Goal: Task Accomplishment & Management: Manage account settings

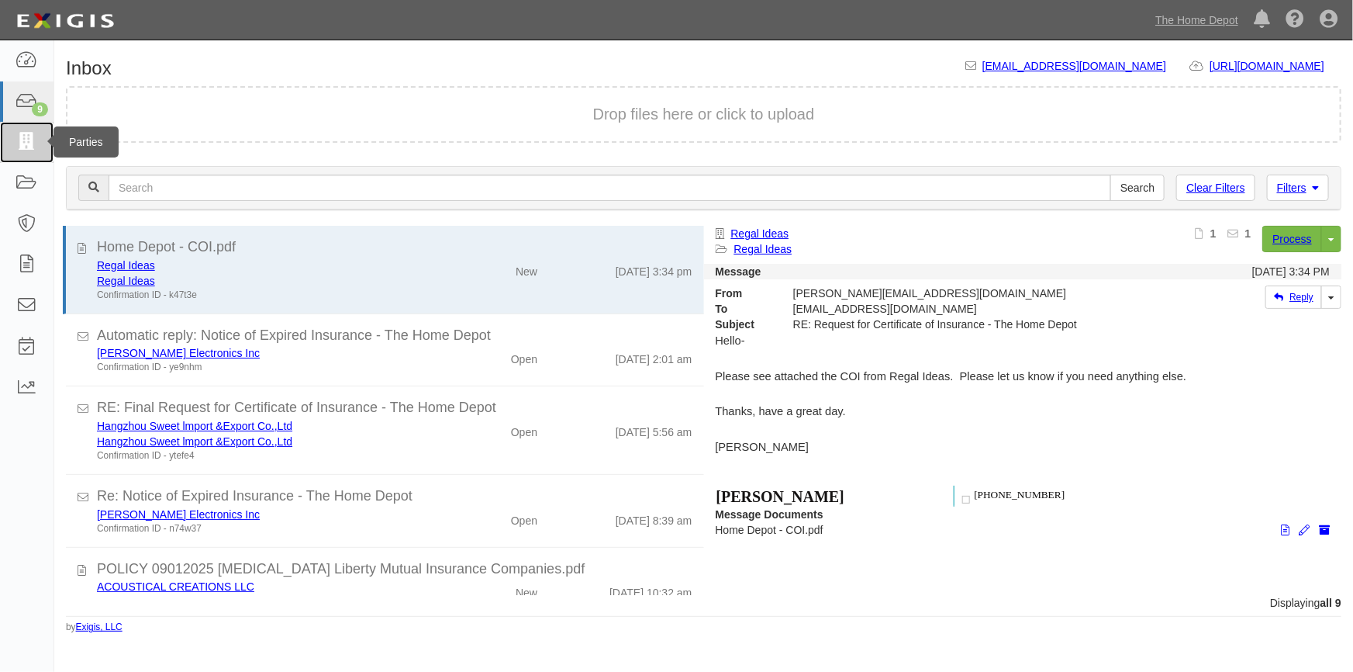
click at [31, 136] on icon at bounding box center [27, 142] width 22 height 18
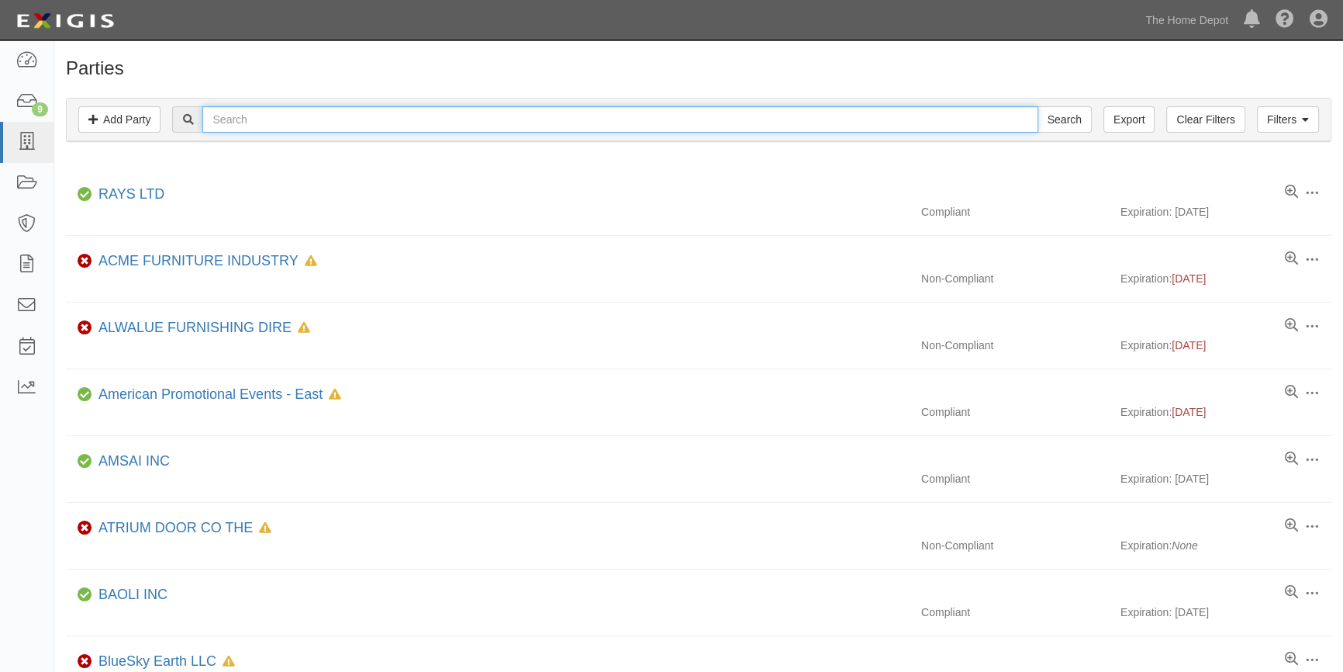
click at [235, 126] on input "text" at bounding box center [619, 119] width 835 height 26
type input "duraflame"
click at [1038, 106] on input "Search" at bounding box center [1065, 119] width 54 height 26
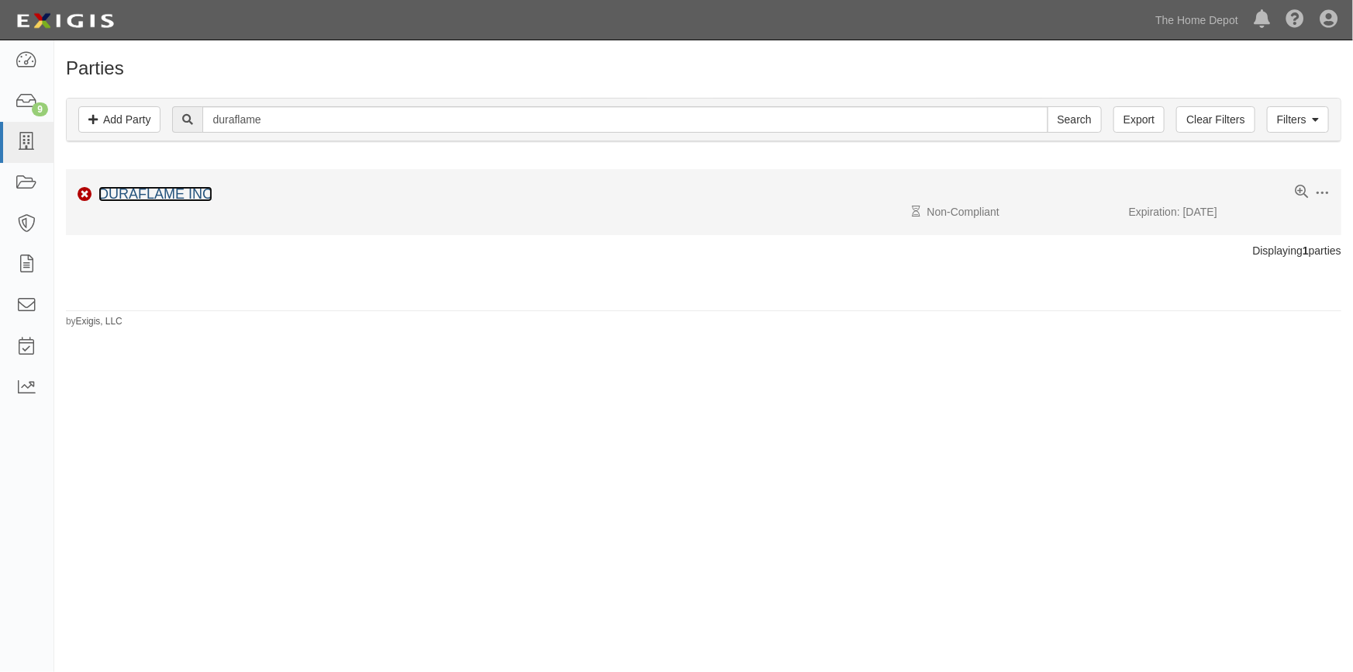
click at [165, 201] on link "DURAFLAME INC" at bounding box center [155, 194] width 114 height 16
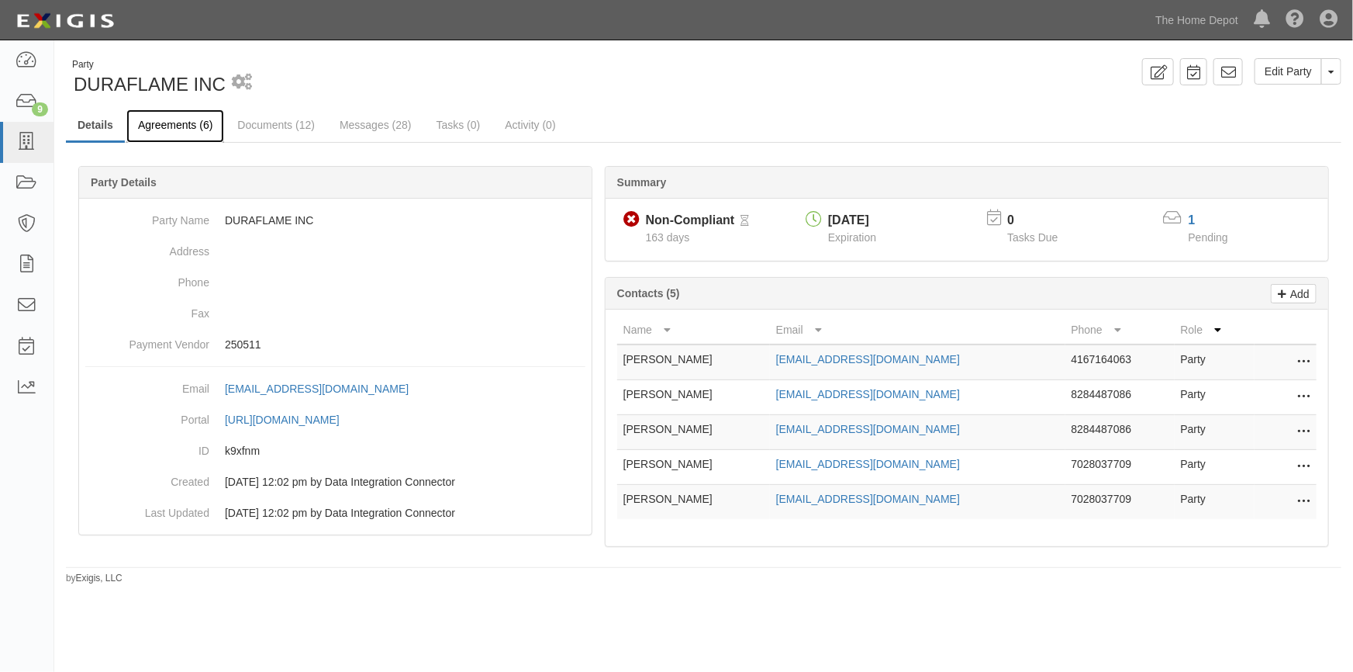
click at [165, 119] on link "Agreements (6)" at bounding box center [175, 125] width 98 height 33
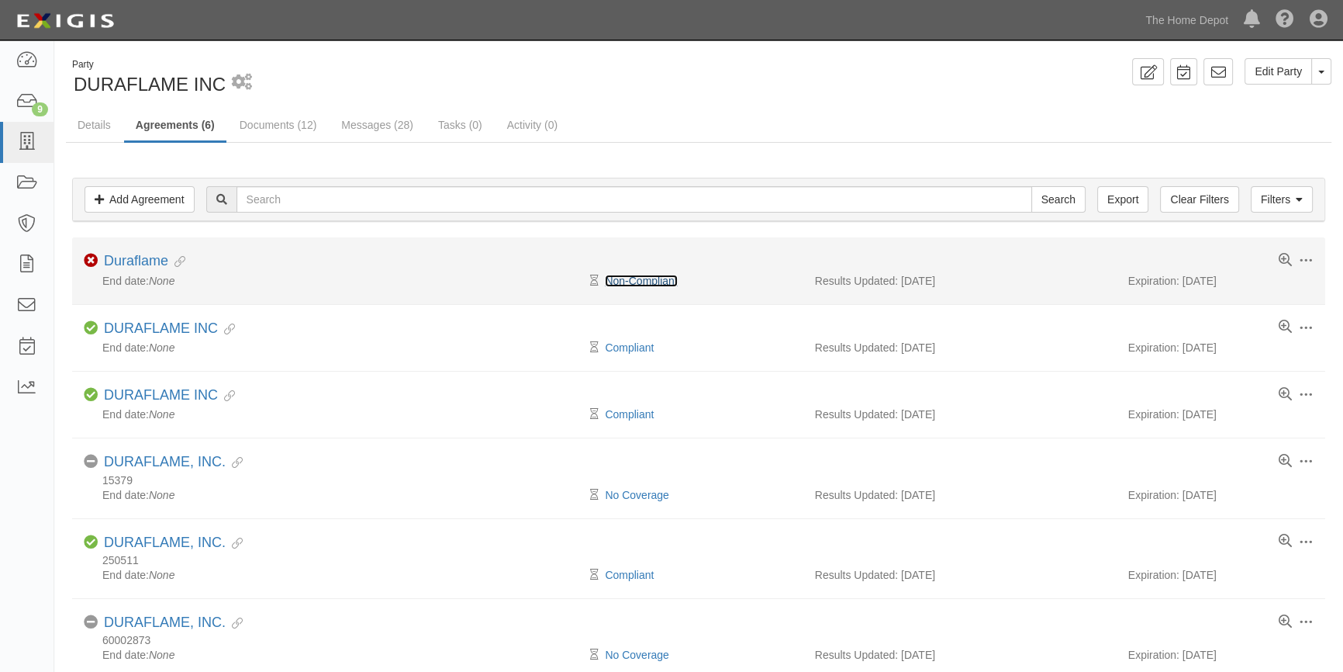
click at [646, 281] on link "Non-Compliant" at bounding box center [641, 281] width 72 height 12
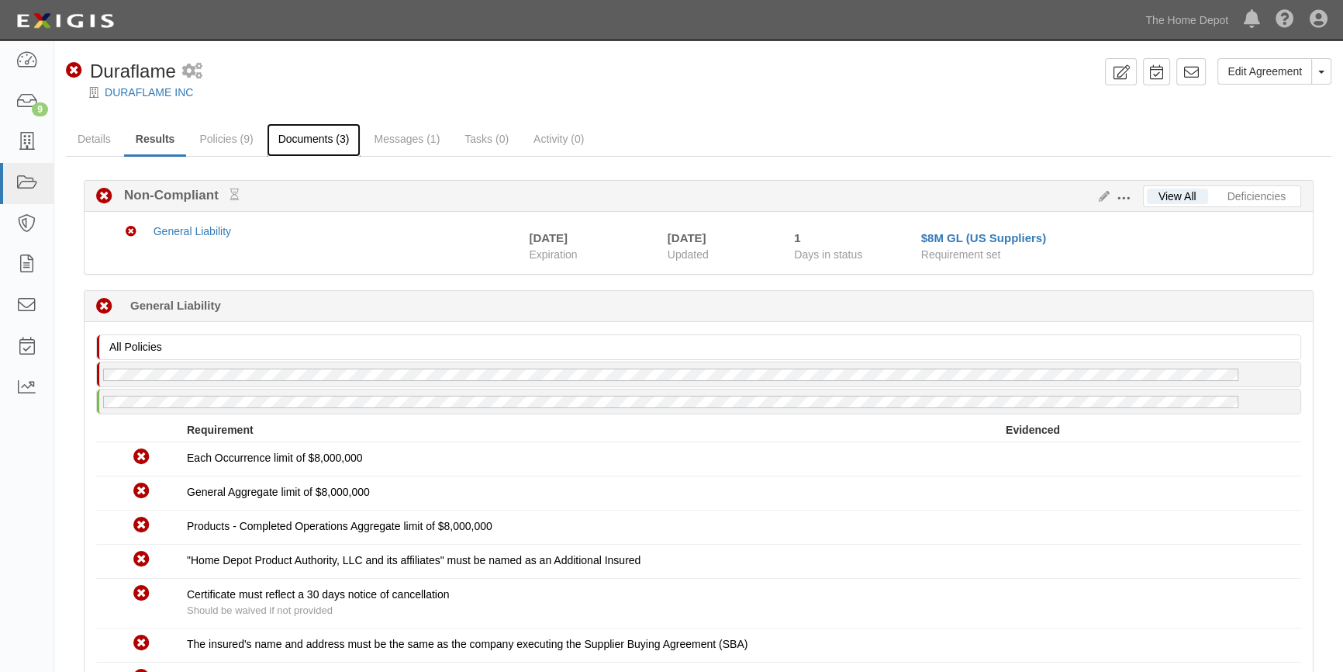
click at [320, 138] on link "Documents (3)" at bounding box center [314, 139] width 95 height 33
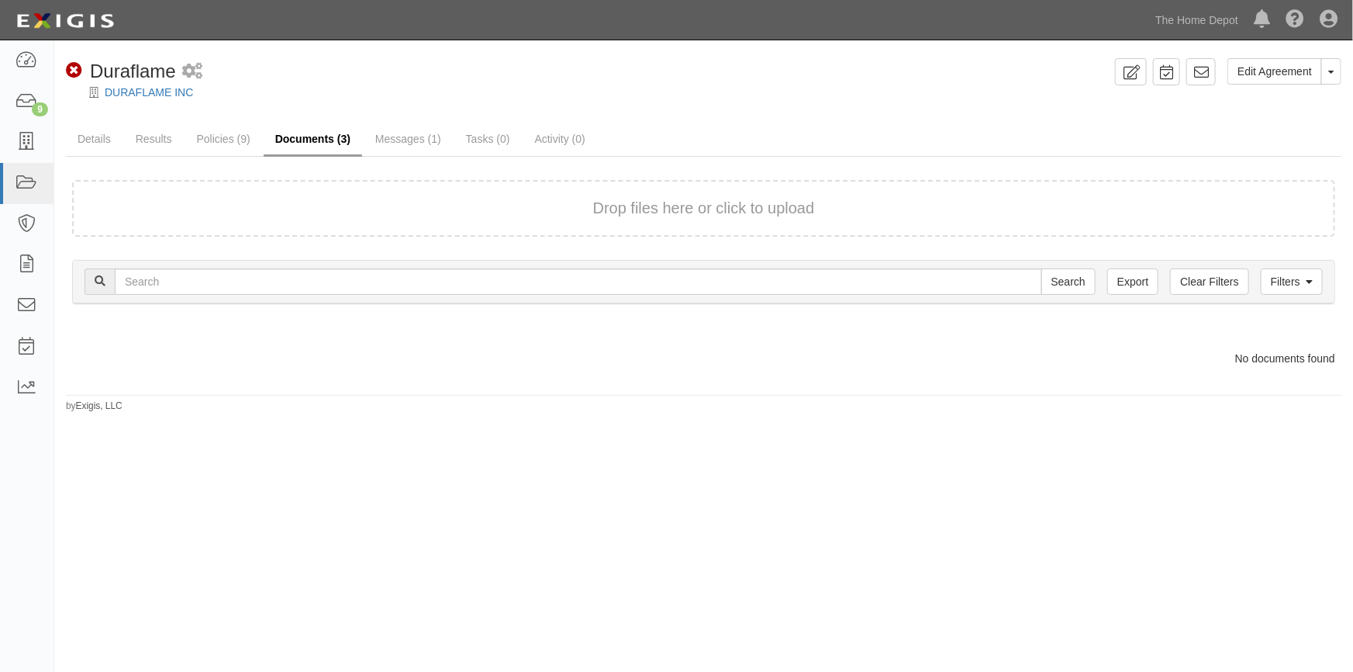
click at [306, 140] on link "Documents (3)" at bounding box center [313, 139] width 98 height 33
click at [105, 139] on link "Details" at bounding box center [94, 139] width 57 height 33
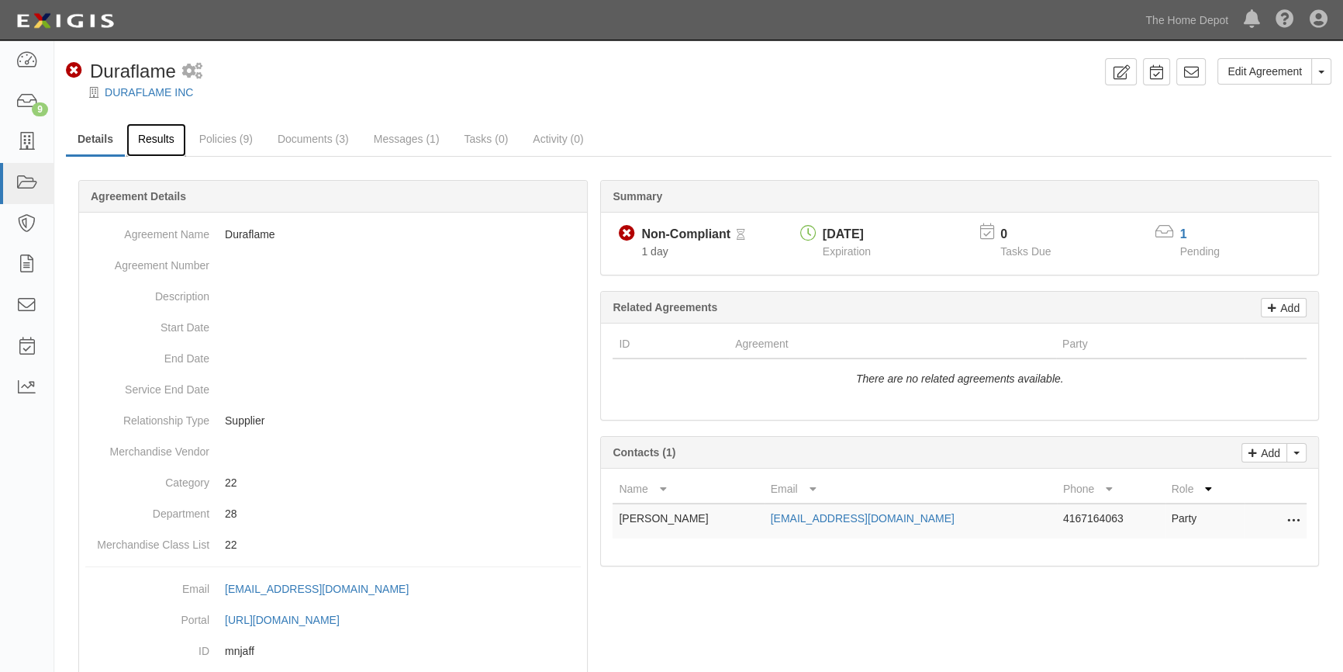
click at [157, 136] on link "Results" at bounding box center [156, 139] width 60 height 33
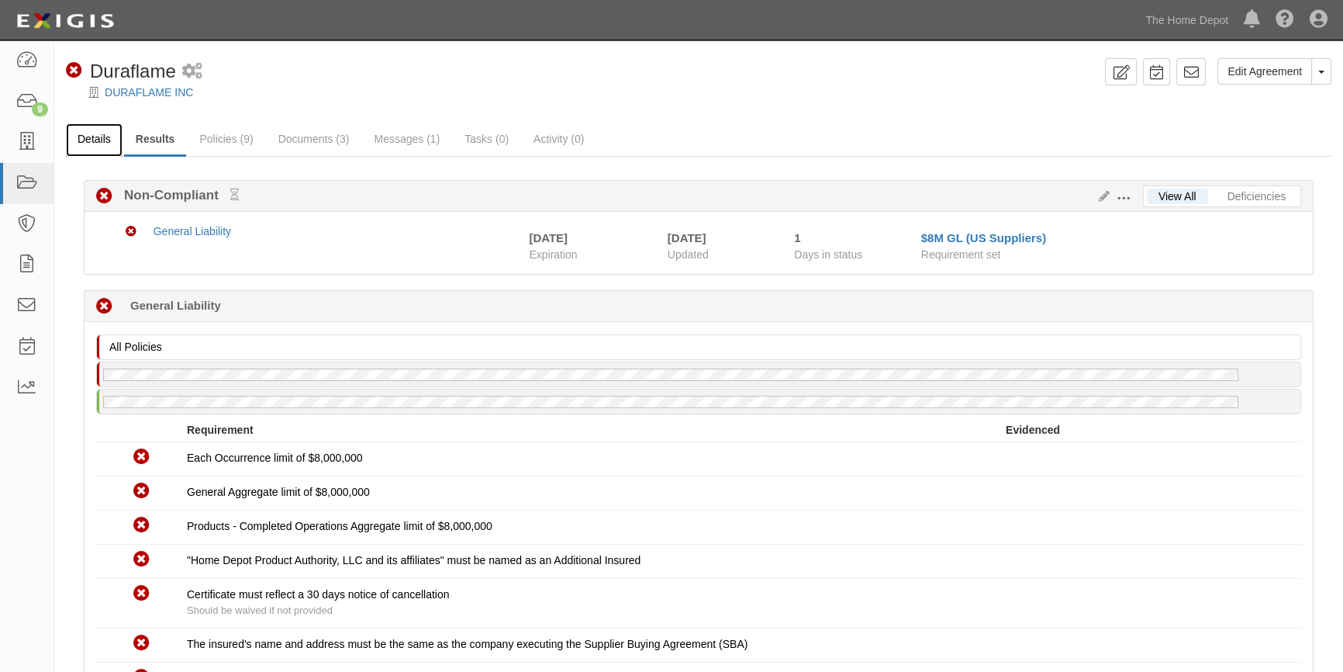
click at [109, 139] on link "Details" at bounding box center [94, 139] width 57 height 33
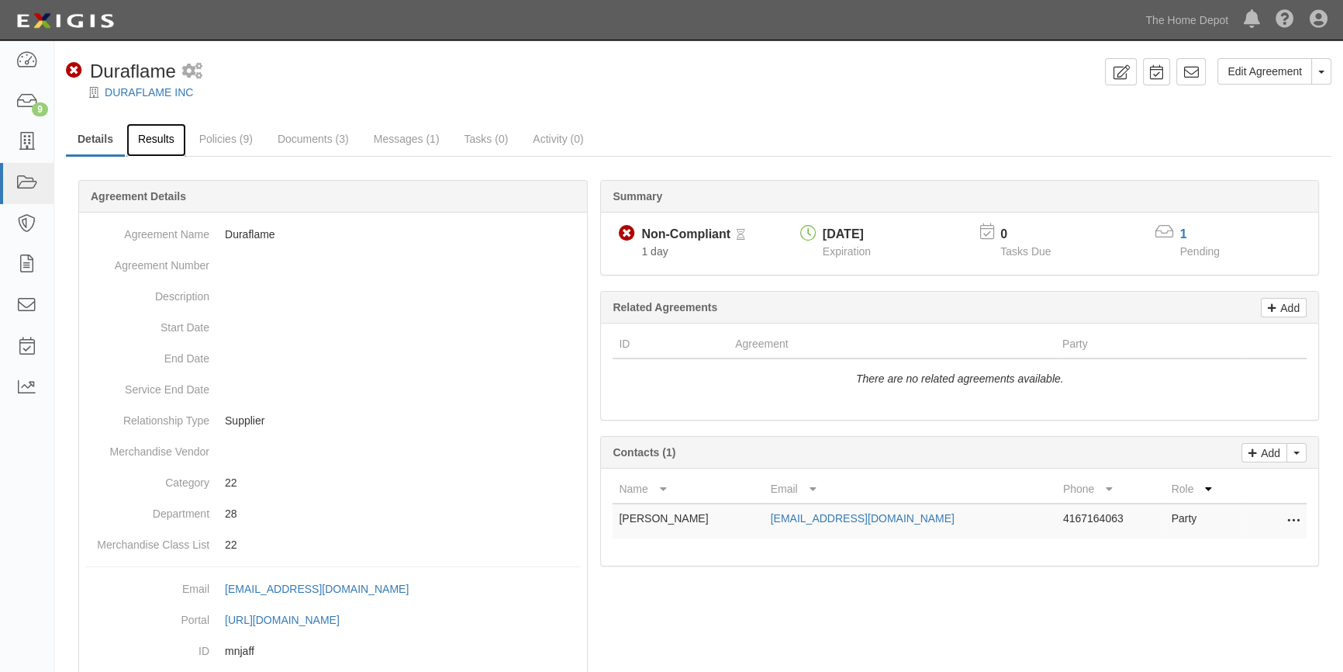
click at [163, 145] on link "Results" at bounding box center [156, 139] width 60 height 33
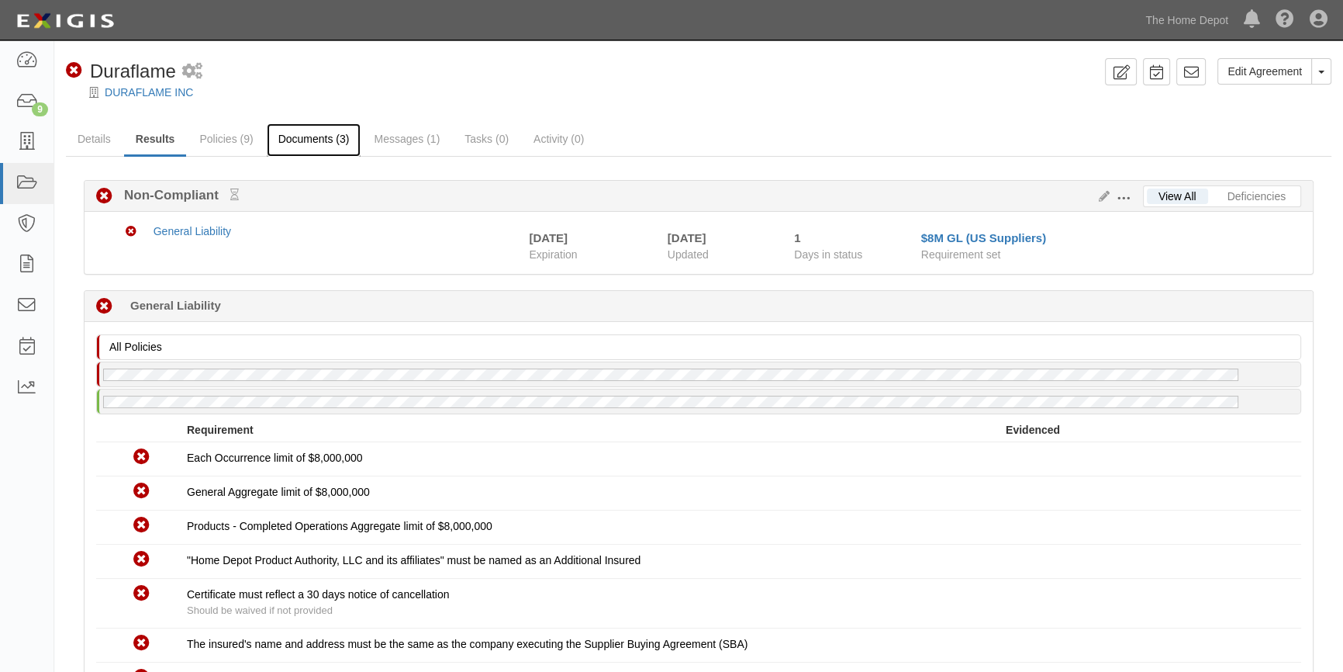
click at [299, 140] on link "Documents (3)" at bounding box center [314, 139] width 95 height 33
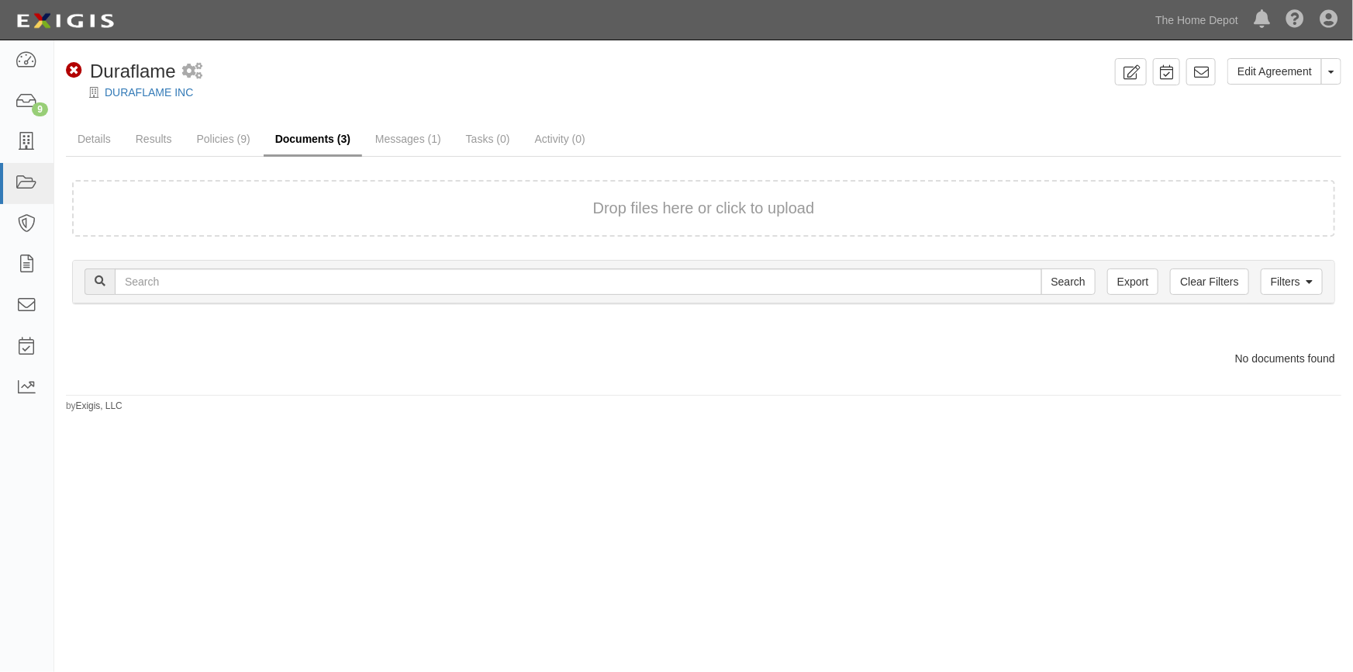
click at [300, 143] on link "Documents (3)" at bounding box center [313, 139] width 98 height 33
click at [149, 90] on link "DURAFLAME INC" at bounding box center [149, 92] width 88 height 12
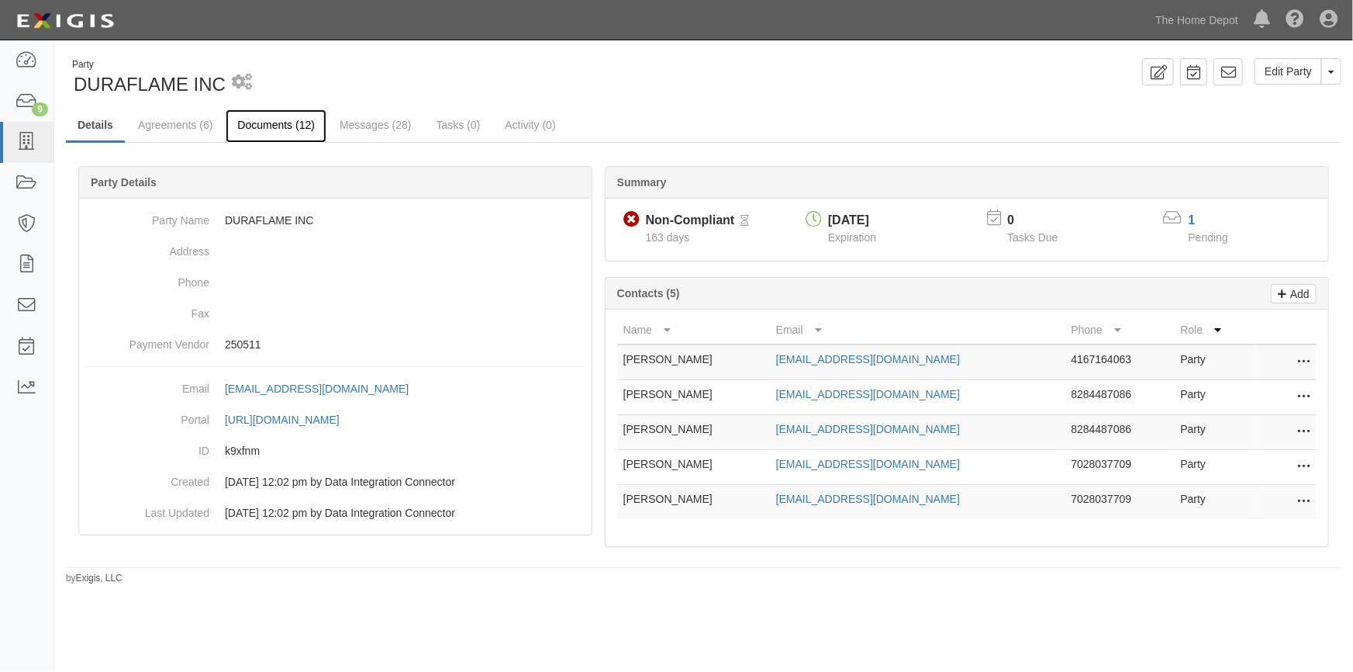
click at [277, 127] on link "Documents (12)" at bounding box center [276, 125] width 101 height 33
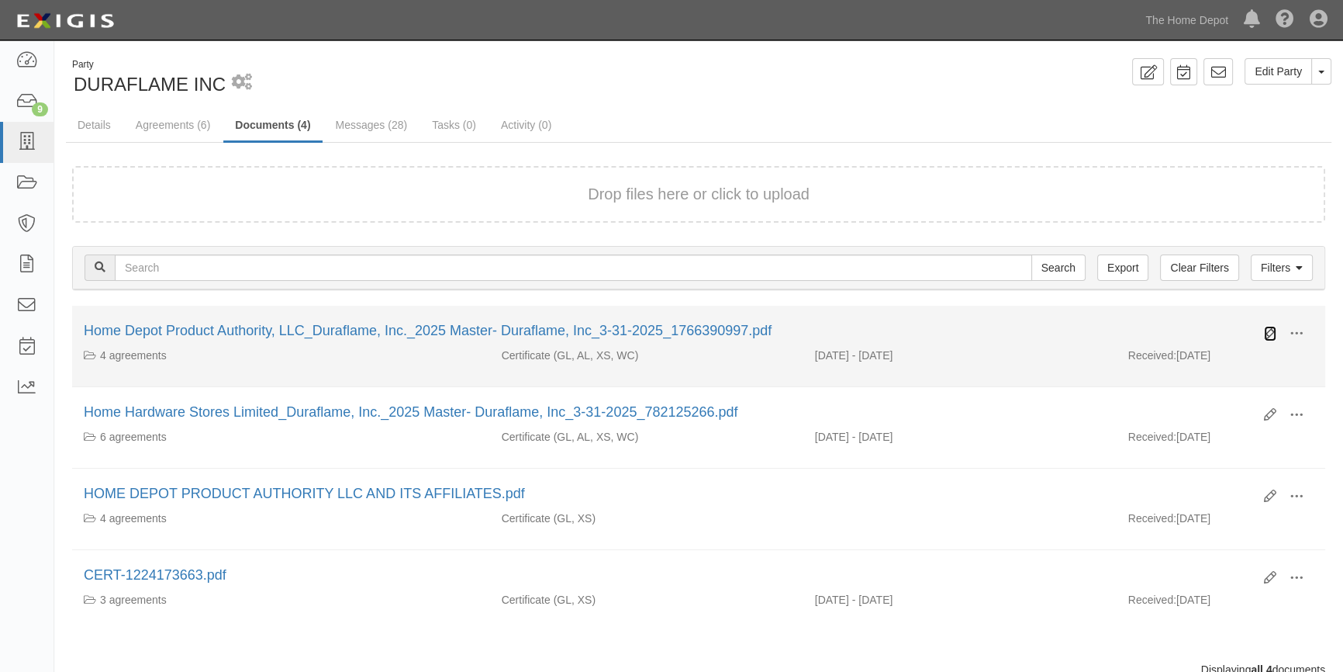
click at [1265, 332] on icon at bounding box center [1270, 333] width 12 height 12
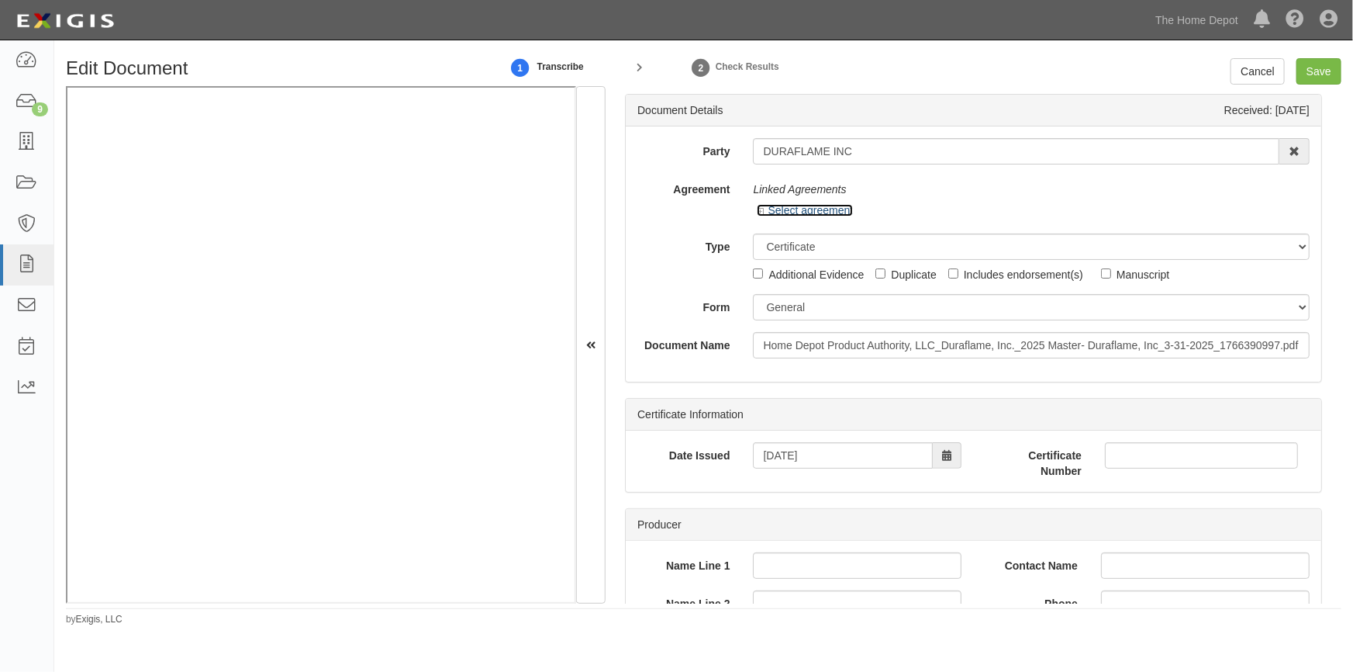
click at [767, 209] on link "Select agreement" at bounding box center [805, 210] width 96 height 12
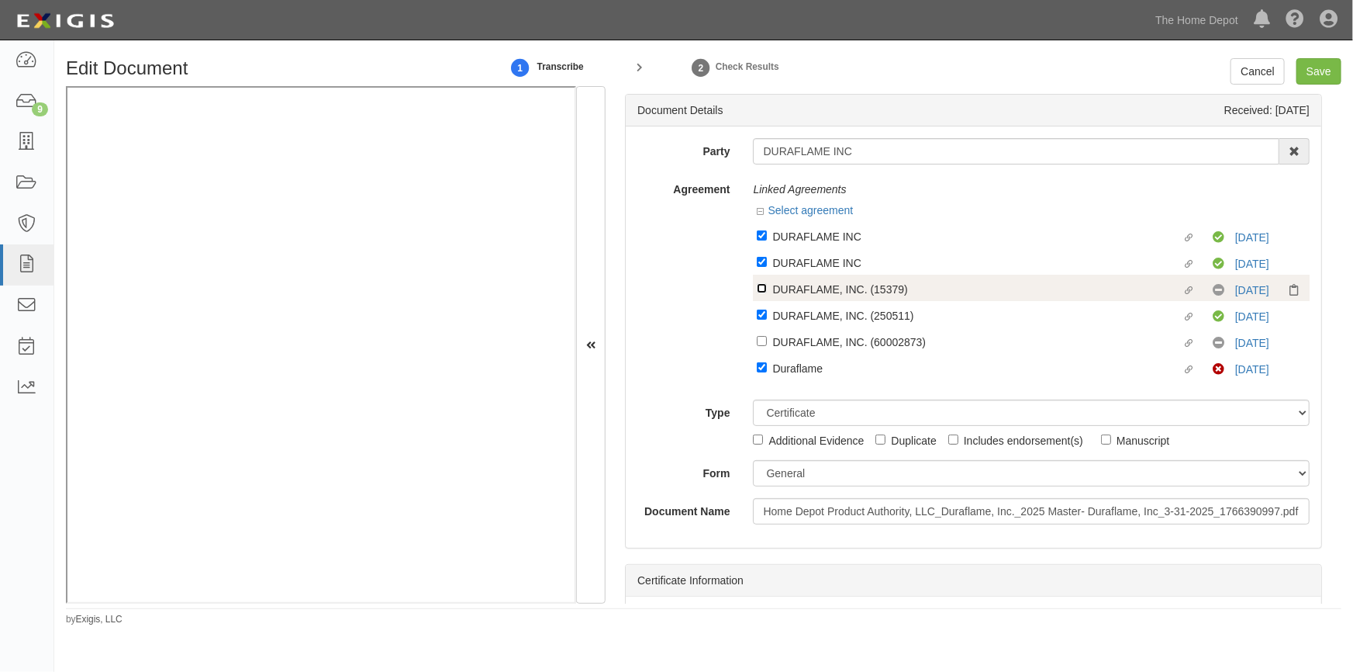
click at [757, 289] on input "Linked agreement DURAFLAME, INC. (15379) Linked agreement" at bounding box center [762, 288] width 10 height 10
checkbox input "false"
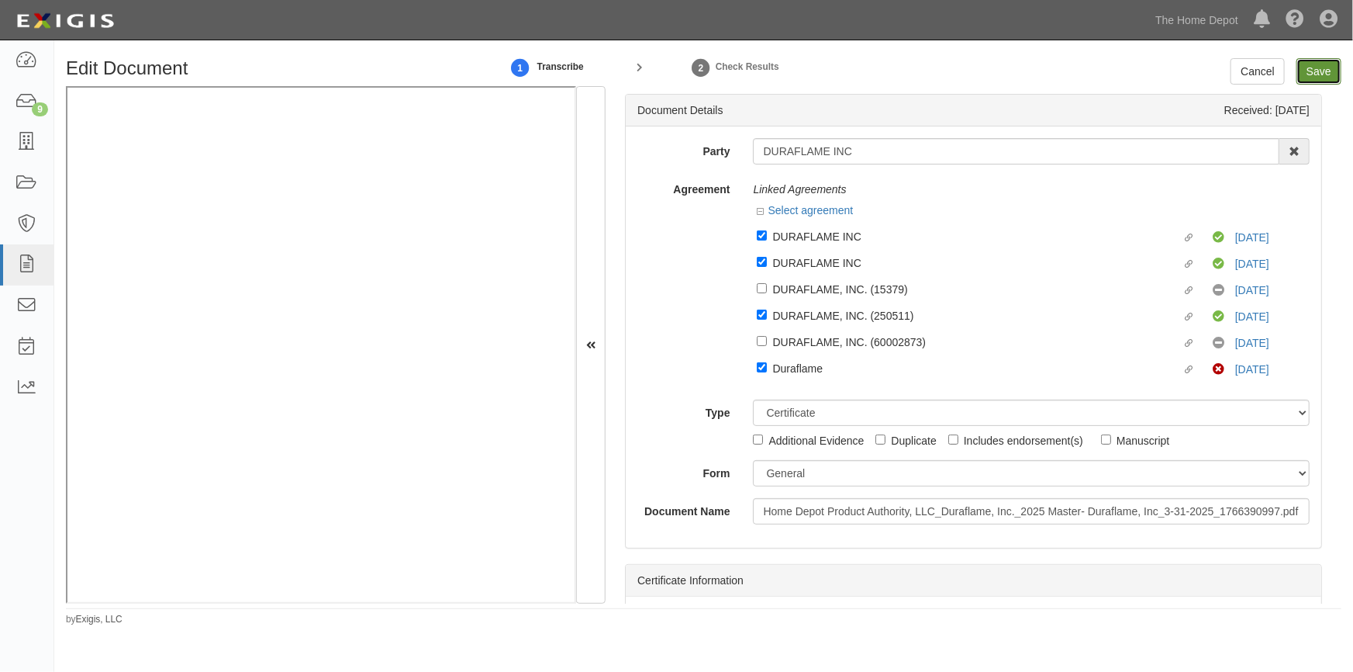
click at [1322, 73] on input "Save" at bounding box center [1319, 71] width 45 height 26
type input "2000000"
type input "500000"
type input "25000"
type input "2000000"
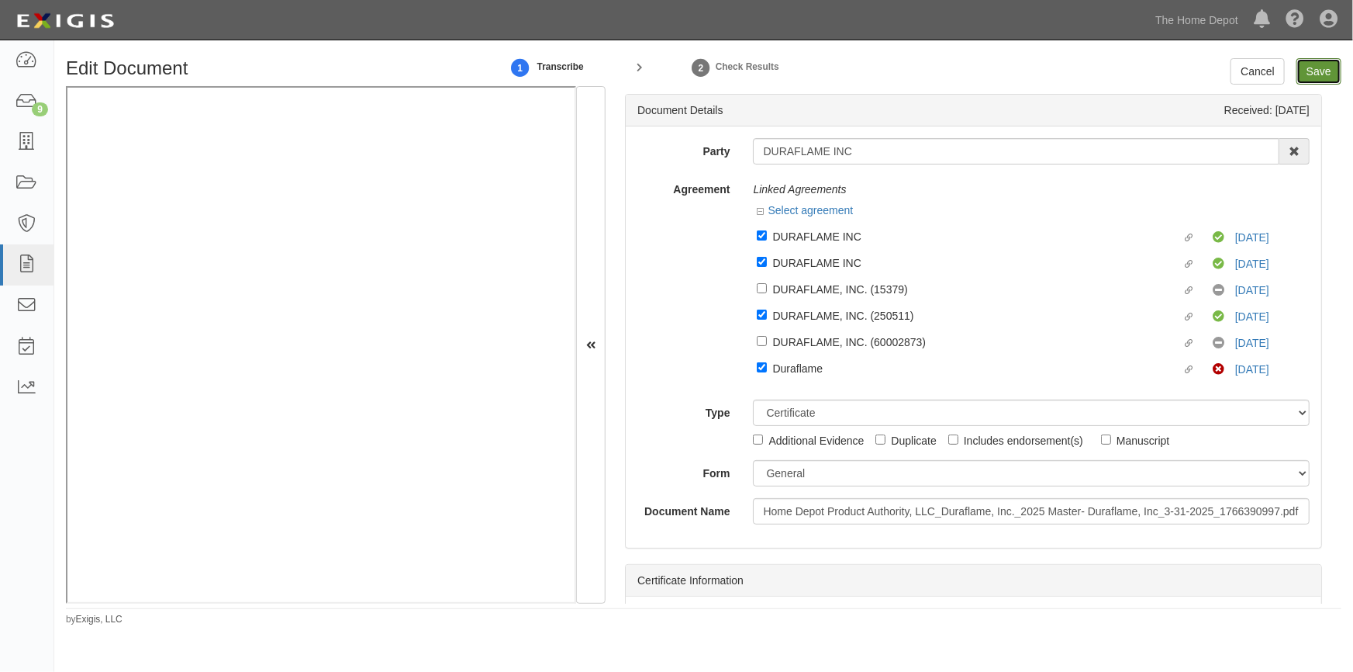
type input "4000000"
type input "2000000"
type input "24000000"
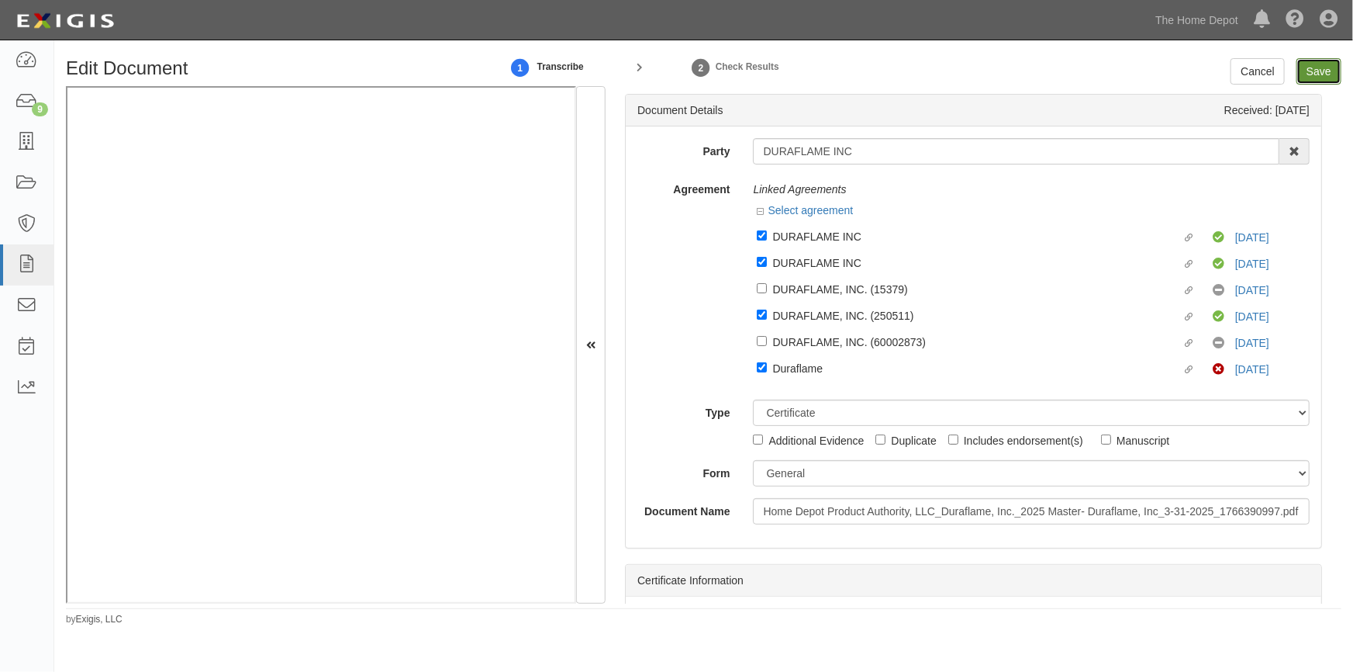
type input "1000000"
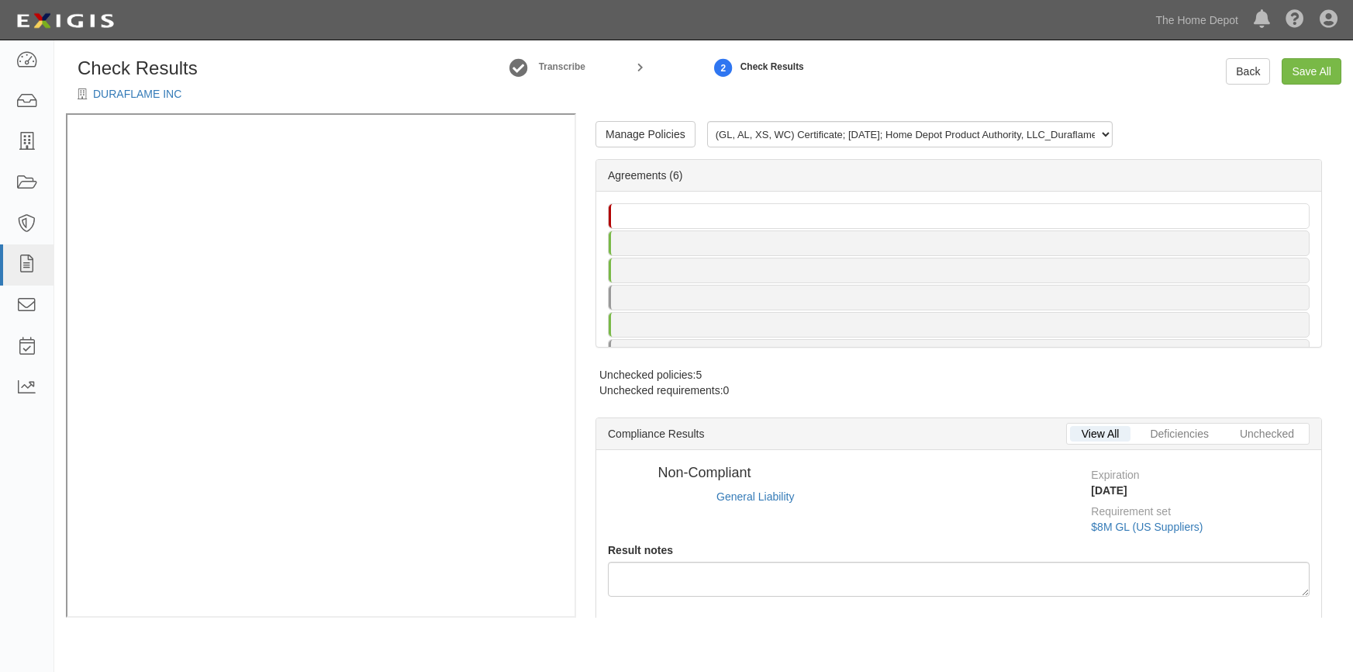
select select
click at [639, 132] on link "Manage Policies" at bounding box center [646, 134] width 100 height 26
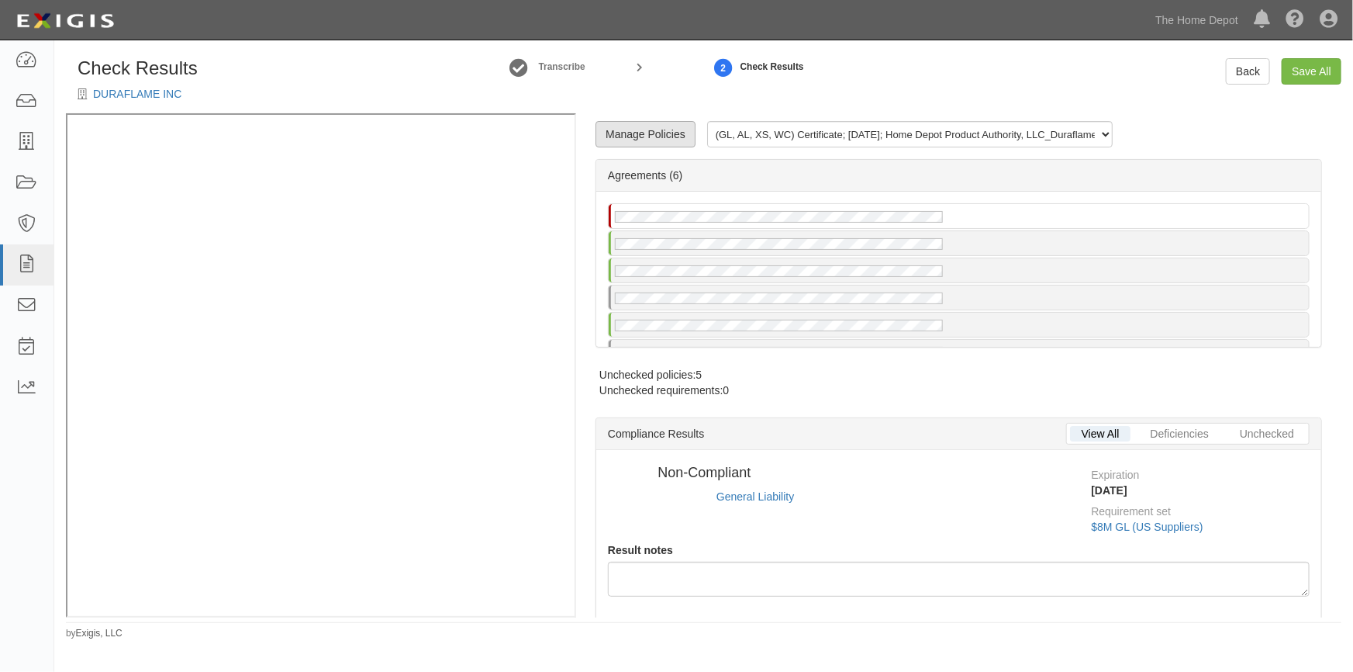
radio input "true"
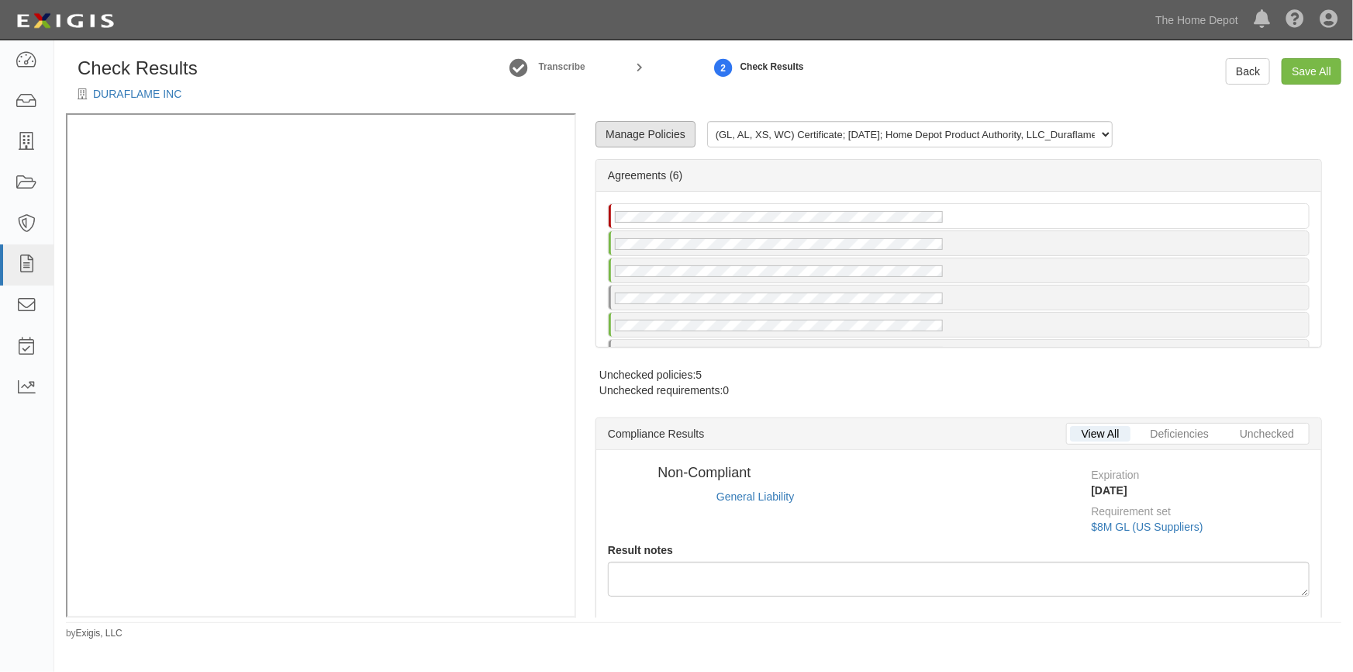
radio input "true"
select select
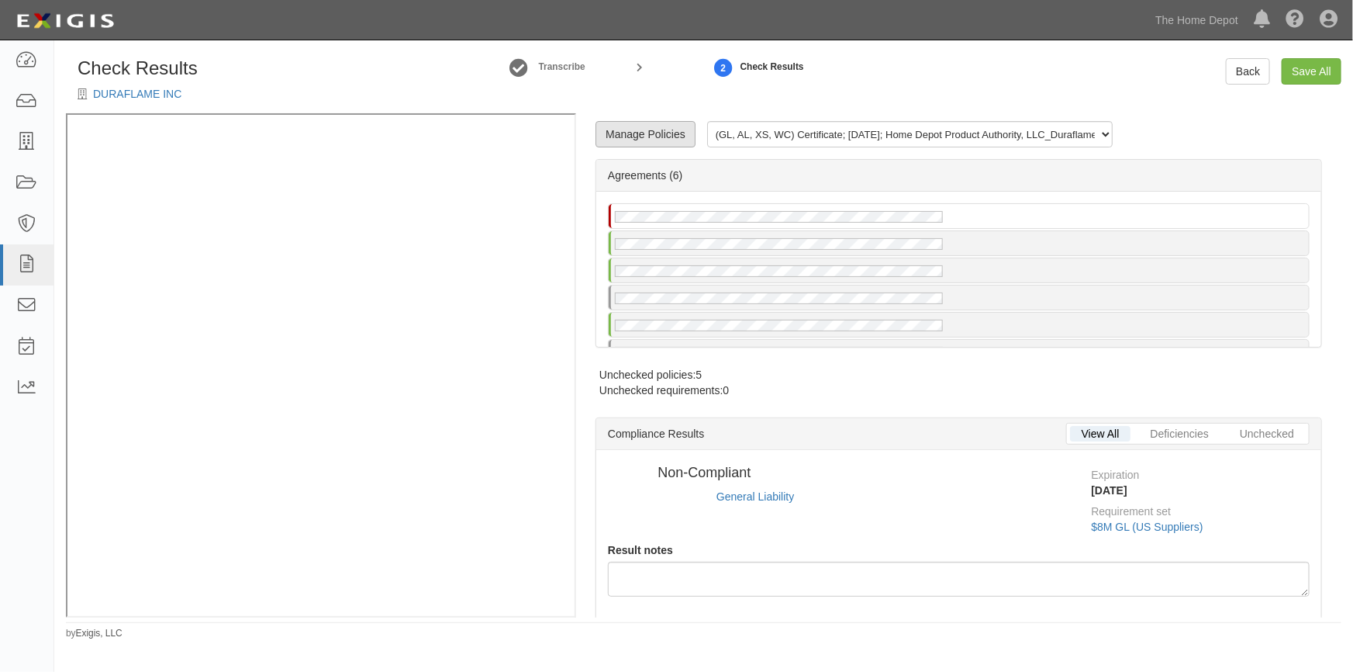
select select
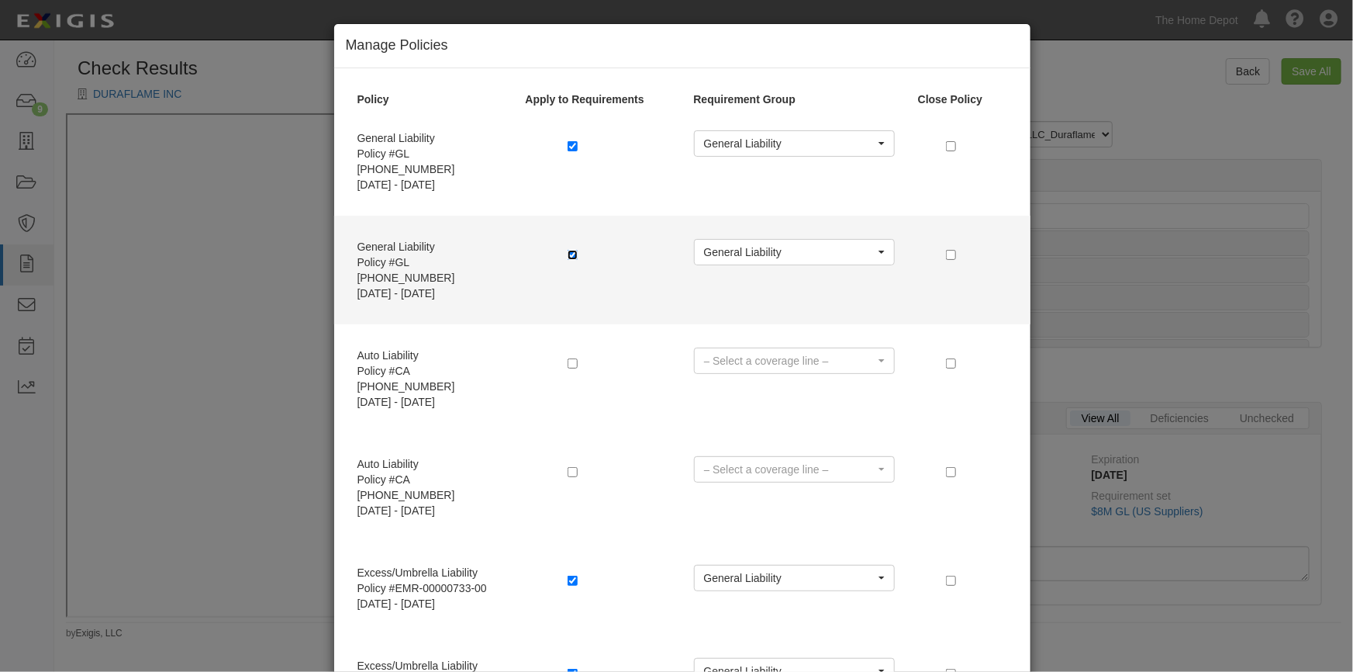
click at [568, 250] on input "checkbox" at bounding box center [573, 255] width 10 height 10
checkbox input "false"
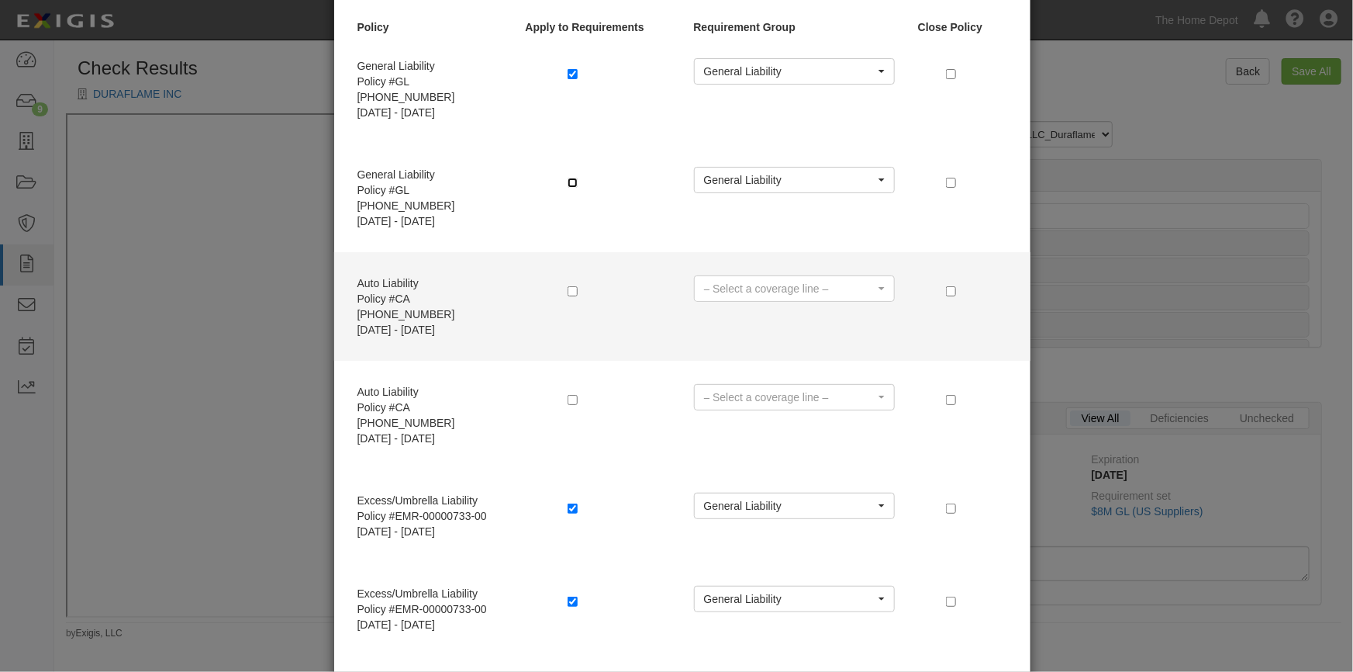
scroll to position [140, 0]
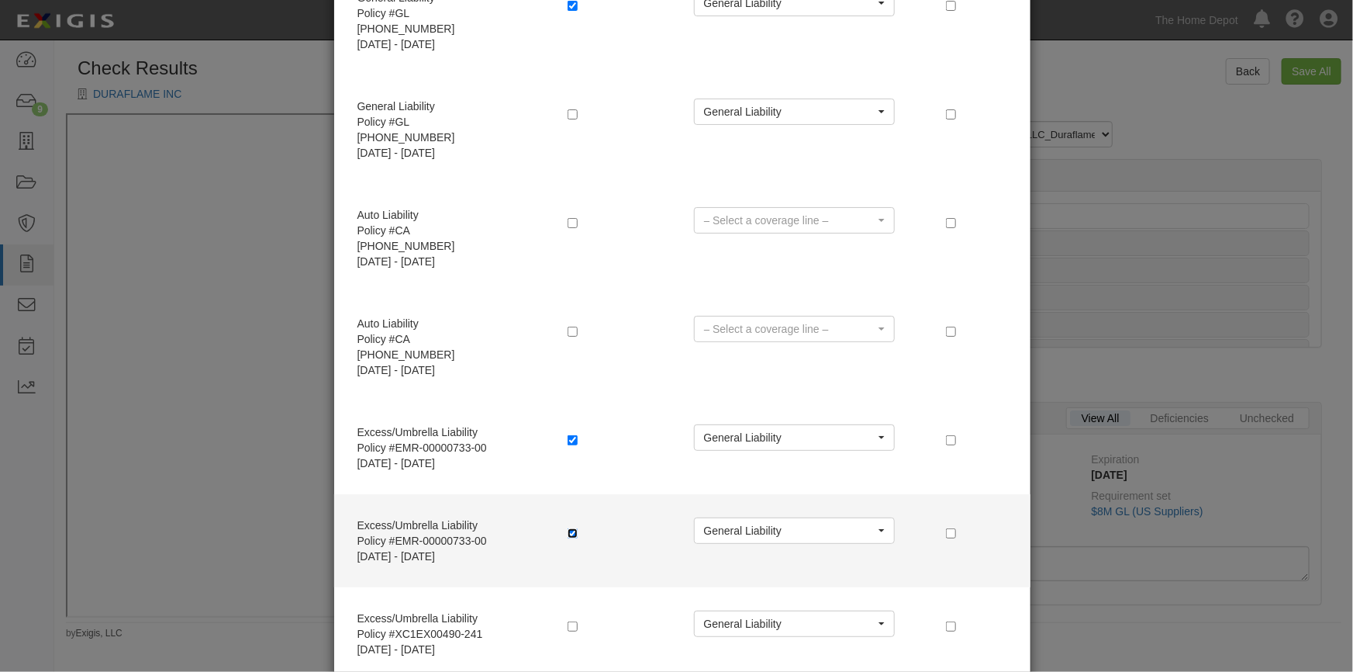
click at [568, 528] on input "checkbox" at bounding box center [573, 533] width 10 height 10
checkbox input "false"
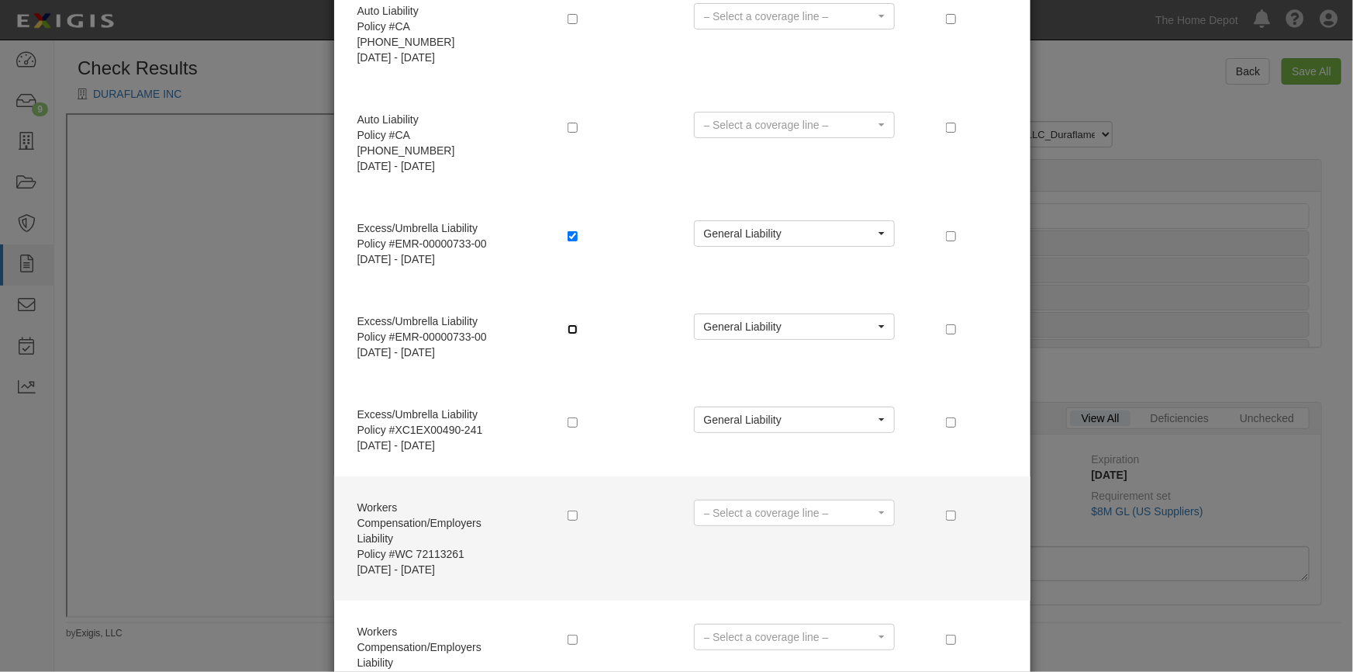
scroll to position [408, 0]
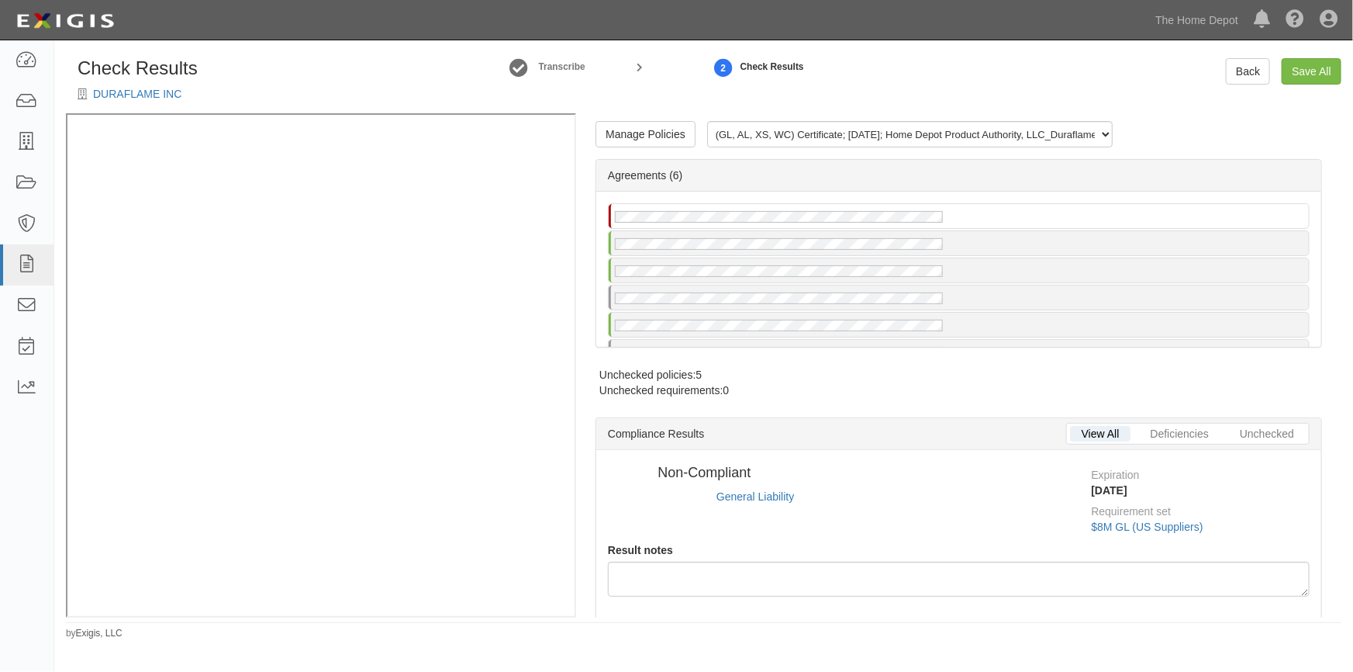
radio input "true"
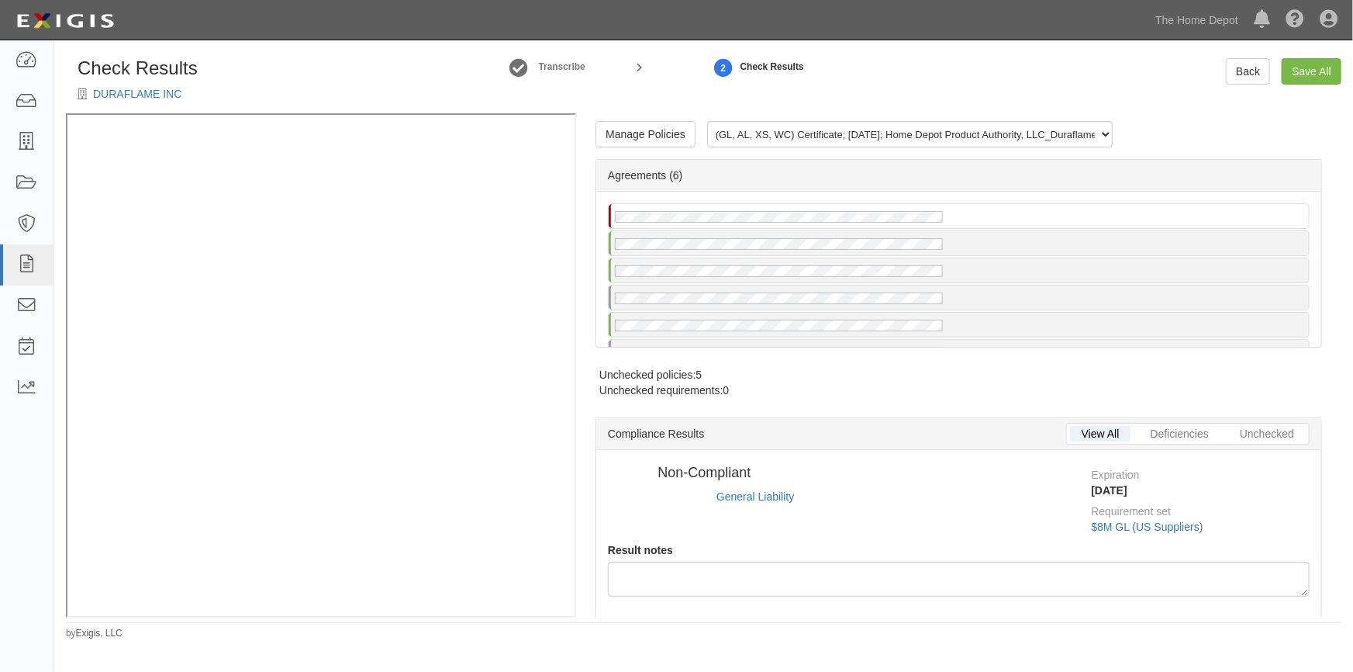
radio input "true"
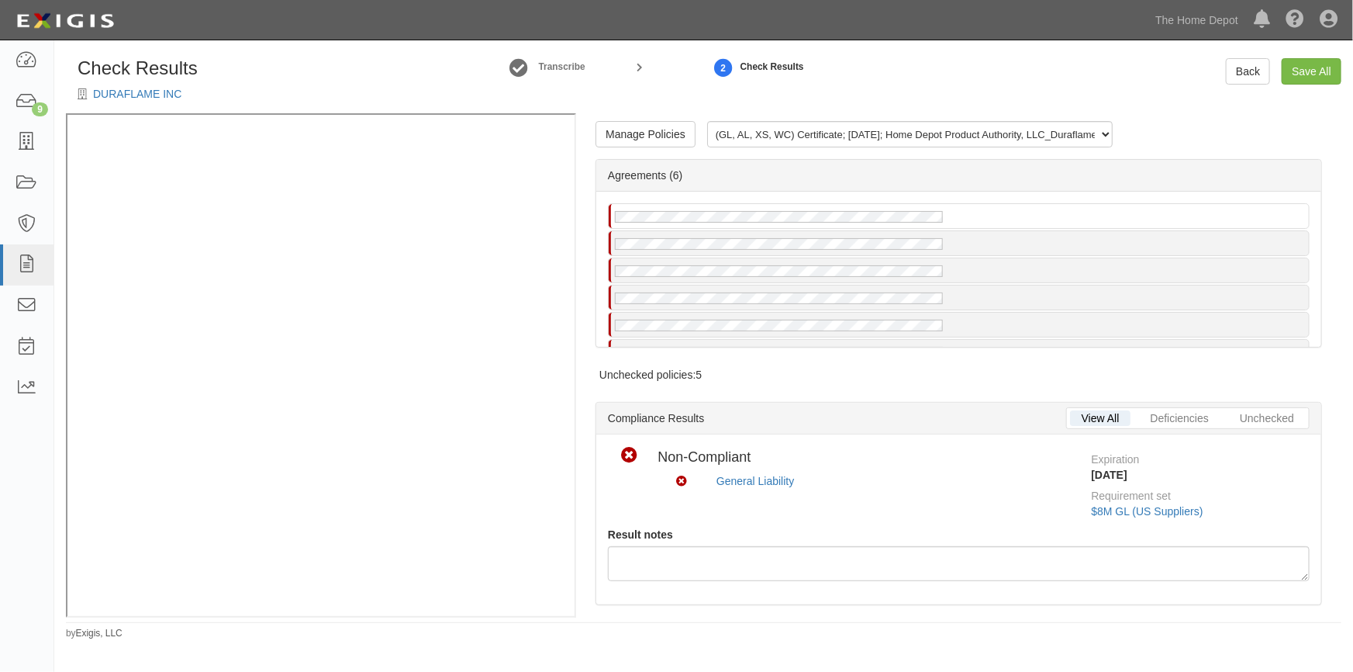
scroll to position [478, 0]
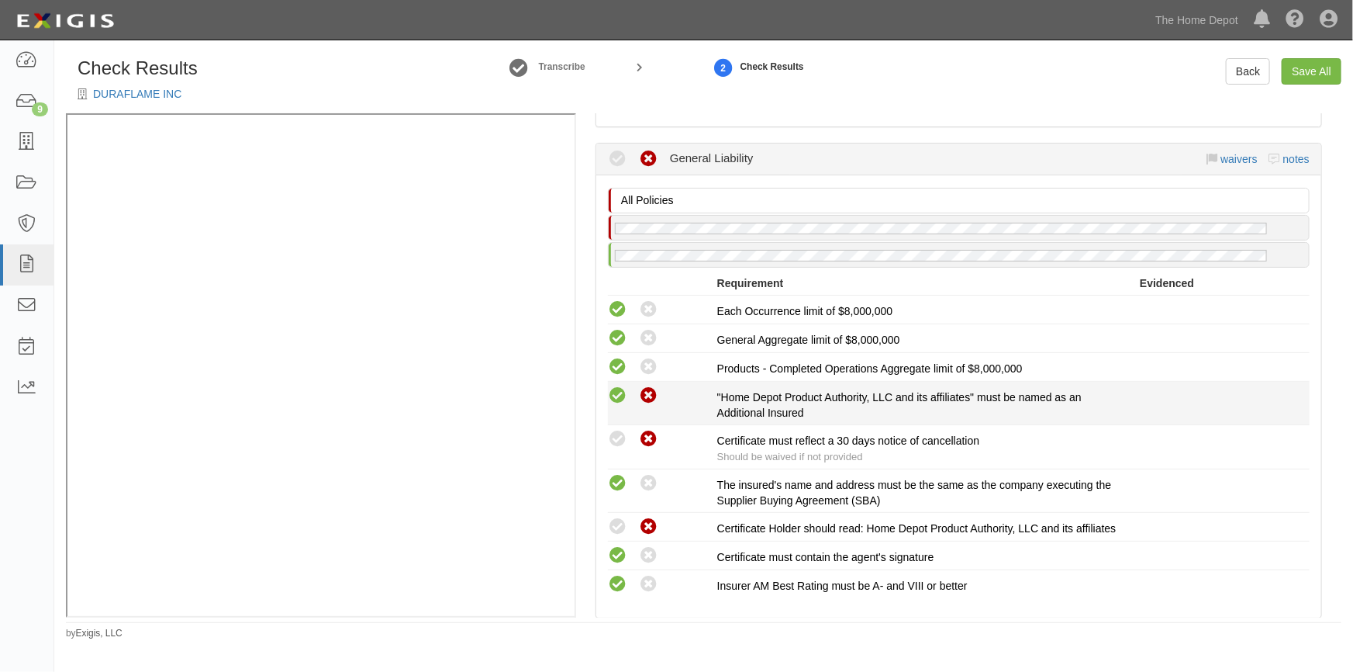
click at [620, 395] on icon at bounding box center [617, 395] width 19 height 19
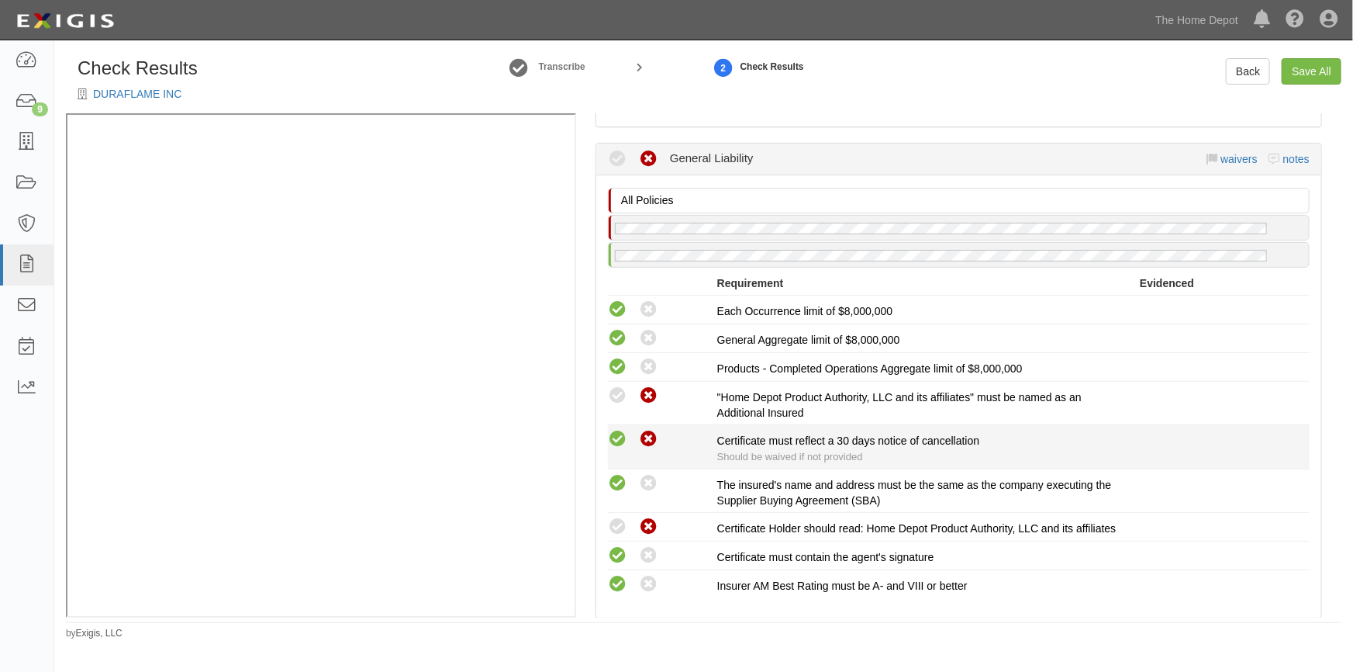
radio input "true"
click at [619, 434] on icon at bounding box center [617, 439] width 19 height 19
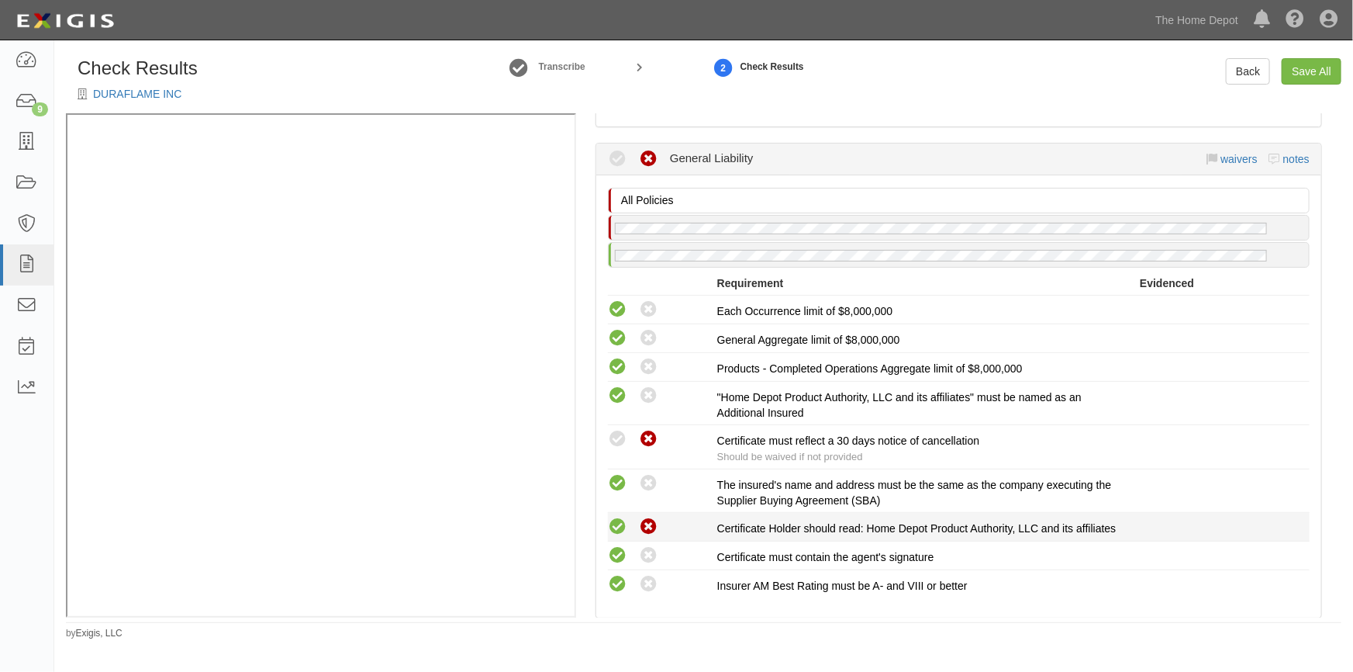
radio input "true"
click at [610, 525] on icon at bounding box center [617, 526] width 19 height 19
radio input "true"
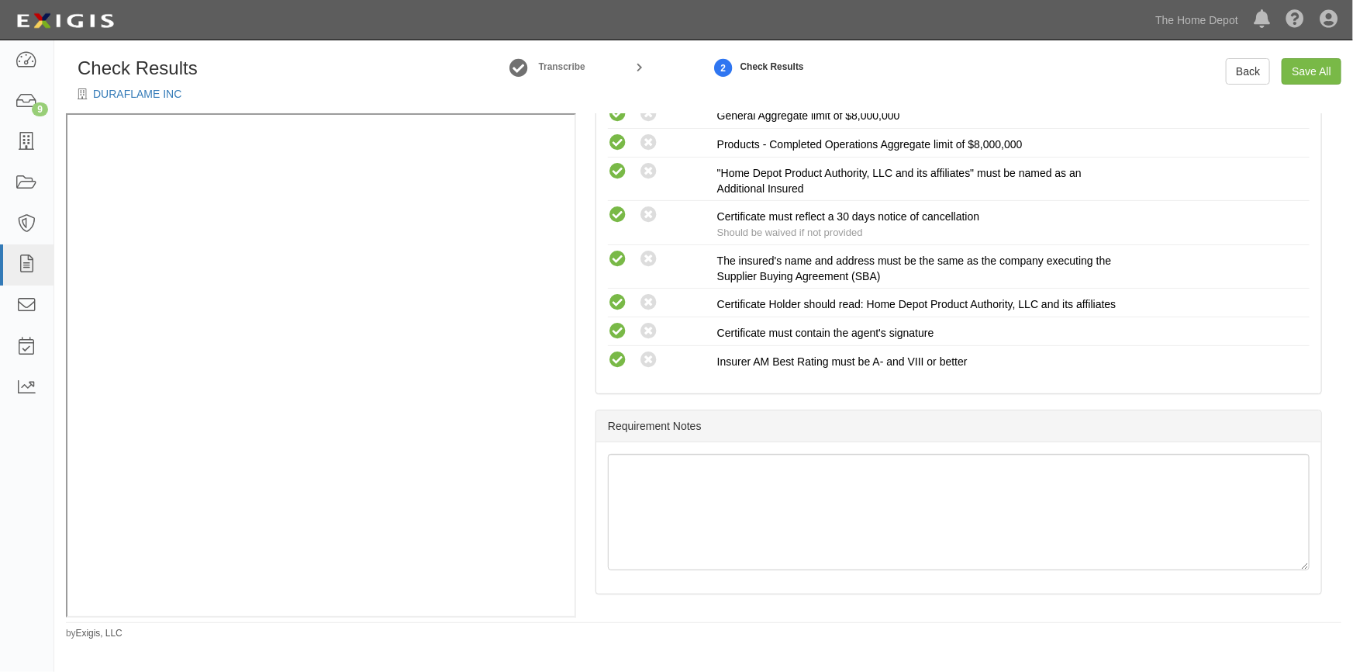
scroll to position [360, 0]
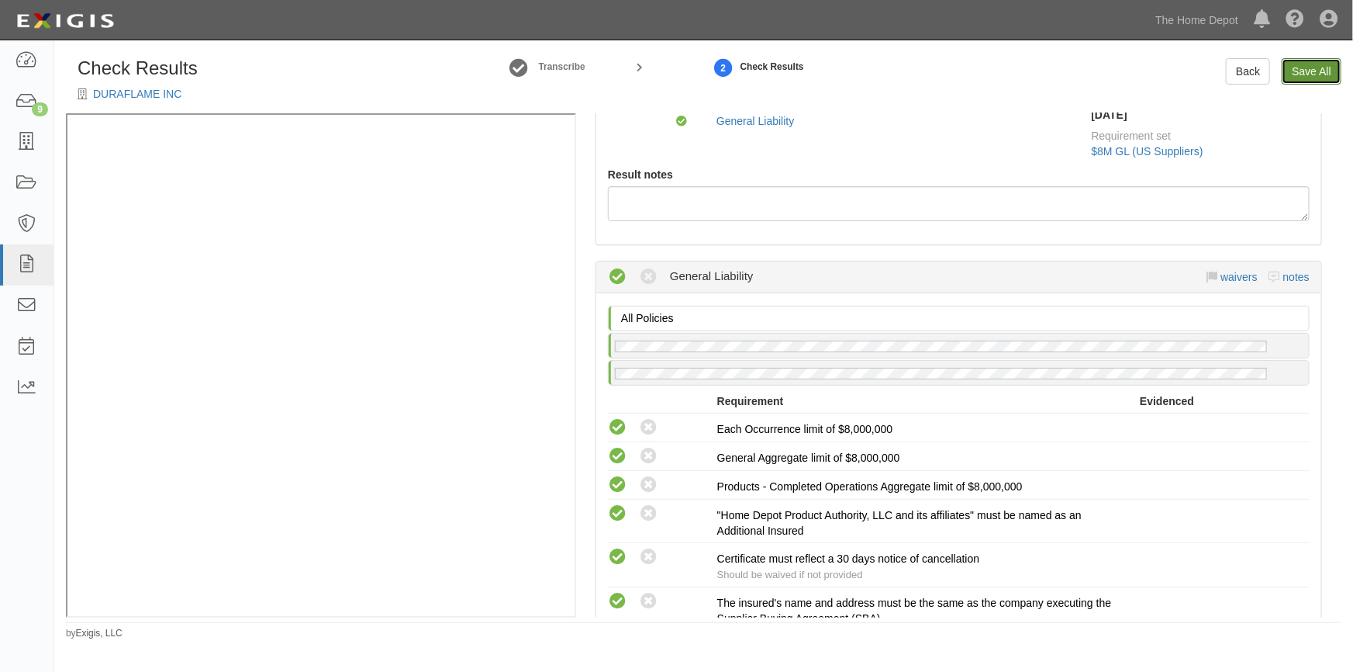
click at [1312, 71] on link "Save All" at bounding box center [1312, 71] width 60 height 26
radio input "false"
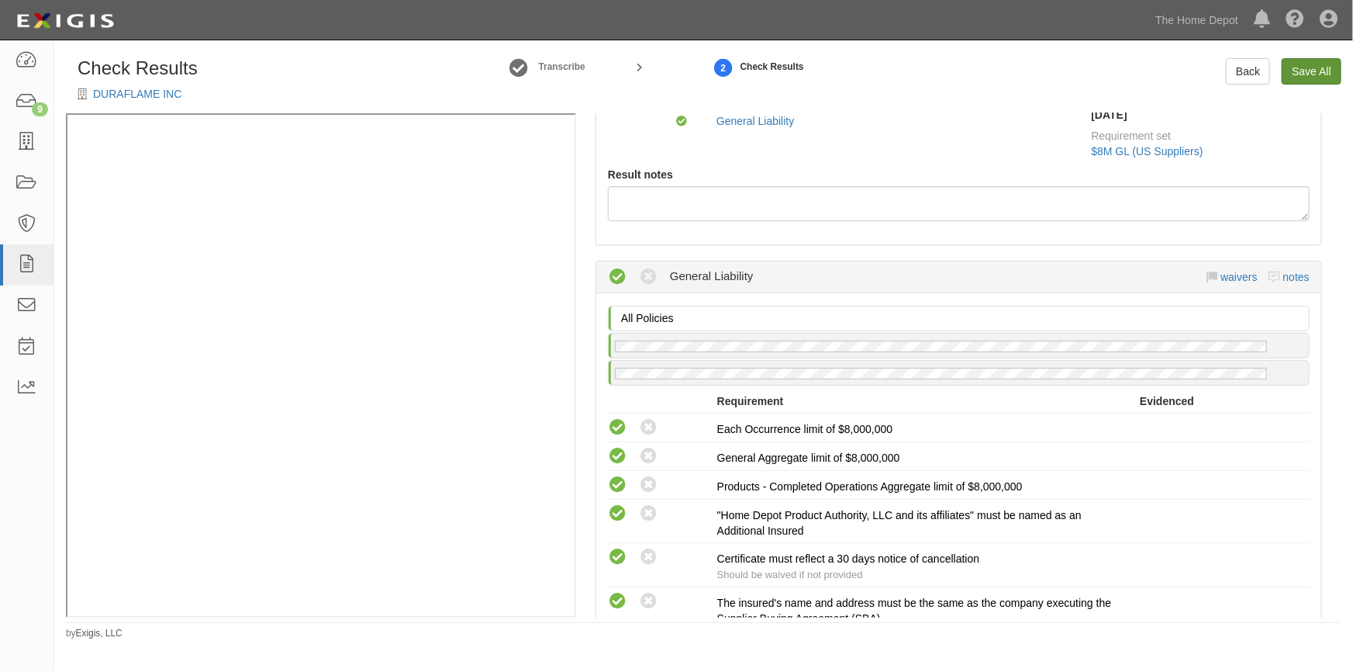
radio input "false"
radio input "true"
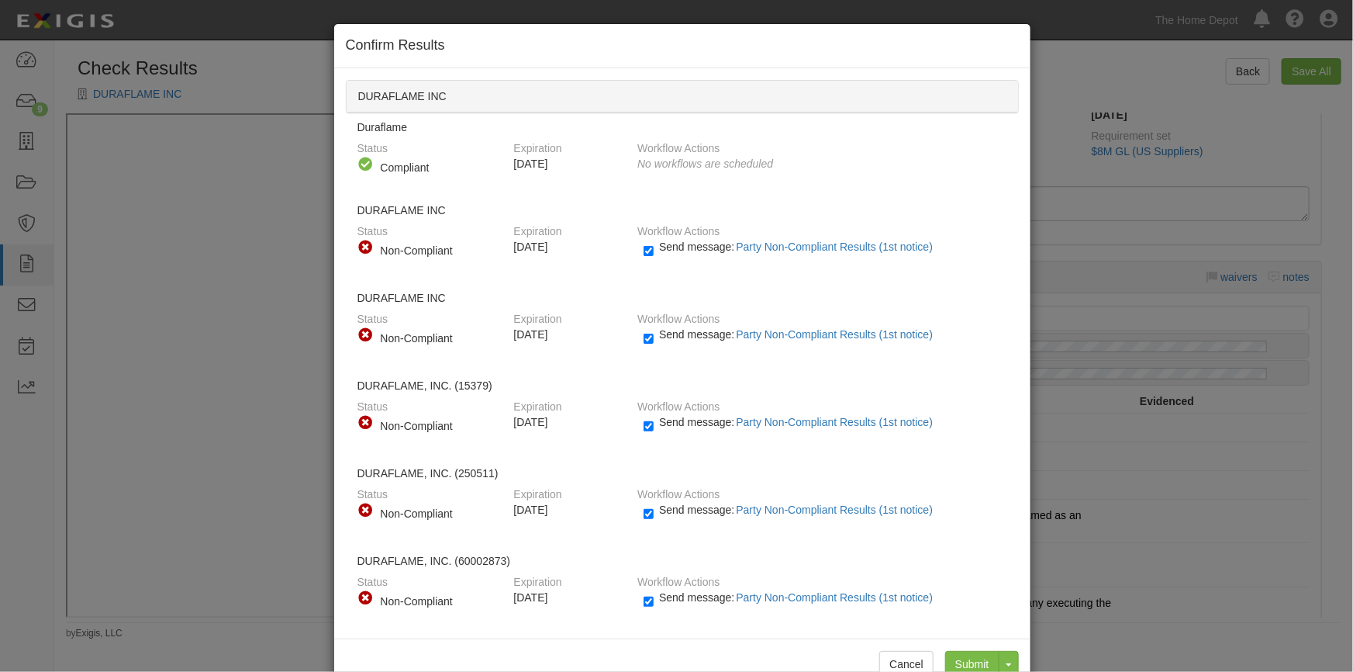
scroll to position [39, 0]
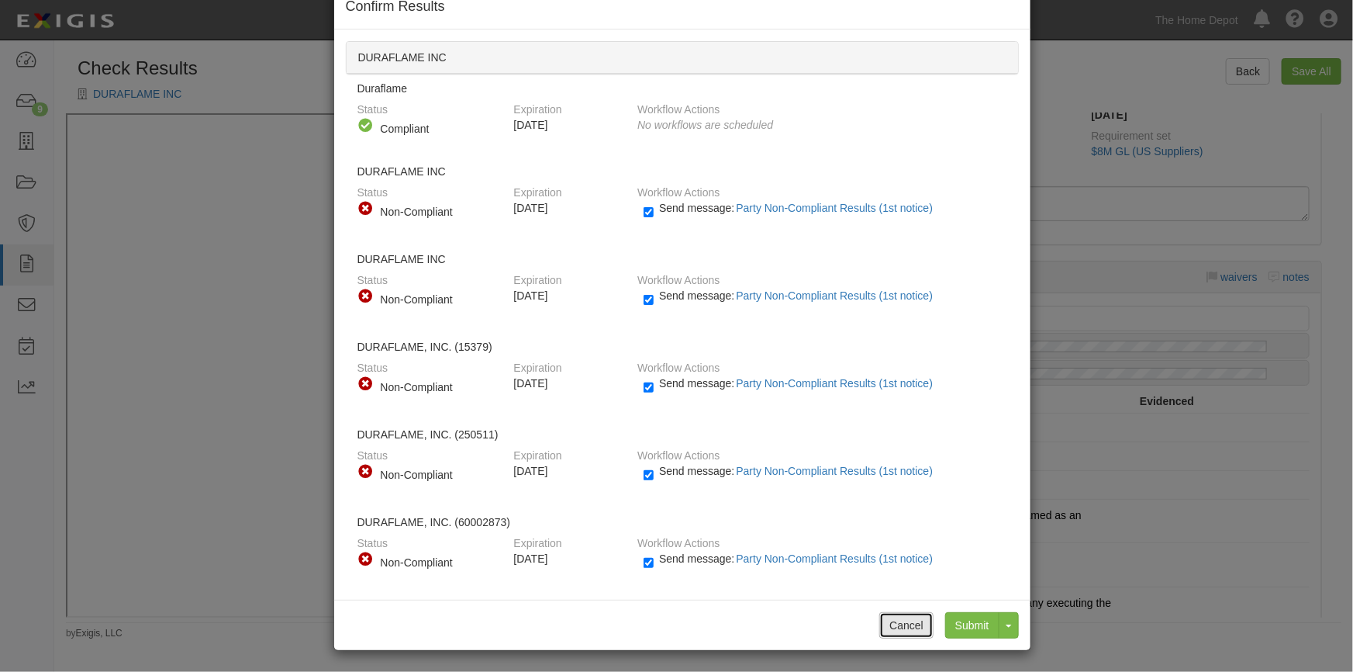
click at [903, 621] on button "Cancel" at bounding box center [906, 625] width 54 height 26
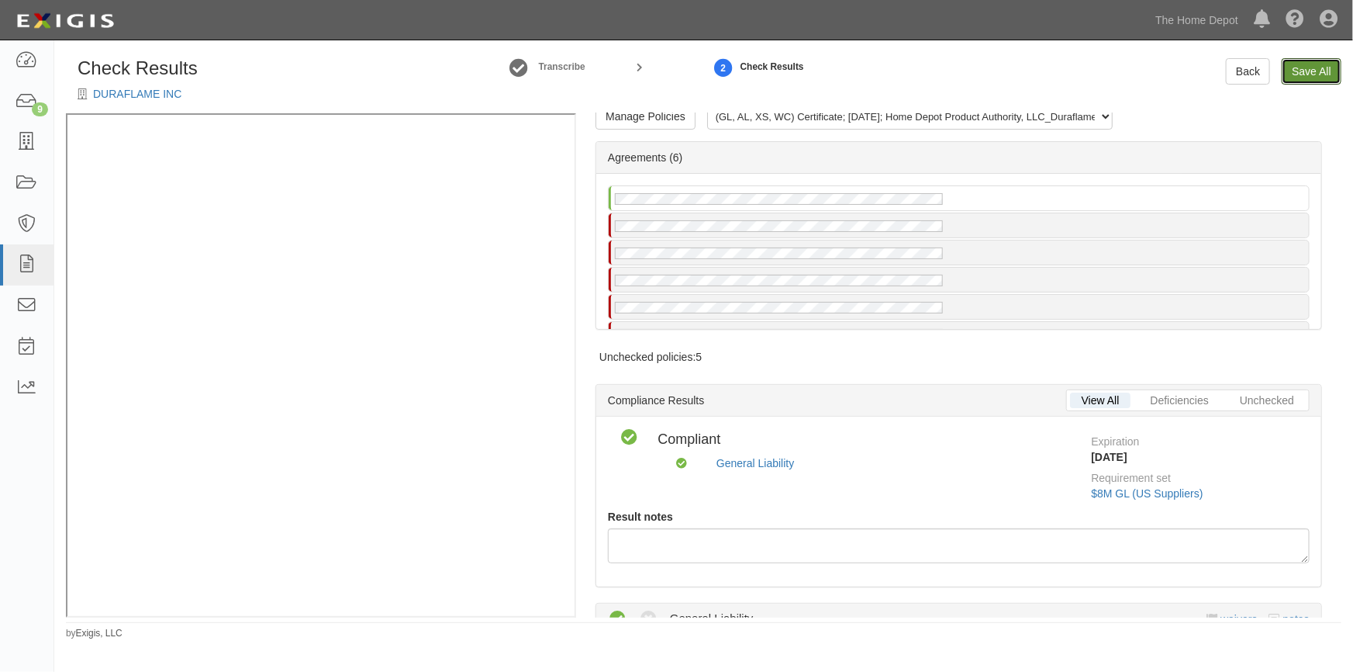
scroll to position [0, 0]
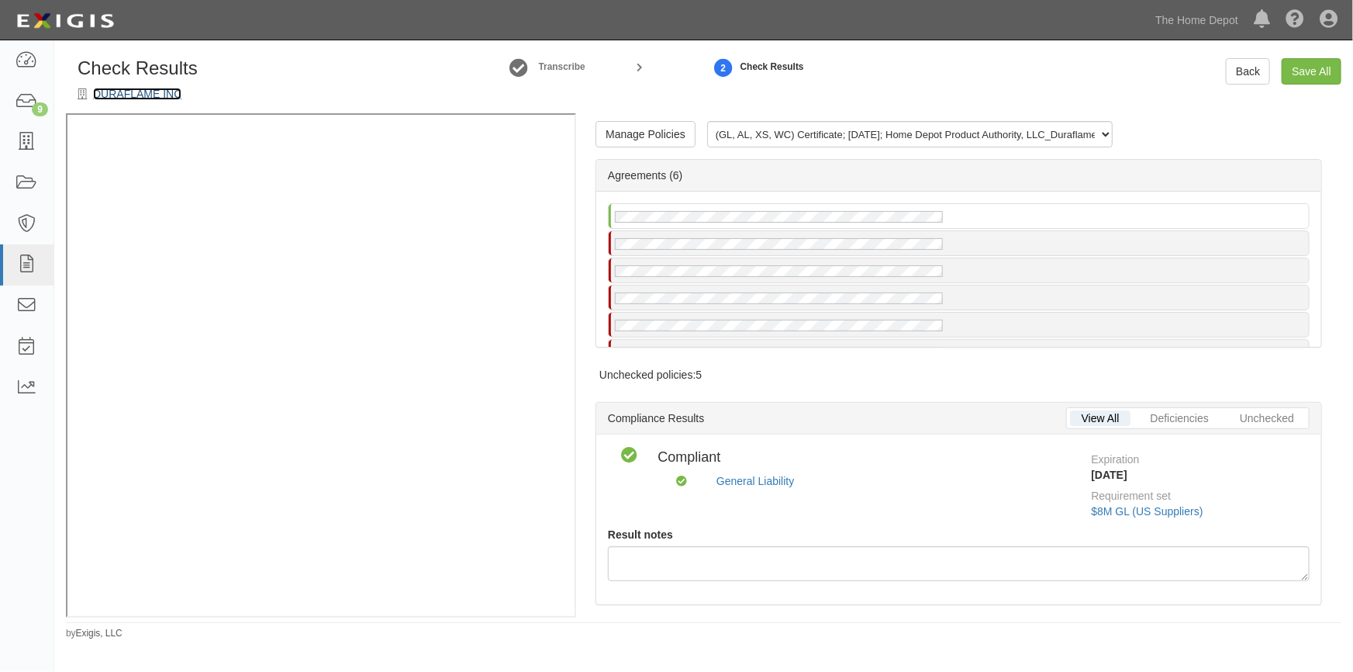
click at [119, 98] on link "DURAFLAME INC" at bounding box center [137, 94] width 88 height 12
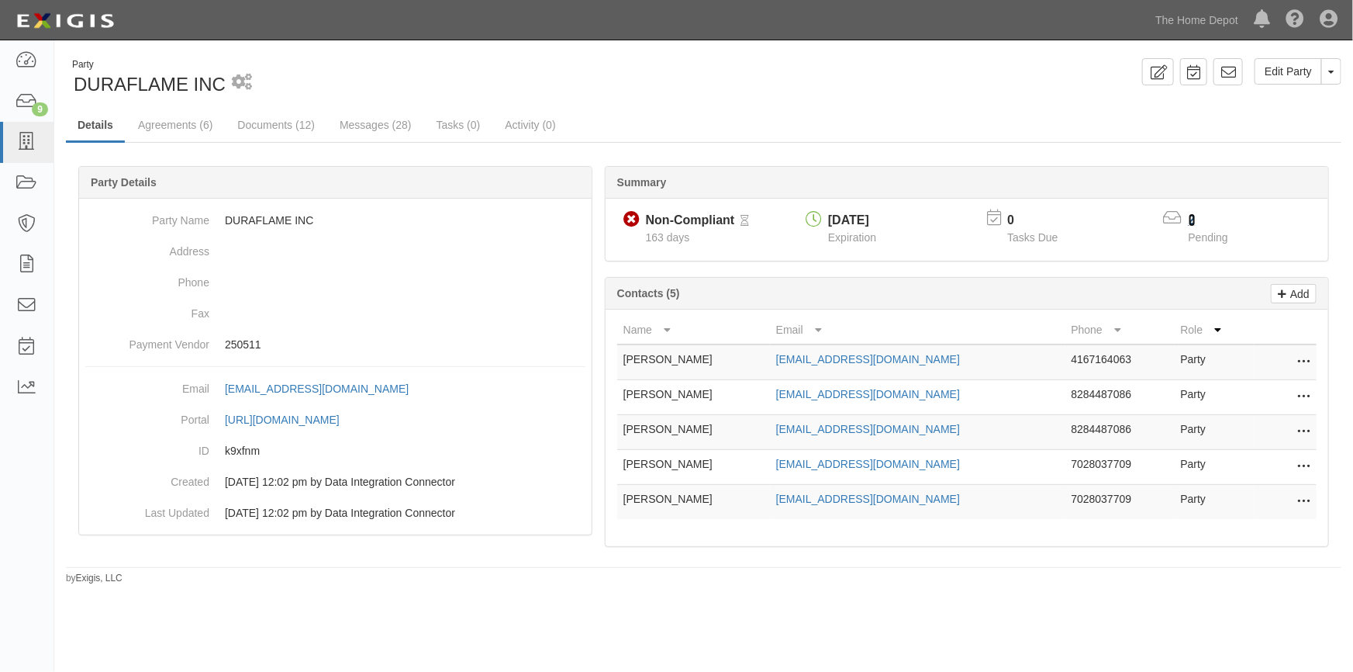
click at [1194, 219] on link "2" at bounding box center [1192, 219] width 7 height 13
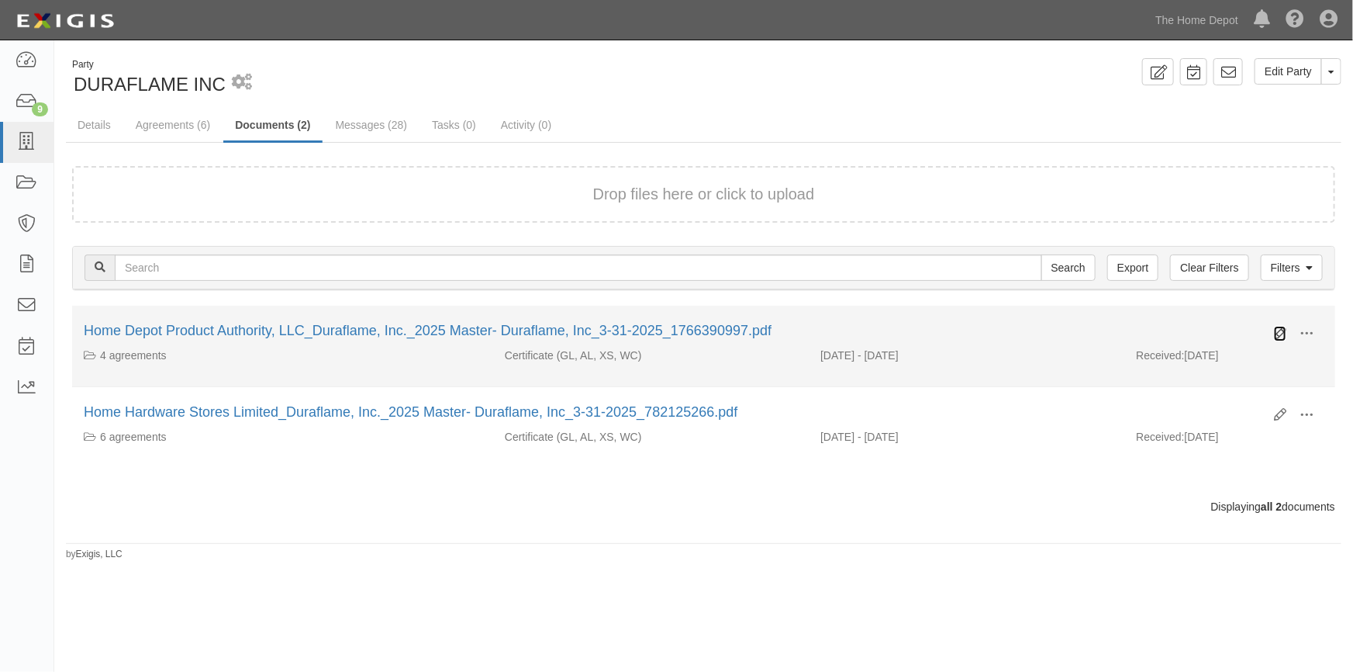
click at [1280, 330] on icon at bounding box center [1280, 333] width 12 height 12
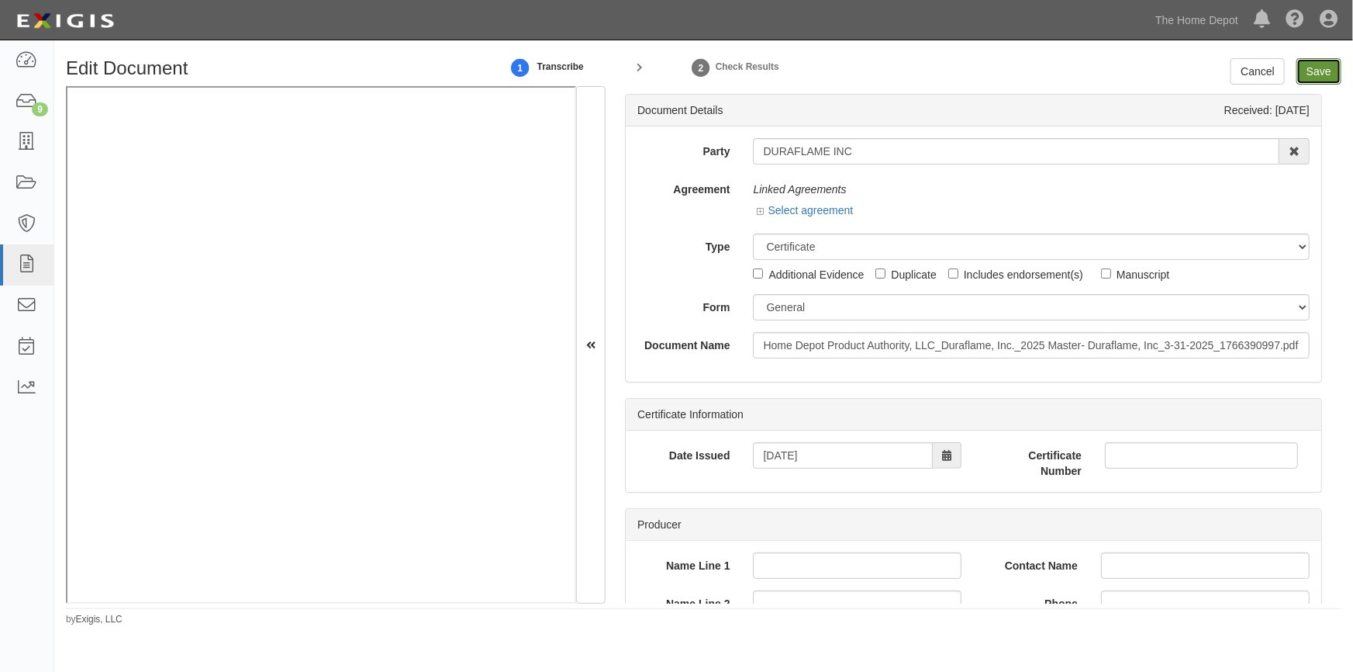
click at [1310, 74] on input "Save" at bounding box center [1319, 71] width 45 height 26
type input "2000000"
type input "500000"
type input "25000"
type input "2000000"
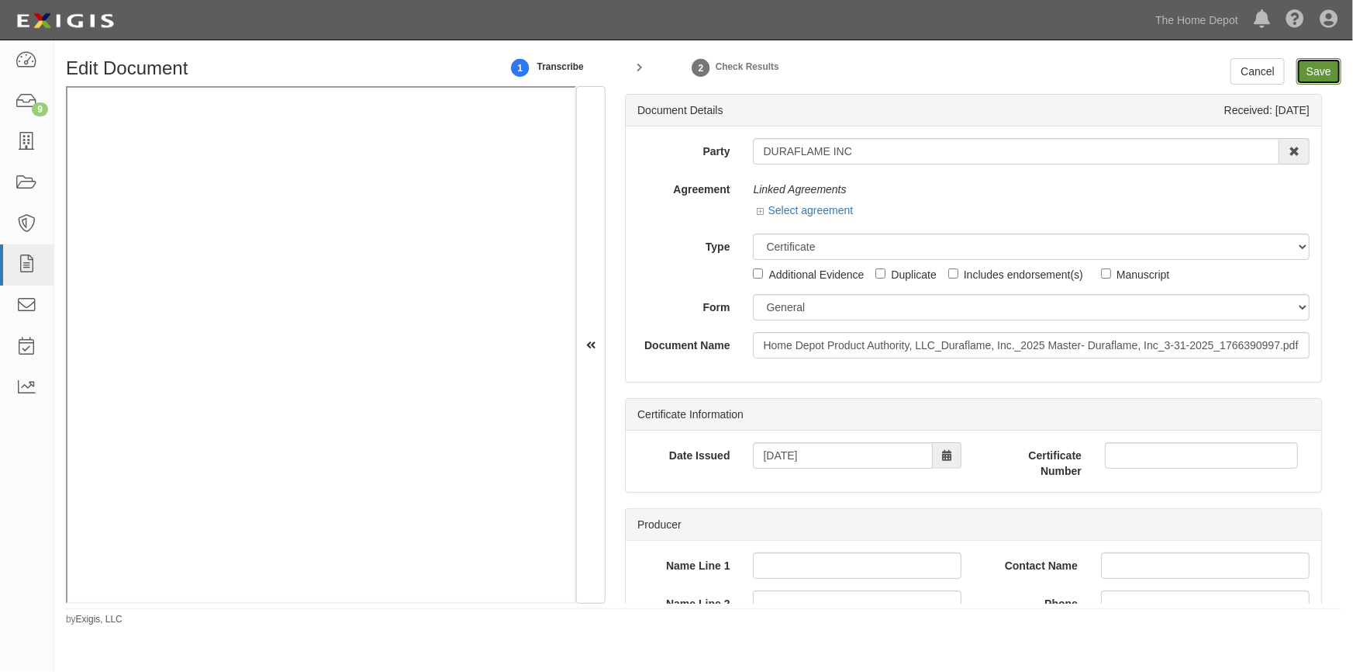
type input "4000000"
type input "2000000"
type input "24000000"
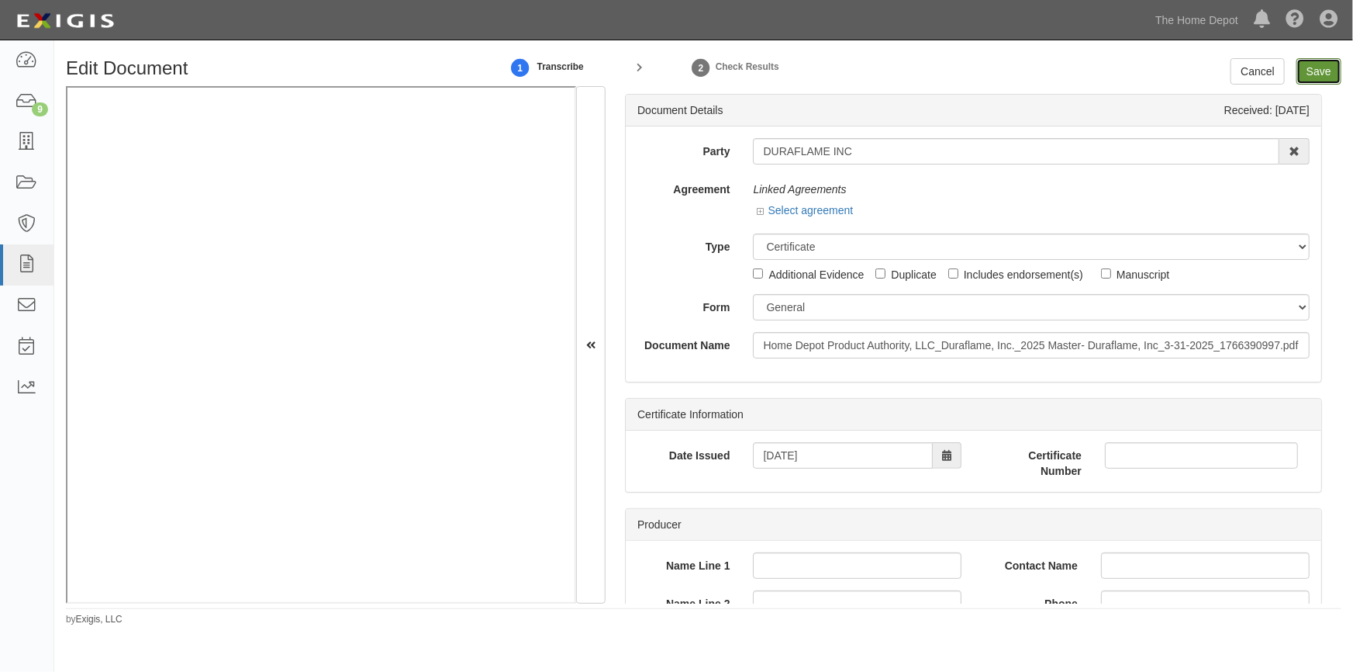
type input "1000000"
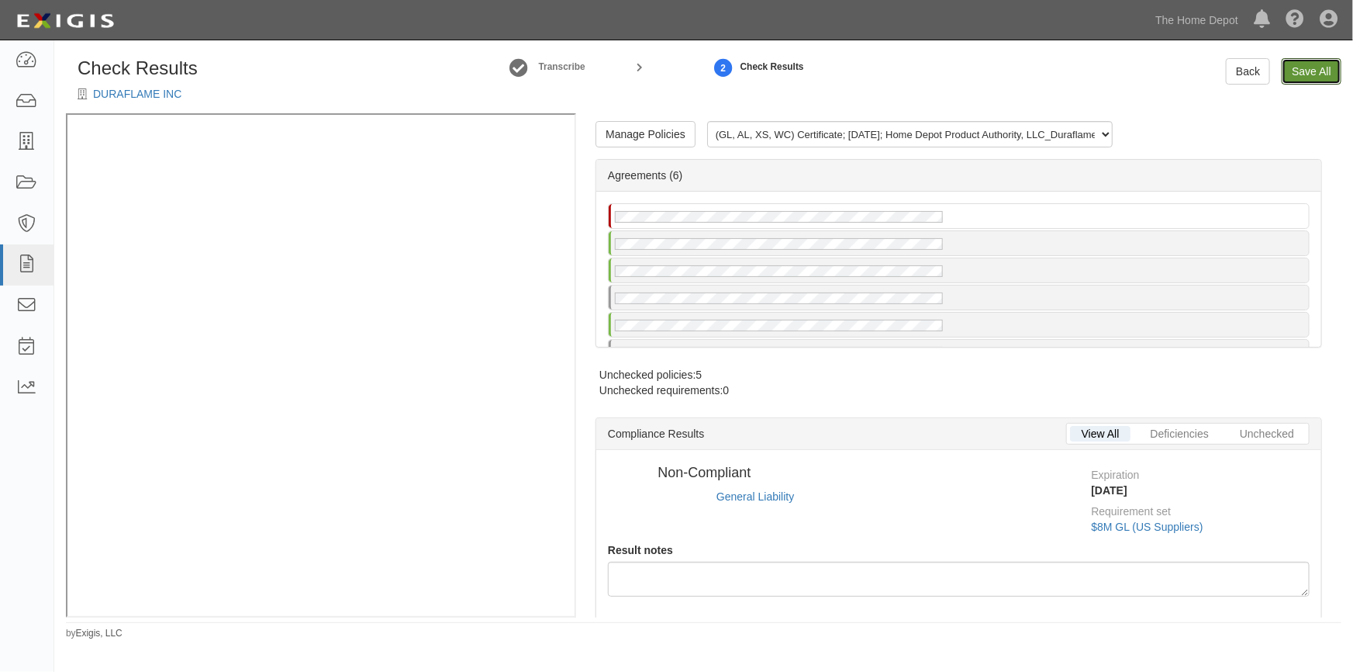
click at [1305, 71] on link "Save All" at bounding box center [1312, 71] width 60 height 26
radio input "true"
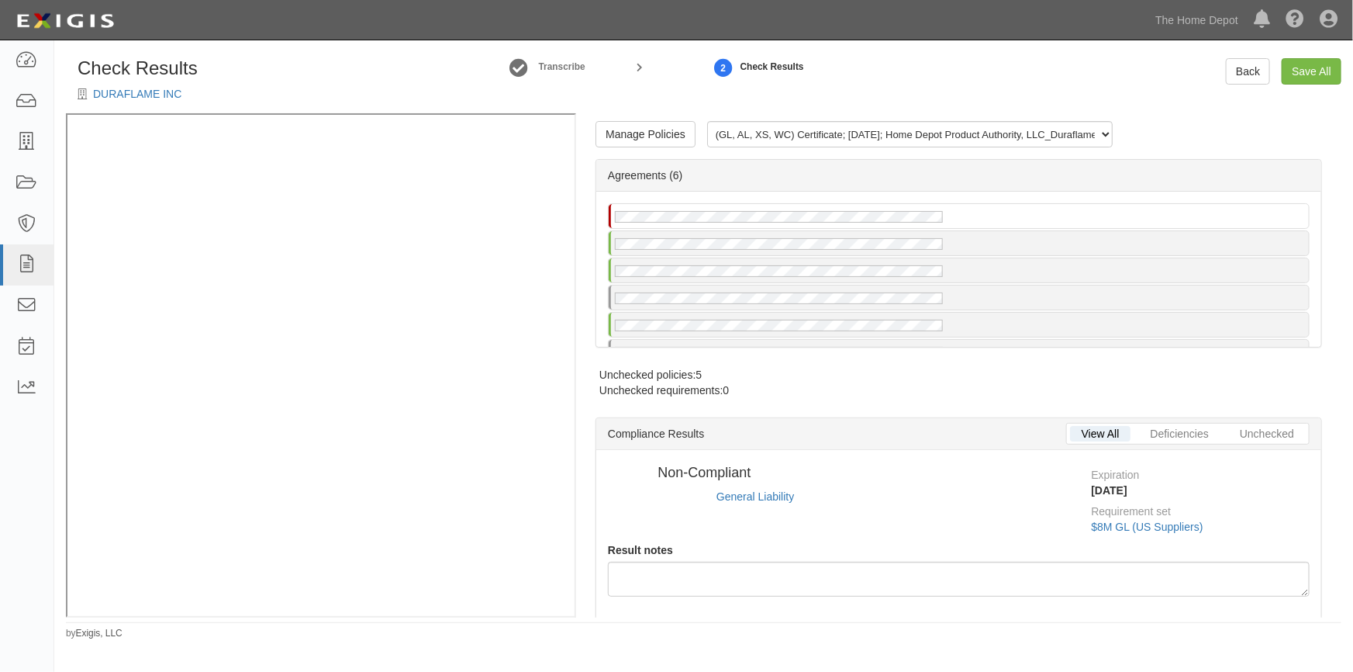
radio input "true"
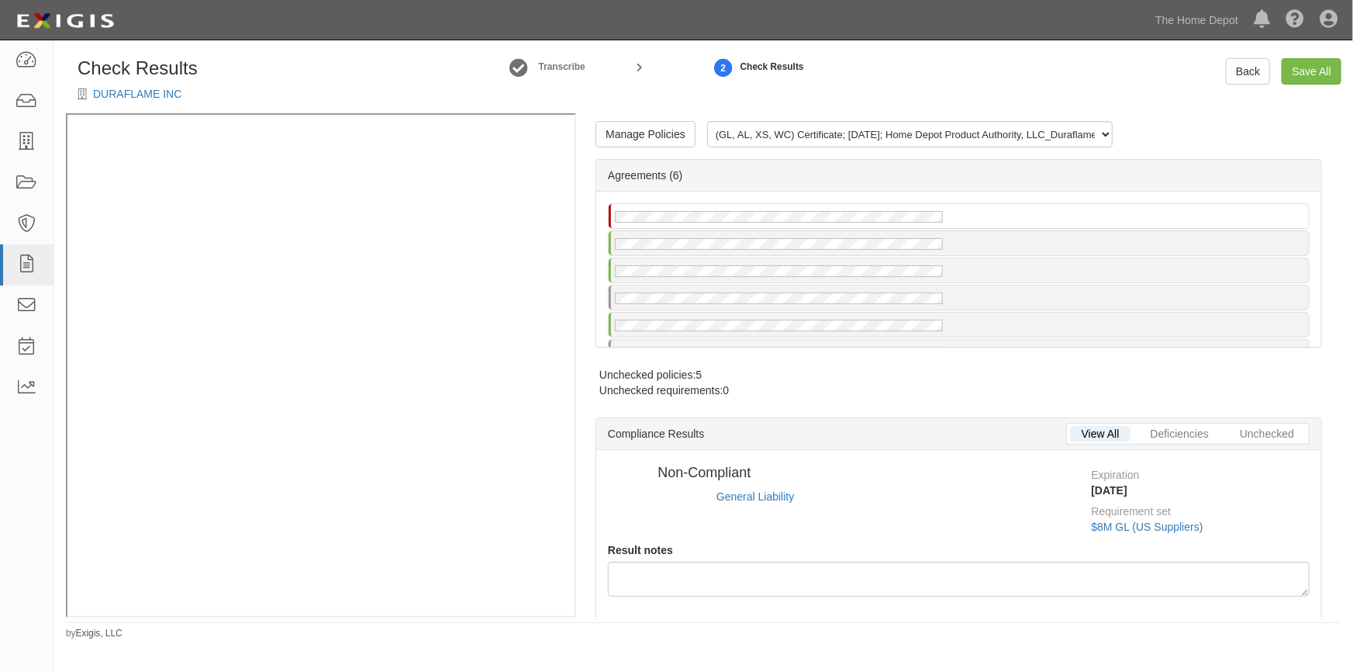
radio input "false"
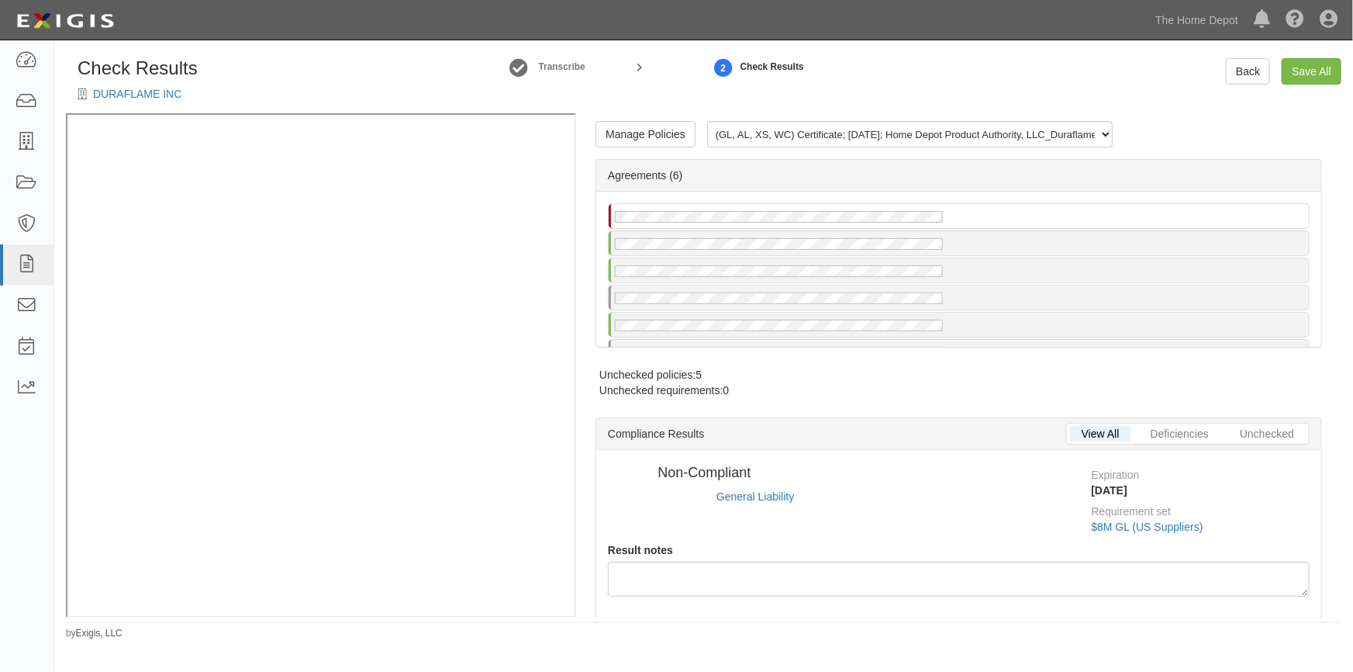
radio input "true"
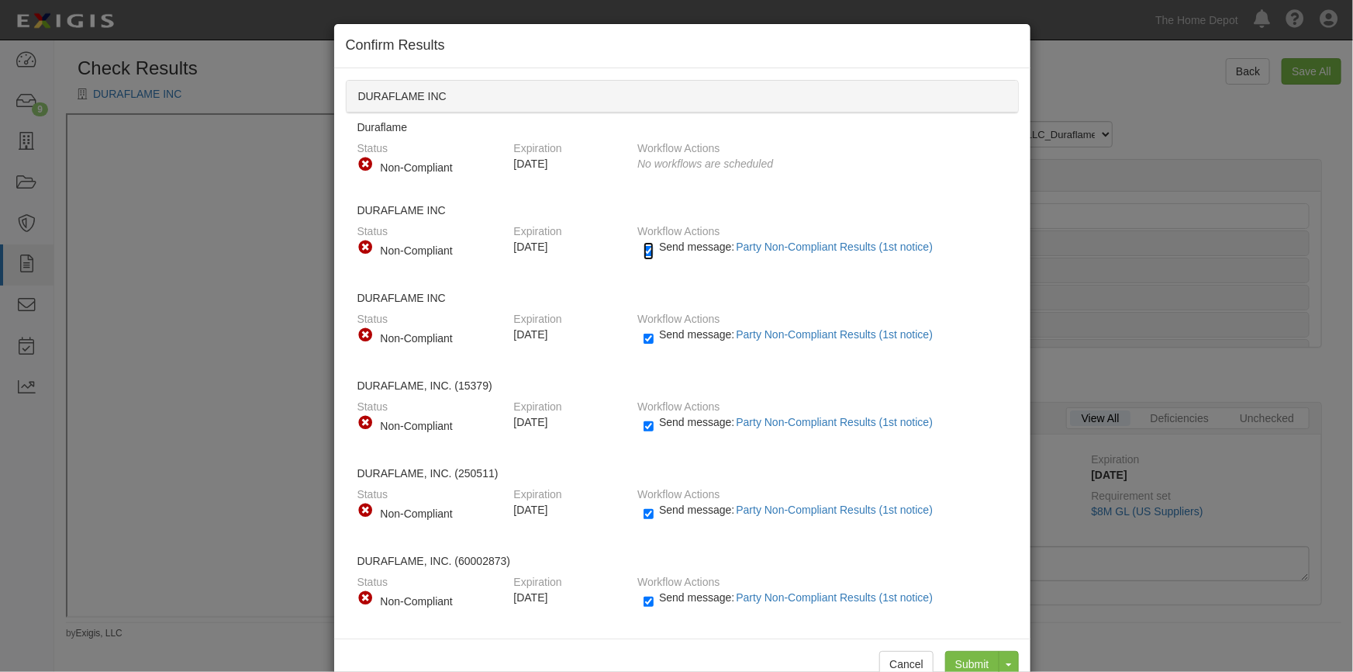
click at [647, 251] on input "Send message: Party Non-Compliant Results (1st notice)" at bounding box center [649, 251] width 10 height 18
checkbox input "false"
click at [644, 337] on input "Send message: Party Non-Compliant Results (1st notice)" at bounding box center [649, 339] width 10 height 18
checkbox input "false"
click at [644, 424] on input "Send message: Party Non-Compliant Results (1st notice)" at bounding box center [649, 426] width 10 height 18
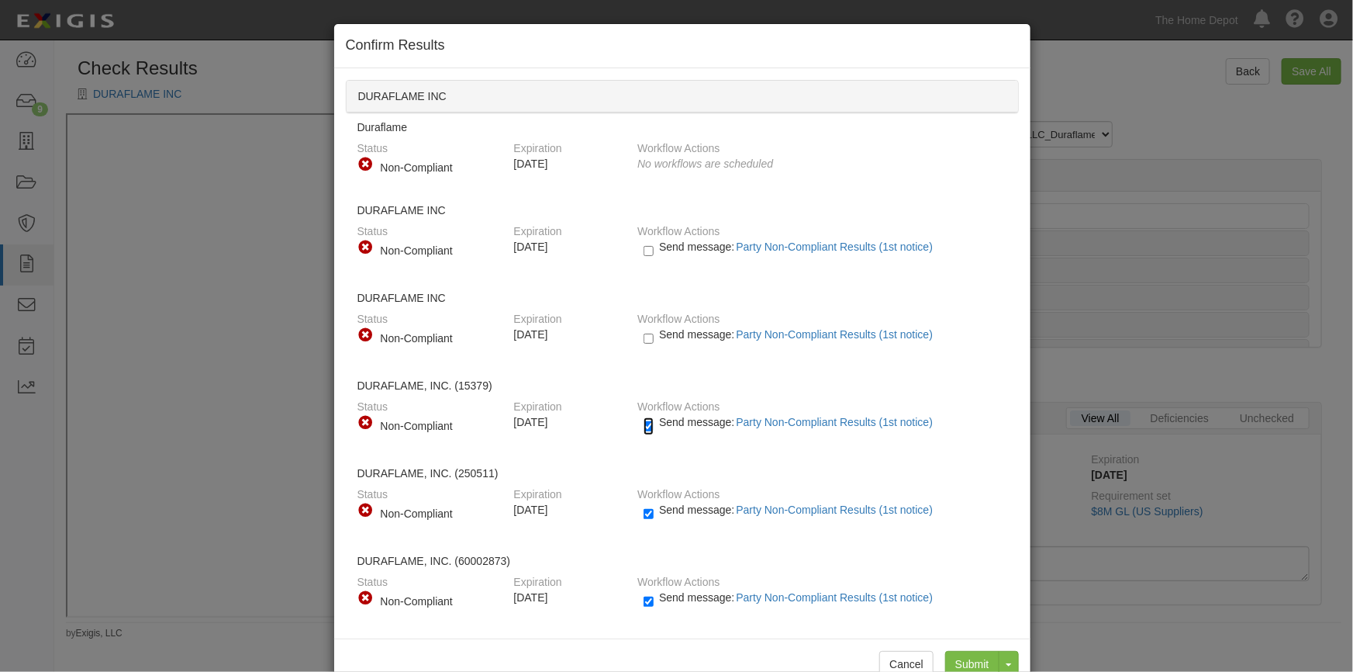
checkbox input "false"
click at [644, 513] on input "Send message: Party Non-Compliant Results (1st notice)" at bounding box center [649, 514] width 10 height 18
checkbox input "false"
click at [644, 597] on input "Send message: Party Non-Compliant Results (1st notice)" at bounding box center [649, 602] width 10 height 18
checkbox input "false"
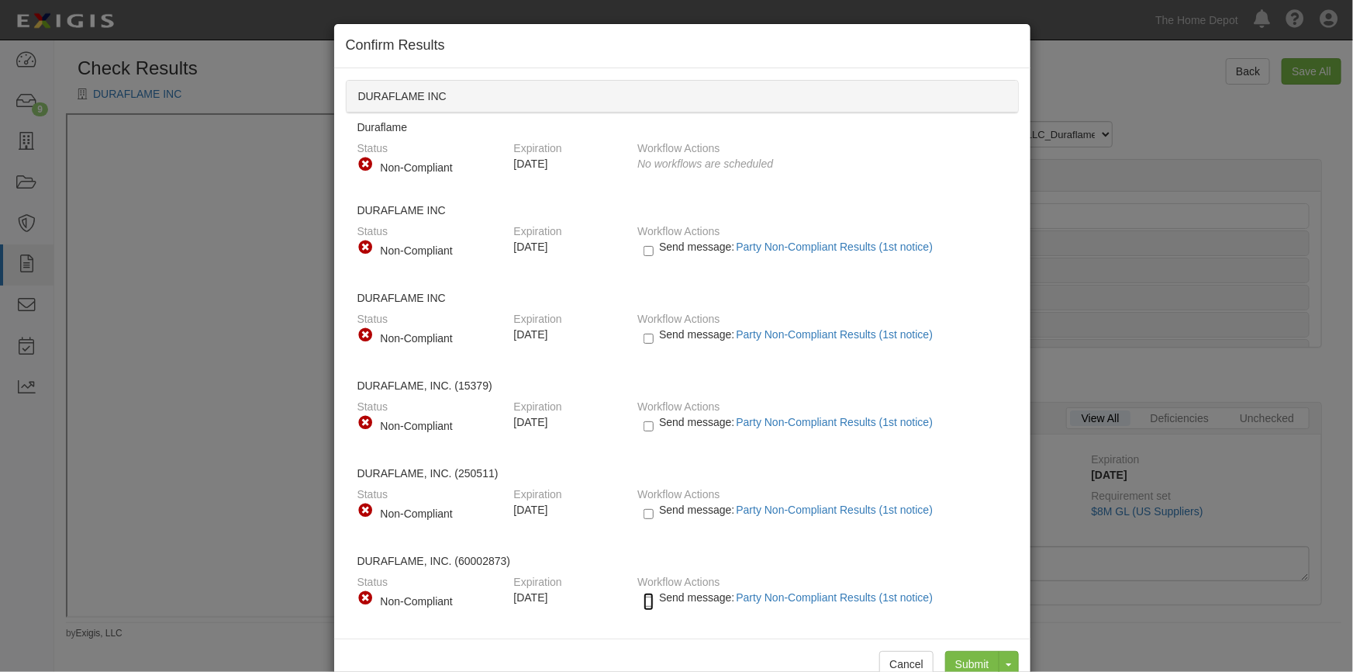
scroll to position [39, 0]
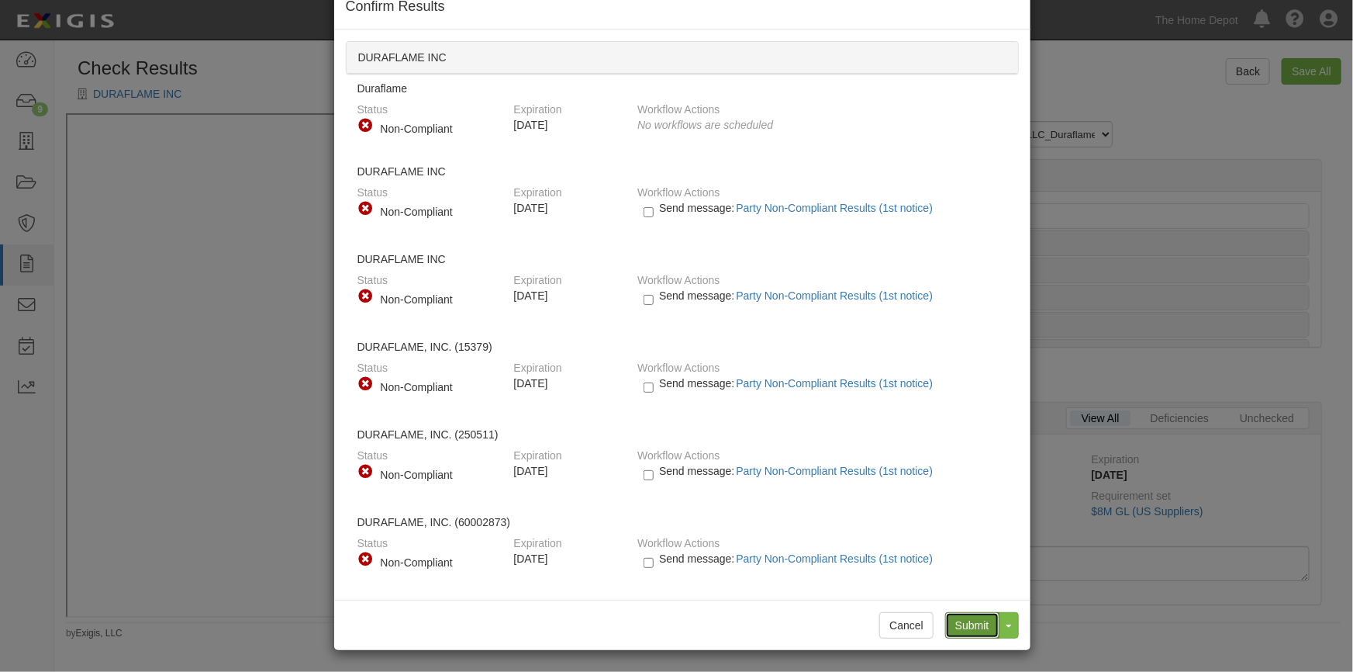
click at [961, 621] on input "Submit" at bounding box center [972, 625] width 54 height 26
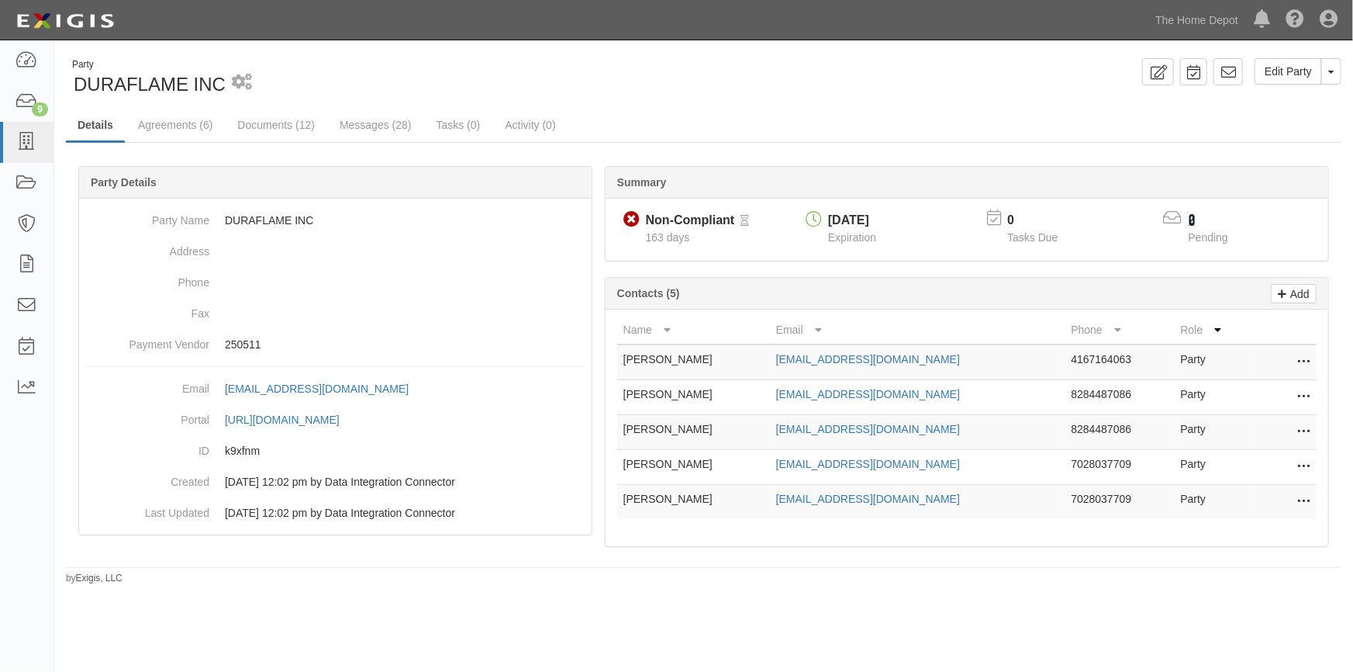
click at [1189, 217] on link "2" at bounding box center [1192, 219] width 7 height 13
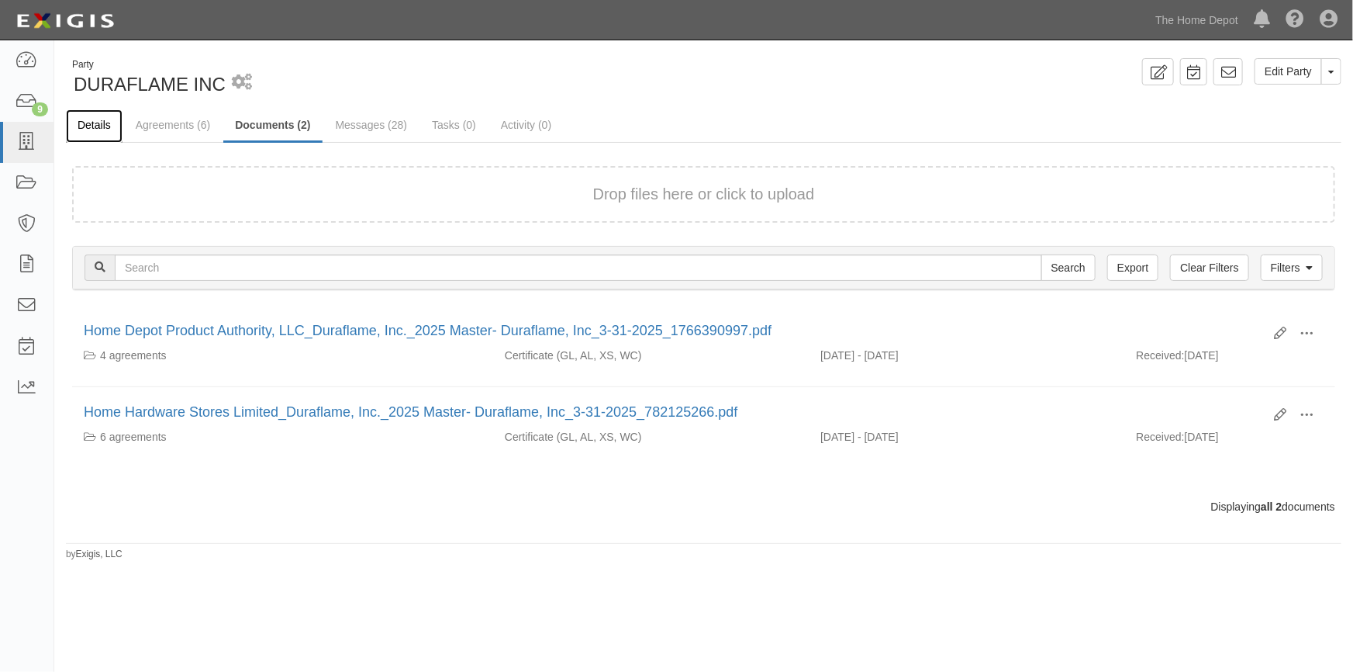
click at [95, 127] on link "Details" at bounding box center [94, 125] width 57 height 33
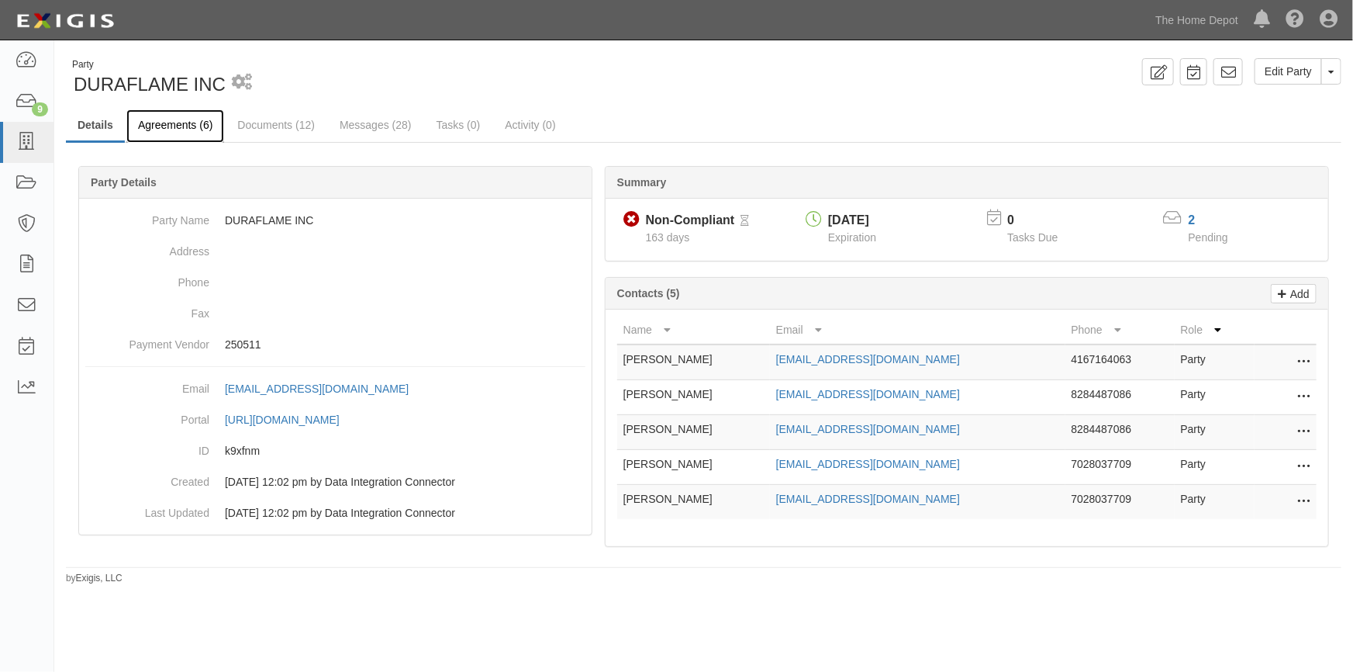
click at [171, 130] on link "Agreements (6)" at bounding box center [175, 125] width 98 height 33
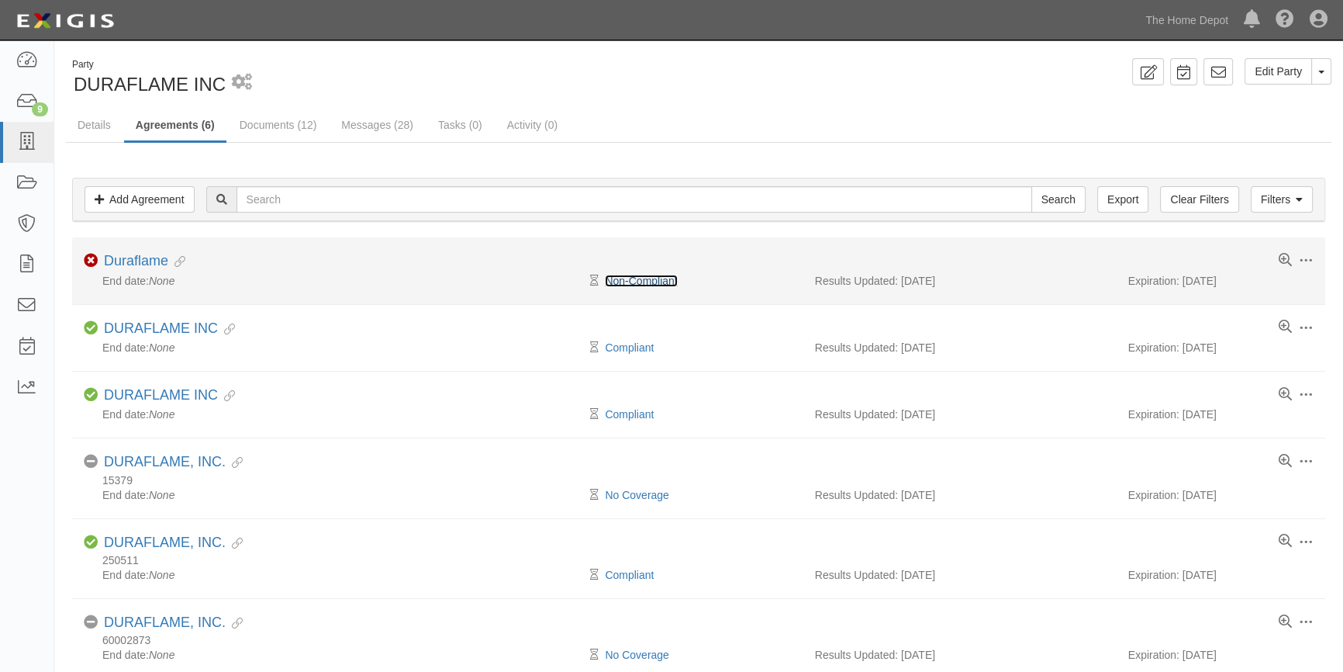
click at [617, 275] on link "Non-Compliant" at bounding box center [641, 281] width 72 height 12
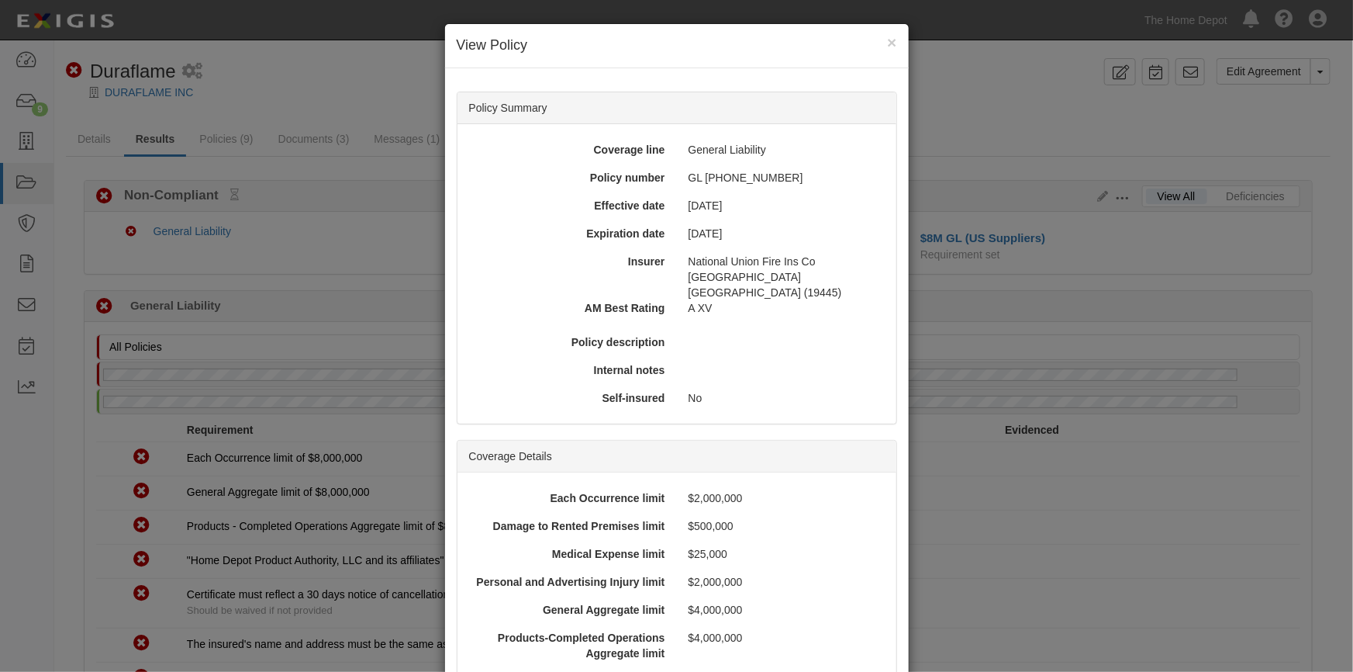
click at [881, 40] on h4 "View Policy" at bounding box center [677, 46] width 441 height 20
click at [887, 43] on button "×" at bounding box center [891, 42] width 9 height 16
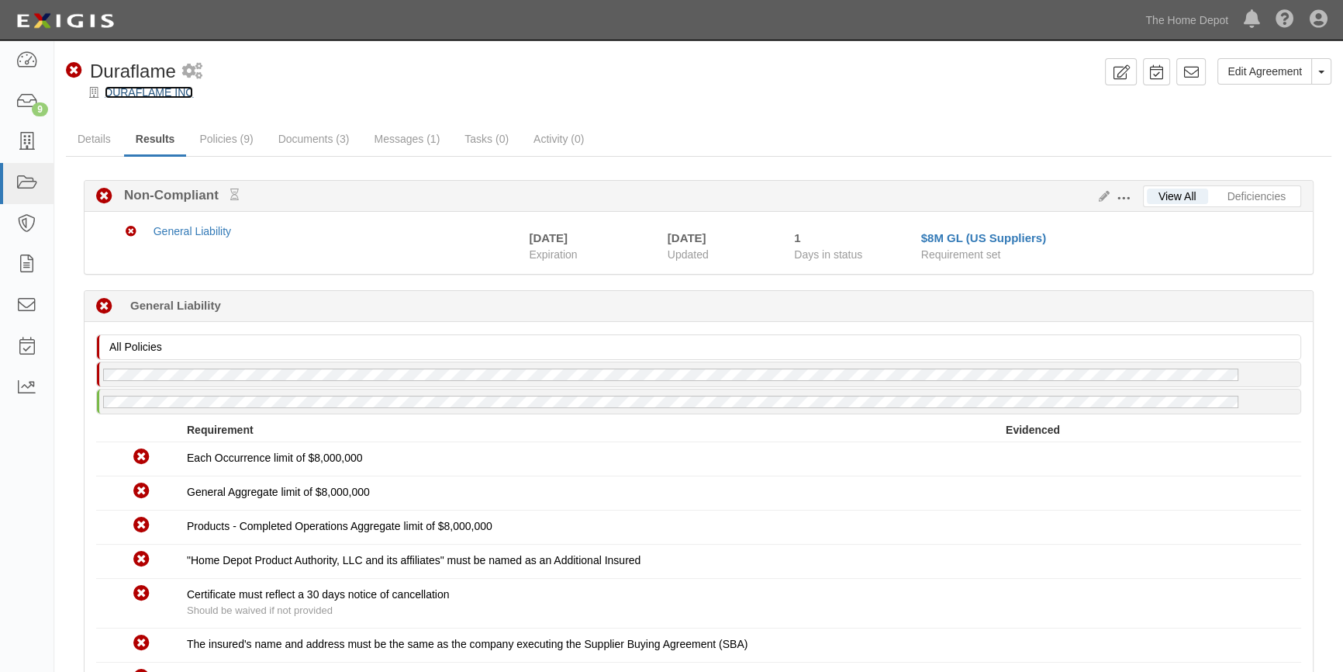
click at [119, 88] on link "DURAFLAME INC" at bounding box center [149, 92] width 88 height 12
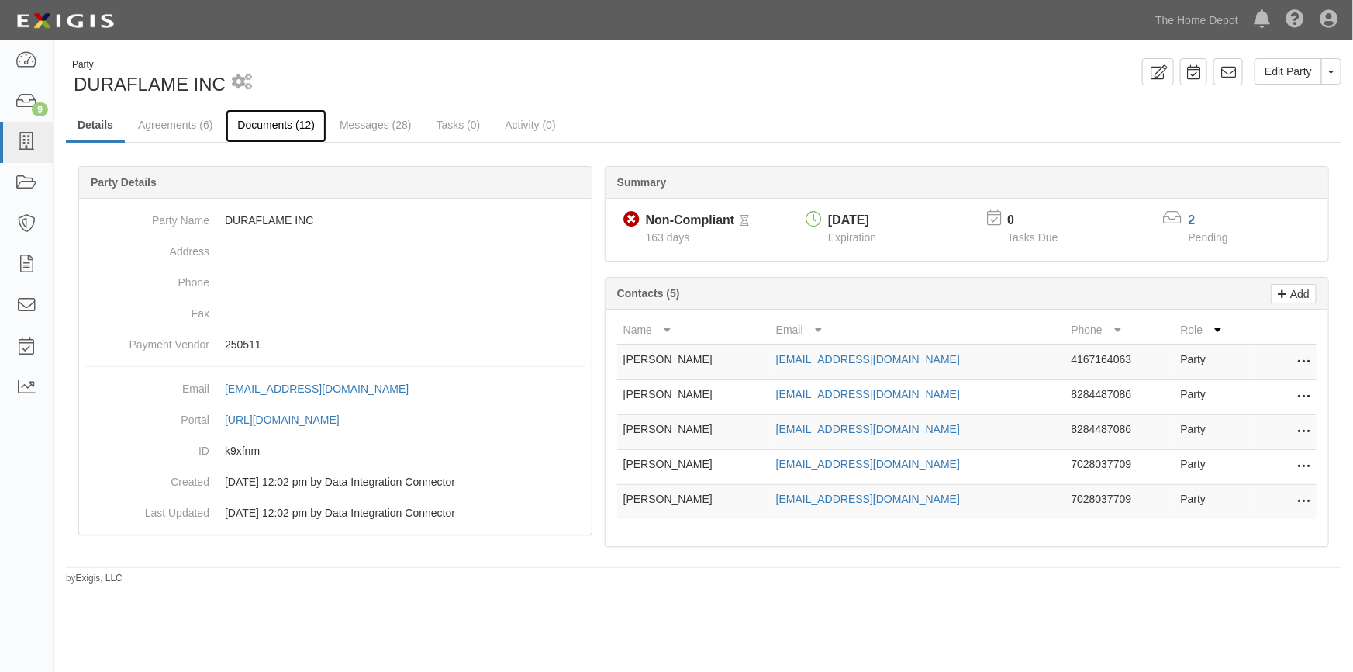
click at [294, 130] on link "Documents (12)" at bounding box center [276, 125] width 101 height 33
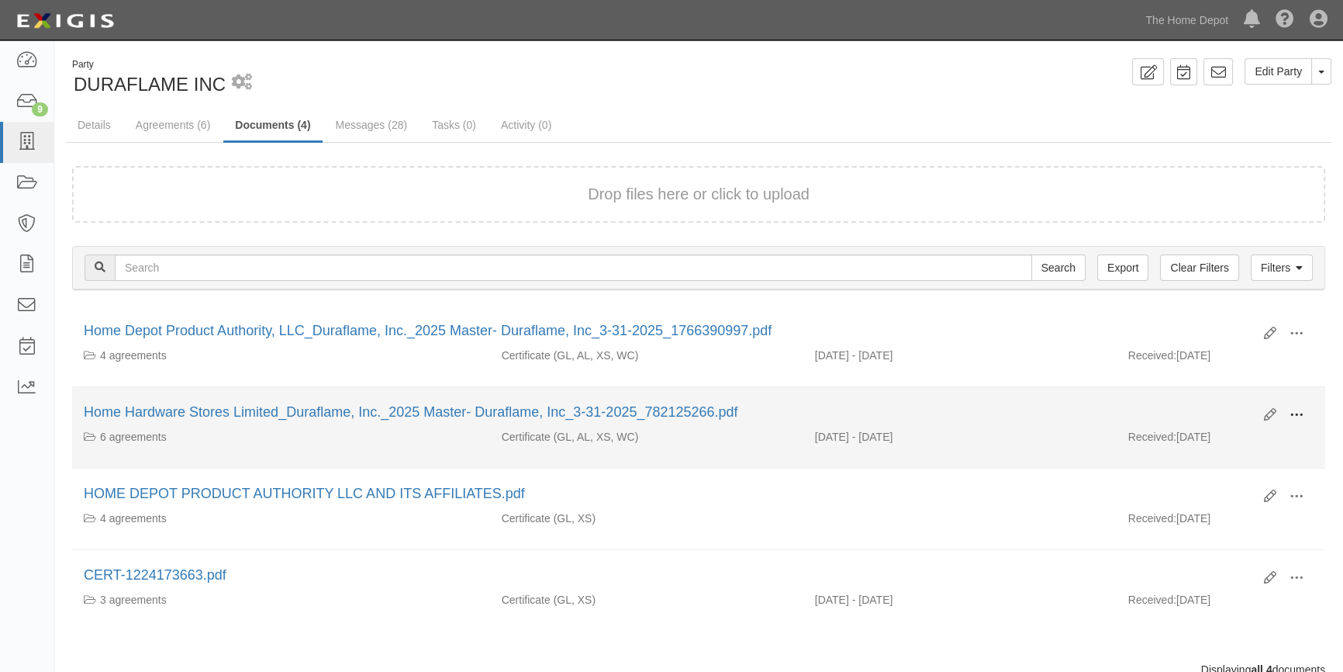
click at [1295, 413] on span at bounding box center [1297, 415] width 14 height 14
click at [1216, 438] on link "View" at bounding box center [1221, 437] width 123 height 28
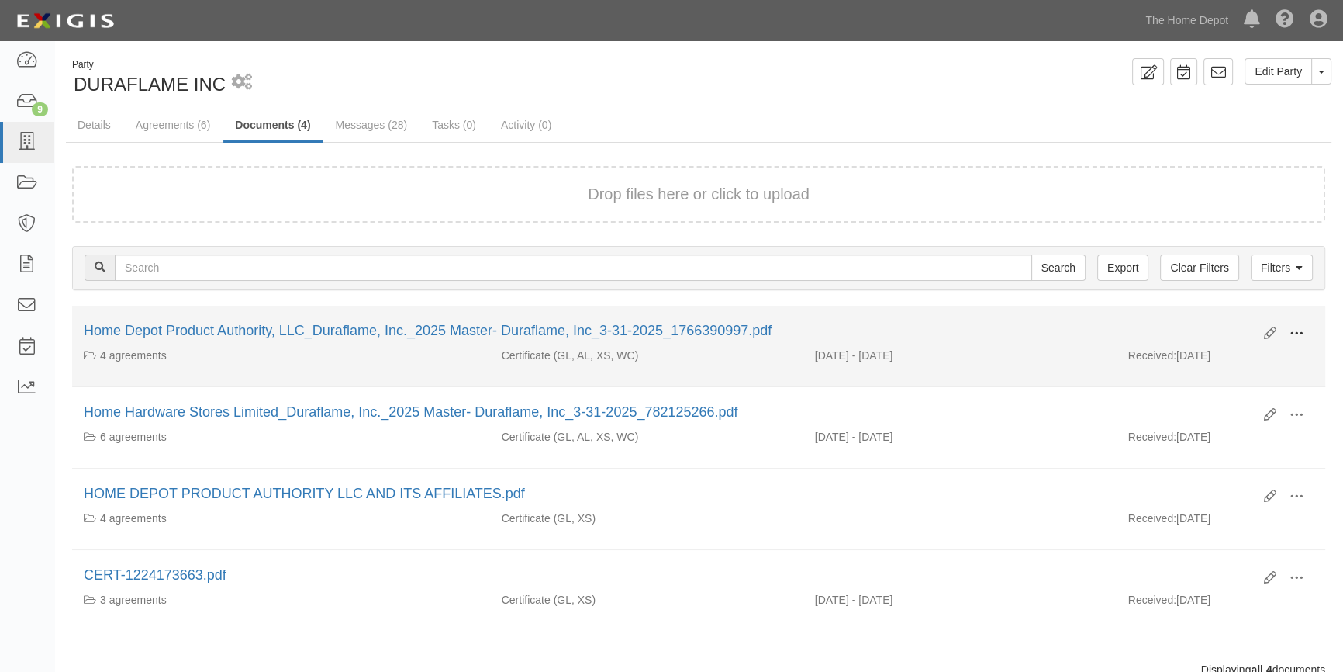
click at [1300, 331] on span at bounding box center [1297, 334] width 14 height 14
click at [1207, 361] on link "View" at bounding box center [1221, 356] width 123 height 28
click at [1270, 333] on icon at bounding box center [1270, 333] width 12 height 12
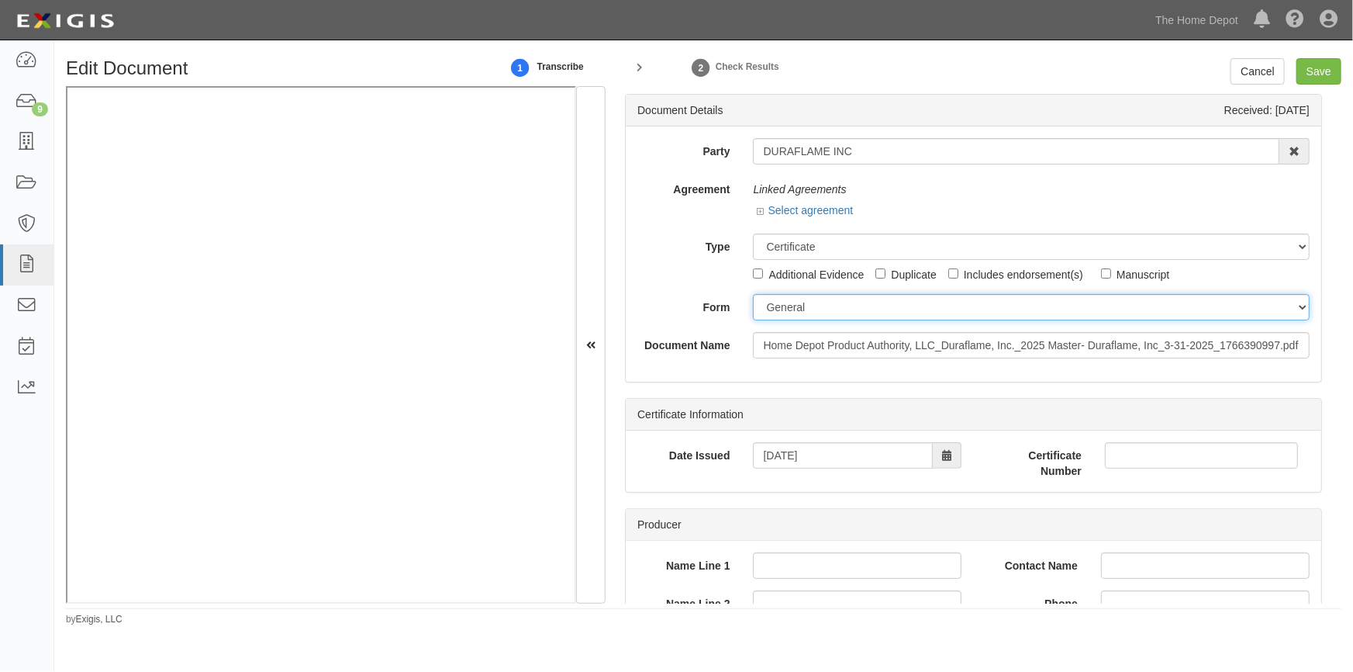
click at [795, 313] on select "[PERSON_NAME] 25 (2016/03) [PERSON_NAME] 101 [PERSON_NAME] 855 NY (2014/05) Gen…" at bounding box center [1031, 307] width 557 height 26
click at [792, 308] on select "[PERSON_NAME] 25 (2016/03) [PERSON_NAME] 101 [PERSON_NAME] 855 NY (2014/05) Gen…" at bounding box center [1031, 307] width 557 height 26
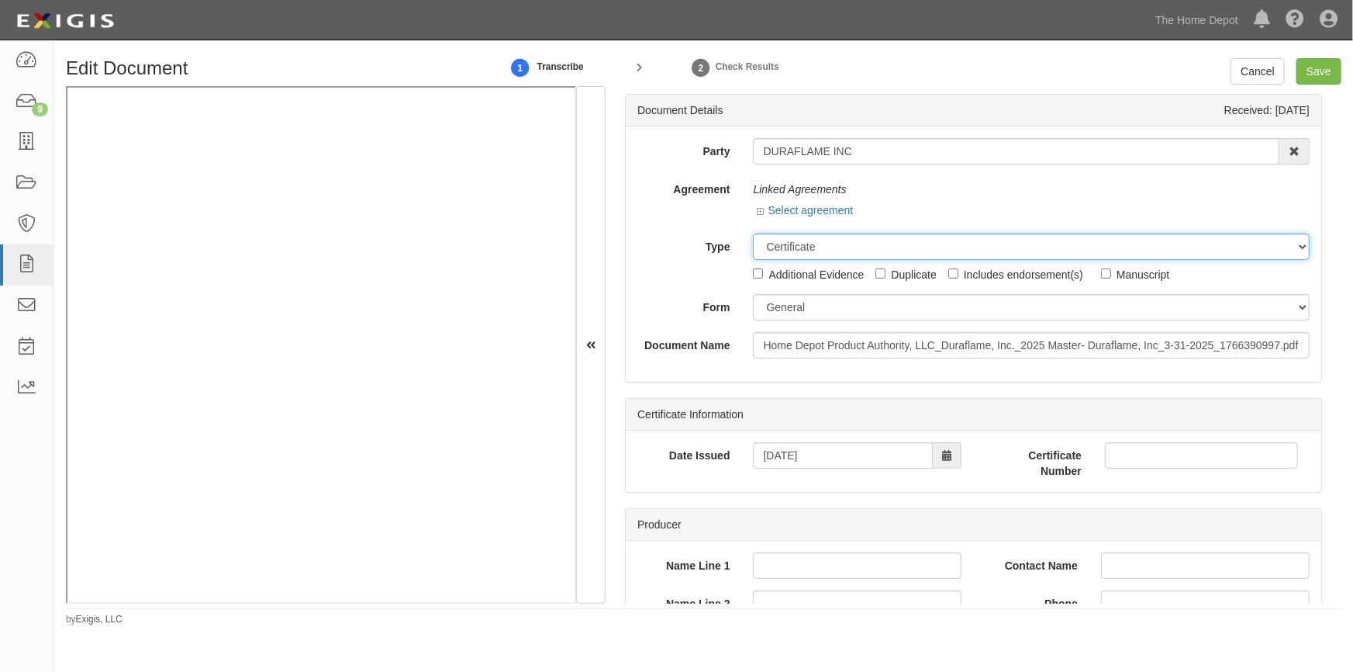
click at [792, 246] on select "Unassigned Binder Cancellation Notice Certificate Contract Endorsement Insuranc…" at bounding box center [1031, 246] width 557 height 26
select select "OtherDetail"
click at [753, 233] on select "Unassigned Binder Cancellation Notice Certificate Contract Endorsement Insuranc…" at bounding box center [1031, 246] width 557 height 26
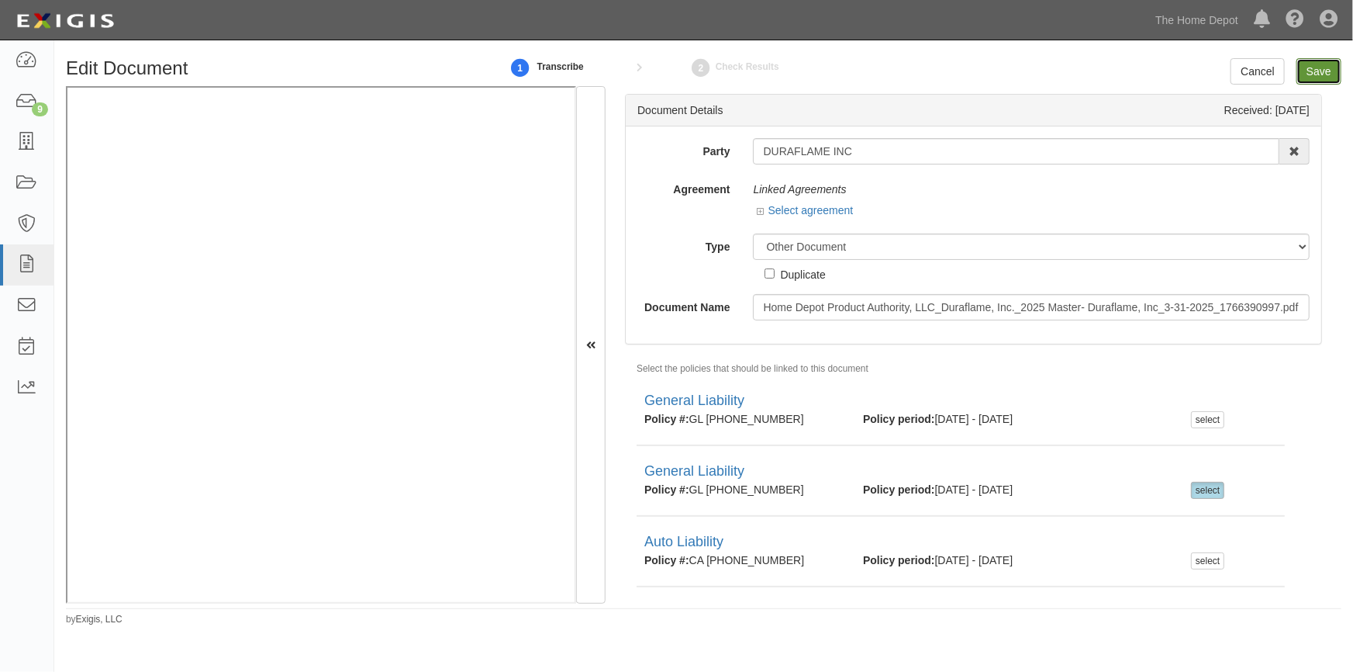
click at [1315, 81] on input "Save" at bounding box center [1319, 71] width 45 height 26
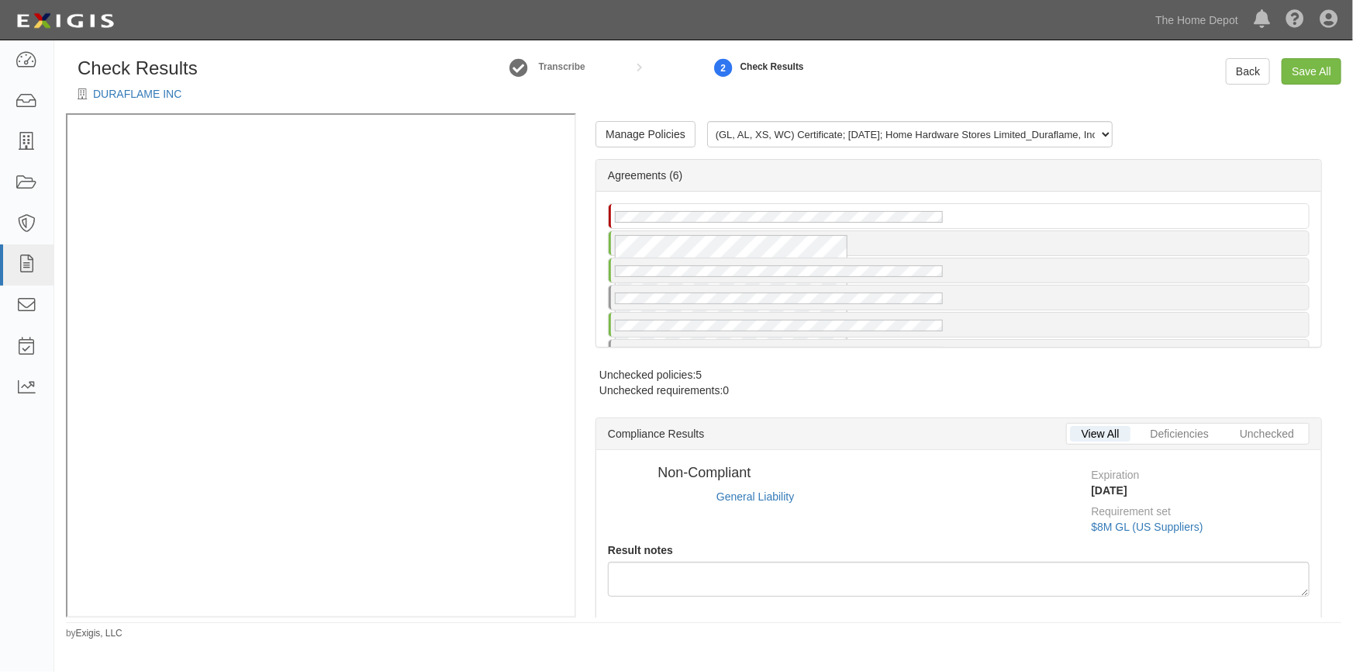
radio input "true"
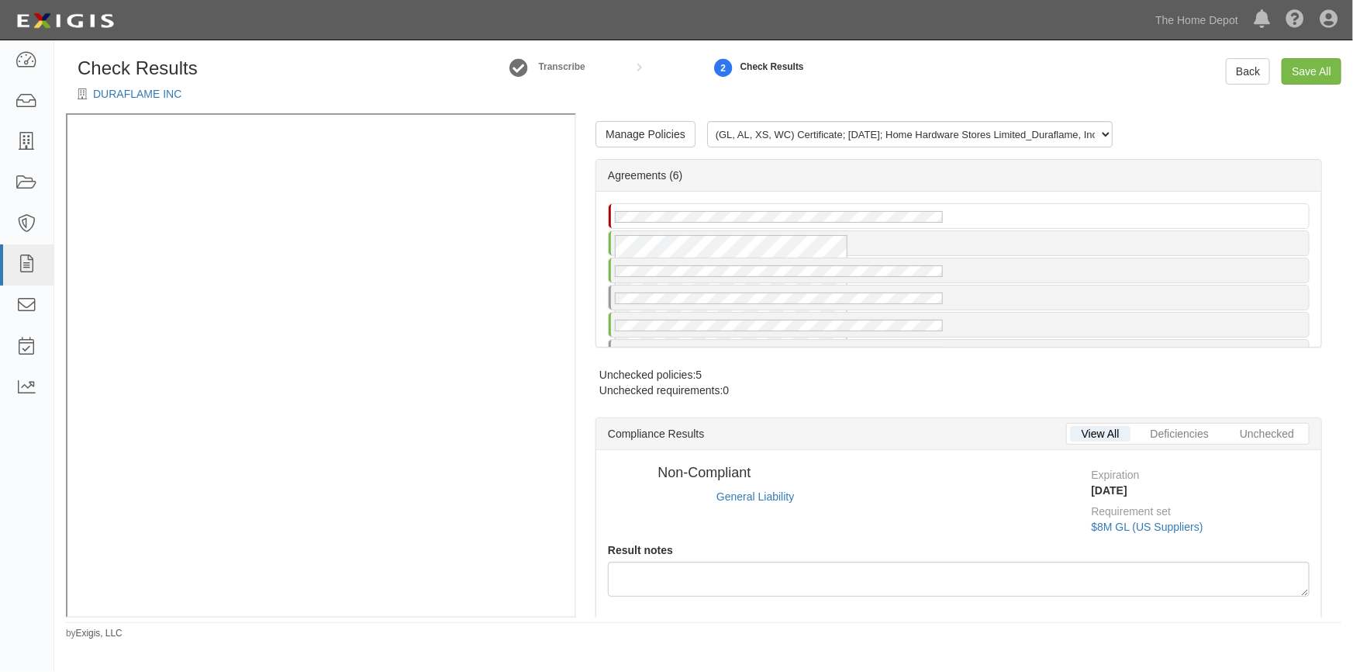
radio input "true"
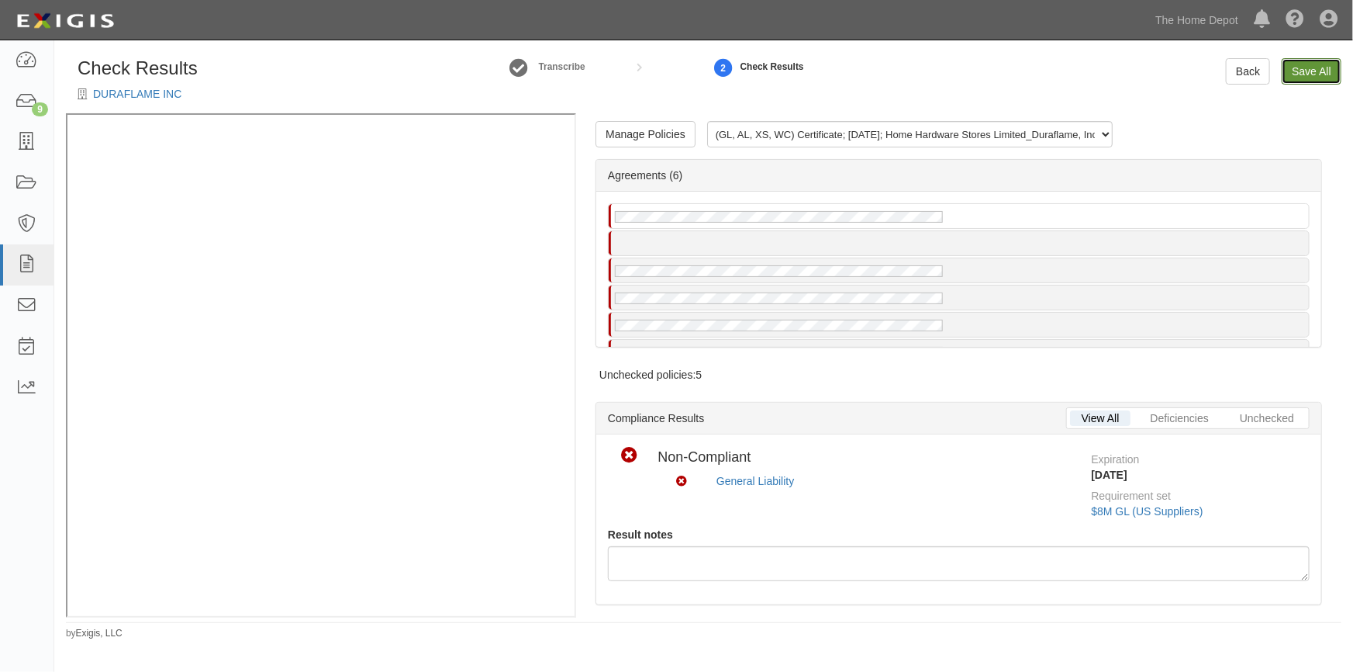
click at [1295, 78] on link "Save All" at bounding box center [1312, 71] width 60 height 26
radio input "false"
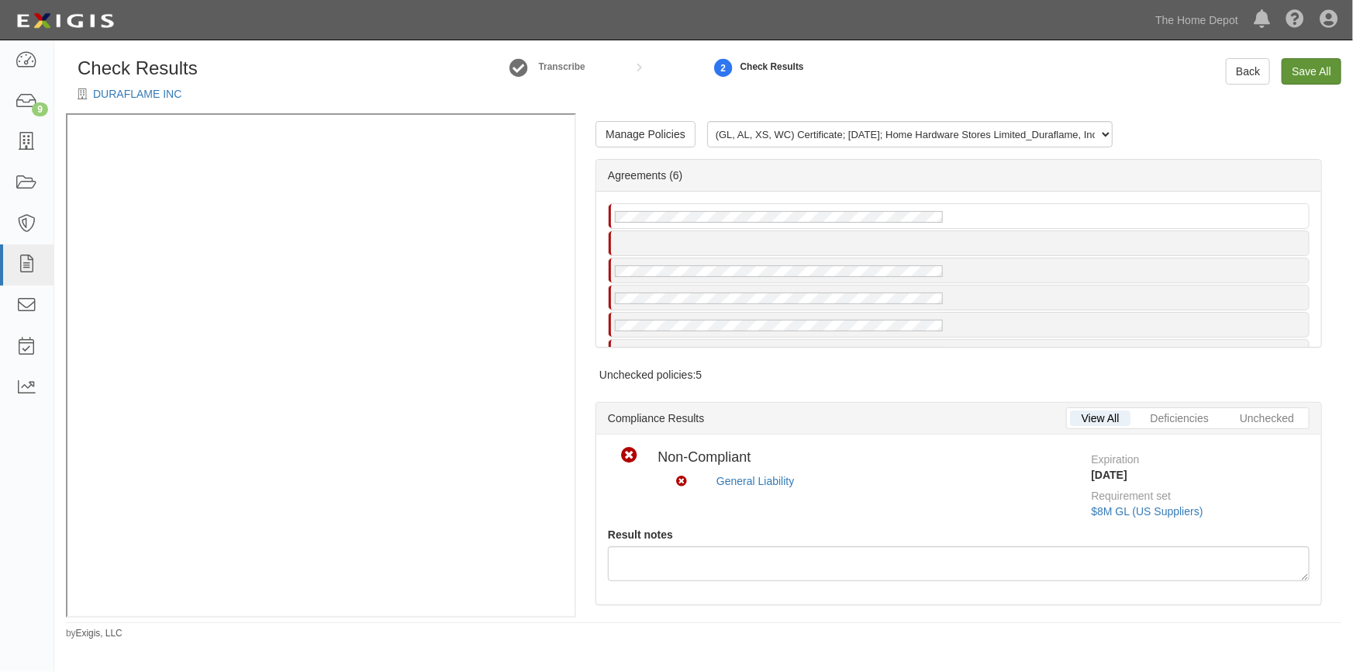
radio input "false"
radio input "true"
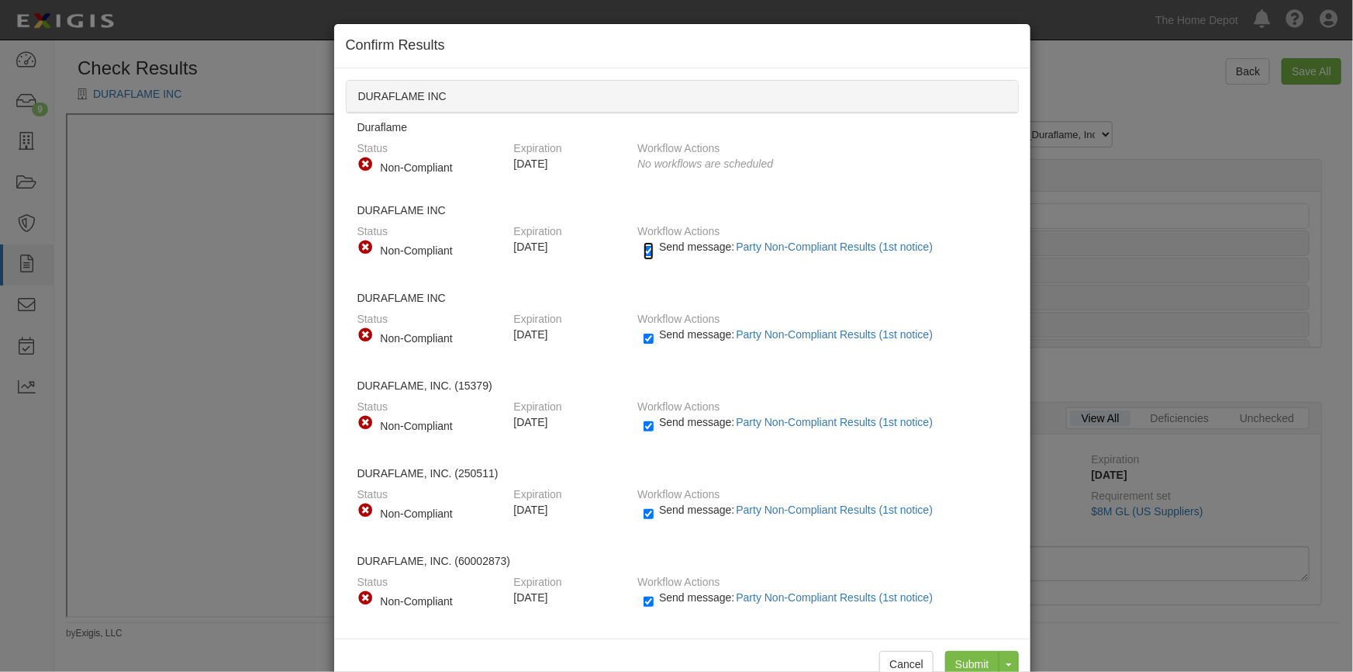
click at [647, 256] on input "Send message: Party Non-Compliant Results (1st notice)" at bounding box center [649, 251] width 10 height 18
checkbox input "false"
click at [644, 335] on input "Send message: Party Non-Compliant Results (1st notice)" at bounding box center [649, 339] width 10 height 18
checkbox input "false"
click at [644, 426] on input "Send message: Party Non-Compliant Results (1st notice)" at bounding box center [649, 426] width 10 height 18
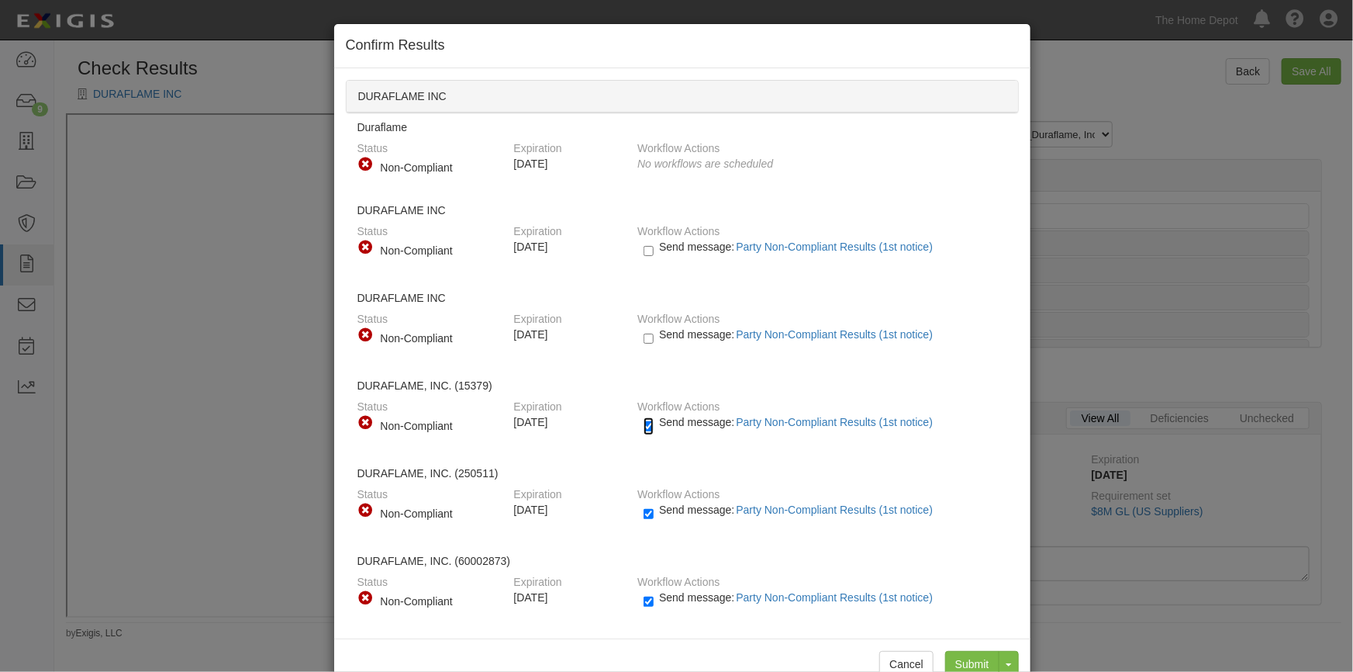
checkbox input "false"
click at [644, 518] on input "Send message: Party Non-Compliant Results (1st notice)" at bounding box center [649, 514] width 10 height 18
checkbox input "false"
click at [644, 596] on input "Send message: Party Non-Compliant Results (1st notice)" at bounding box center [649, 602] width 10 height 18
checkbox input "false"
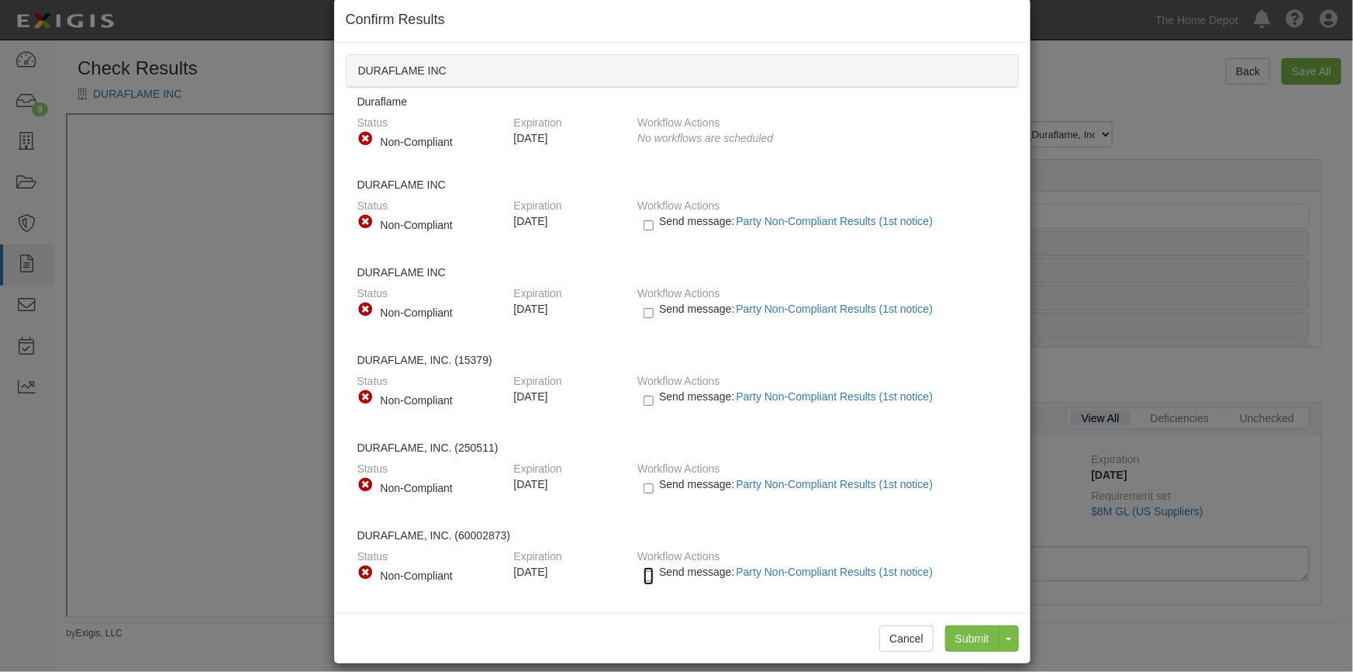
scroll to position [39, 0]
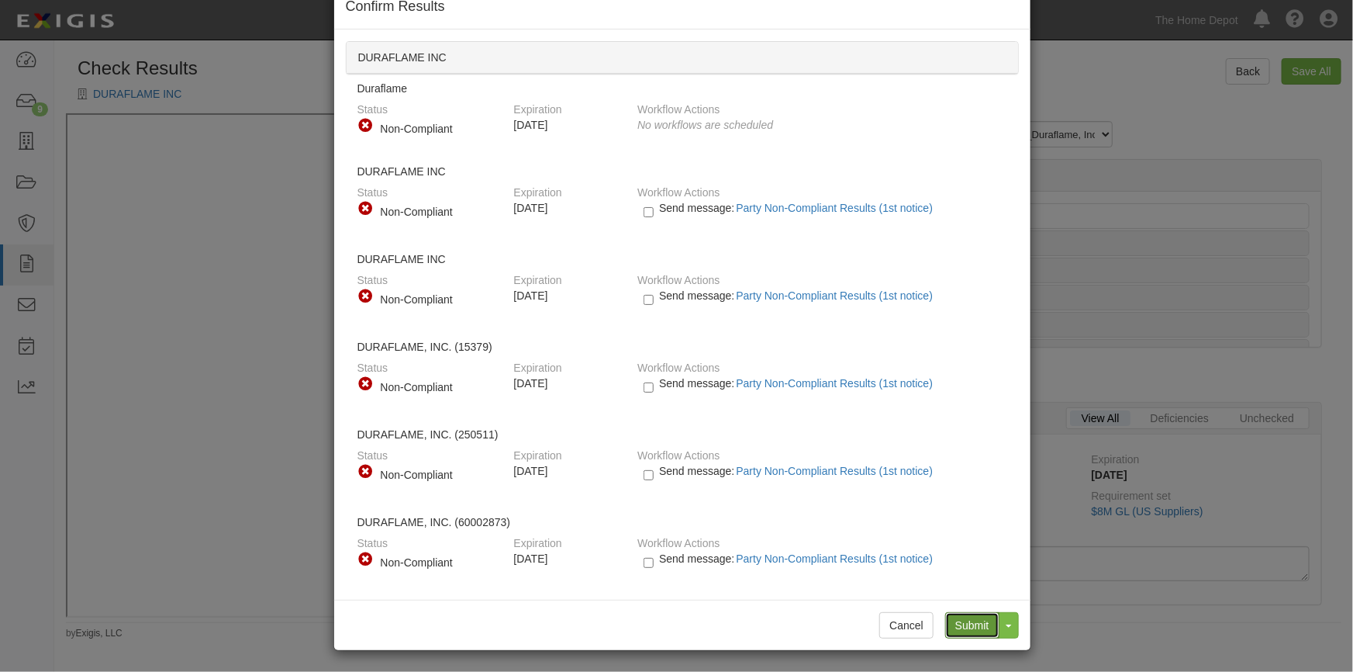
click at [981, 636] on input "Submit" at bounding box center [972, 625] width 54 height 26
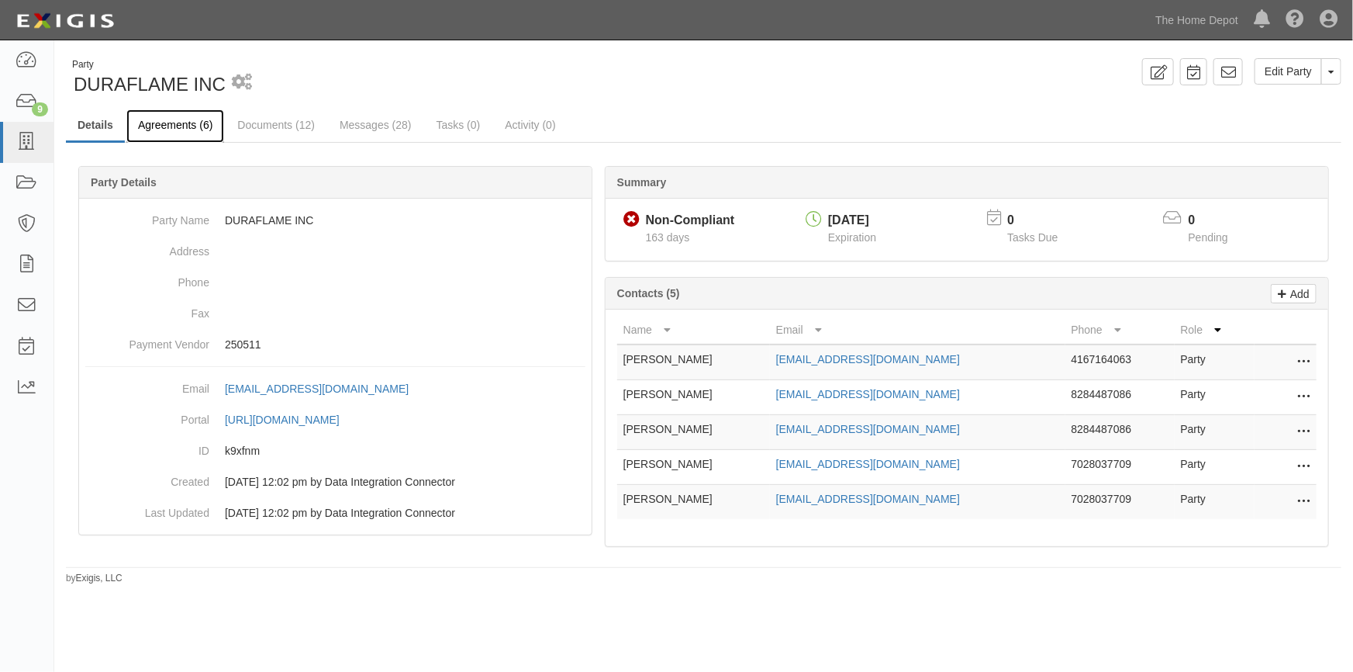
click at [157, 121] on link "Agreements (6)" at bounding box center [175, 125] width 98 height 33
click at [257, 123] on link "Documents (12)" at bounding box center [276, 125] width 101 height 33
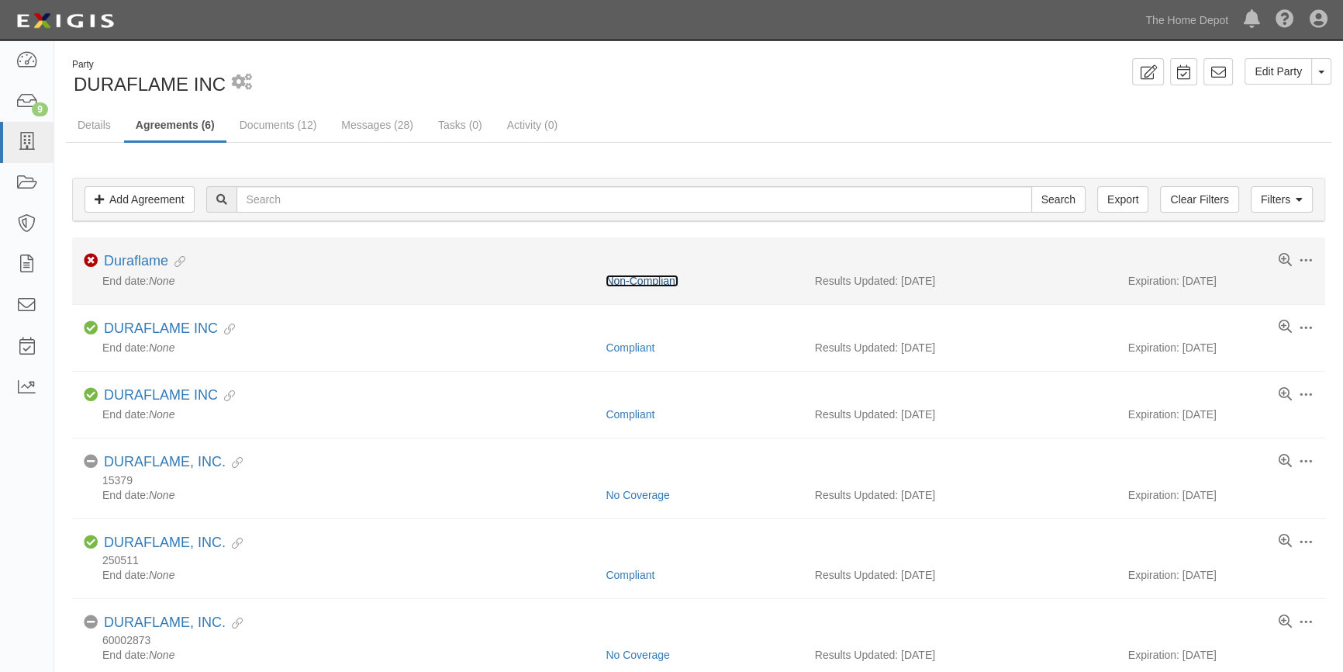
click at [665, 279] on link "Non-Compliant" at bounding box center [642, 281] width 72 height 12
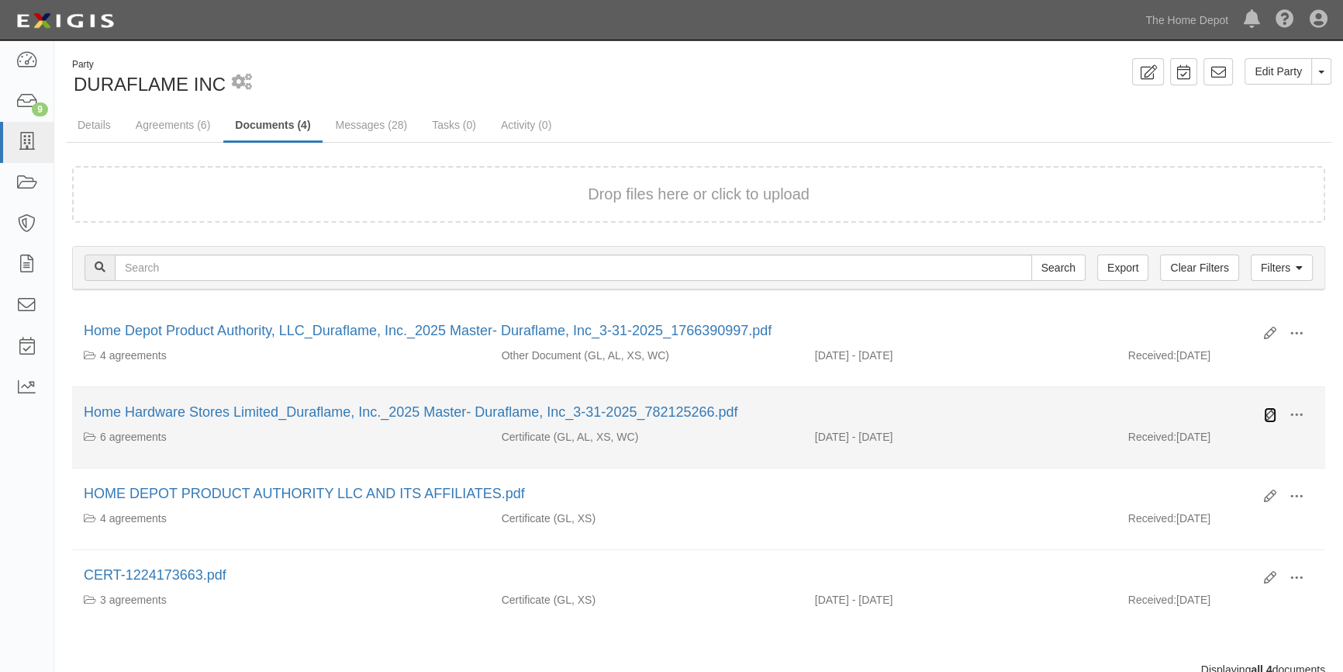
click at [1270, 413] on icon at bounding box center [1270, 415] width 12 height 12
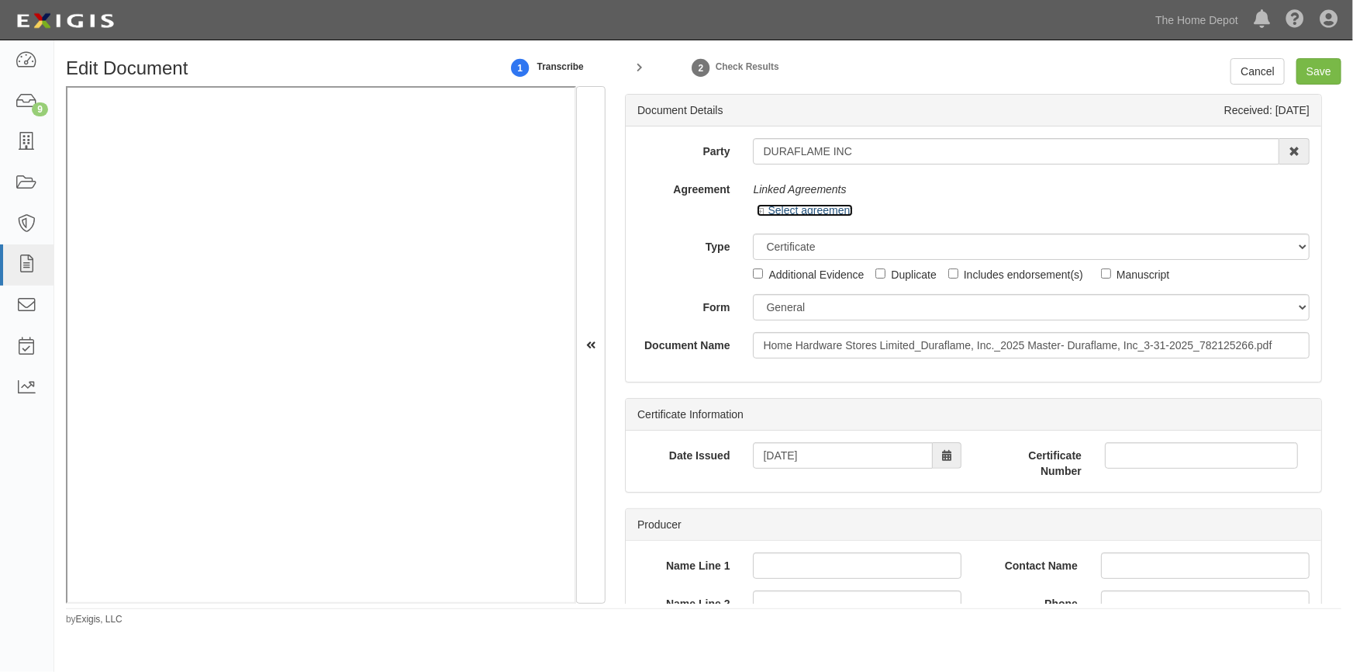
click at [780, 213] on link "Select agreement" at bounding box center [805, 210] width 96 height 12
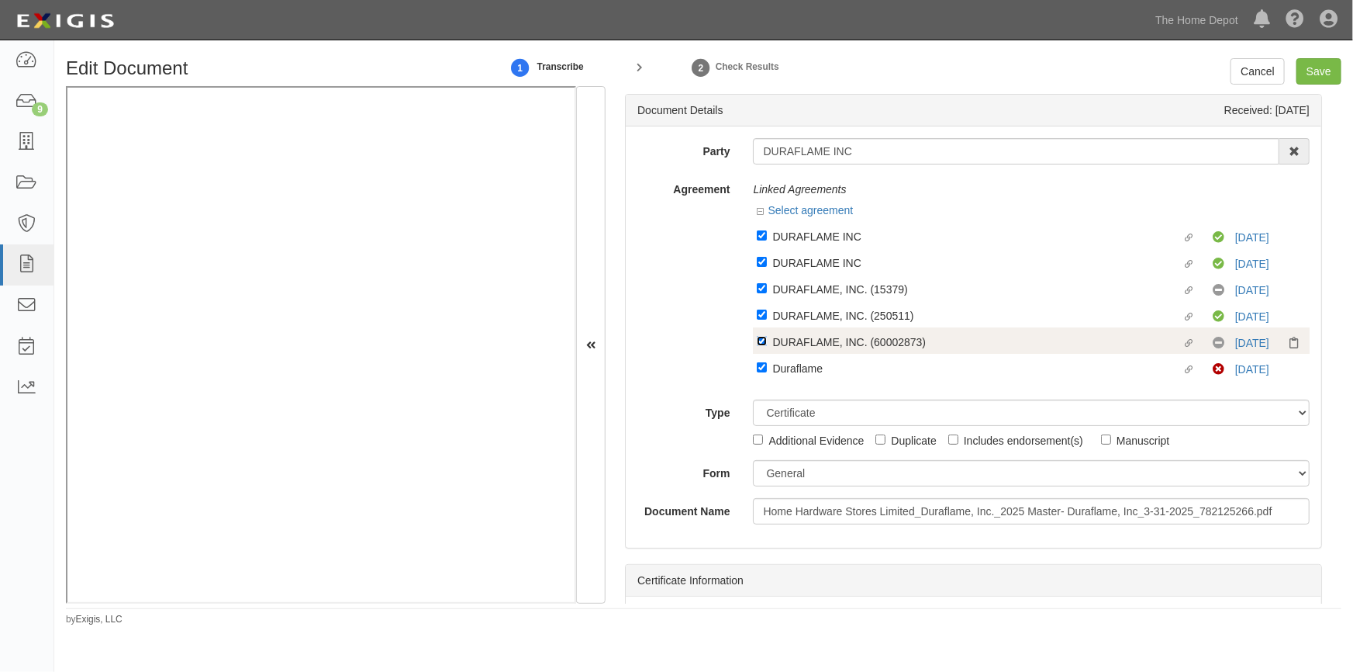
click at [758, 344] on input "Linked agreement DURAFLAME, INC. (60002873) Linked agreement" at bounding box center [762, 341] width 10 height 10
checkbox input "false"
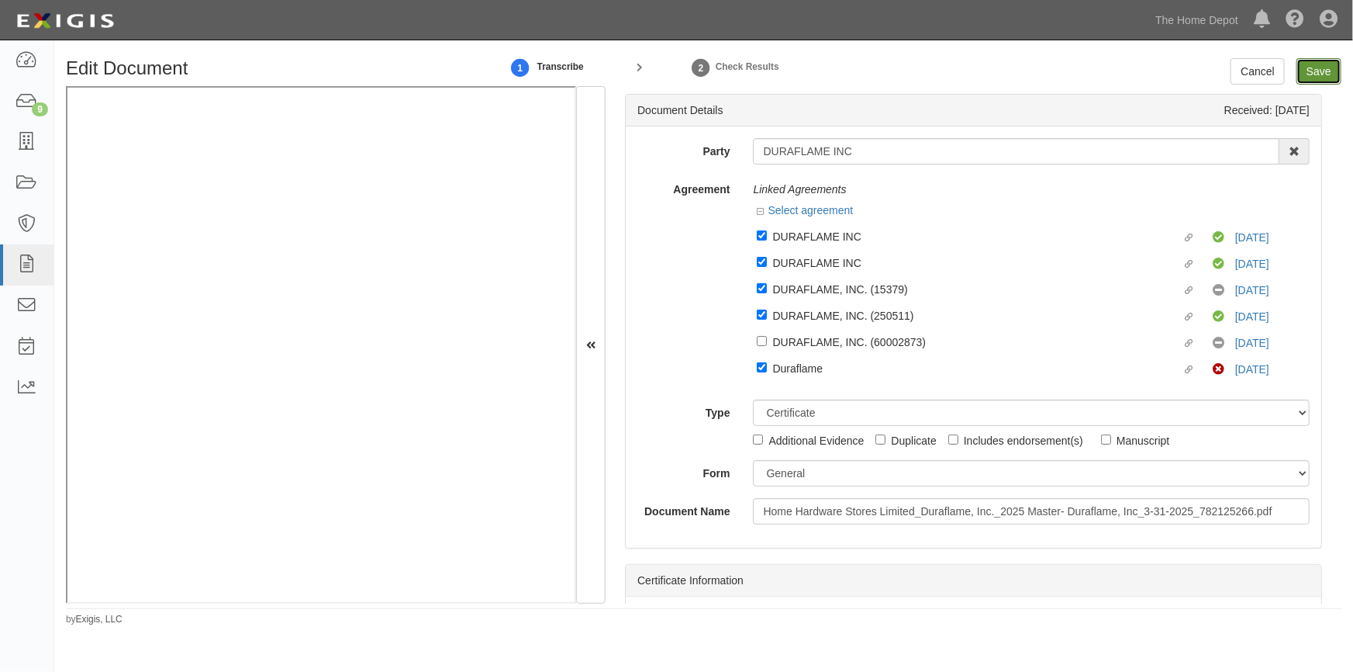
click at [1316, 78] on input "Save" at bounding box center [1319, 71] width 45 height 26
type input "2000000"
type input "500000"
type input "25000"
type input "2000000"
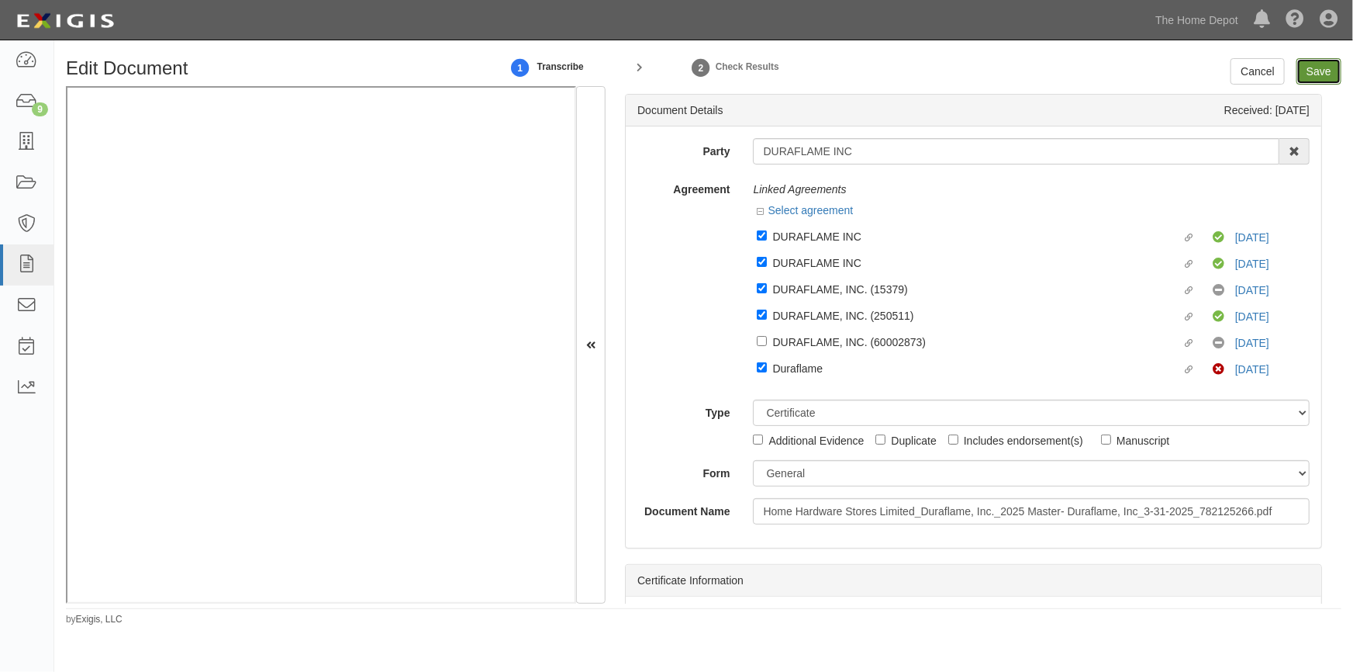
type input "4000000"
type input "2000000"
type input "24000000"
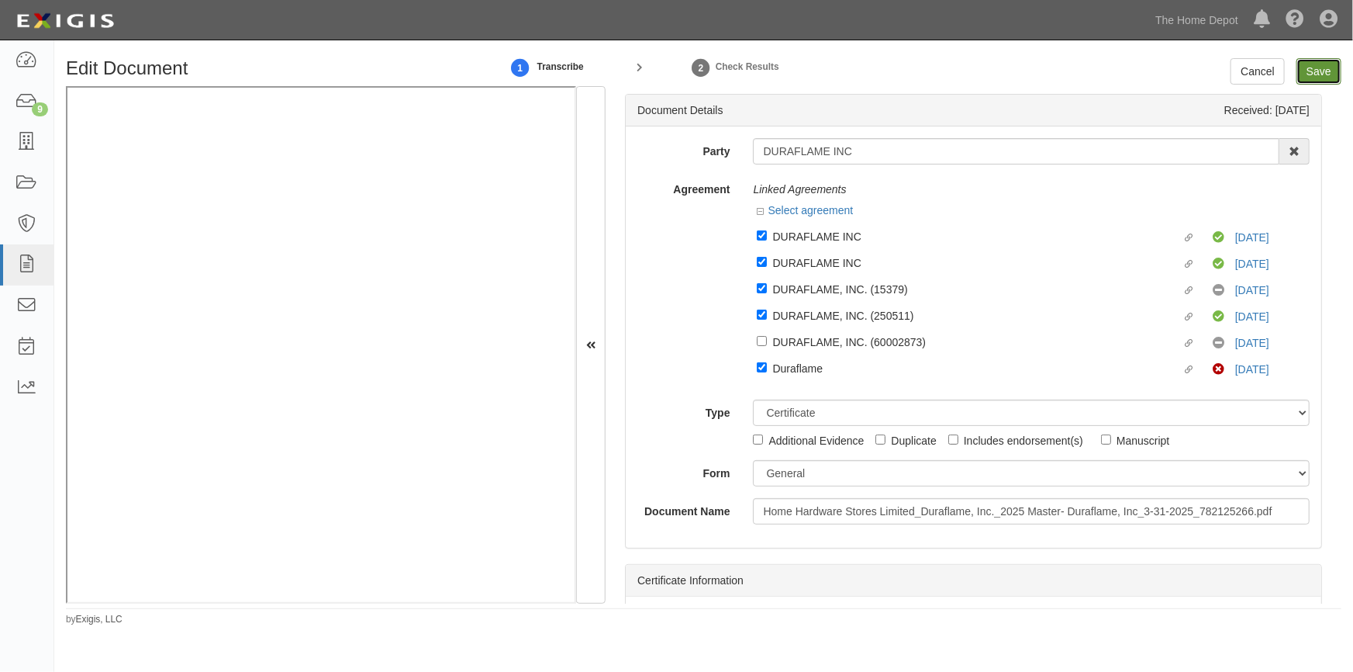
type input "1000000"
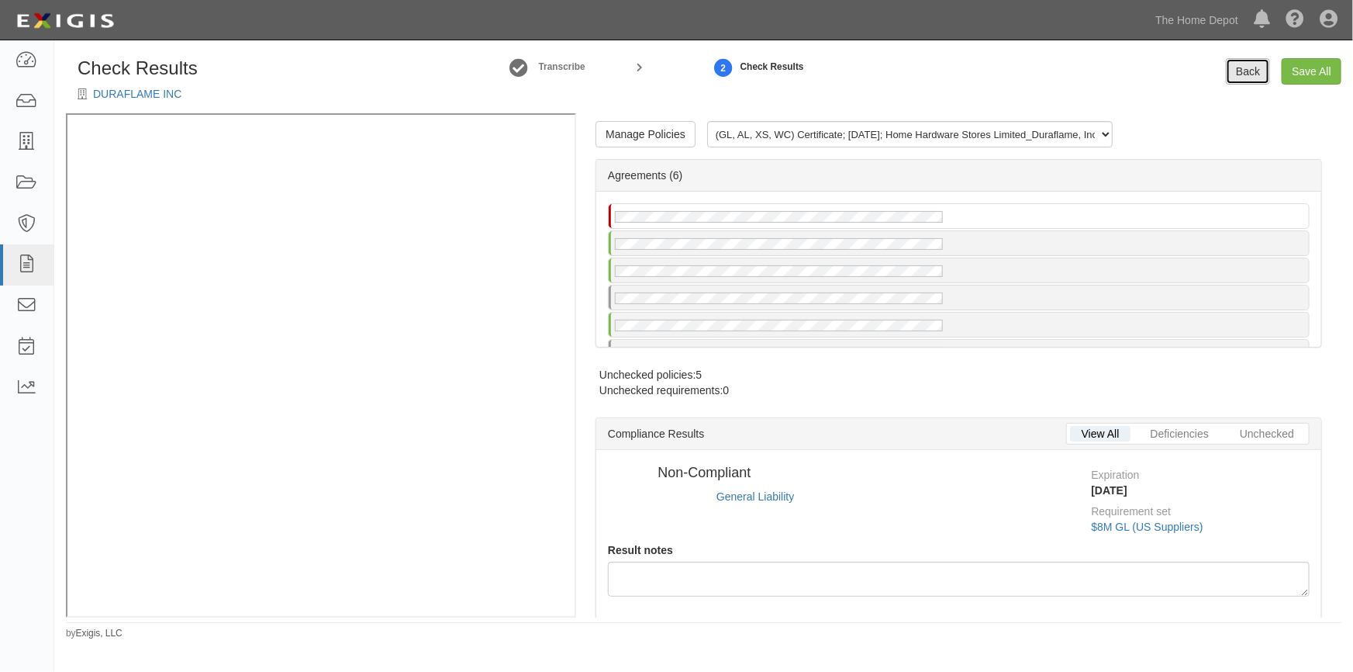
click at [1241, 69] on link "Back" at bounding box center [1248, 71] width 44 height 26
radio input "true"
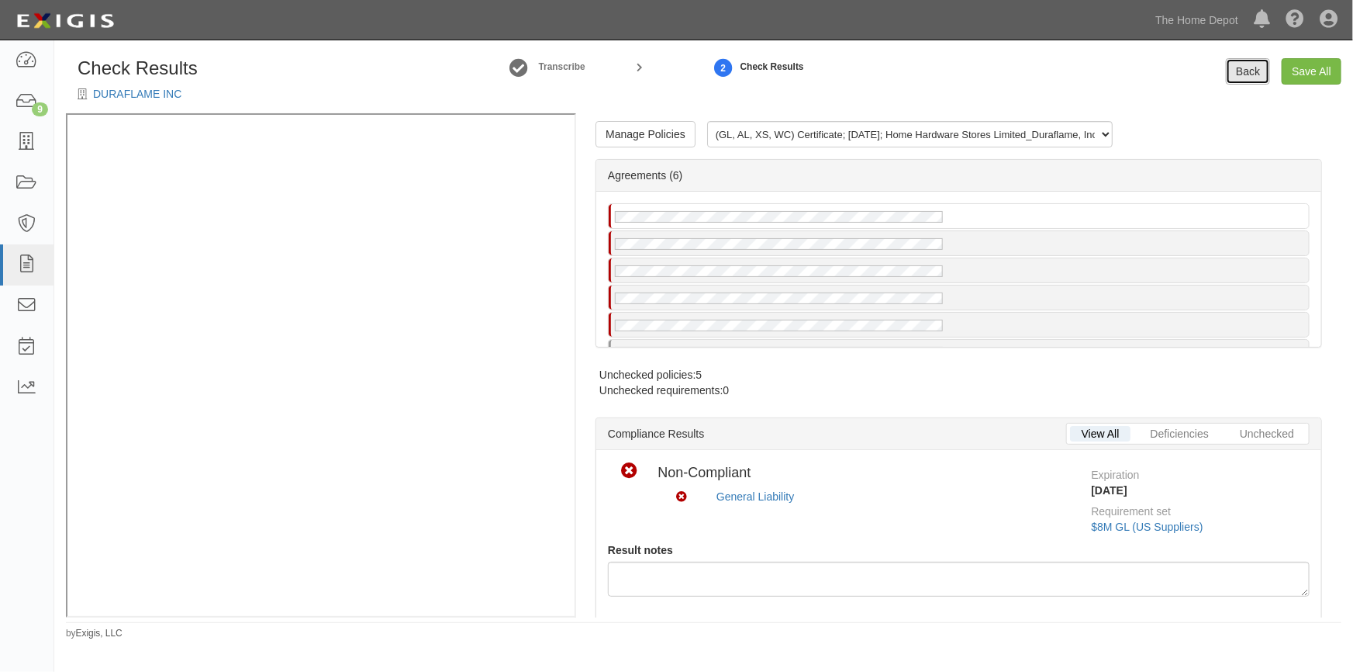
radio input "true"
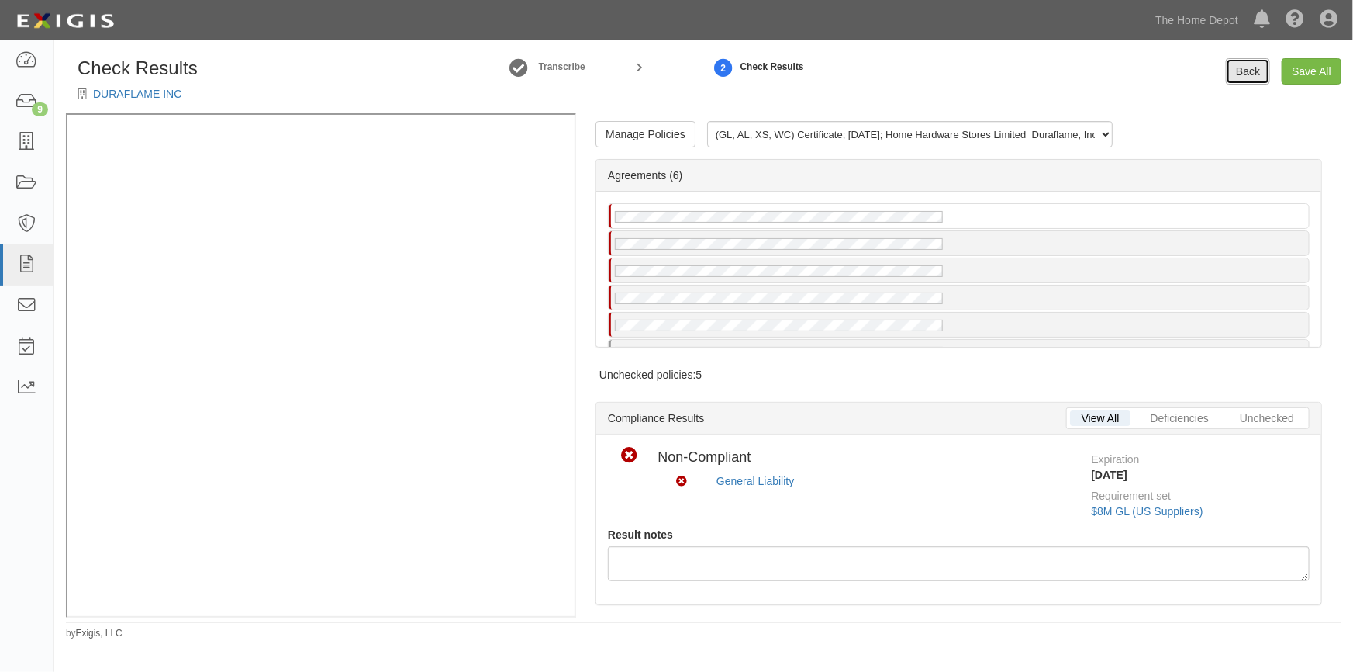
click at [1241, 69] on link "Back" at bounding box center [1248, 71] width 44 height 26
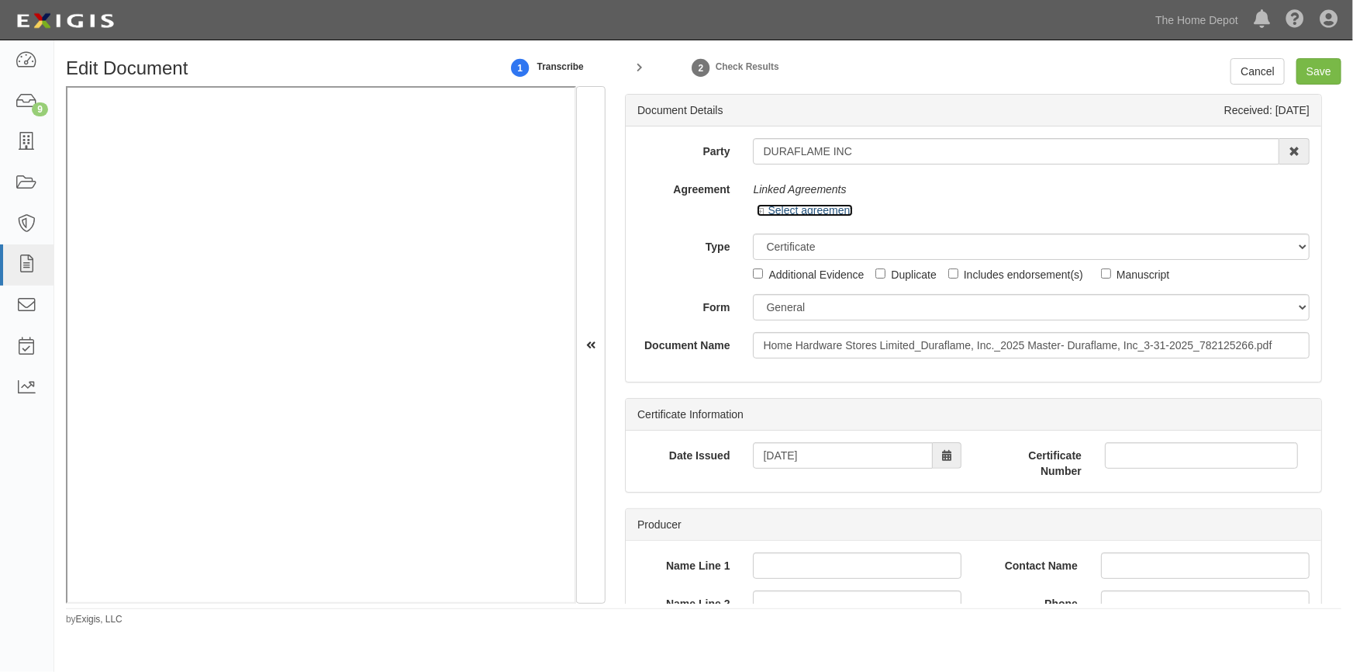
click at [769, 209] on link "Select agreement" at bounding box center [805, 210] width 96 height 12
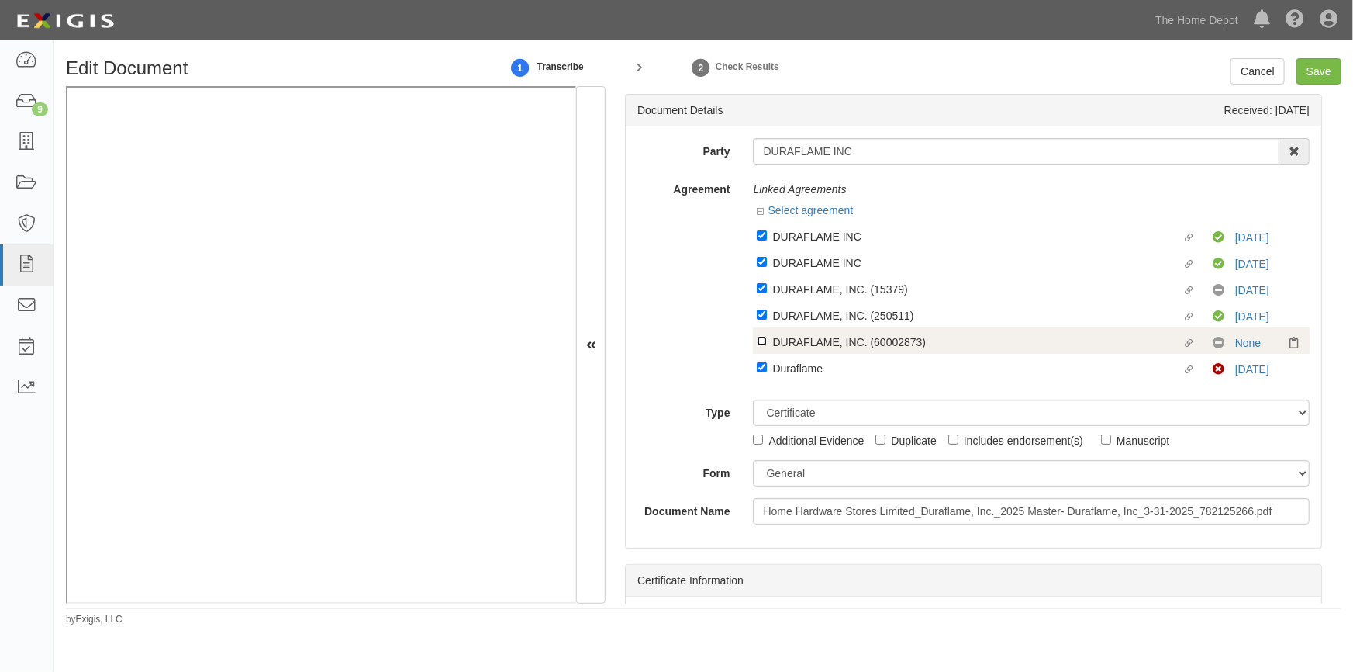
click at [758, 344] on input "Linked agreement DURAFLAME, INC. (60002873) Linked agreement" at bounding box center [762, 341] width 10 height 10
checkbox input "true"
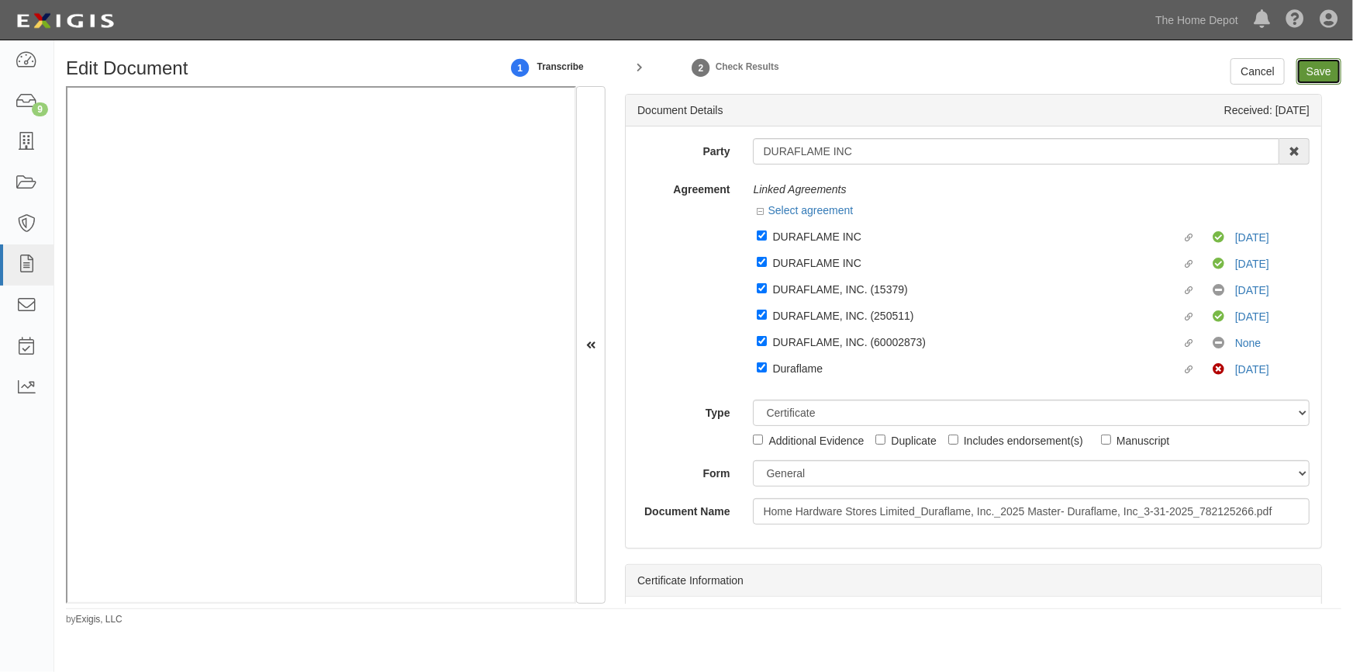
click at [1319, 77] on input "Save" at bounding box center [1319, 71] width 45 height 26
type input "2000000"
type input "500000"
type input "25000"
type input "2000000"
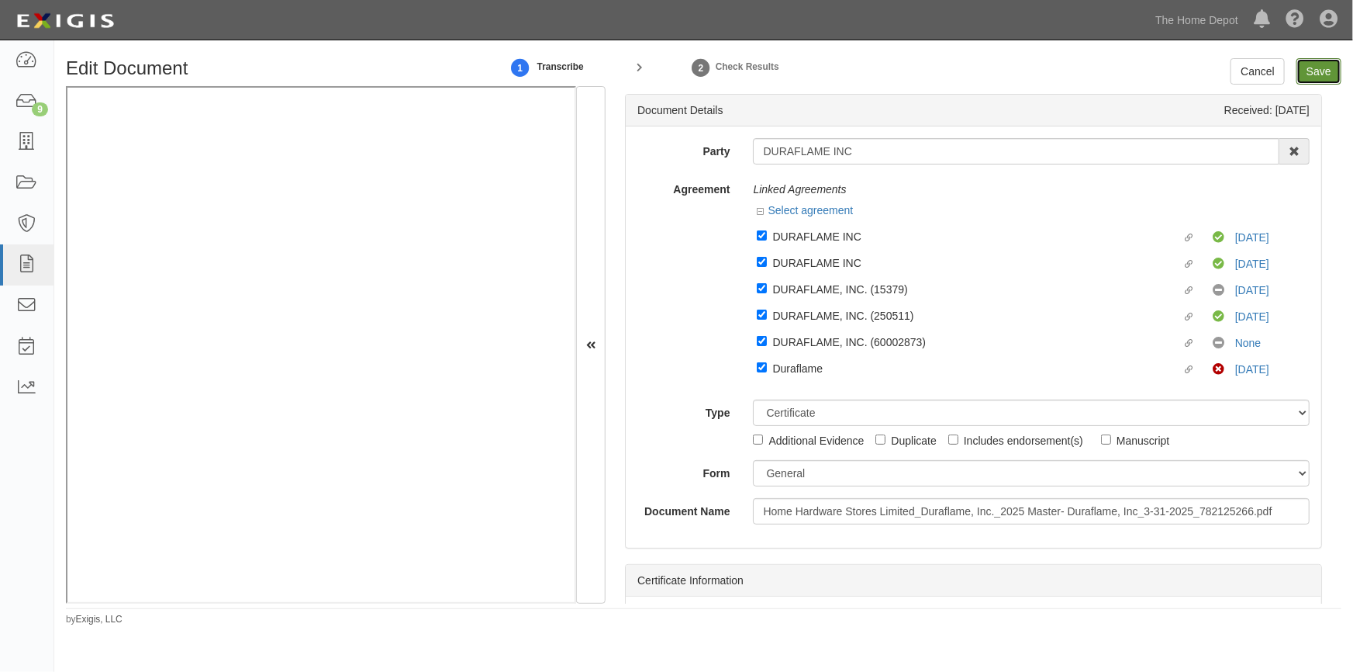
type input "4000000"
type input "2000000"
type input "24000000"
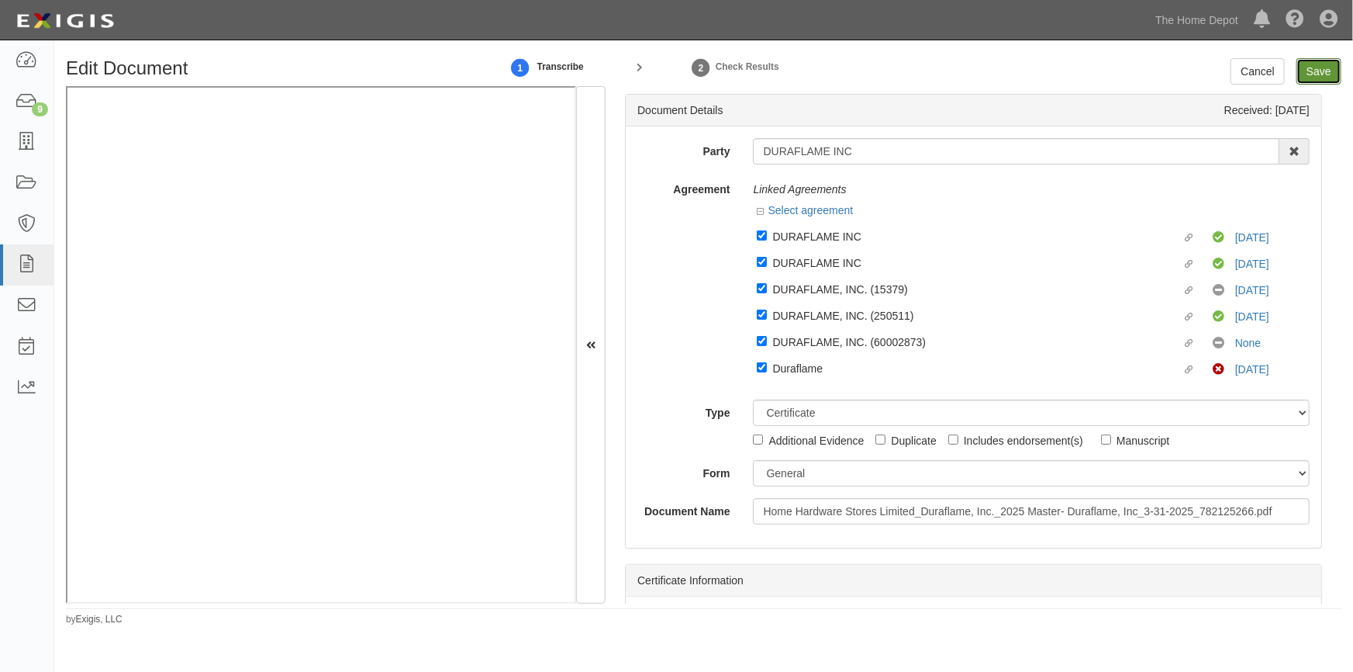
type input "1000000"
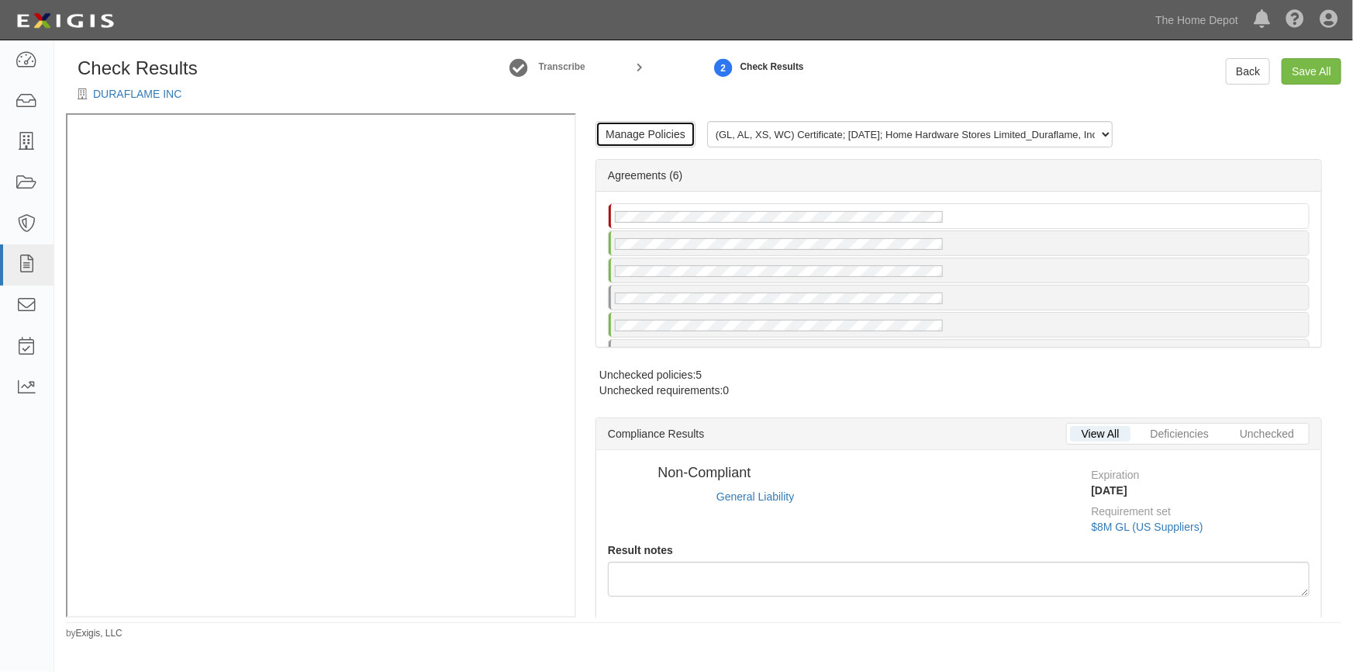
click at [648, 136] on link "Manage Policies" at bounding box center [646, 134] width 100 height 26
radio input "true"
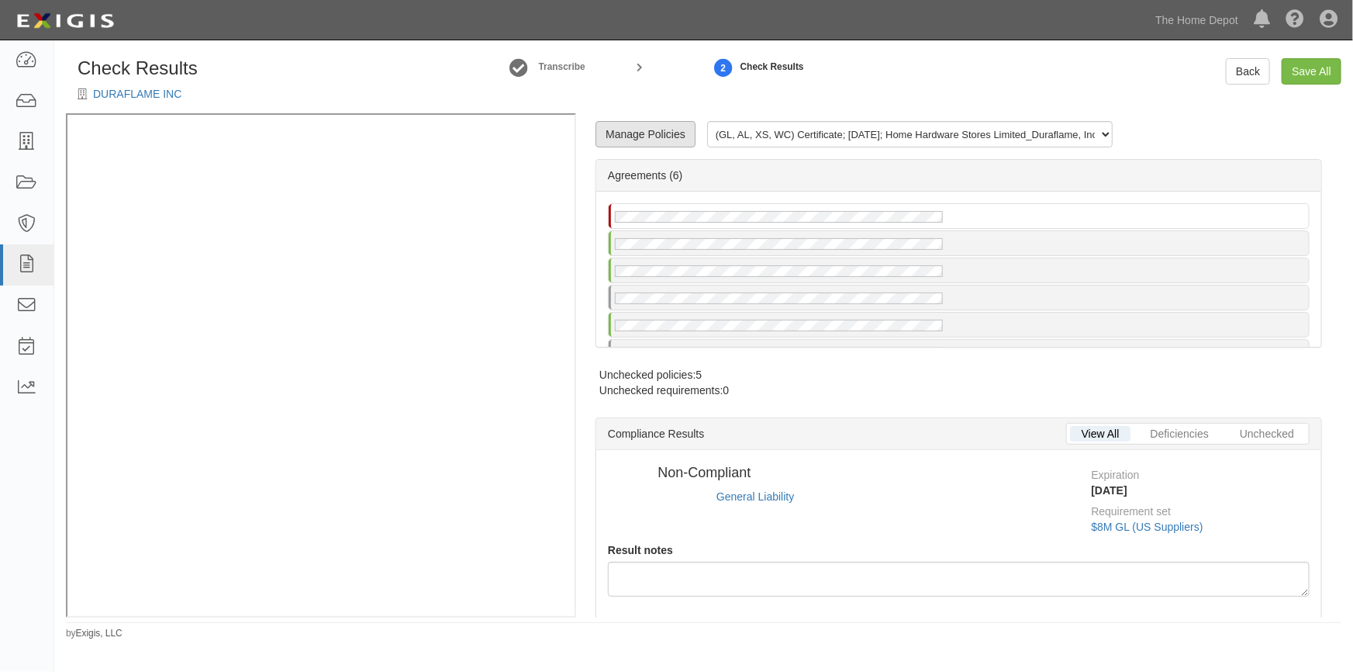
radio input "true"
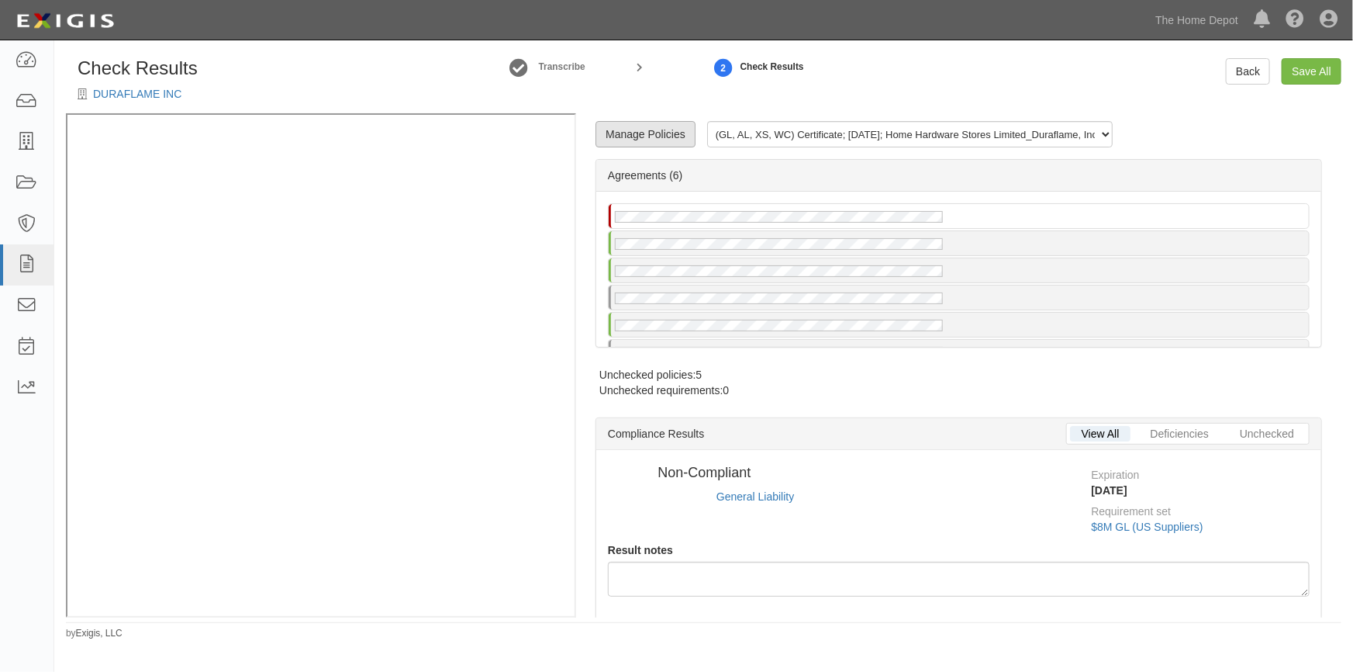
select select
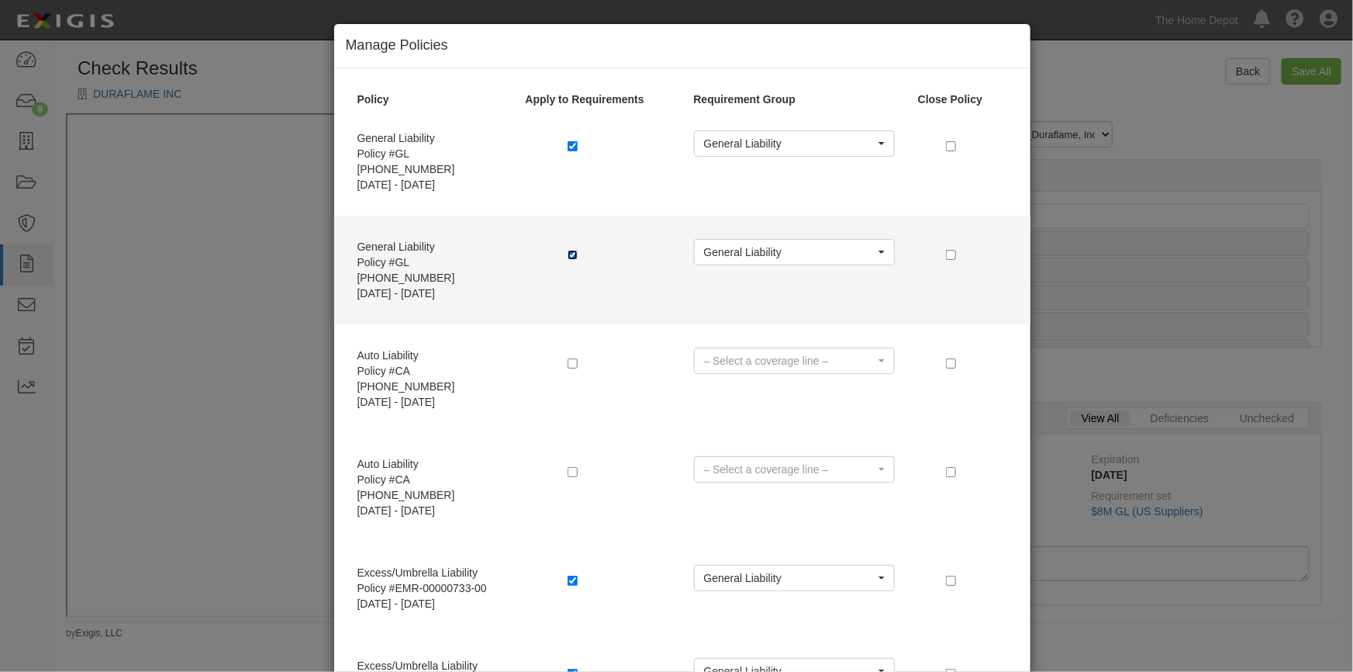
click at [568, 250] on input "checkbox" at bounding box center [573, 255] width 10 height 10
checkbox input "false"
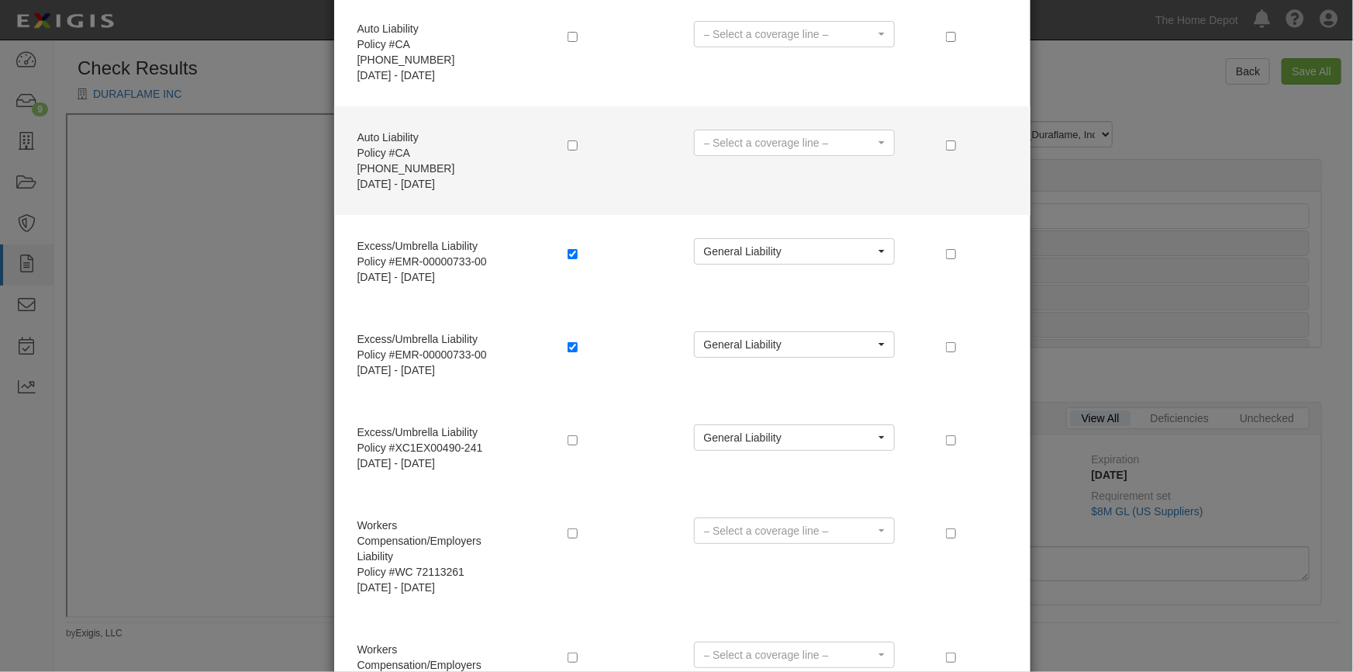
scroll to position [408, 0]
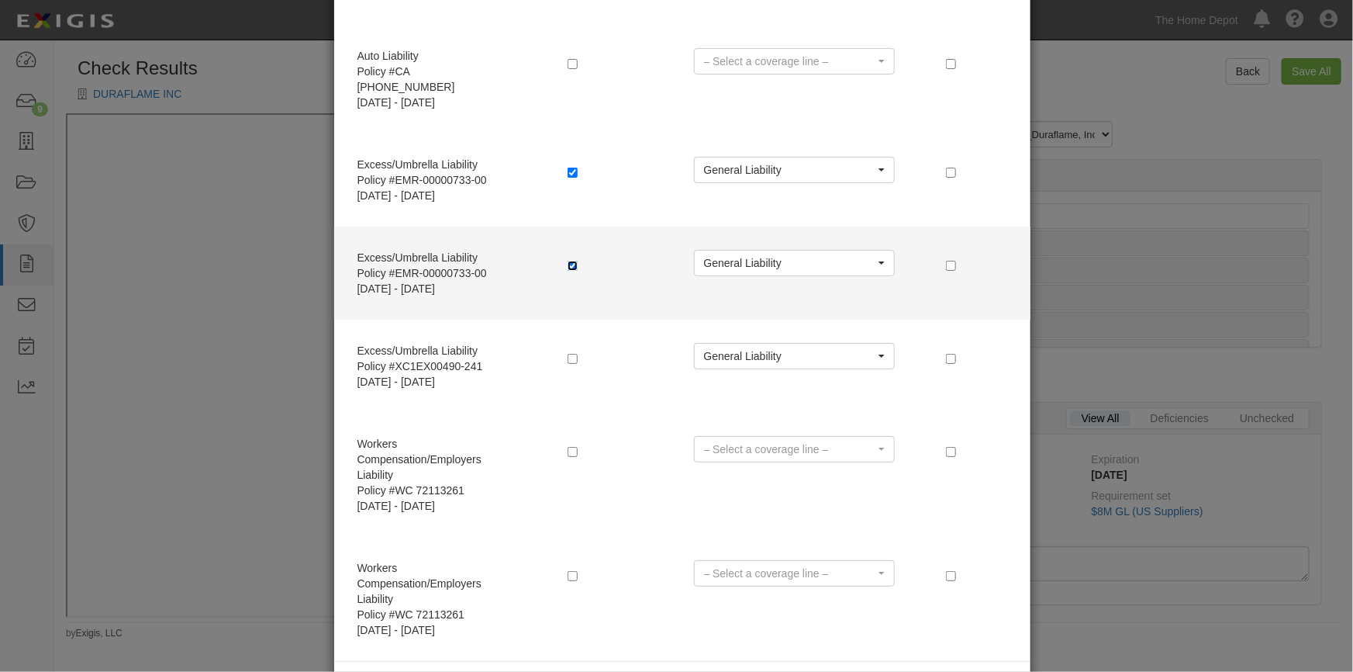
click at [568, 261] on input "checkbox" at bounding box center [573, 266] width 10 height 10
checkbox input "false"
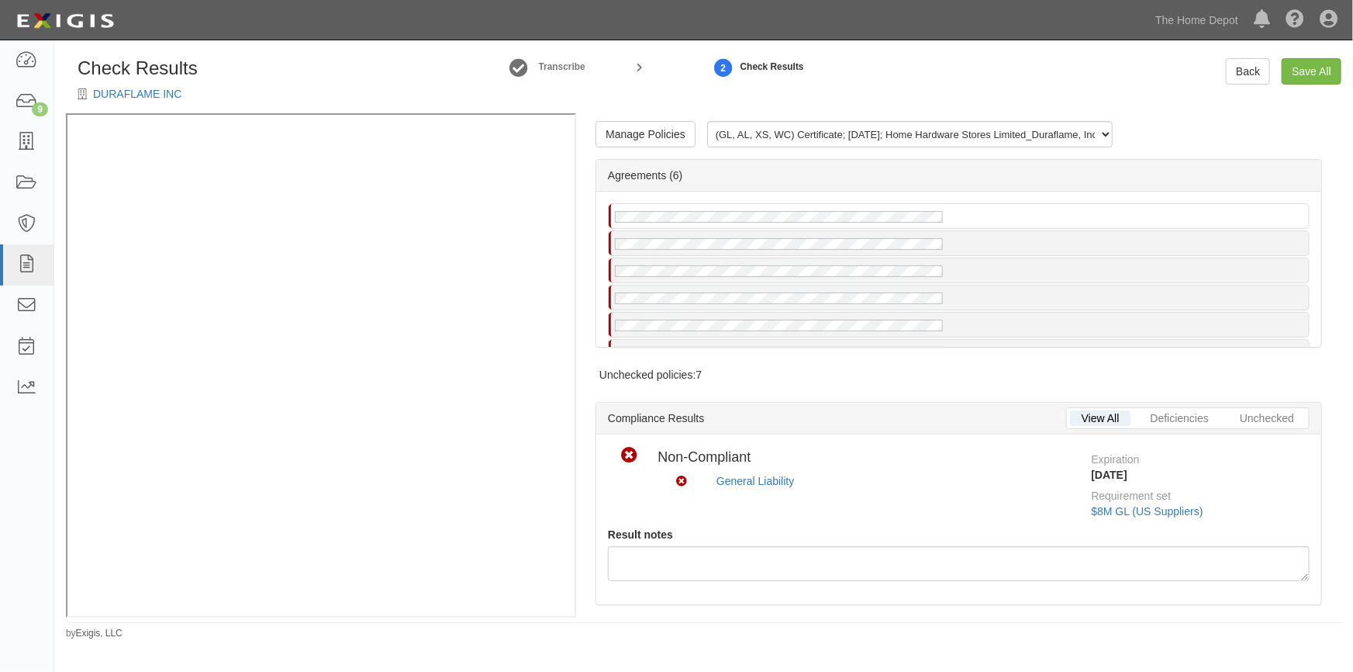
scroll to position [0, 0]
click at [1234, 78] on link "Back" at bounding box center [1248, 71] width 44 height 26
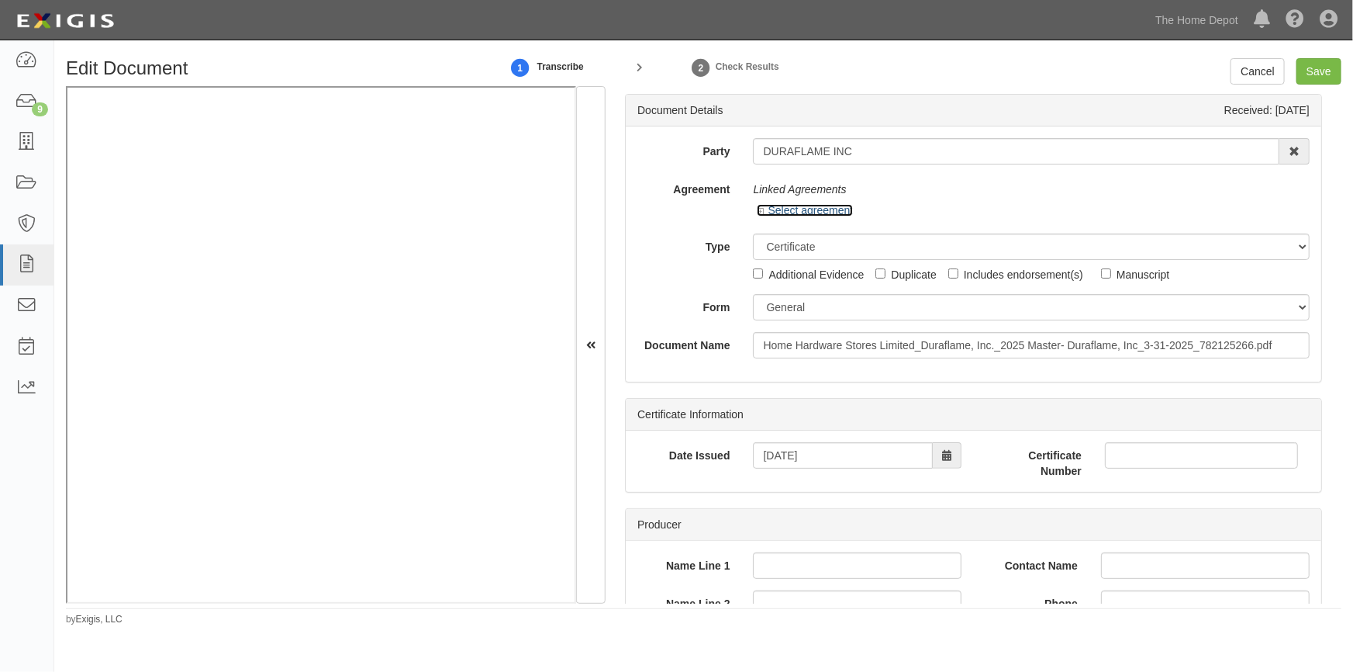
click at [762, 208] on icon at bounding box center [762, 212] width 11 height 8
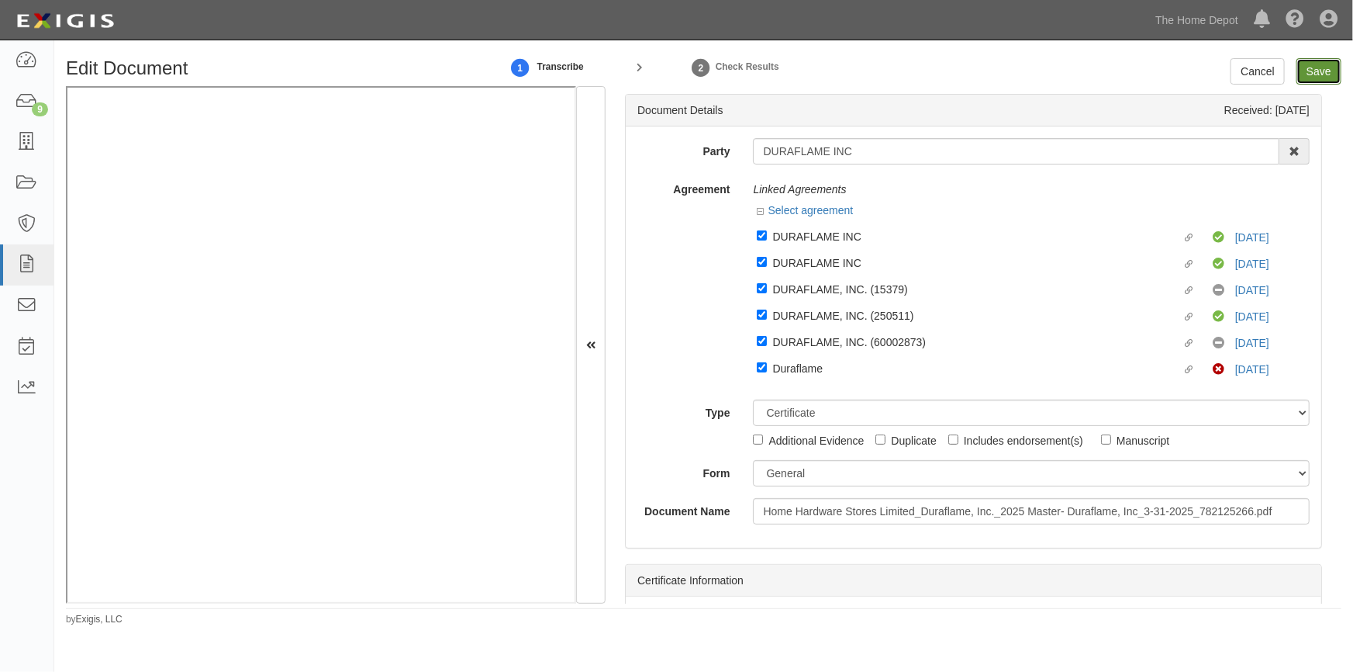
click at [1330, 64] on input "Save" at bounding box center [1319, 71] width 45 height 26
type input "2000000"
type input "500000"
type input "25000"
type input "2000000"
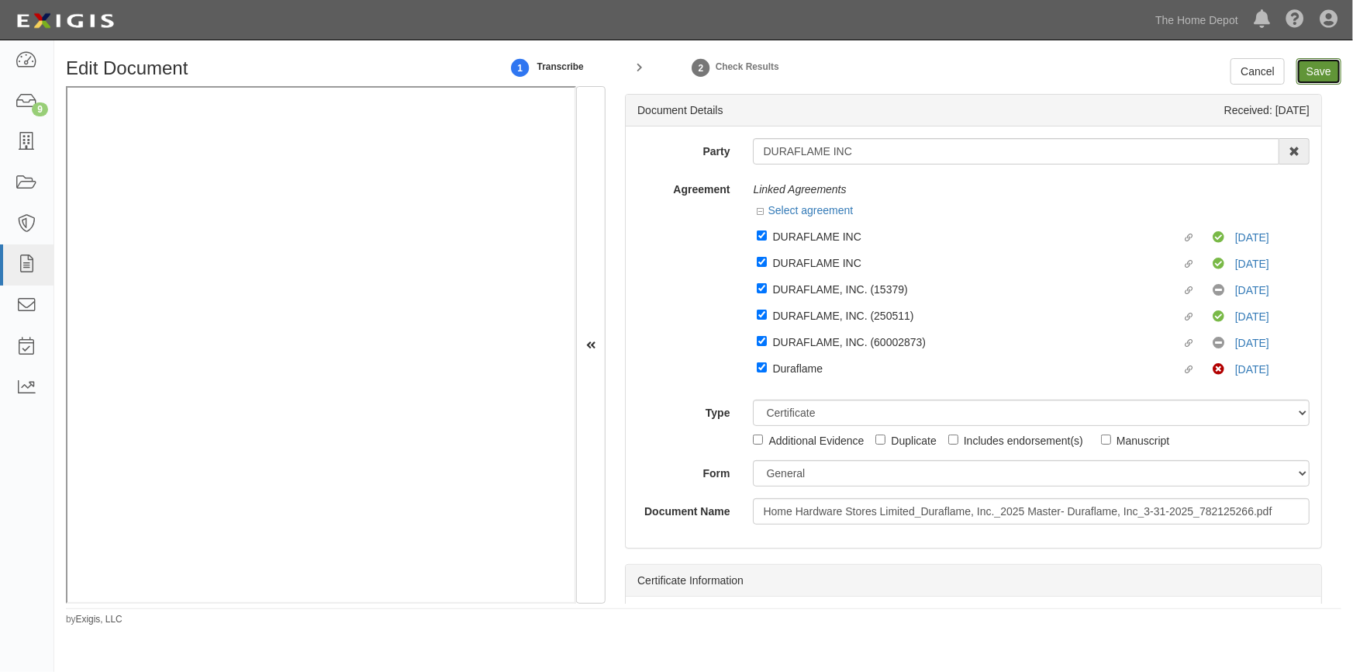
type input "4000000"
type input "2000000"
type input "24000000"
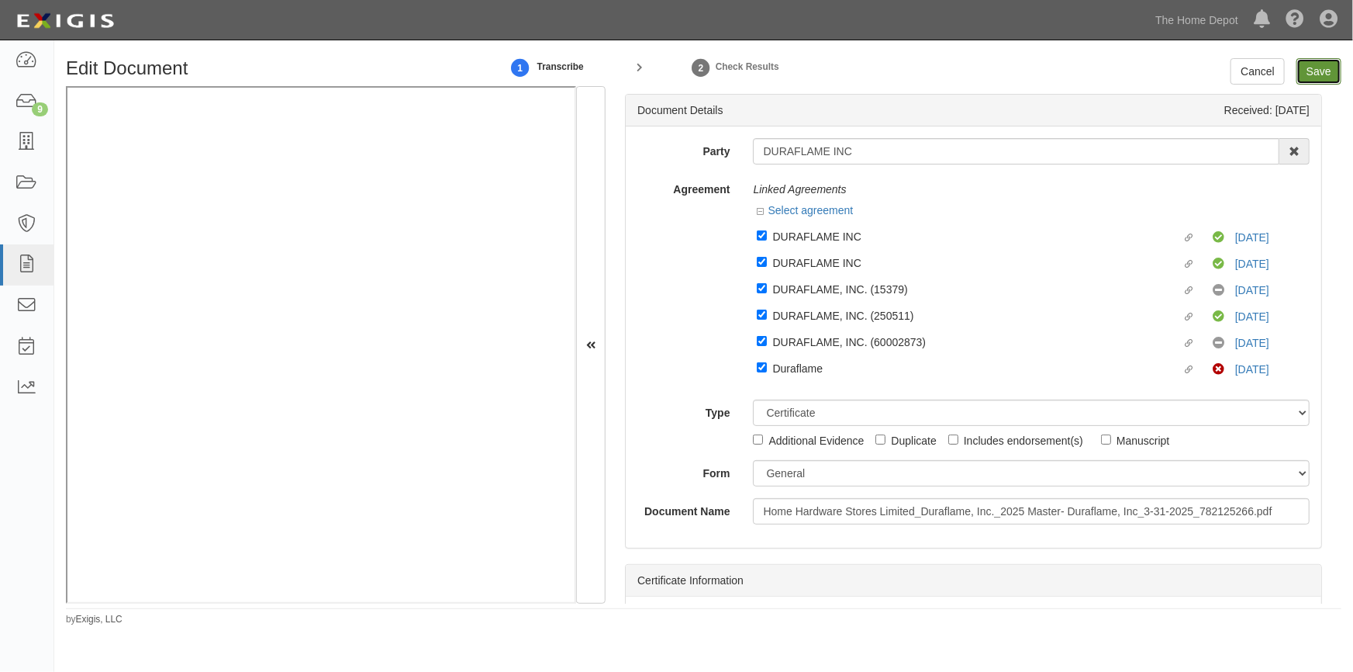
type input "1000000"
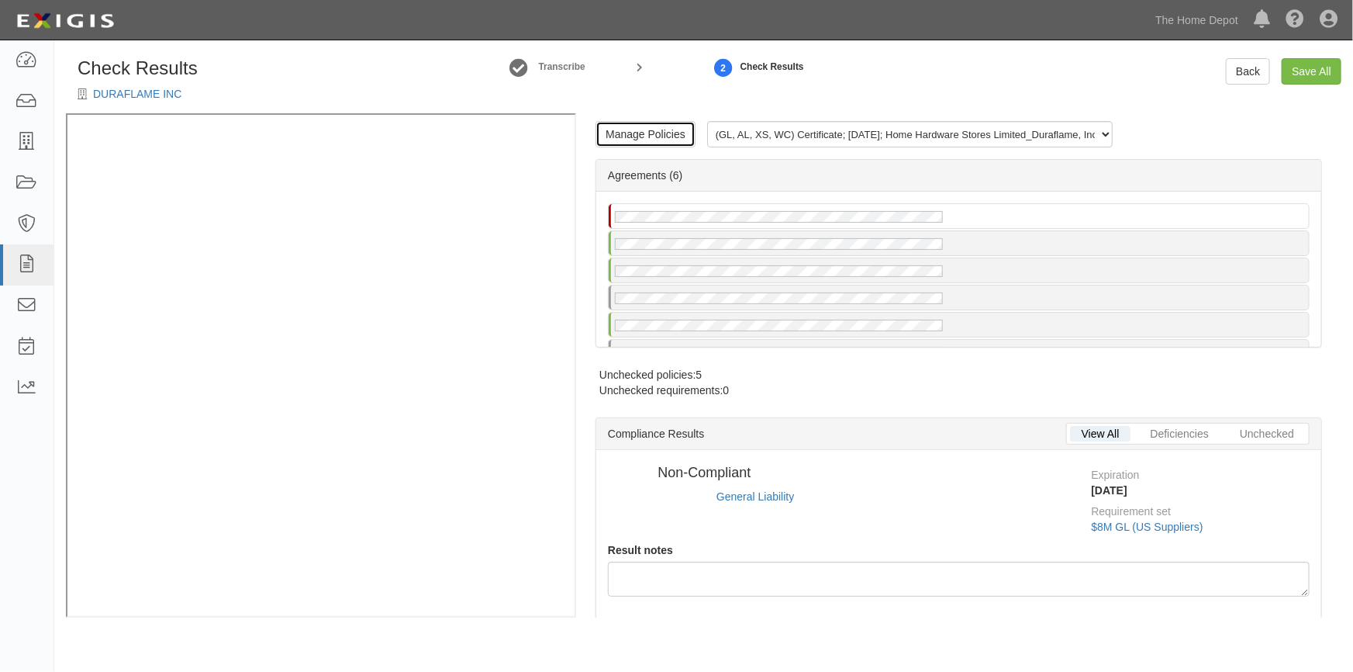
click at [640, 142] on link "Manage Policies" at bounding box center [646, 134] width 100 height 26
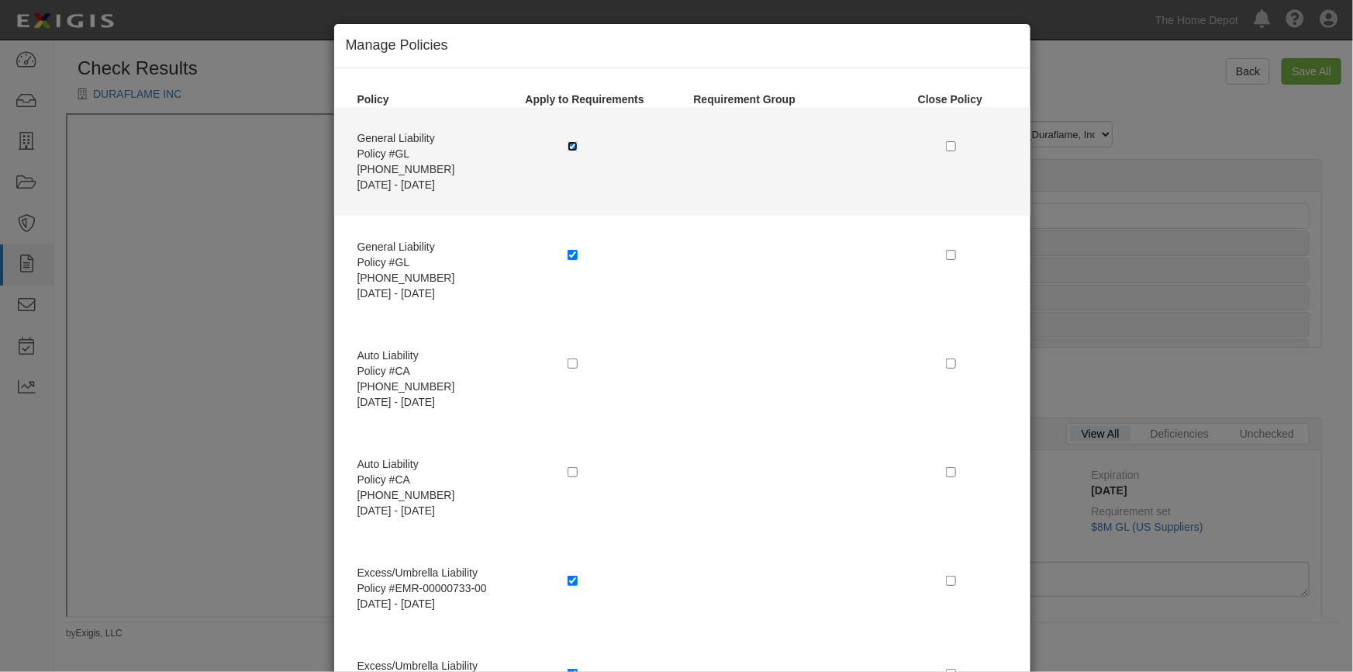
click at [568, 146] on input "checkbox" at bounding box center [573, 146] width 10 height 10
checkbox input "false"
select select
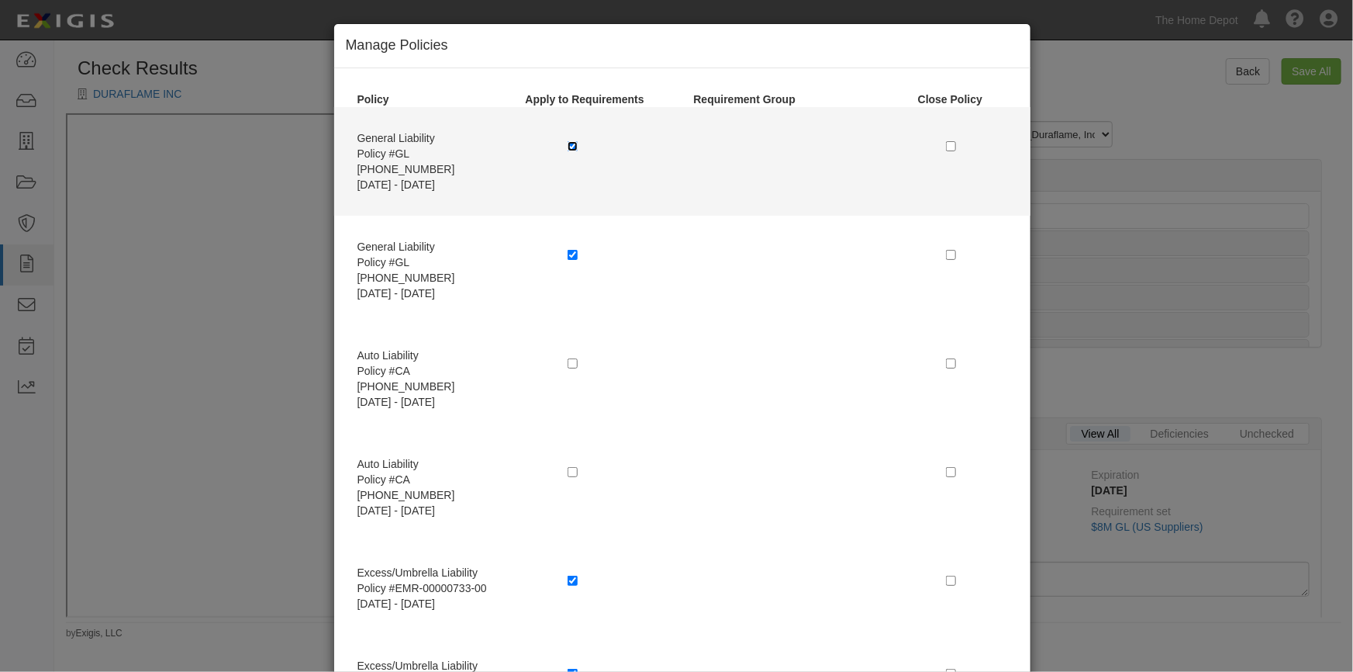
select select
radio input "true"
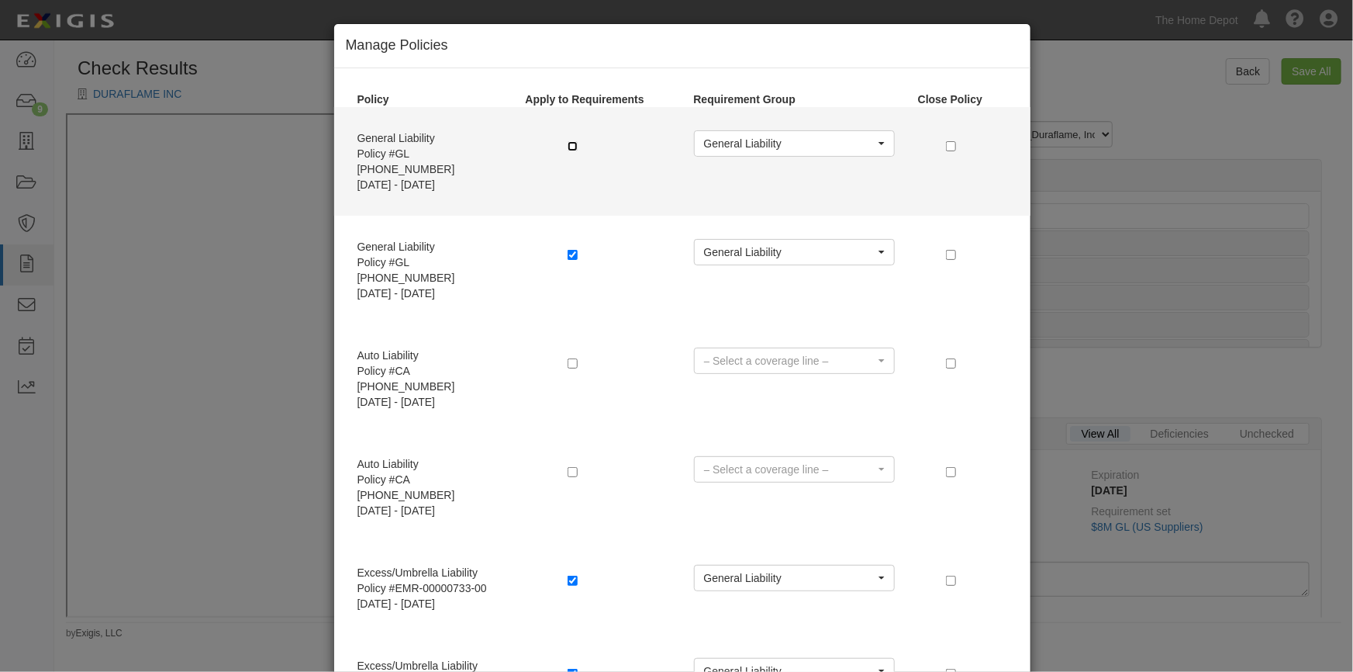
radio input "true"
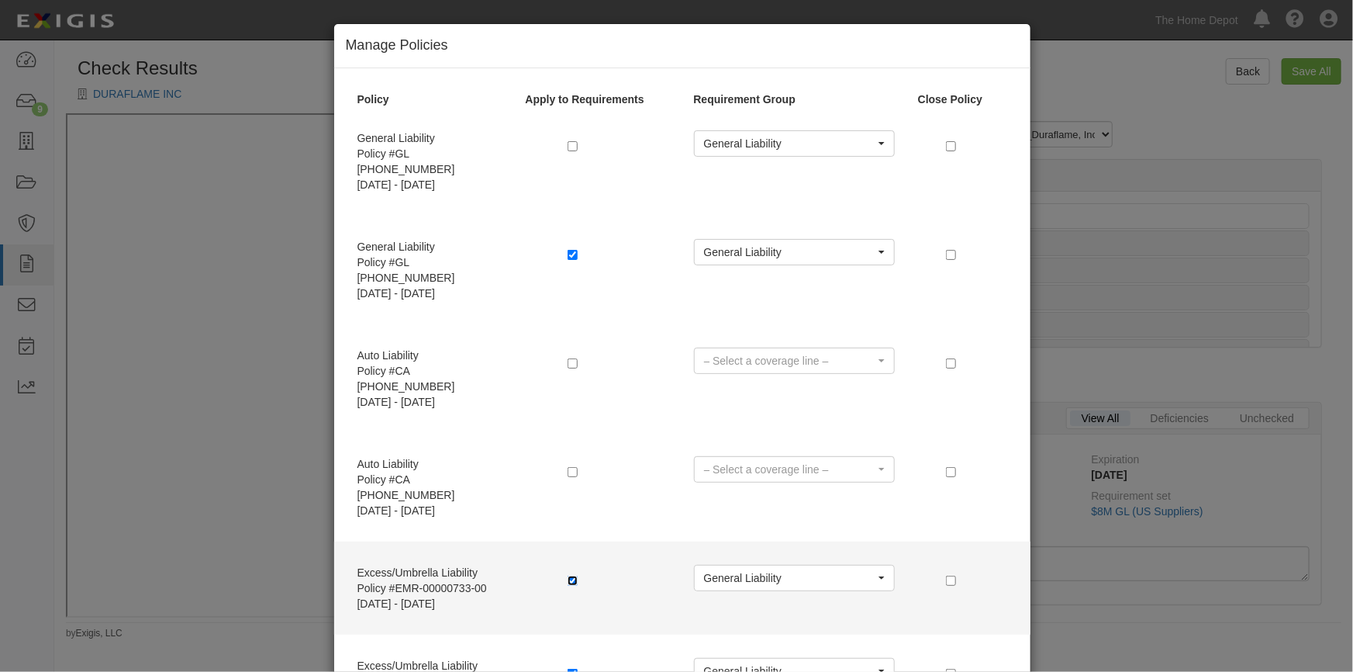
click at [568, 575] on input "checkbox" at bounding box center [573, 580] width 10 height 10
checkbox input "false"
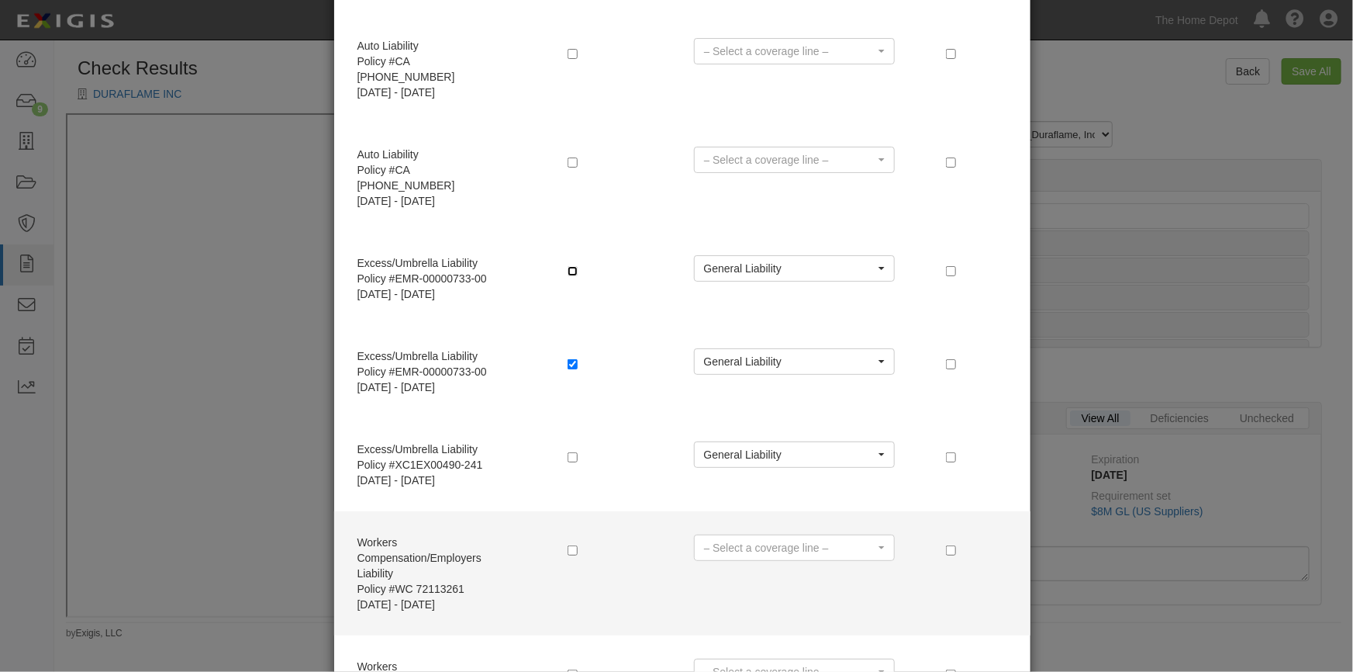
scroll to position [408, 0]
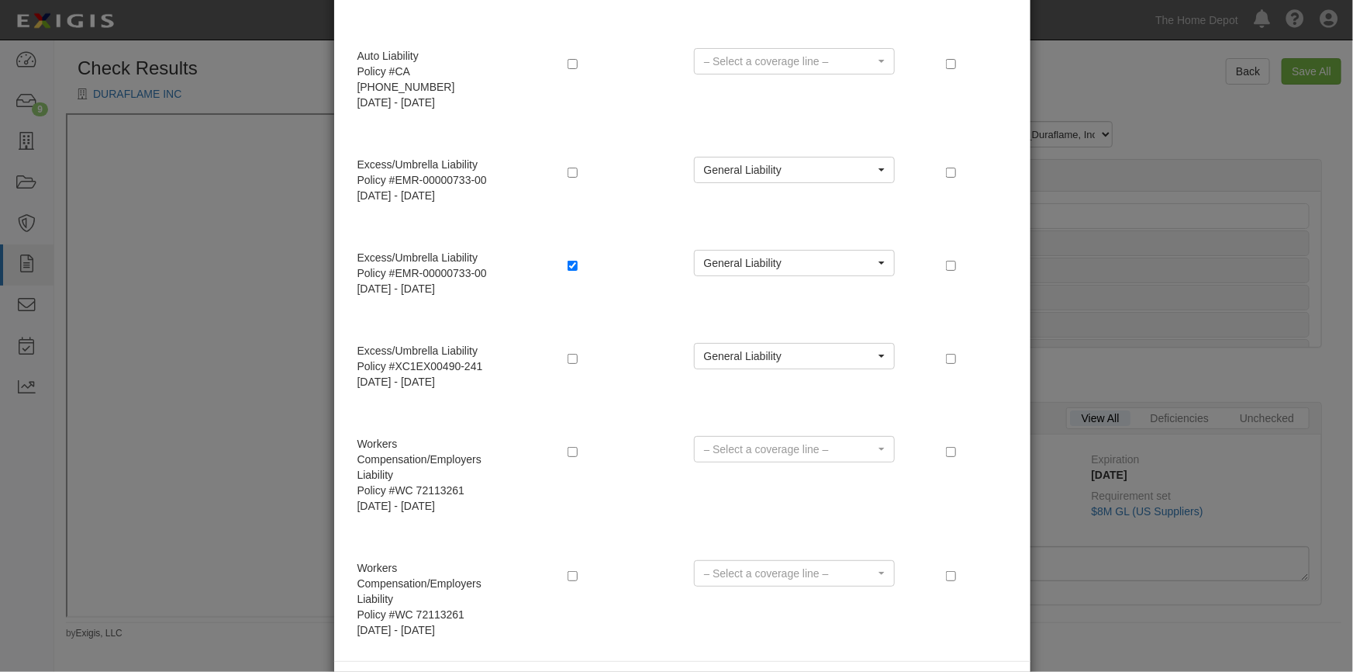
radio input "true"
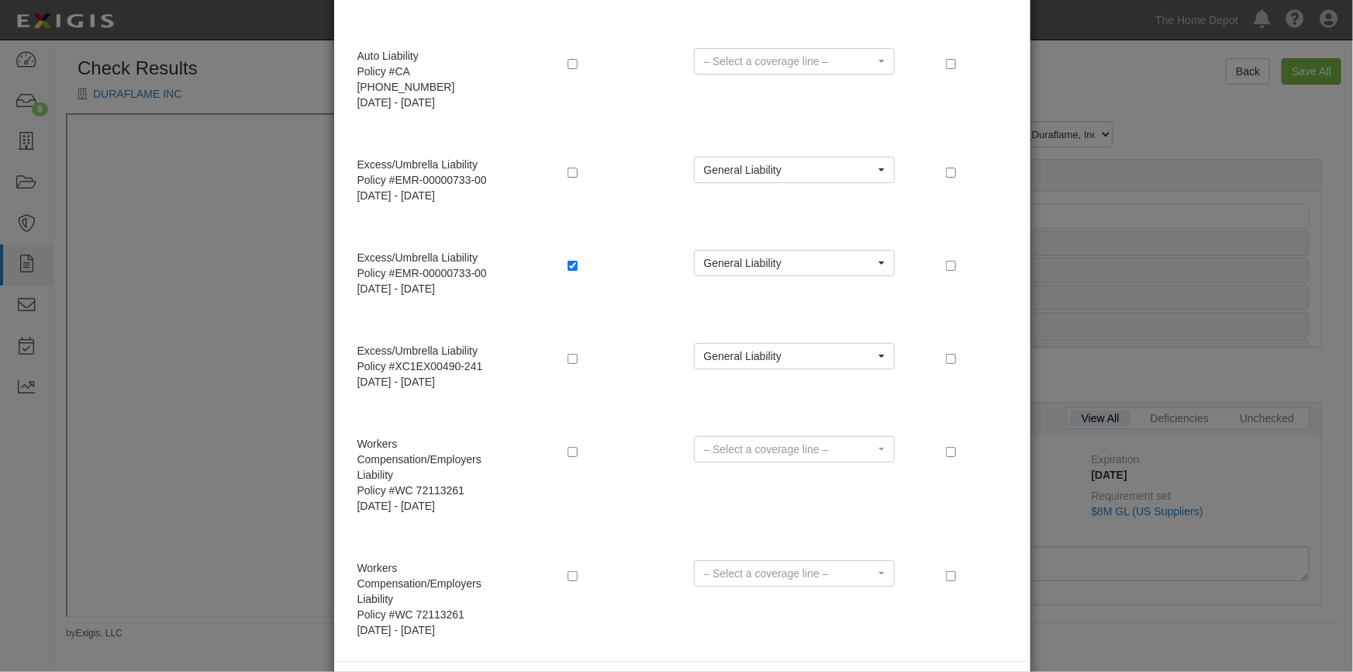
radio input "true"
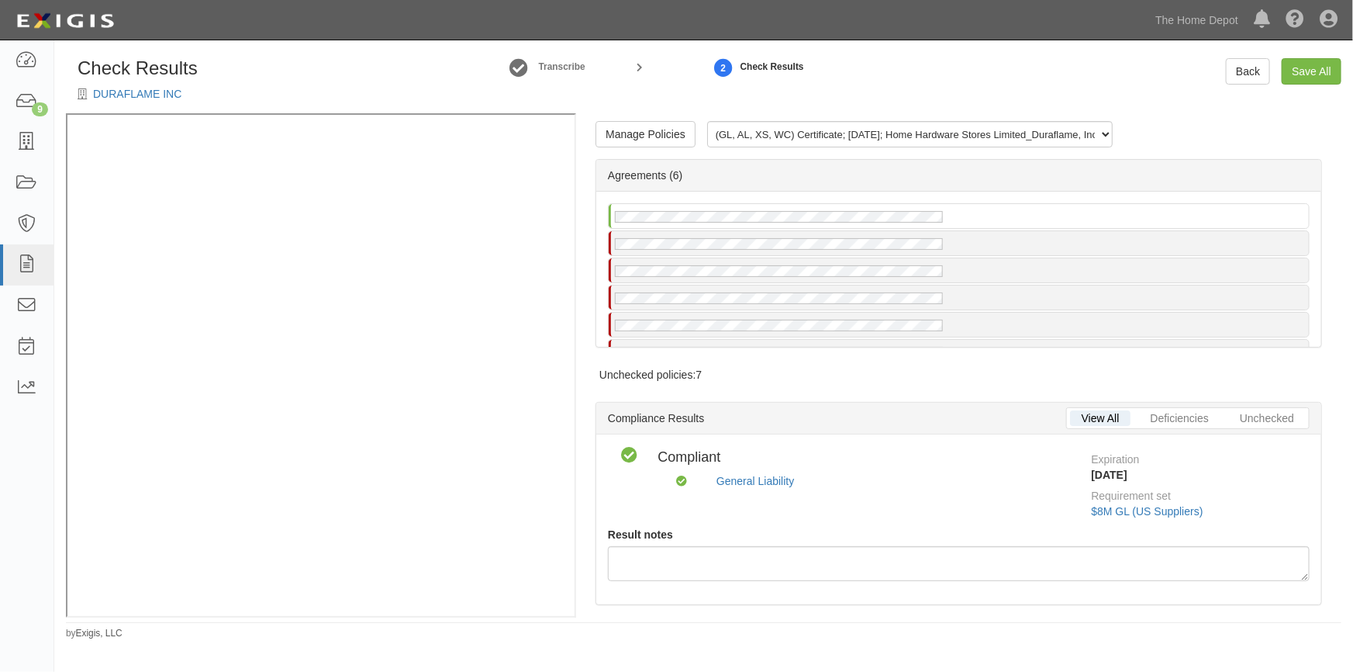
scroll to position [0, 0]
click at [627, 142] on link "Manage Policies" at bounding box center [646, 134] width 100 height 26
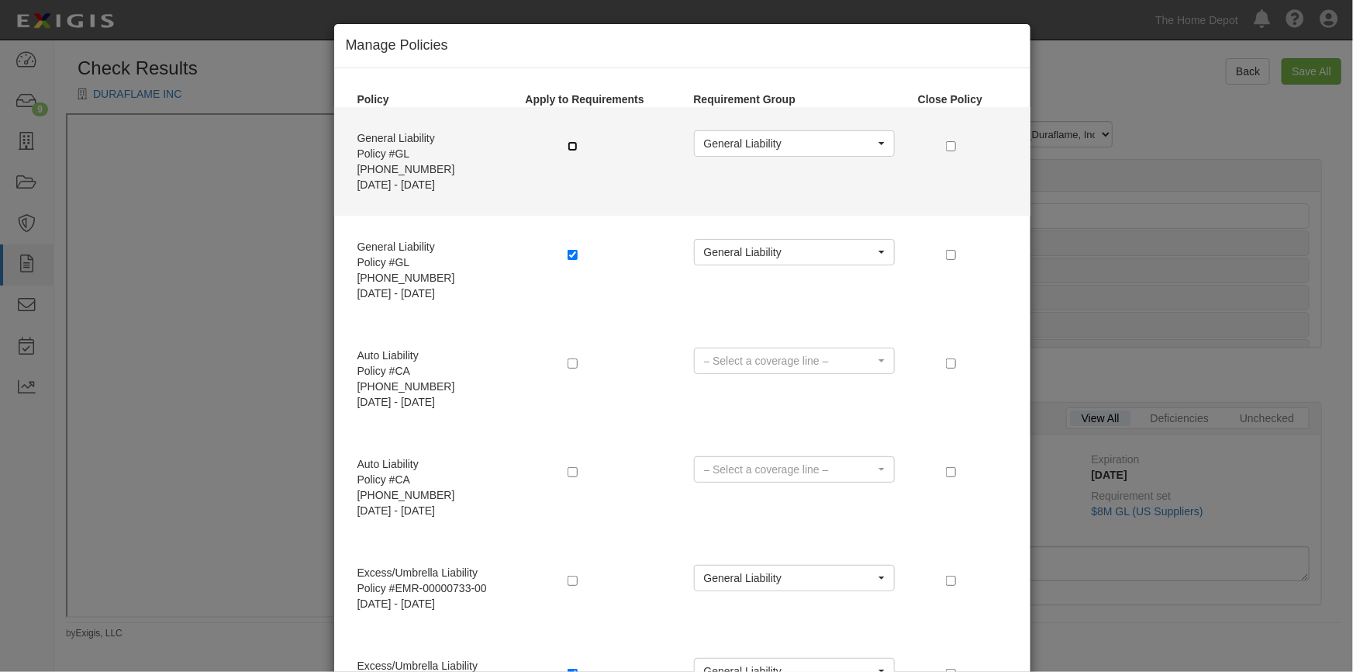
click at [570, 146] on input "checkbox" at bounding box center [573, 146] width 10 height 10
checkbox input "true"
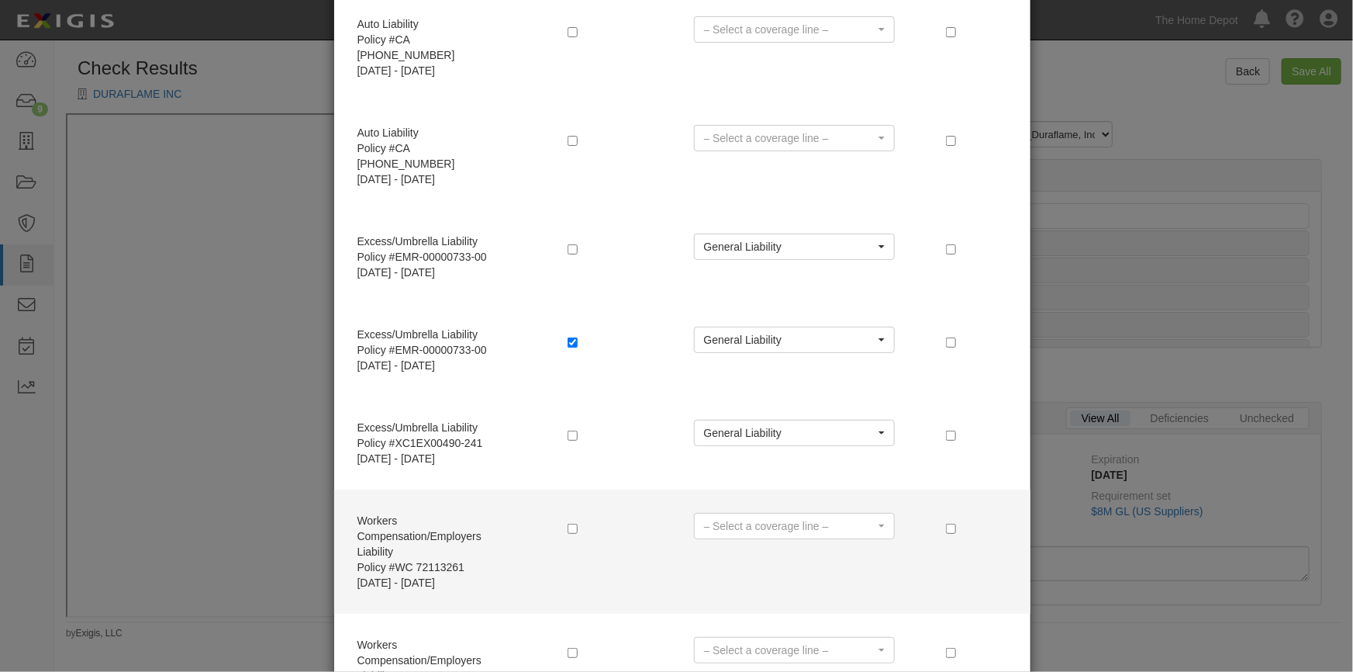
scroll to position [408, 0]
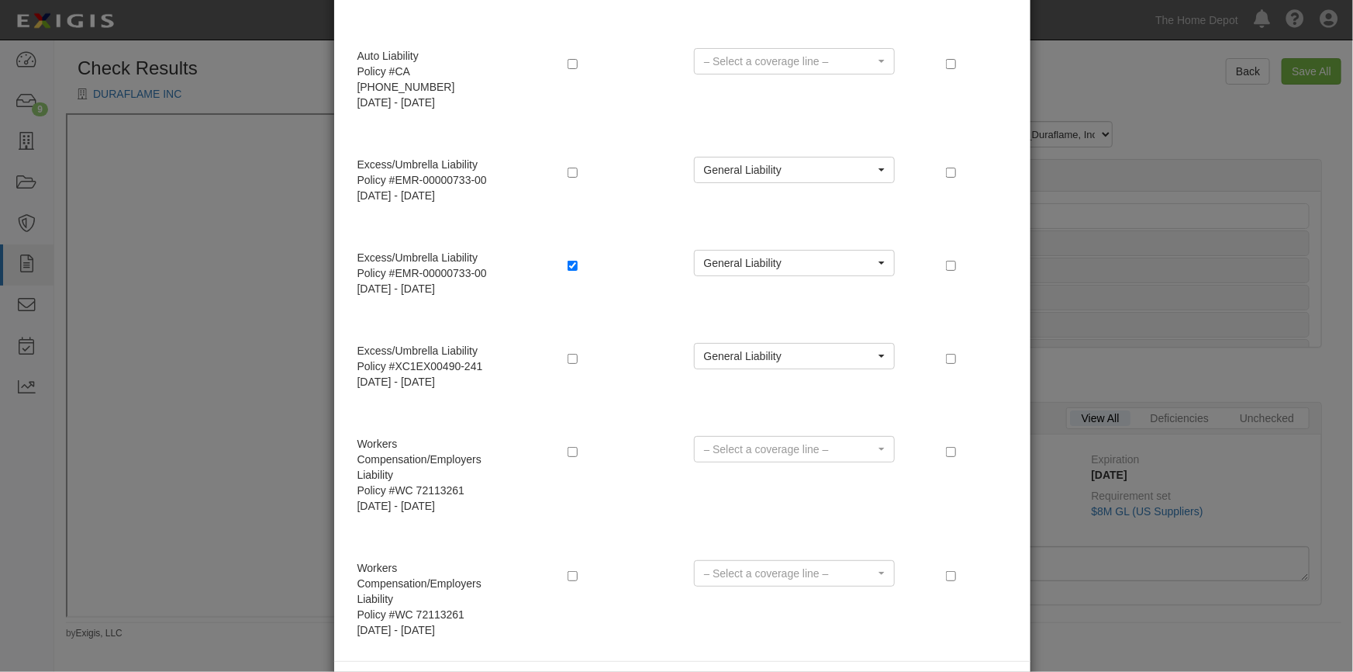
radio input "true"
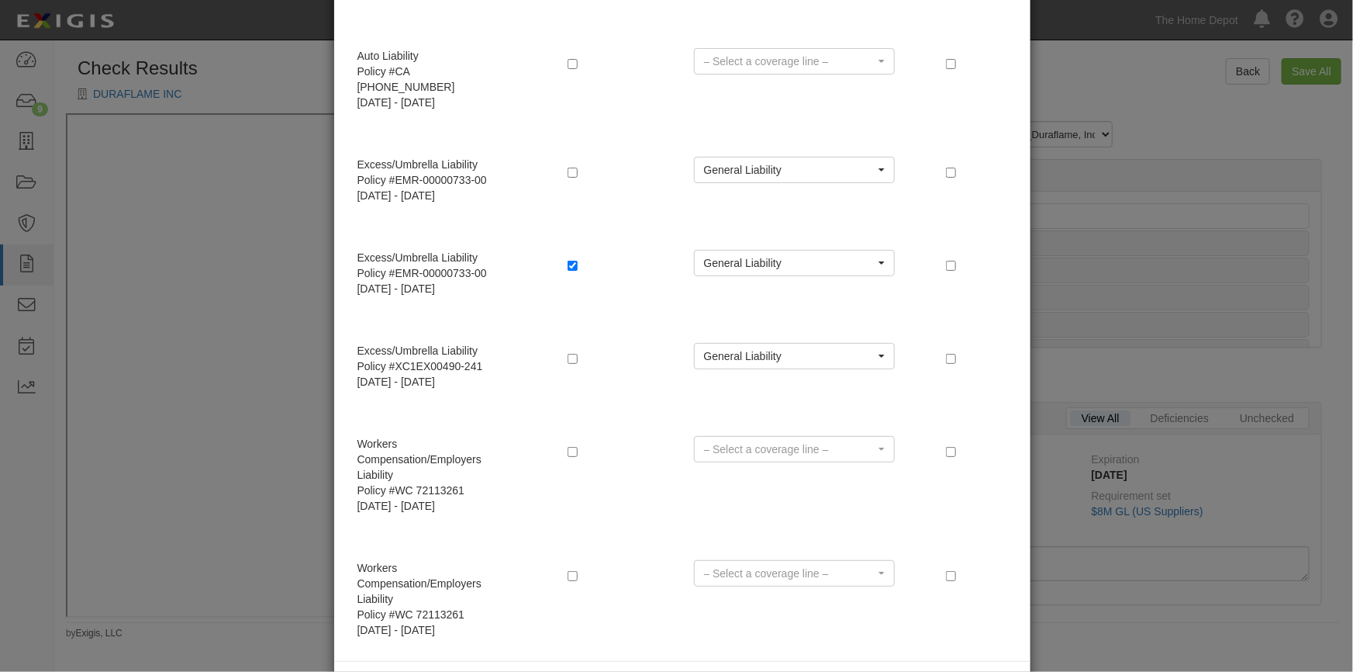
radio input "true"
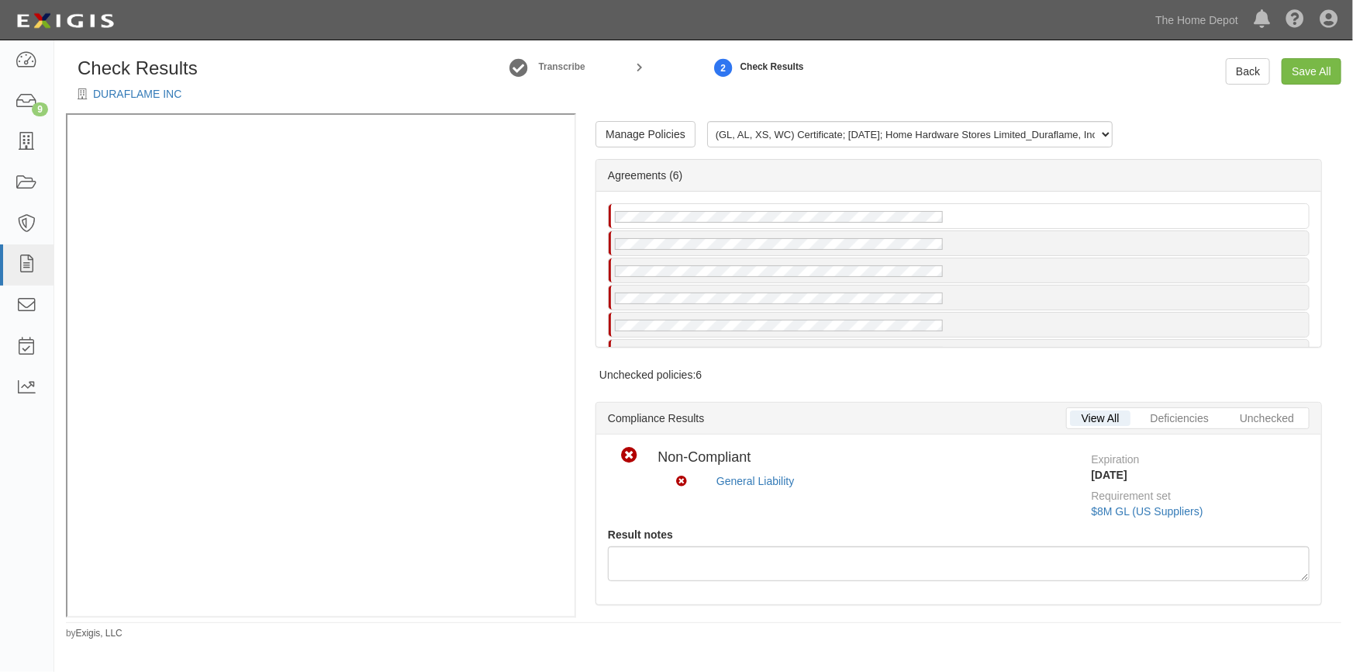
scroll to position [0, 0]
click at [651, 138] on link "Manage Policies" at bounding box center [646, 134] width 100 height 26
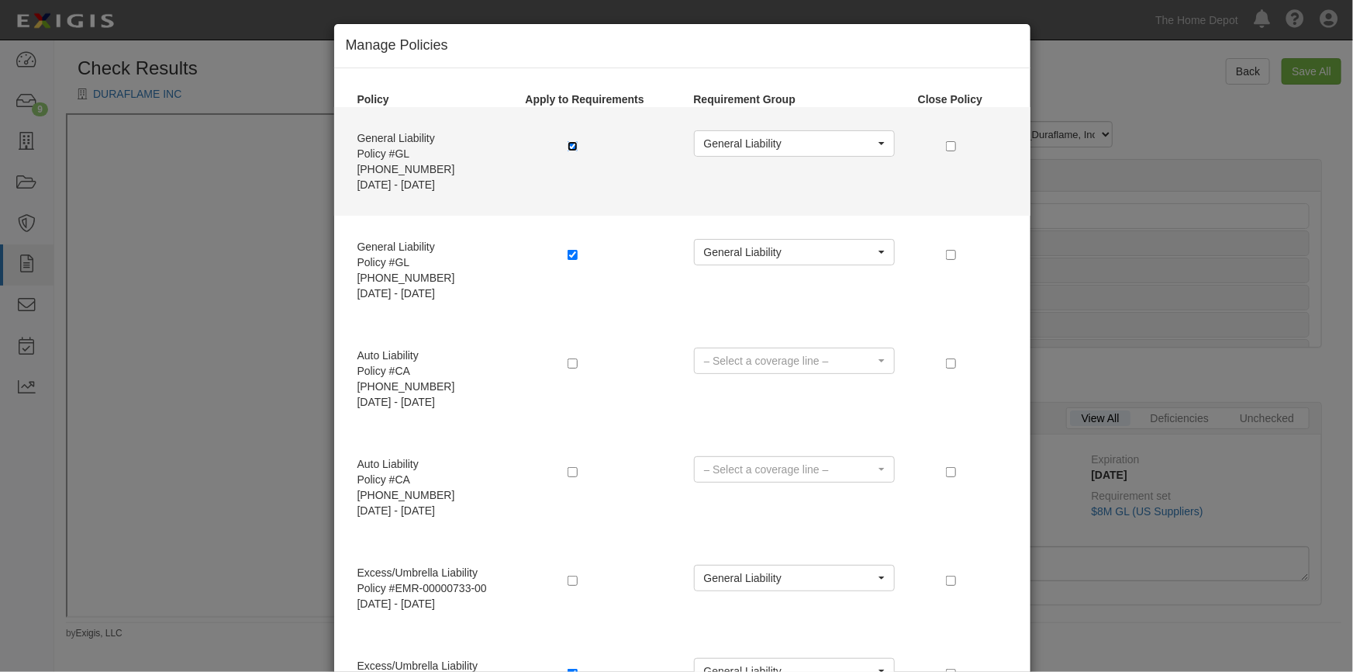
click at [571, 145] on input "checkbox" at bounding box center [573, 146] width 10 height 10
checkbox input "false"
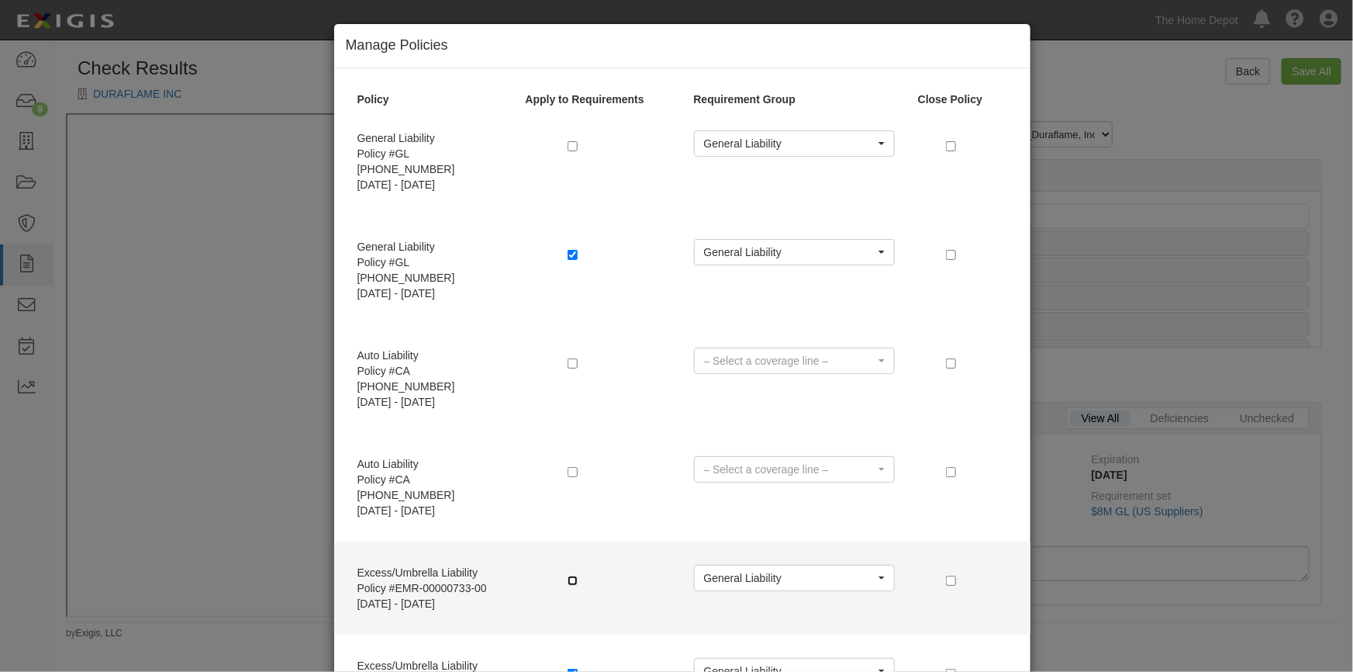
click at [568, 575] on input "checkbox" at bounding box center [573, 580] width 10 height 10
checkbox input "true"
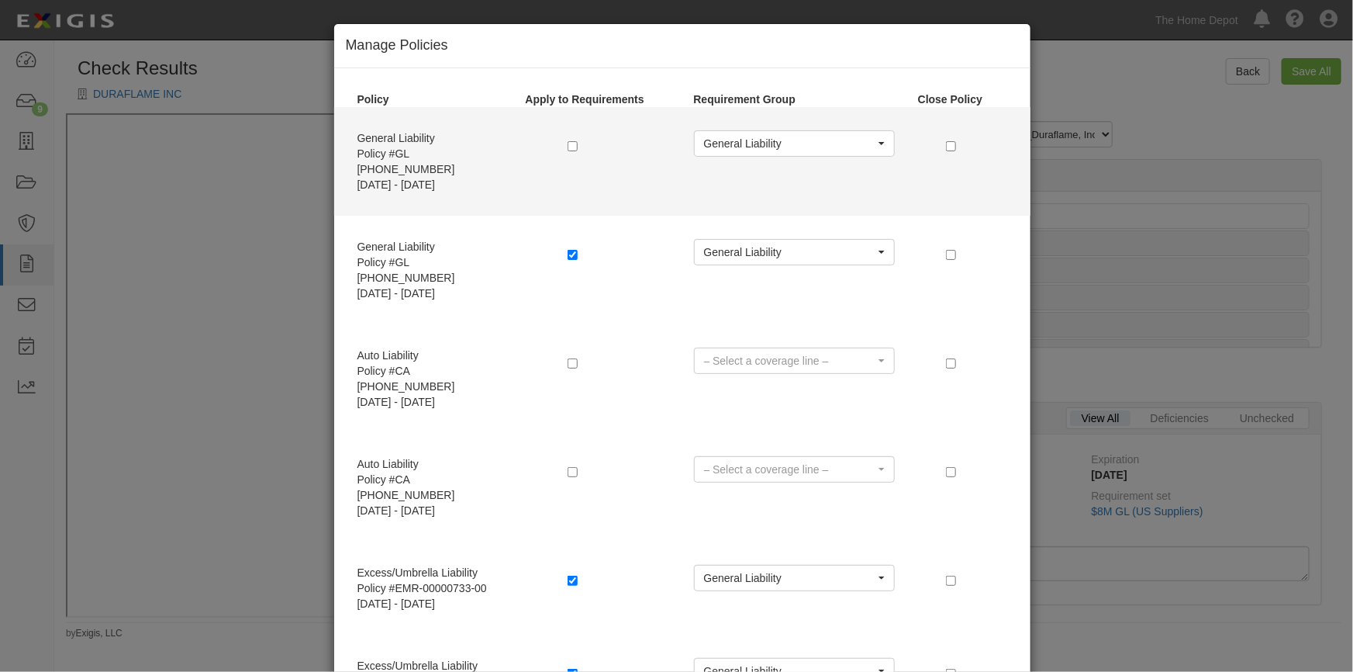
click at [568, 150] on label at bounding box center [576, 146] width 16 height 16
click at [568, 143] on input "checkbox" at bounding box center [573, 146] width 10 height 10
checkbox input "false"
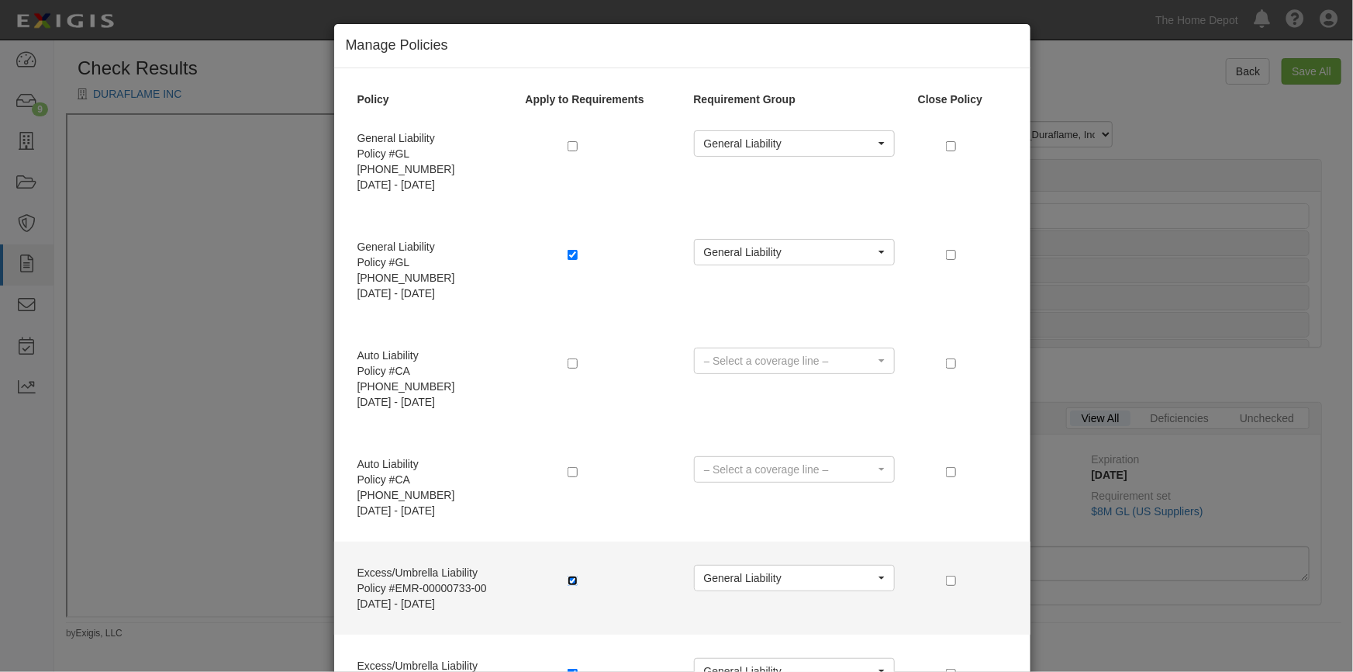
click at [568, 575] on input "checkbox" at bounding box center [573, 580] width 10 height 10
checkbox input "false"
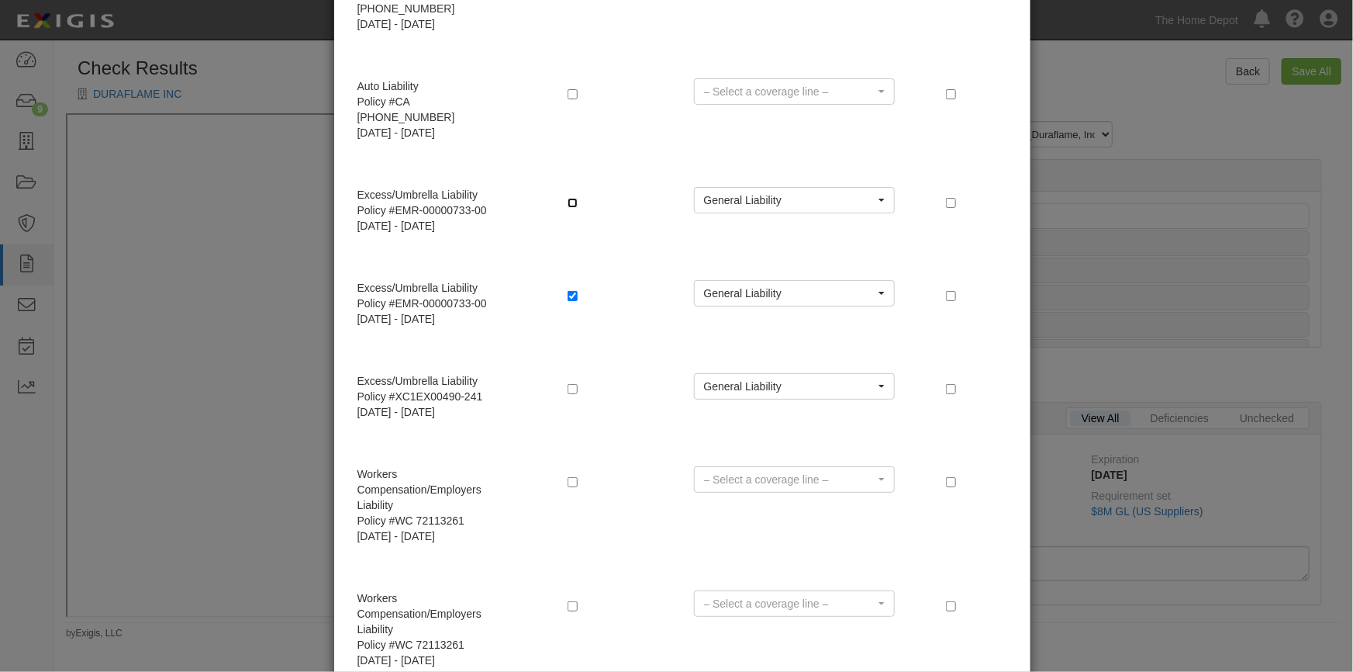
scroll to position [408, 0]
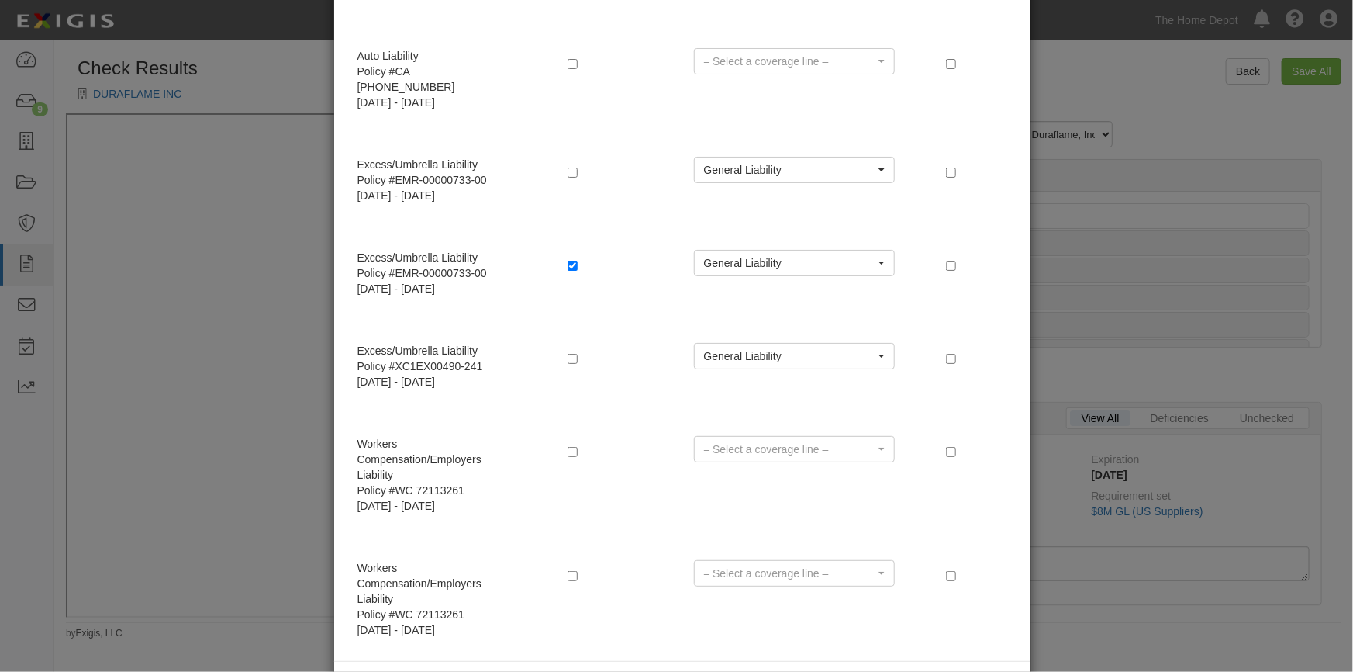
radio input "true"
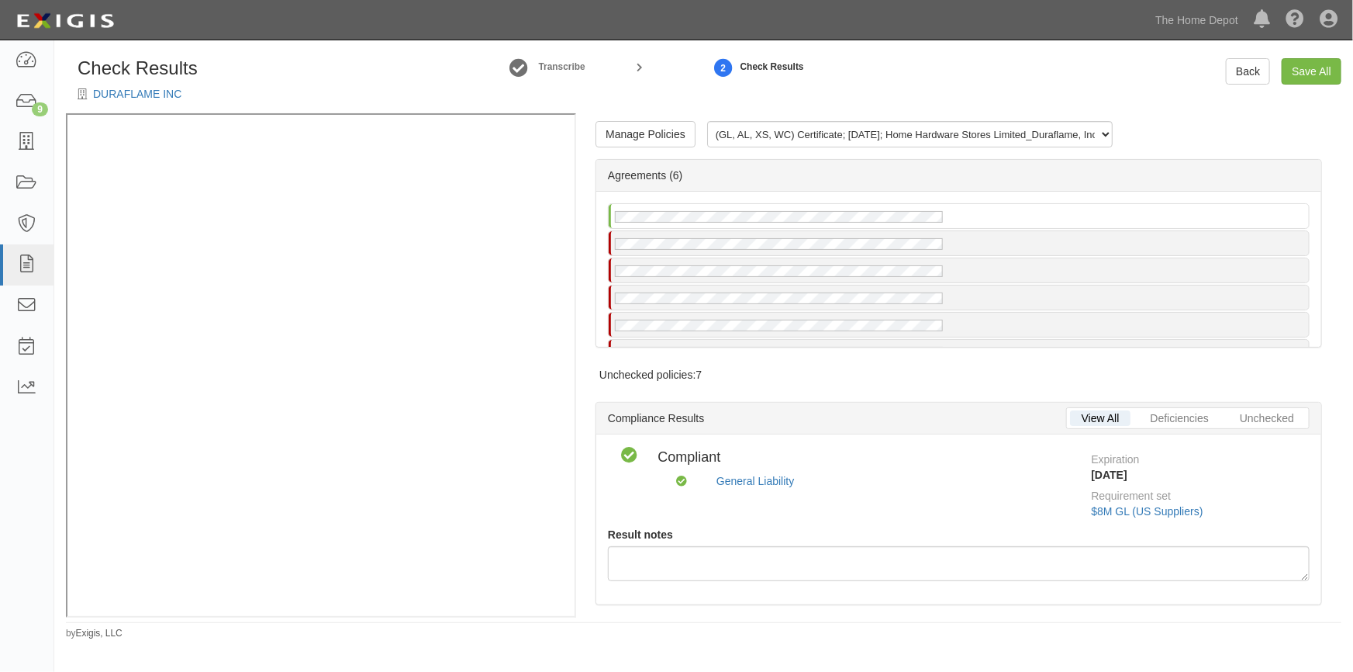
scroll to position [0, 0]
click at [651, 139] on link "Manage Policies" at bounding box center [646, 134] width 100 height 26
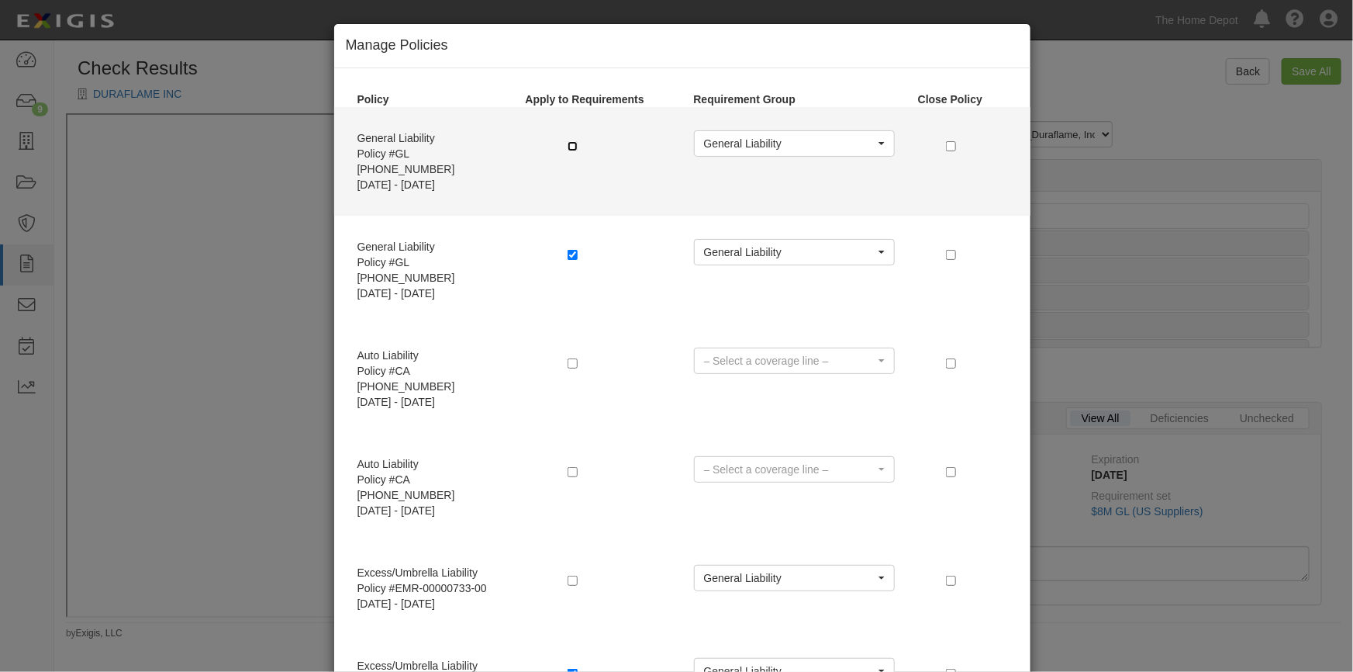
click at [568, 148] on input "checkbox" at bounding box center [573, 146] width 10 height 10
click at [569, 147] on input "checkbox" at bounding box center [573, 146] width 10 height 10
checkbox input "true"
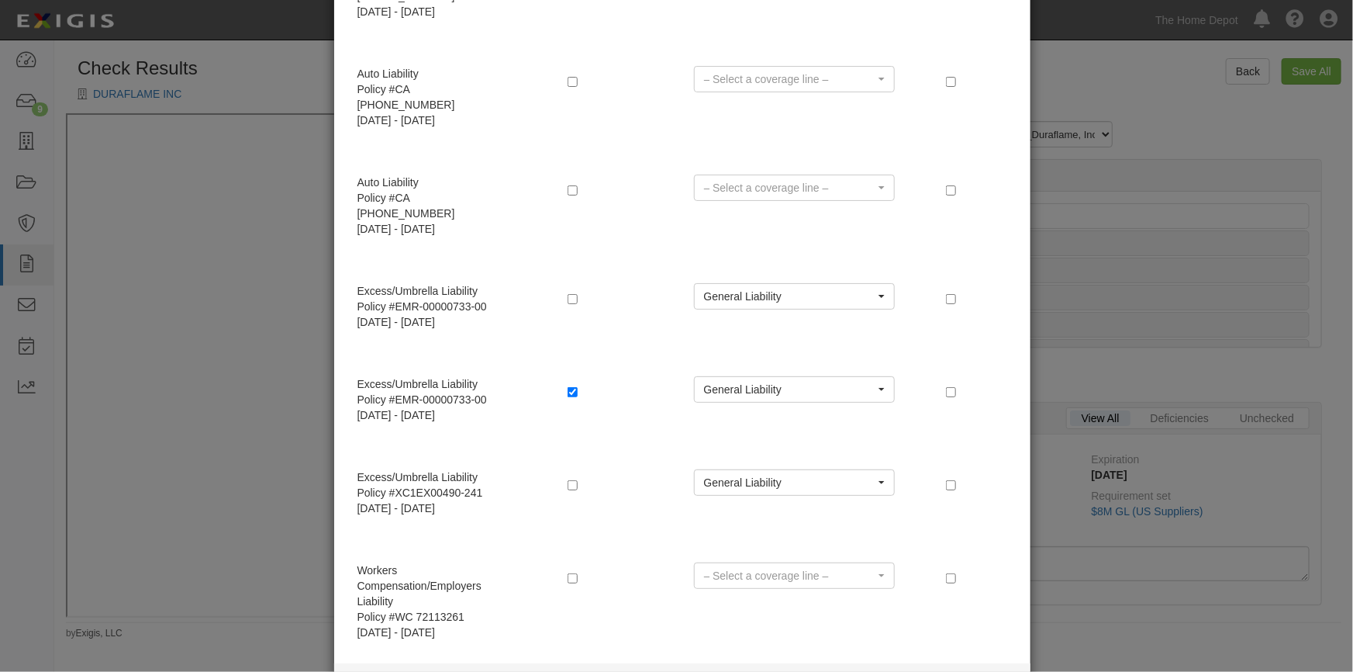
scroll to position [408, 0]
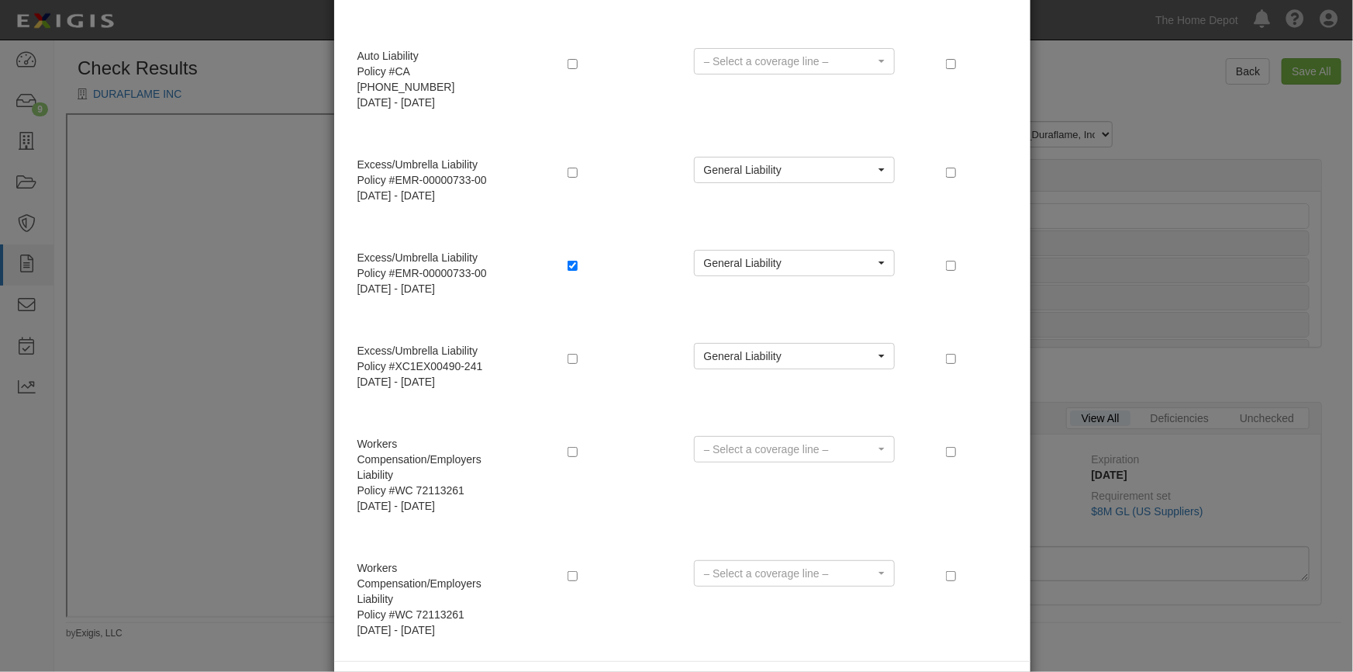
radio input "true"
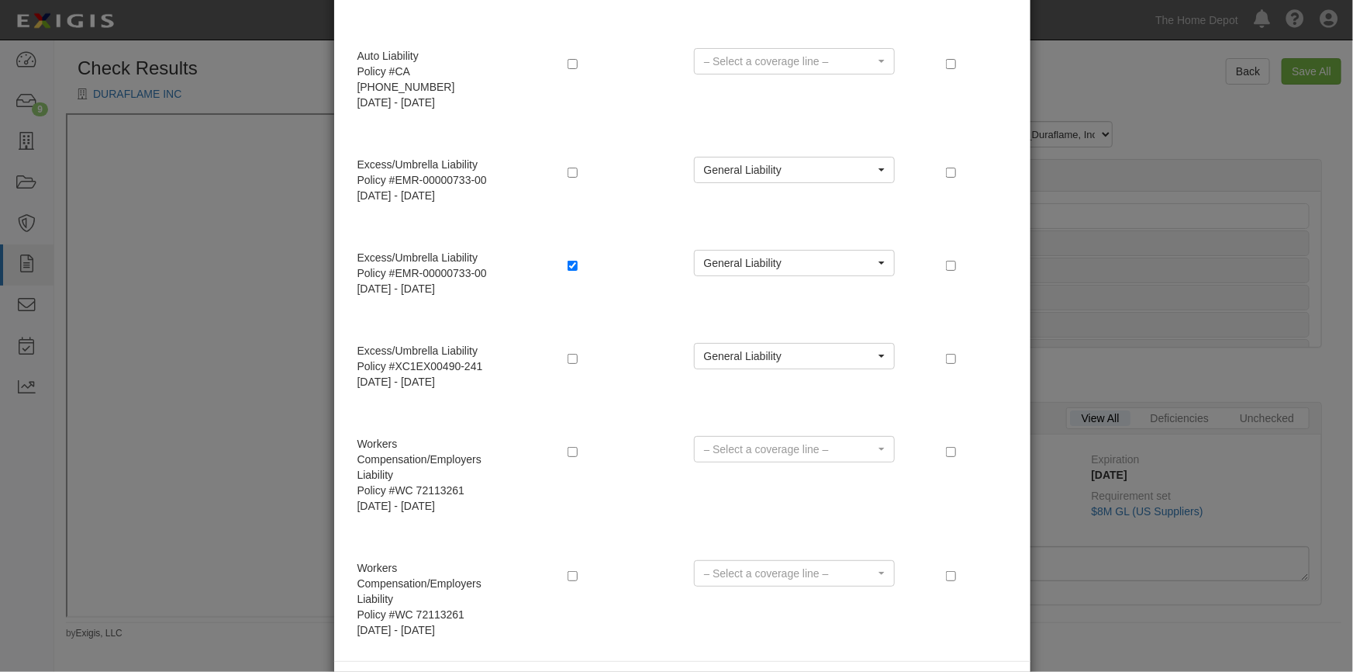
radio input "true"
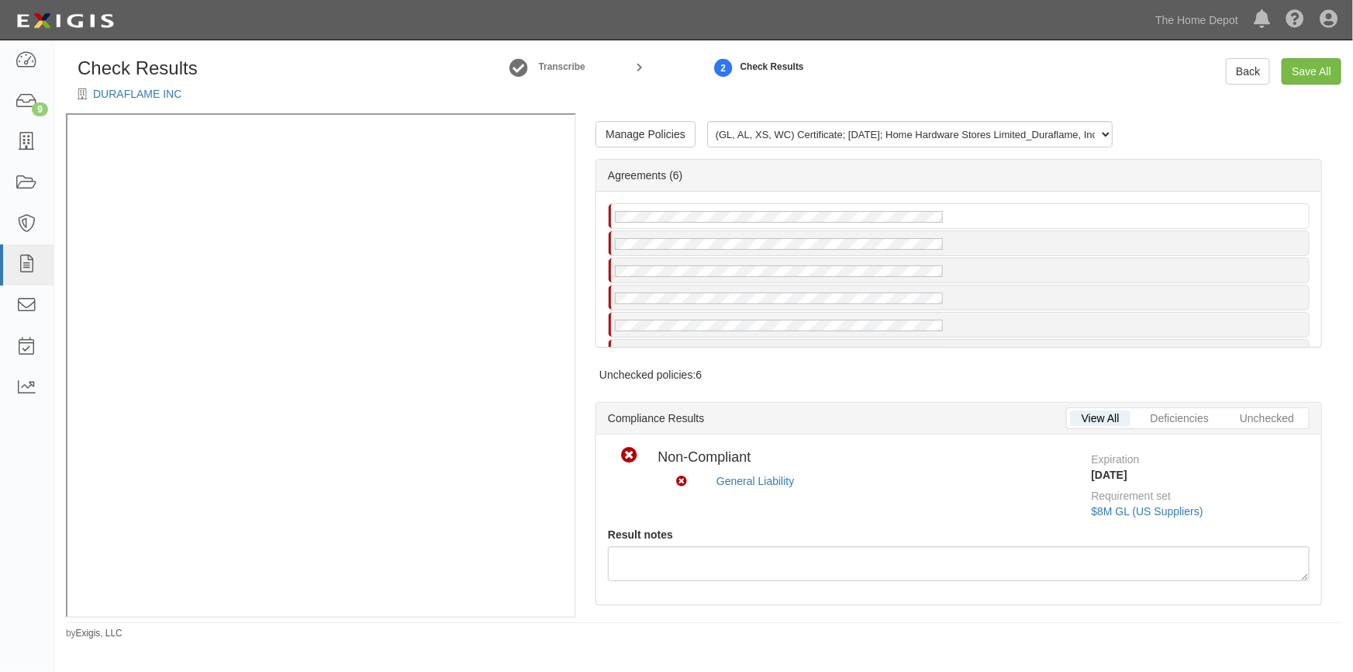
scroll to position [0, 0]
click at [627, 141] on link "Manage Policies" at bounding box center [646, 134] width 100 height 26
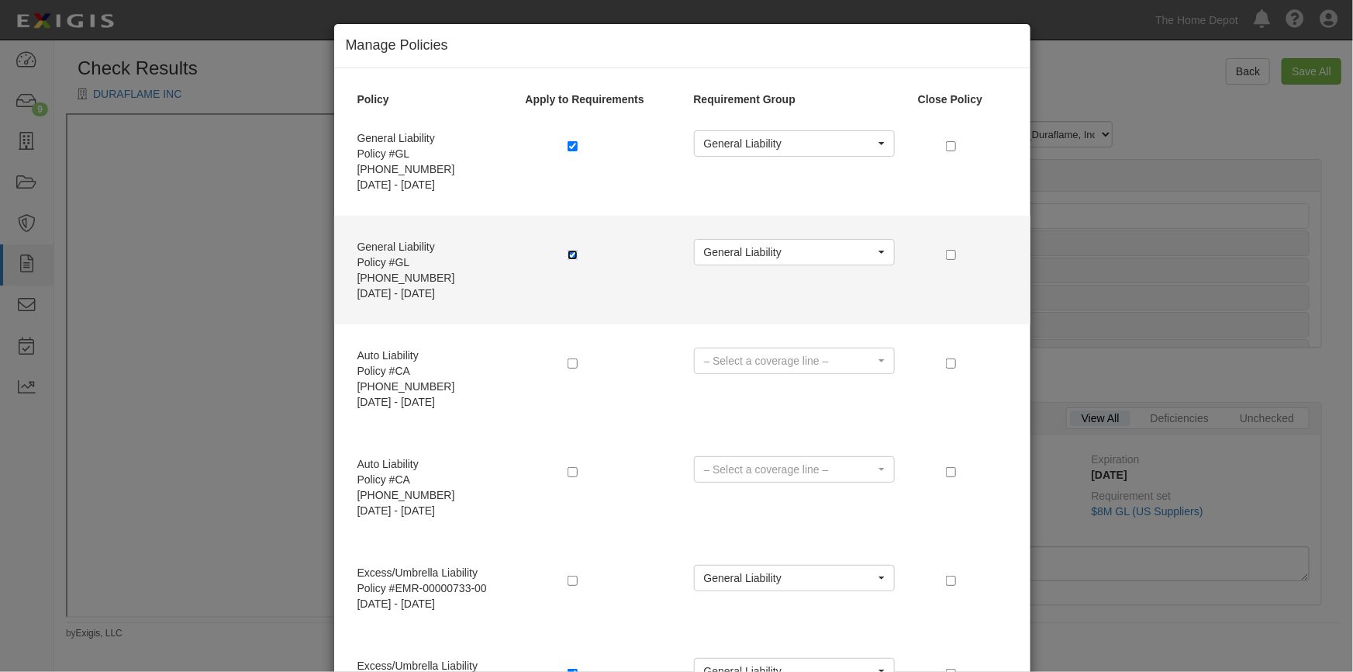
click at [568, 250] on input "checkbox" at bounding box center [573, 255] width 10 height 10
checkbox input "false"
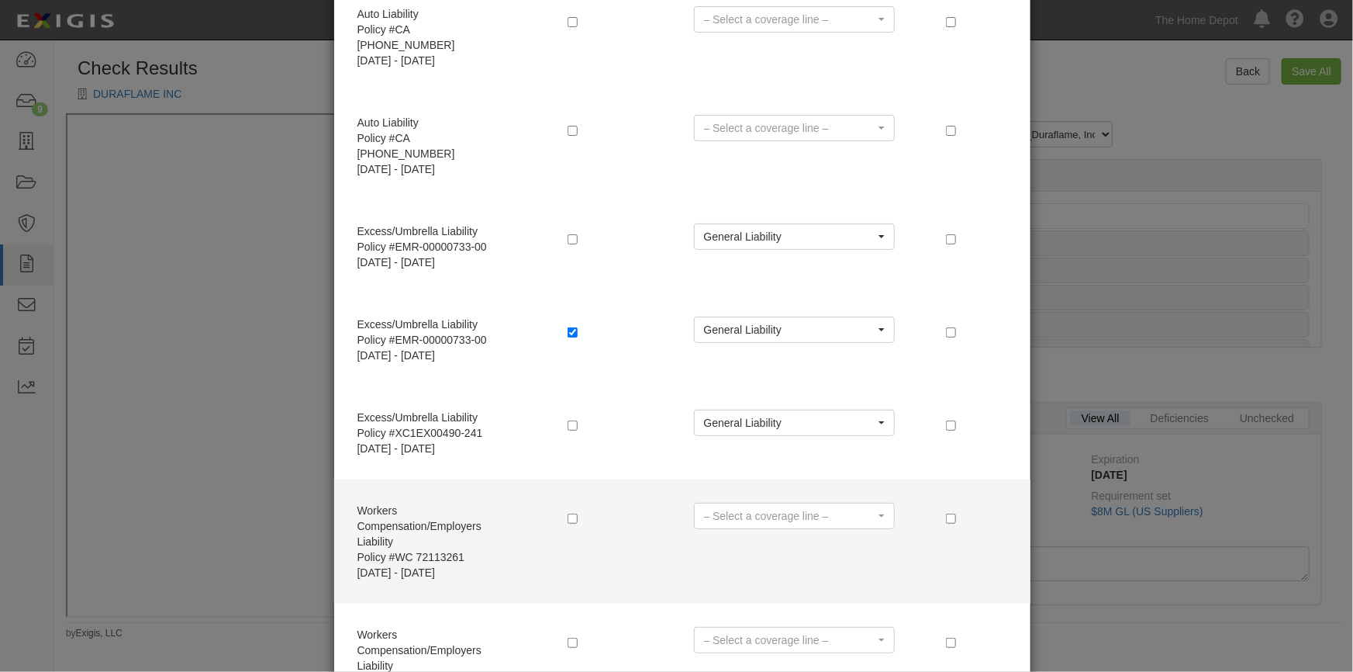
scroll to position [408, 0]
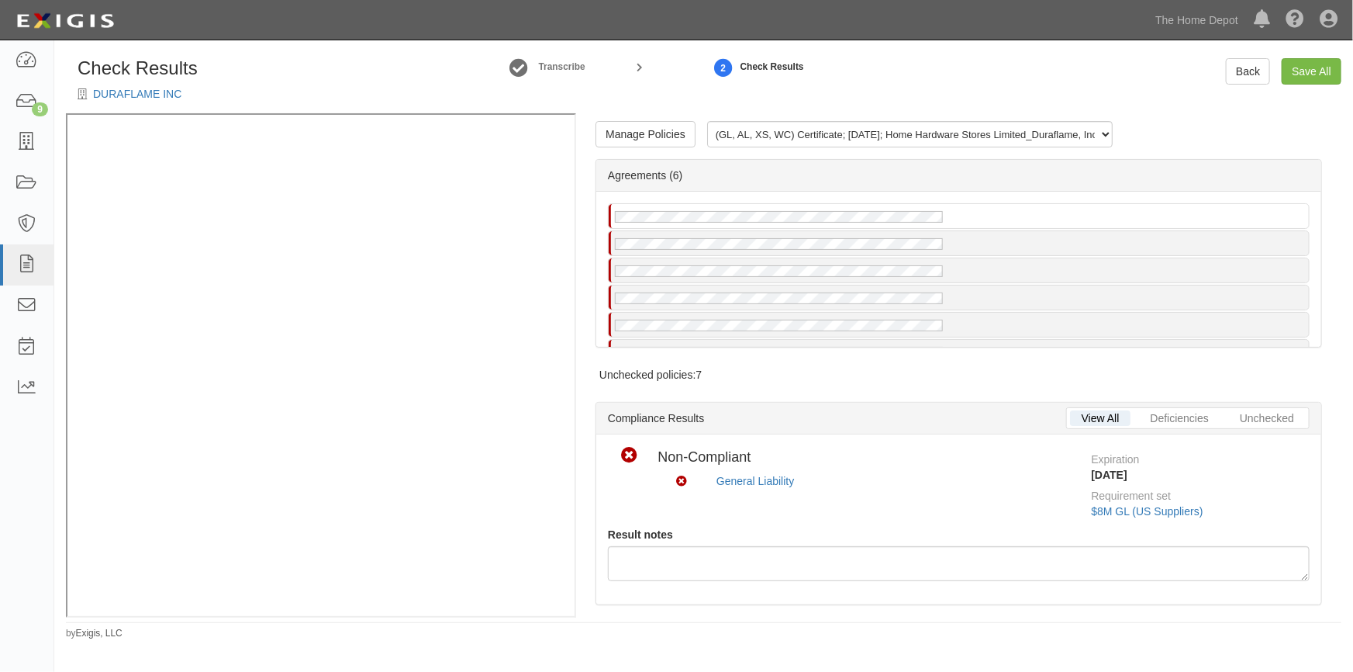
scroll to position [0, 0]
click at [651, 140] on link "Manage Policies" at bounding box center [646, 134] width 100 height 26
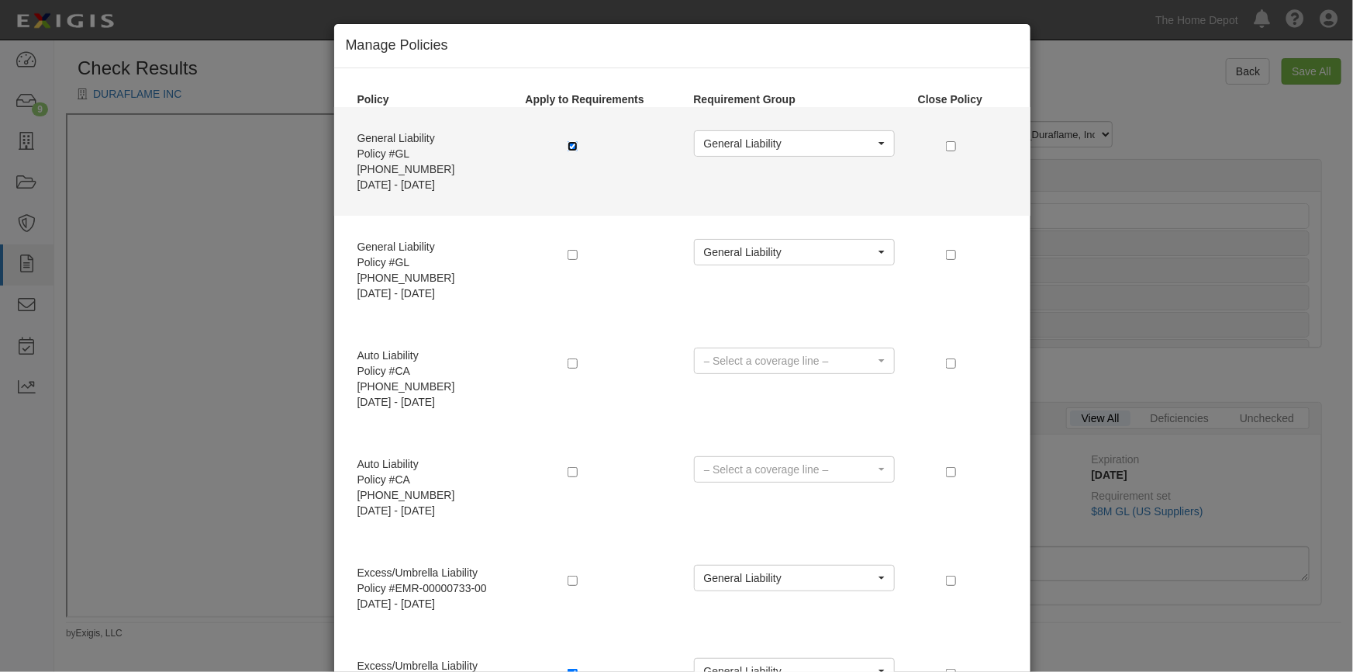
click at [568, 148] on input "checkbox" at bounding box center [573, 146] width 10 height 10
checkbox input "false"
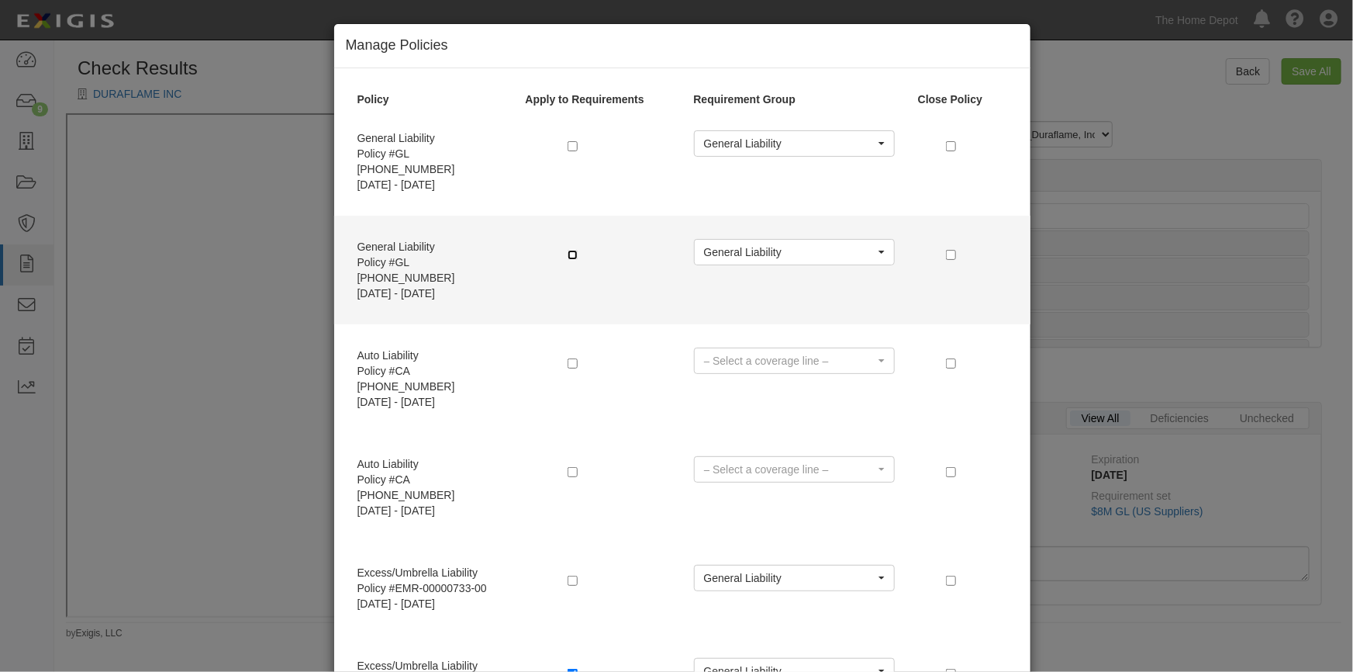
click at [568, 250] on input "checkbox" at bounding box center [573, 255] width 10 height 10
checkbox input "true"
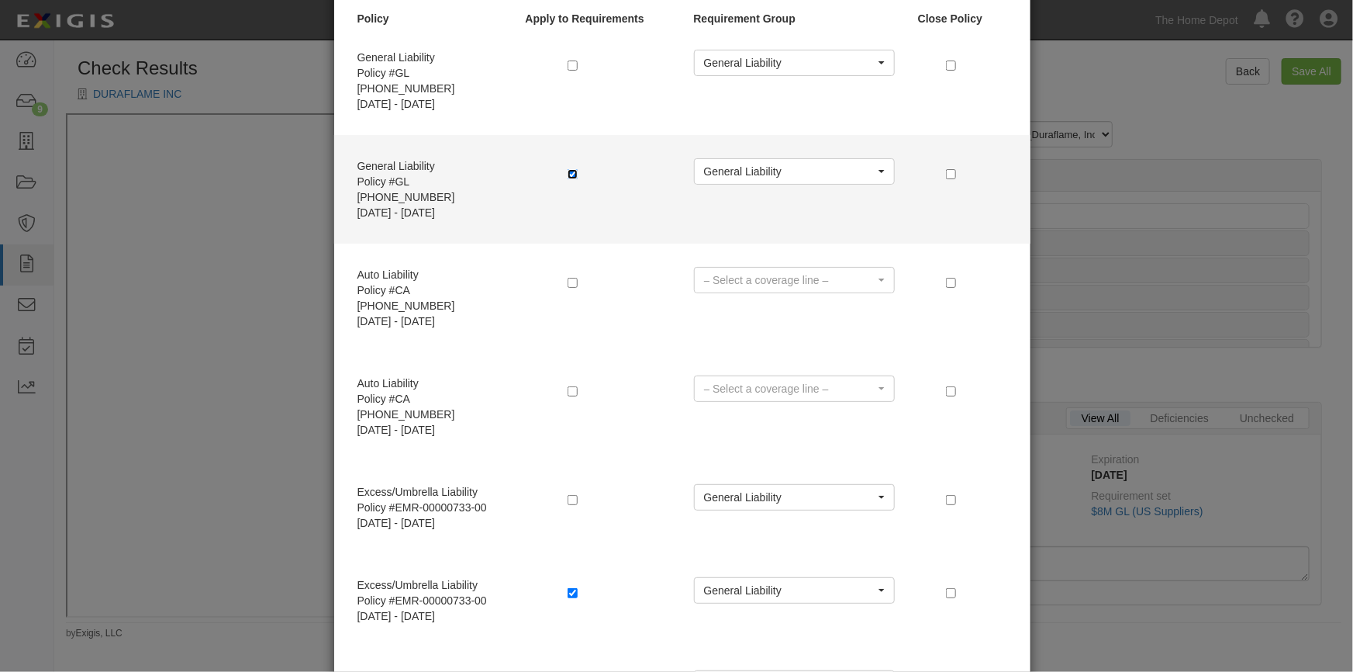
scroll to position [140, 0]
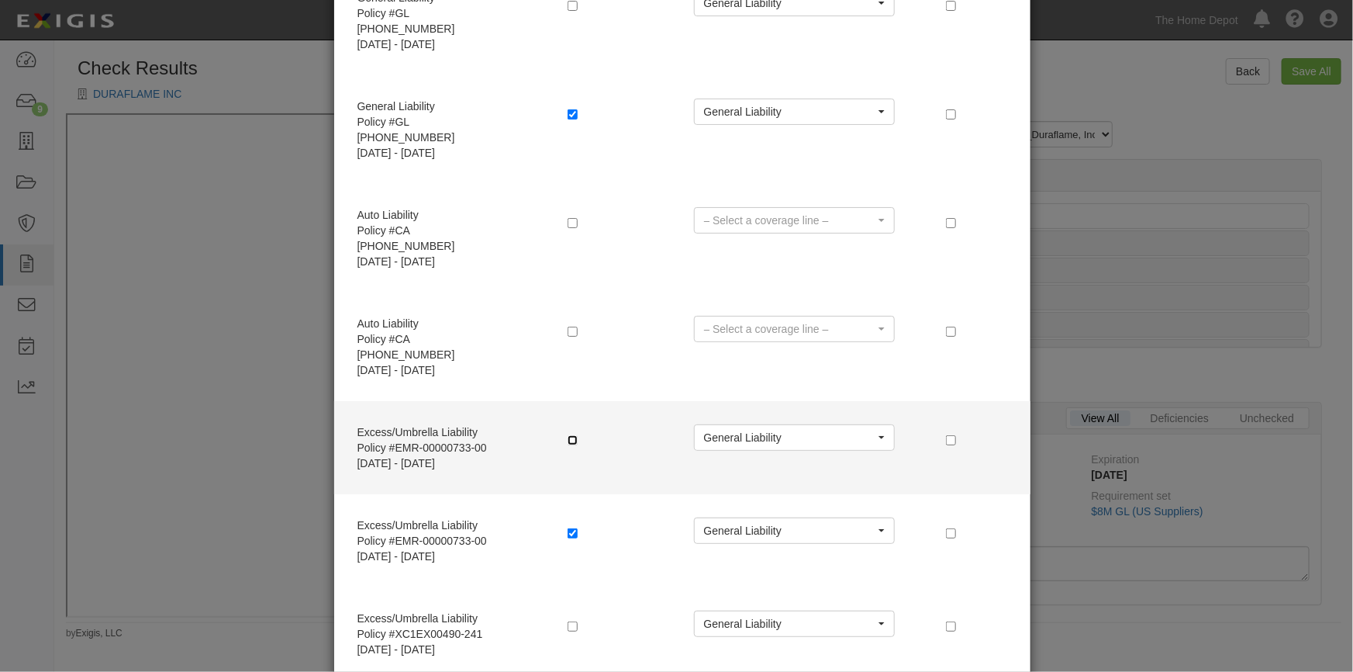
click at [568, 435] on input "checkbox" at bounding box center [573, 440] width 10 height 10
checkbox input "true"
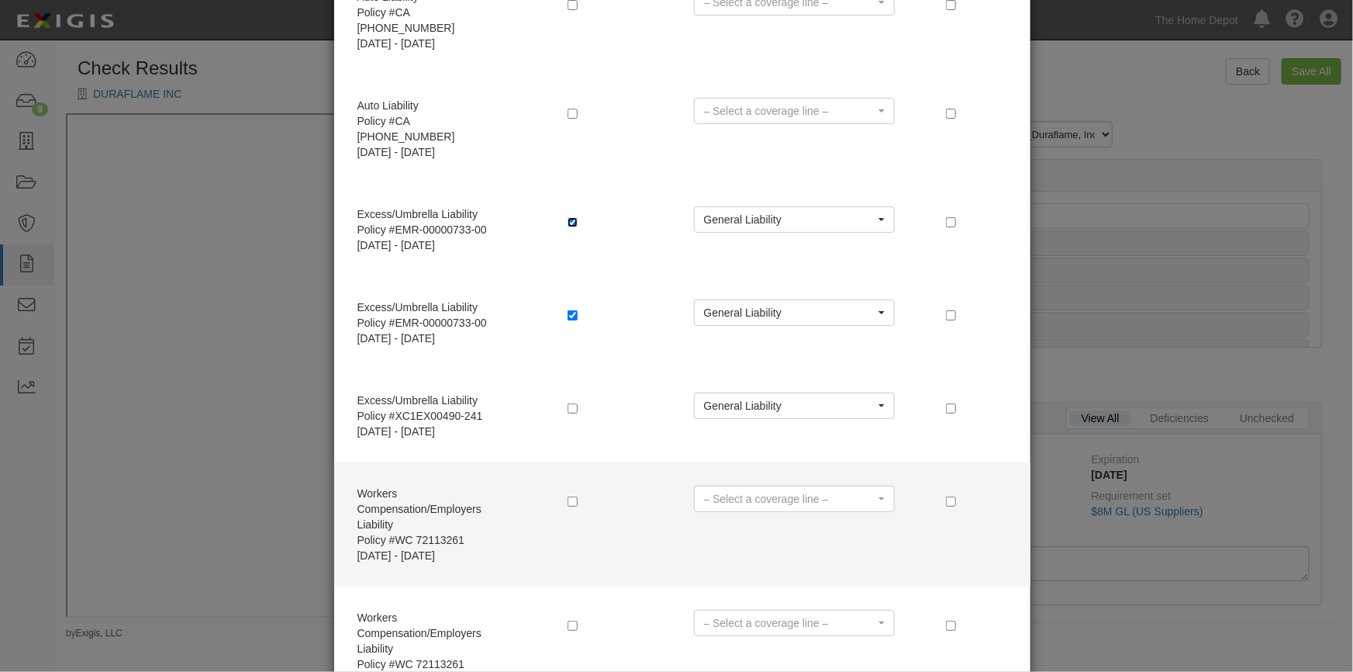
scroll to position [408, 0]
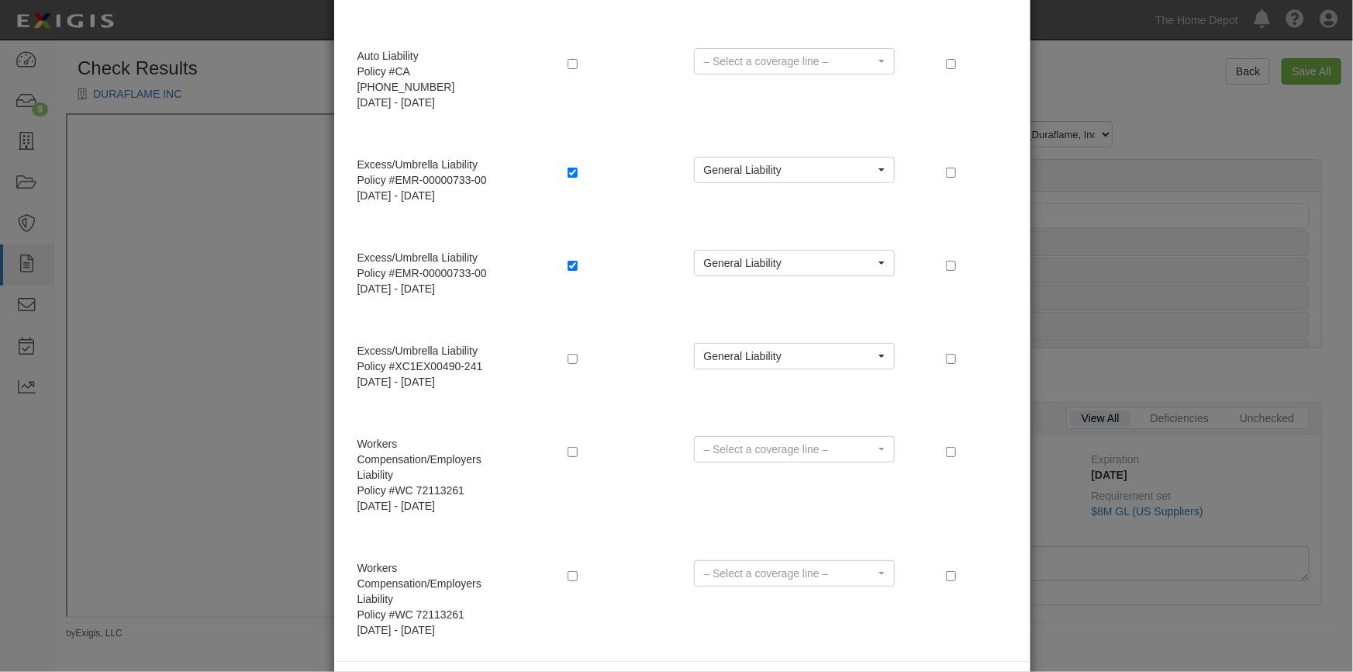
radio input "true"
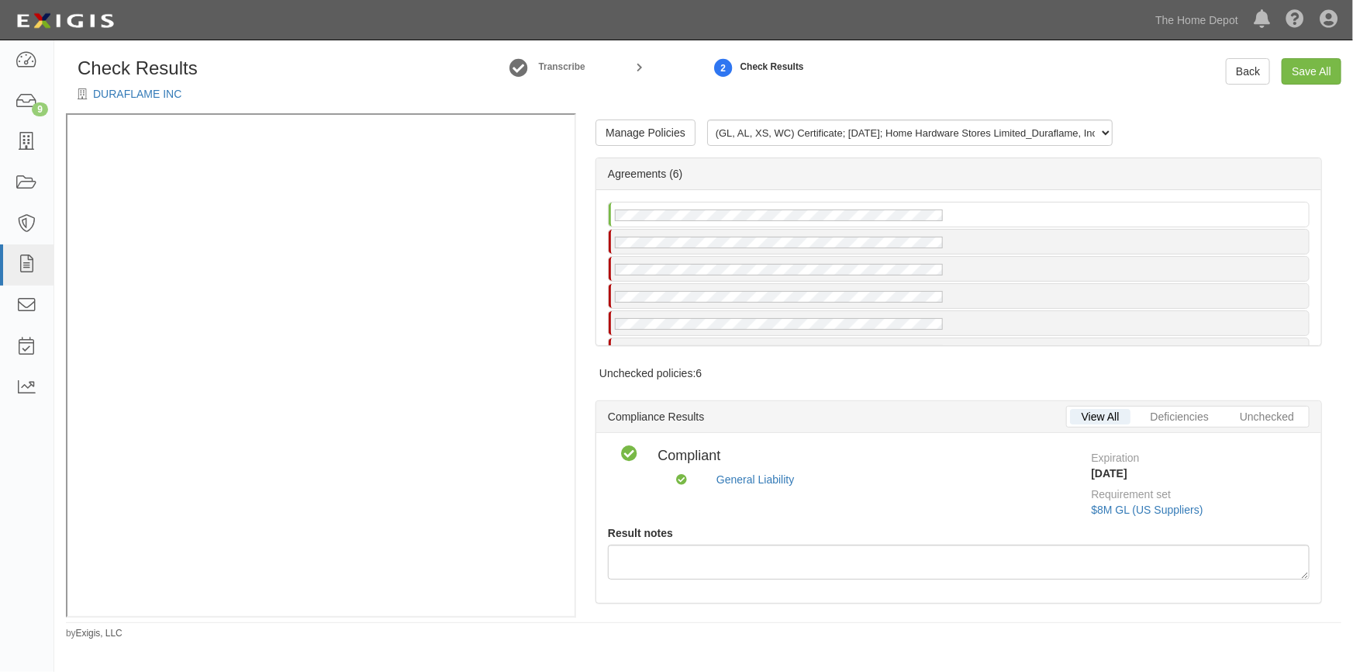
scroll to position [0, 0]
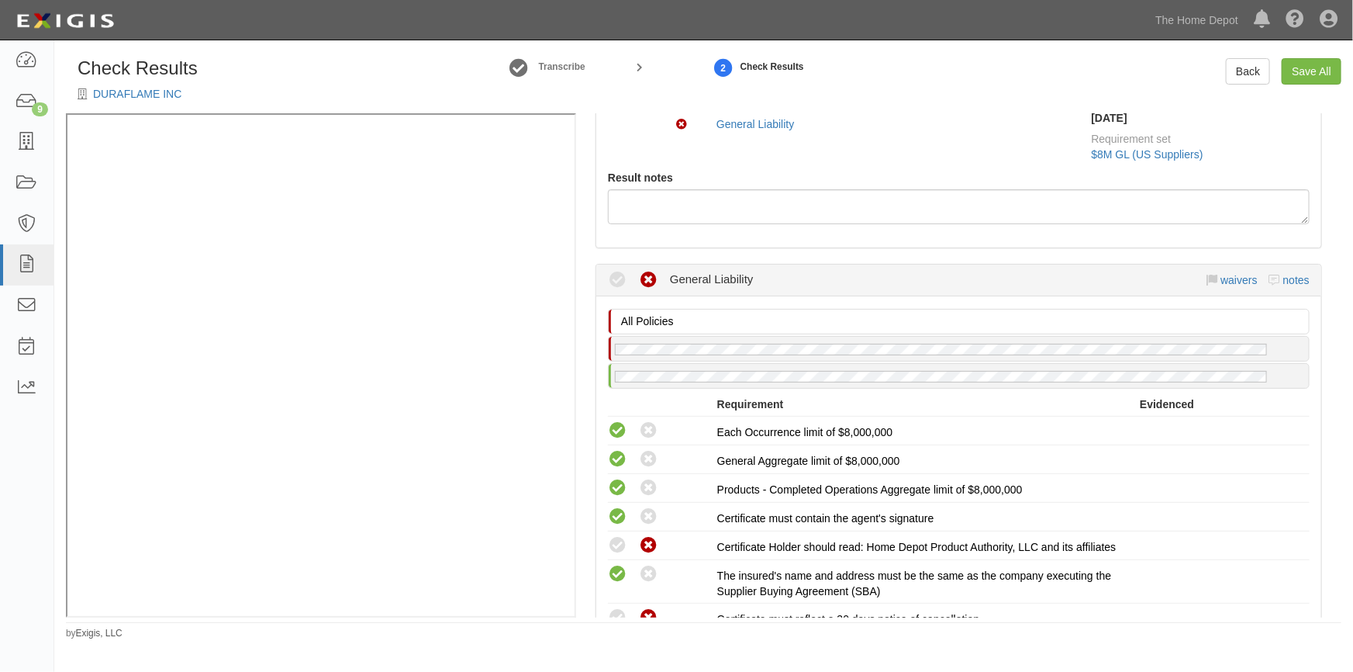
scroll to position [493, 0]
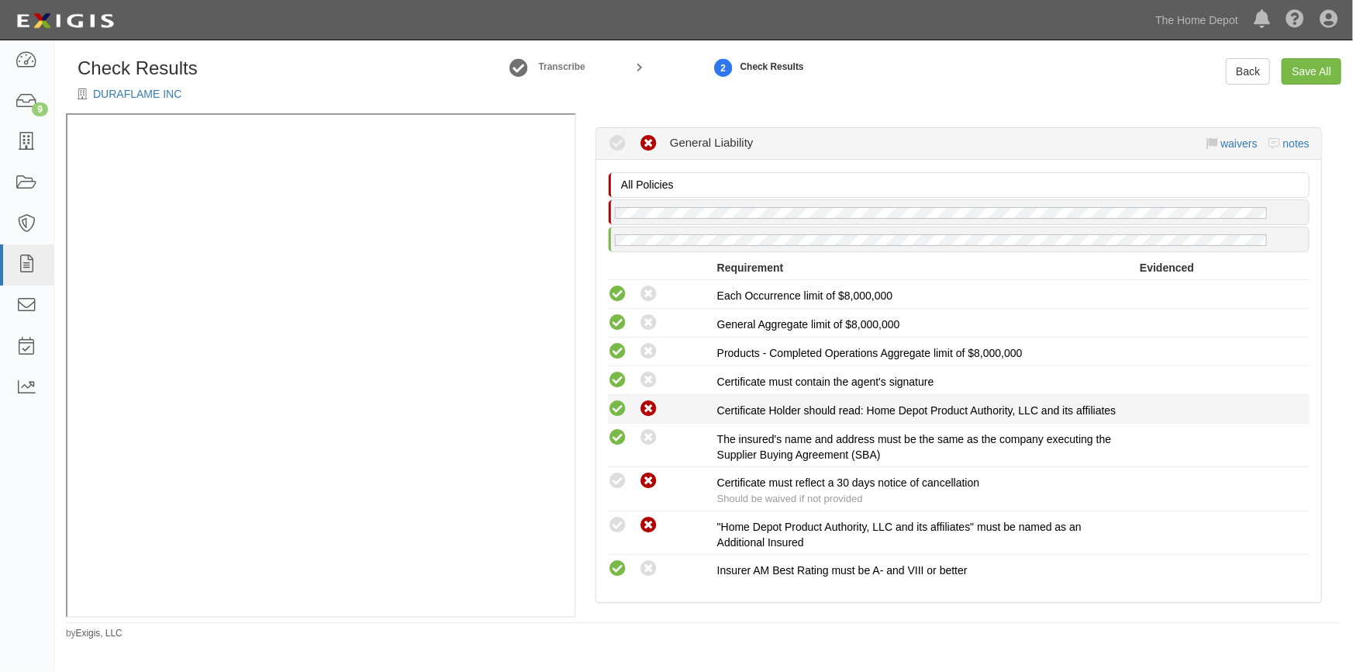
click at [611, 412] on icon at bounding box center [617, 408] width 19 height 19
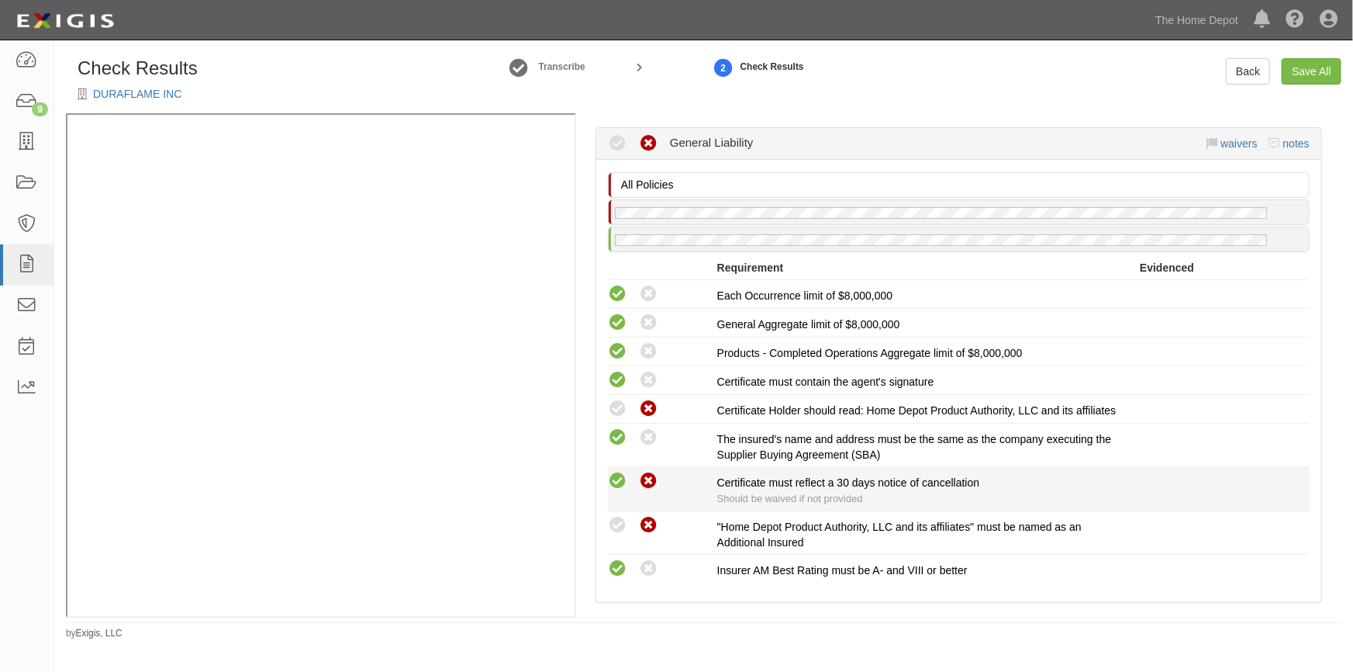
radio input "true"
click at [620, 488] on icon at bounding box center [617, 481] width 19 height 19
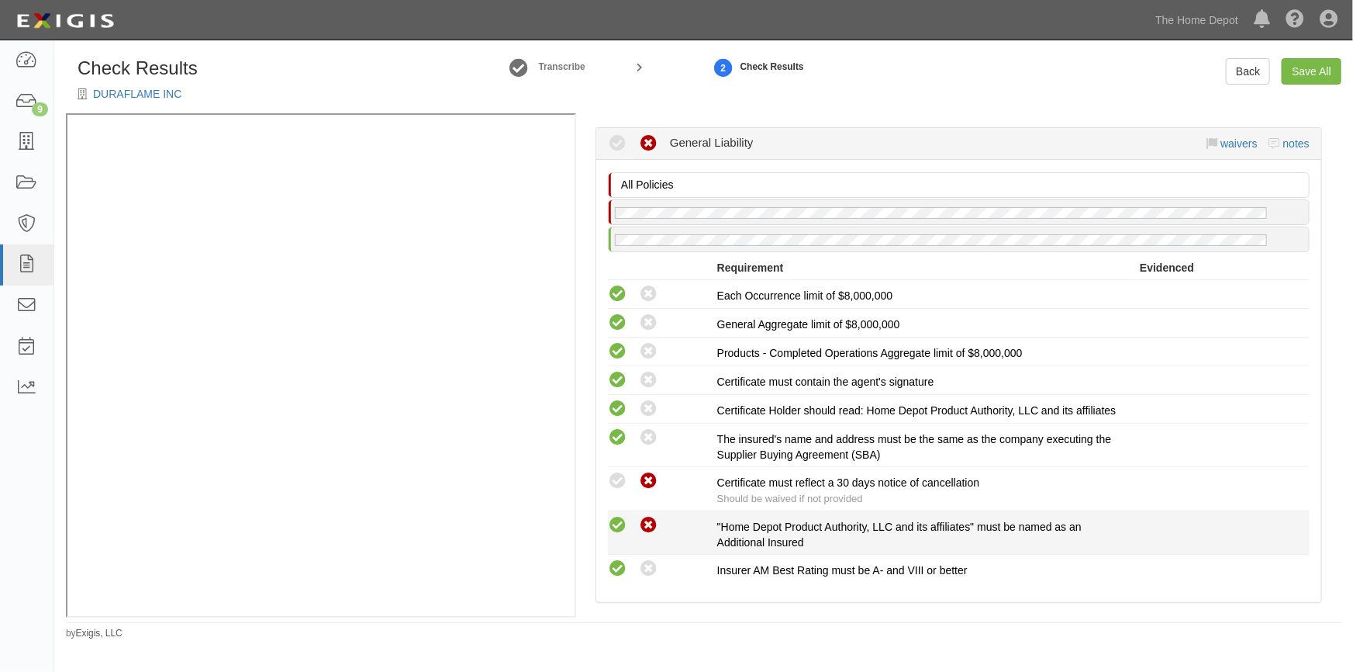
radio input "true"
click at [623, 532] on icon at bounding box center [617, 525] width 19 height 19
radio input "true"
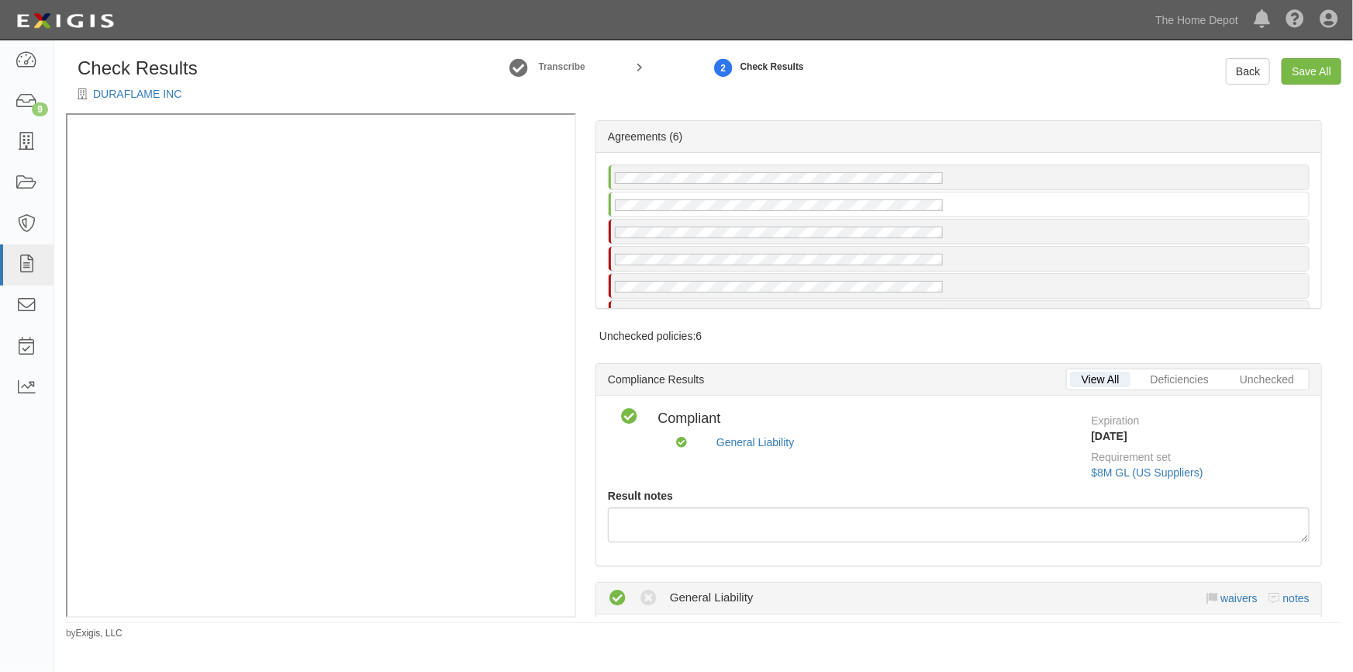
scroll to position [0, 0]
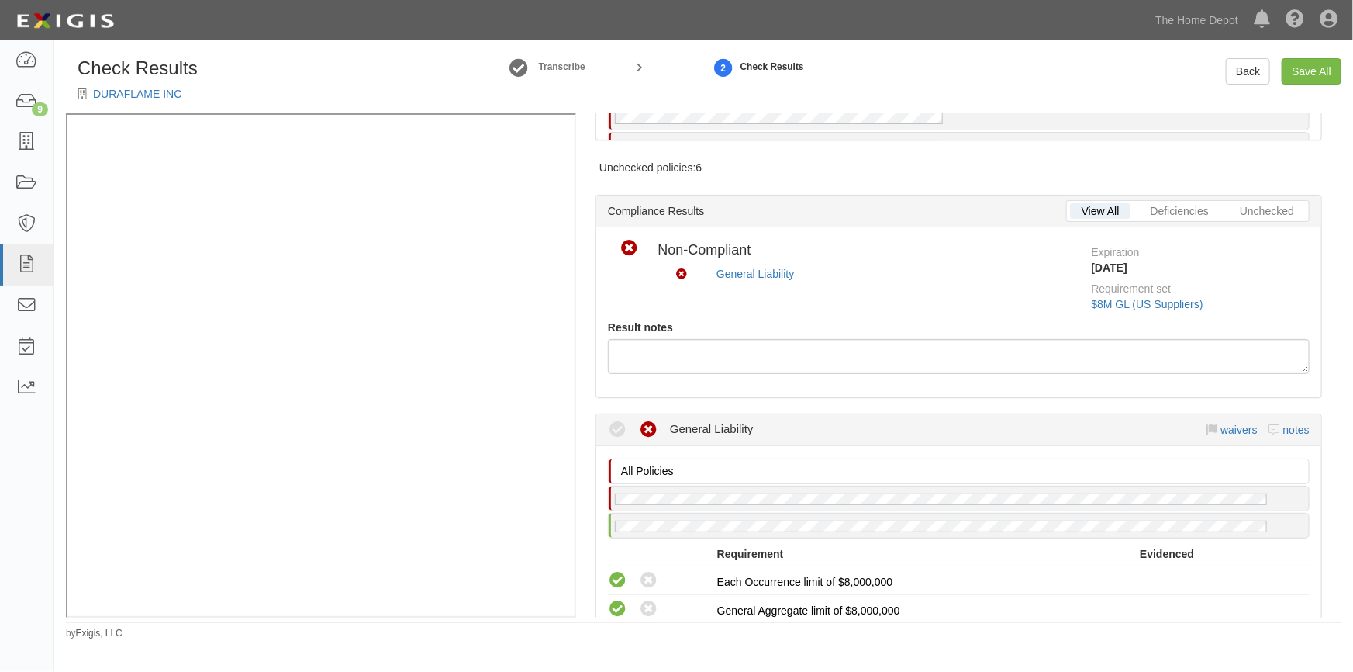
scroll to position [352, 0]
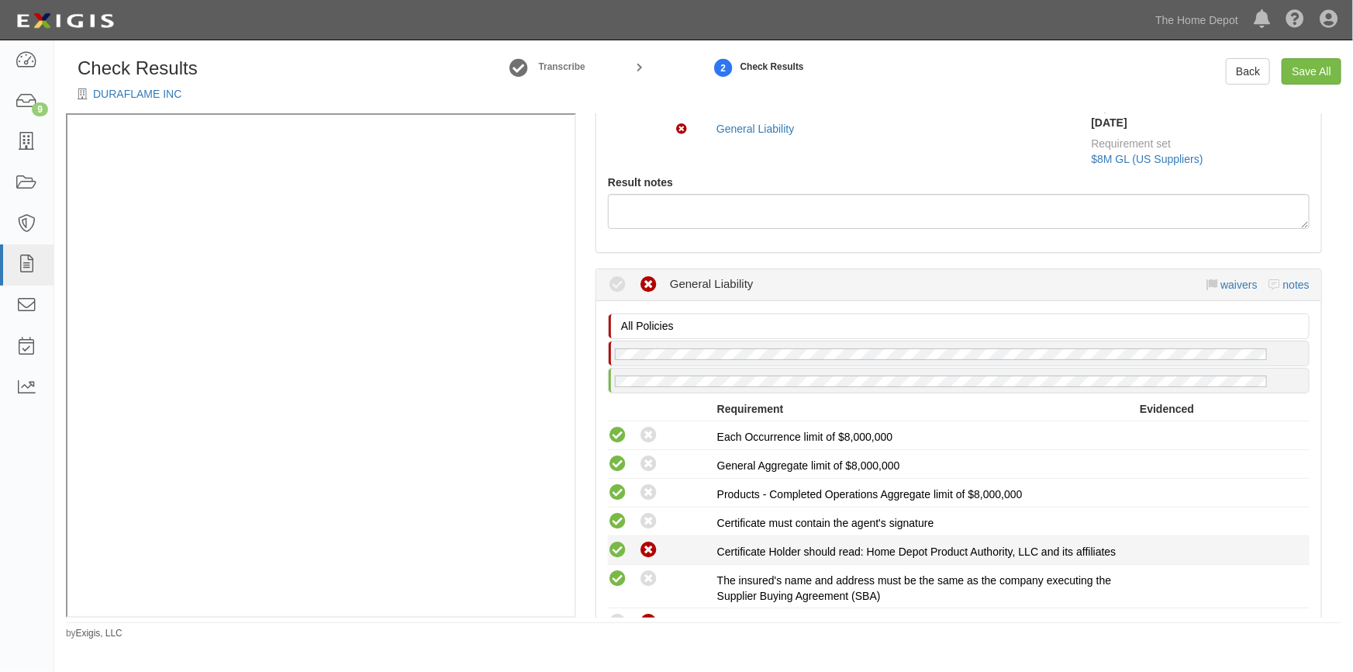
click at [623, 542] on icon at bounding box center [617, 550] width 19 height 19
radio input "true"
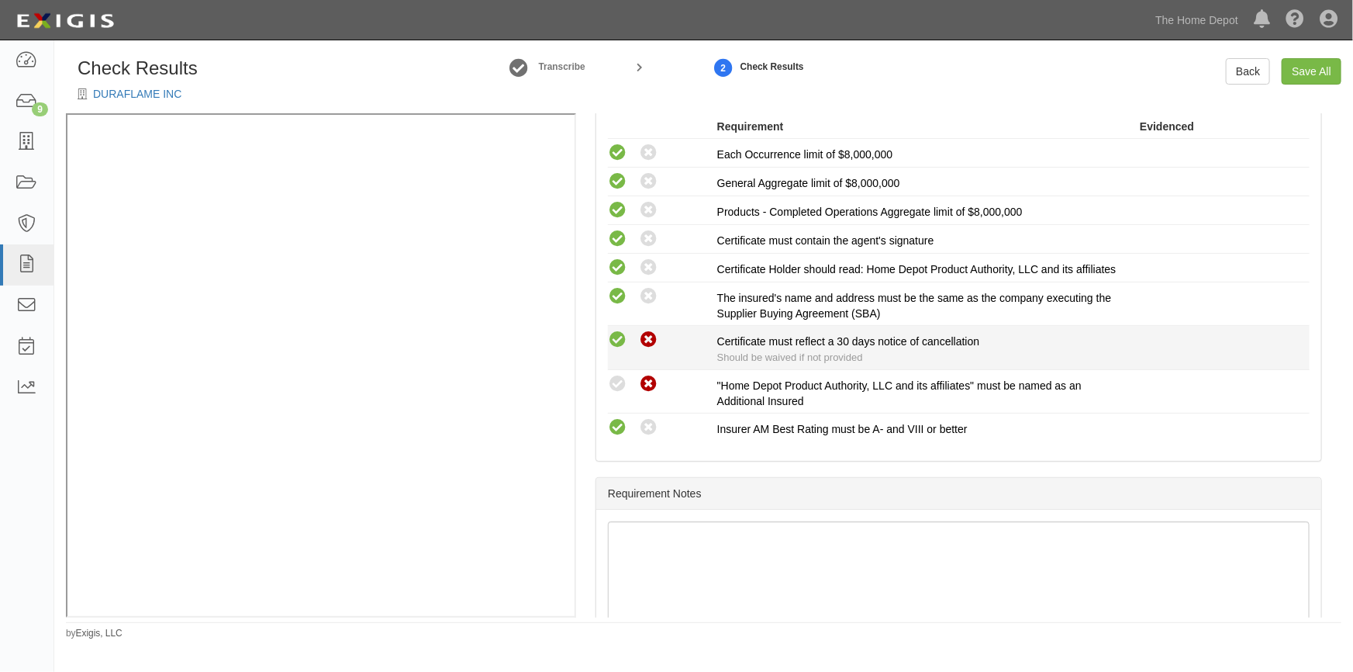
click at [617, 350] on icon at bounding box center [617, 339] width 19 height 19
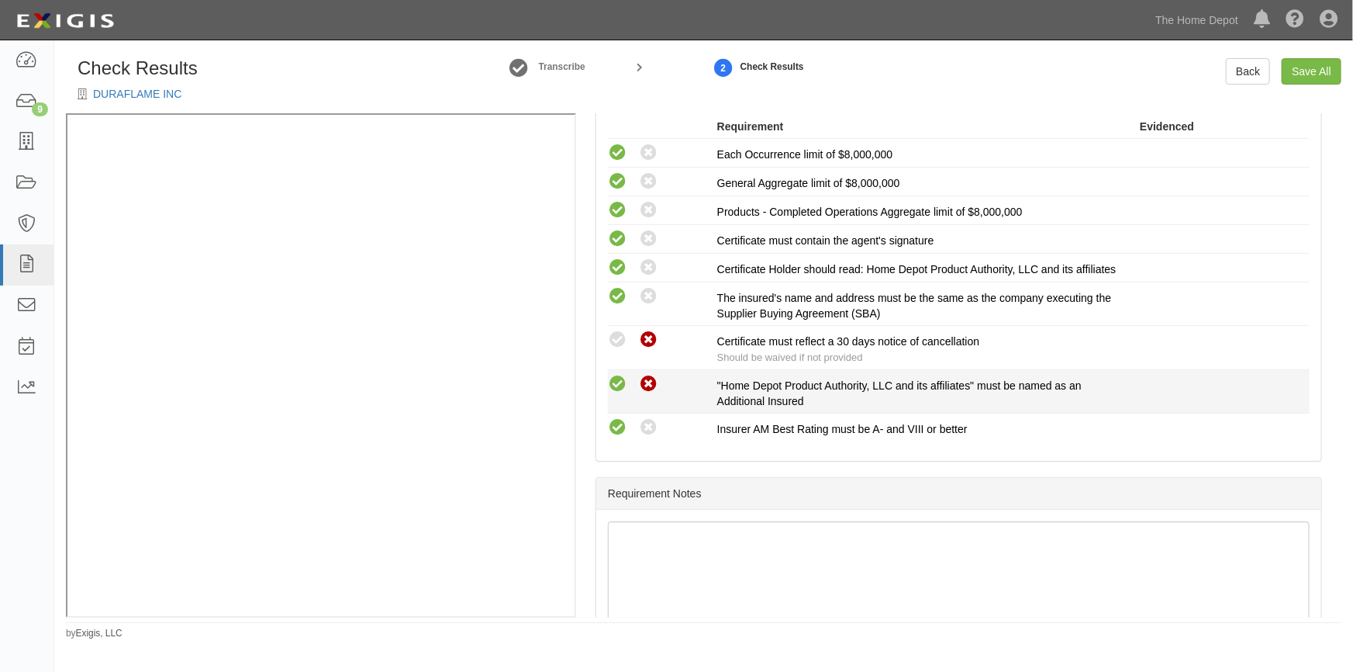
click at [618, 394] on icon at bounding box center [617, 384] width 19 height 19
radio input "true"
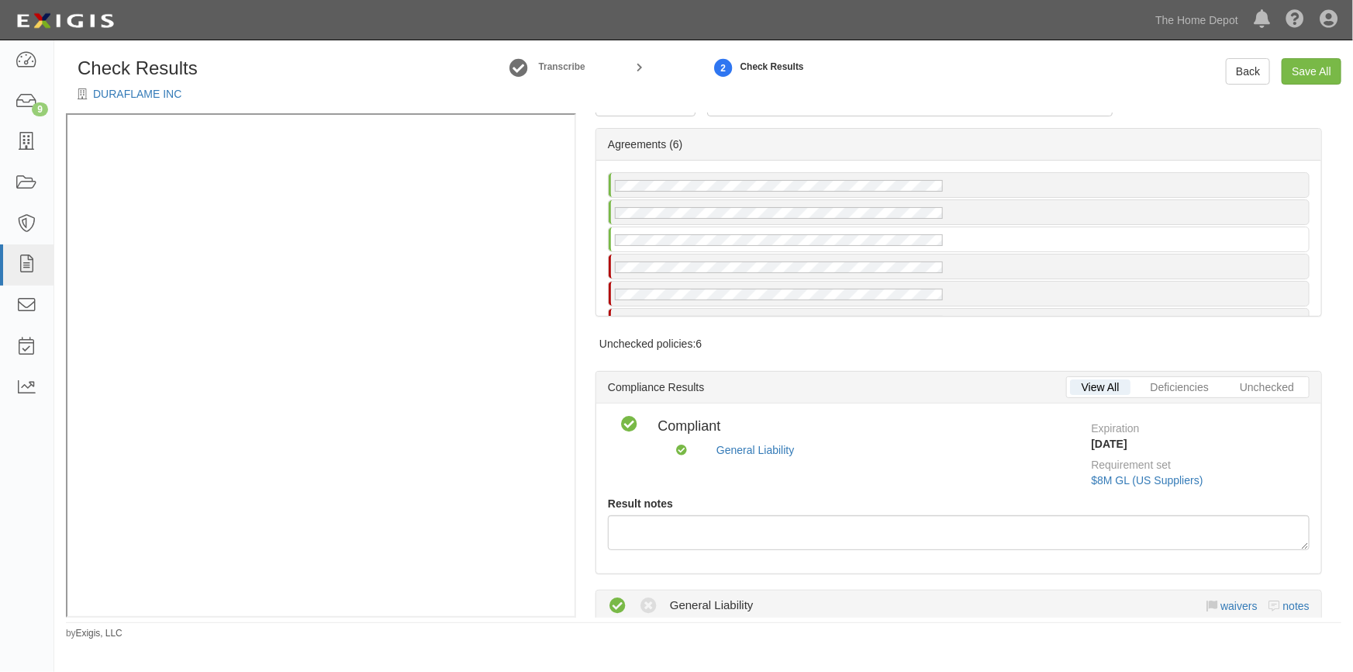
scroll to position [16, 0]
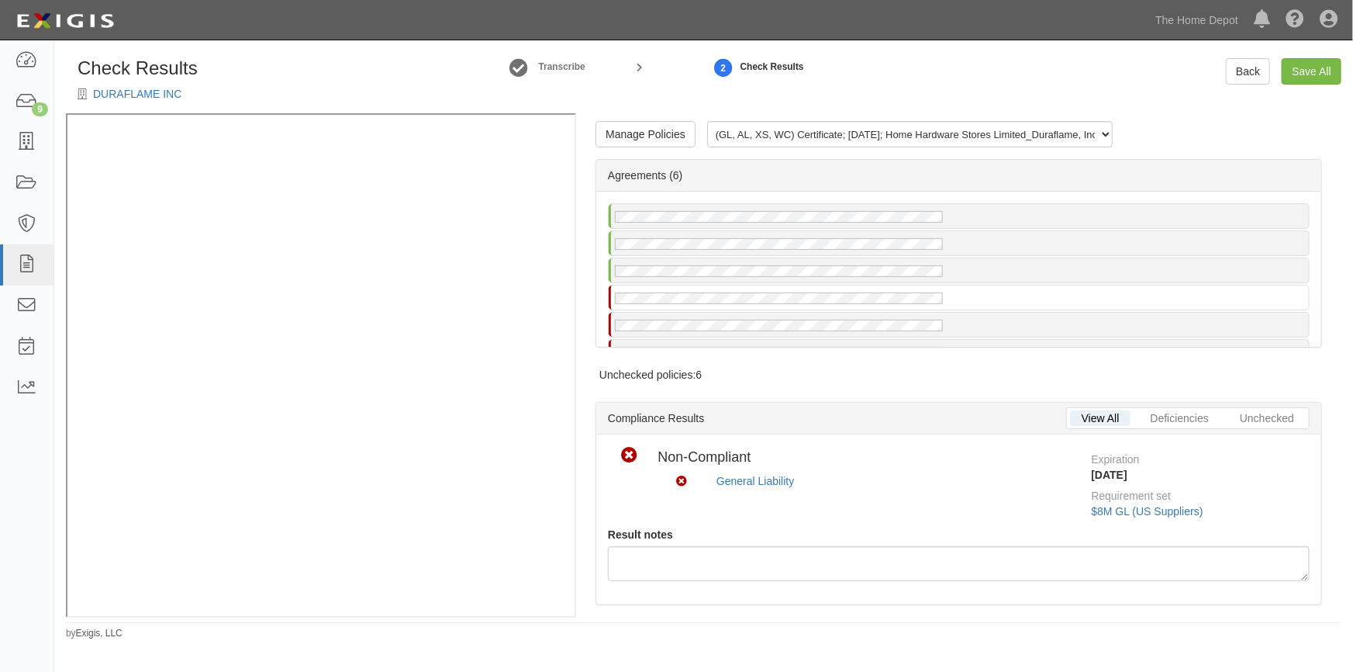
scroll to position [282, 0]
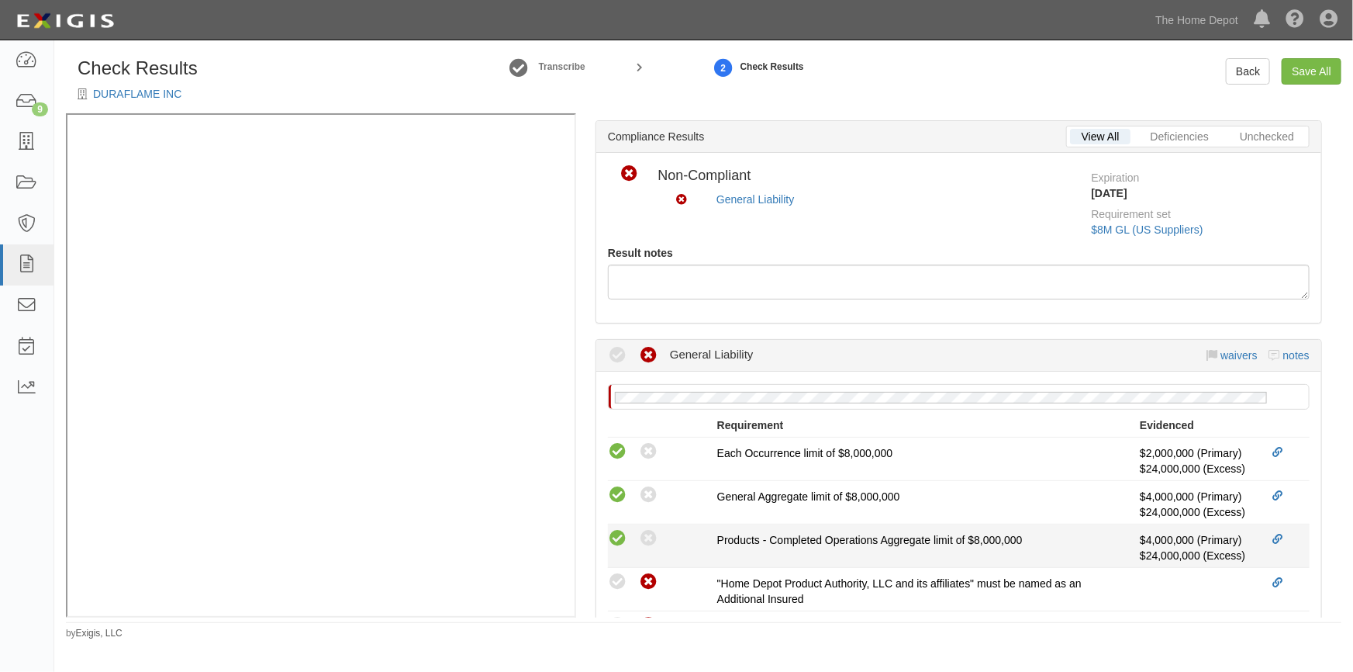
drag, startPoint x: 617, startPoint y: 572, endPoint x: 625, endPoint y: 558, distance: 16.0
click at [617, 575] on icon at bounding box center [617, 581] width 19 height 19
radio input "true"
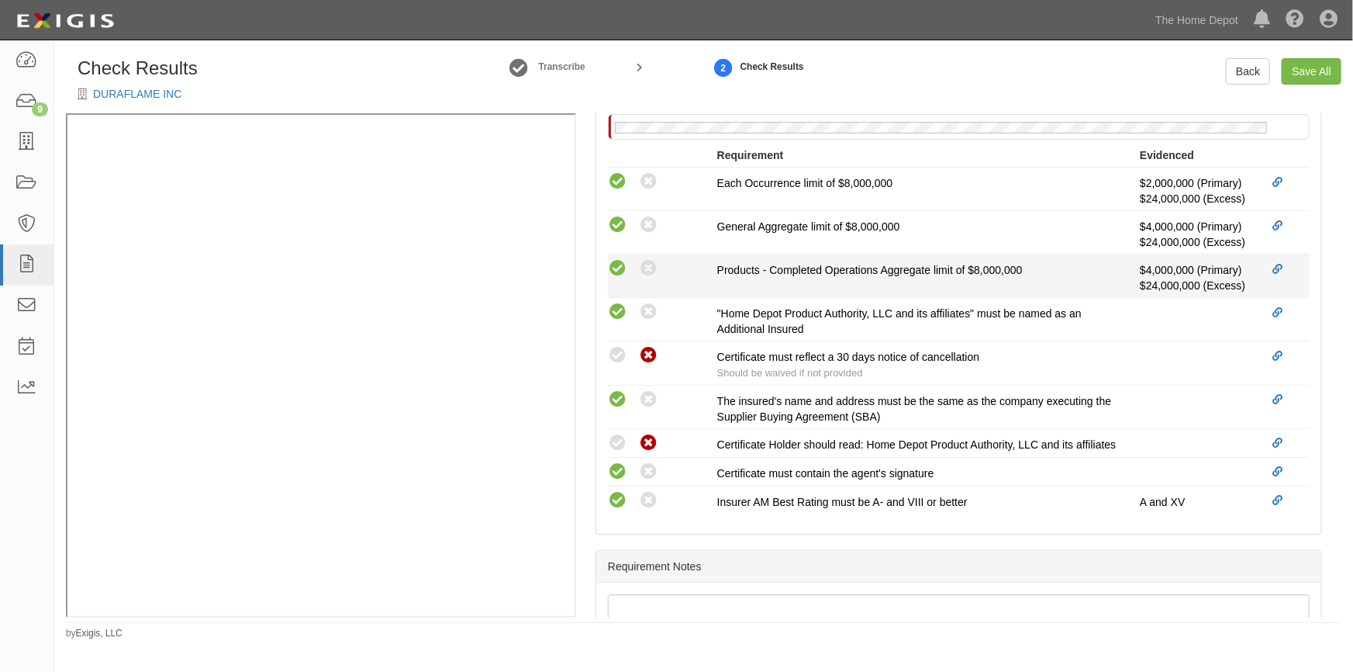
scroll to position [703, 0]
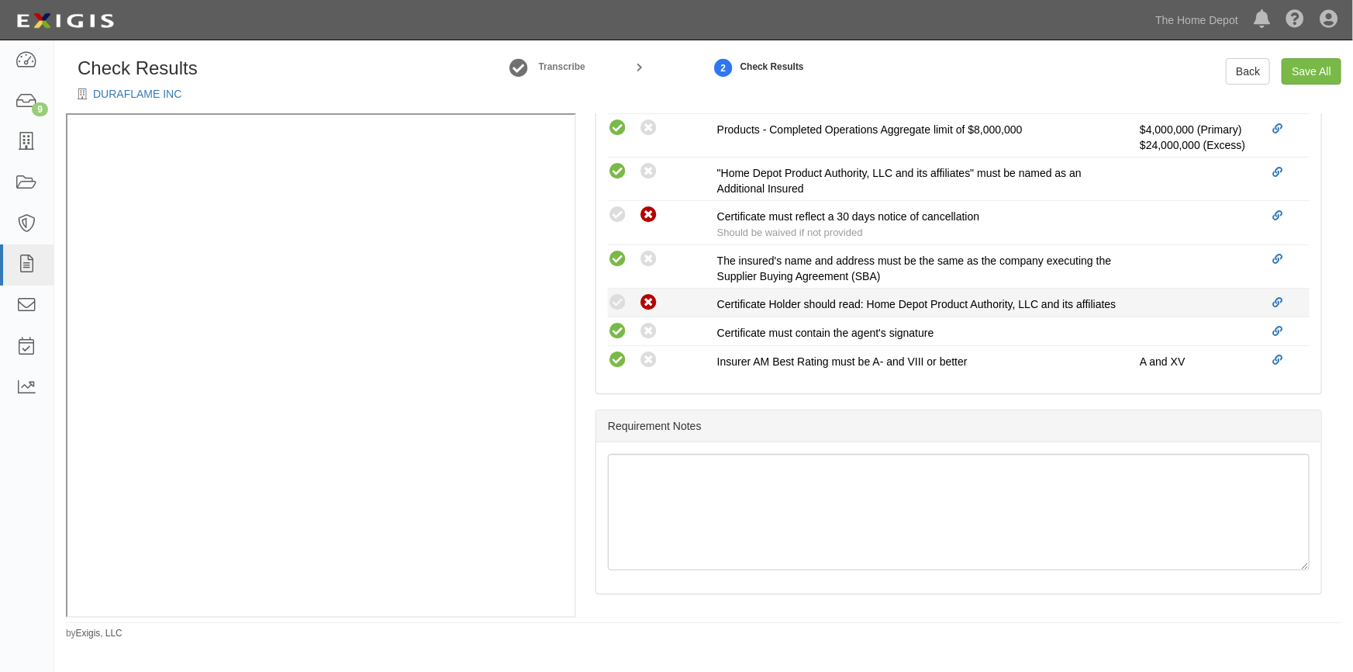
click at [619, 292] on div "Compliant Waived: Non-Compliant" at bounding box center [662, 302] width 109 height 20
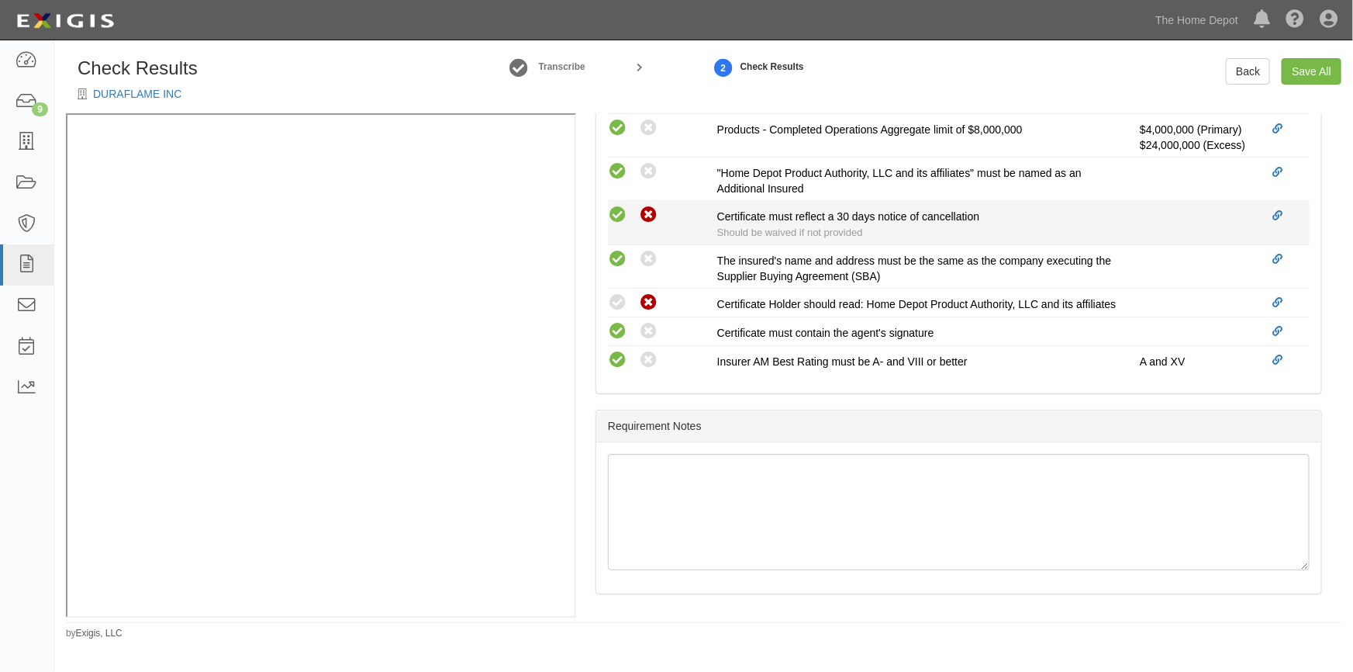
click at [615, 209] on icon at bounding box center [617, 215] width 19 height 19
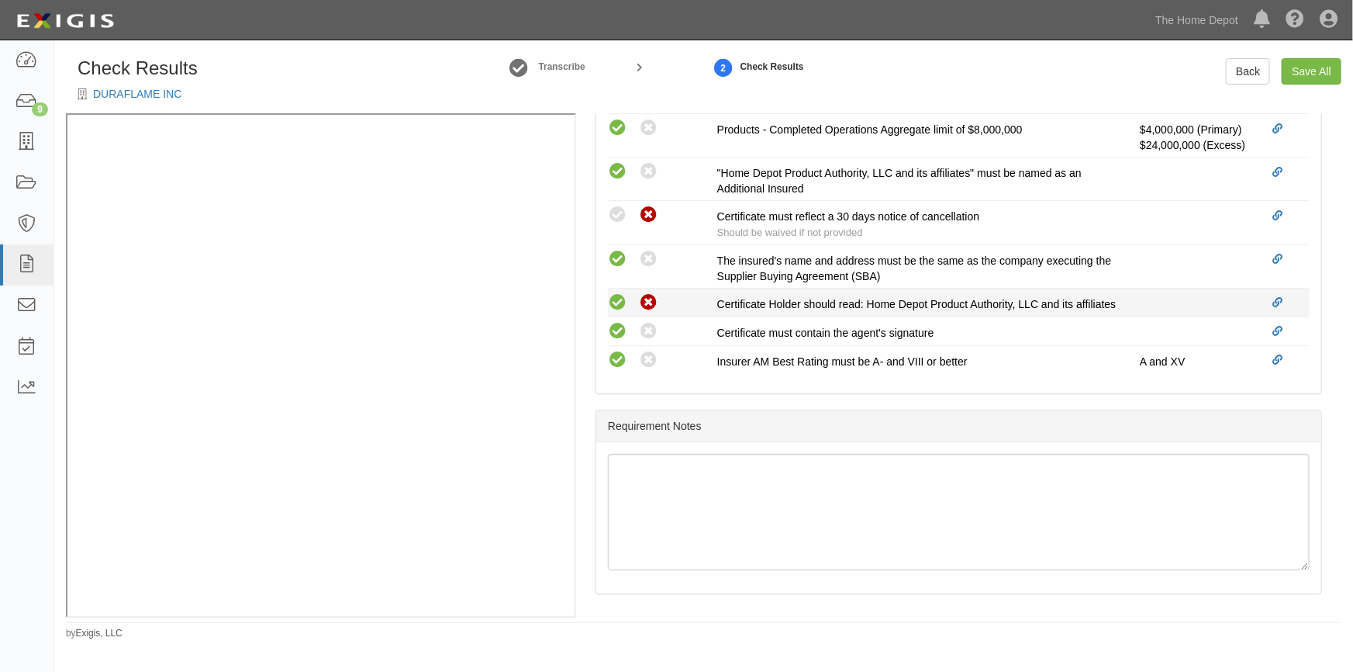
radio input "true"
click at [618, 293] on icon at bounding box center [617, 302] width 19 height 19
radio input "true"
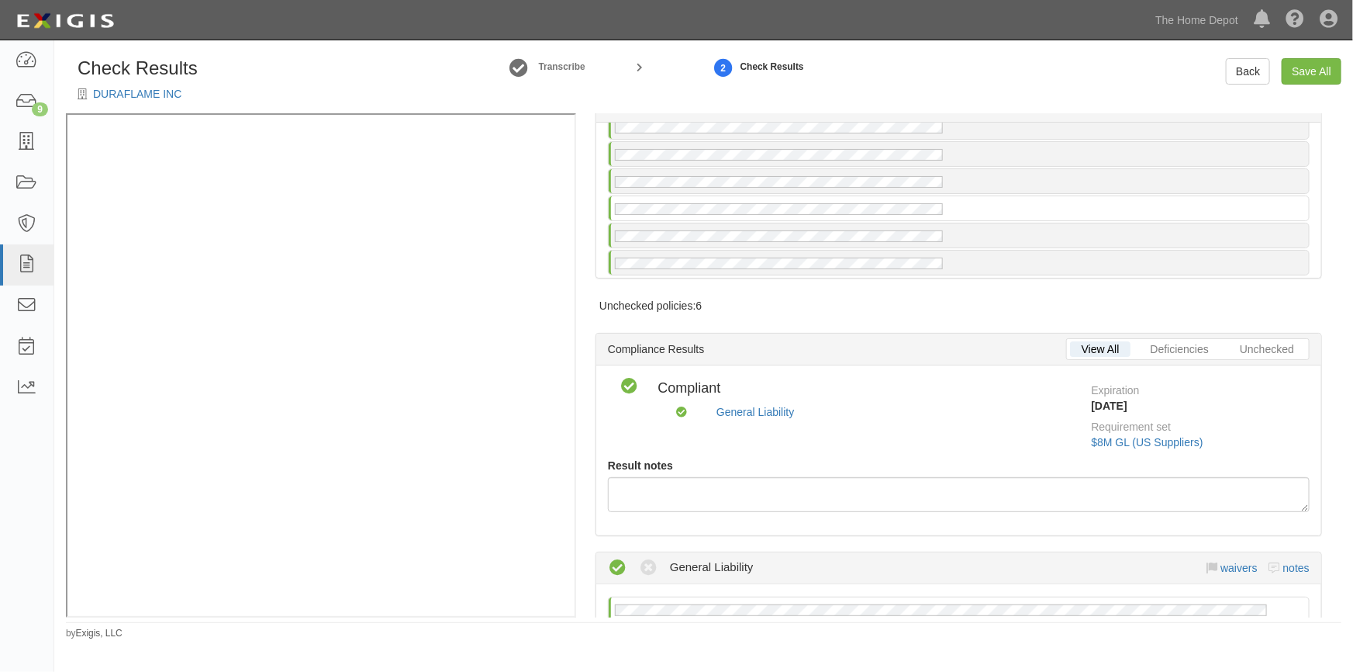
scroll to position [31, 0]
click at [1310, 68] on link "Save All" at bounding box center [1312, 71] width 60 height 26
radio input "false"
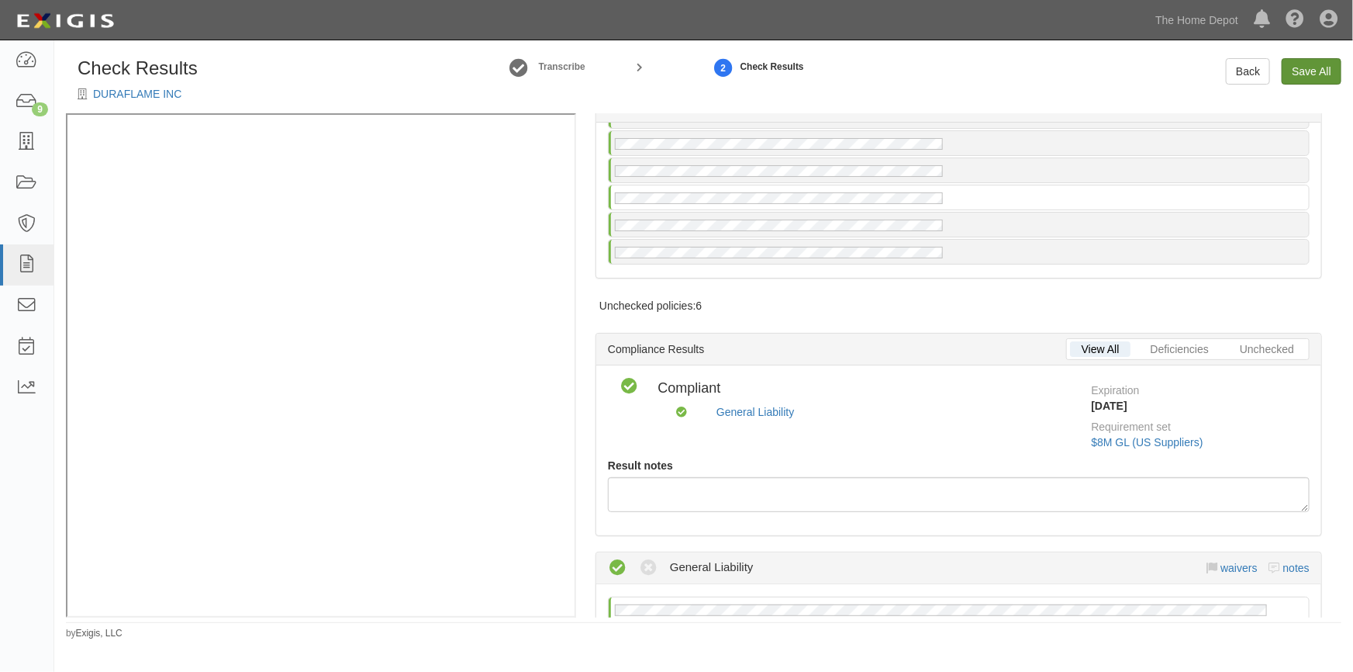
radio input "false"
radio input "true"
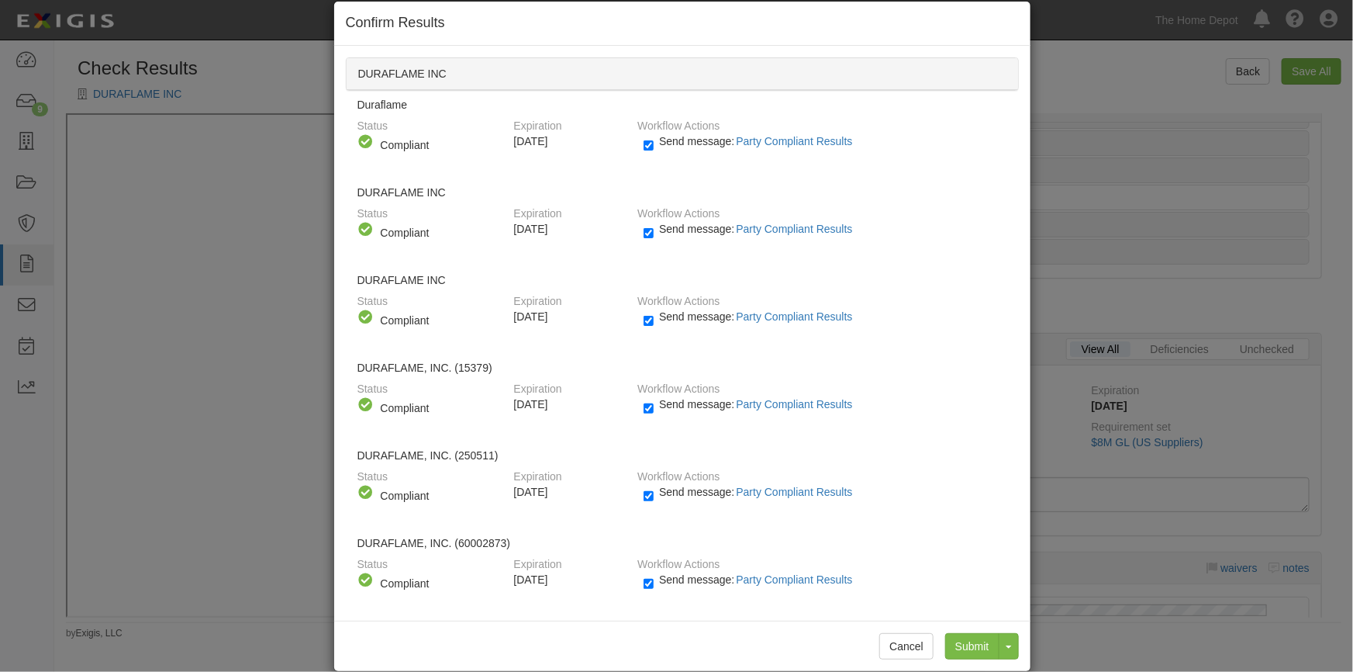
scroll to position [43, 0]
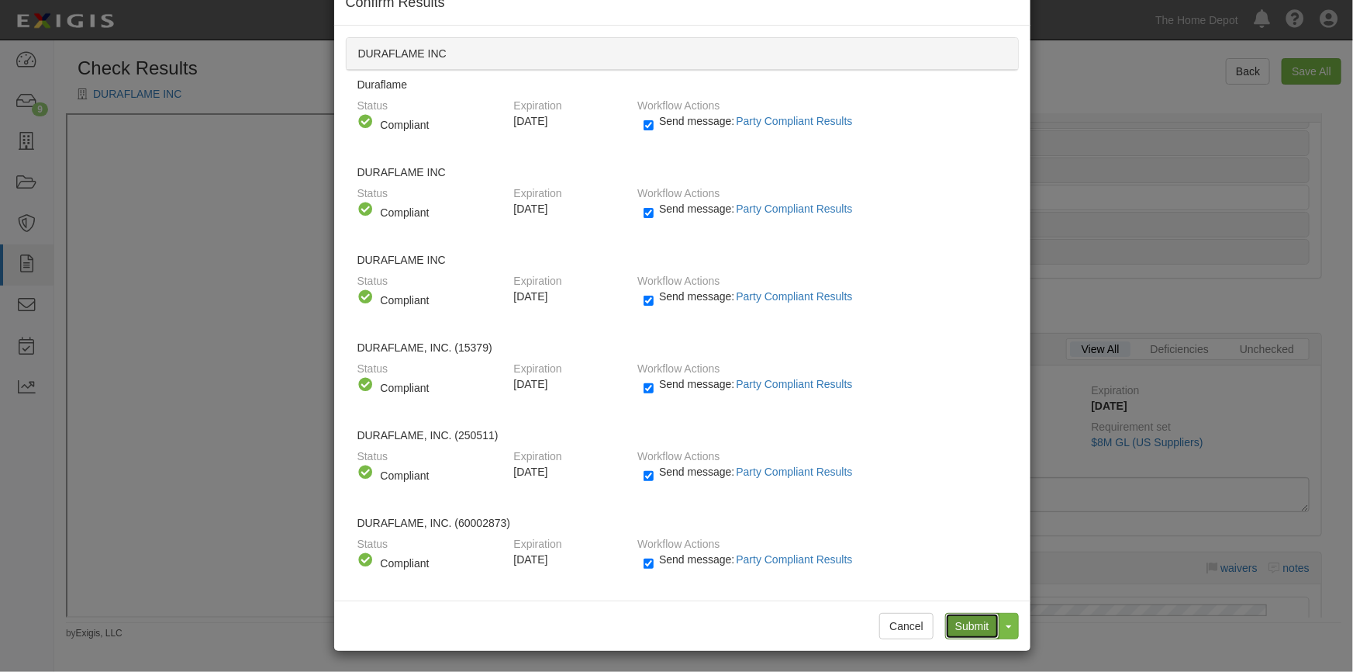
click at [956, 628] on input "Submit" at bounding box center [972, 626] width 54 height 26
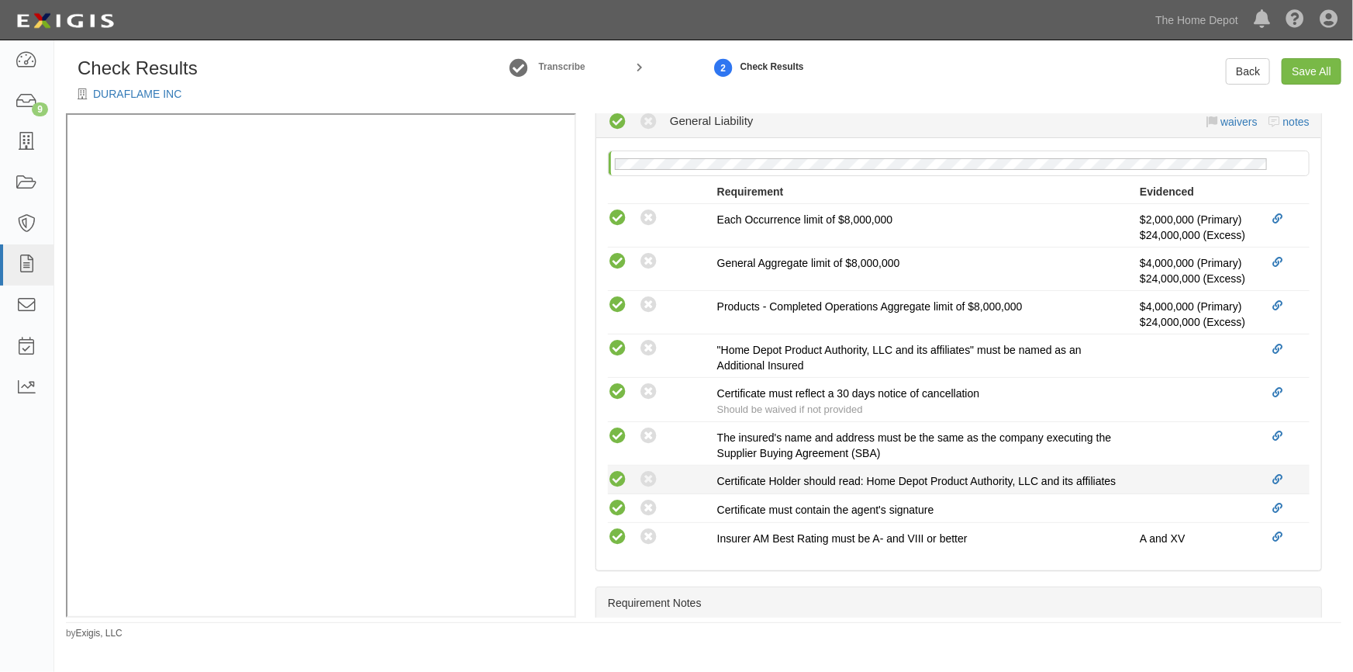
scroll to position [421, 0]
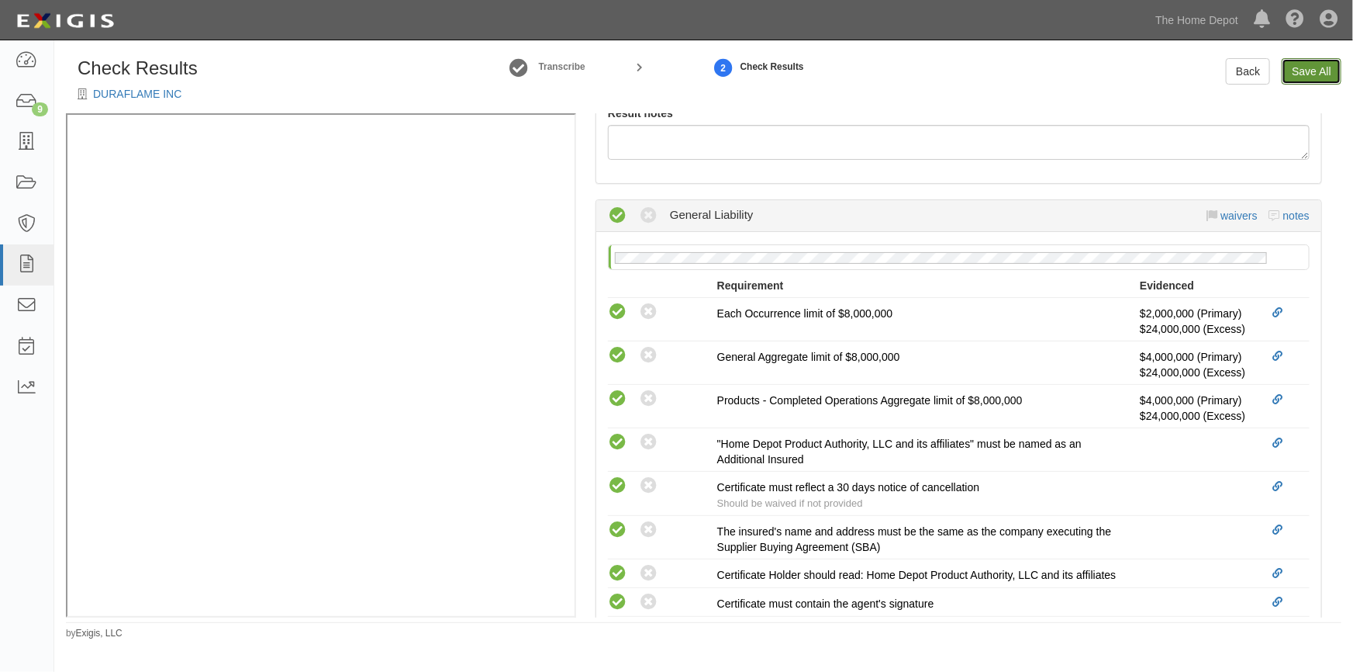
click at [1298, 74] on link "Save All" at bounding box center [1312, 71] width 60 height 26
radio input "false"
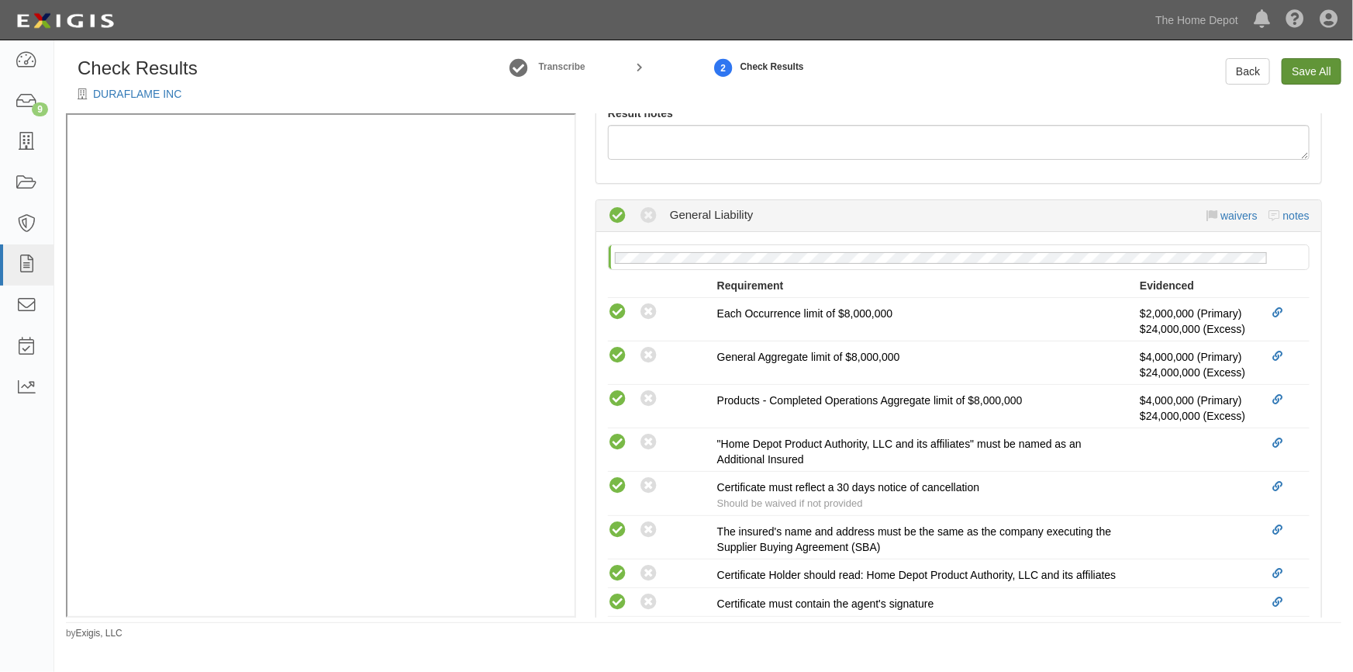
radio input "false"
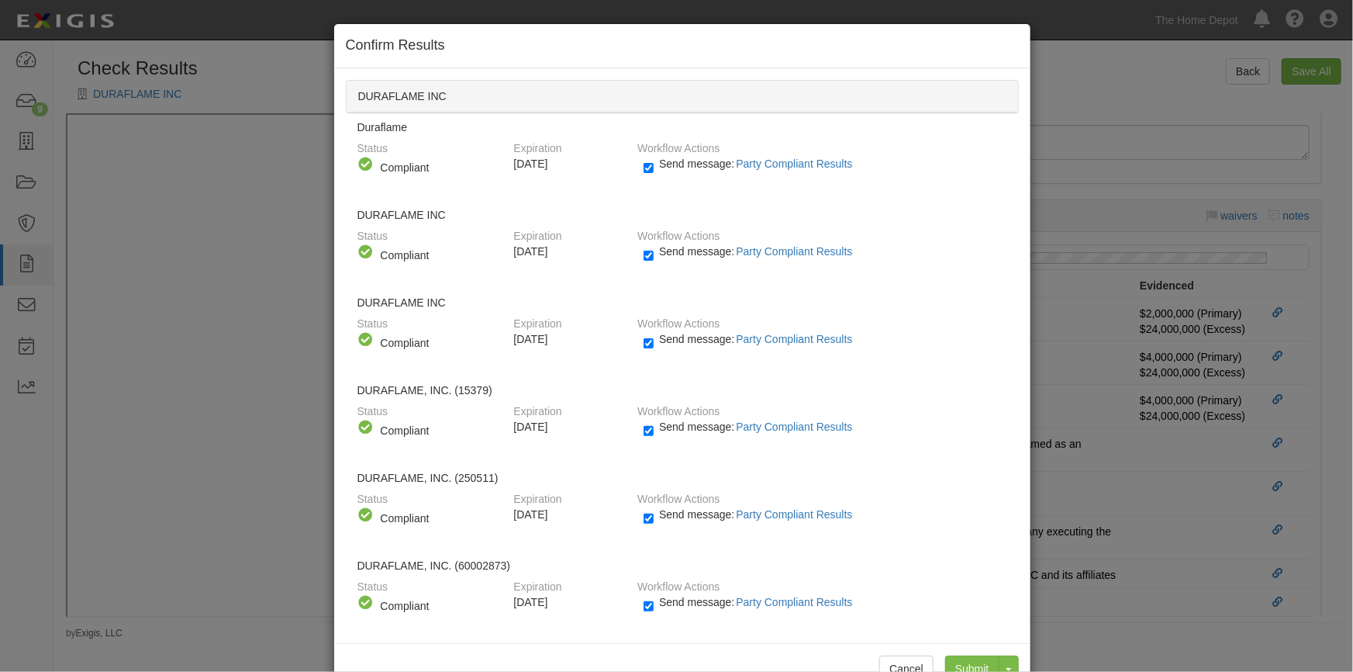
scroll to position [43, 0]
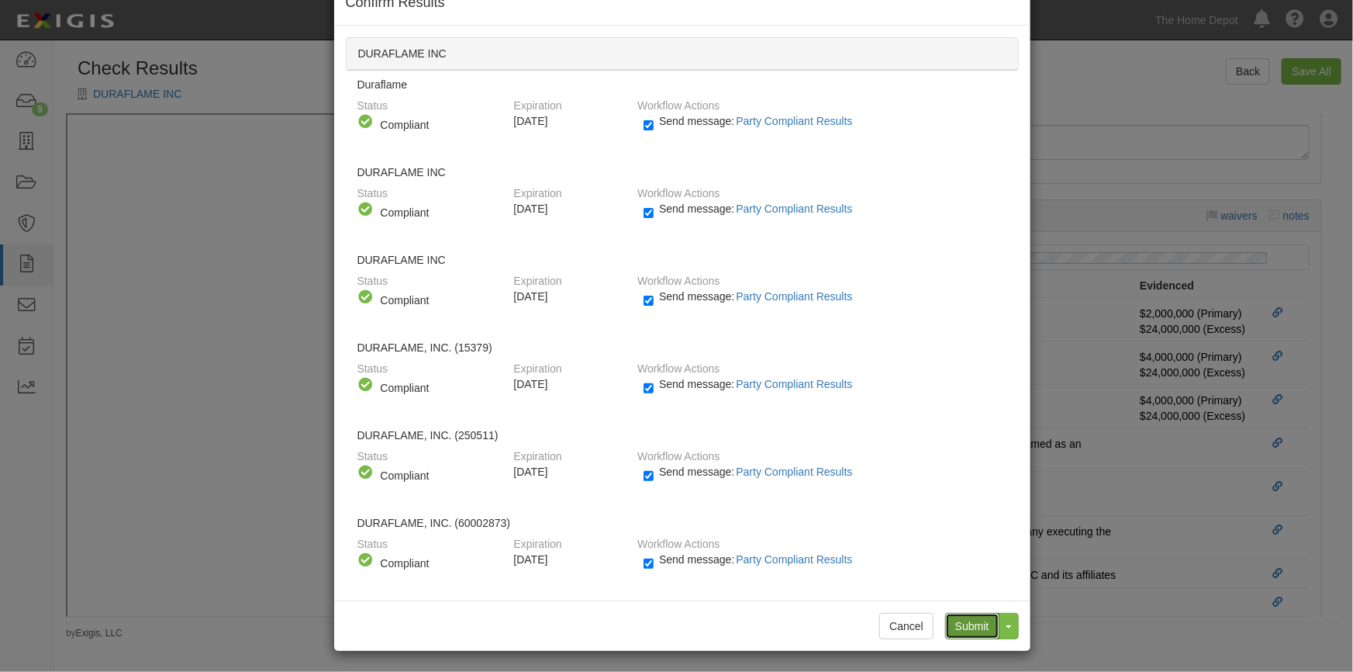
click at [960, 624] on input "Submit" at bounding box center [972, 626] width 54 height 26
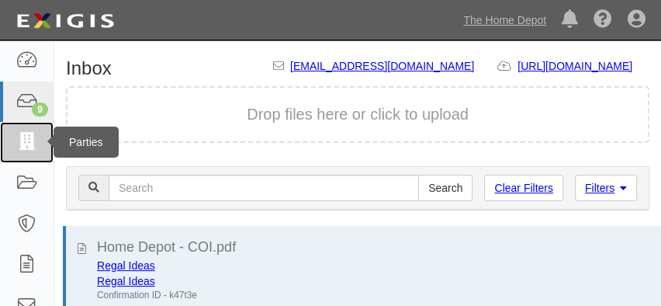
click at [23, 146] on icon at bounding box center [27, 142] width 22 height 18
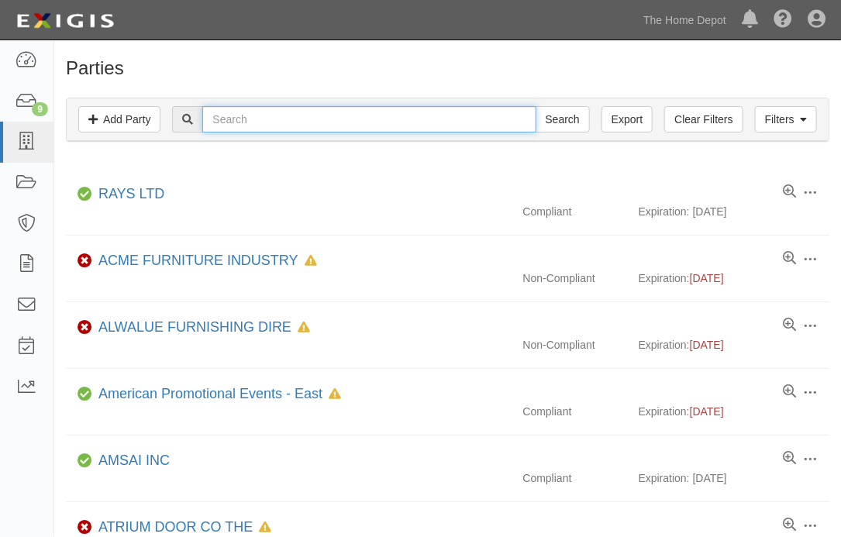
click at [300, 120] on input "text" at bounding box center [368, 119] width 333 height 26
type input "duraflame"
click at [536, 106] on input "Search" at bounding box center [563, 119] width 54 height 26
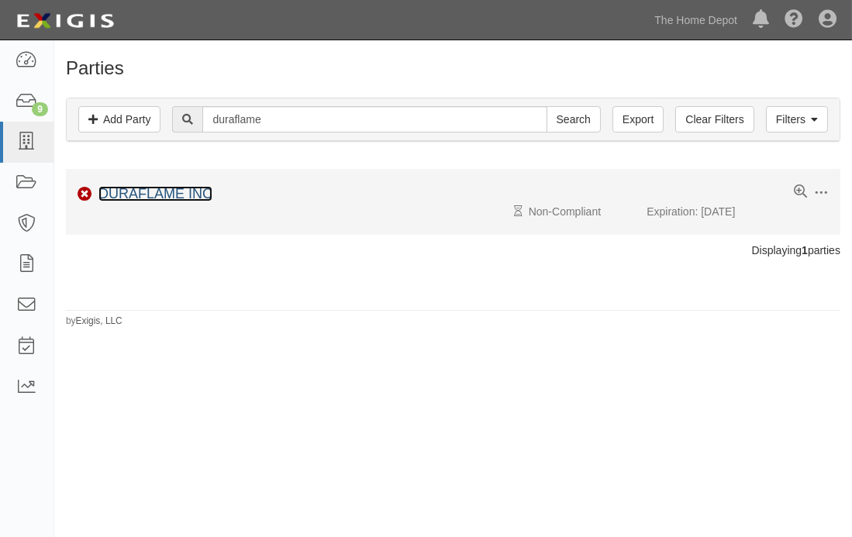
click at [140, 189] on link "DURAFLAME INC" at bounding box center [155, 194] width 114 height 16
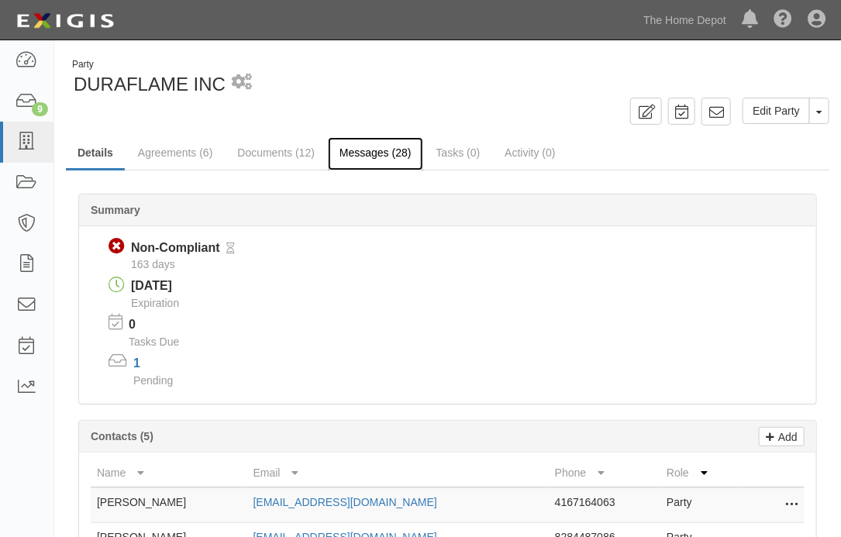
click at [358, 155] on link "Messages (28)" at bounding box center [375, 153] width 95 height 33
click at [96, 154] on link "Details" at bounding box center [95, 153] width 59 height 33
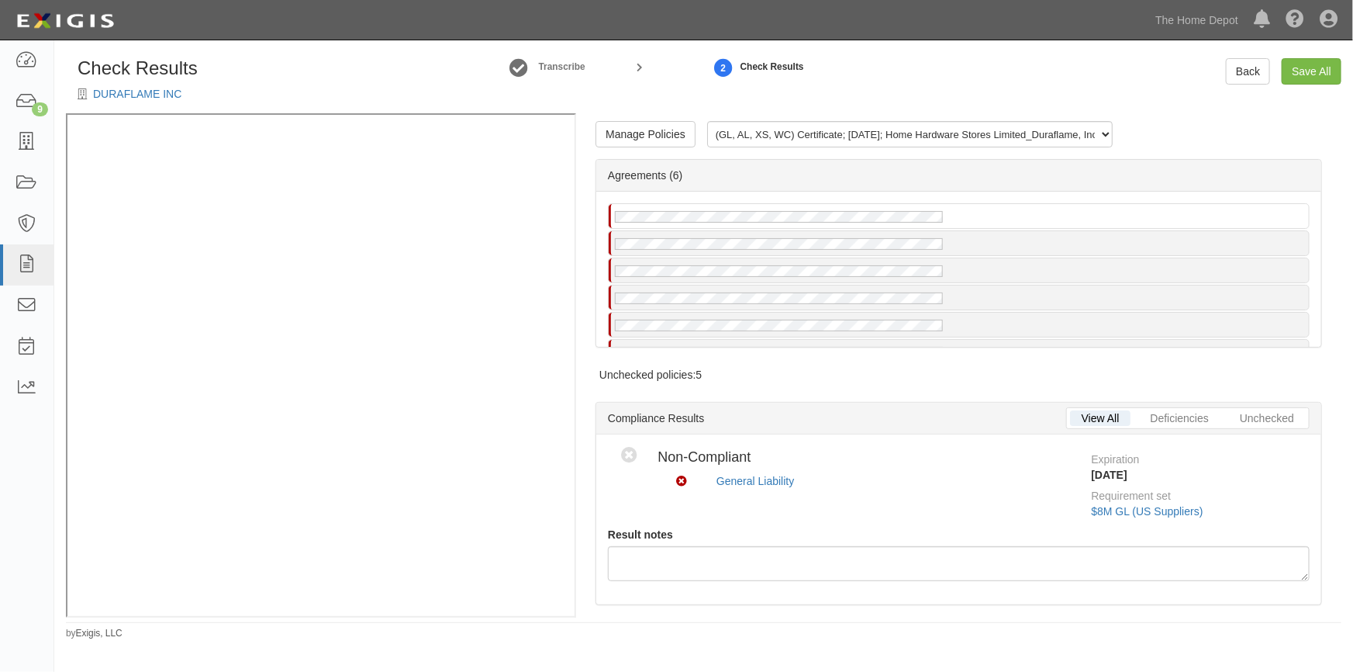
click at [855, 387] on div "Manage Policies (GL, AL, XS, WC) Certificate; [DATE]; Home Hardware Stores Limi…" at bounding box center [958, 365] width 765 height 504
click at [630, 147] on div "Manage Policies (GL, AL, XS, WC) Certificate; [DATE]; Home Hardware Stores Limi…" at bounding box center [958, 140] width 773 height 38
click at [630, 140] on link "Manage Policies" at bounding box center [646, 134] width 100 height 26
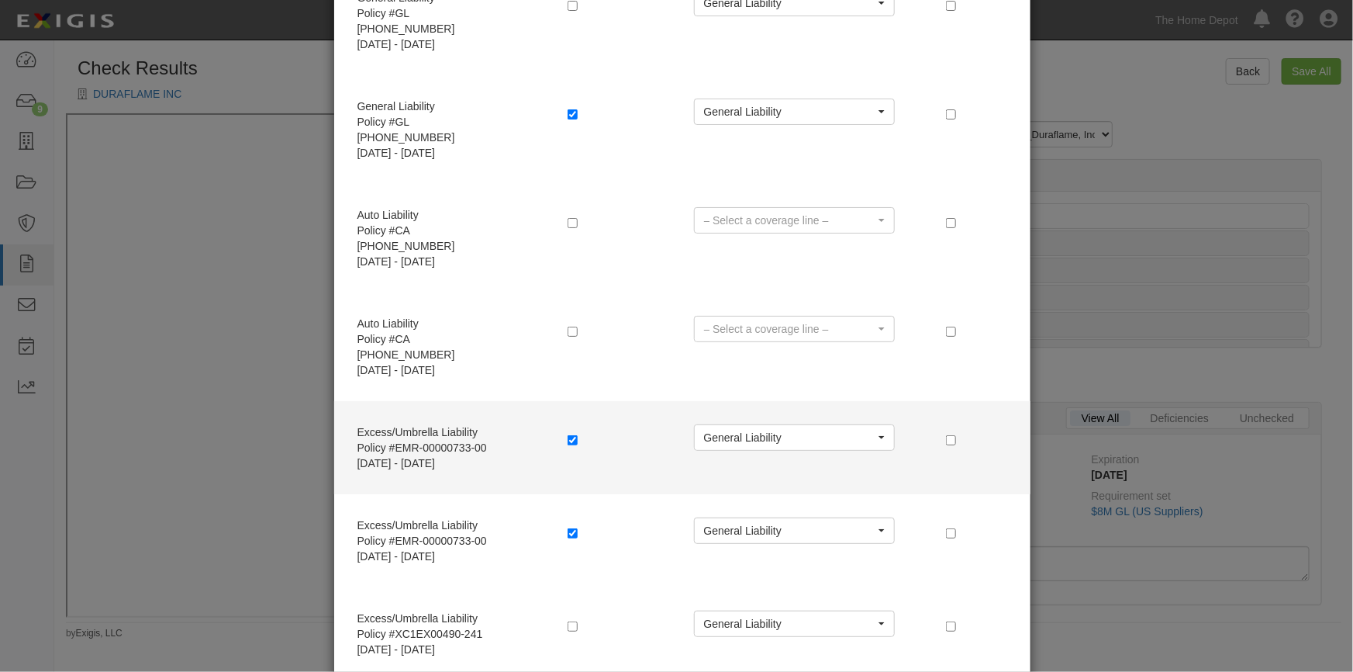
scroll to position [70, 0]
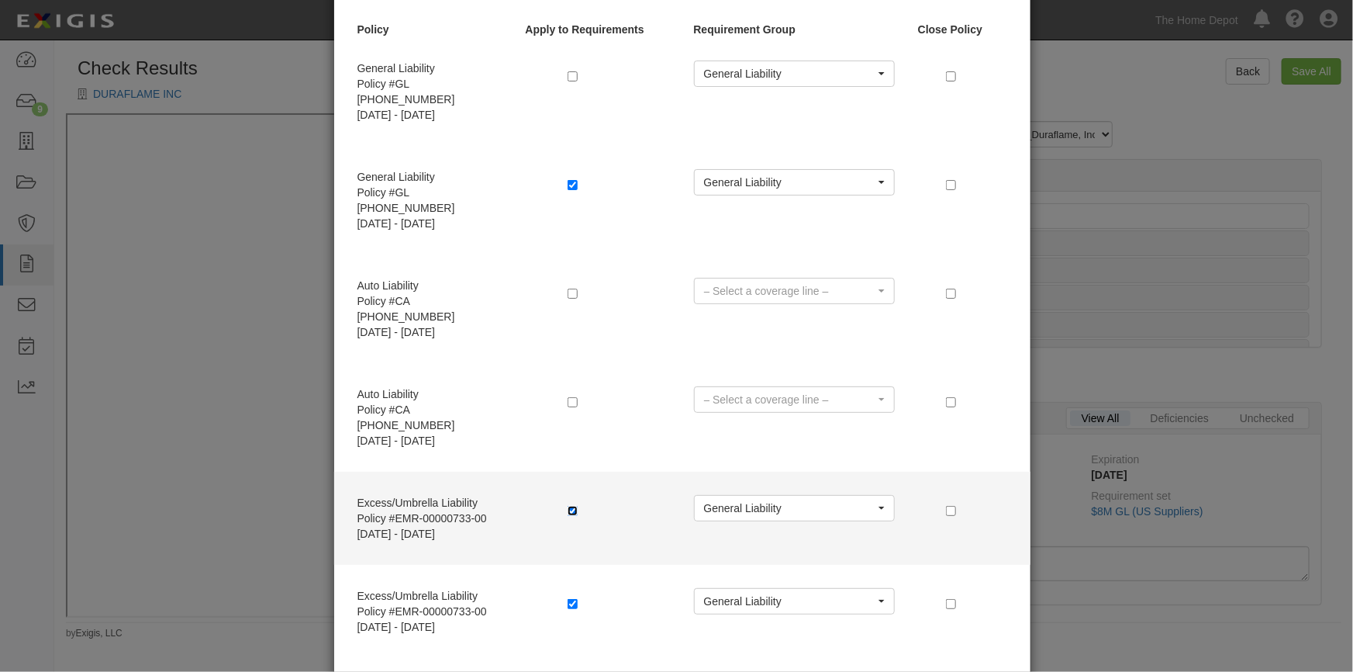
click at [568, 506] on input "checkbox" at bounding box center [573, 511] width 10 height 10
checkbox input "false"
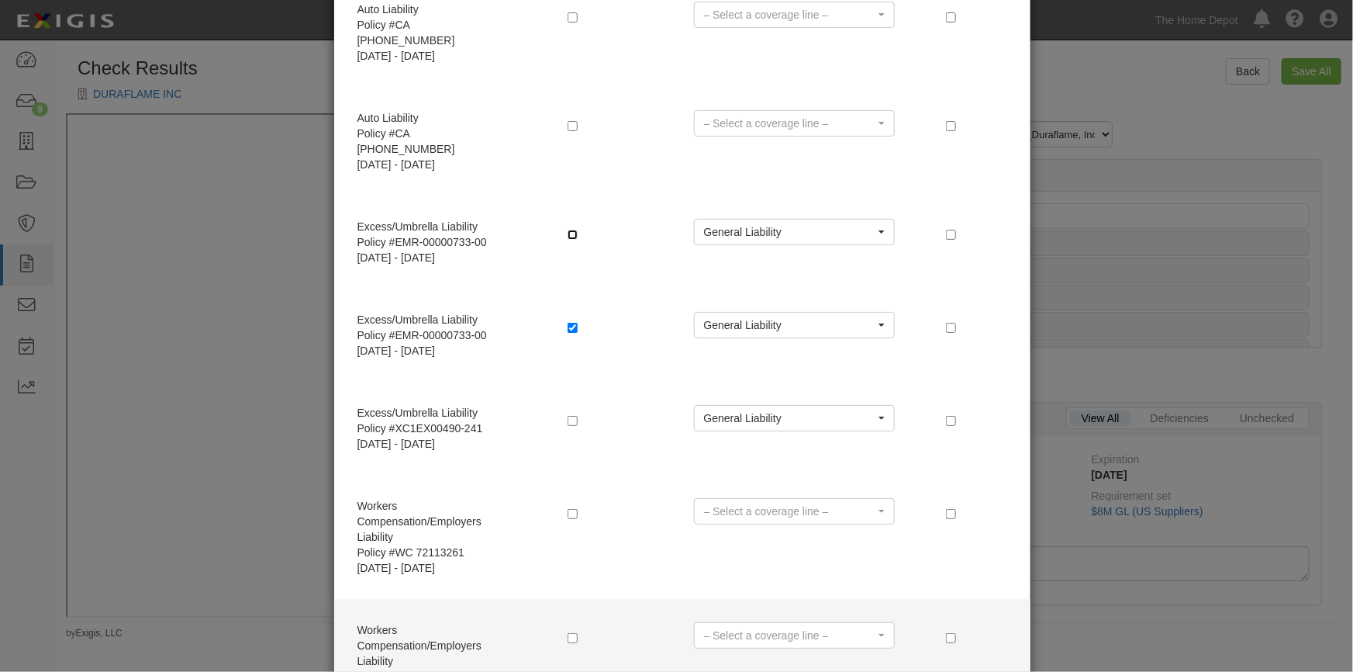
scroll to position [408, 0]
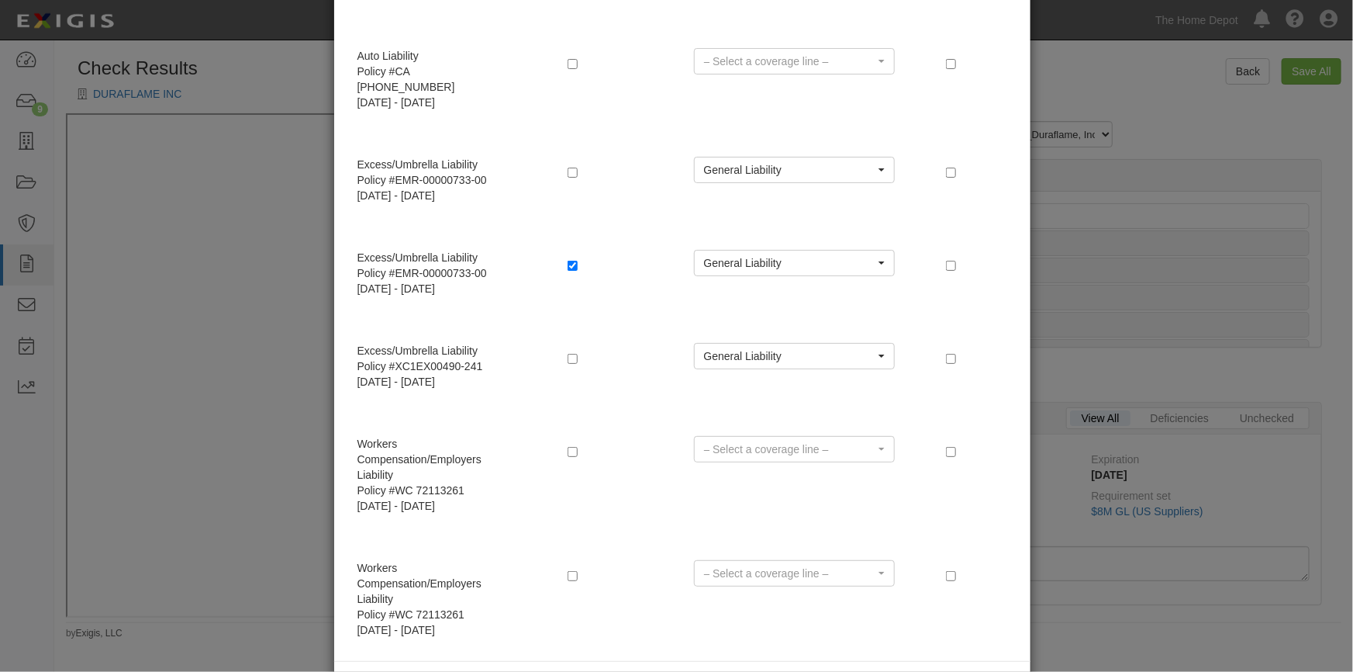
radio input "false"
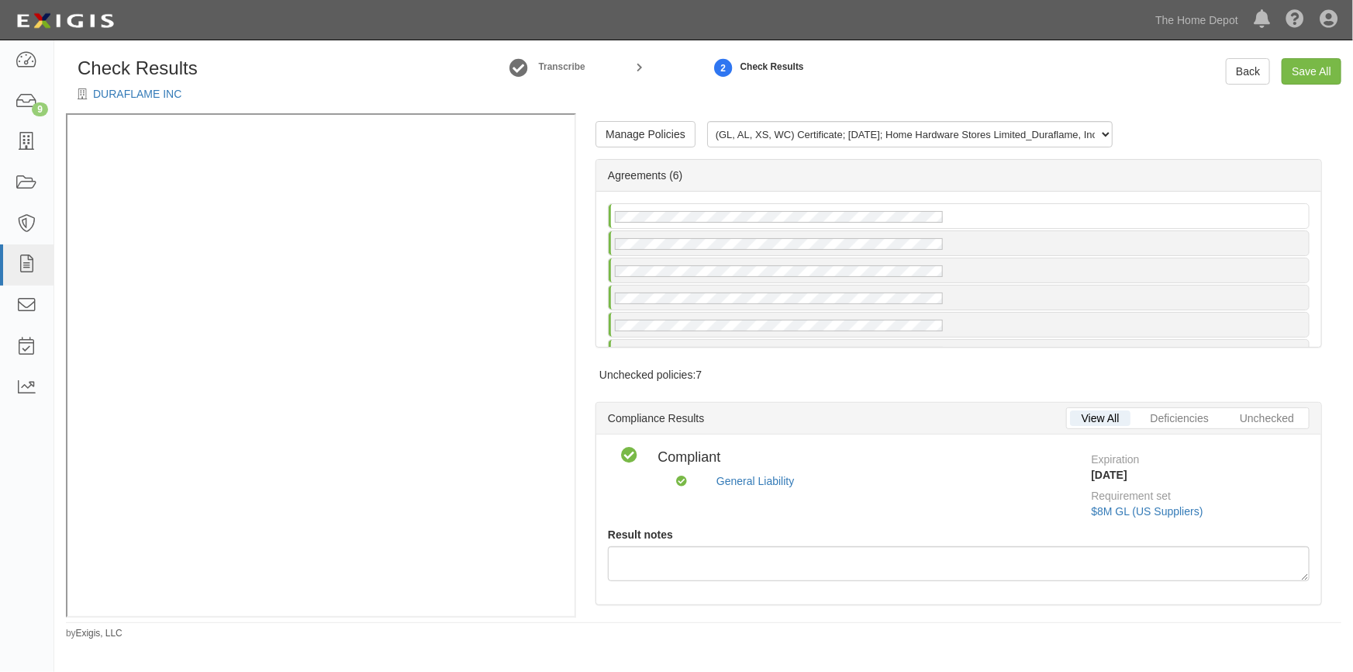
scroll to position [0, 0]
click at [1297, 67] on link "Save All" at bounding box center [1312, 71] width 60 height 26
radio input "false"
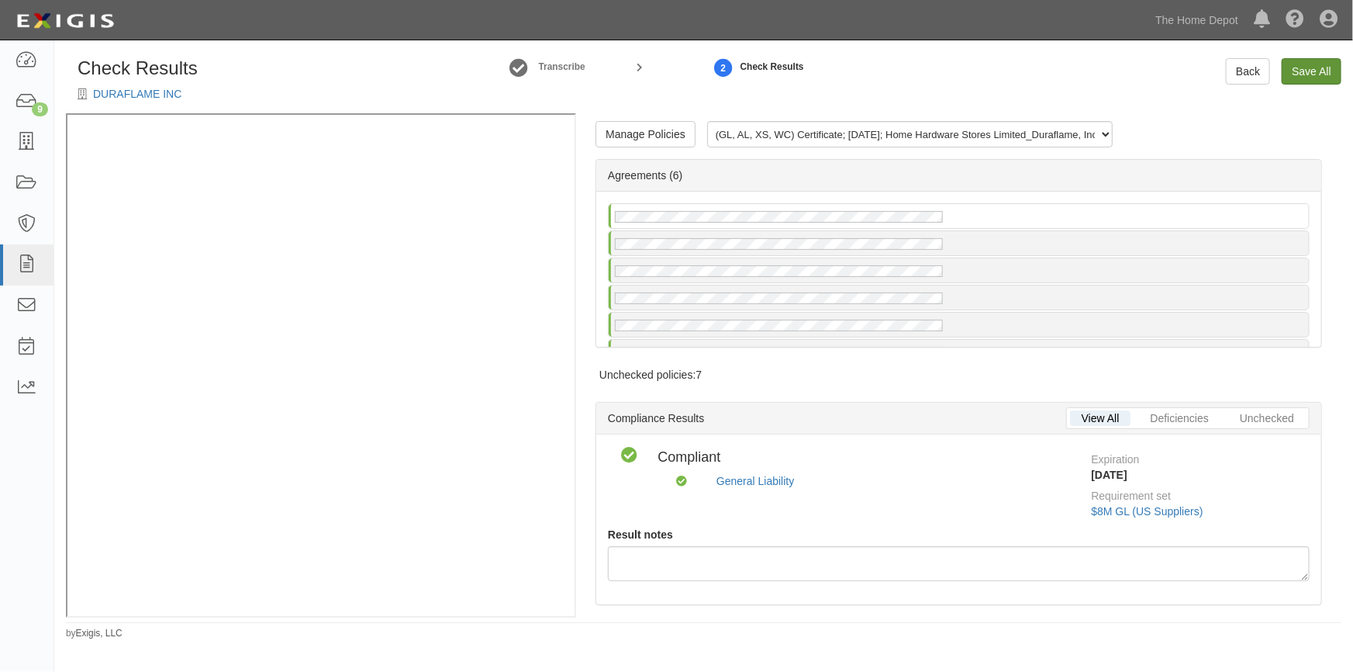
radio input "false"
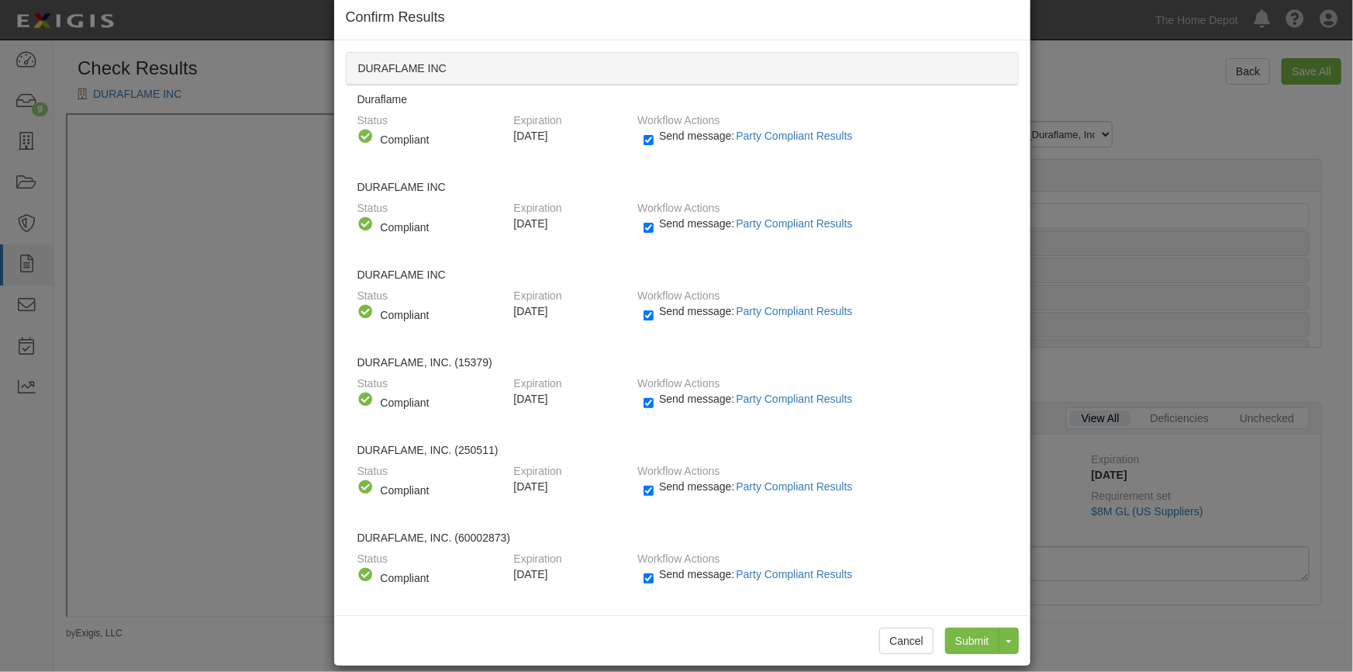
scroll to position [43, 0]
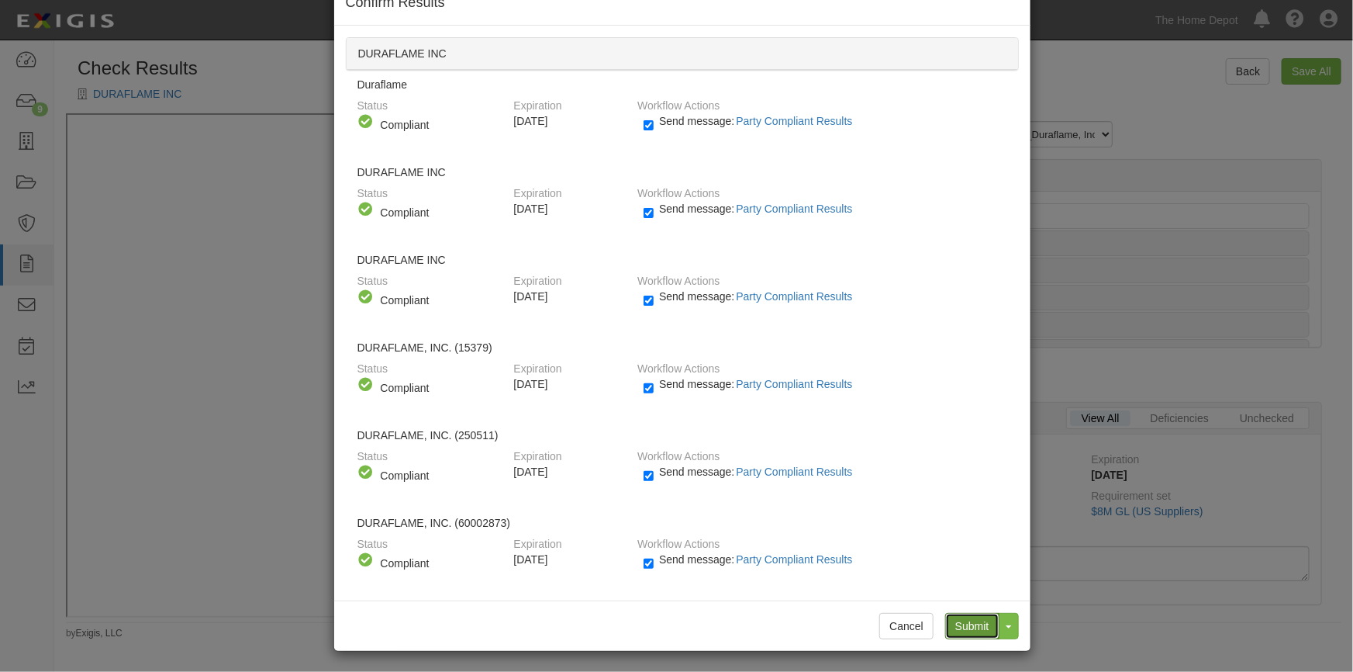
click at [969, 620] on input "Submit" at bounding box center [972, 626] width 54 height 26
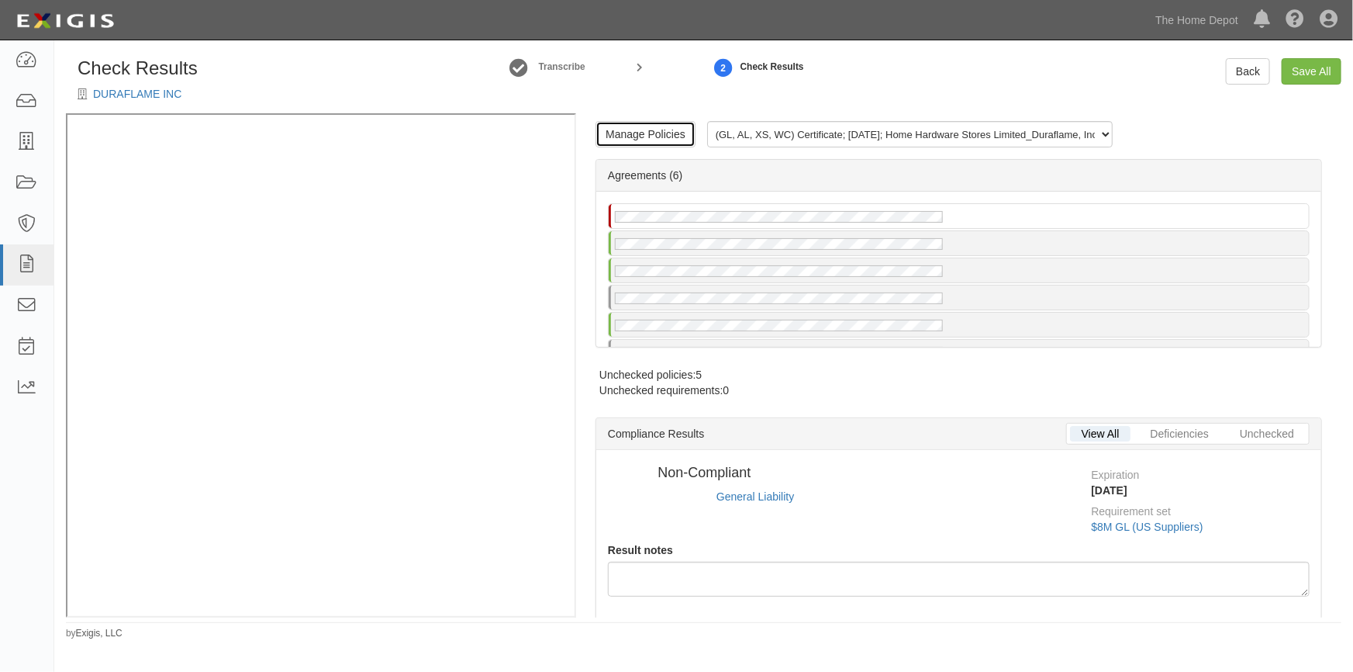
click at [596, 134] on link "Manage Policies" at bounding box center [646, 134] width 100 height 26
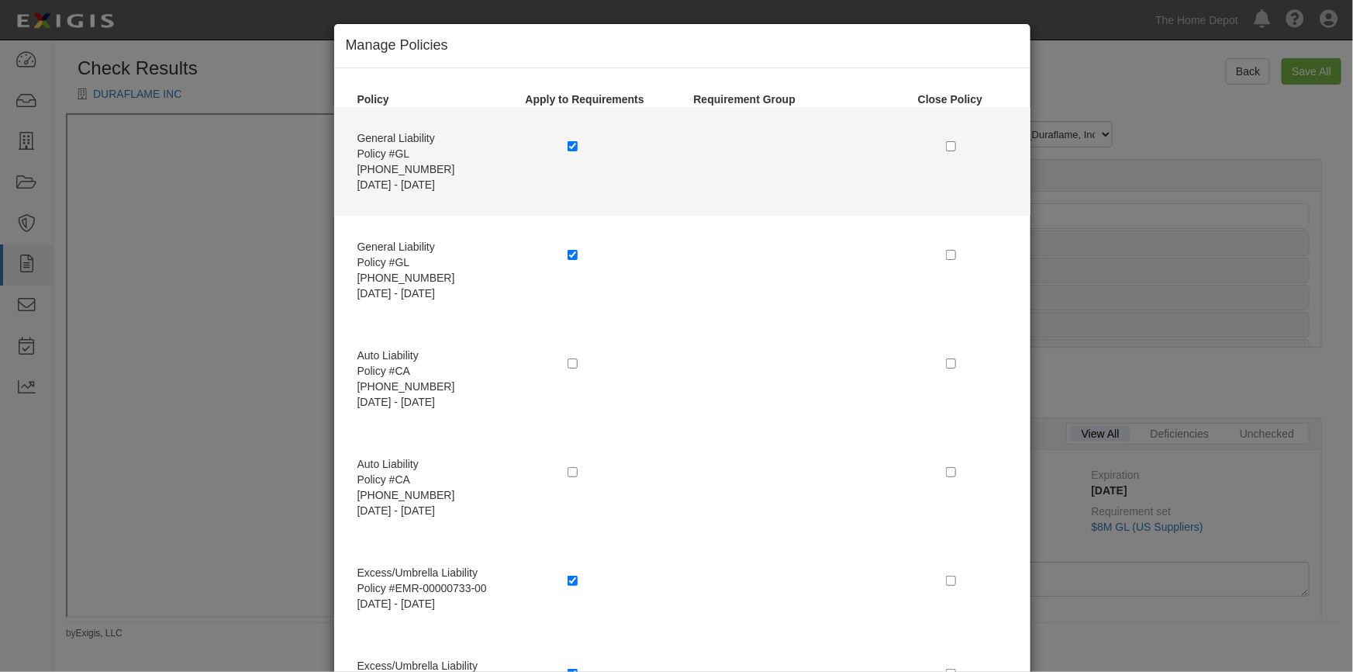
click at [558, 143] on div at bounding box center [619, 147] width 126 height 35
select select
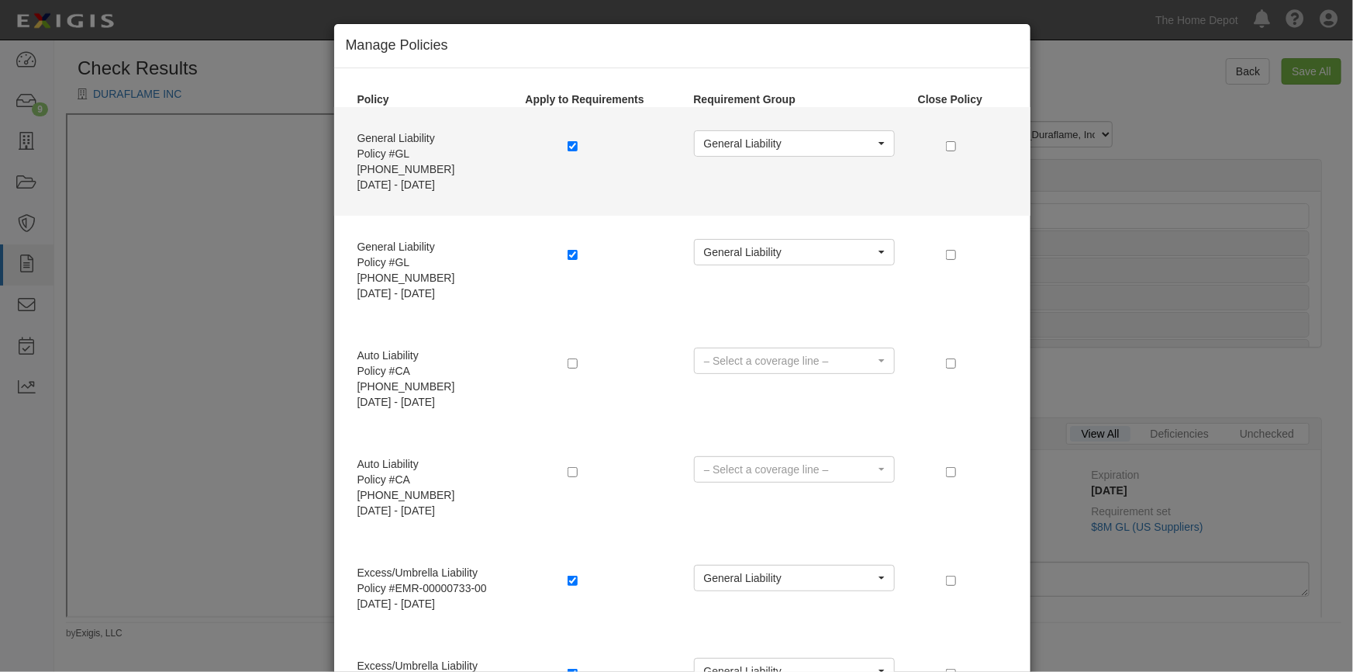
radio input "true"
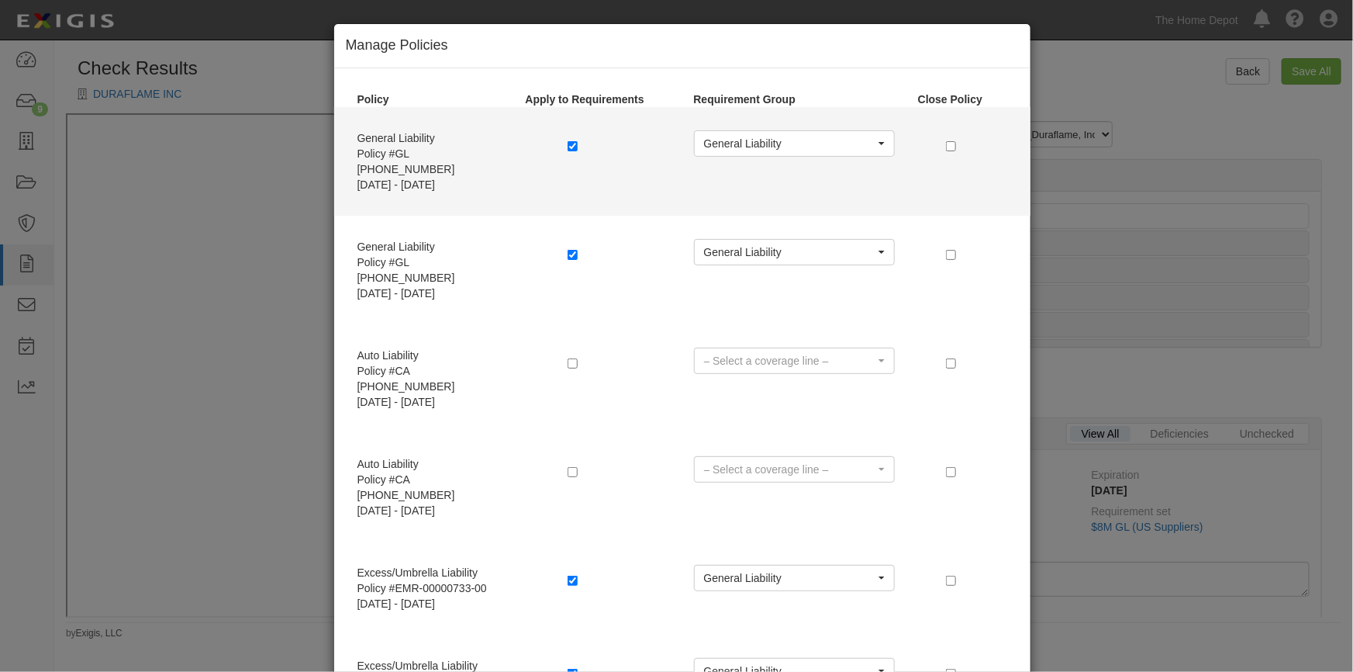
radio input "true"
click at [568, 145] on input "checkbox" at bounding box center [573, 146] width 10 height 10
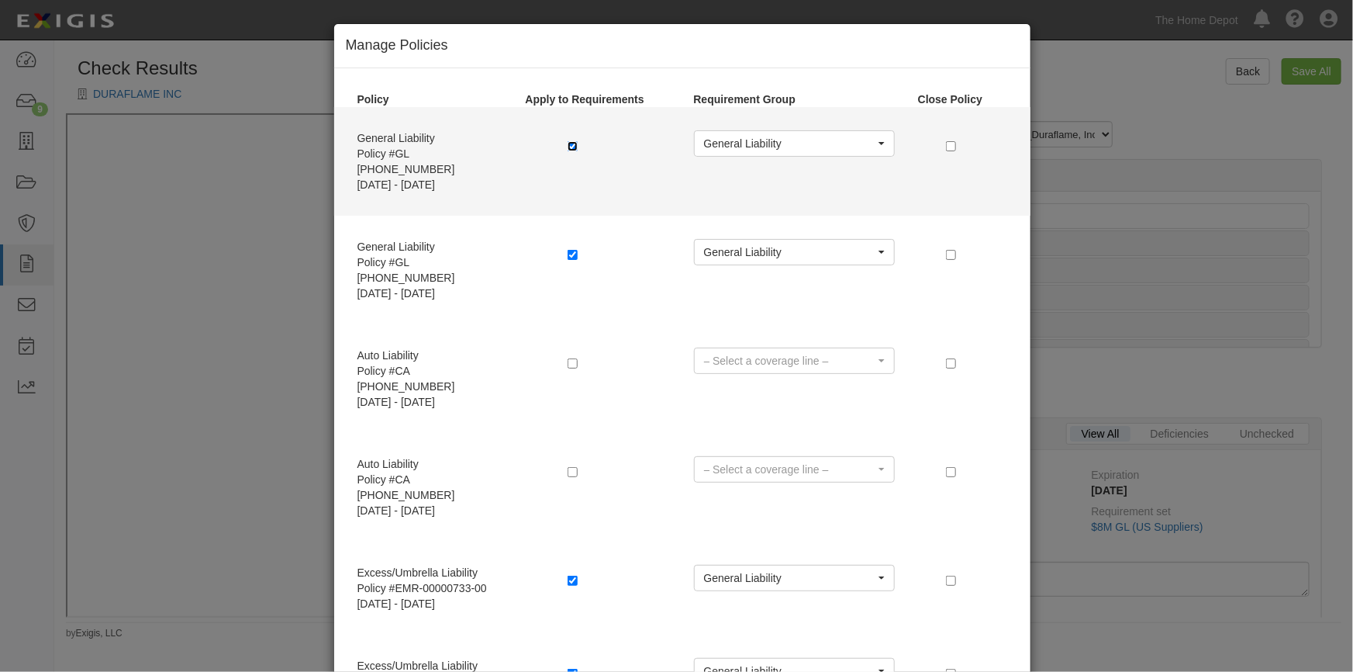
checkbox input "false"
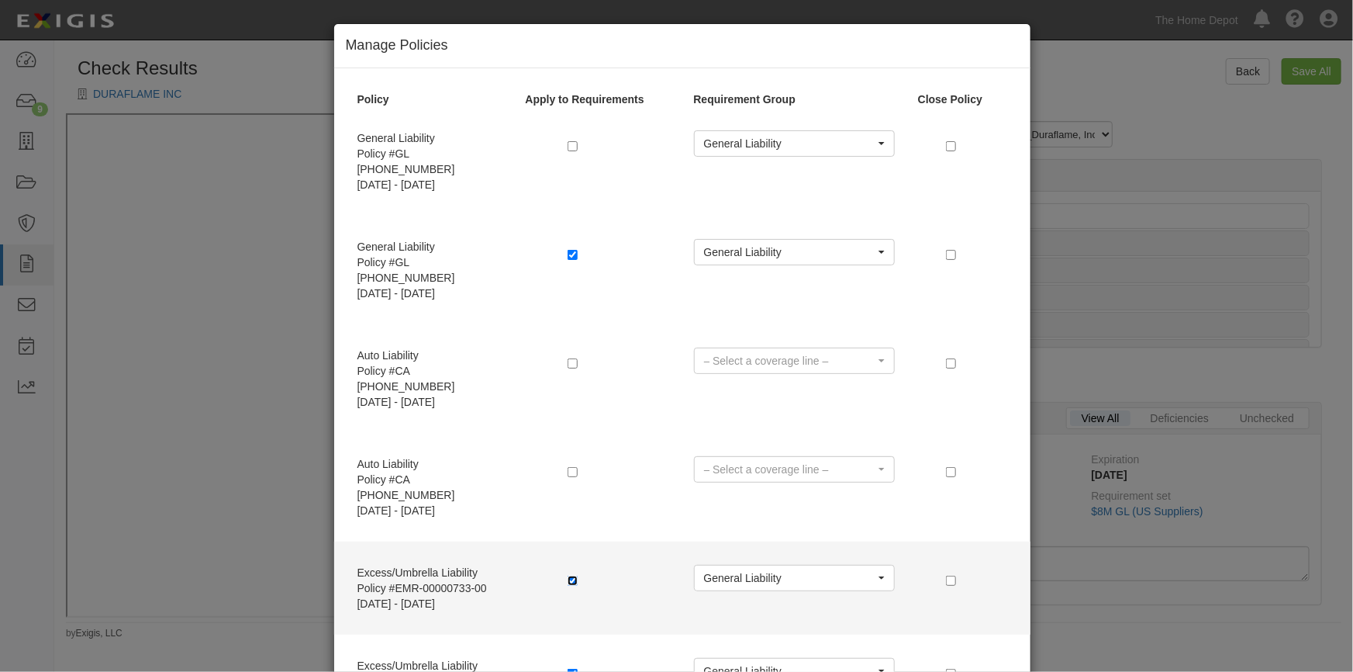
click at [568, 575] on input "checkbox" at bounding box center [573, 580] width 10 height 10
checkbox input "false"
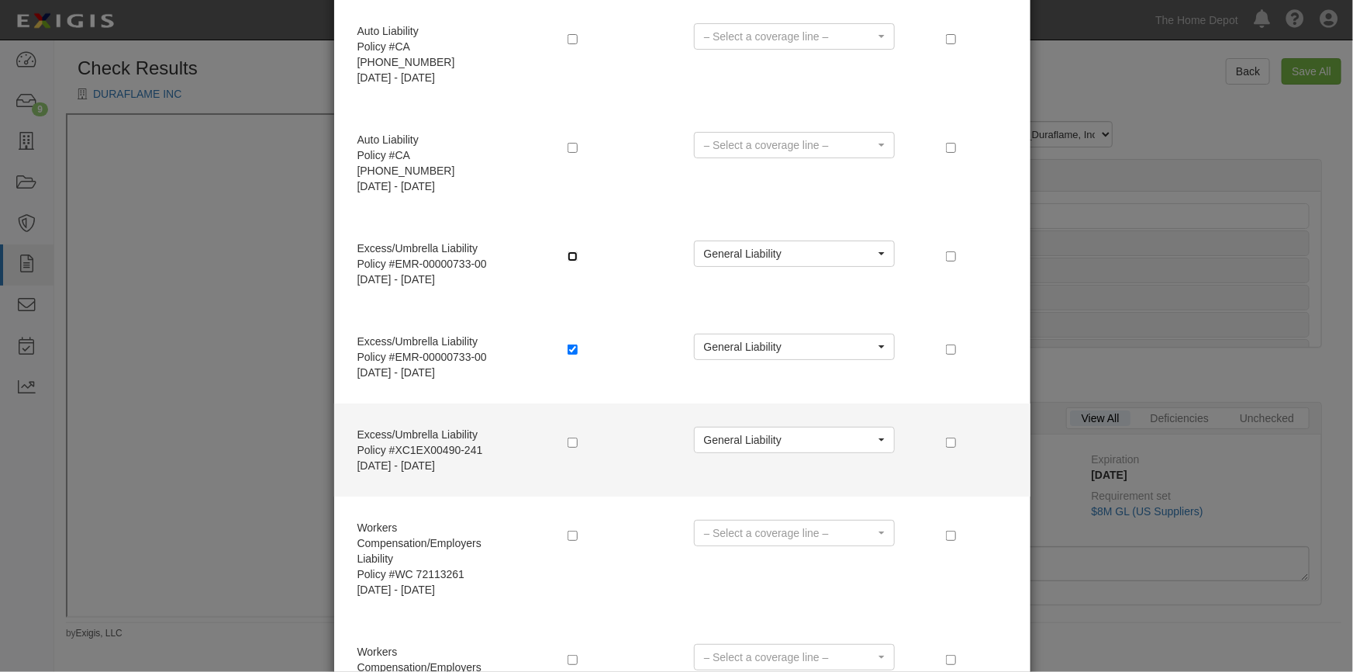
scroll to position [408, 0]
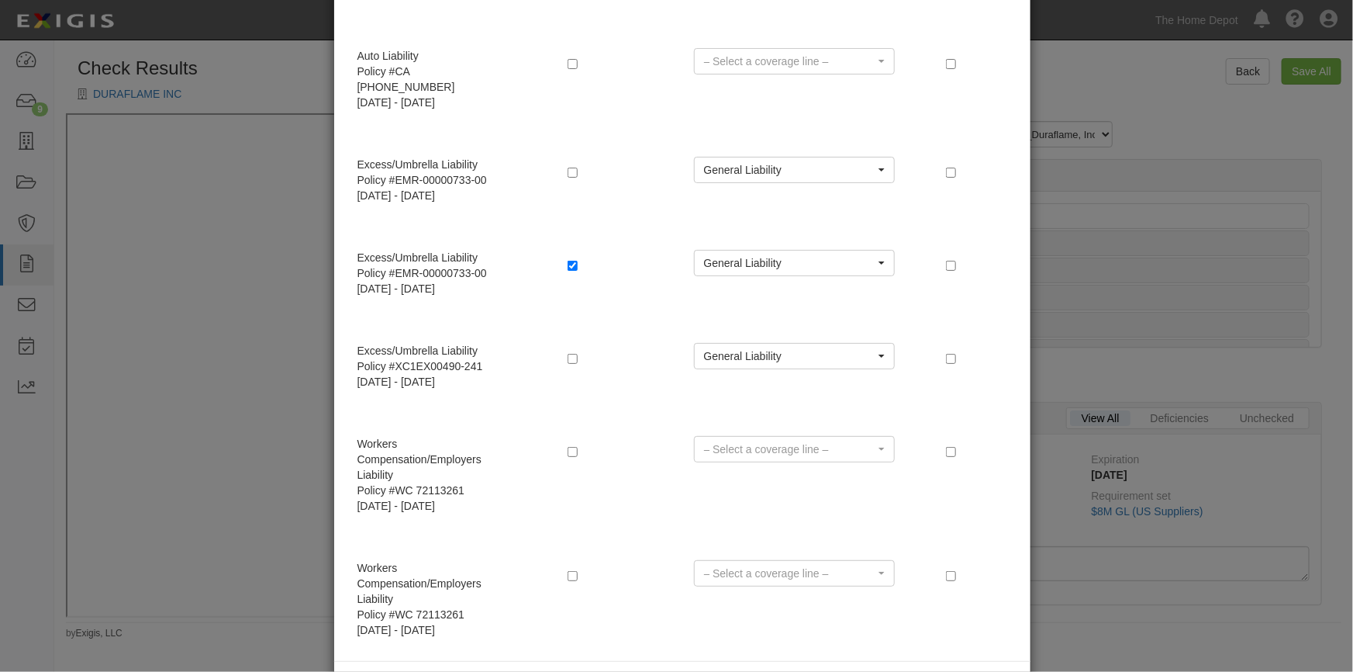
radio input "true"
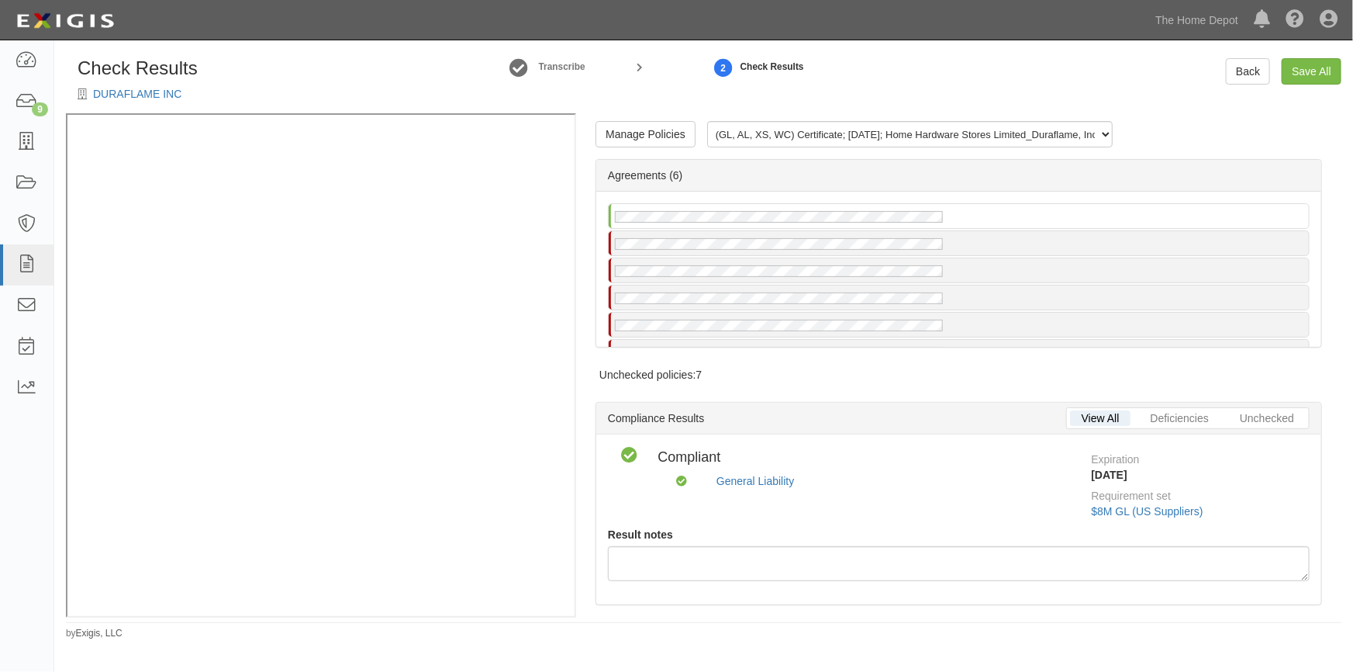
scroll to position [0, 0]
click at [617, 138] on link "Manage Policies" at bounding box center [646, 134] width 100 height 26
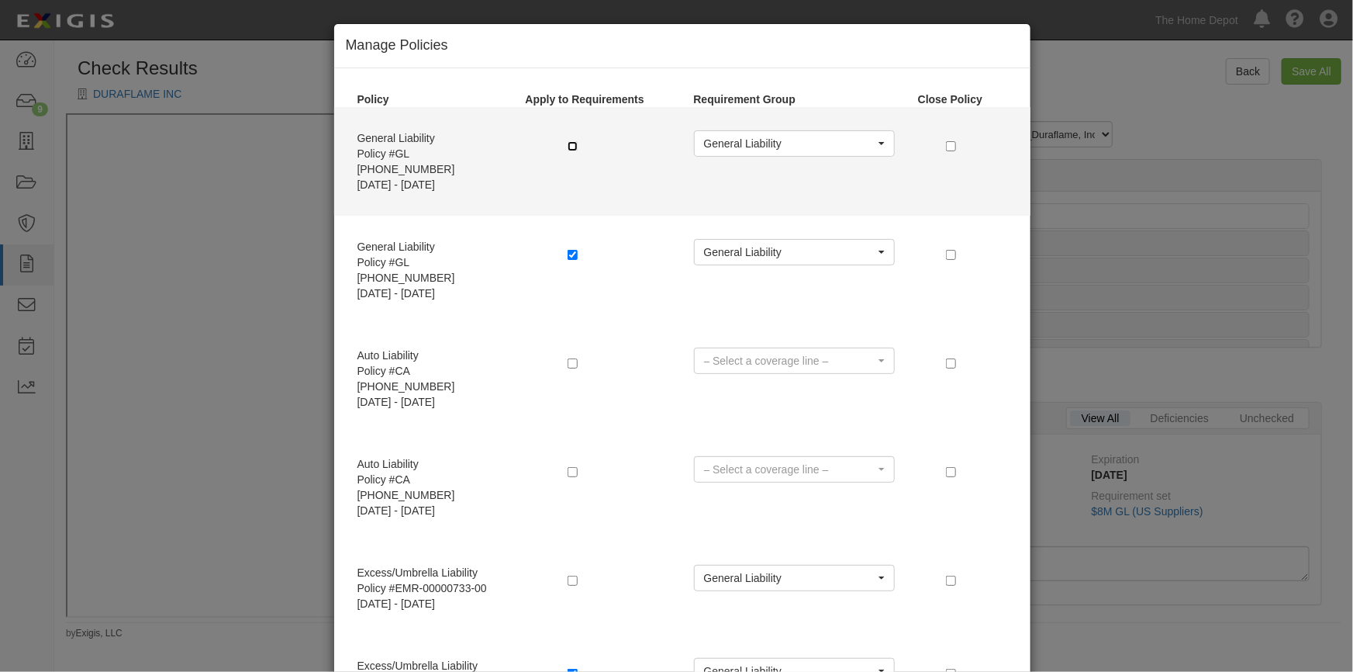
click at [568, 143] on input "checkbox" at bounding box center [573, 146] width 10 height 10
checkbox input "true"
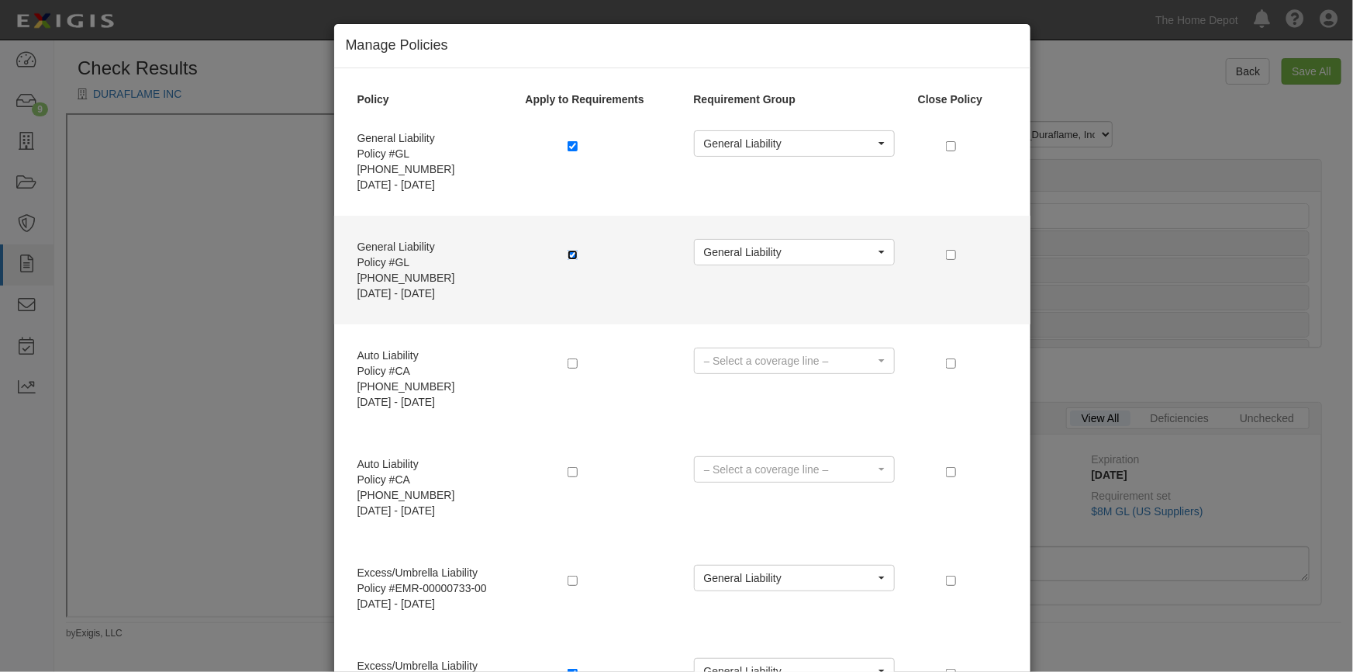
click at [568, 250] on input "checkbox" at bounding box center [573, 255] width 10 height 10
checkbox input "false"
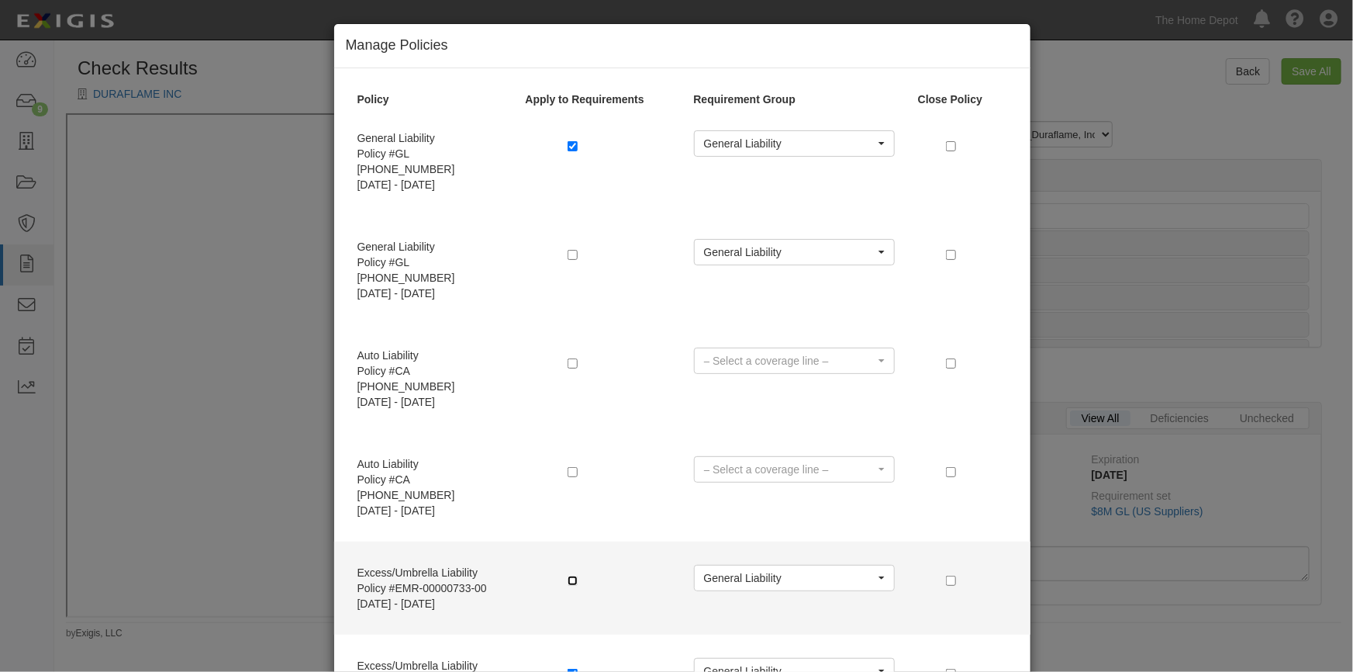
click at [568, 575] on input "checkbox" at bounding box center [573, 580] width 10 height 10
checkbox input "true"
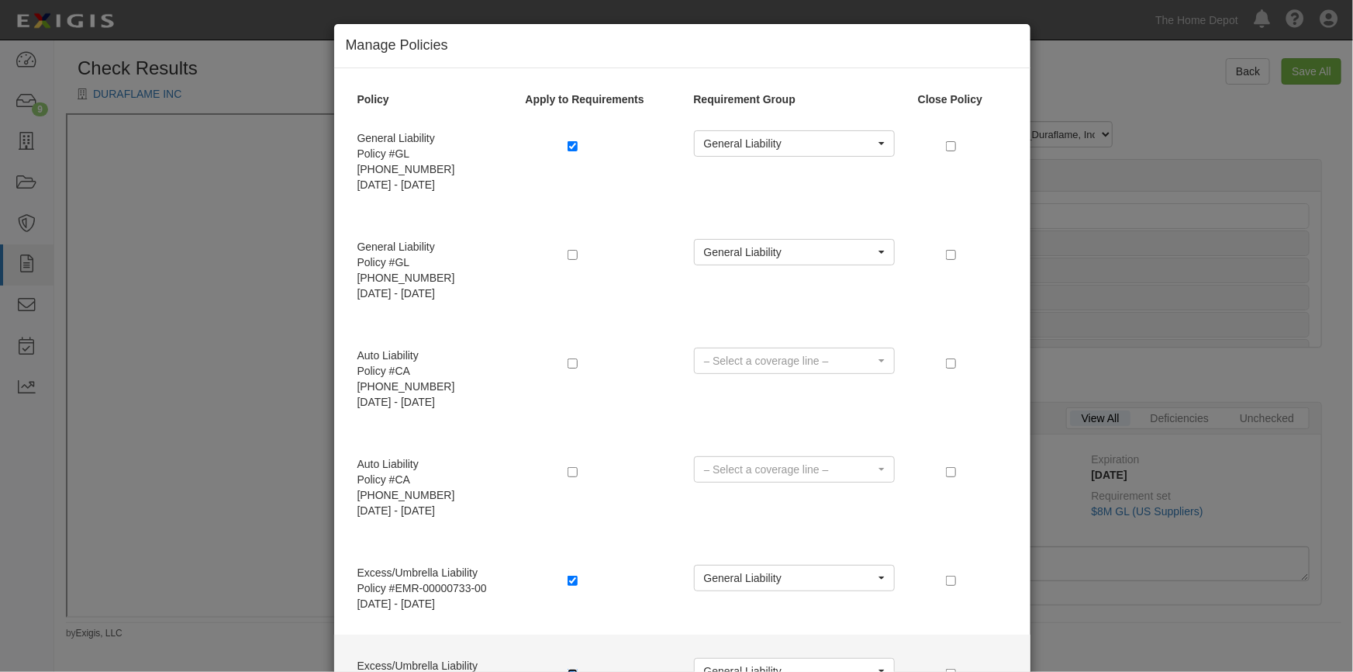
click at [568, 669] on input "checkbox" at bounding box center [573, 674] width 10 height 10
checkbox input "false"
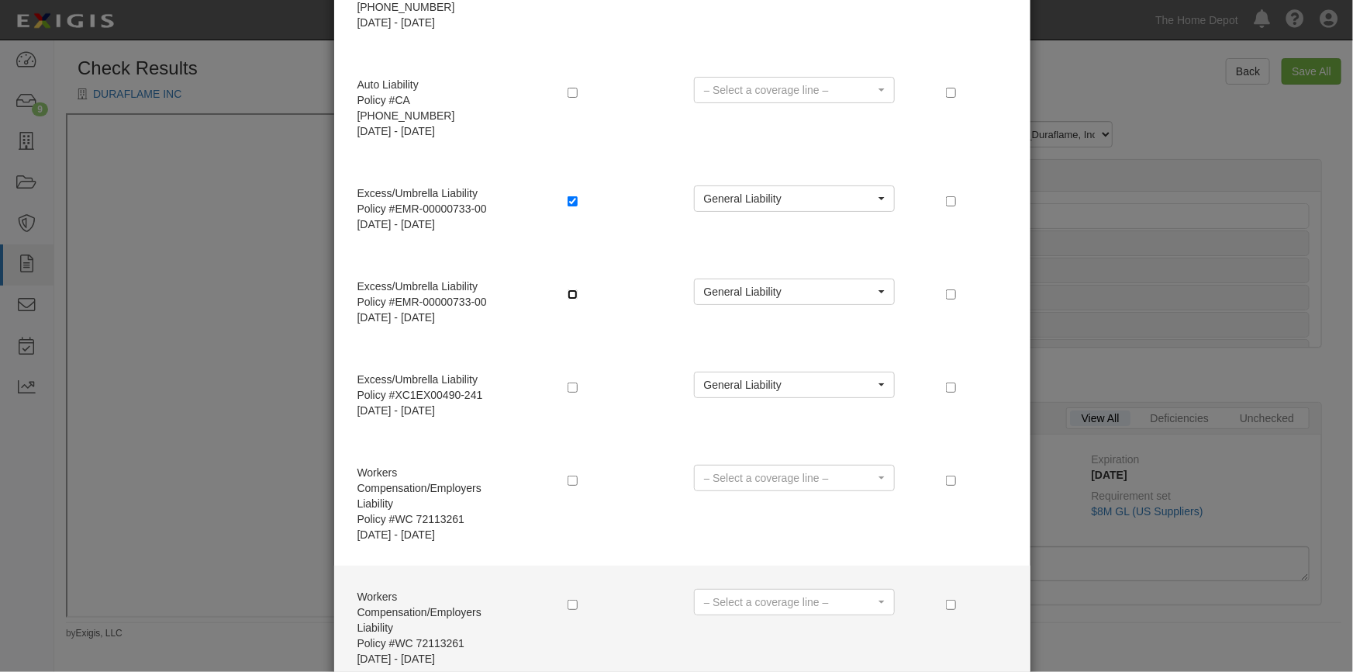
scroll to position [408, 0]
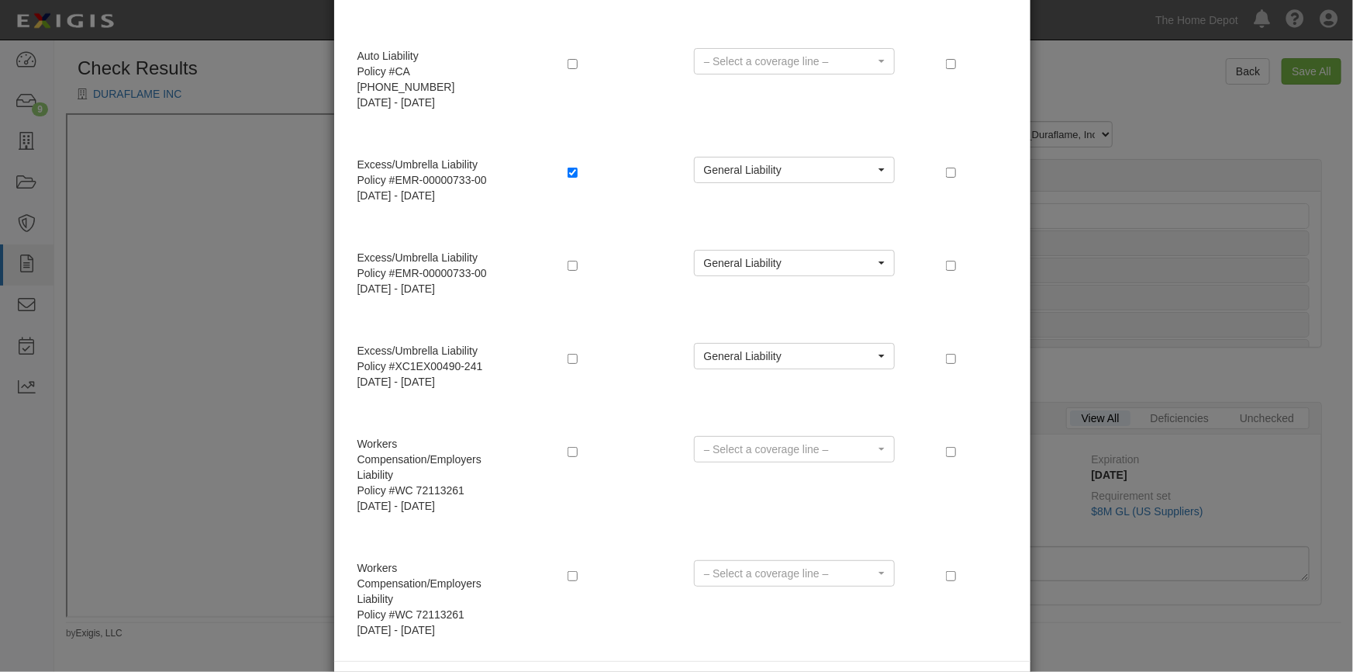
radio input "true"
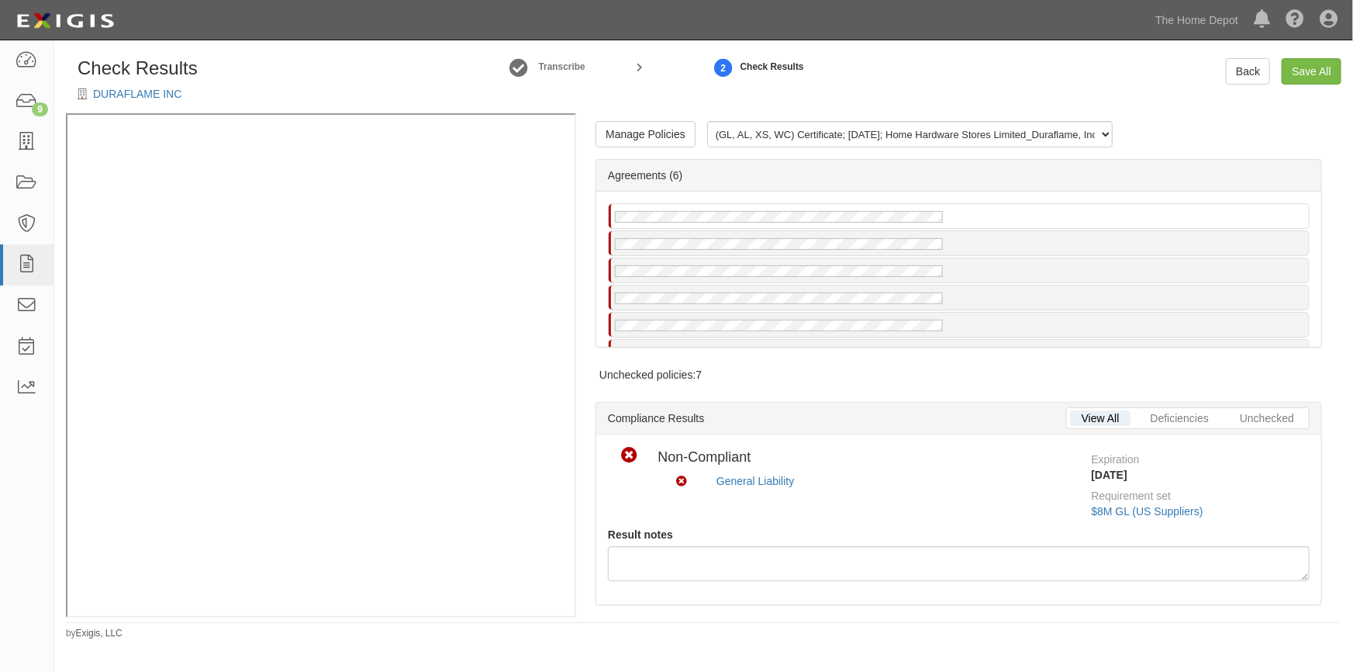
scroll to position [0, 0]
click at [112, 94] on link "DURAFLAME INC" at bounding box center [137, 94] width 88 height 12
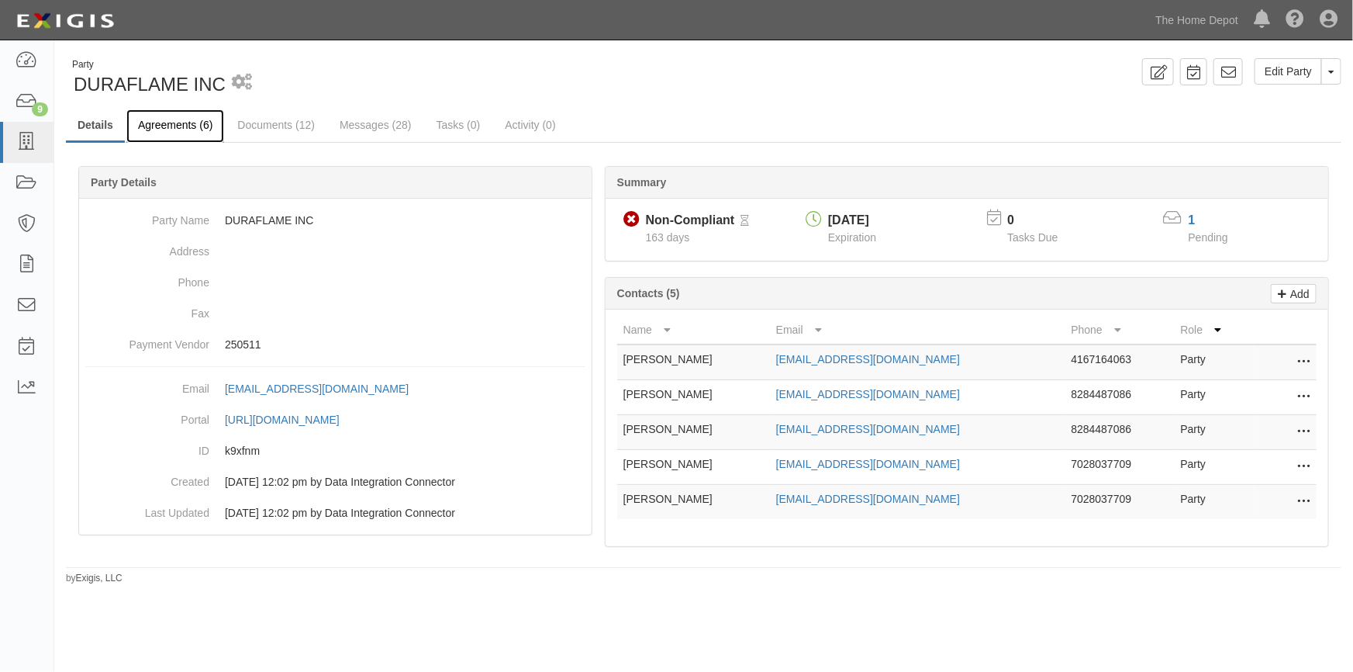
click at [154, 125] on link "Agreements (6)" at bounding box center [175, 125] width 98 height 33
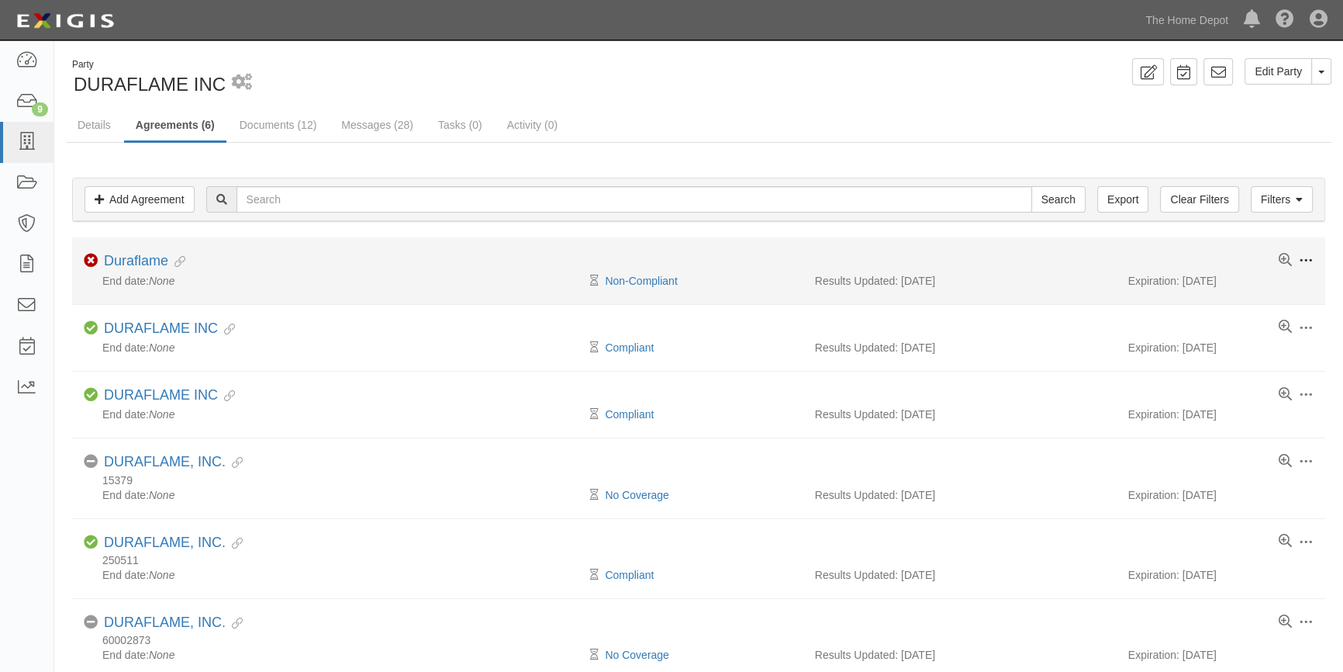
click at [1307, 262] on span at bounding box center [1306, 261] width 14 height 14
click at [1303, 257] on span at bounding box center [1306, 261] width 14 height 14
click at [1283, 257] on icon at bounding box center [1285, 260] width 13 height 13
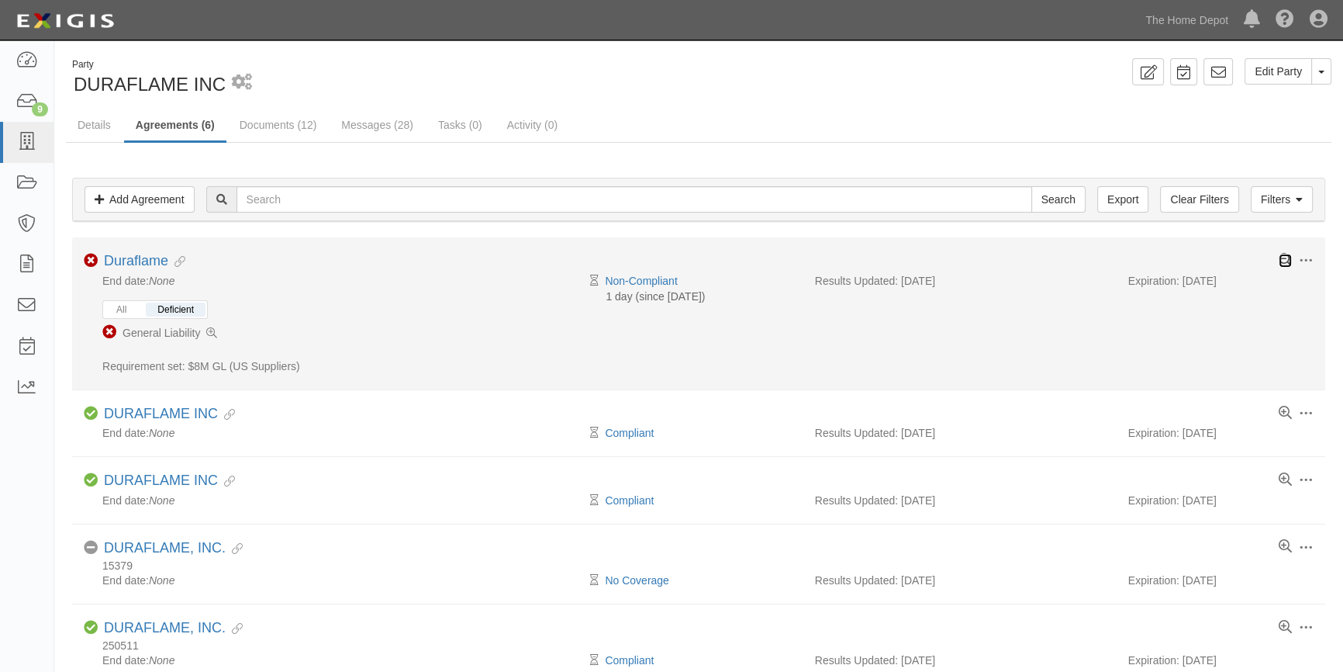
click at [1283, 257] on icon at bounding box center [1285, 260] width 13 height 13
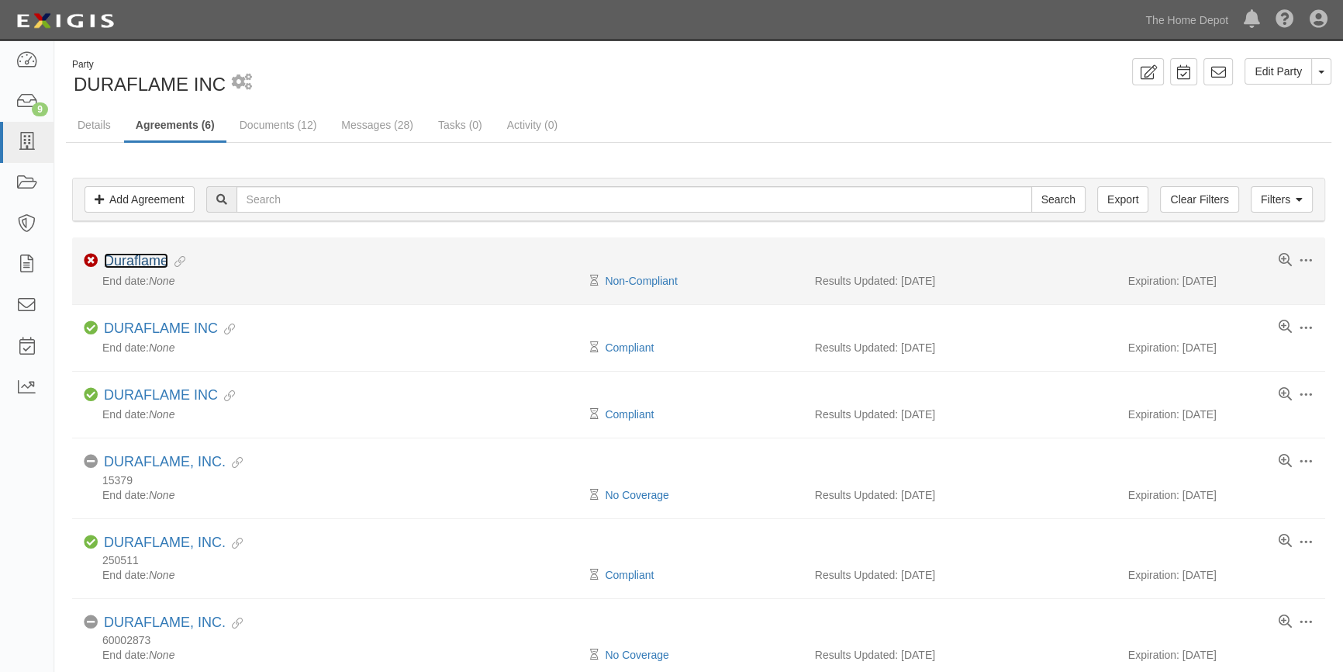
click at [140, 259] on link "Duraflame" at bounding box center [136, 261] width 64 height 16
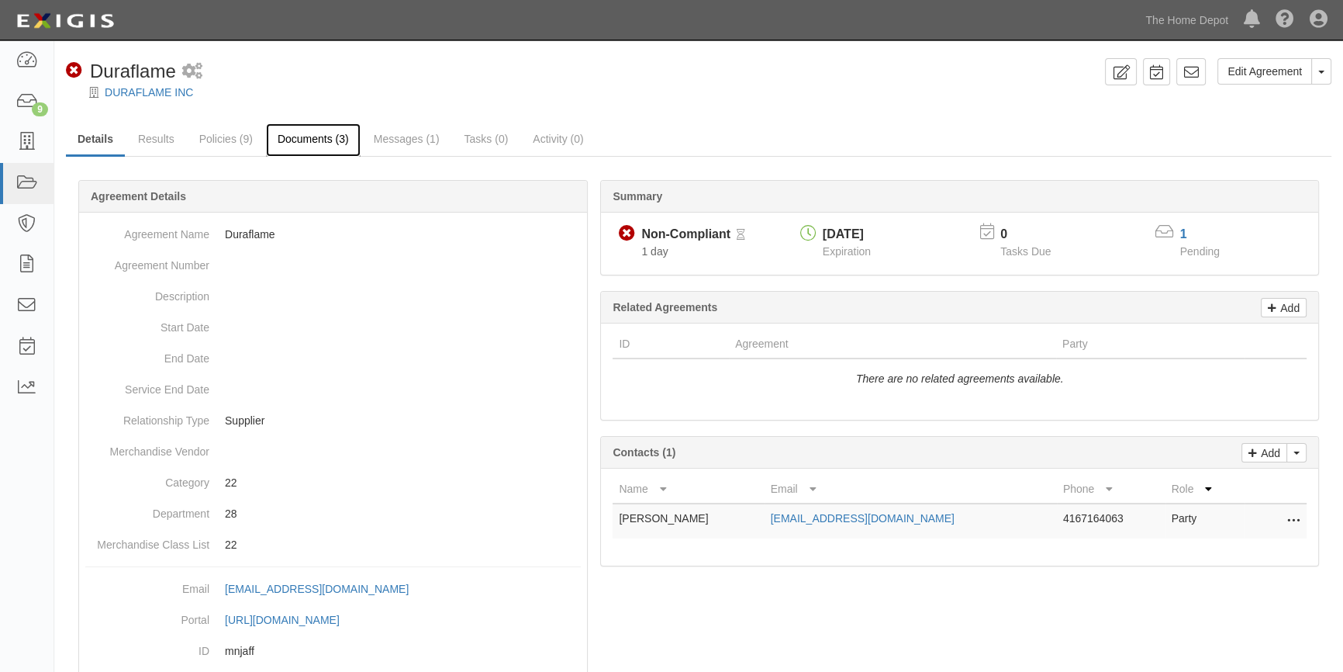
click at [299, 137] on link "Documents (3)" at bounding box center [313, 139] width 95 height 33
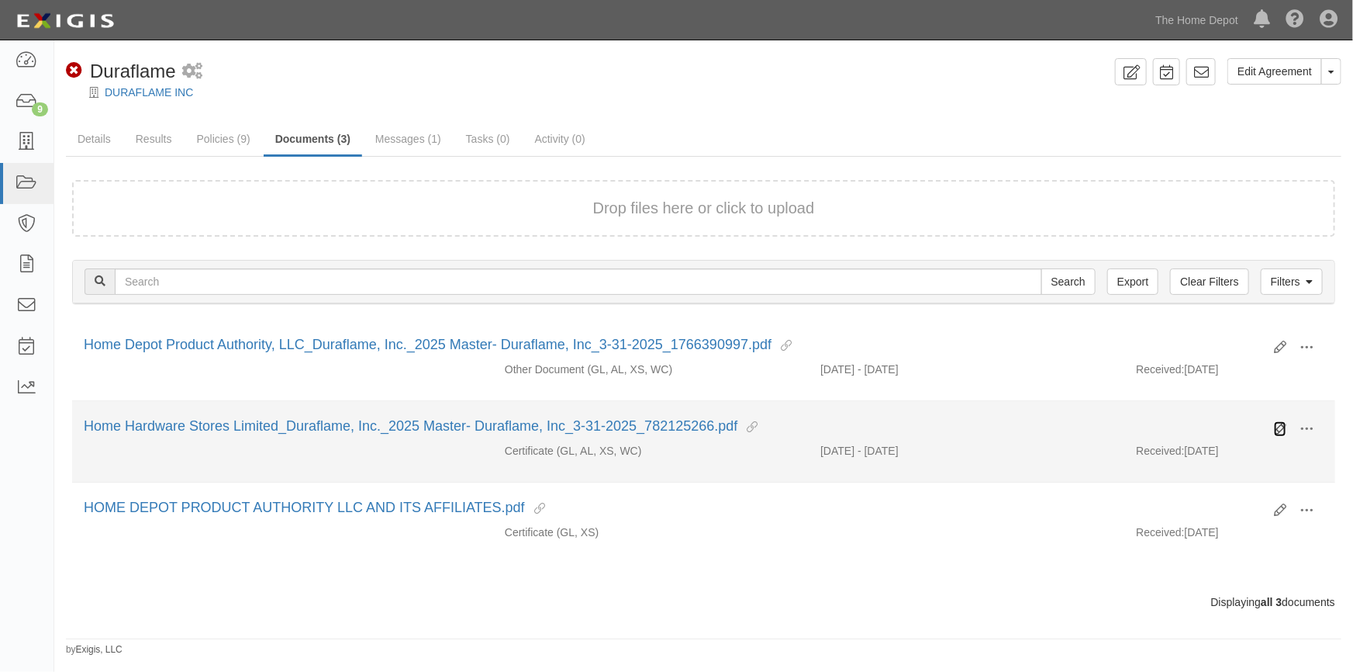
click at [1281, 430] on icon at bounding box center [1280, 429] width 12 height 12
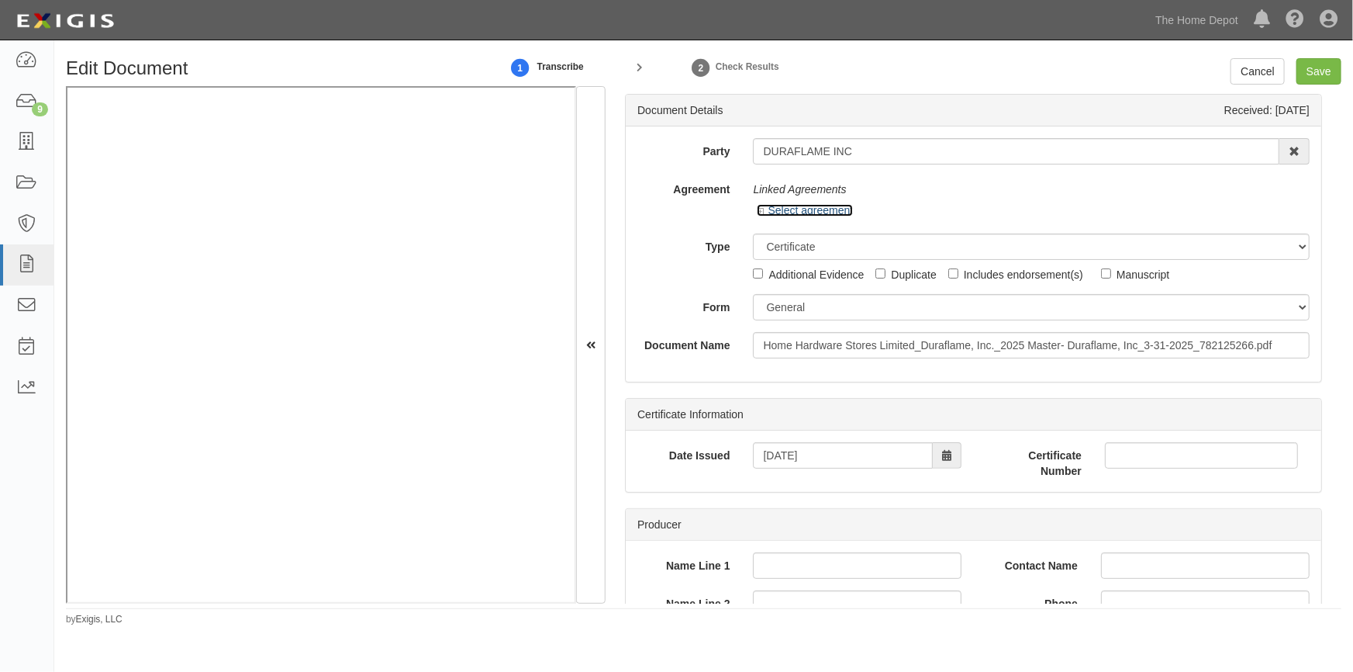
click at [790, 207] on link "Select agreement" at bounding box center [805, 210] width 96 height 12
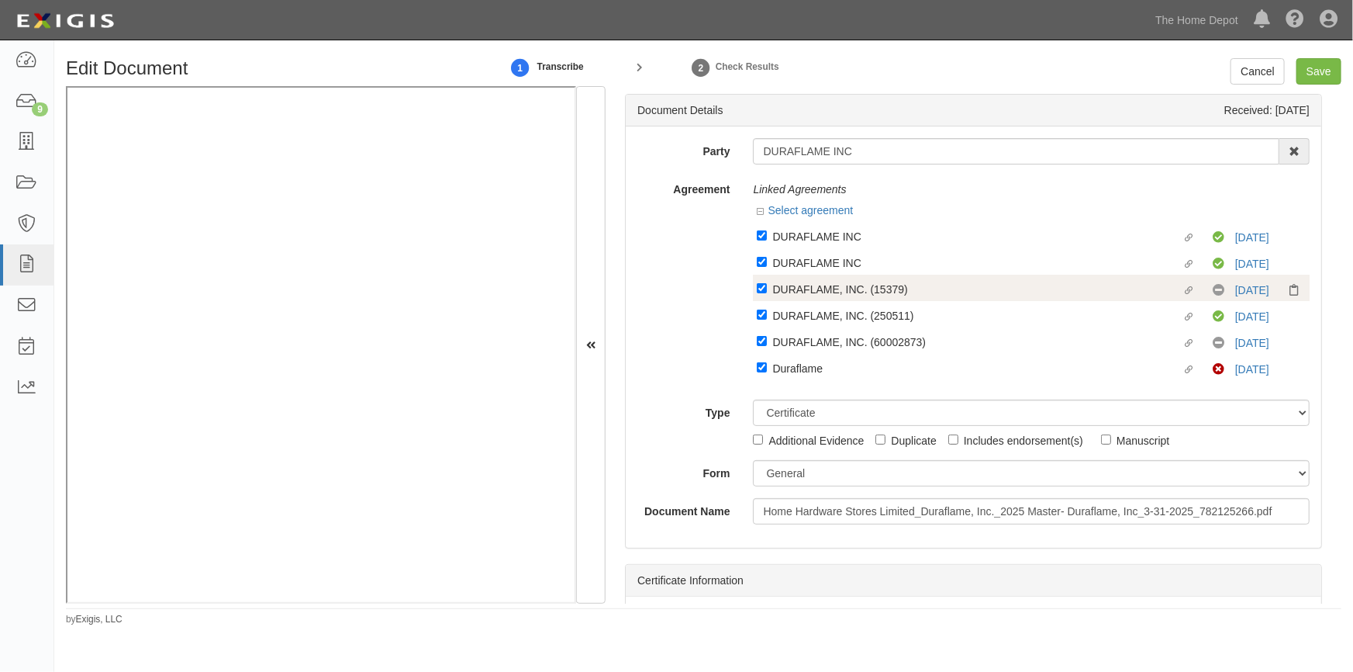
click at [762, 295] on label "Linked agreement DURAFLAME, INC. (15379) Linked agreement" at bounding box center [985, 290] width 456 height 21
click at [762, 293] on input "Linked agreement DURAFLAME, INC. (15379) Linked agreement" at bounding box center [762, 288] width 10 height 10
checkbox input "false"
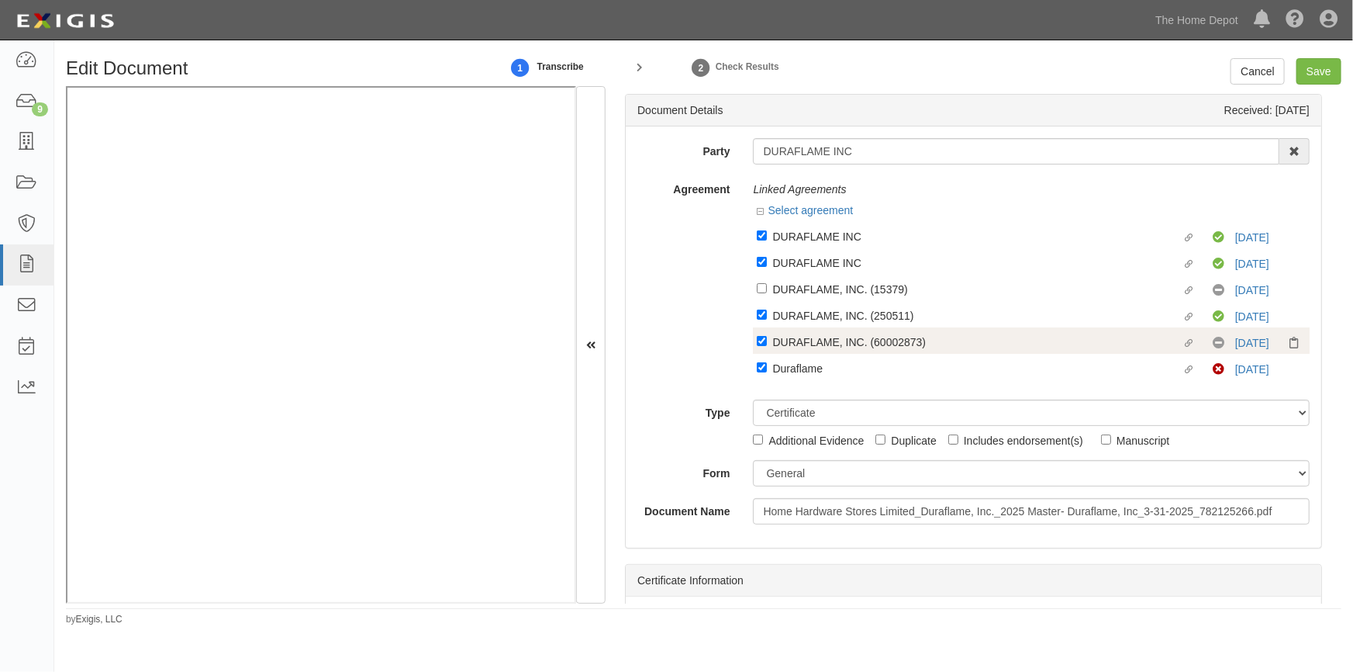
click at [759, 336] on label "Linked agreement DURAFLAME, INC. (60002873) Linked agreement" at bounding box center [985, 343] width 456 height 21
click at [759, 336] on input "Linked agreement DURAFLAME, INC. (60002873) Linked agreement" at bounding box center [762, 341] width 10 height 10
checkbox input "false"
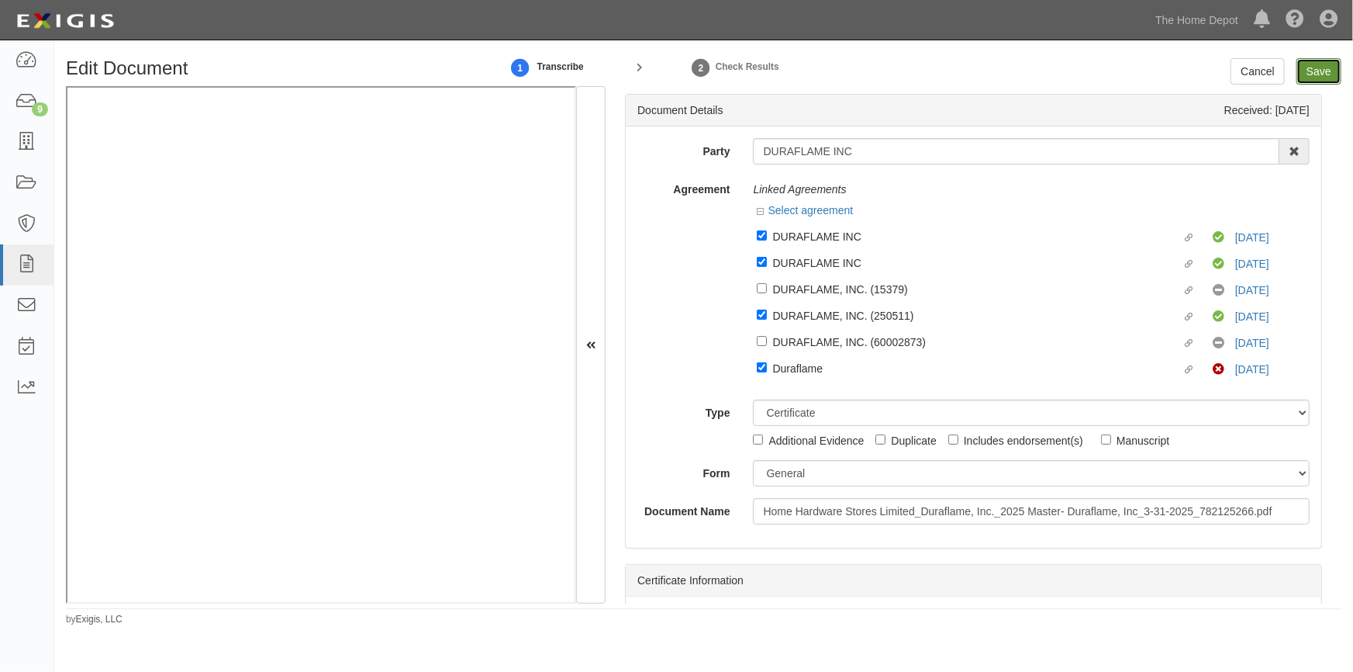
click at [1322, 77] on input "Save" at bounding box center [1319, 71] width 45 height 26
type input "2000000"
type input "500000"
type input "25000"
type input "2000000"
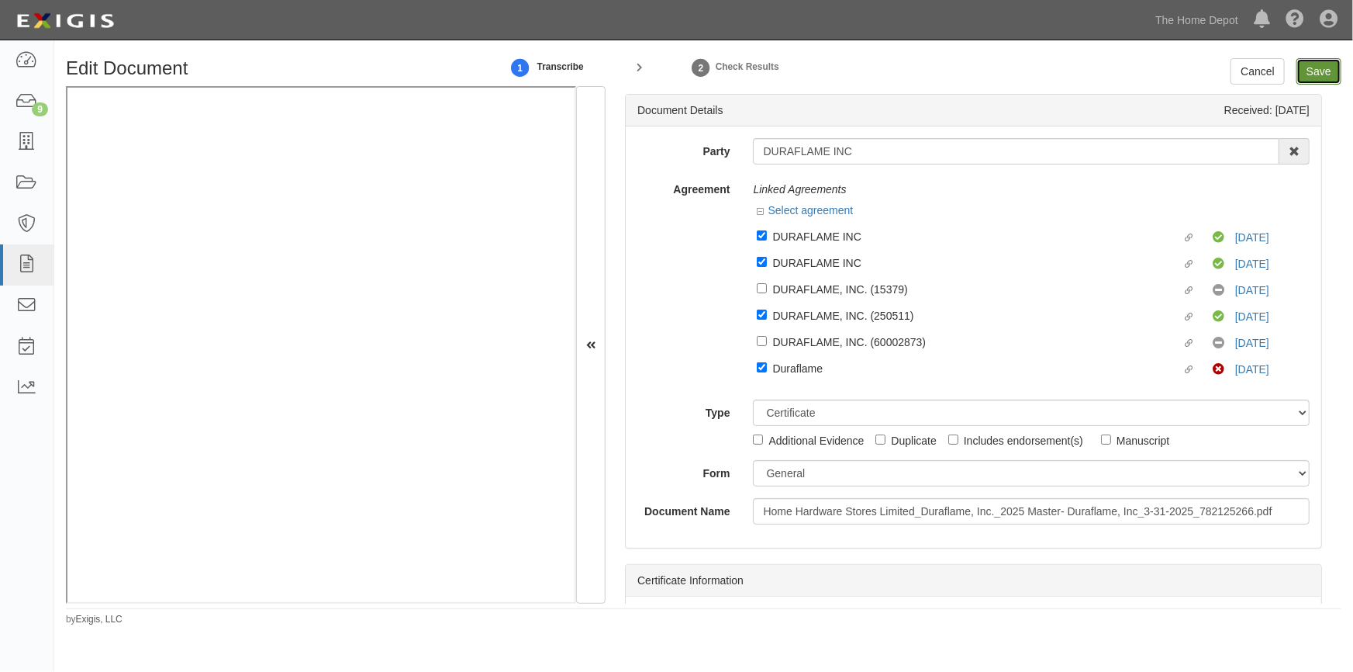
type input "4000000"
type input "2000000"
type input "24000000"
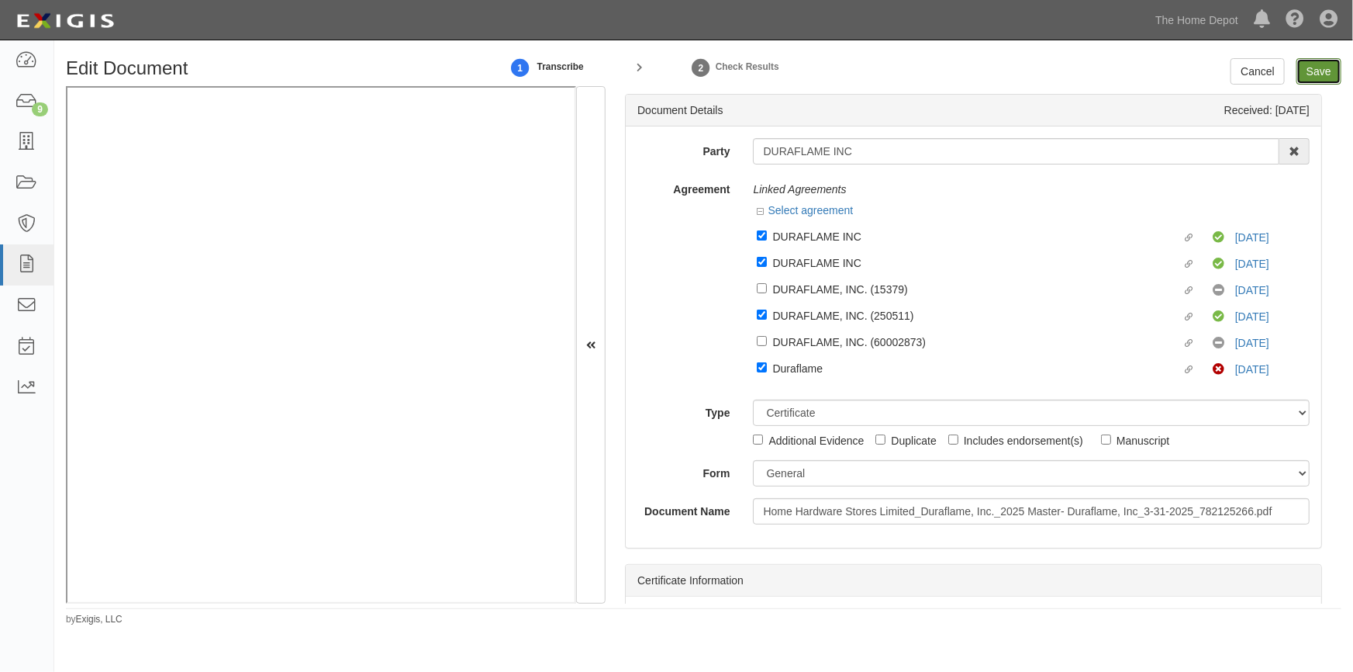
type input "1000000"
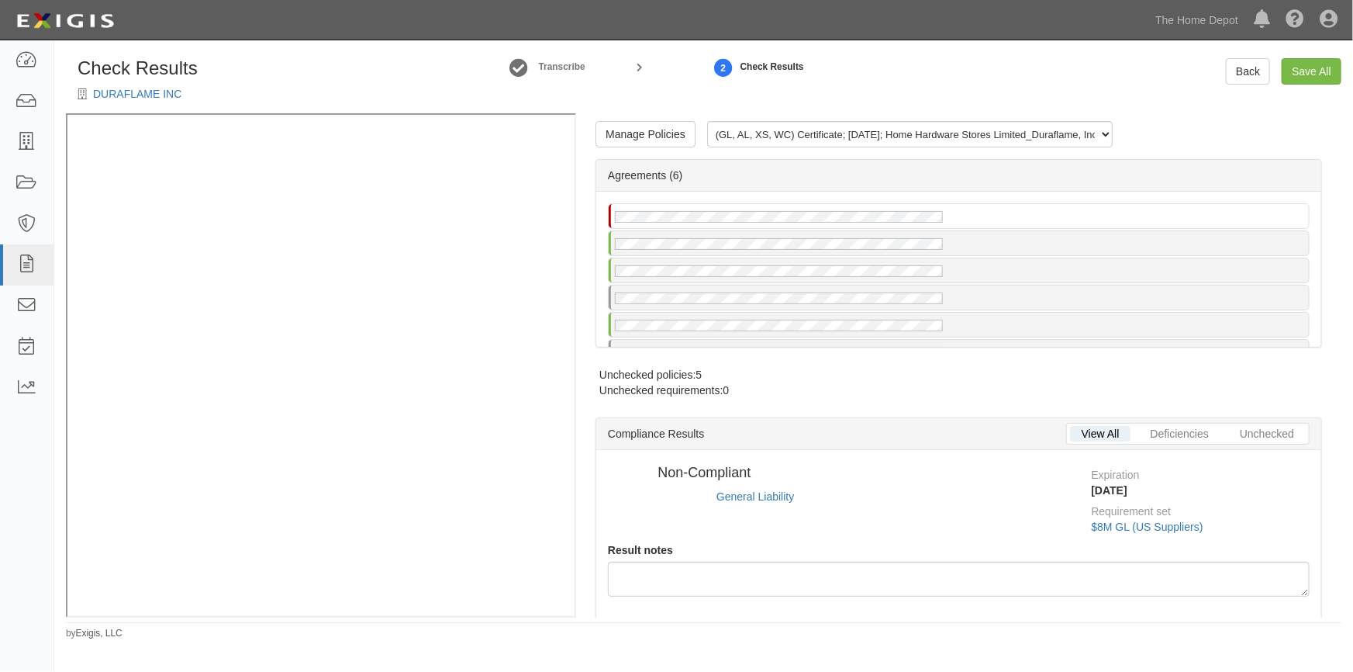
select select
radio input "true"
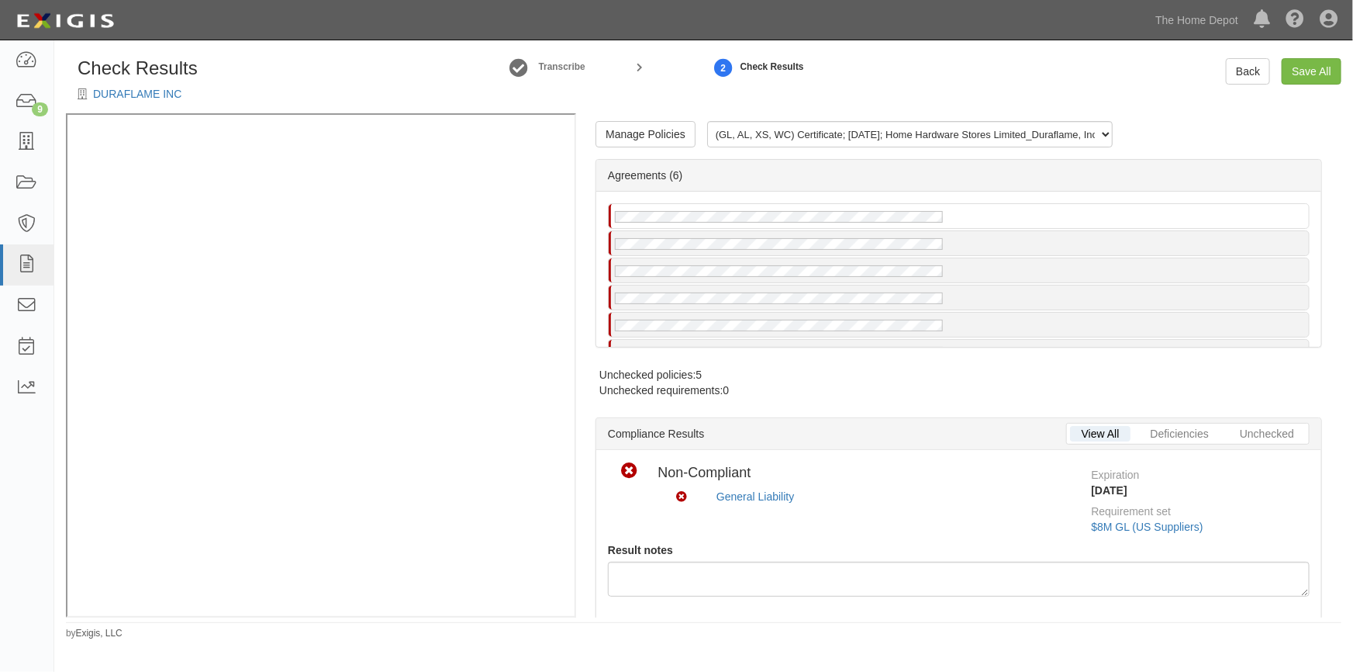
radio input "true"
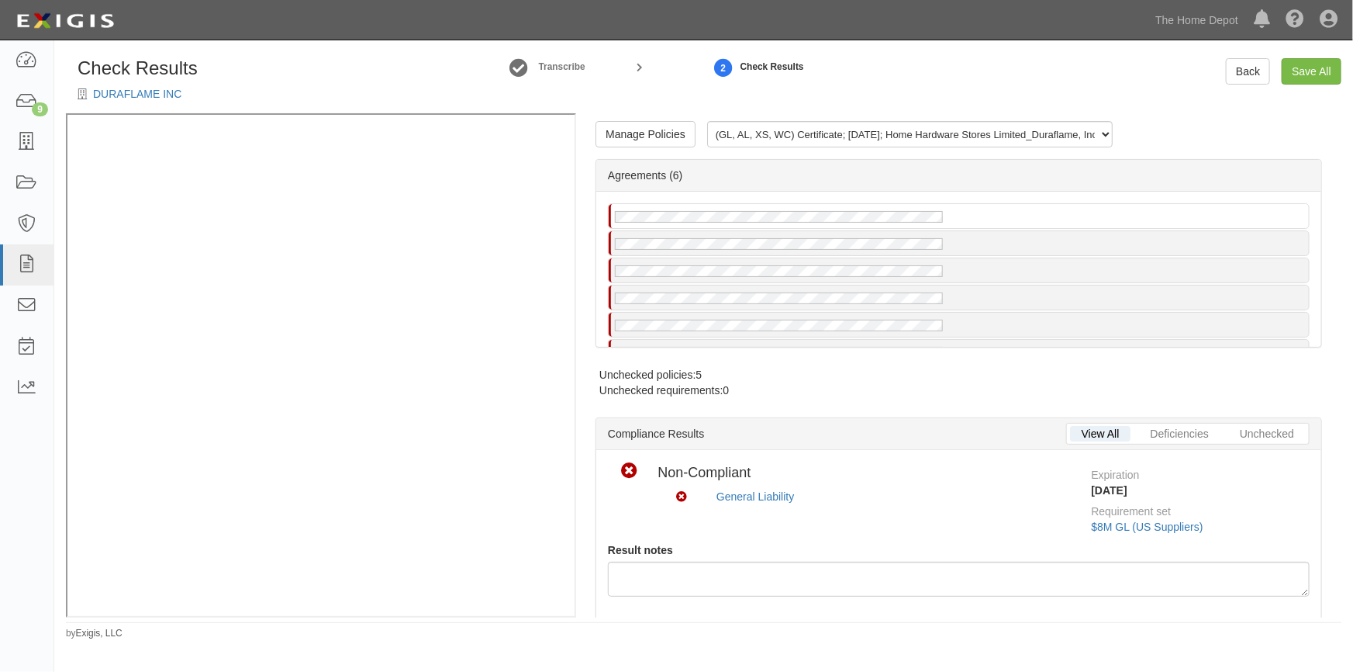
radio input "true"
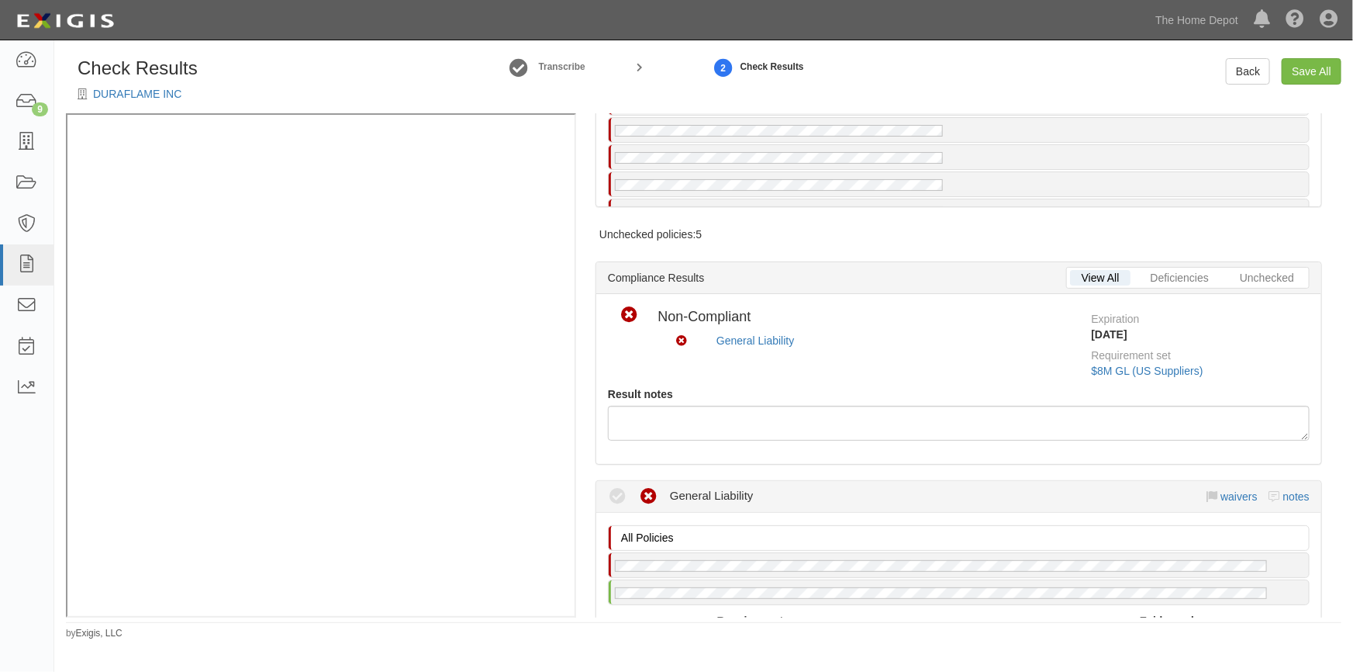
scroll to position [352, 0]
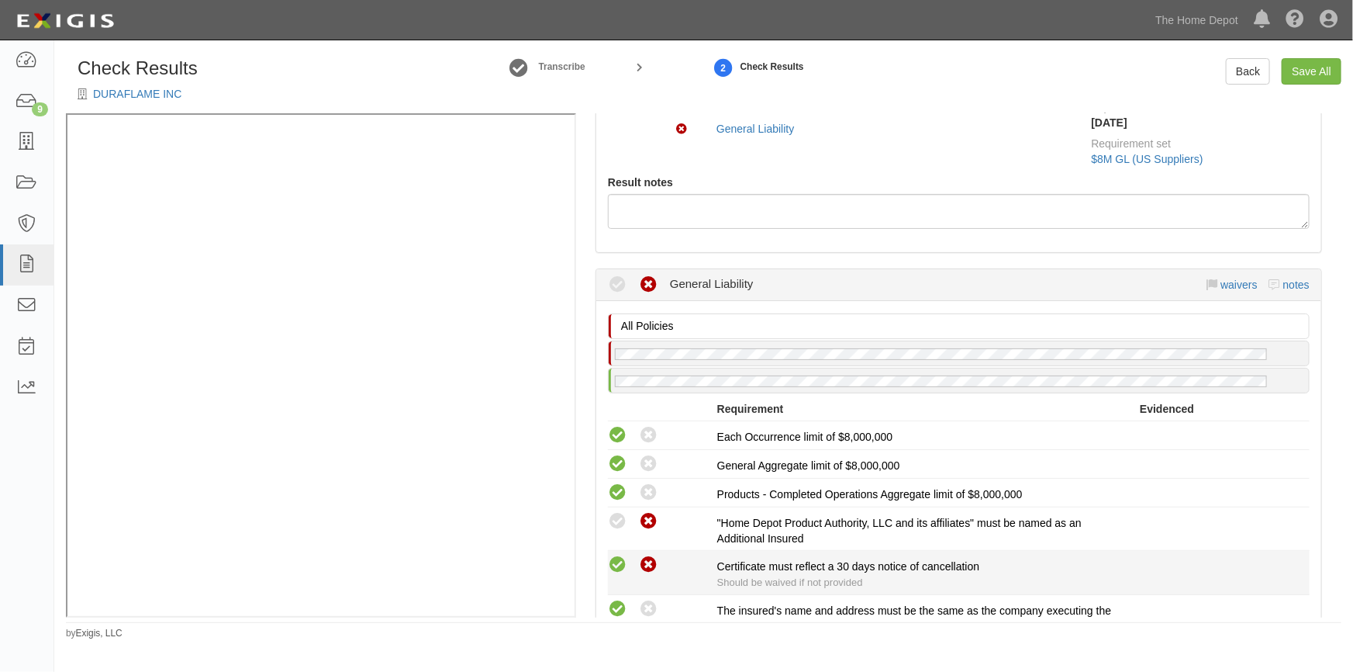
drag, startPoint x: 613, startPoint y: 518, endPoint x: 609, endPoint y: 559, distance: 41.4
click at [613, 518] on icon at bounding box center [617, 521] width 19 height 19
radio input "true"
click at [609, 559] on icon at bounding box center [617, 564] width 19 height 19
radio input "true"
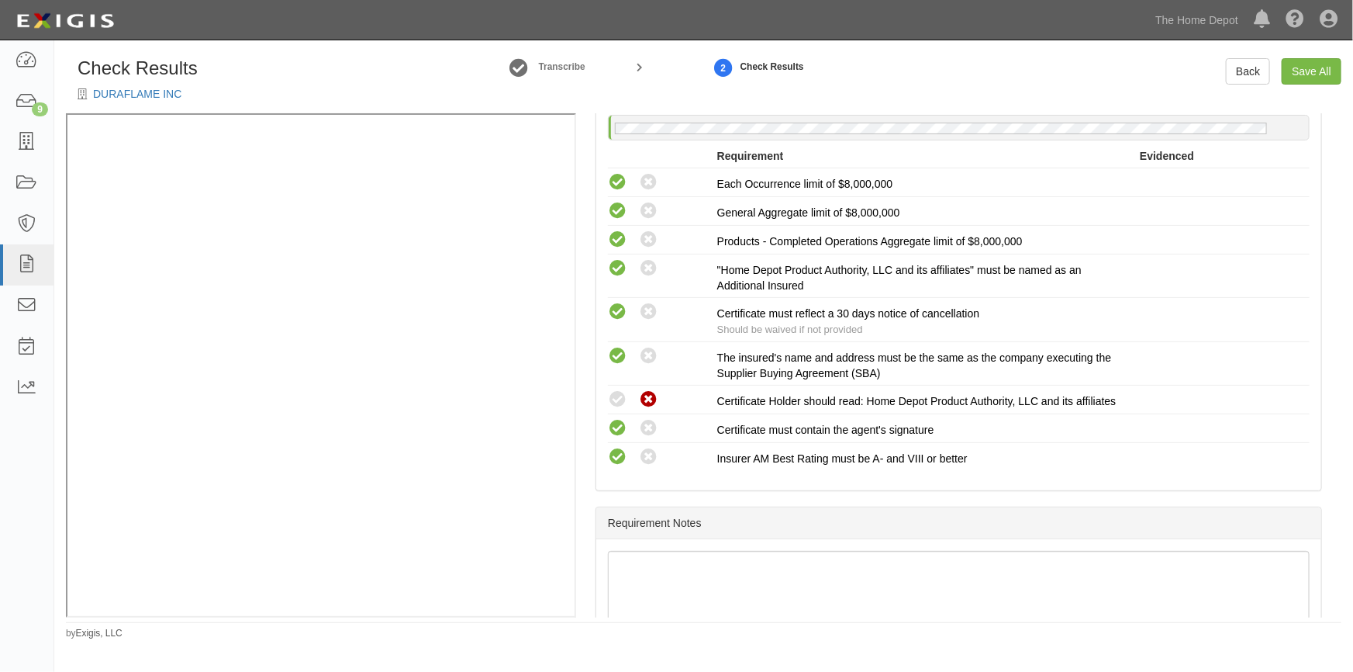
scroll to position [713, 0]
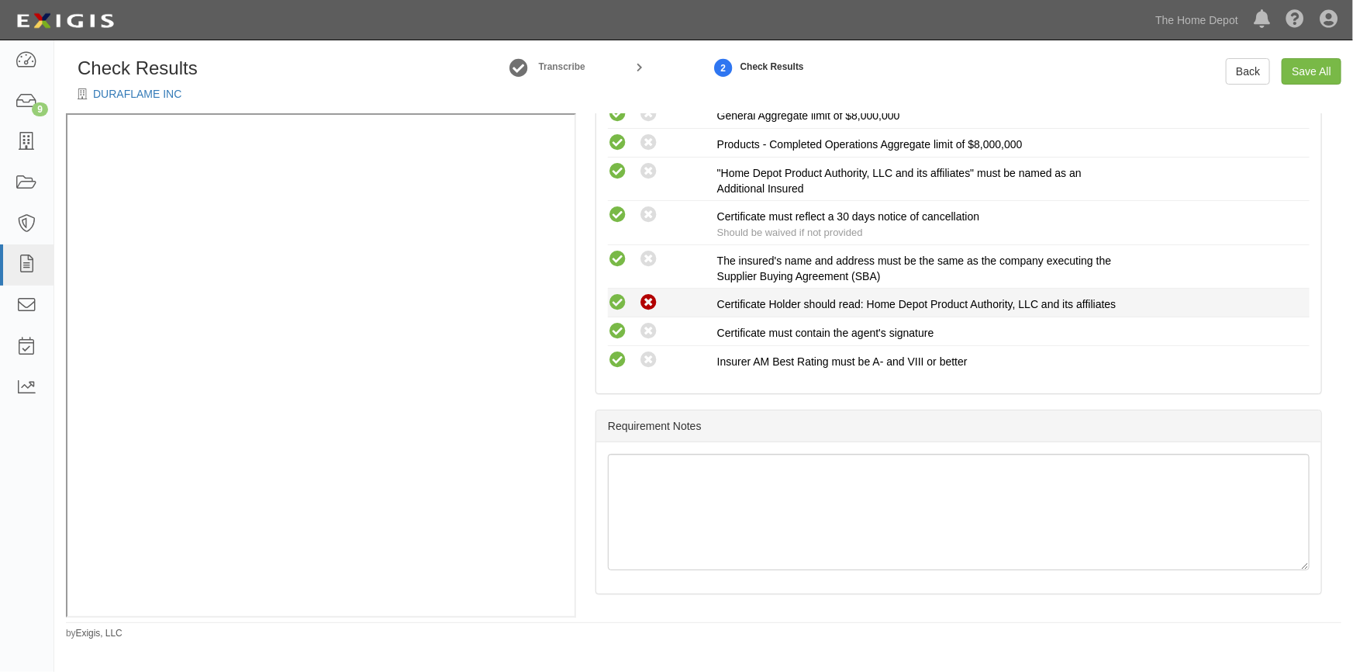
click at [623, 293] on icon at bounding box center [617, 302] width 19 height 19
radio input "true"
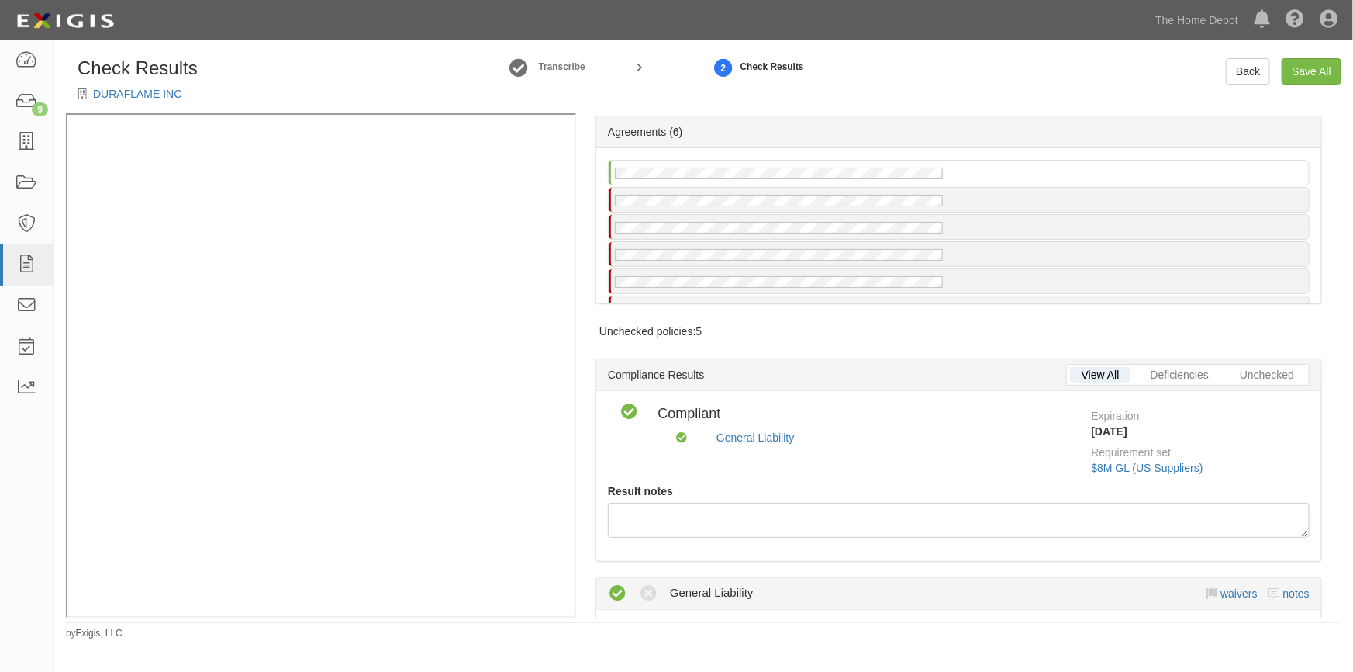
scroll to position [0, 0]
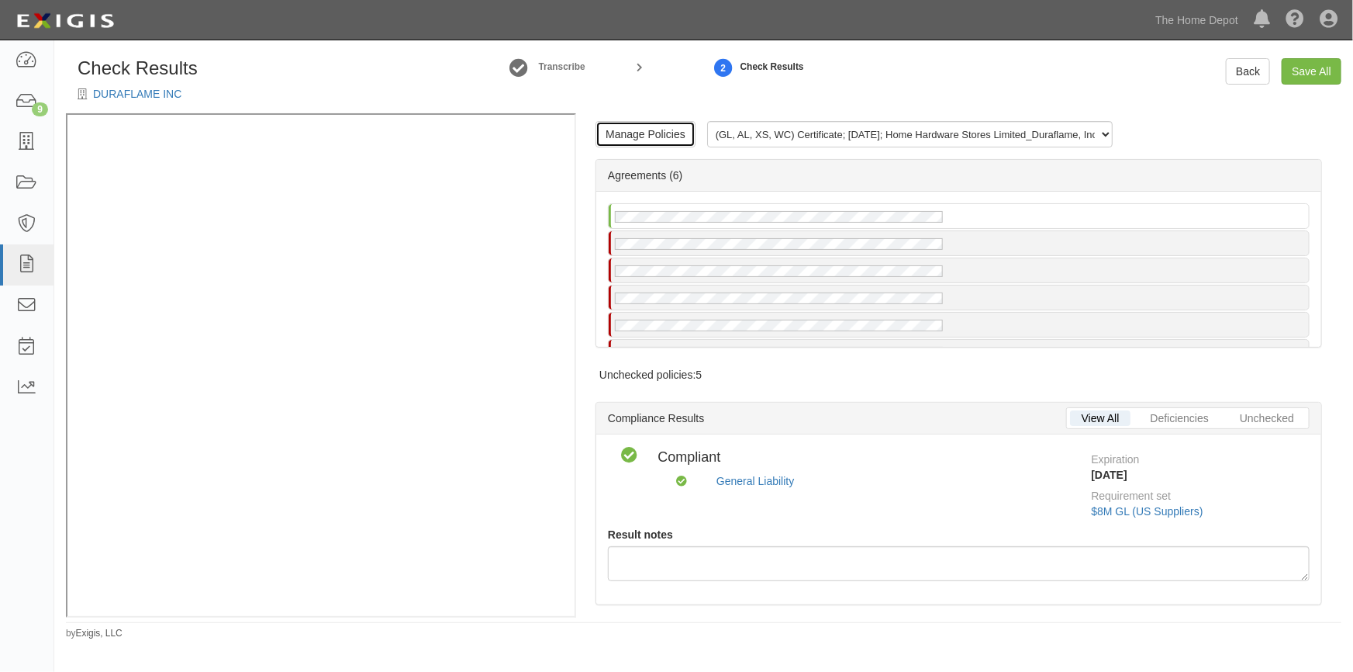
click at [664, 127] on link "Manage Policies" at bounding box center [646, 134] width 100 height 26
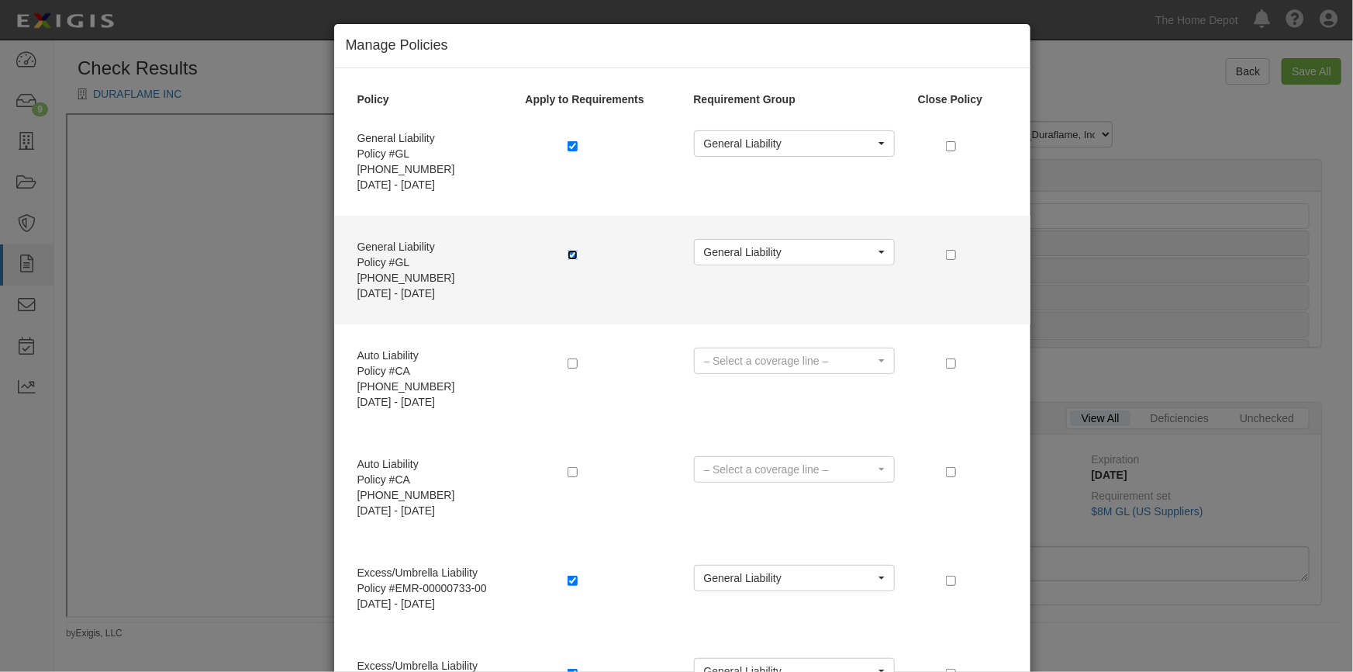
click at [568, 250] on input "checkbox" at bounding box center [573, 255] width 10 height 10
checkbox input "false"
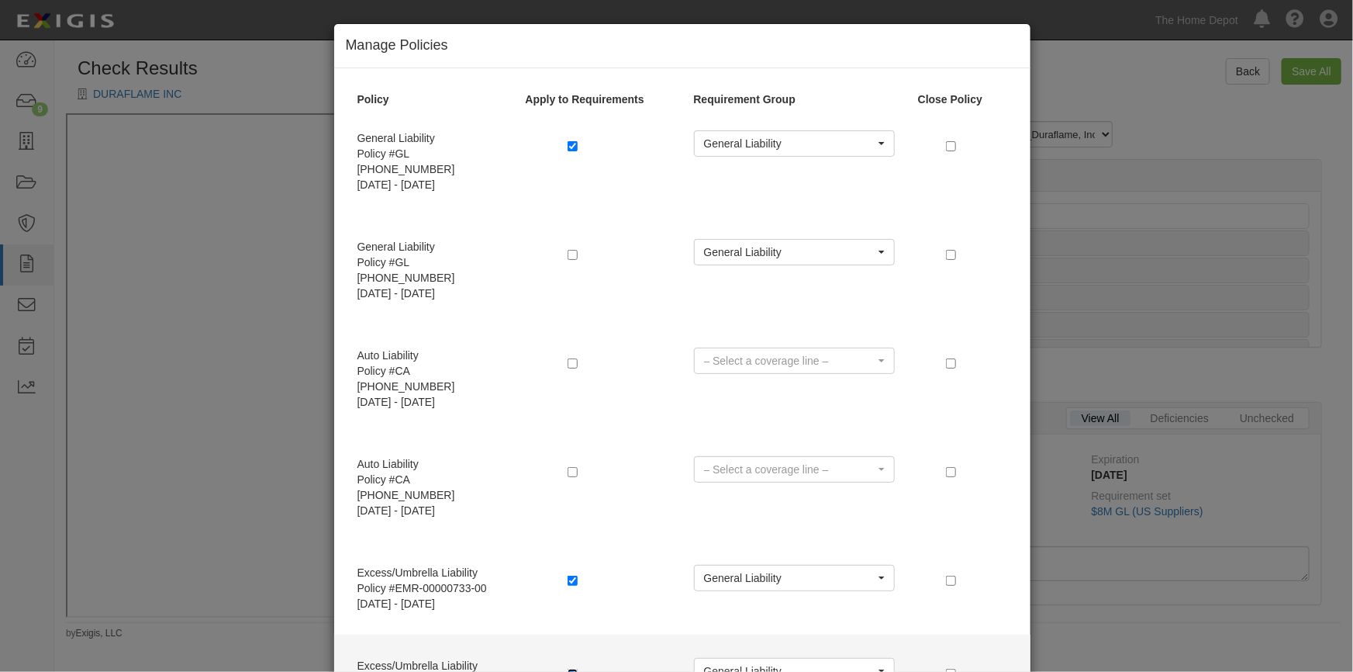
click at [568, 669] on input "checkbox" at bounding box center [573, 674] width 10 height 10
checkbox input "false"
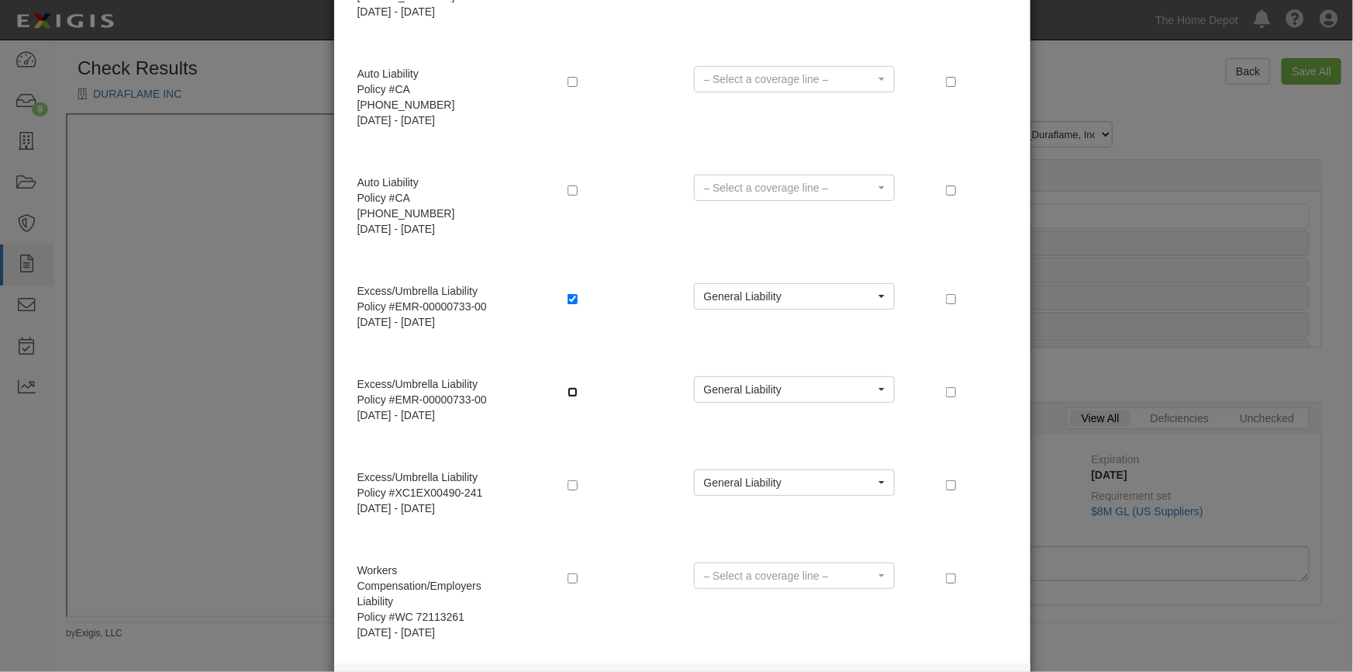
scroll to position [408, 0]
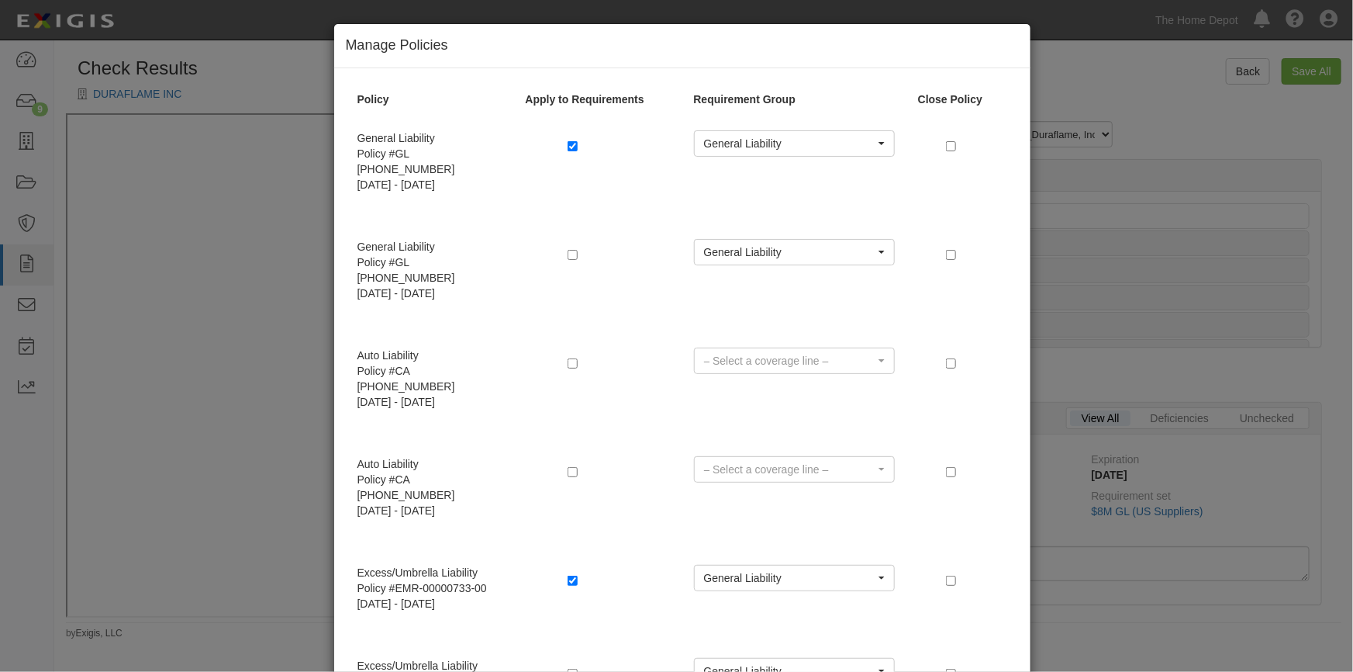
scroll to position [70, 0]
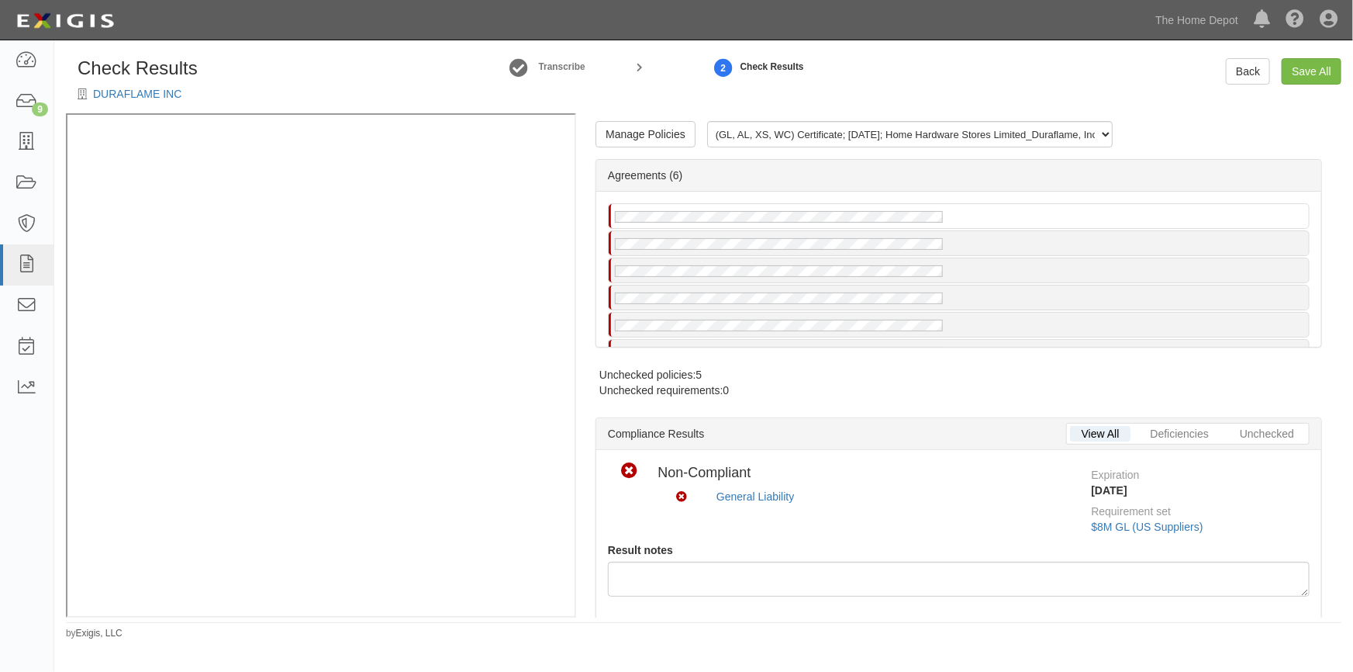
radio input "true"
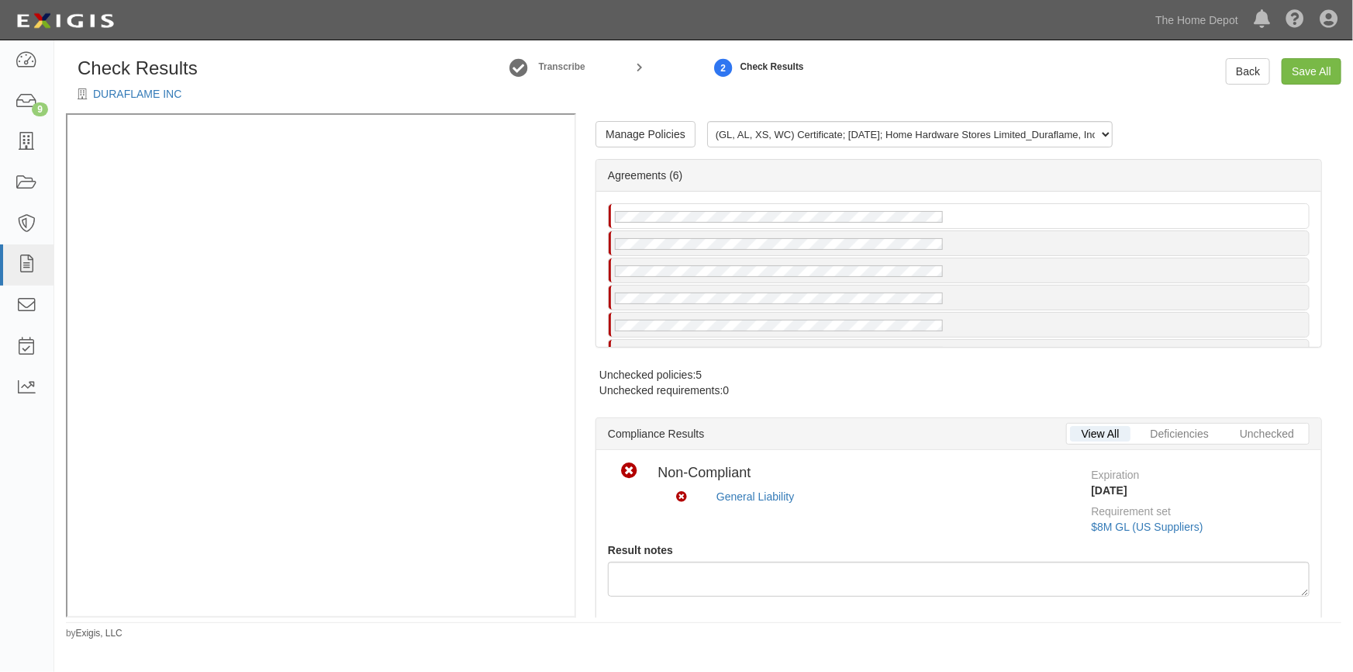
radio input "true"
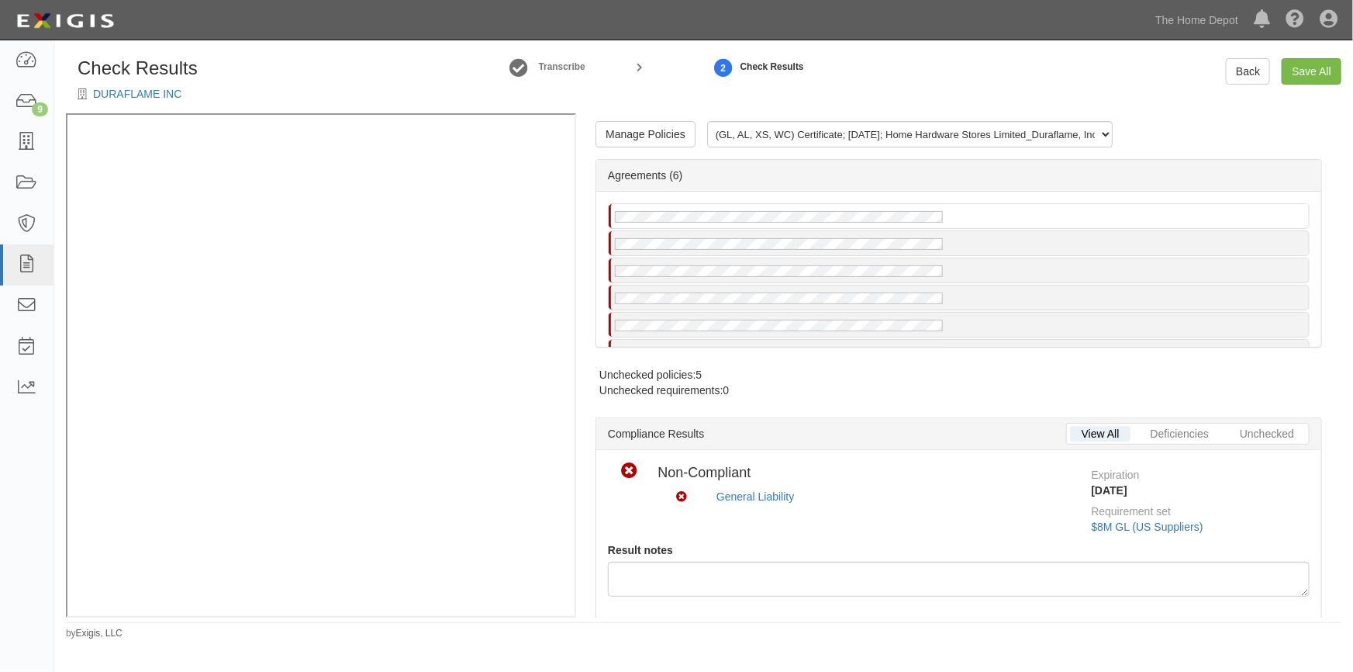
radio input "true"
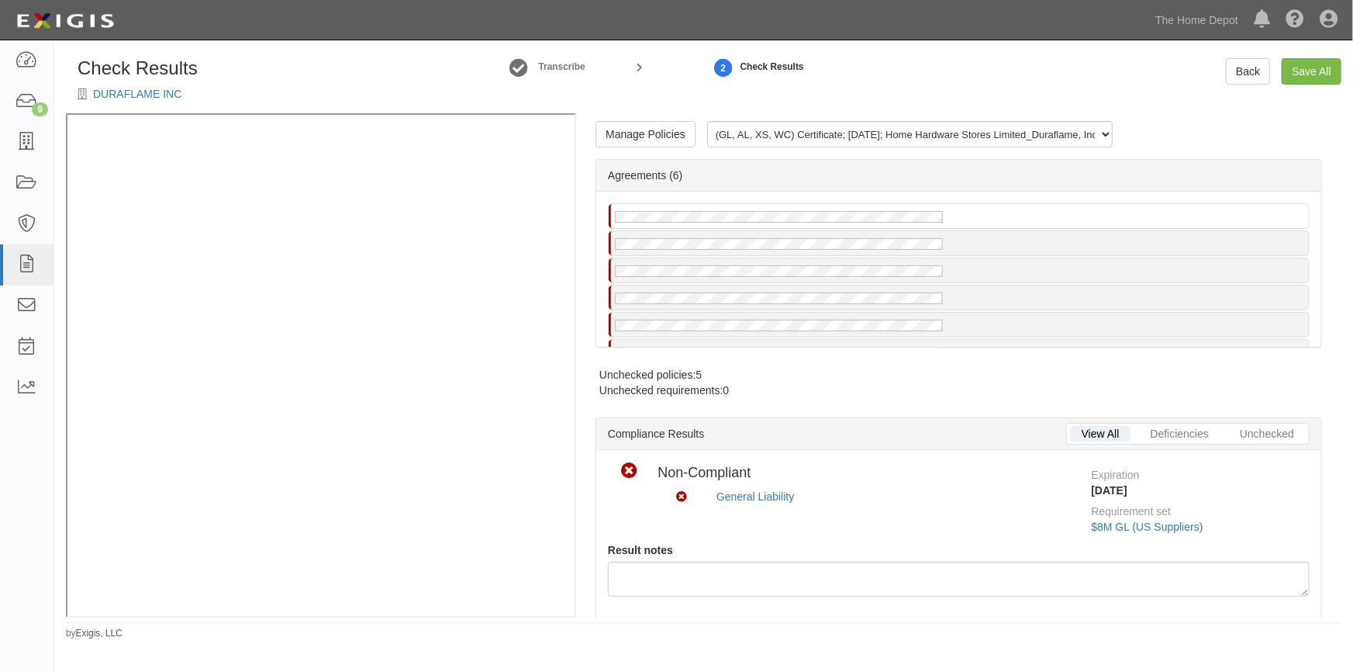
radio input "true"
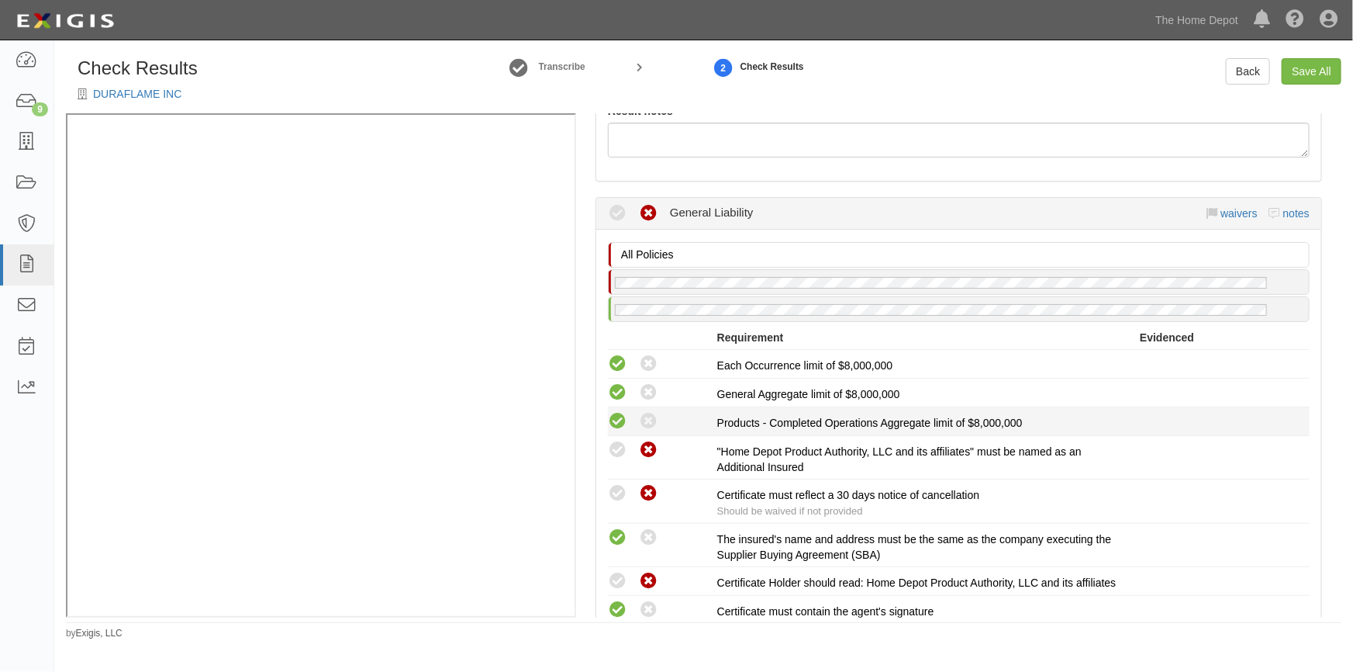
scroll to position [564, 0]
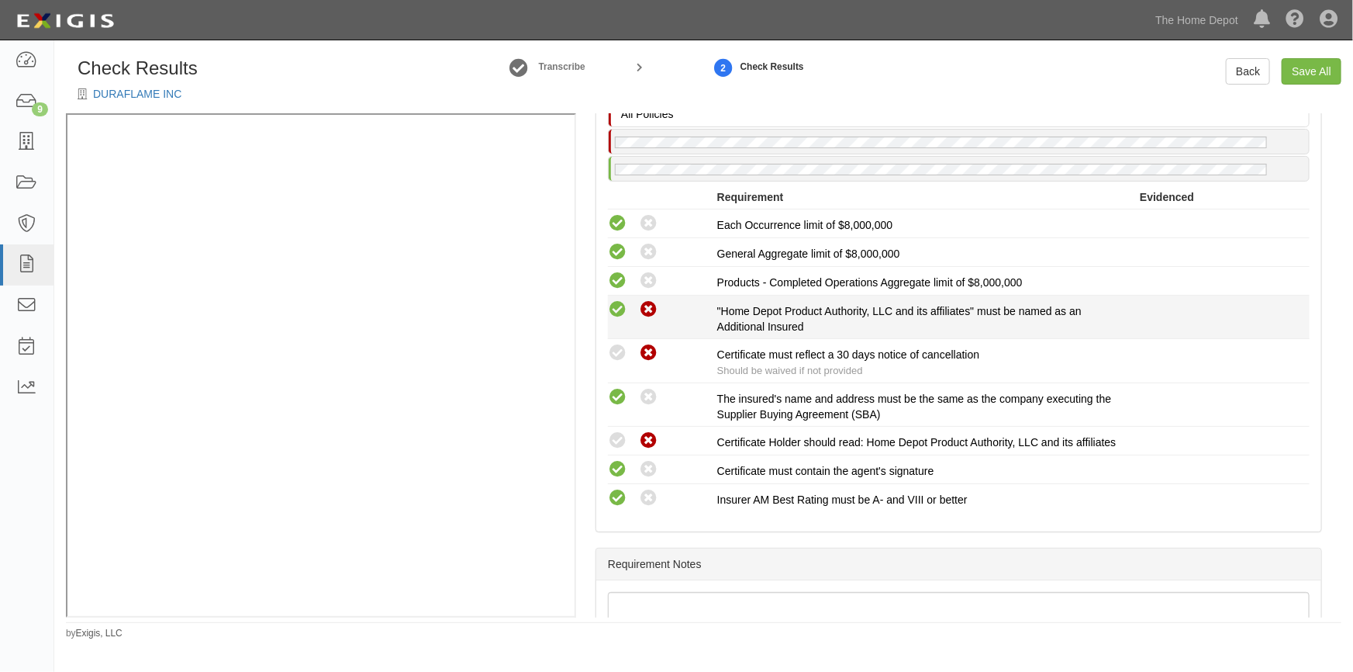
click at [620, 312] on icon at bounding box center [617, 309] width 19 height 19
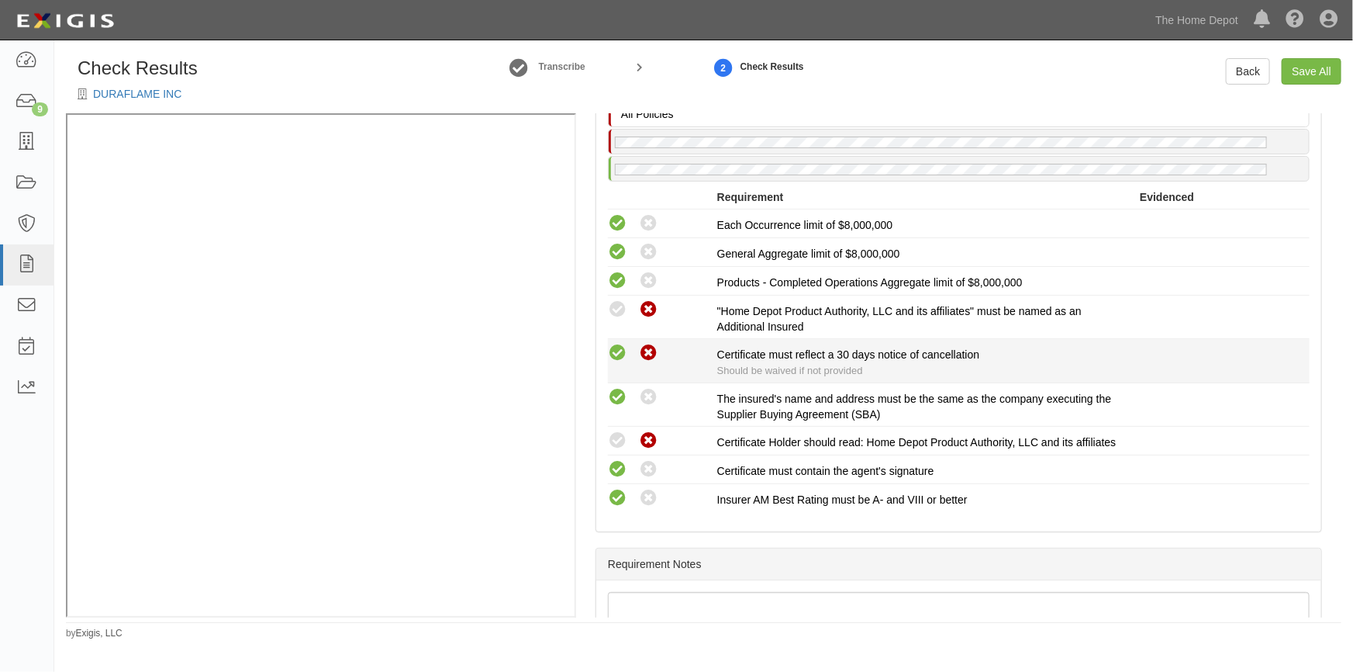
radio input "true"
click at [617, 348] on icon at bounding box center [617, 353] width 19 height 19
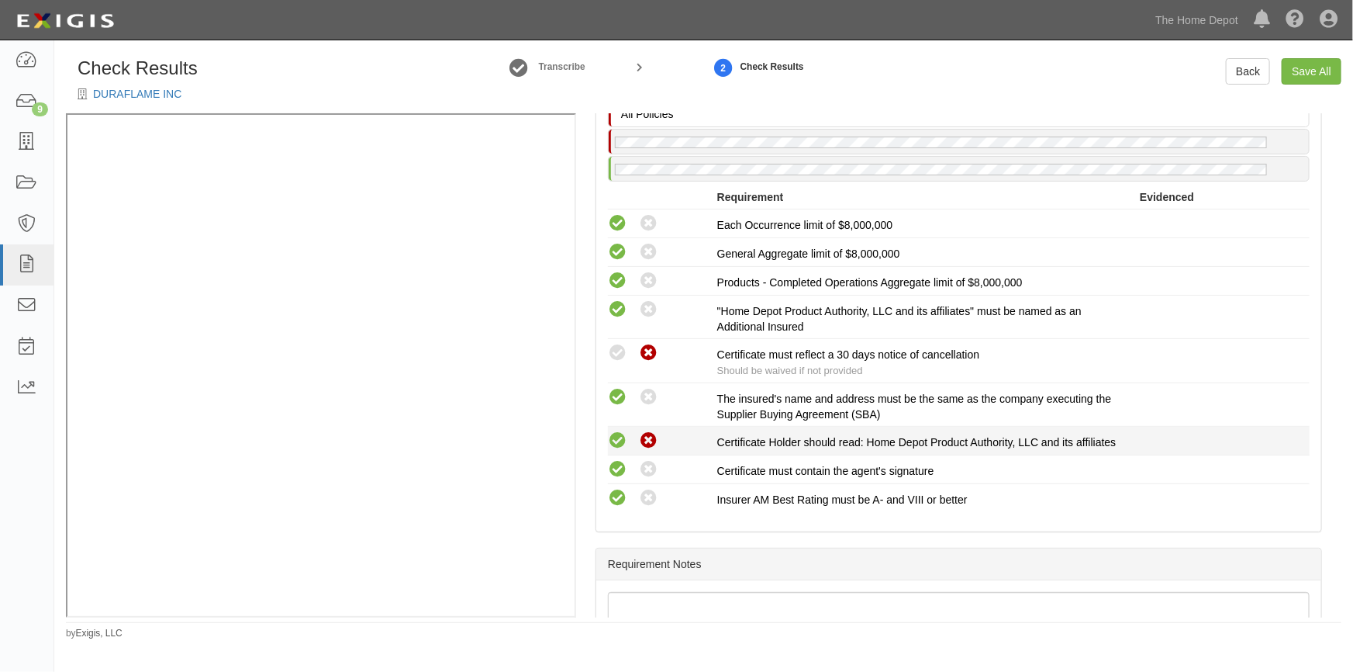
radio input "true"
click at [620, 442] on icon at bounding box center [617, 440] width 19 height 19
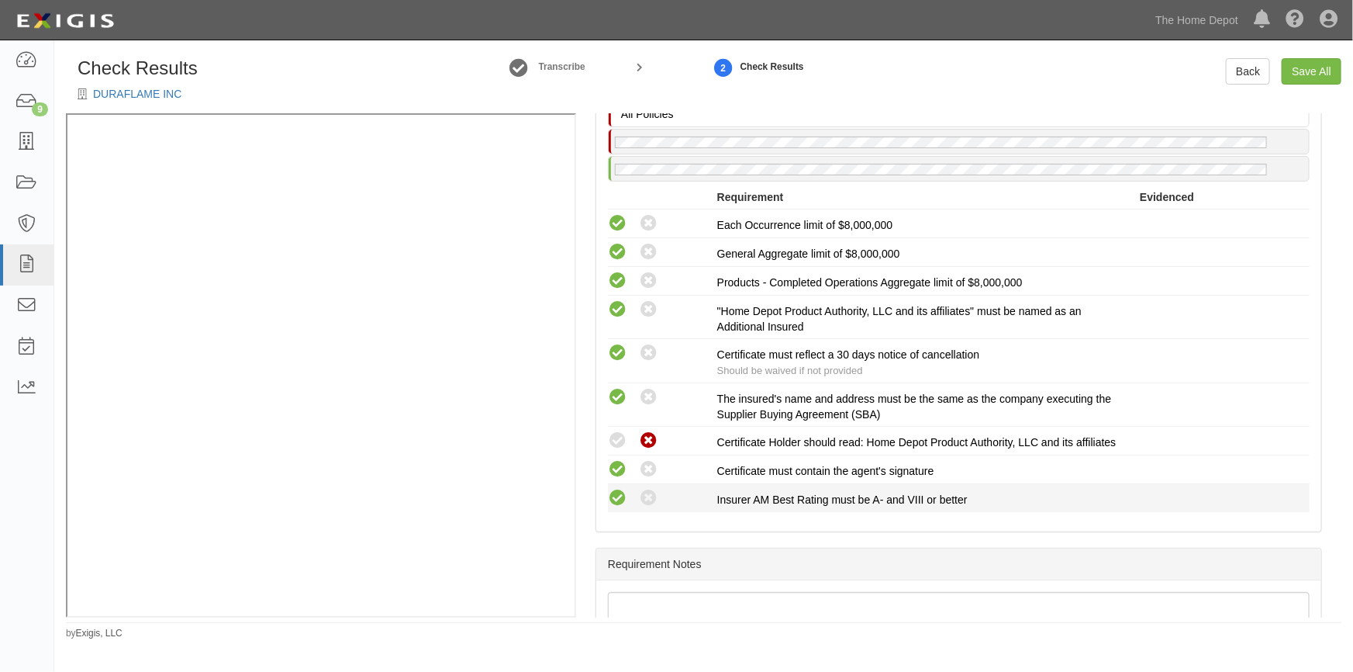
radio input "true"
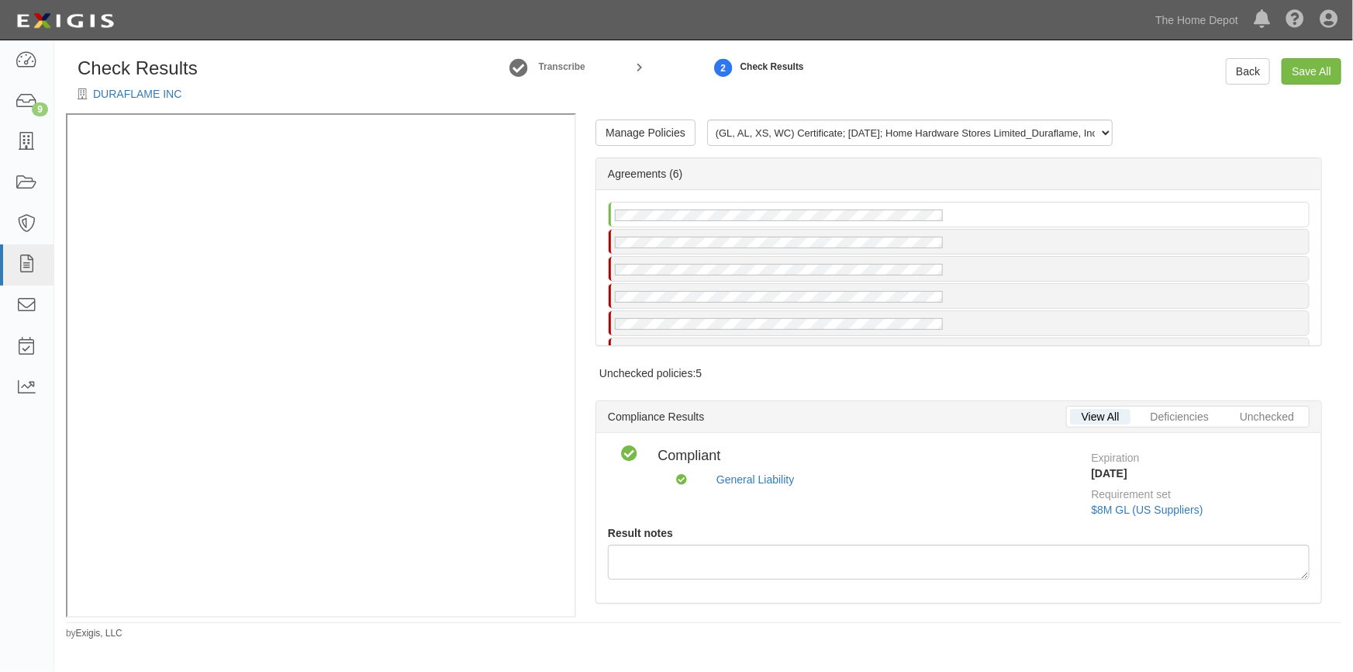
scroll to position [0, 0]
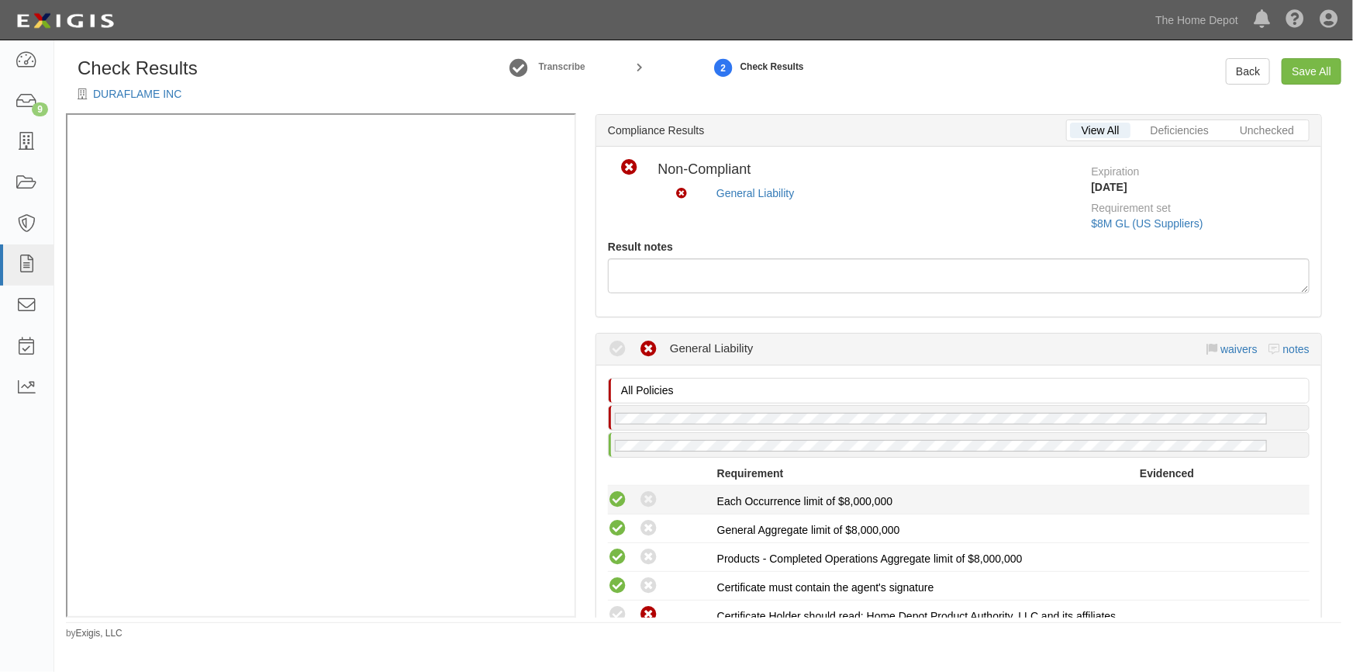
scroll to position [423, 0]
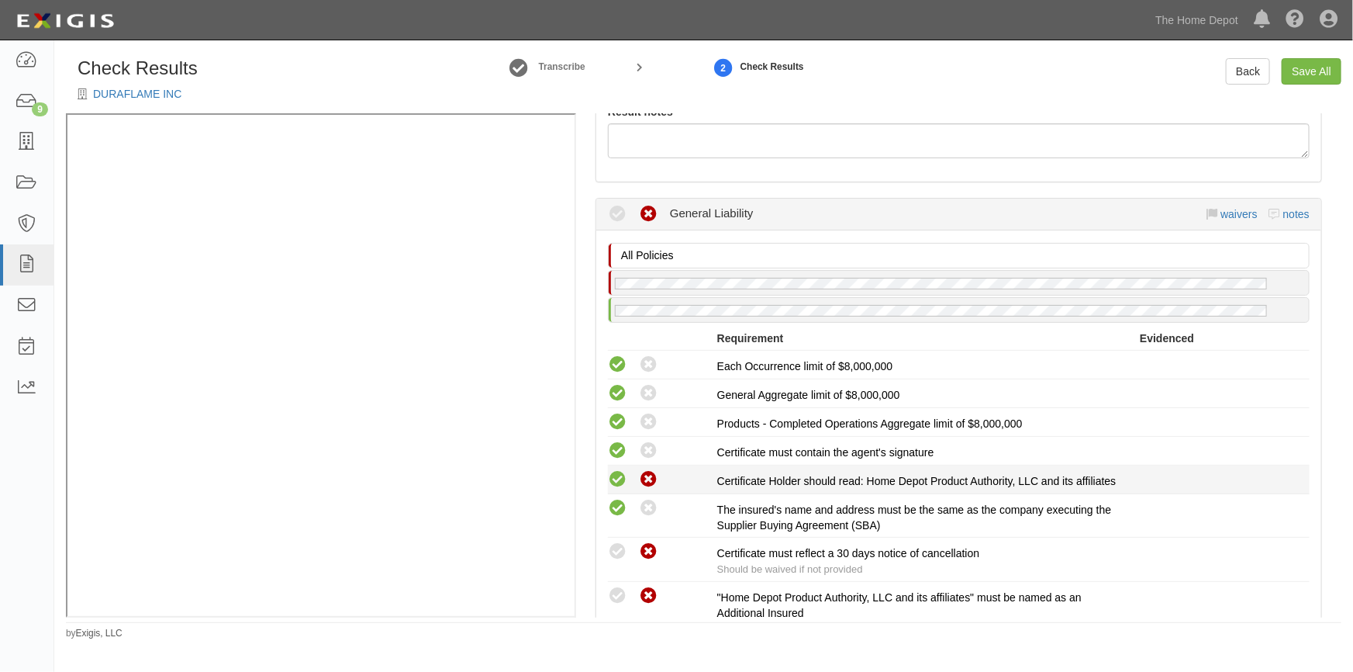
click at [612, 475] on icon at bounding box center [617, 479] width 19 height 19
radio input "true"
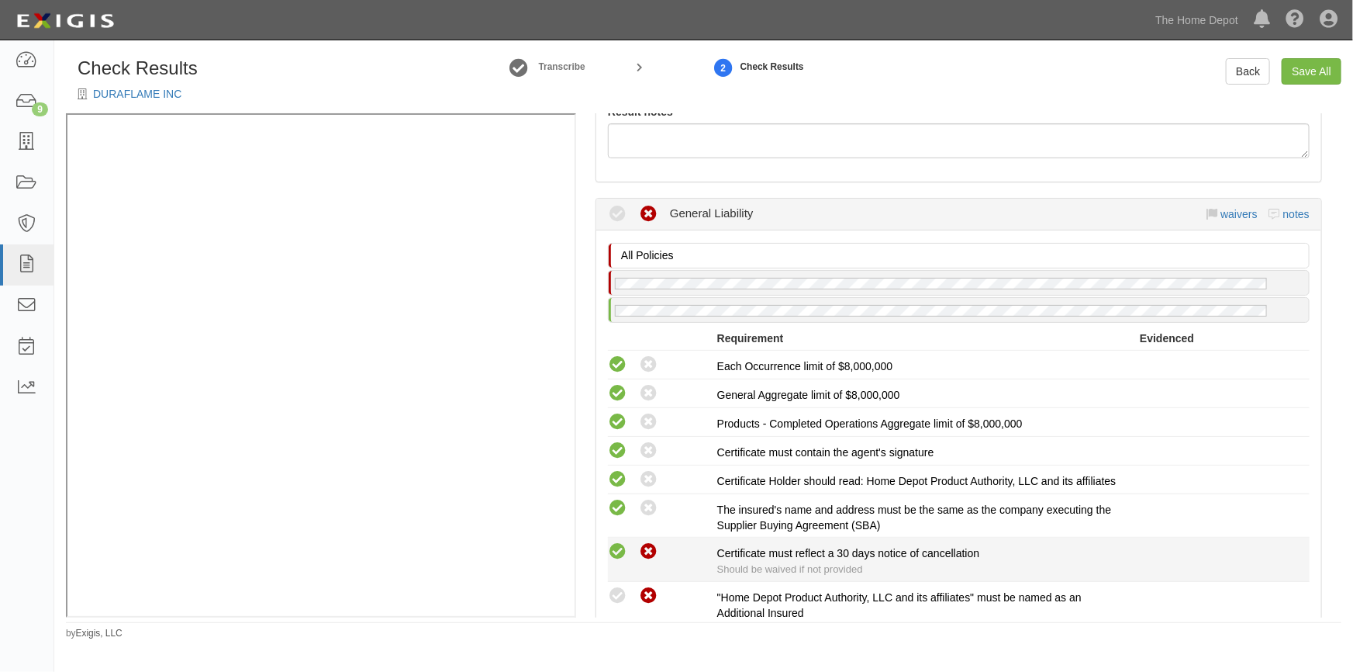
click at [615, 561] on icon at bounding box center [617, 551] width 19 height 19
radio input "true"
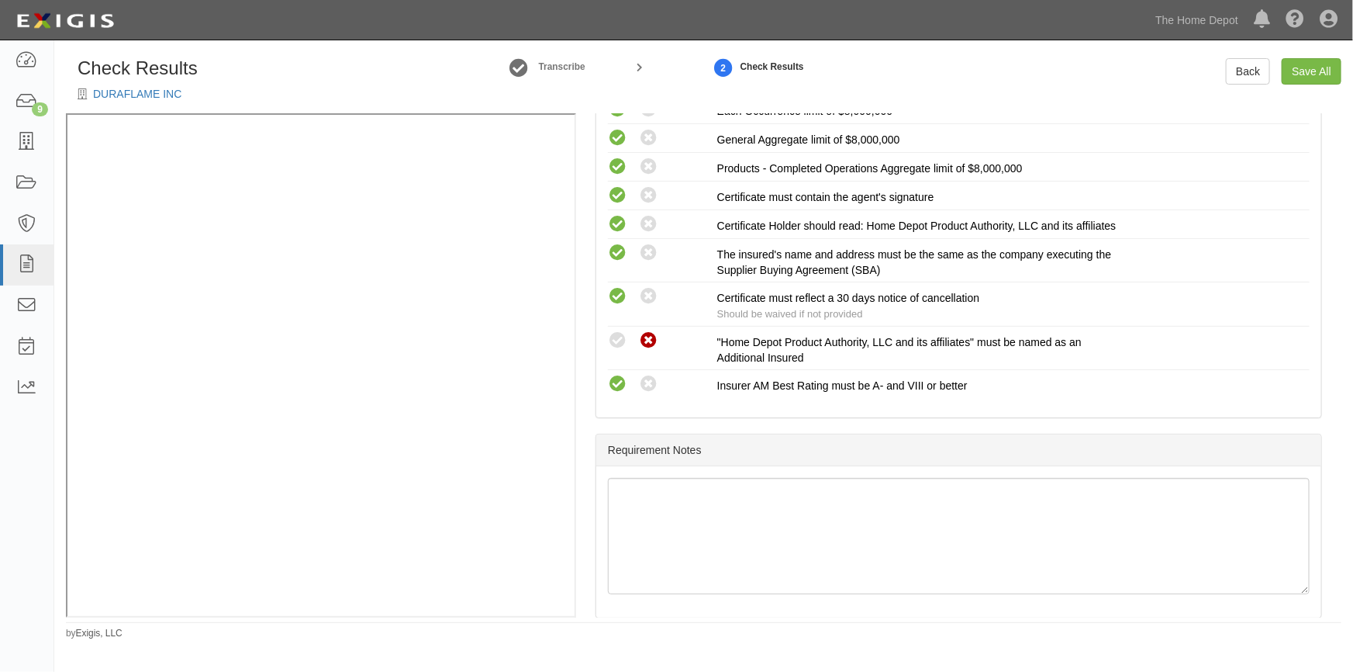
scroll to position [713, 0]
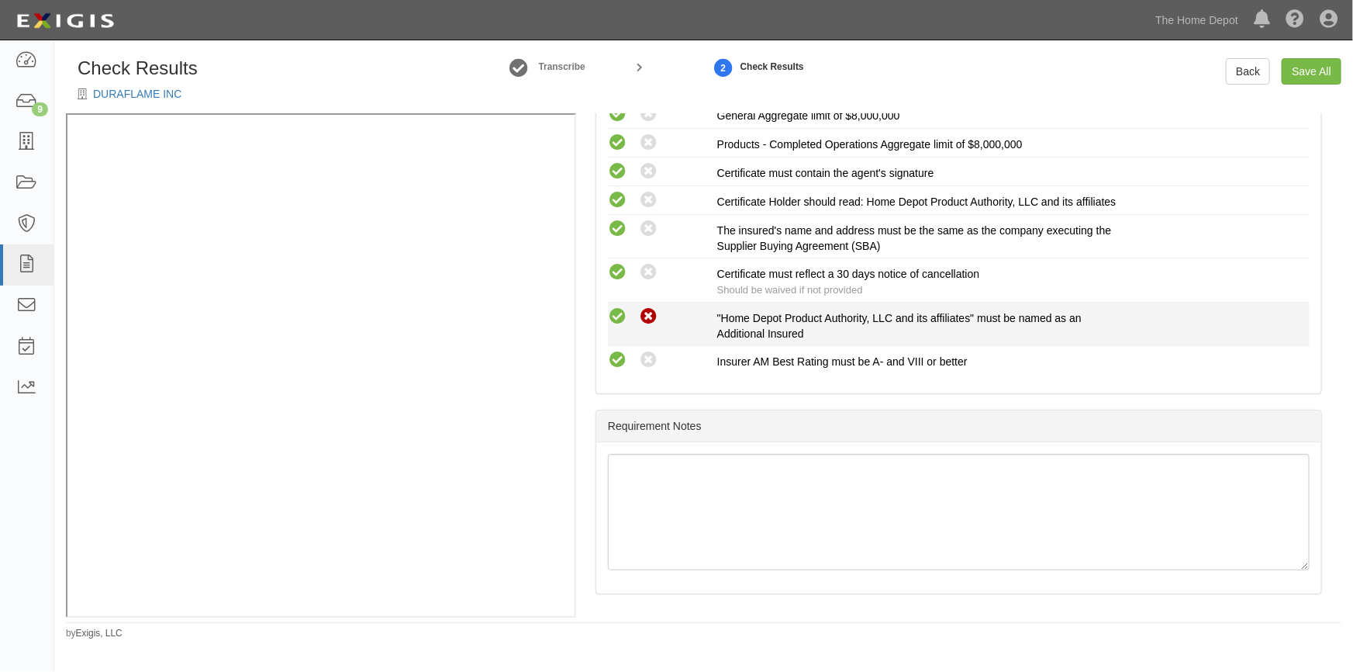
click at [620, 325] on icon at bounding box center [617, 316] width 19 height 19
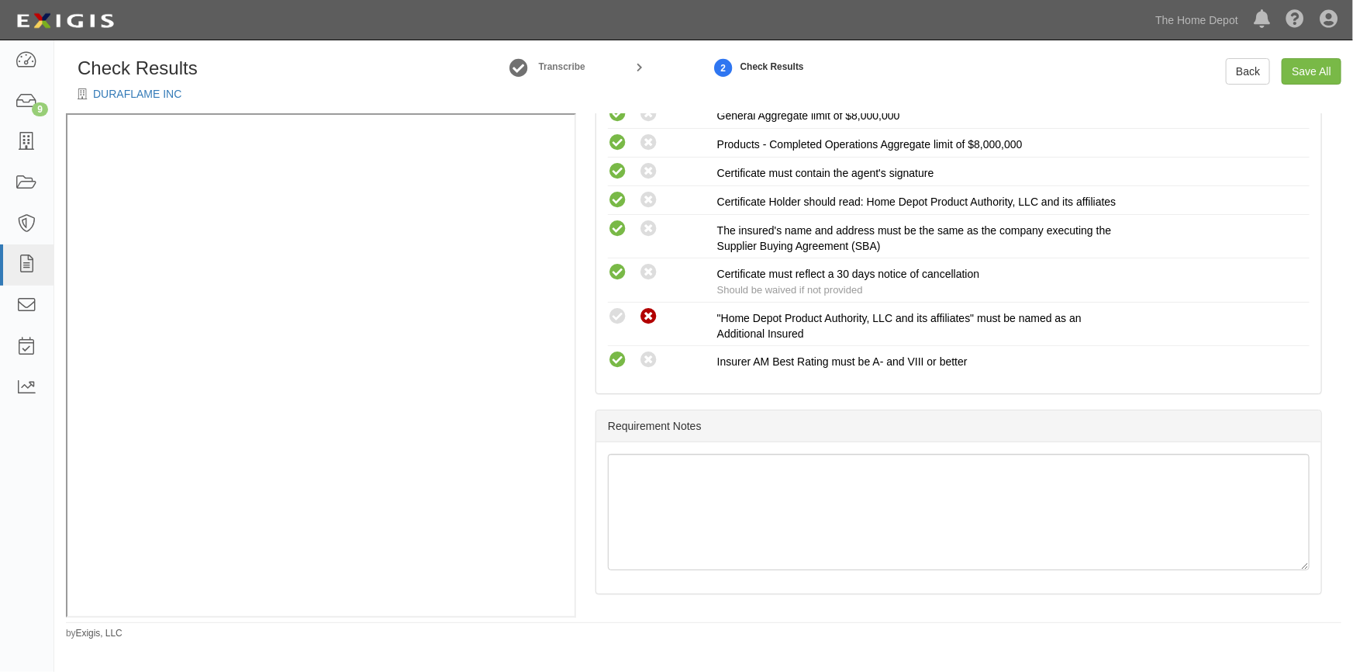
radio input "true"
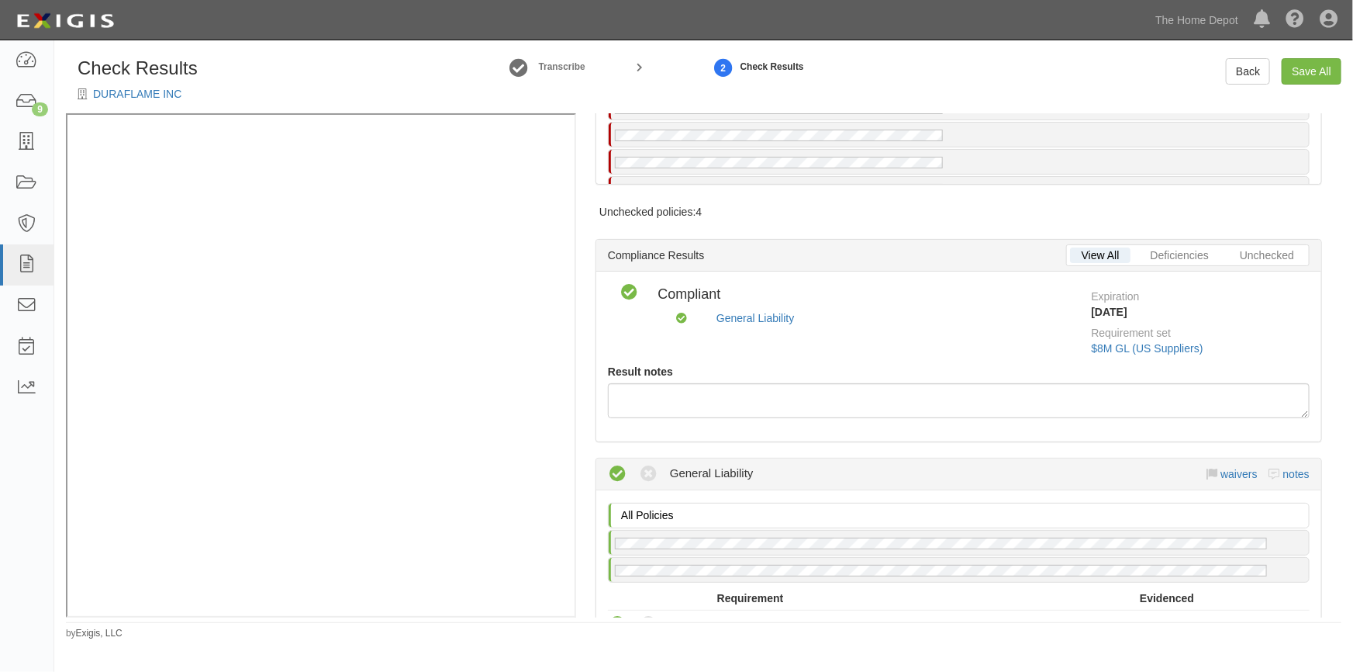
scroll to position [159, 0]
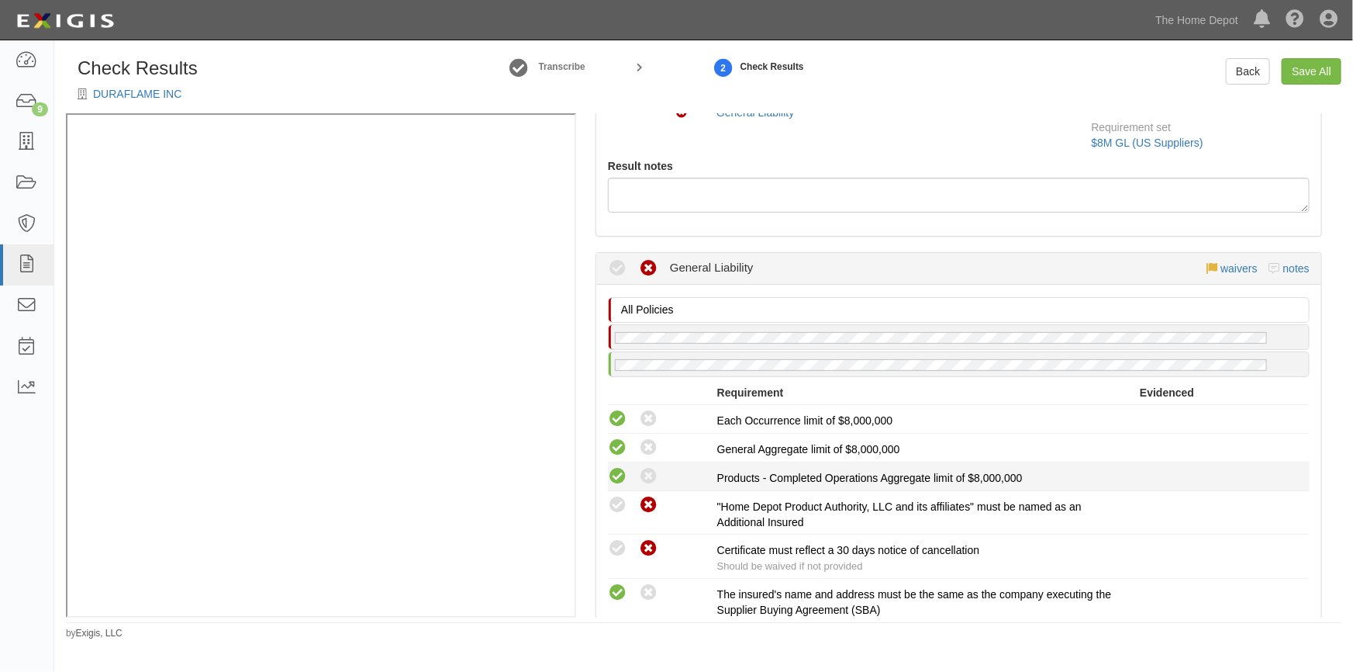
scroll to position [423, 0]
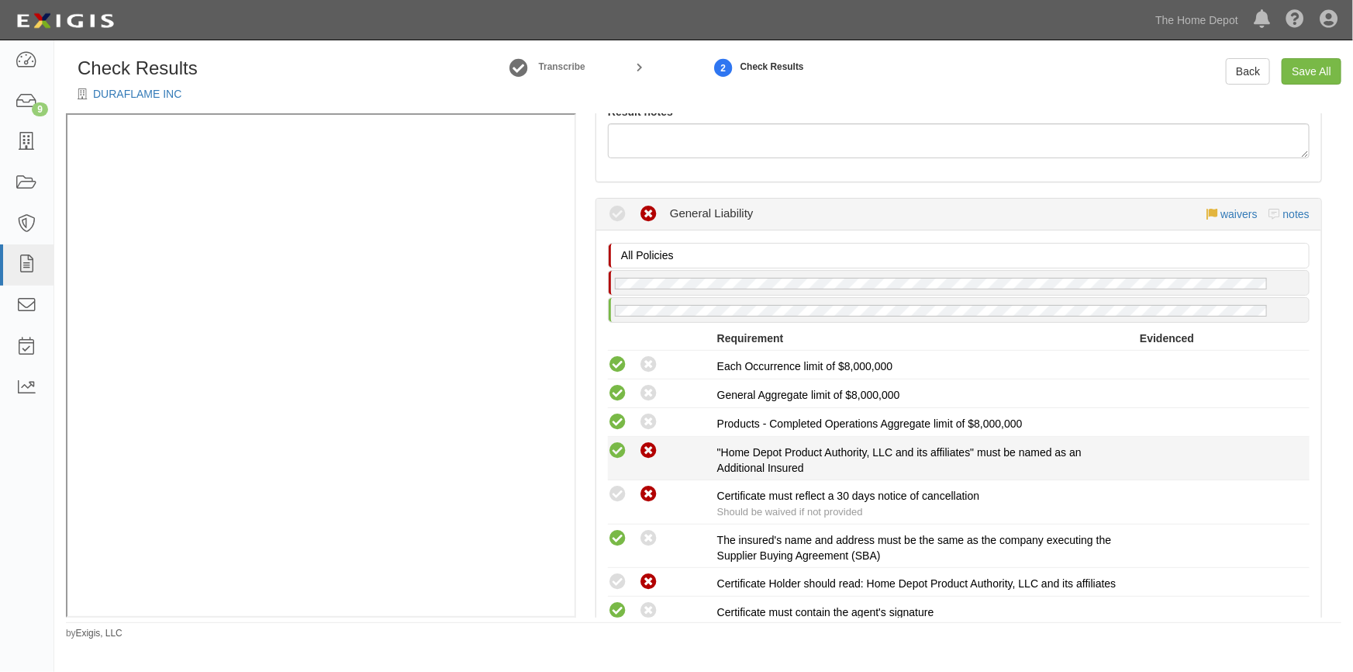
click at [613, 454] on icon at bounding box center [617, 450] width 19 height 19
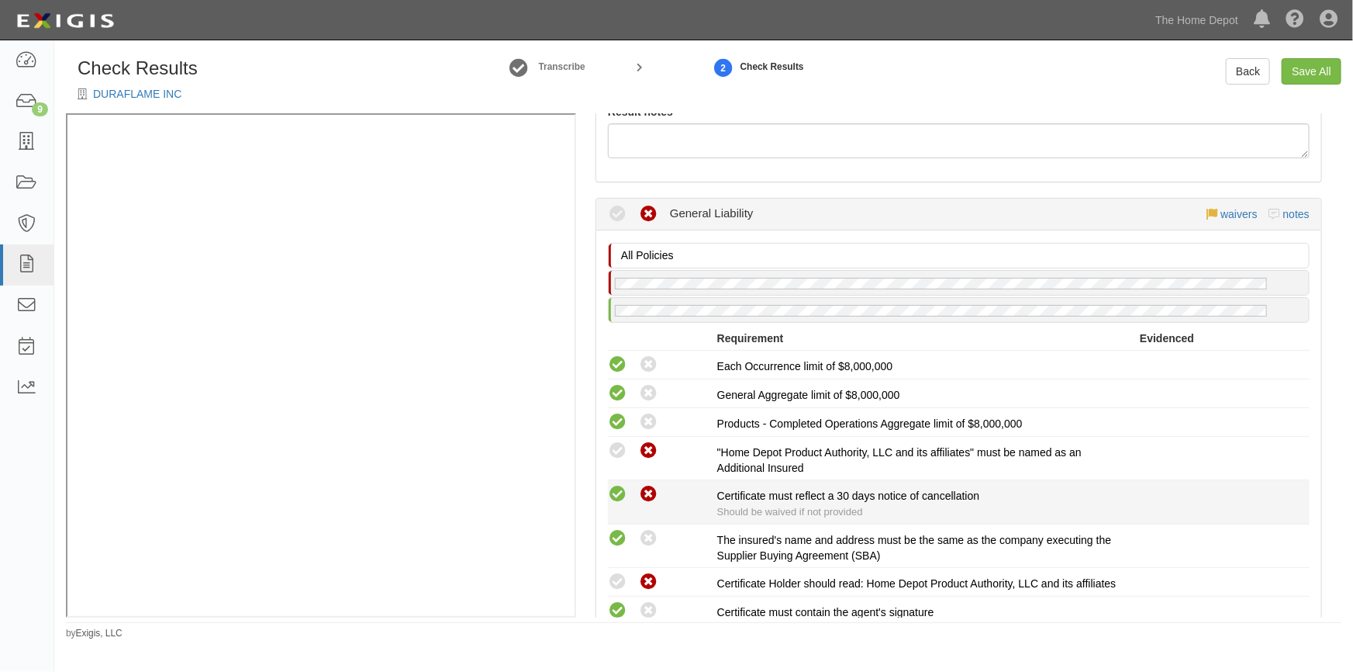
radio input "true"
click at [613, 489] on icon at bounding box center [617, 494] width 19 height 19
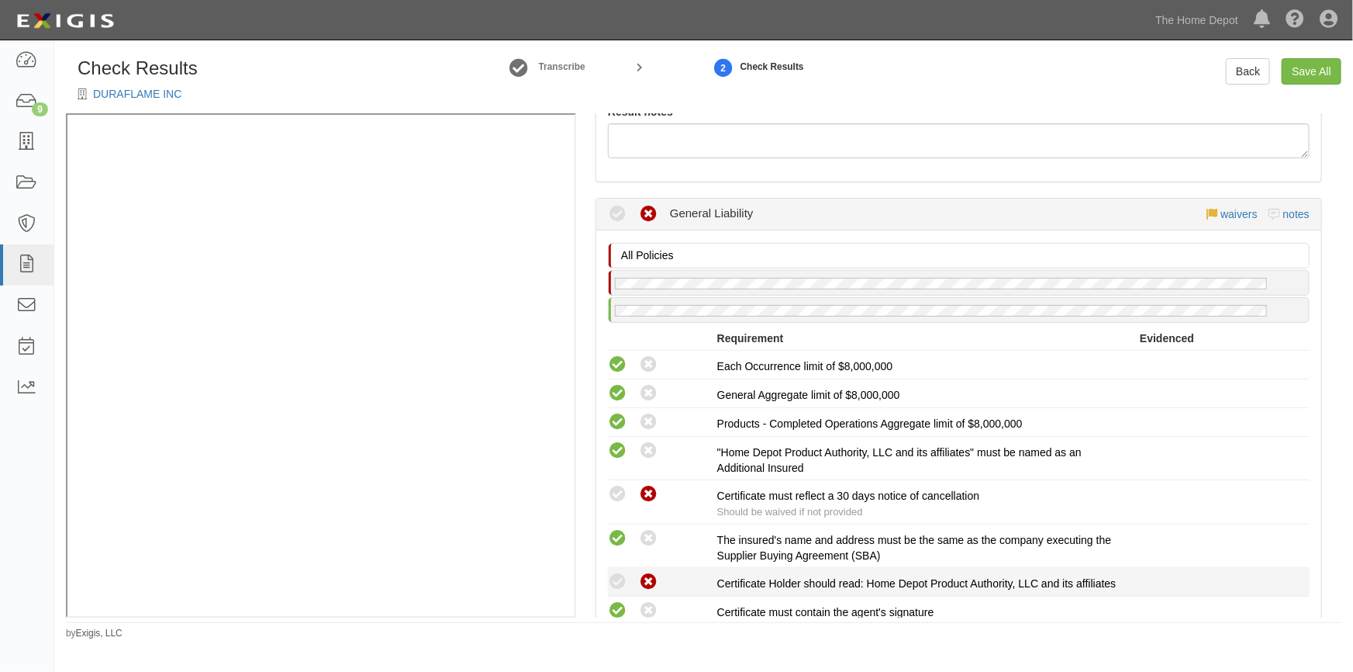
radio input "true"
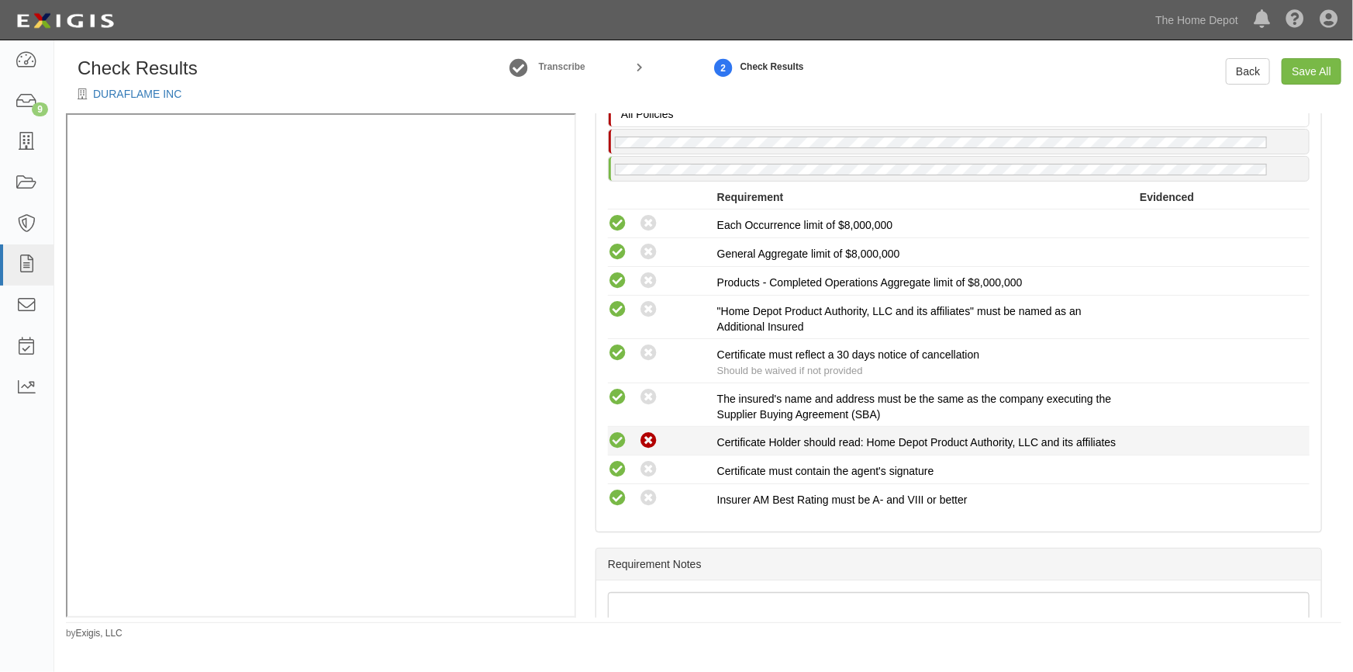
click at [613, 435] on icon at bounding box center [617, 440] width 19 height 19
radio input "true"
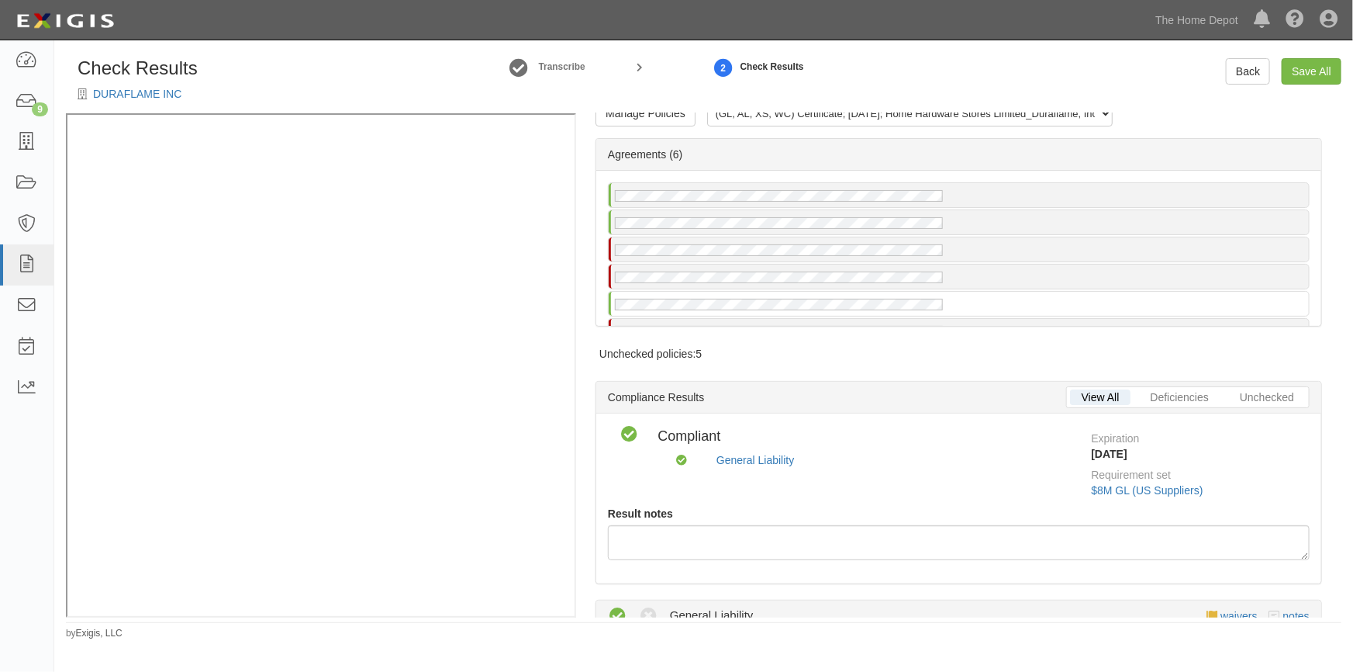
scroll to position [3, 0]
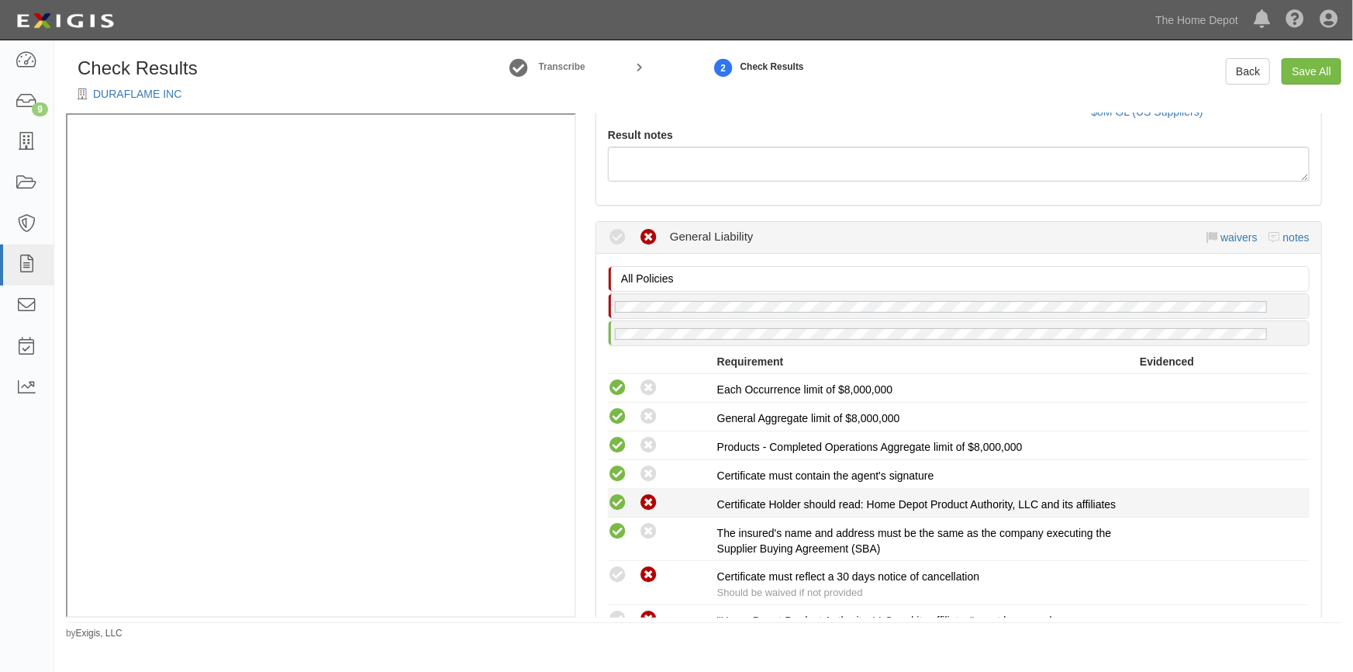
scroll to position [423, 0]
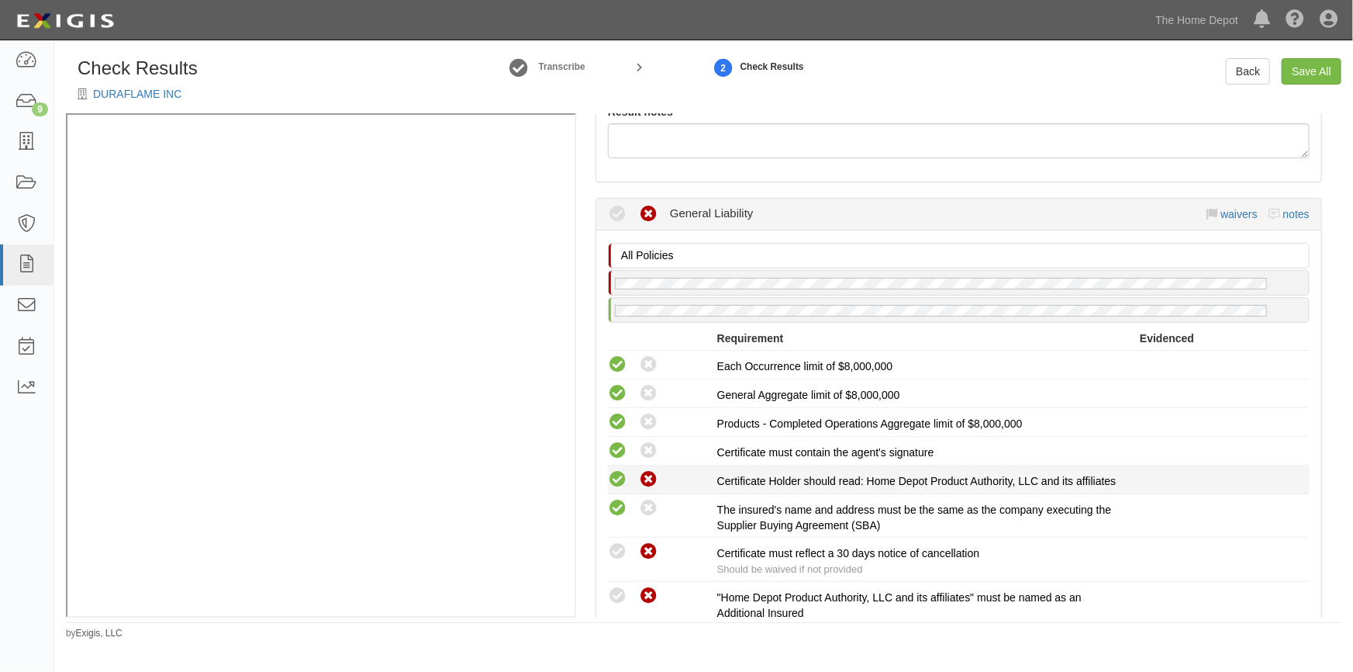
click at [620, 483] on icon at bounding box center [617, 479] width 19 height 19
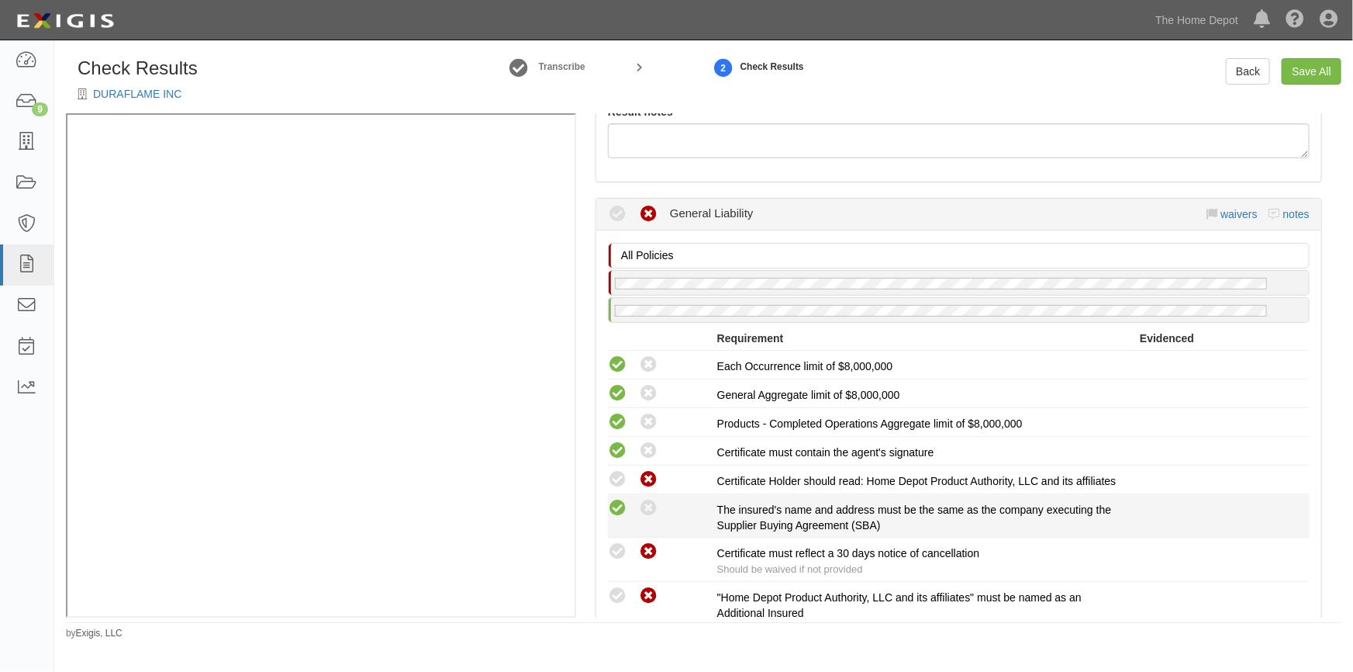
radio input "true"
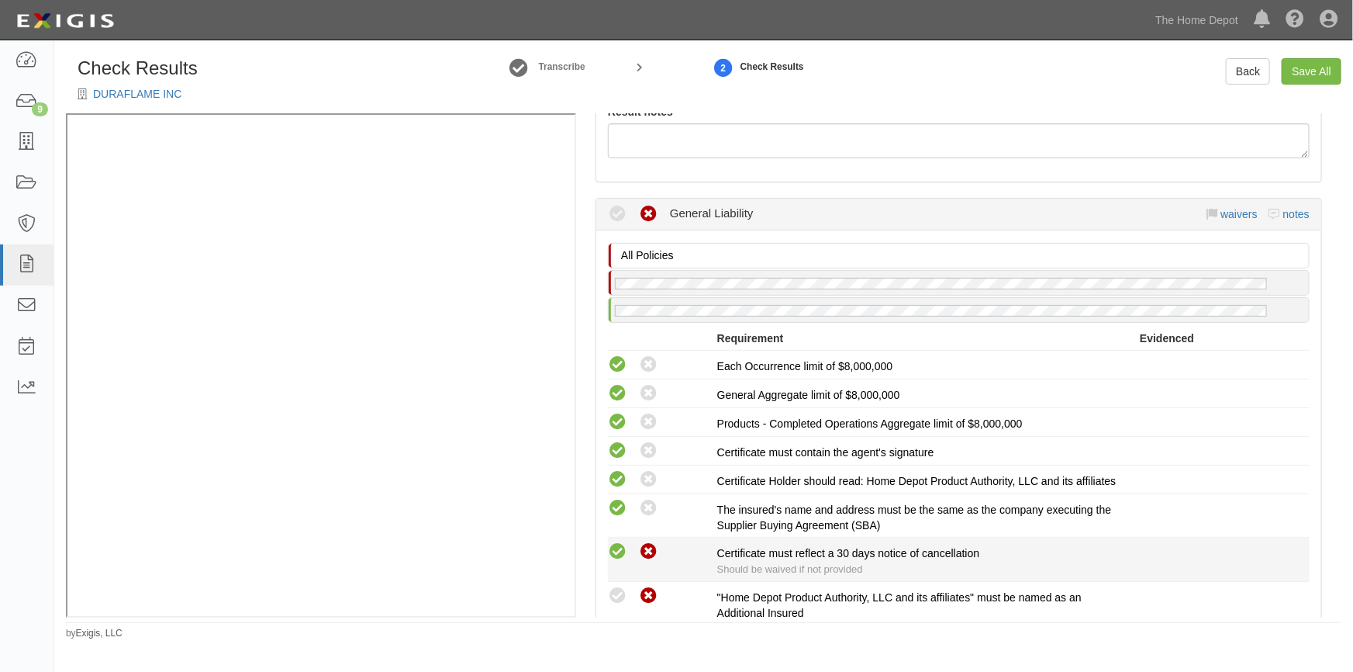
click at [613, 561] on icon at bounding box center [617, 551] width 19 height 19
radio input "true"
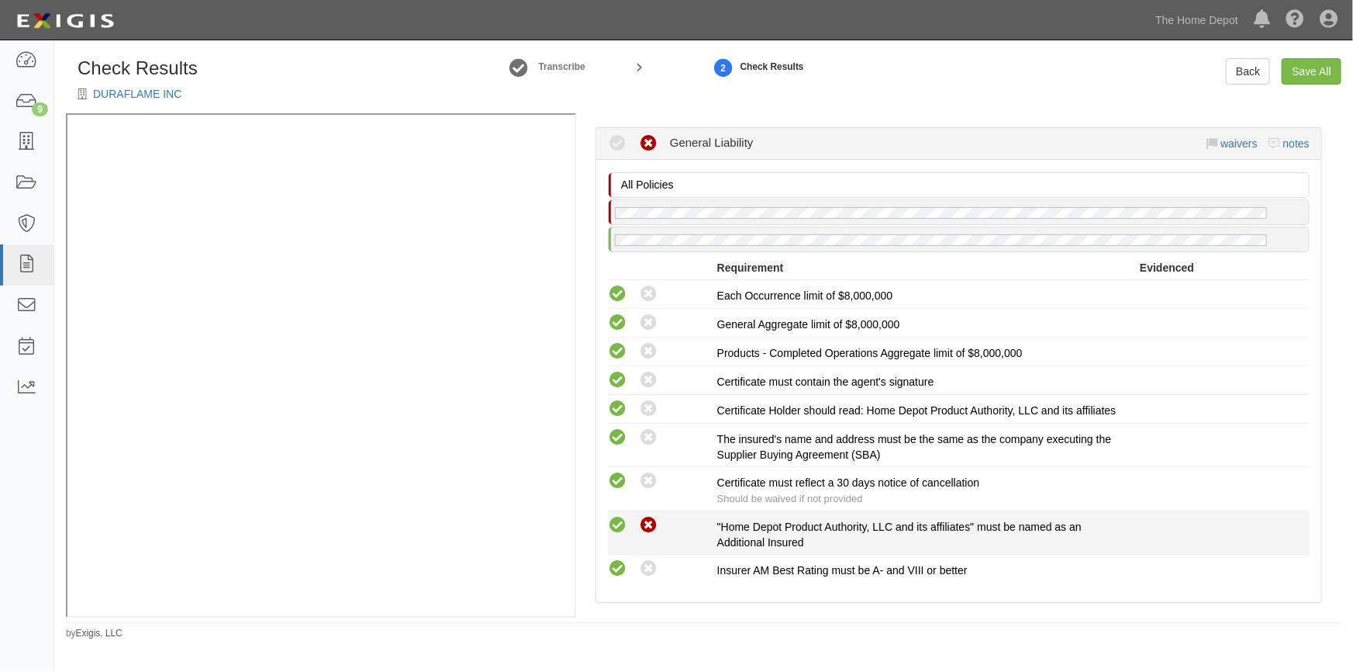
click at [613, 533] on icon at bounding box center [617, 525] width 19 height 19
radio input "true"
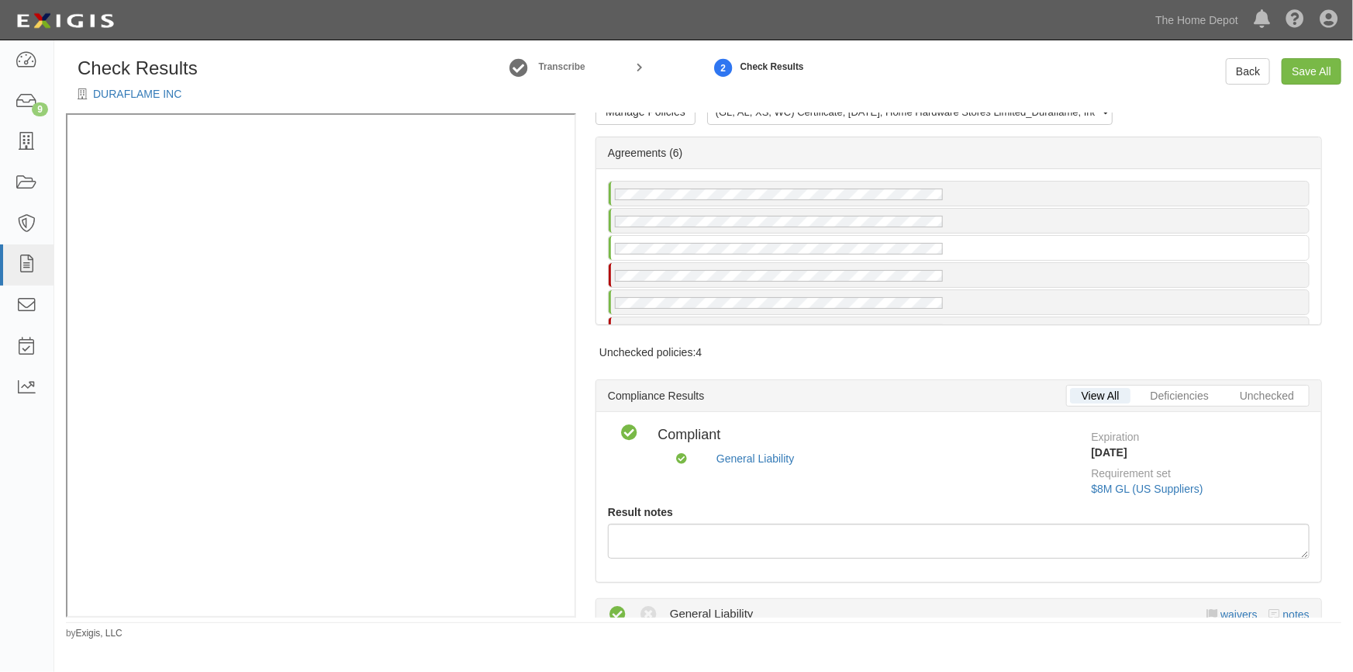
scroll to position [0, 0]
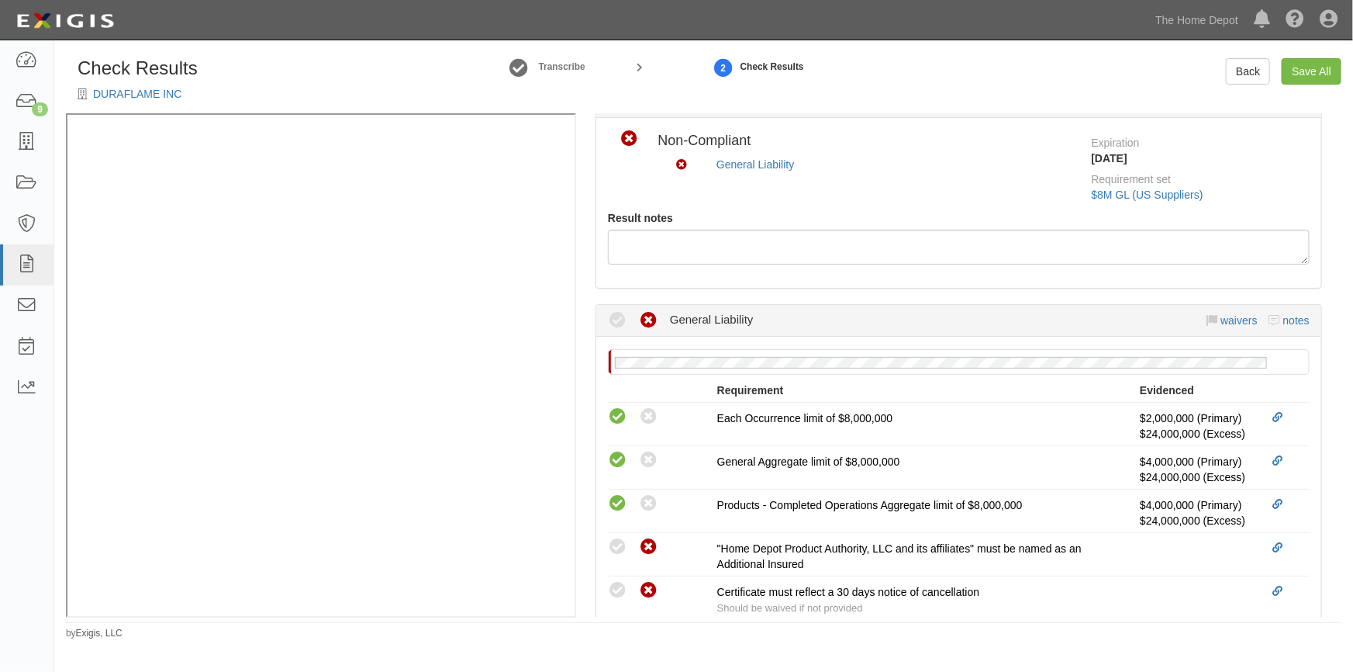
scroll to position [352, 0]
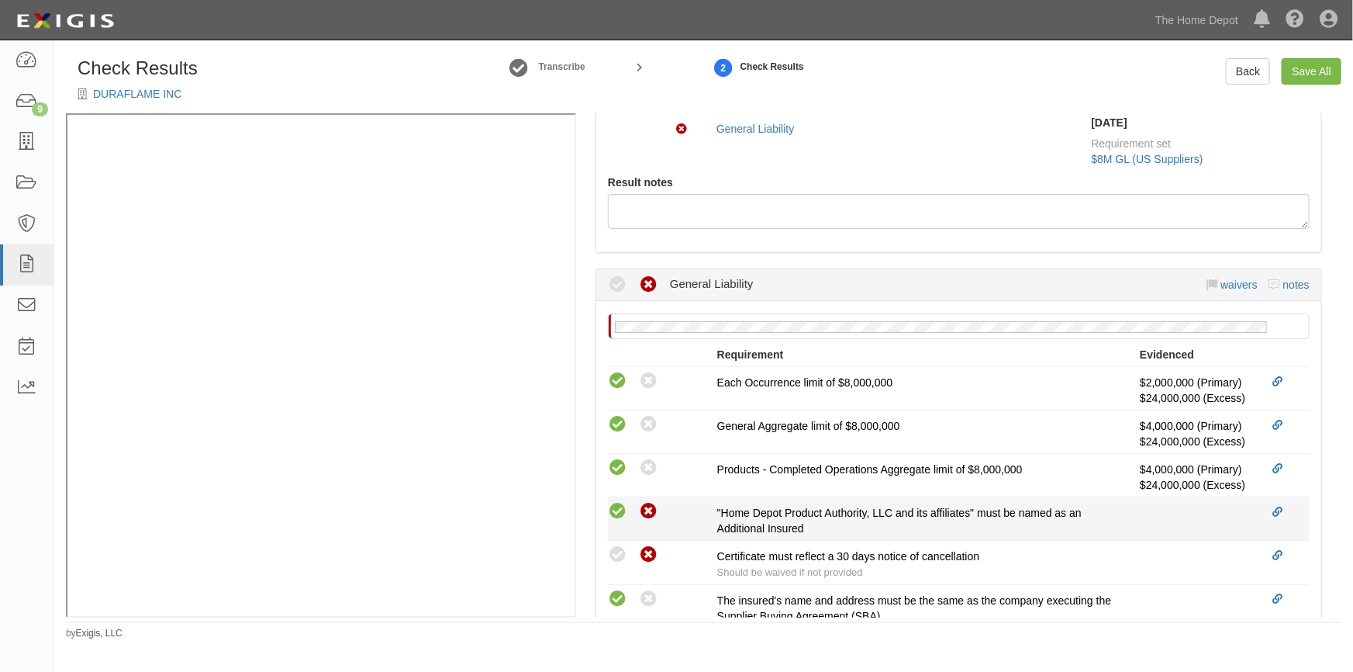
click at [613, 511] on icon at bounding box center [617, 511] width 19 height 19
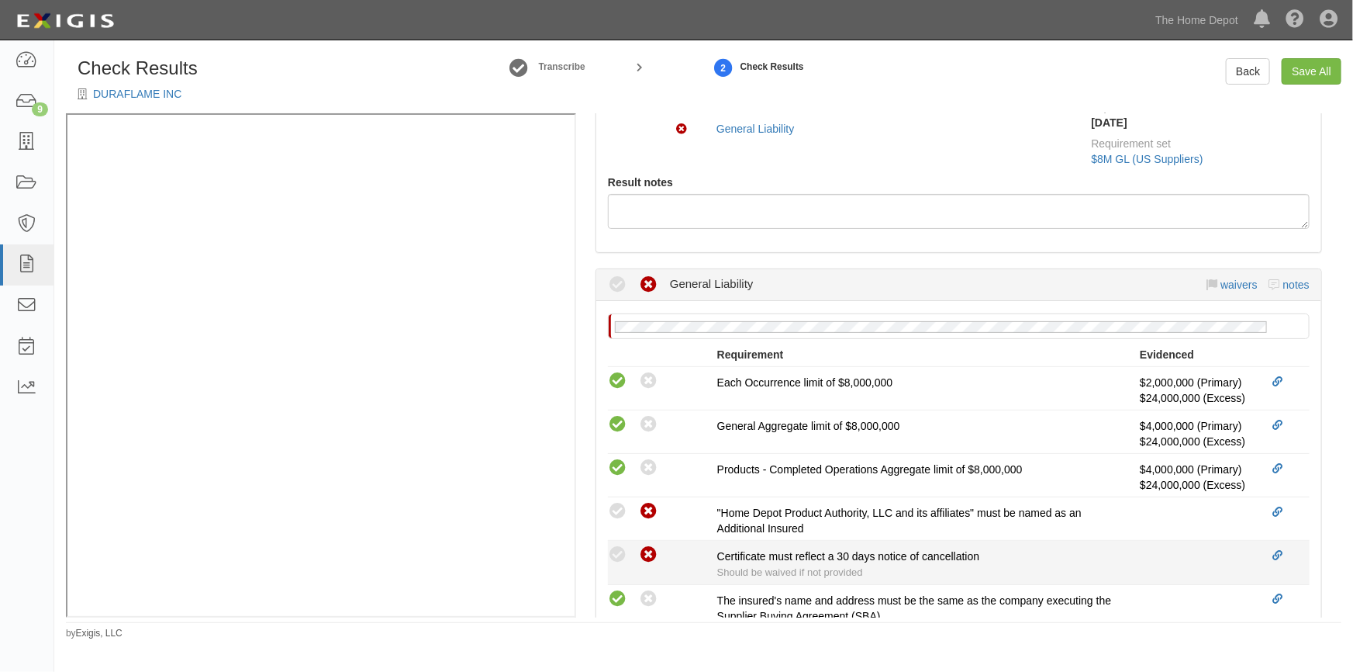
radio input "true"
click at [617, 564] on div "Compliant Waived: Non-Compliant Certificate must reflect a 30 days notice of ca…" at bounding box center [958, 562] width 725 height 36
click at [617, 555] on icon at bounding box center [617, 554] width 19 height 19
radio input "true"
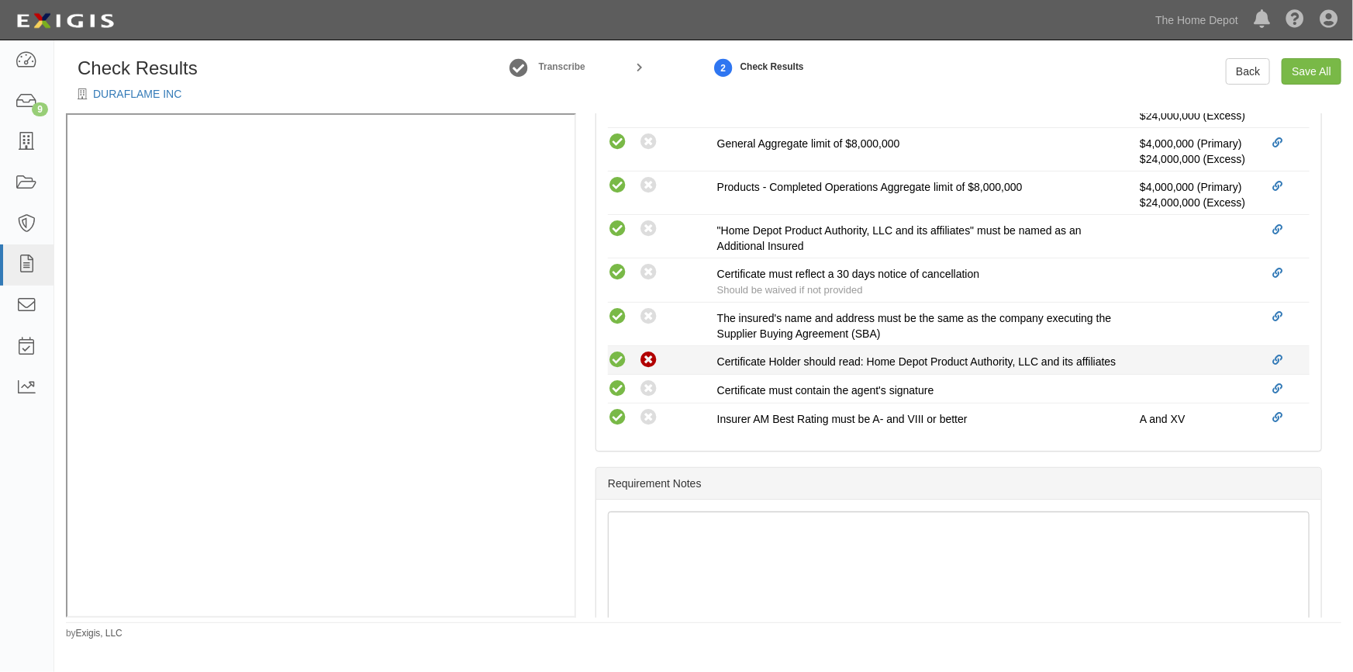
click at [612, 358] on icon at bounding box center [617, 360] width 19 height 19
radio input "true"
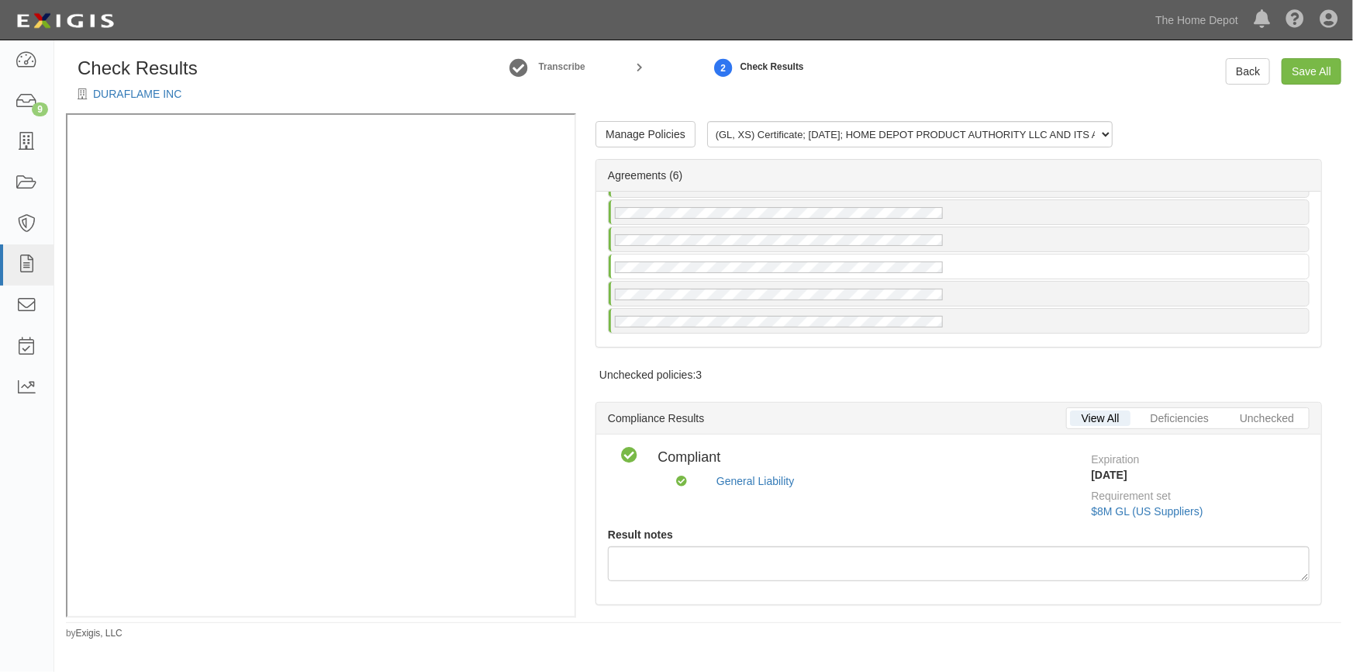
scroll to position [0, 0]
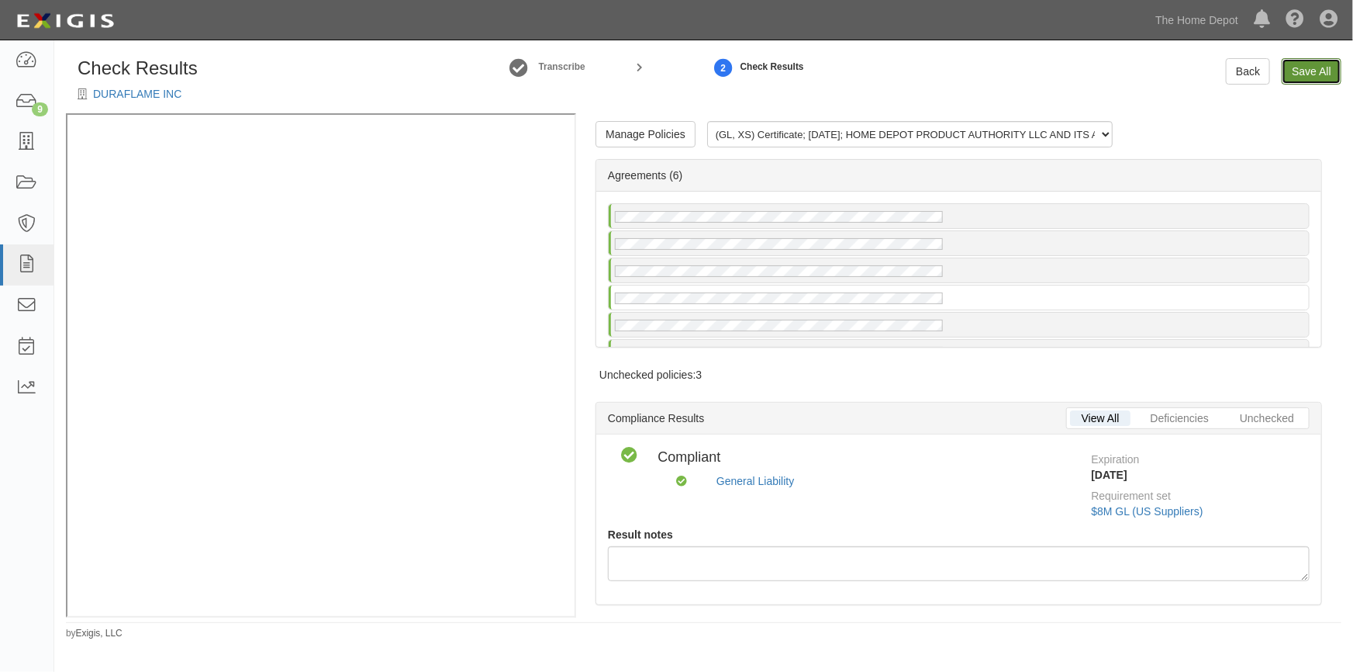
click at [1295, 76] on link "Save All" at bounding box center [1312, 71] width 60 height 26
radio input "false"
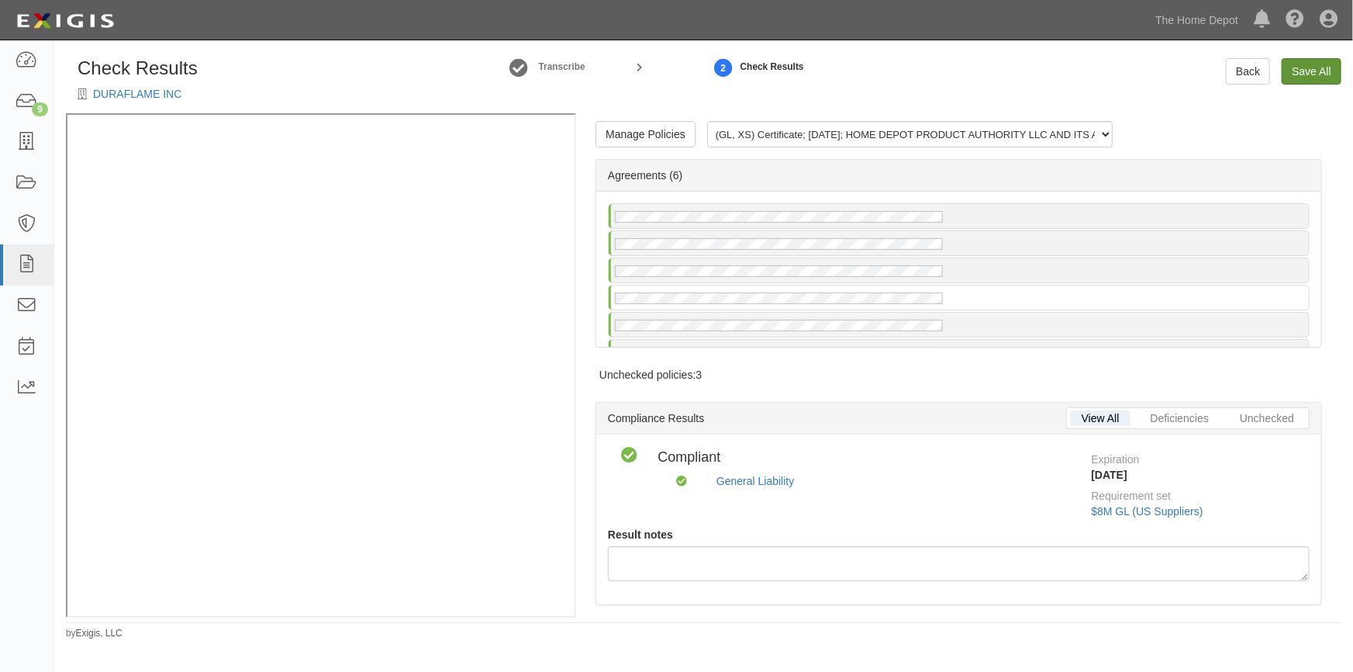
radio input "false"
radio input "true"
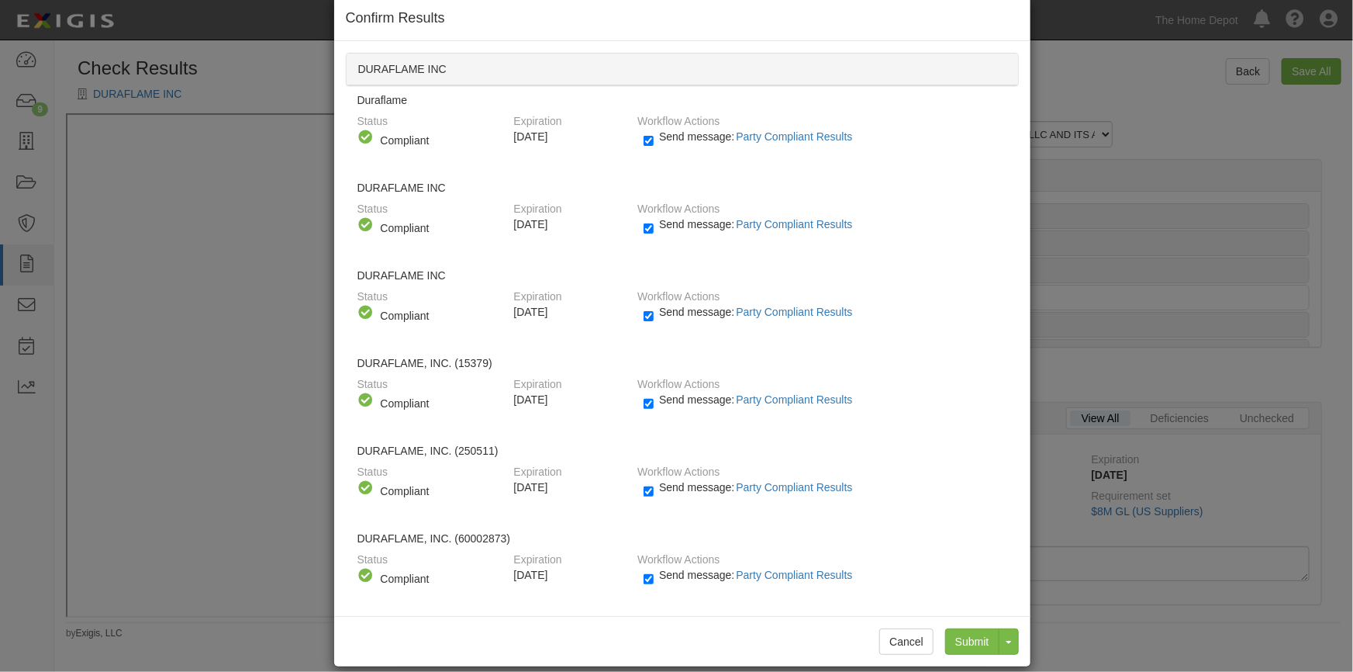
scroll to position [43, 0]
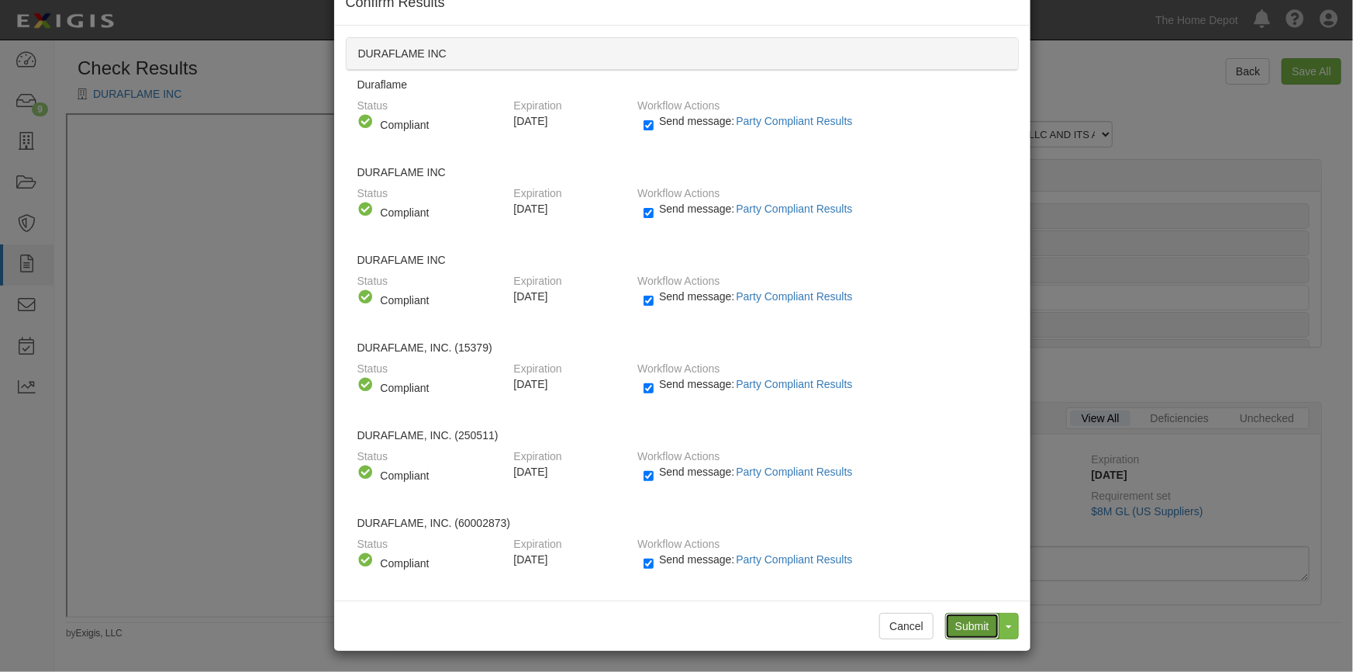
click at [950, 631] on input "Submit" at bounding box center [972, 626] width 54 height 26
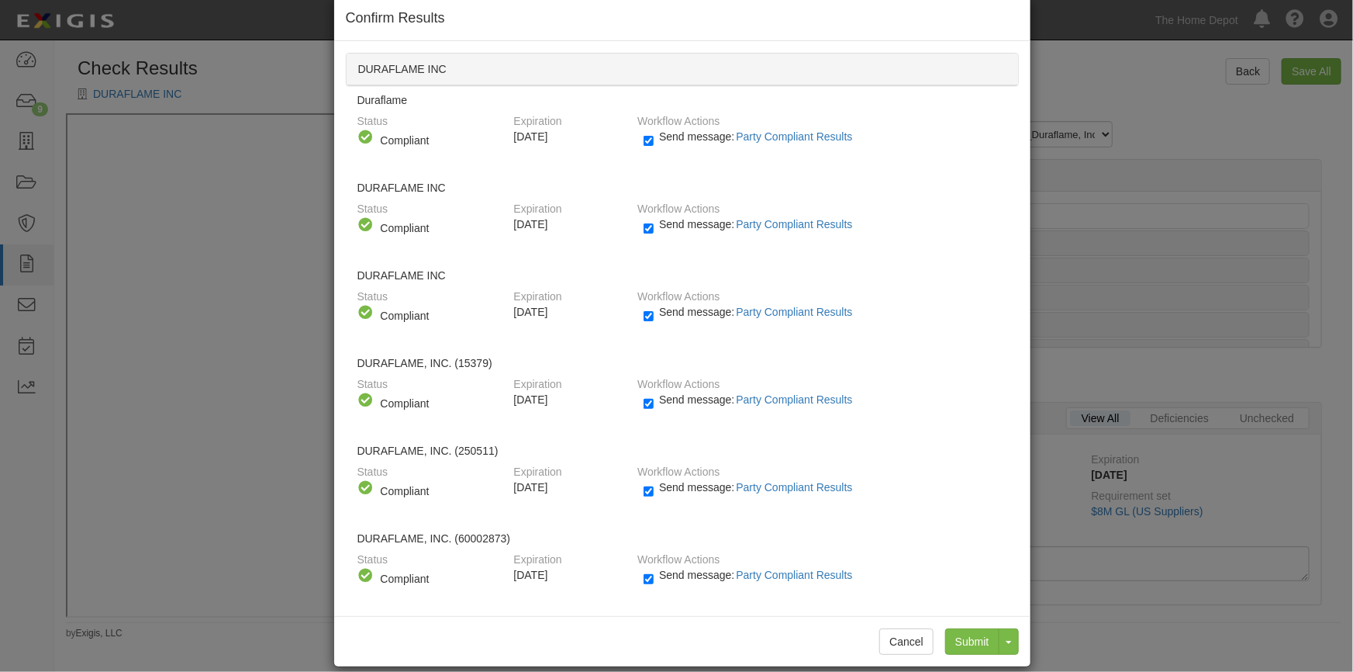
scroll to position [43, 0]
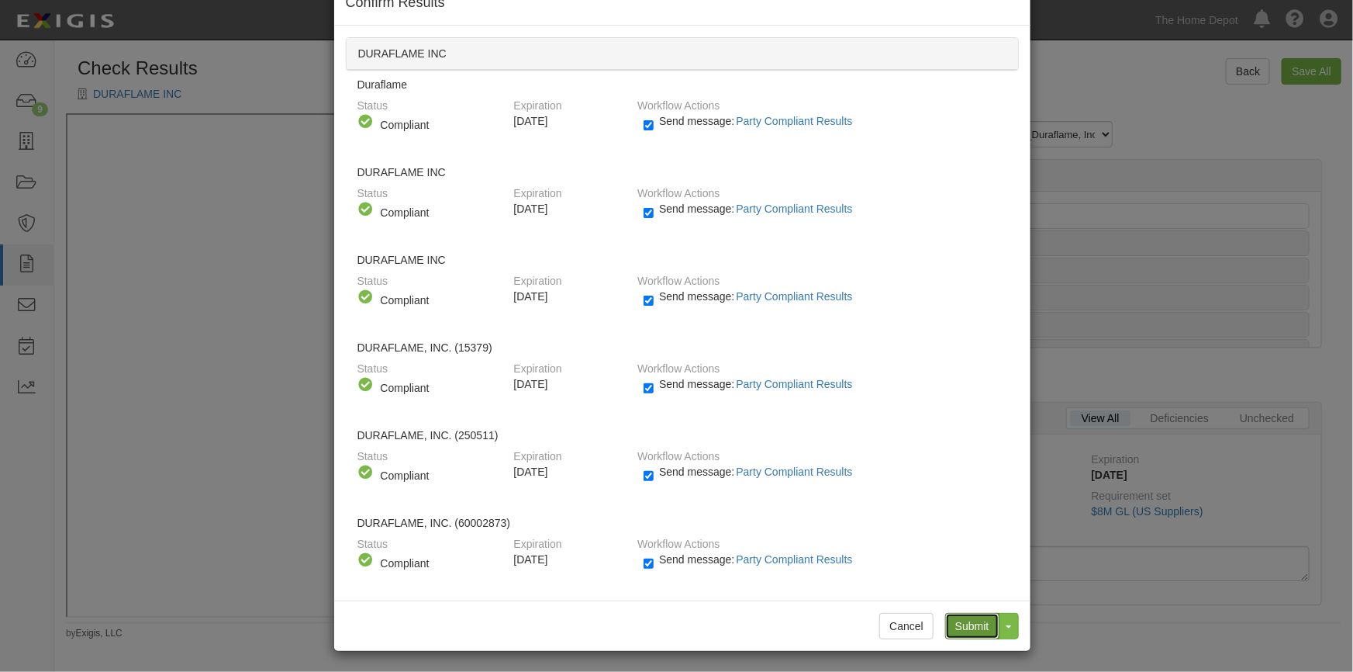
click at [955, 631] on input "Submit" at bounding box center [972, 626] width 54 height 26
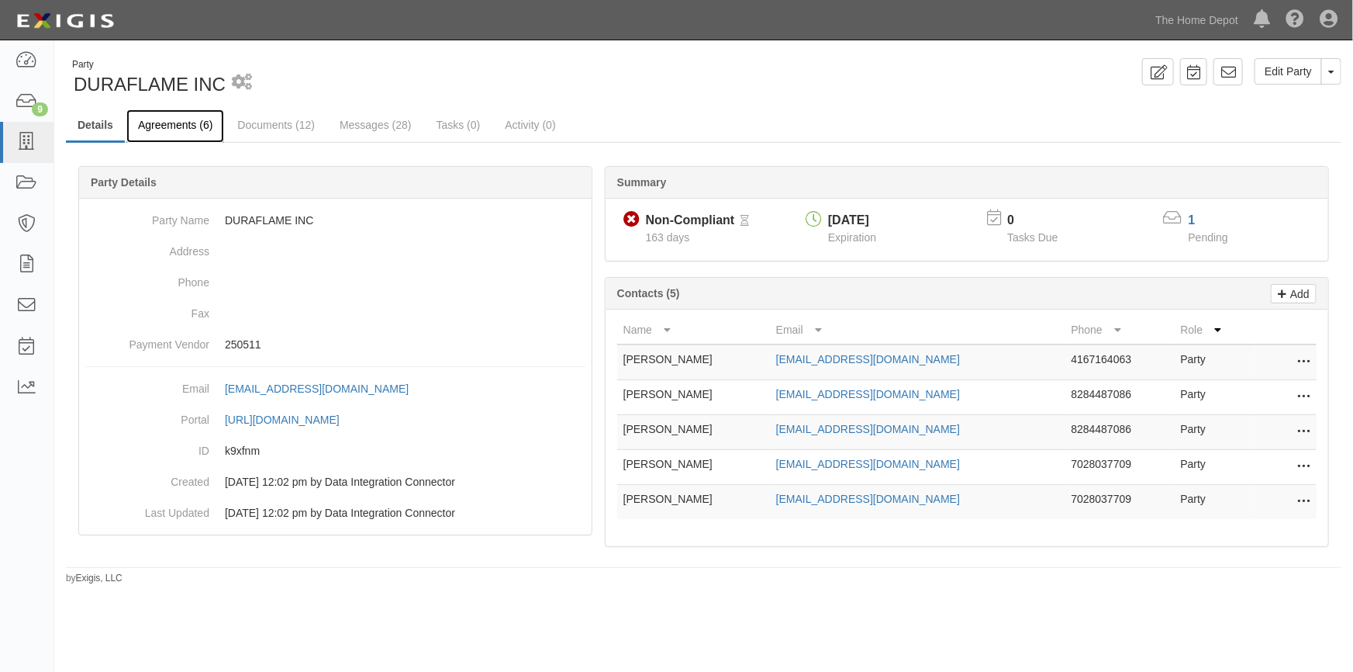
click at [179, 129] on link "Agreements (6)" at bounding box center [175, 125] width 98 height 33
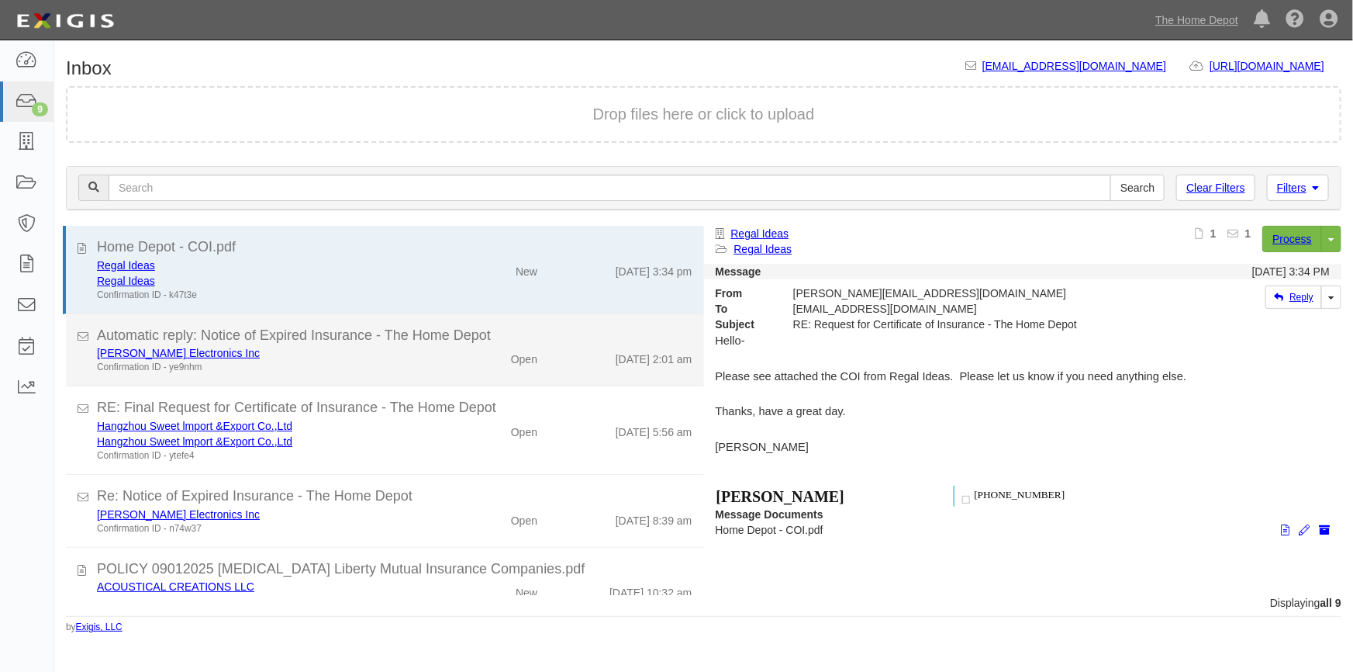
click at [327, 357] on div "[PERSON_NAME] Electronics Inc" at bounding box center [265, 353] width 337 height 16
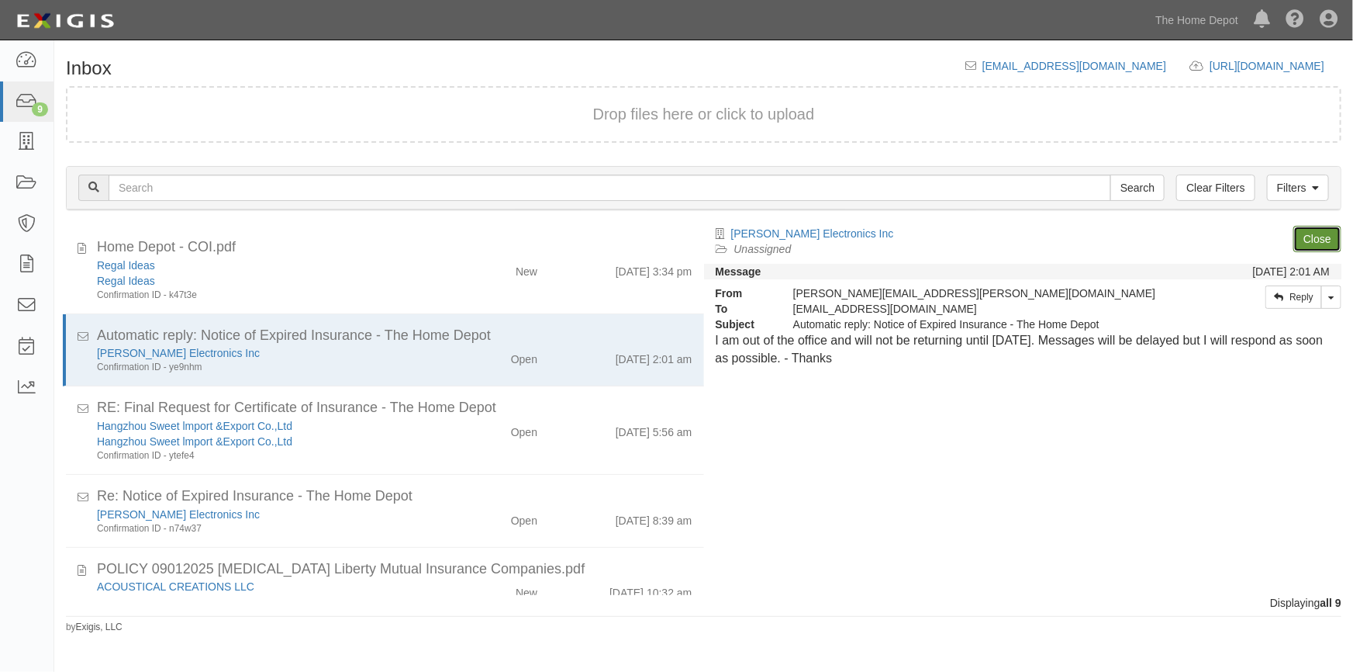
click at [1314, 239] on link "Close" at bounding box center [1318, 239] width 48 height 26
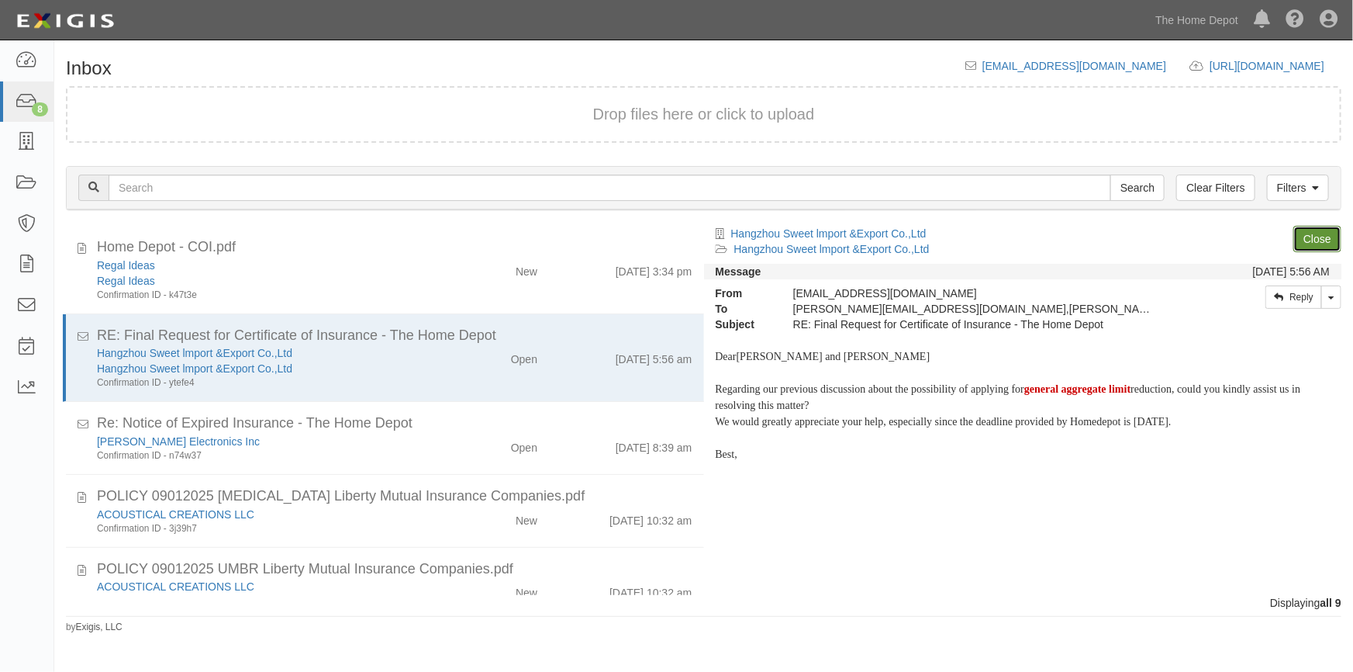
click at [1303, 242] on link "Close" at bounding box center [1318, 239] width 48 height 26
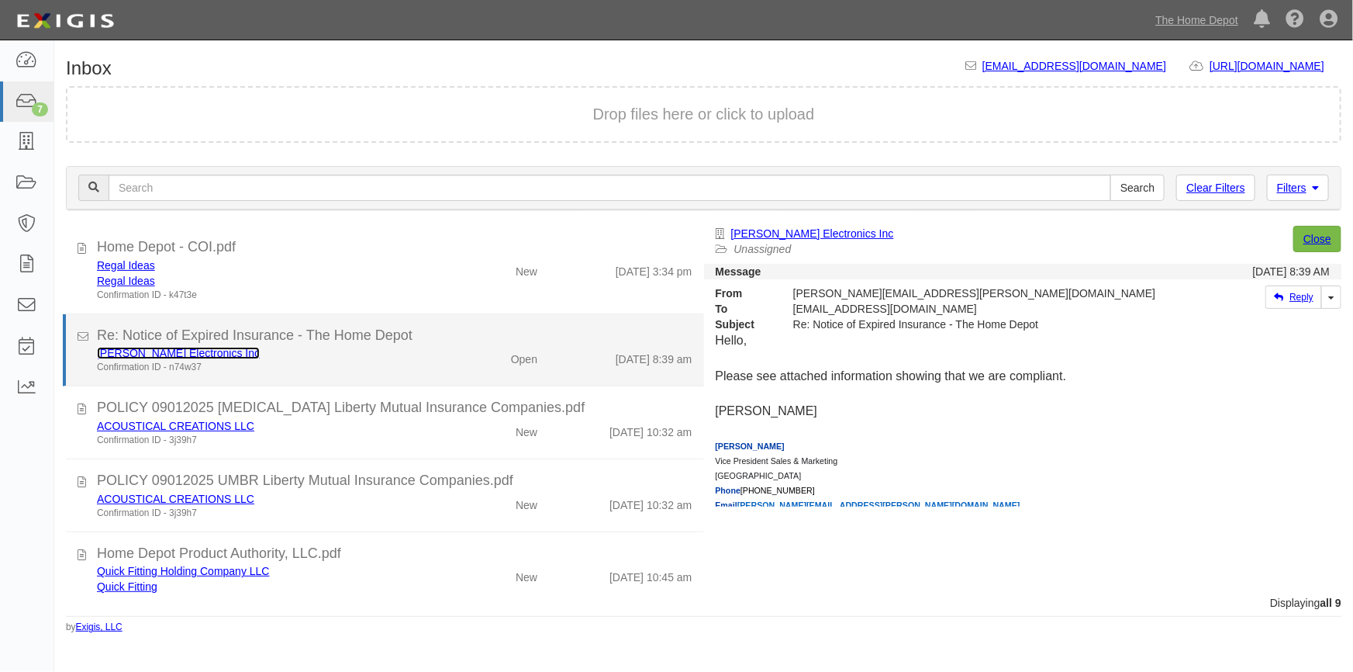
click at [163, 352] on link "Alton Electronics Inc" at bounding box center [178, 353] width 163 height 12
click div "Alton Electronics Inc Confirmation ID - n74w37"
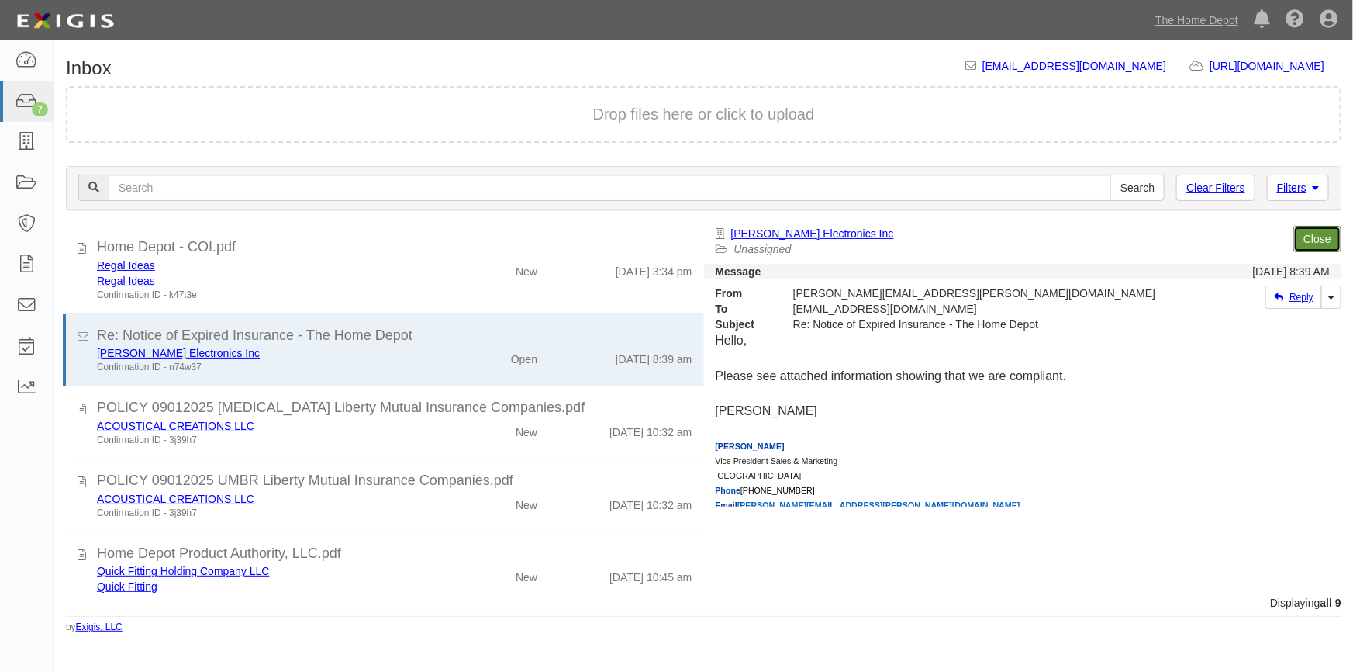
click link "Close"
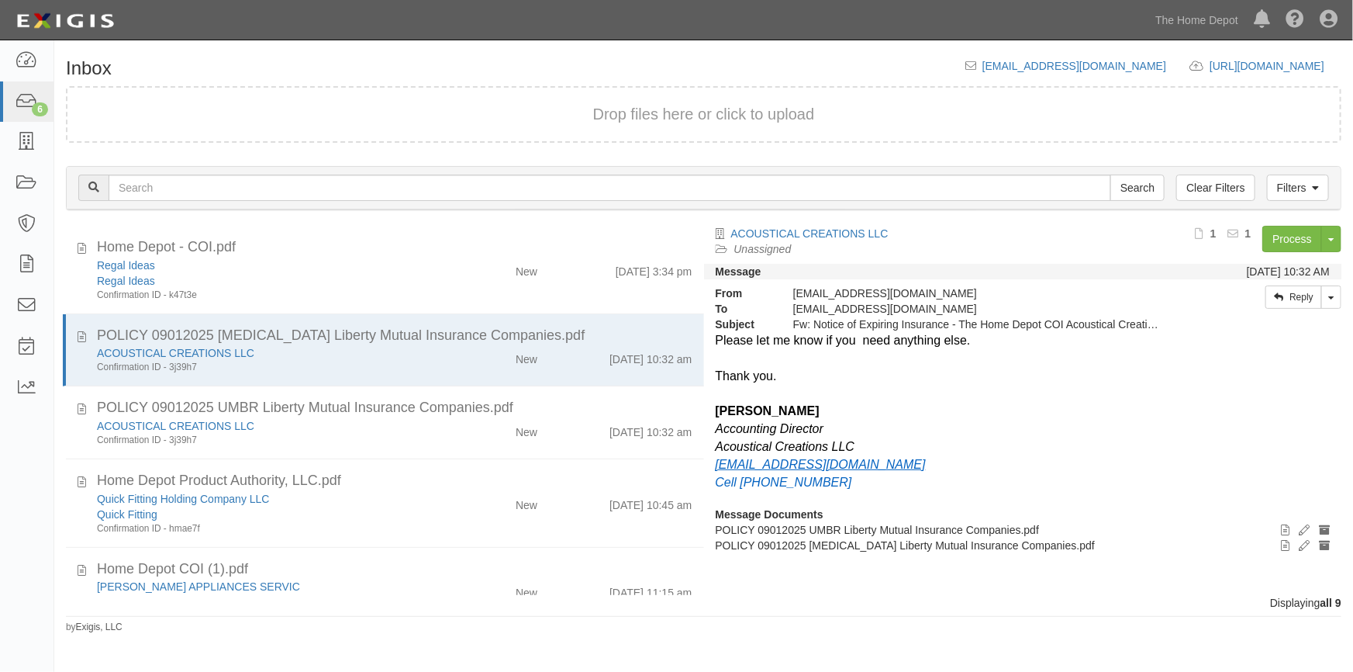
scroll to position [103, 0]
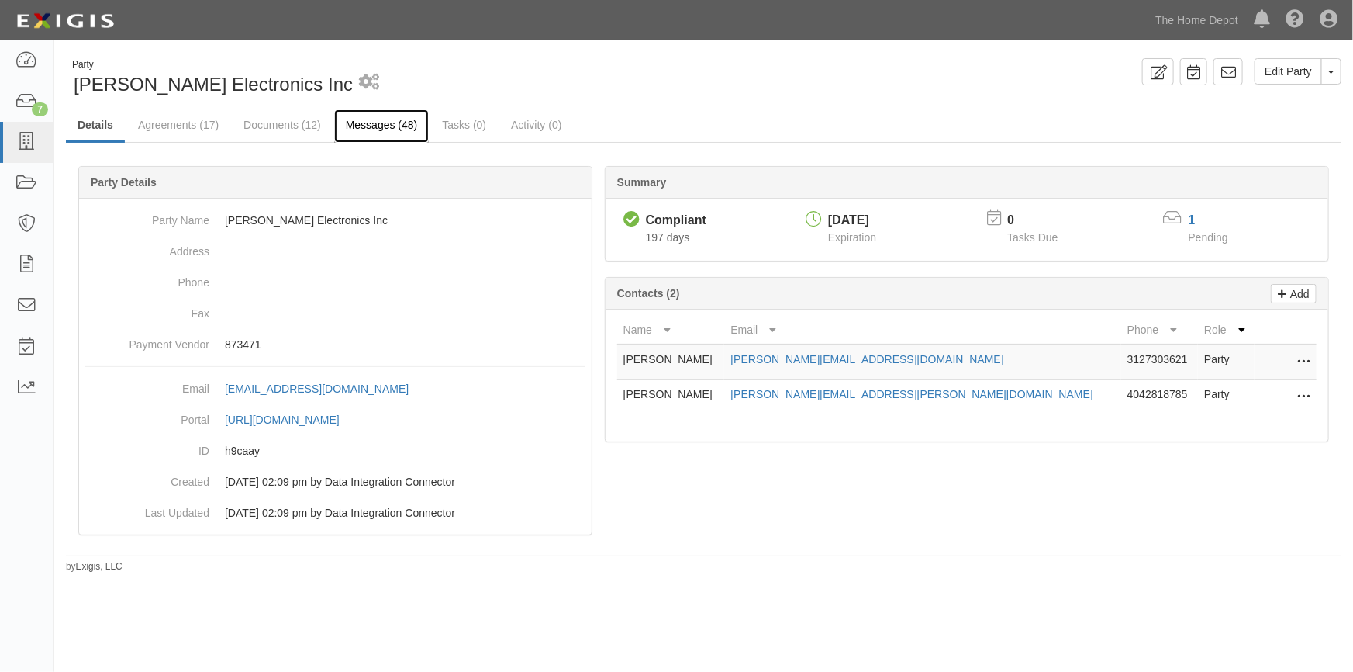
click at [373, 118] on link "Messages (48)" at bounding box center [381, 125] width 95 height 33
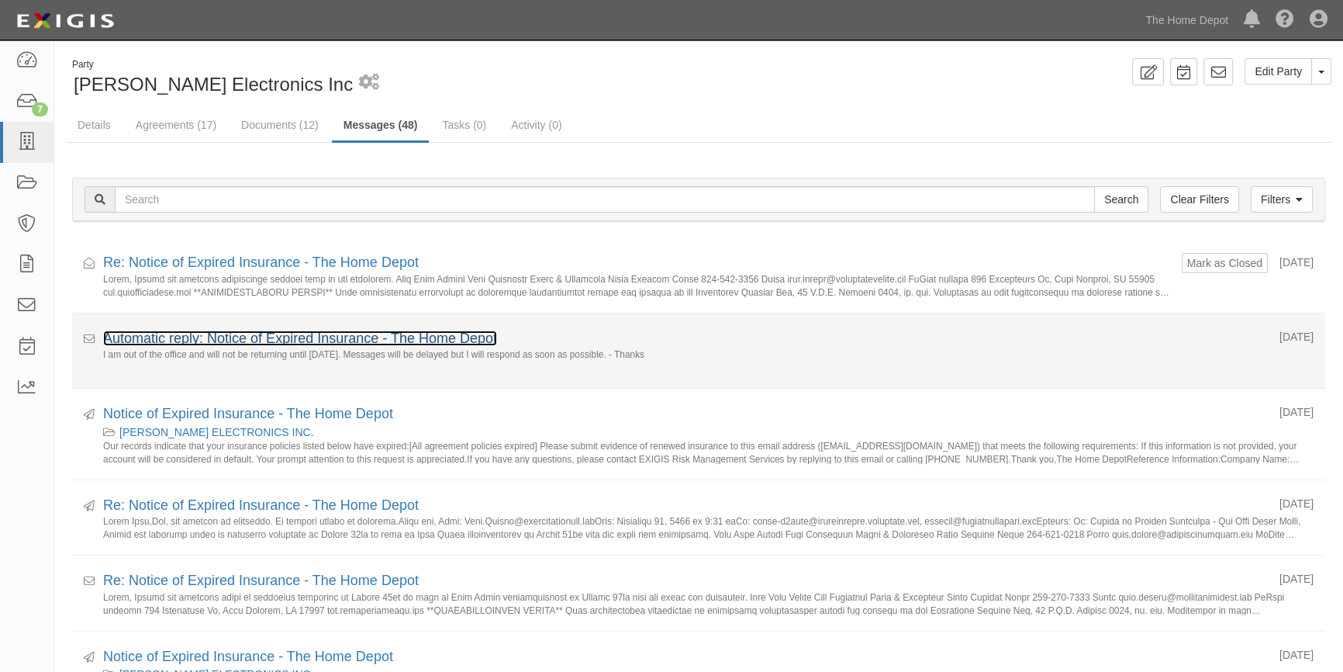
click at [268, 335] on link "Automatic reply: Notice of Expired Insurance - The Home Depot" at bounding box center [300, 338] width 394 height 16
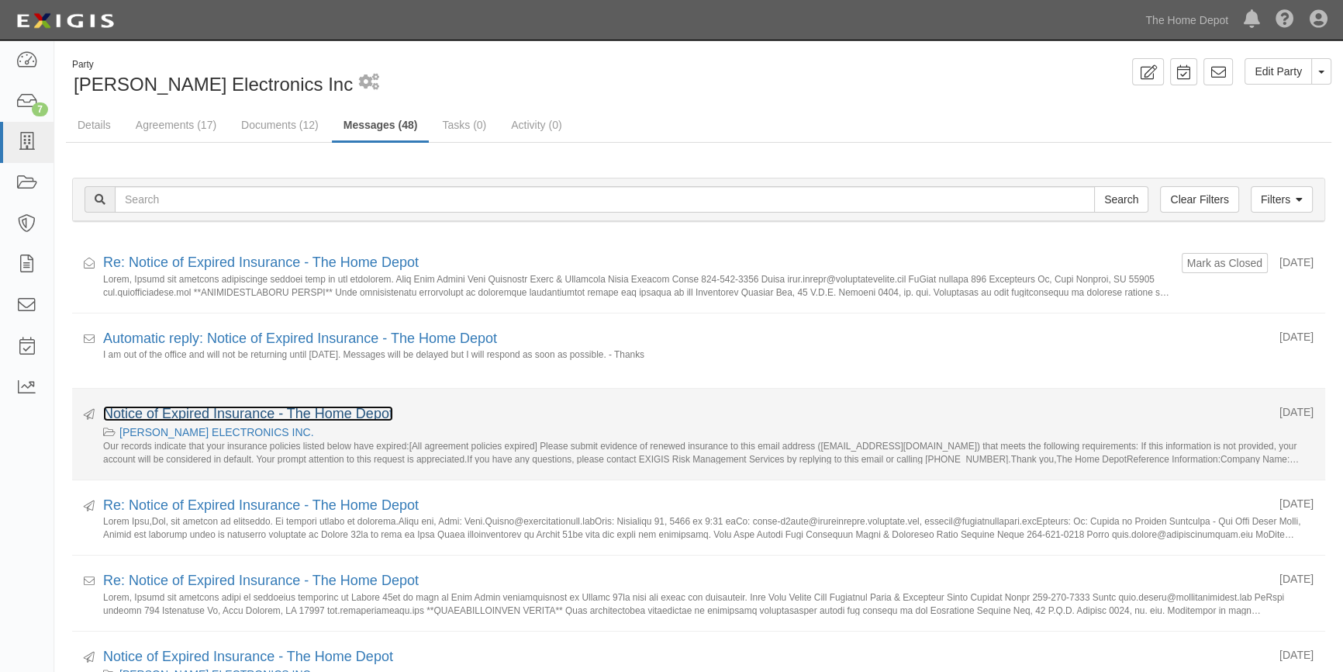
click at [216, 416] on link "Notice of Expired Insurance - The Home Depot" at bounding box center [248, 414] width 290 height 16
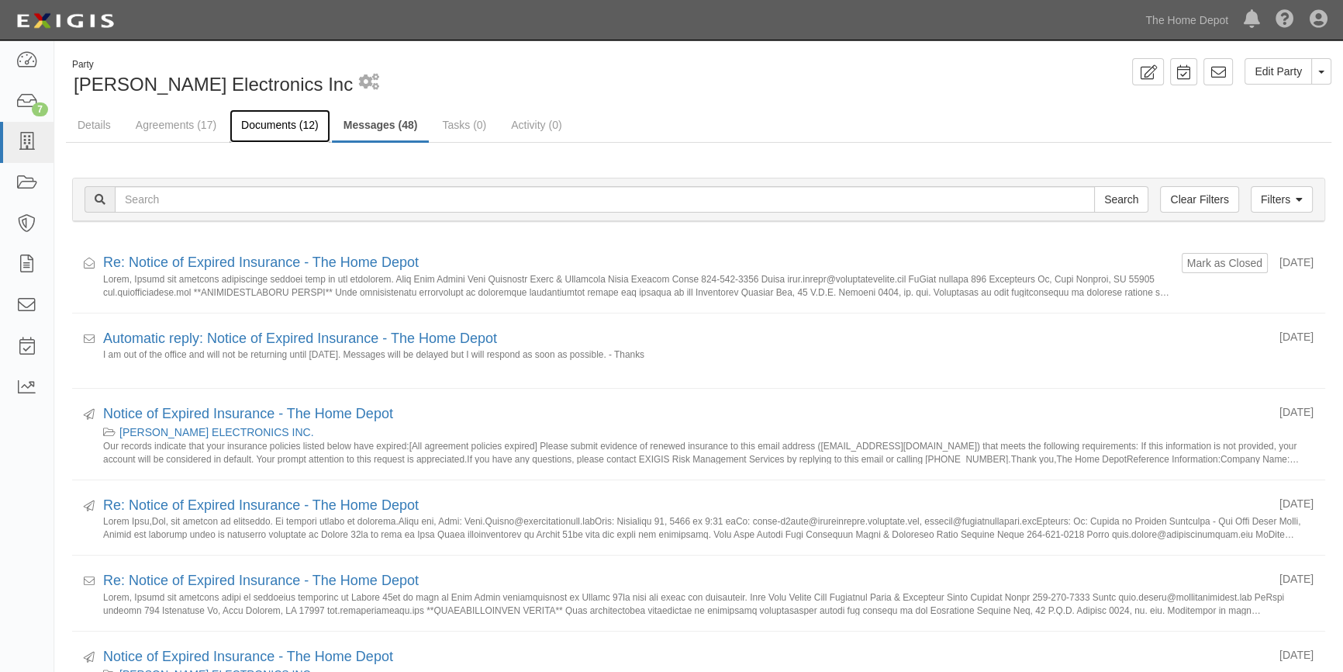
click at [270, 123] on link "Documents (12)" at bounding box center [280, 125] width 101 height 33
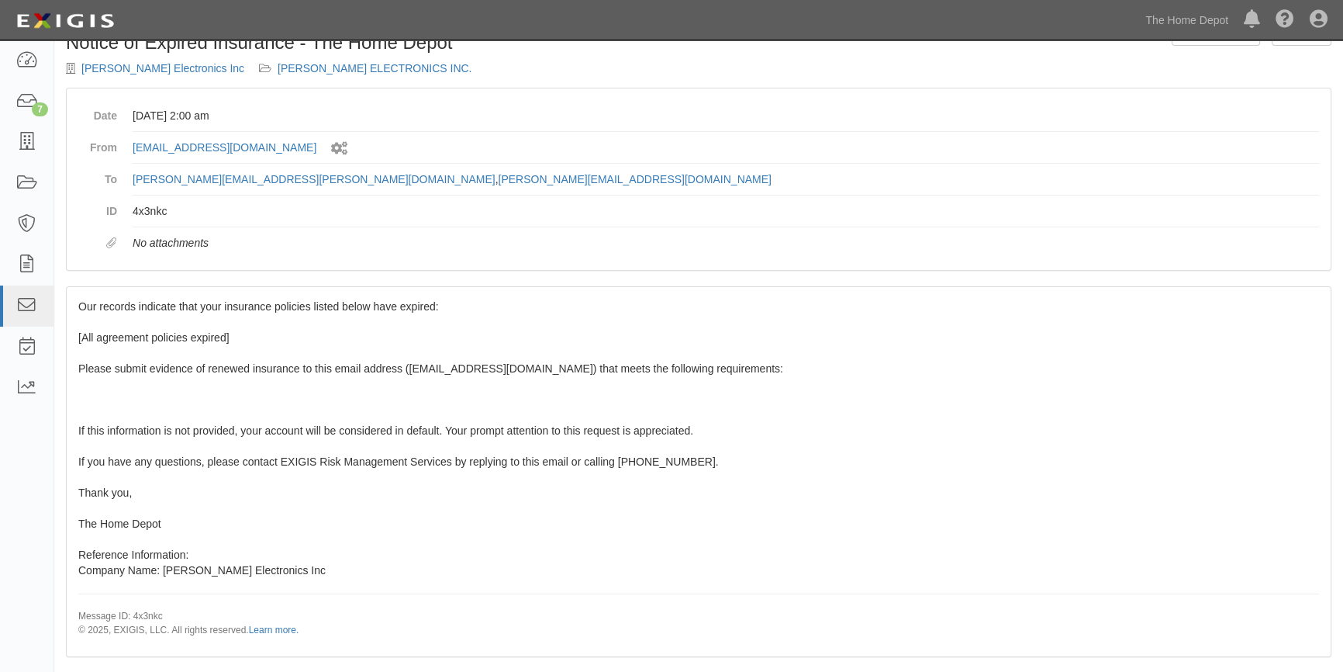
scroll to position [60, 0]
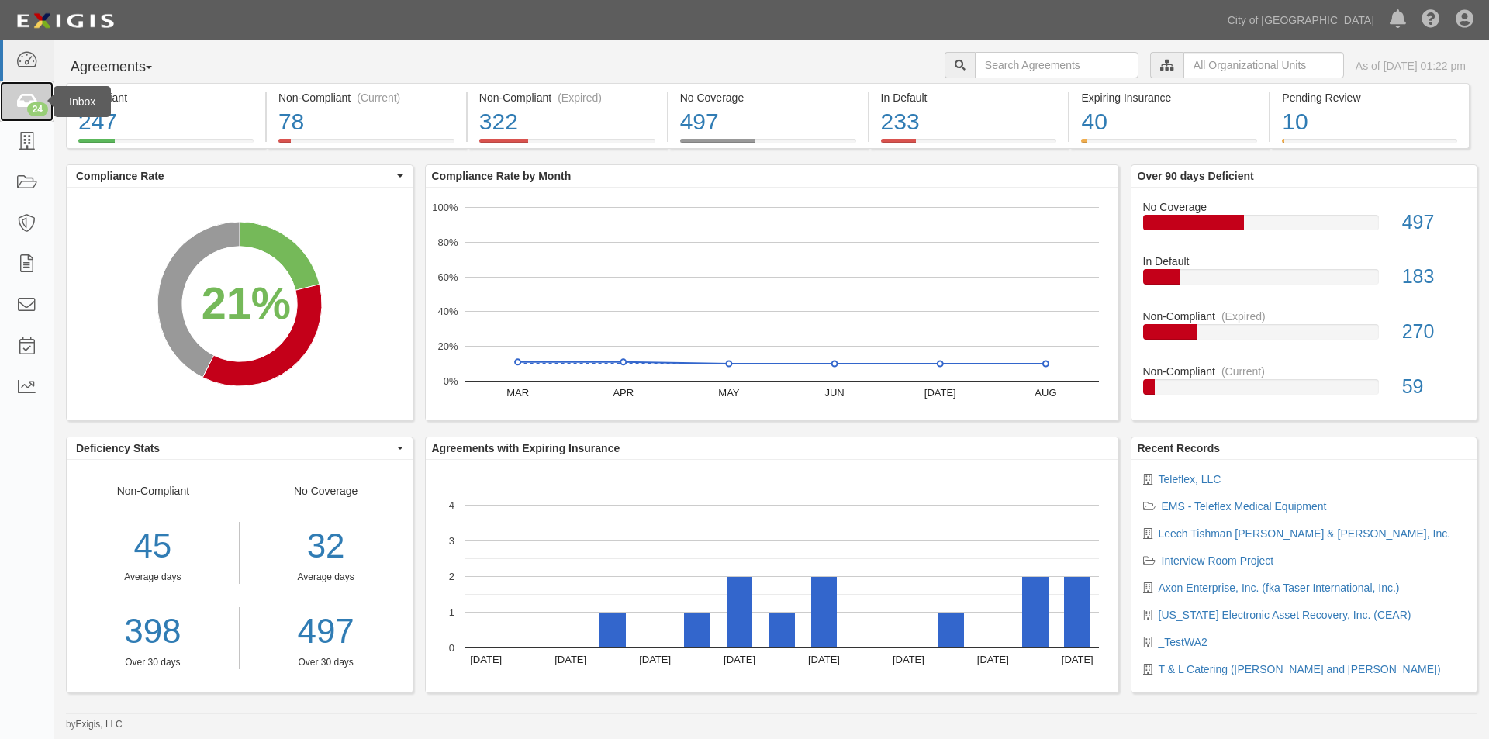
click at [35, 101] on icon at bounding box center [27, 102] width 22 height 18
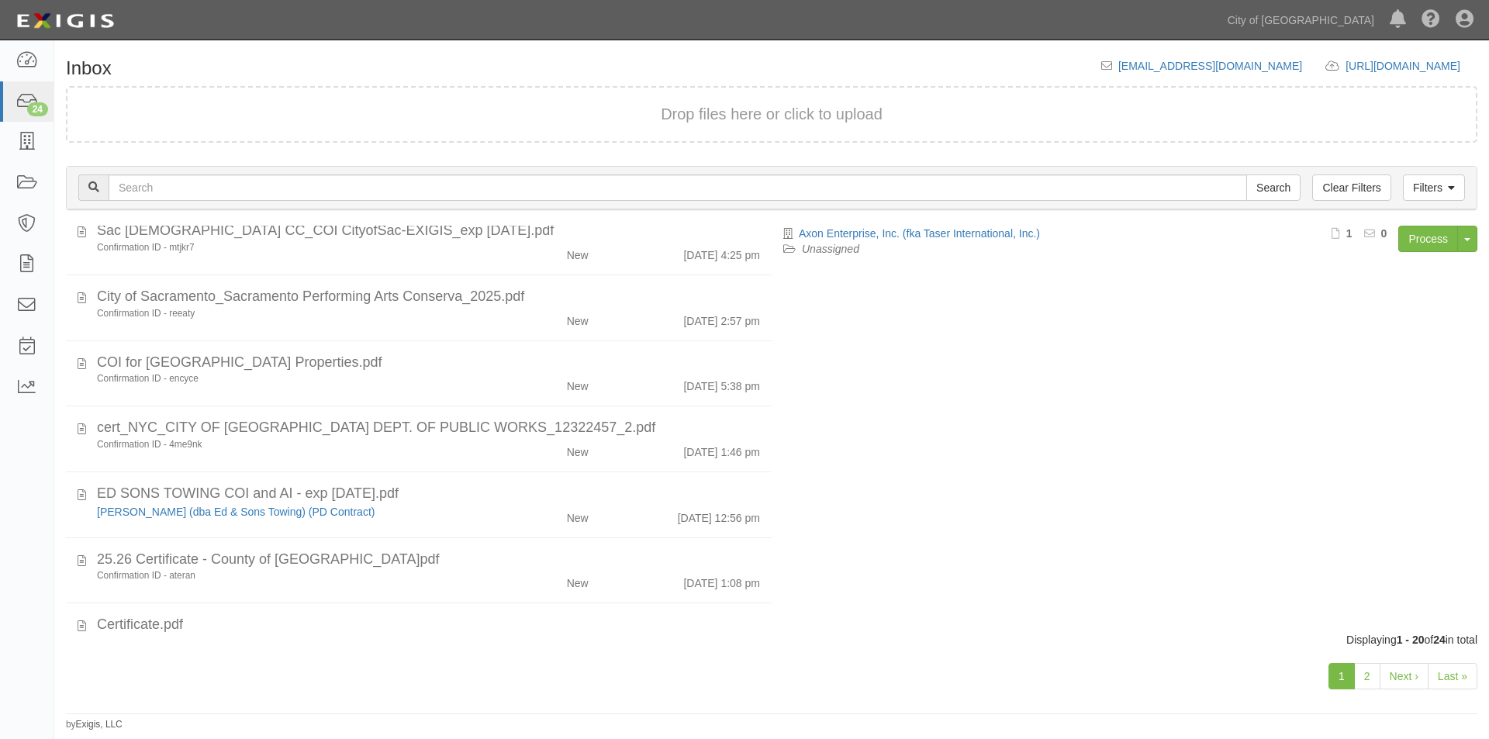
scroll to position [951, 0]
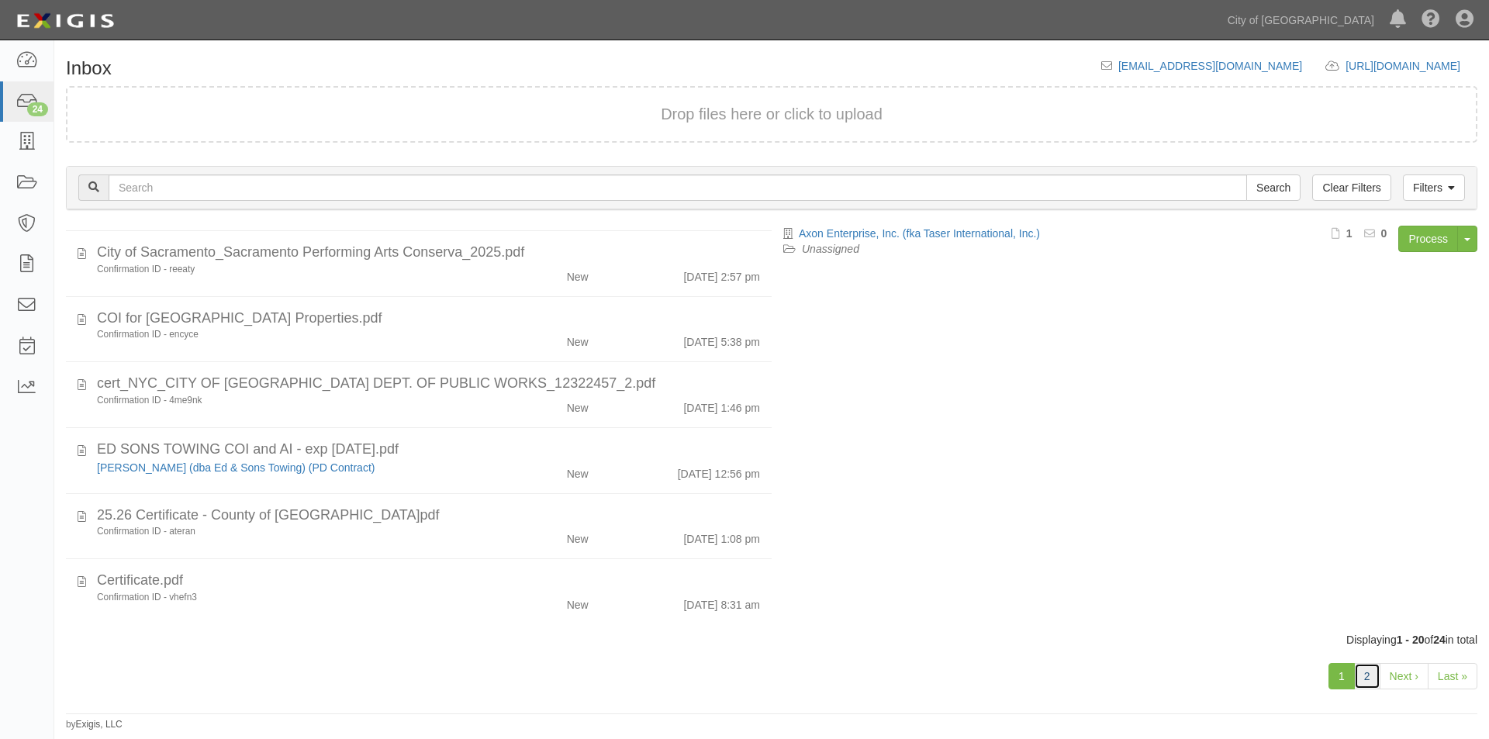
click at [1369, 680] on link "2" at bounding box center [1367, 676] width 26 height 26
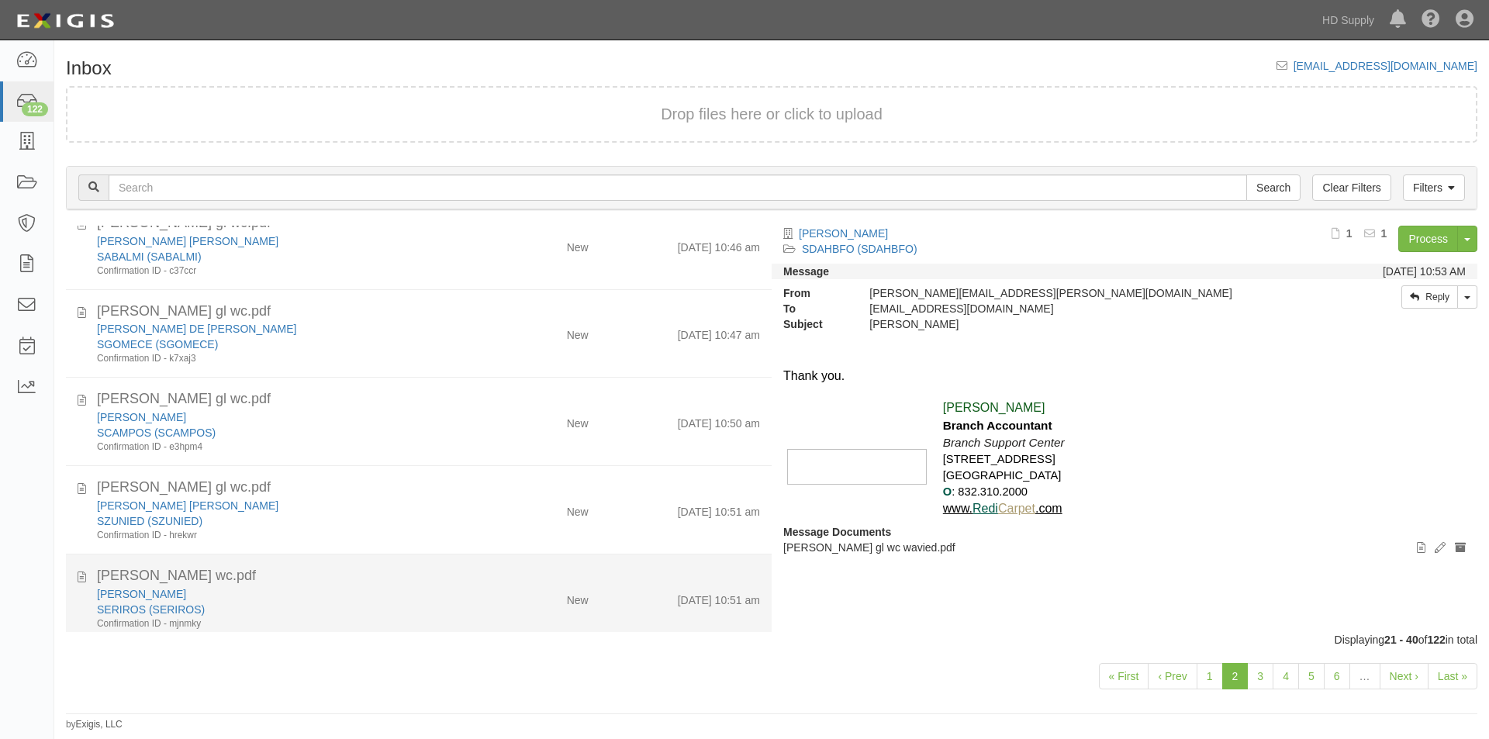
scroll to position [1364, 0]
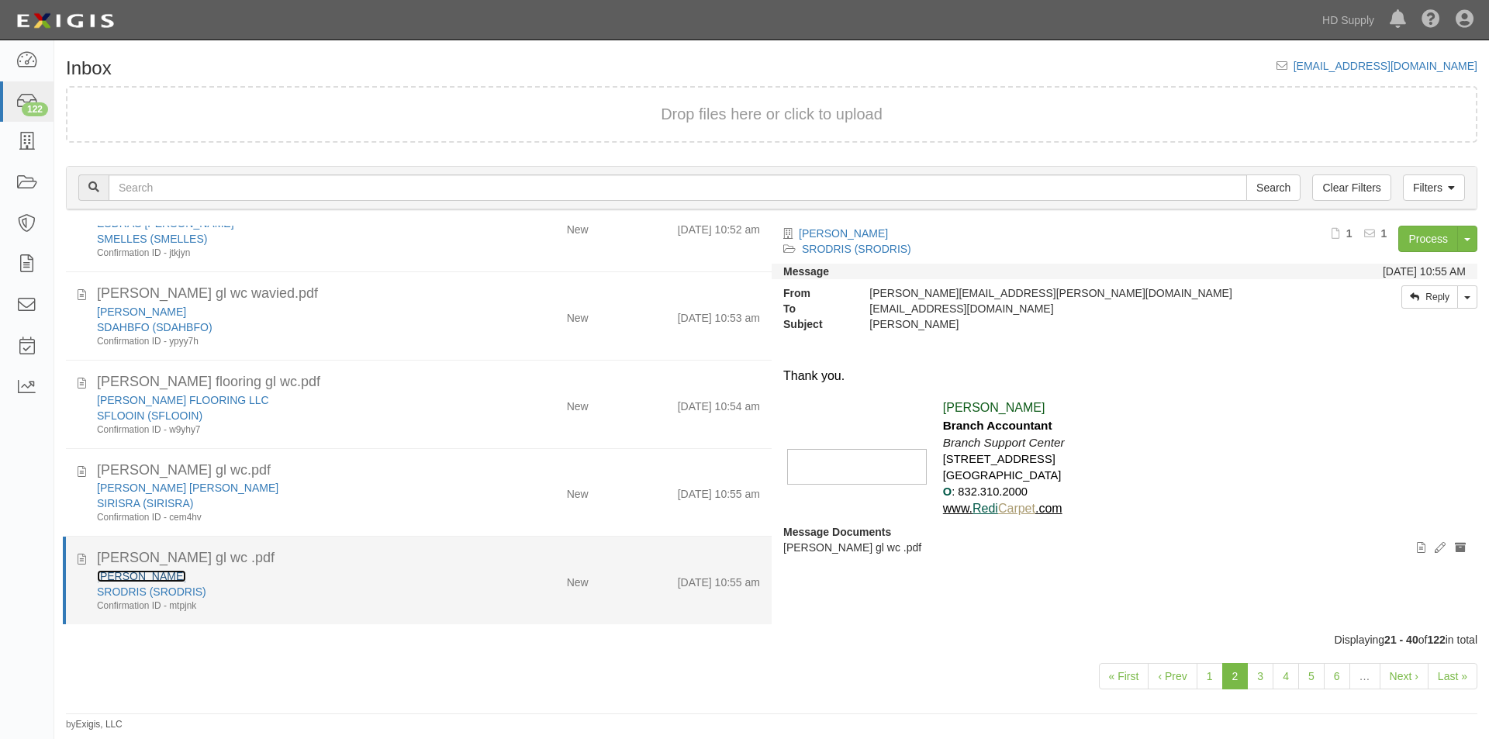
click at [158, 573] on link "[PERSON_NAME]" at bounding box center [141, 576] width 89 height 12
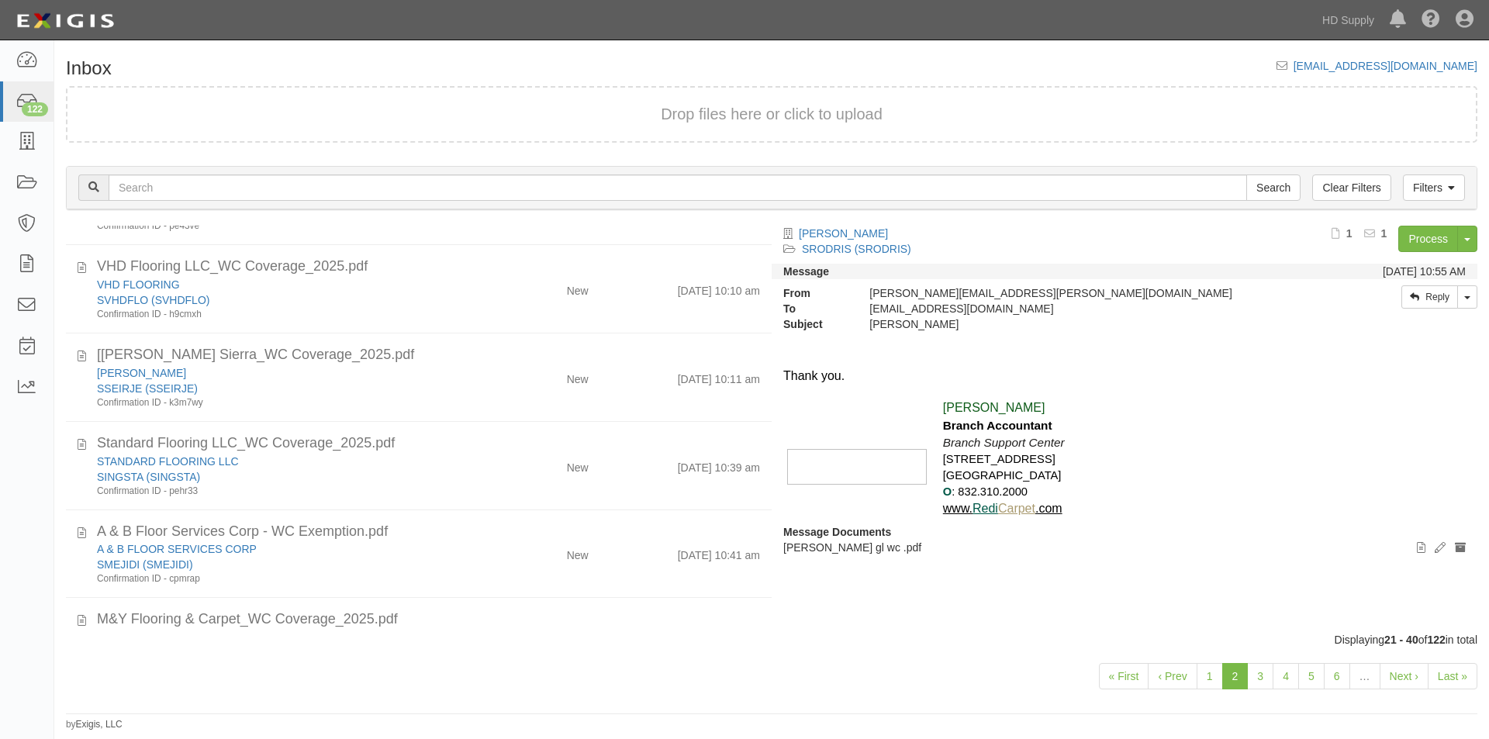
scroll to position [0, 0]
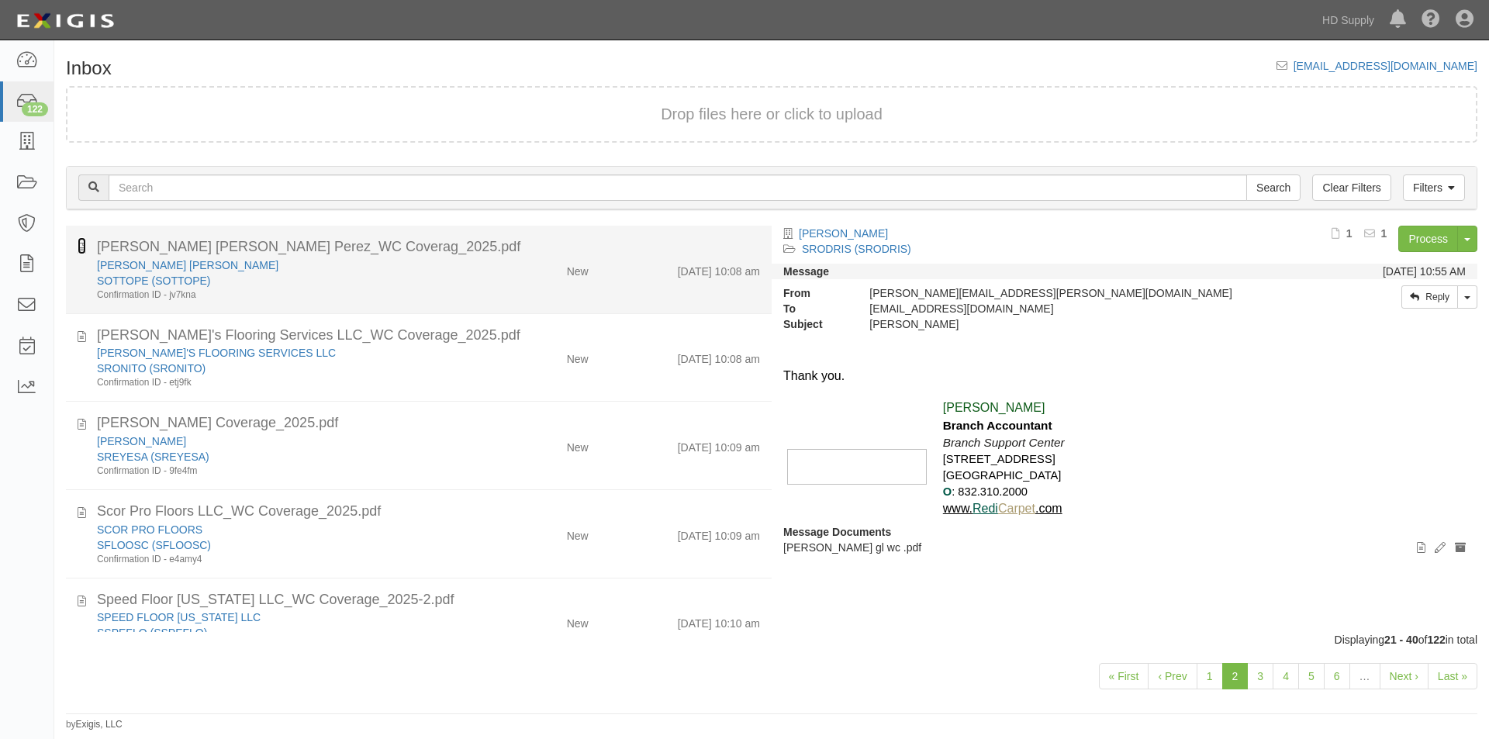
click at [81, 244] on icon at bounding box center [82, 245] width 9 height 17
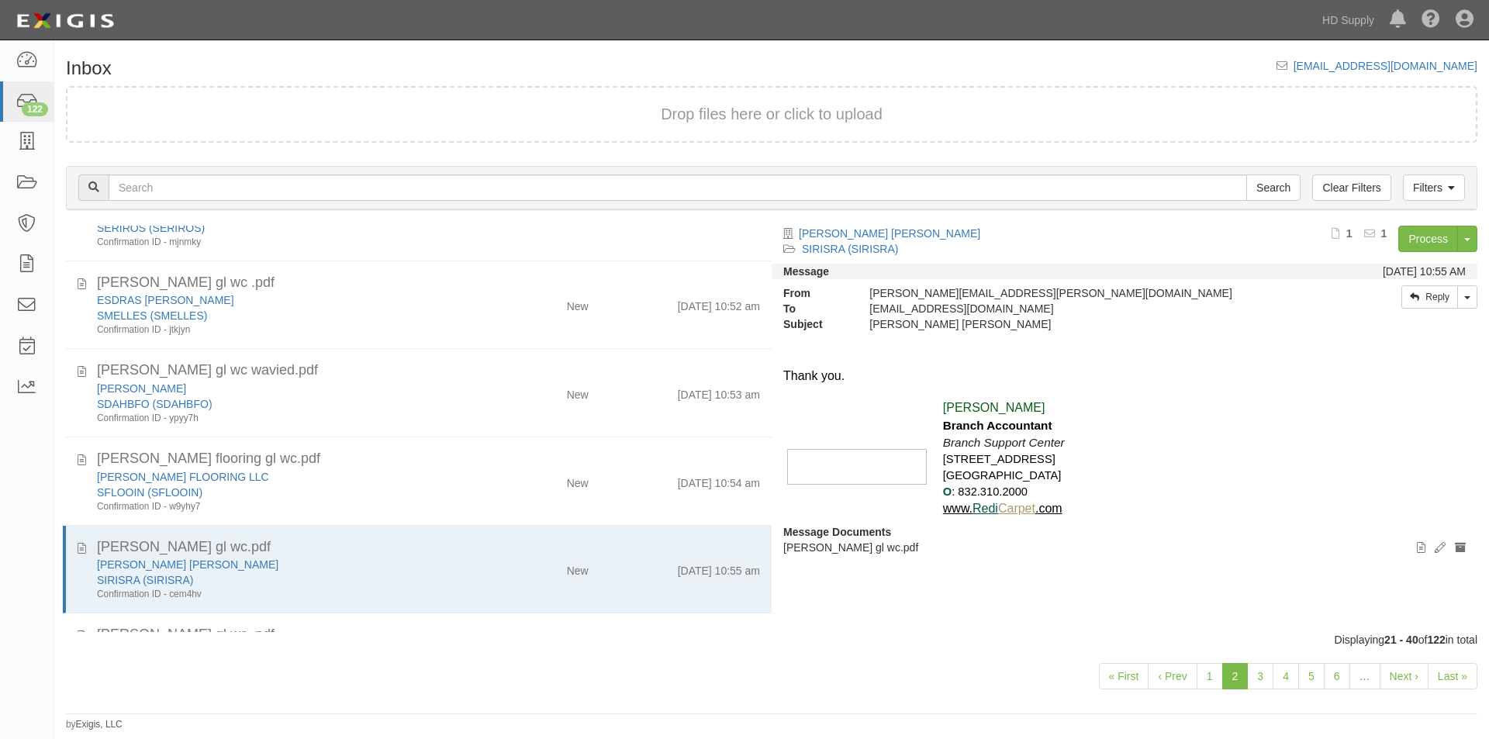
scroll to position [1364, 0]
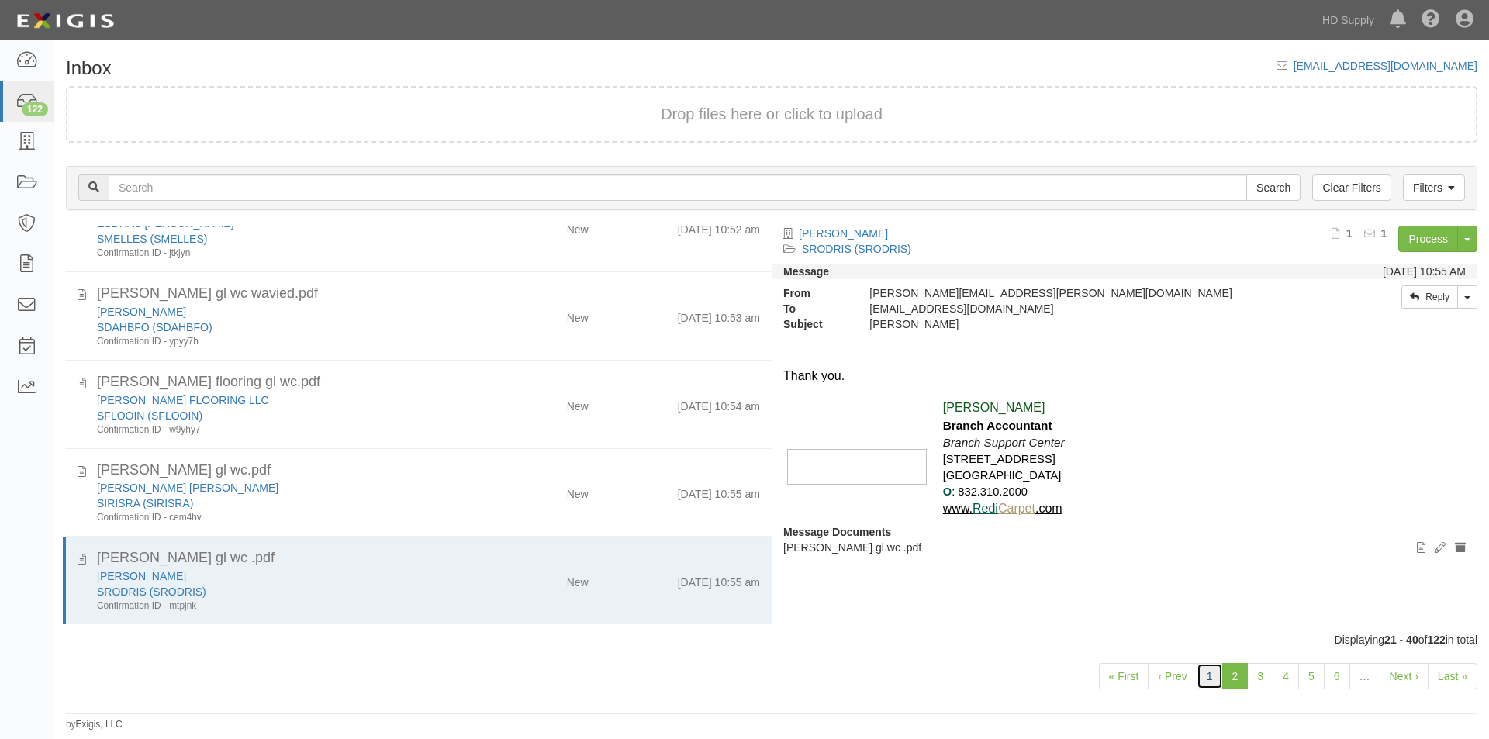
click at [1206, 685] on link "1" at bounding box center [1210, 676] width 26 height 26
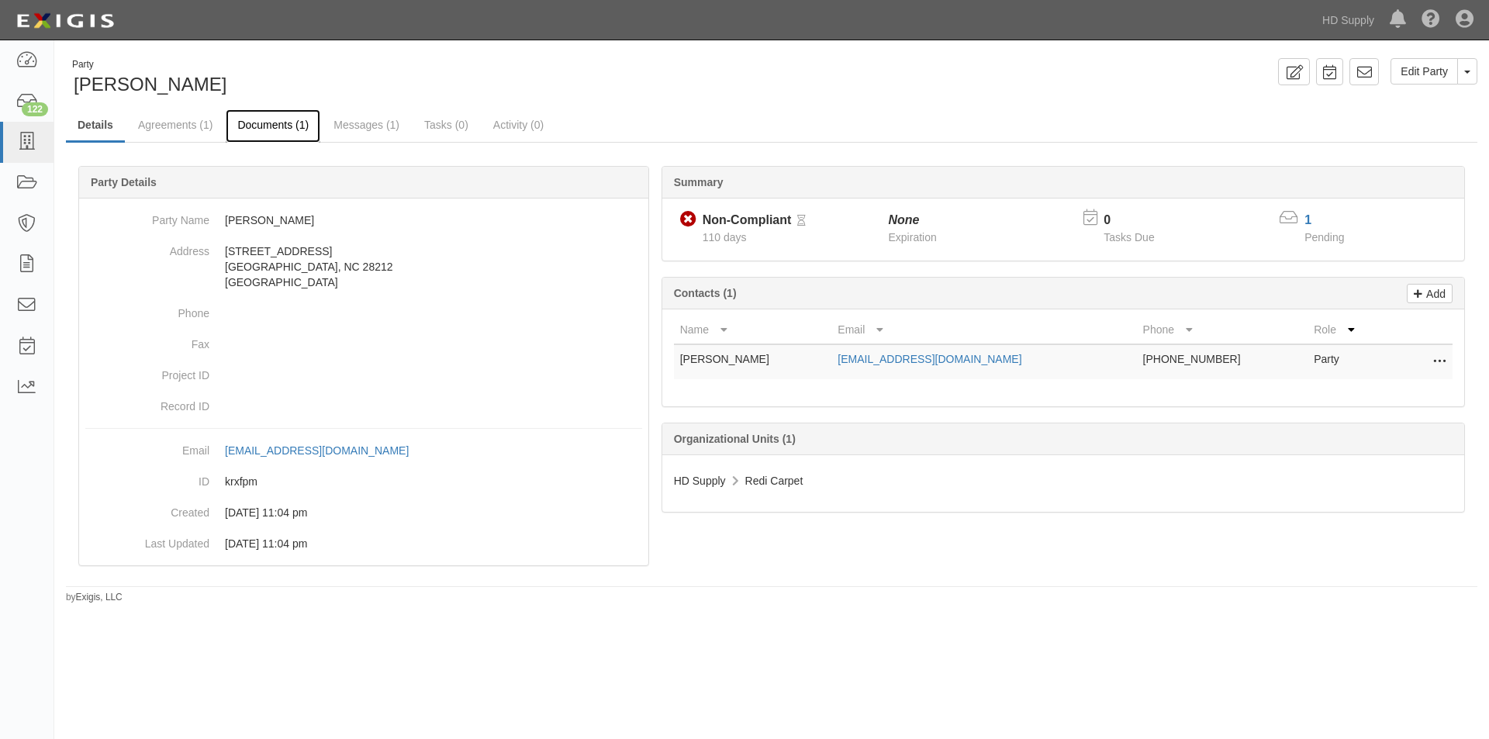
click at [292, 123] on link "Documents (1)" at bounding box center [273, 125] width 95 height 33
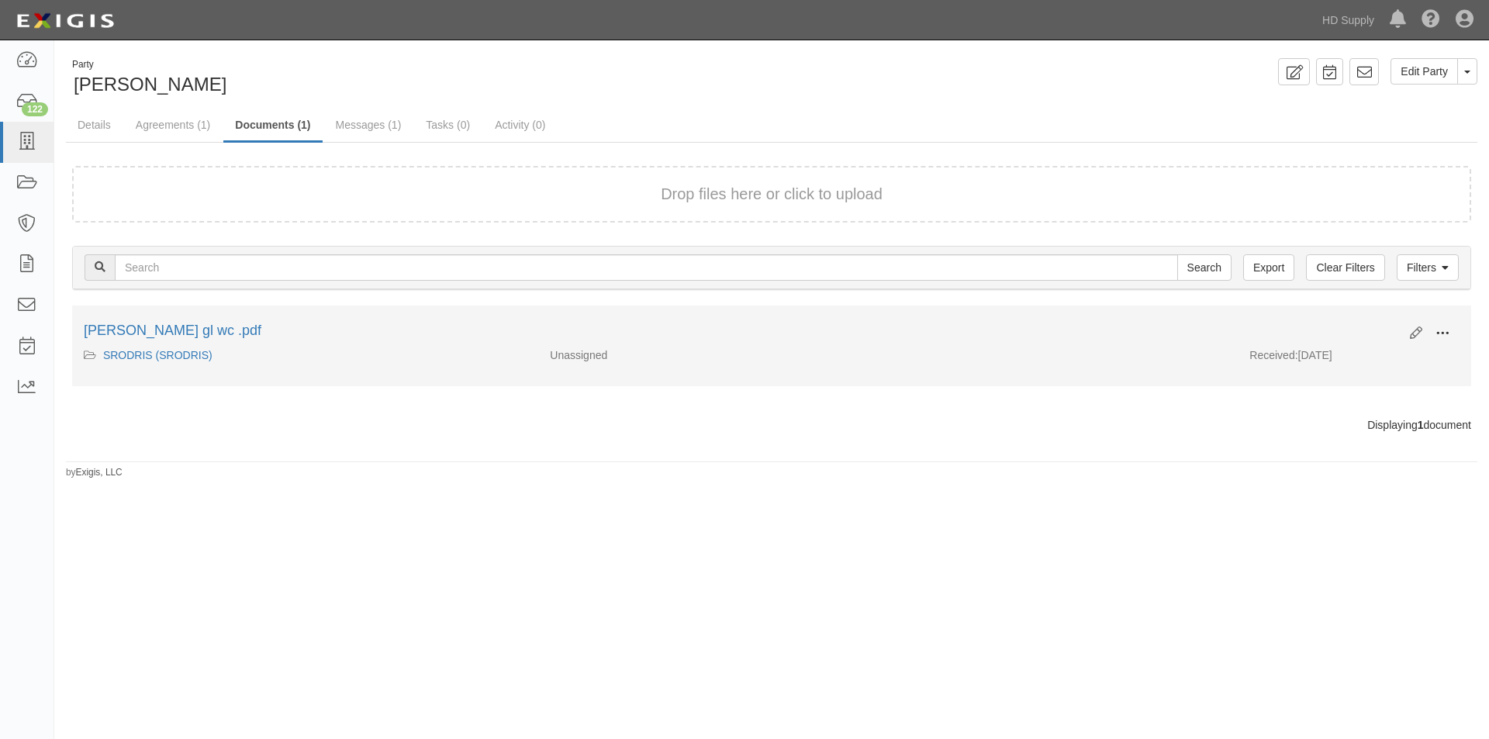
click at [1441, 333] on span at bounding box center [1443, 334] width 14 height 14
click at [1346, 357] on link "View" at bounding box center [1367, 356] width 123 height 28
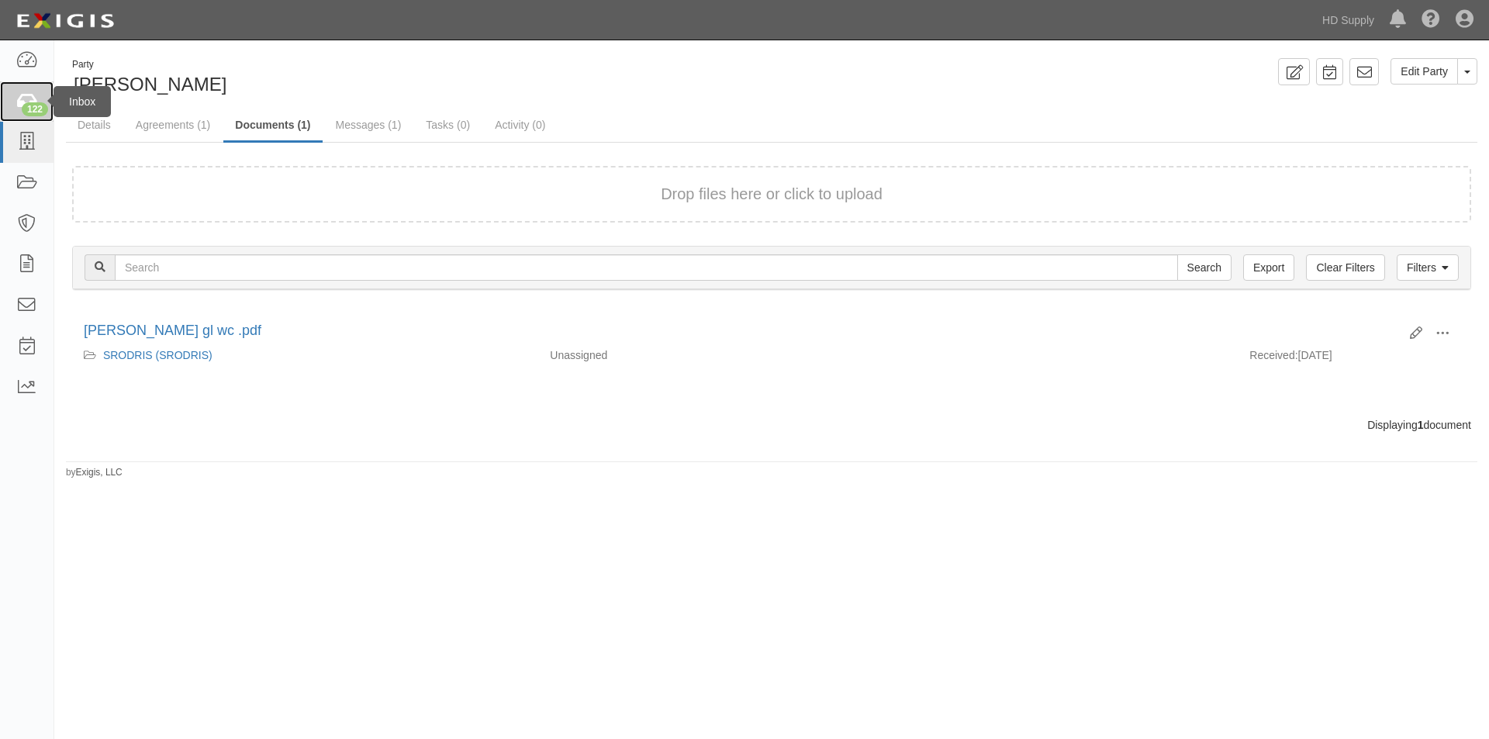
click at [29, 105] on div "122" at bounding box center [35, 109] width 26 height 14
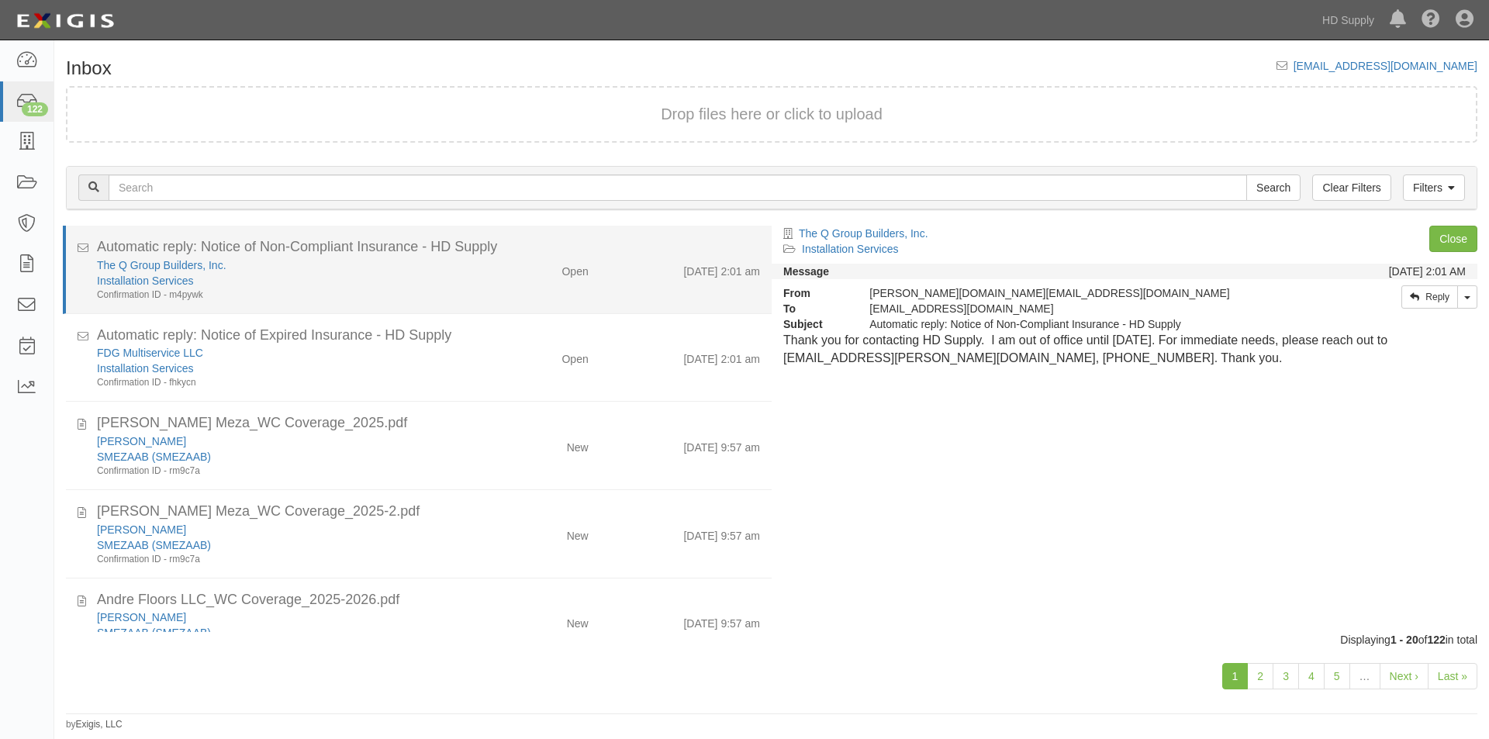
click at [398, 291] on div "Confirmation ID - m4pywk" at bounding box center [285, 295] width 377 height 13
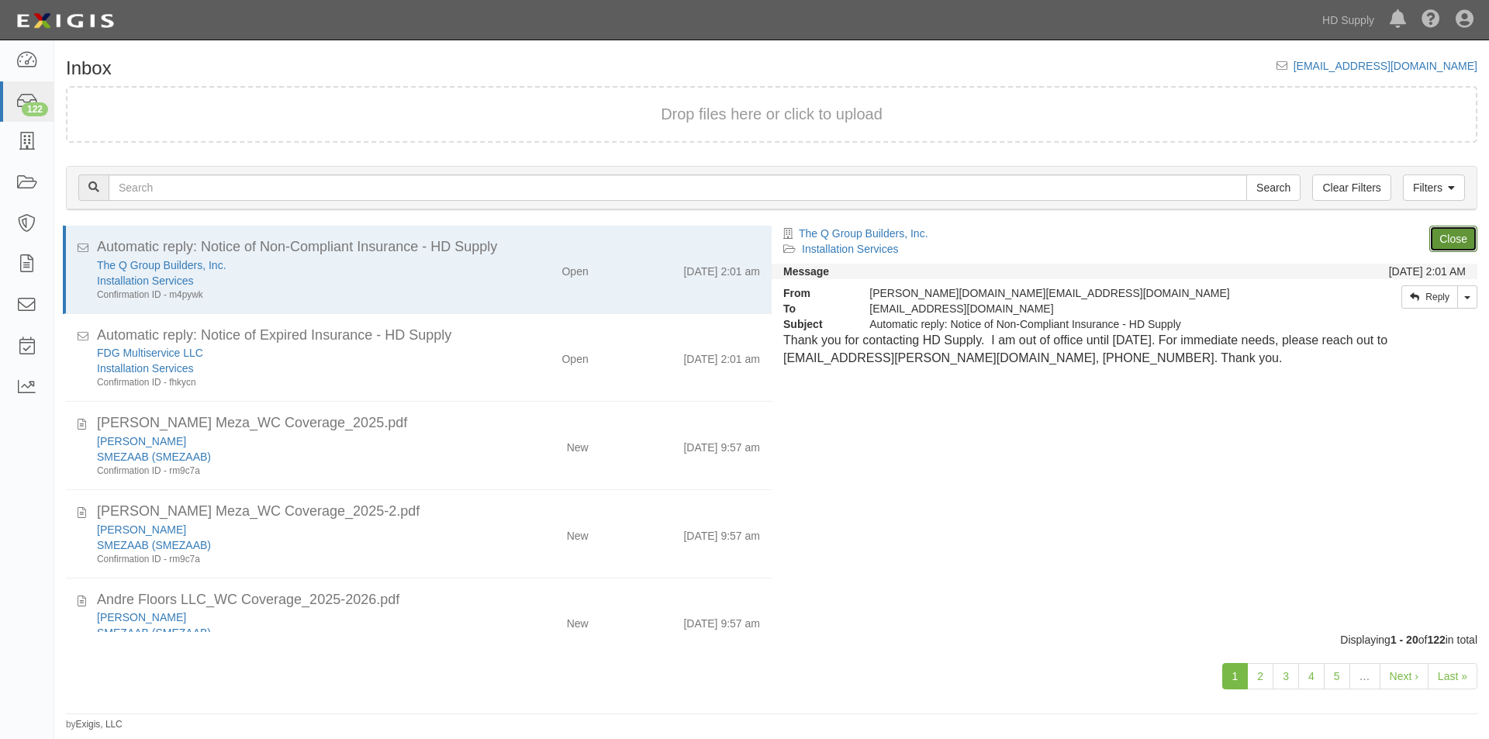
click at [1439, 239] on link "Close" at bounding box center [1453, 239] width 48 height 26
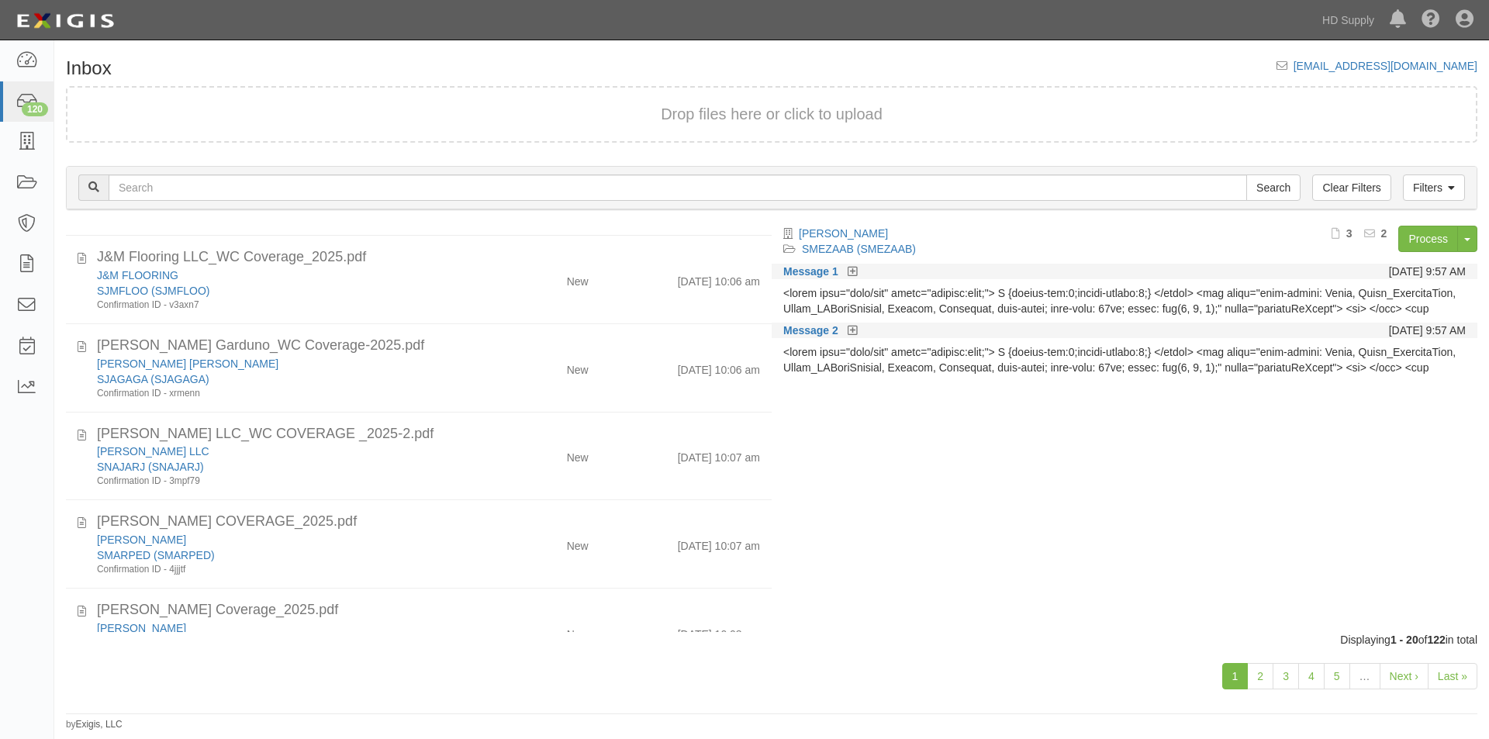
scroll to position [1188, 0]
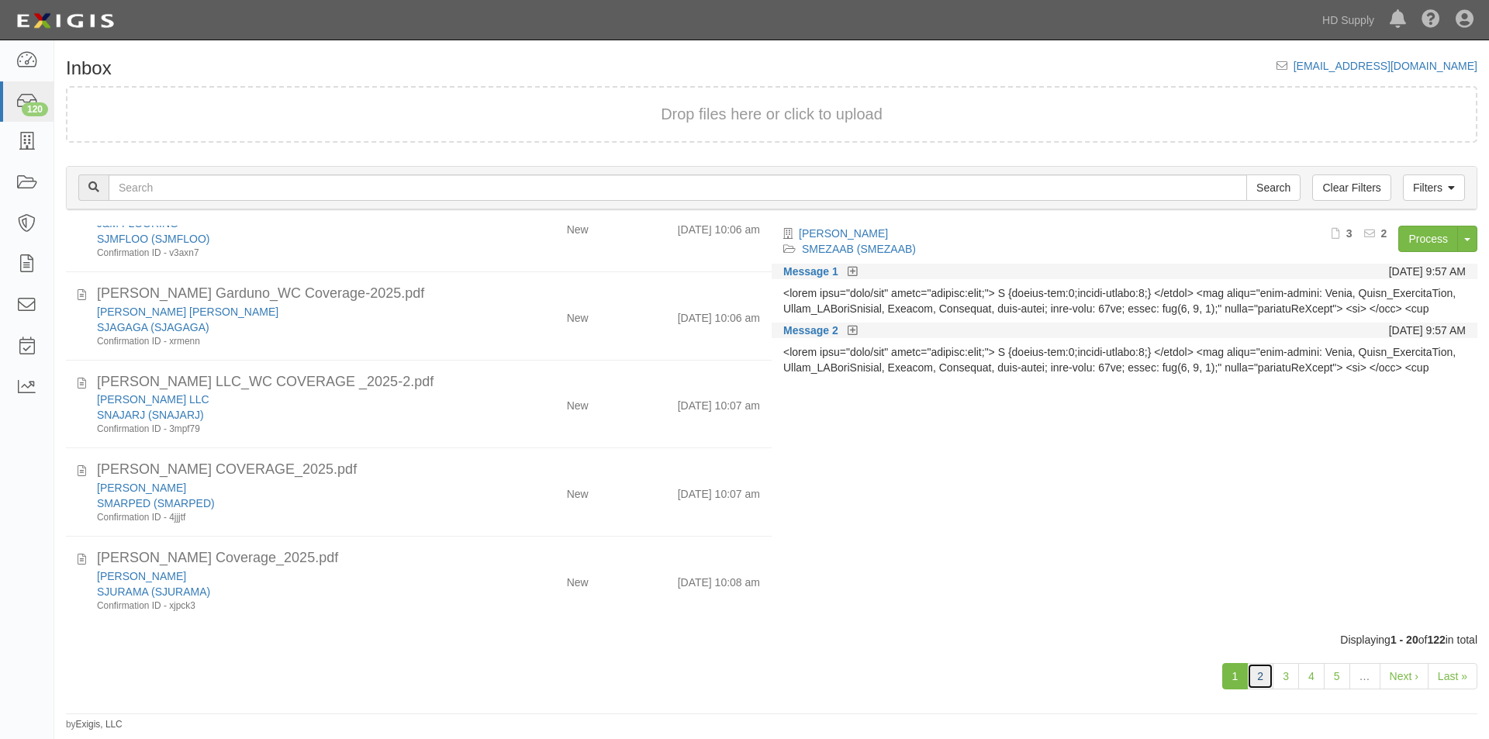
click at [1261, 675] on link "2" at bounding box center [1260, 676] width 26 height 26
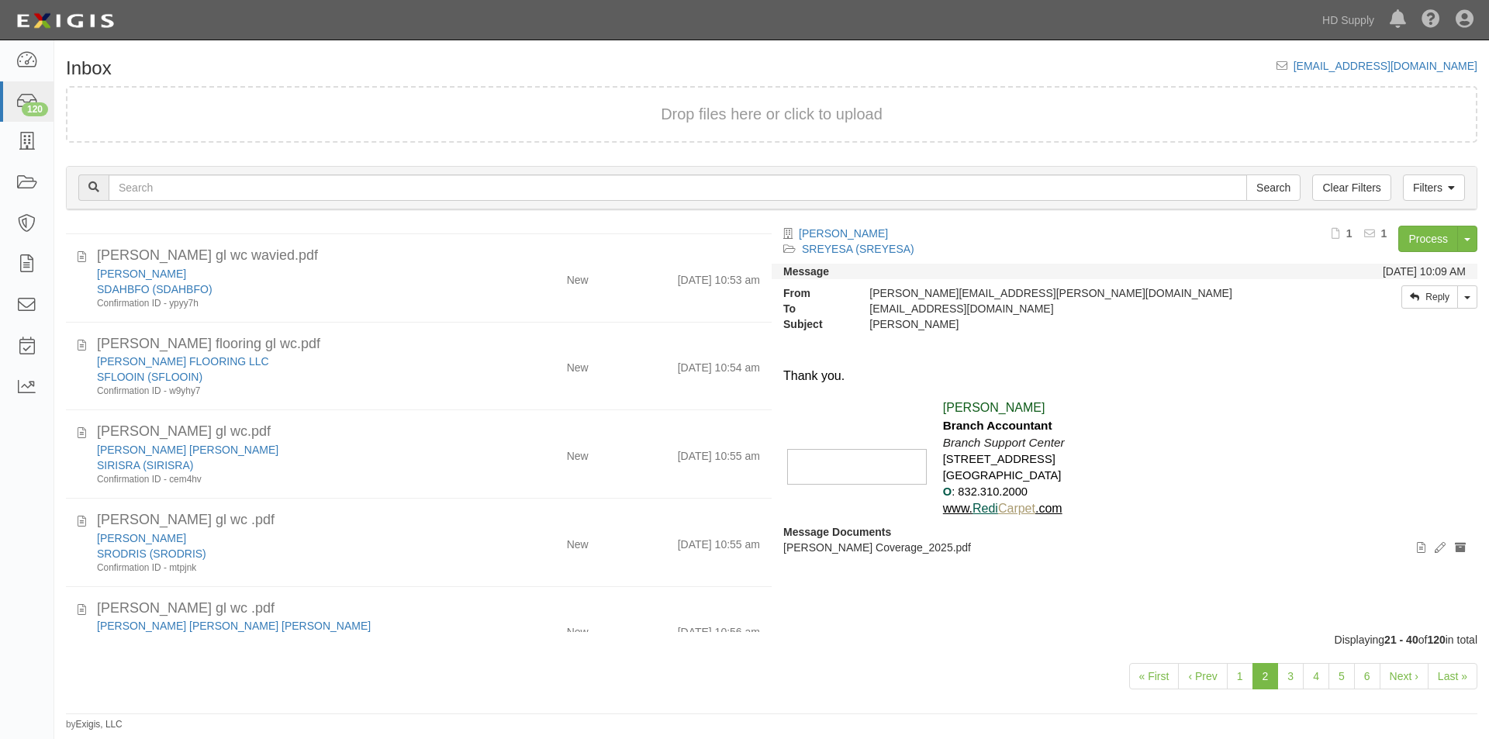
scroll to position [1364, 0]
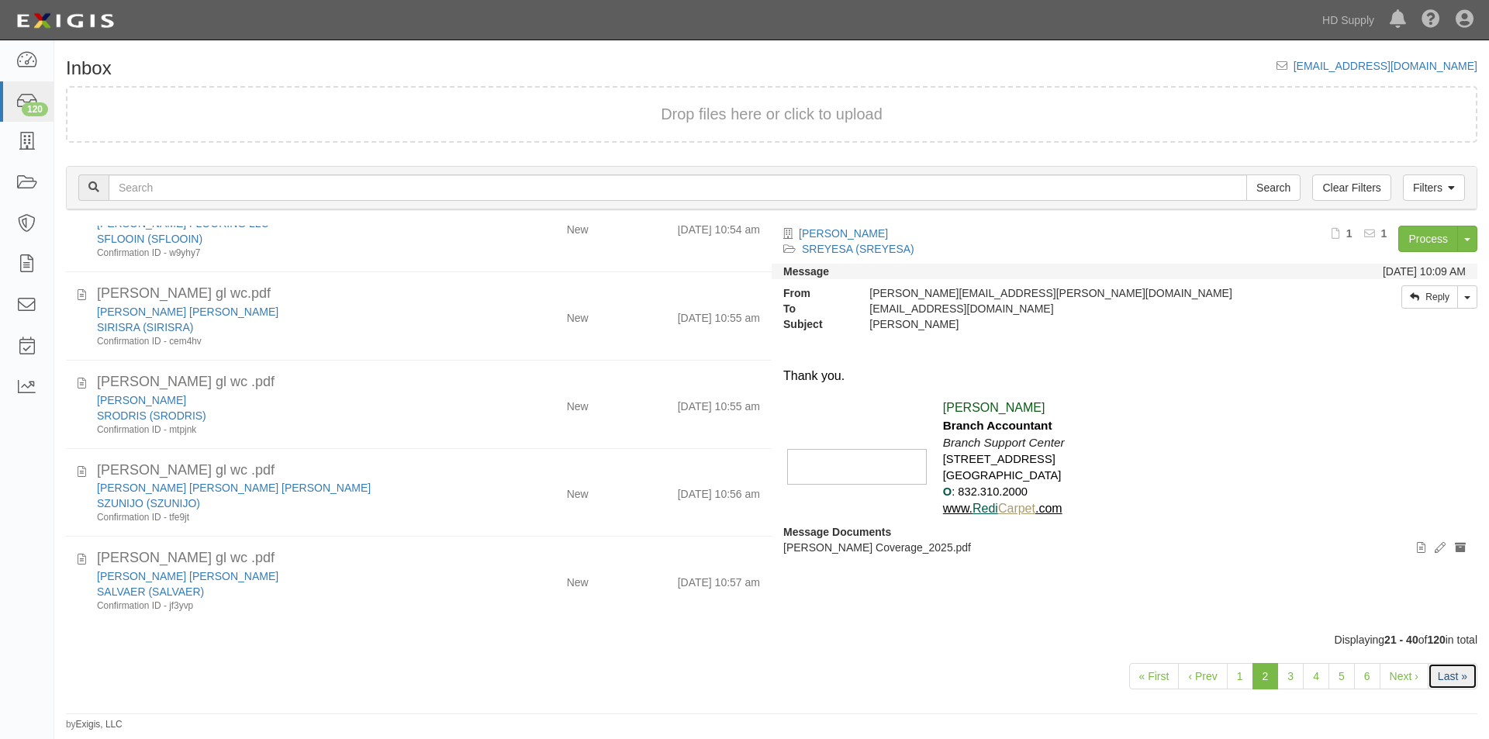
click at [1446, 679] on link "Last »" at bounding box center [1453, 676] width 50 height 26
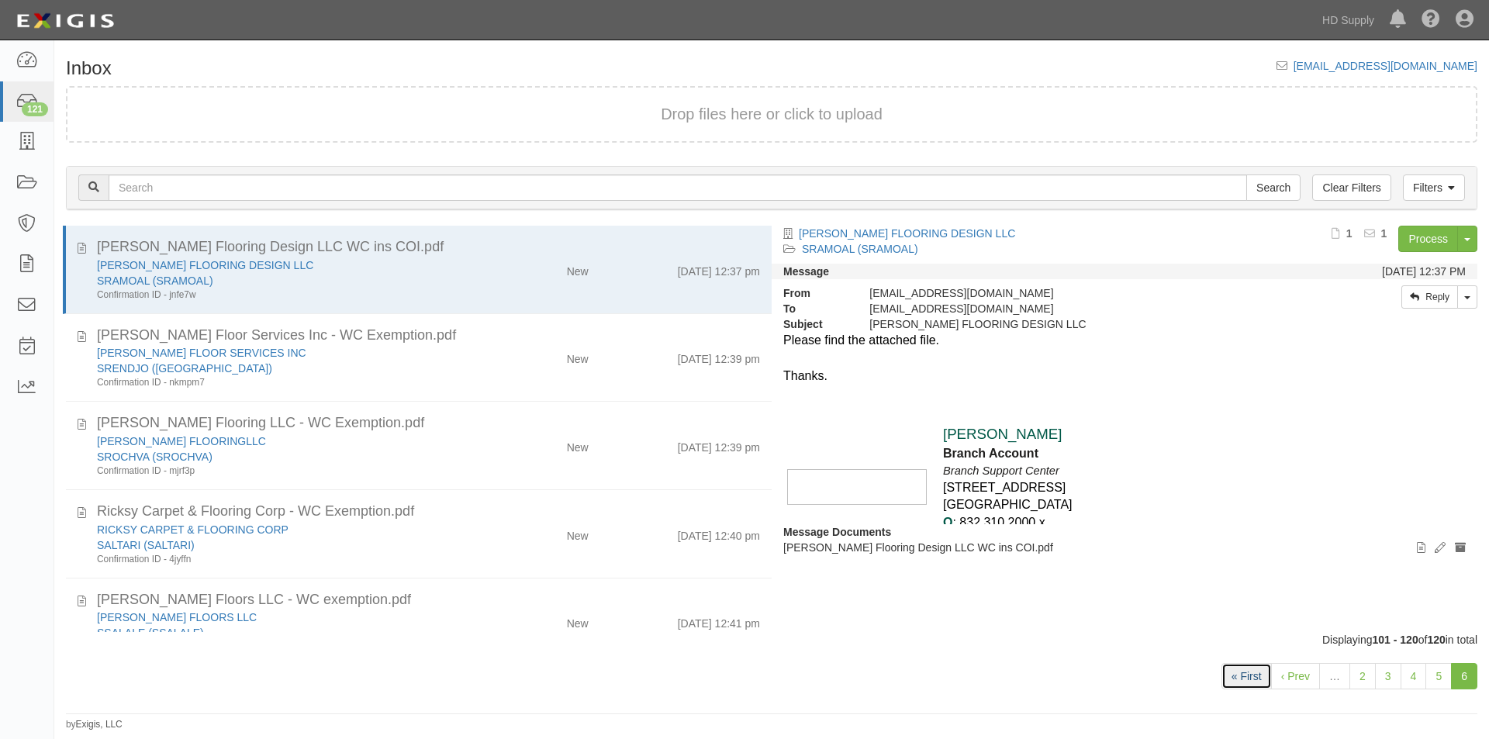
click at [1253, 681] on link "« First" at bounding box center [1246, 676] width 50 height 26
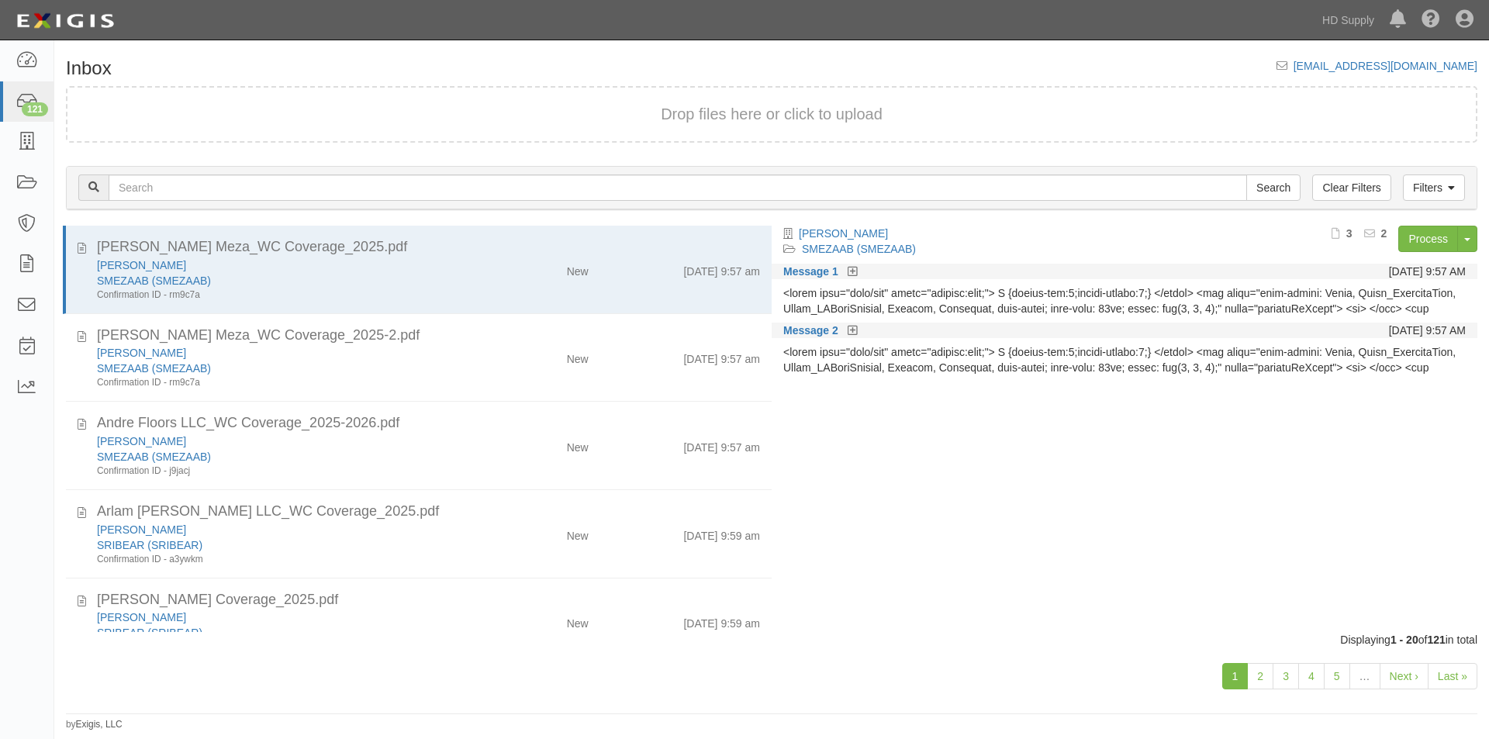
click at [858, 595] on div "[PERSON_NAME] SMEZAAB (SMEZAAB) Process Toggle Document Dropdown Archive Docume…" at bounding box center [1130, 422] width 717 height 392
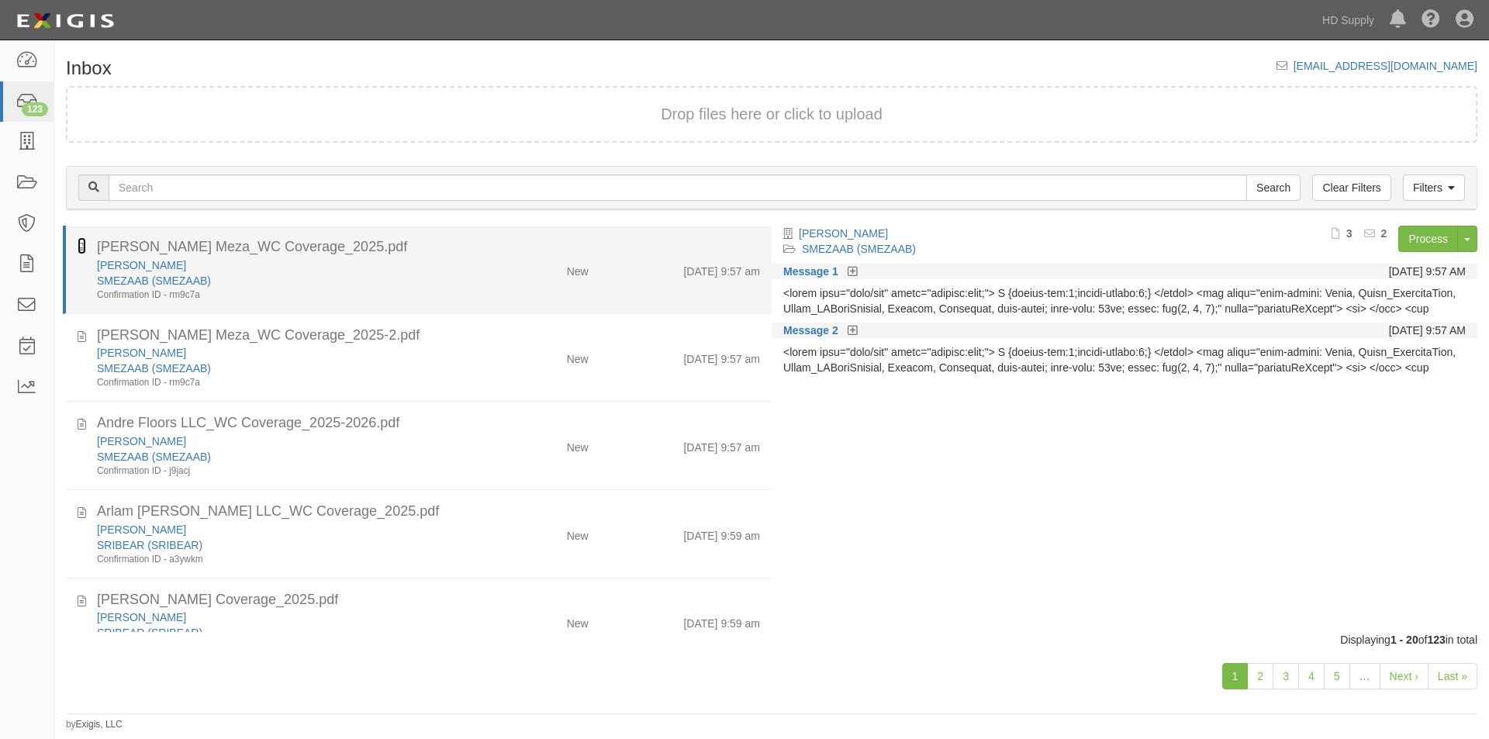
click at [81, 251] on icon at bounding box center [82, 245] width 9 height 17
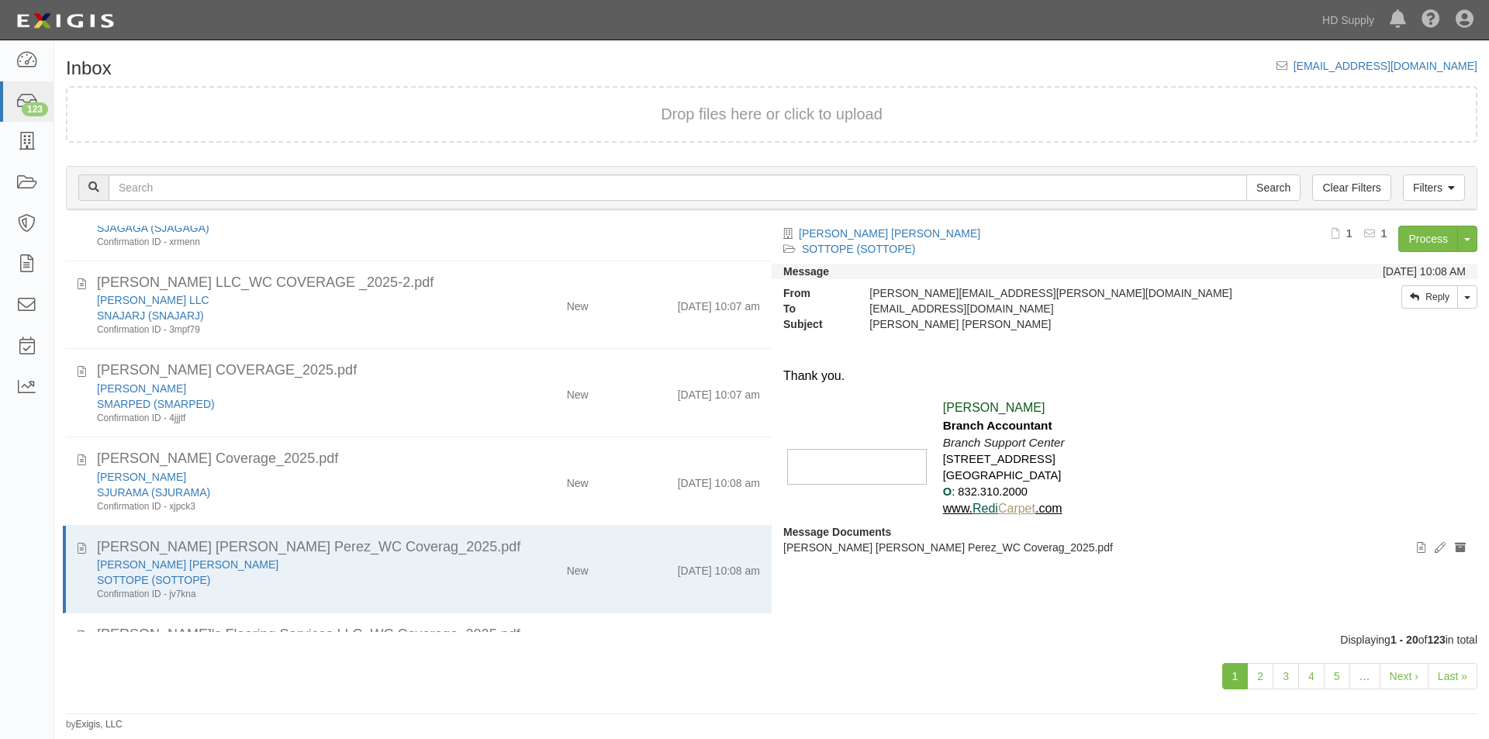
scroll to position [1364, 0]
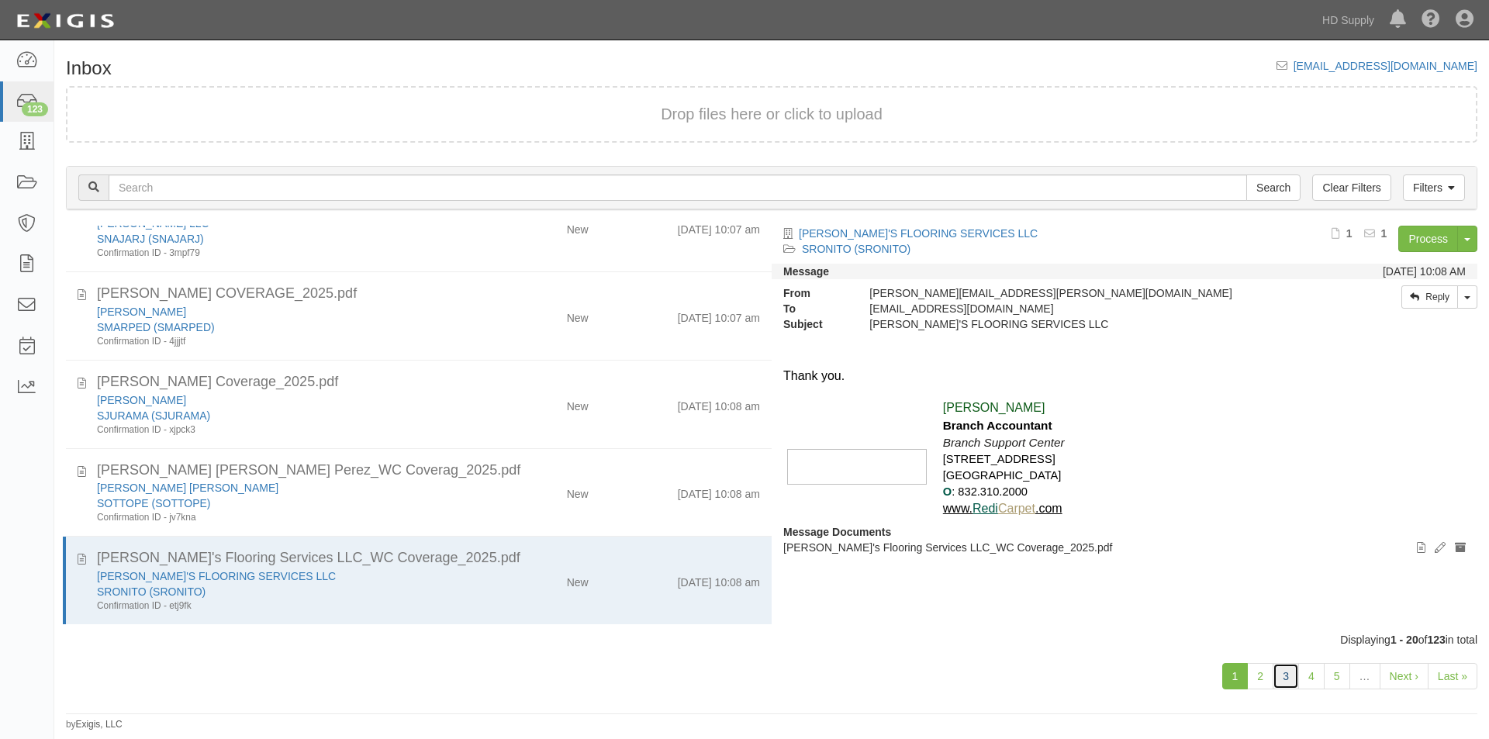
click at [1280, 672] on link "3" at bounding box center [1286, 676] width 26 height 26
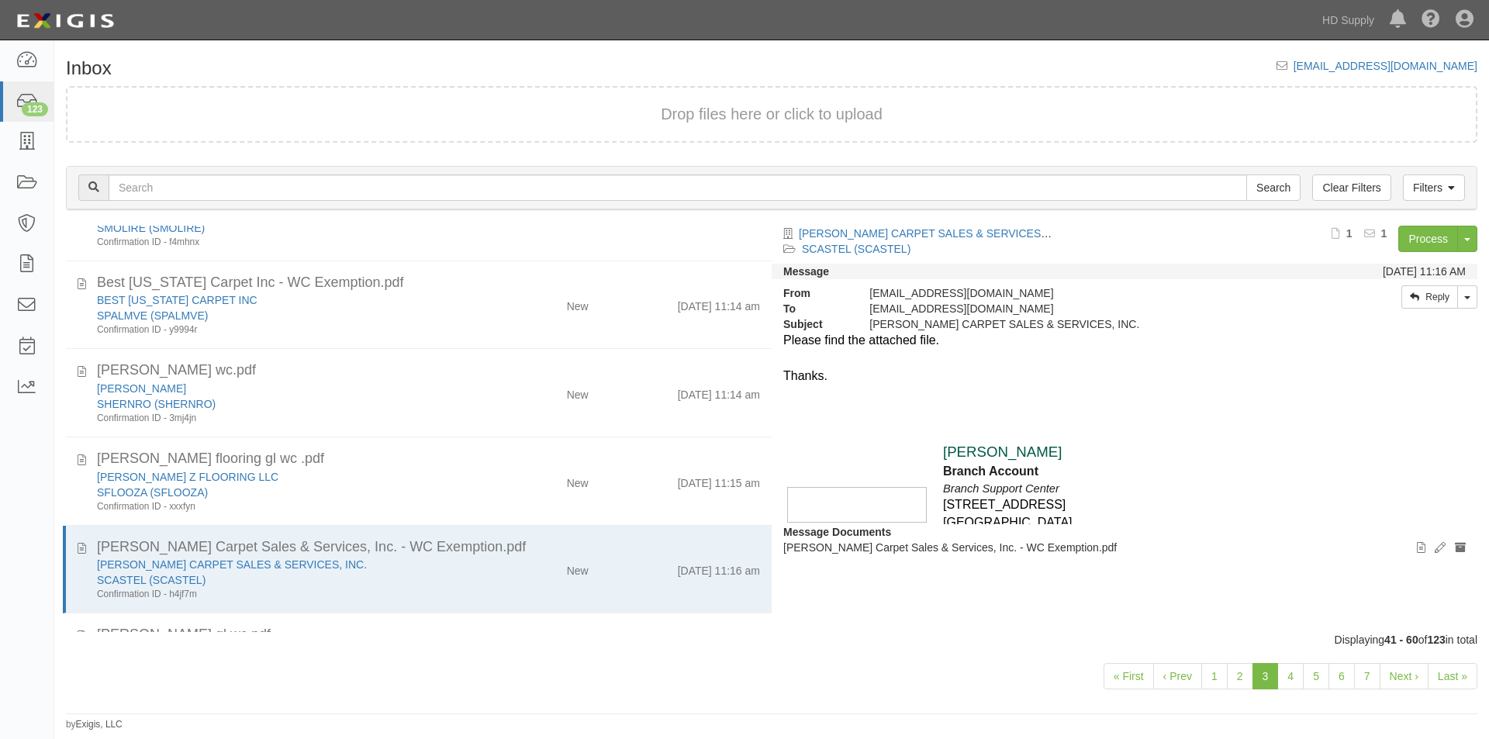
scroll to position [1364, 0]
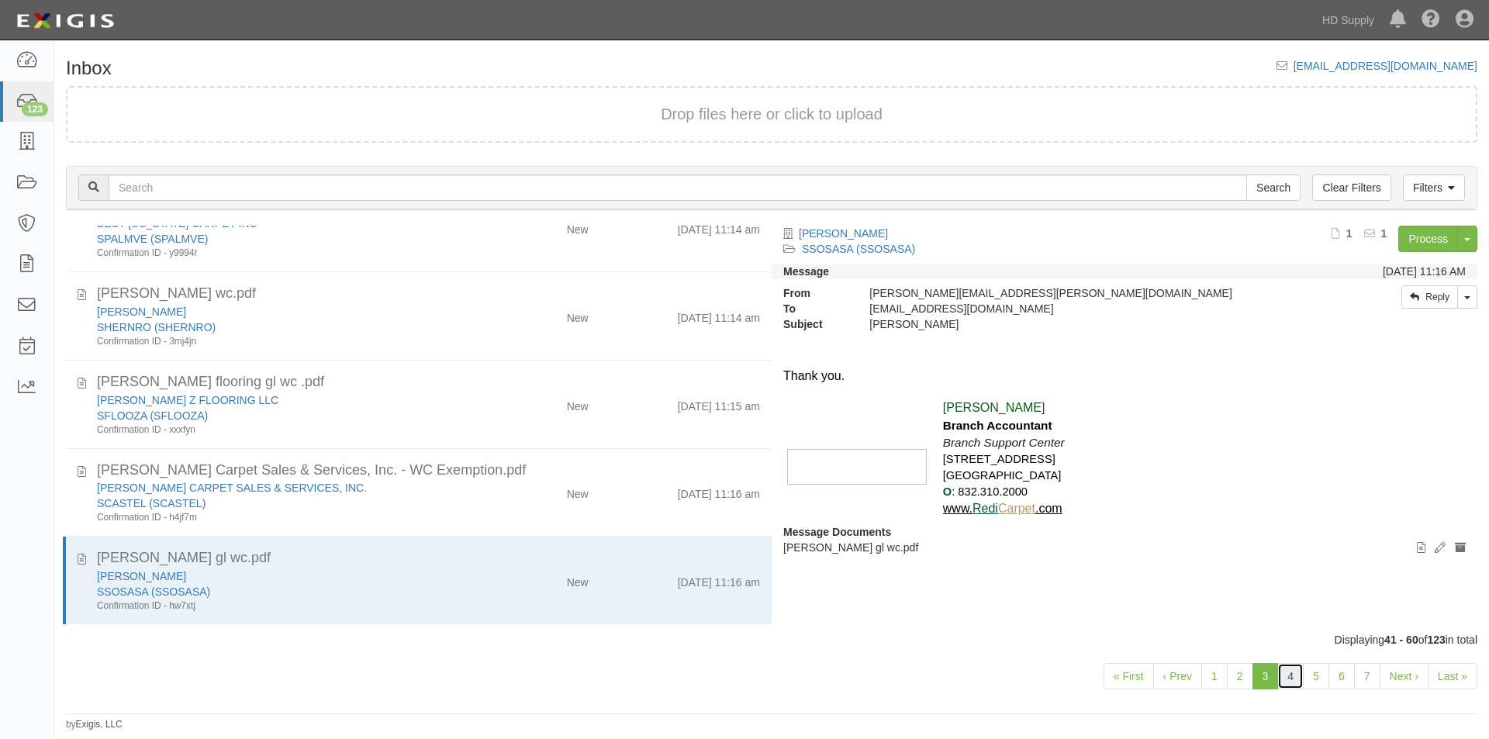
click at [1285, 678] on link "4" at bounding box center [1290, 676] width 26 height 26
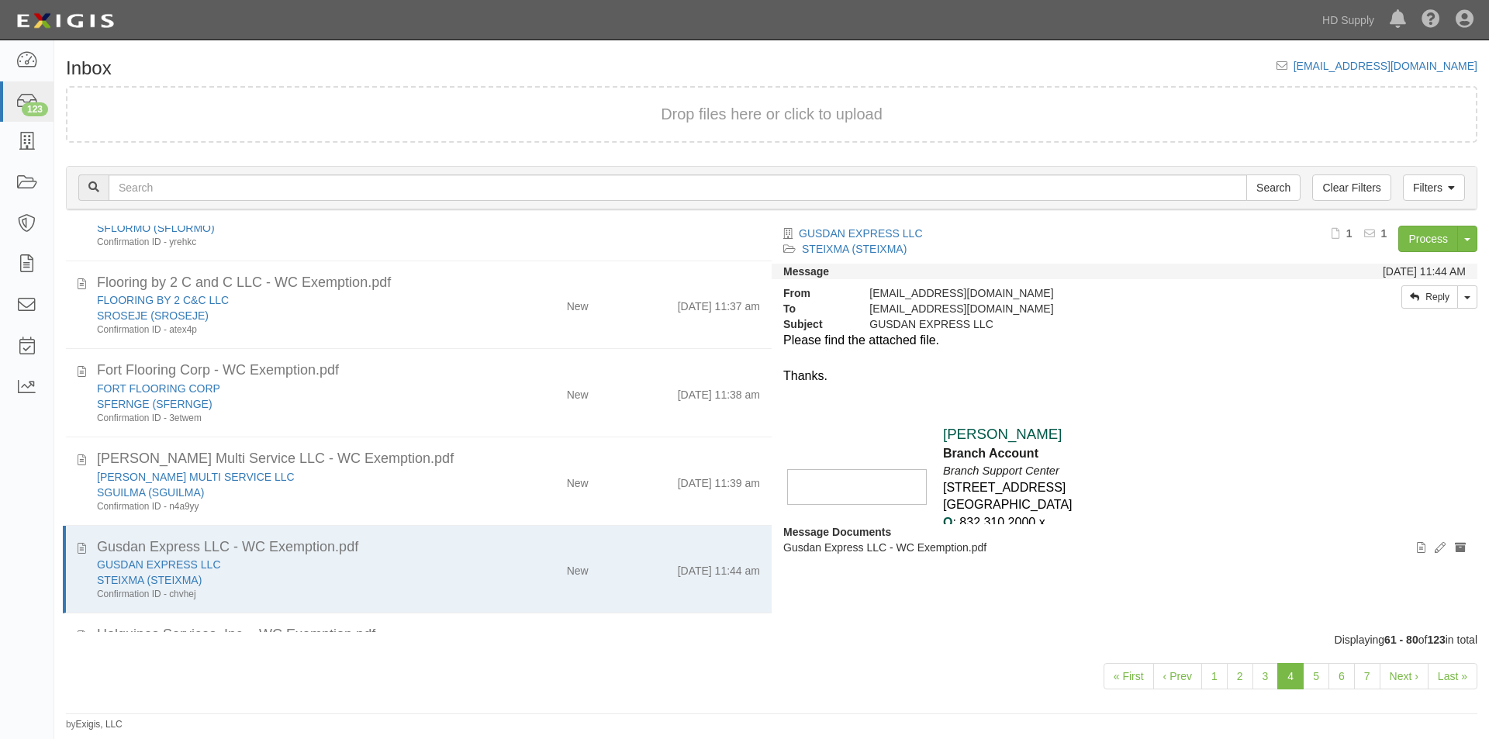
scroll to position [1364, 0]
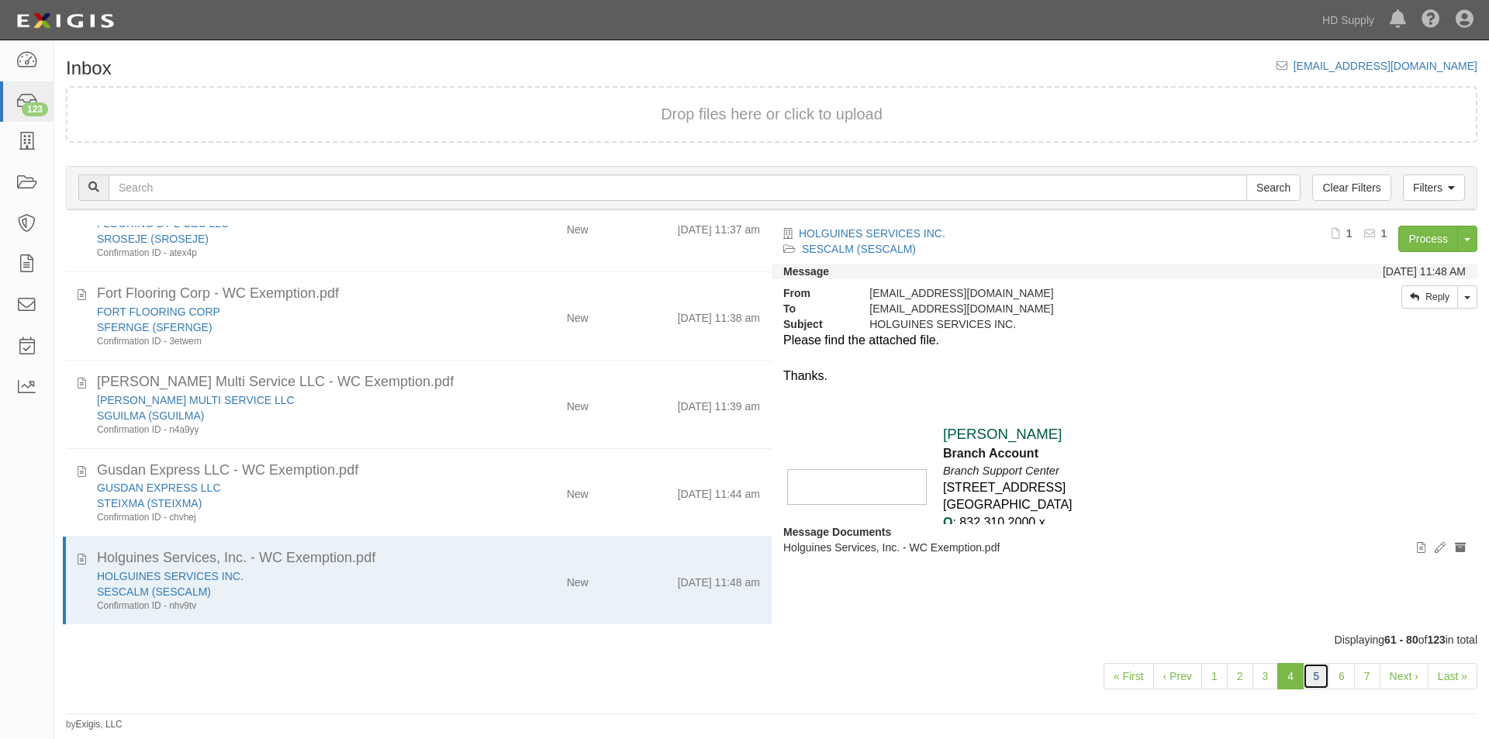
click at [1315, 680] on link "5" at bounding box center [1316, 676] width 26 height 26
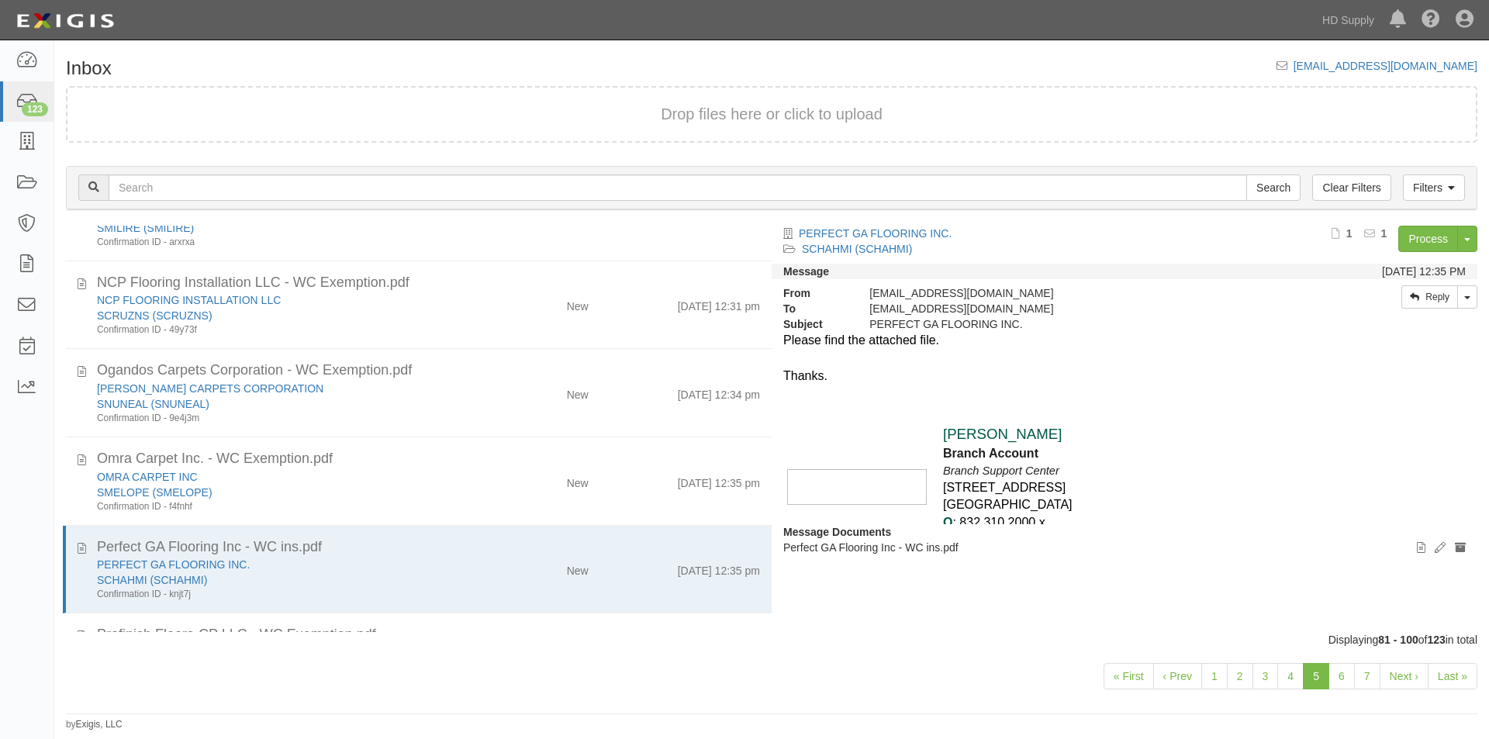
scroll to position [1364, 0]
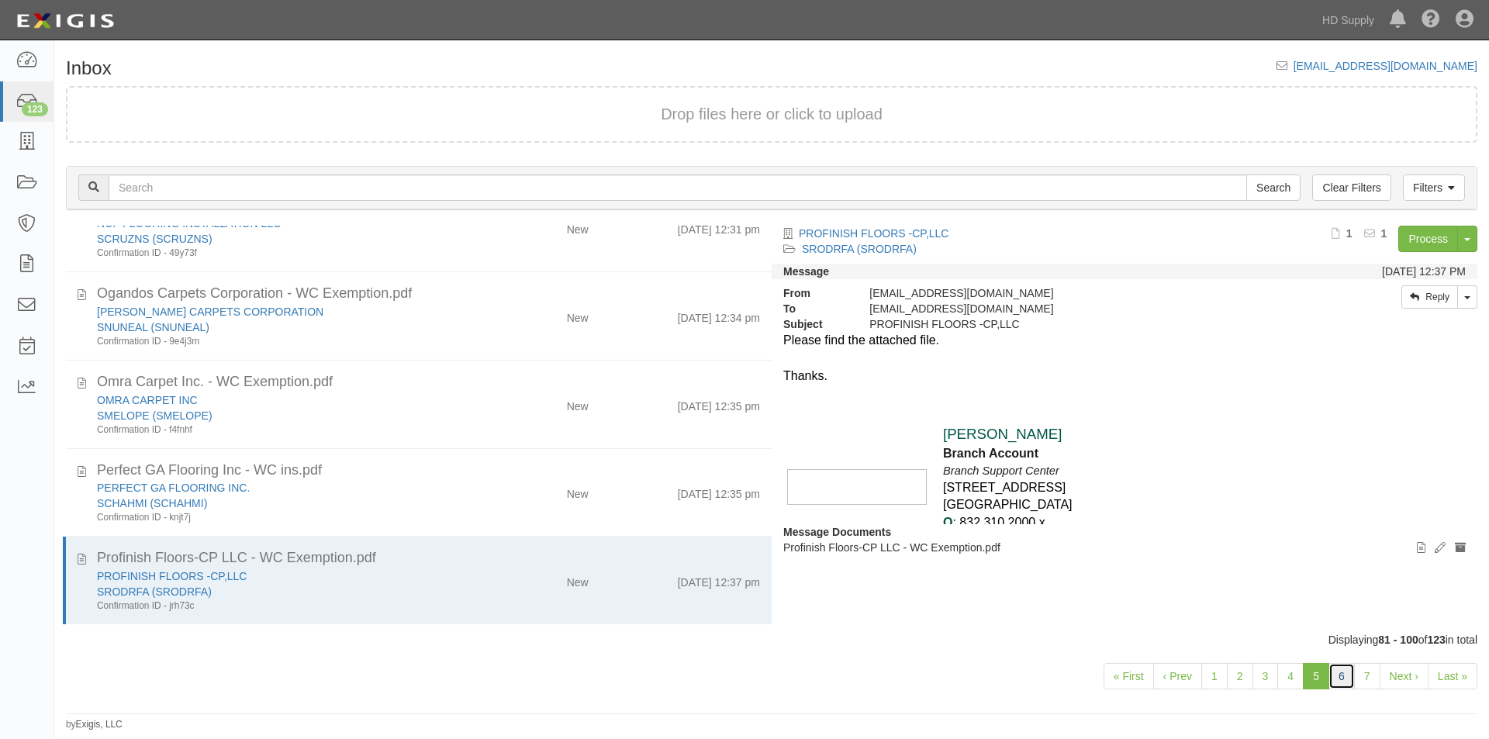
click at [1339, 683] on link "6" at bounding box center [1342, 676] width 26 height 26
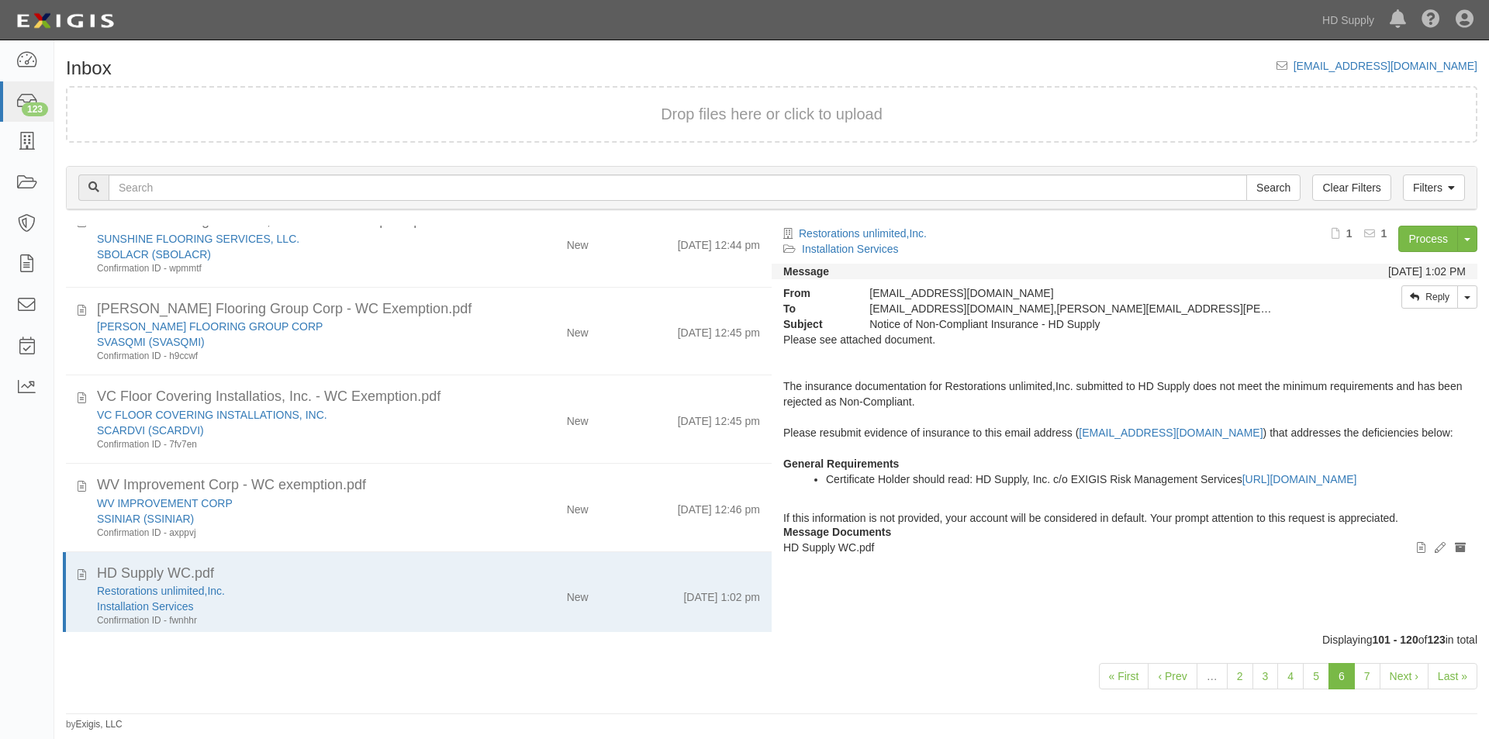
scroll to position [157, 0]
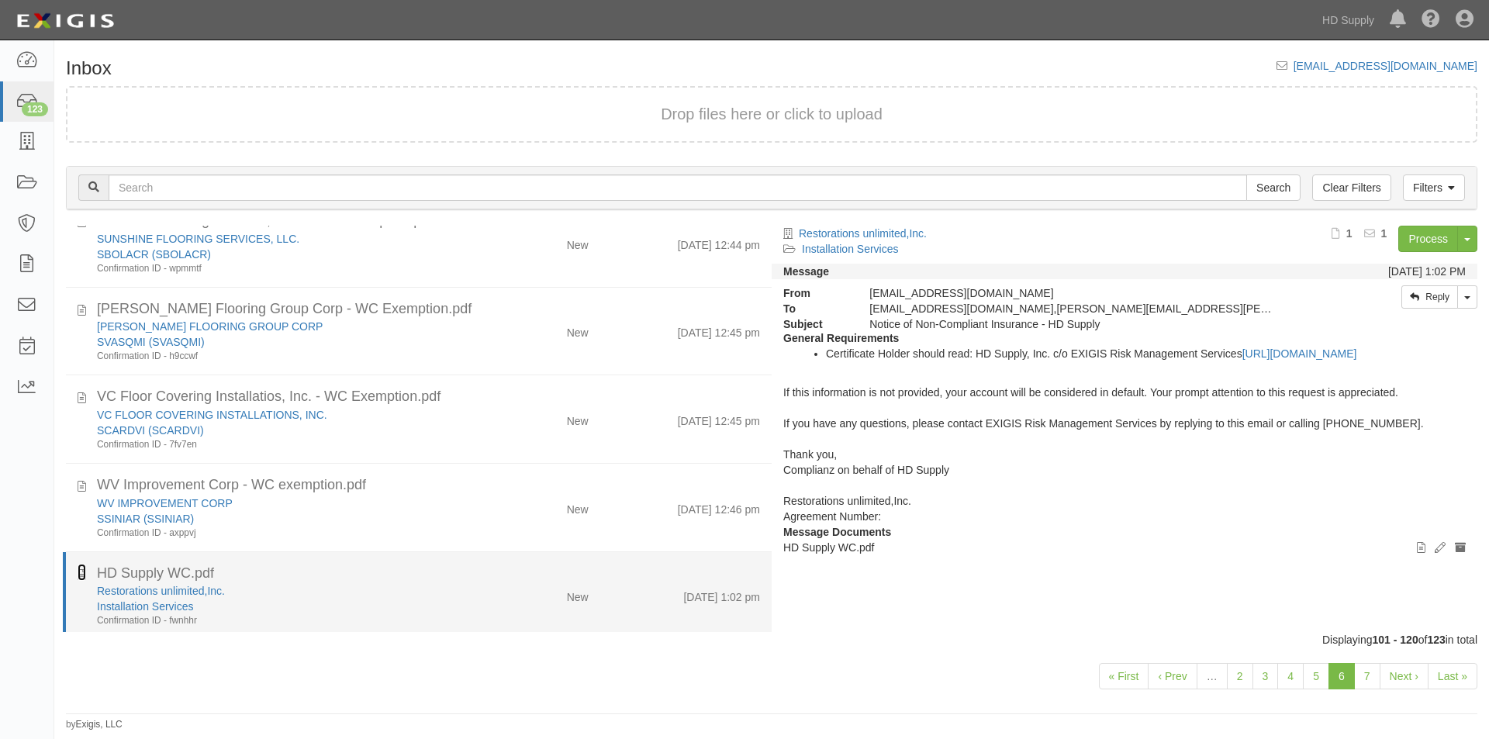
click at [79, 573] on icon at bounding box center [82, 572] width 9 height 17
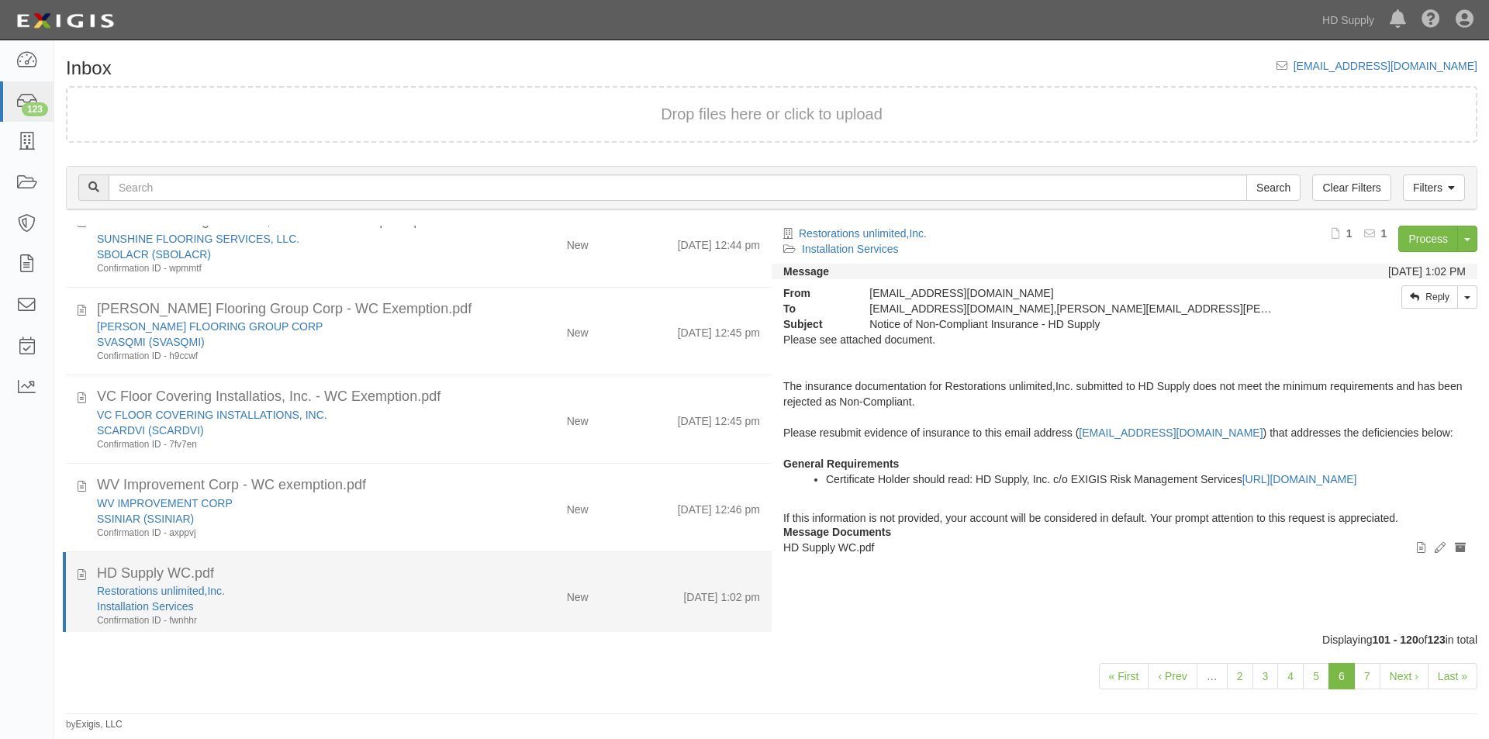
click at [375, 594] on div "Restorations unlimited,Inc." at bounding box center [285, 591] width 377 height 16
click at [451, 579] on div "HD Supply WC.pdf" at bounding box center [428, 574] width 663 height 20
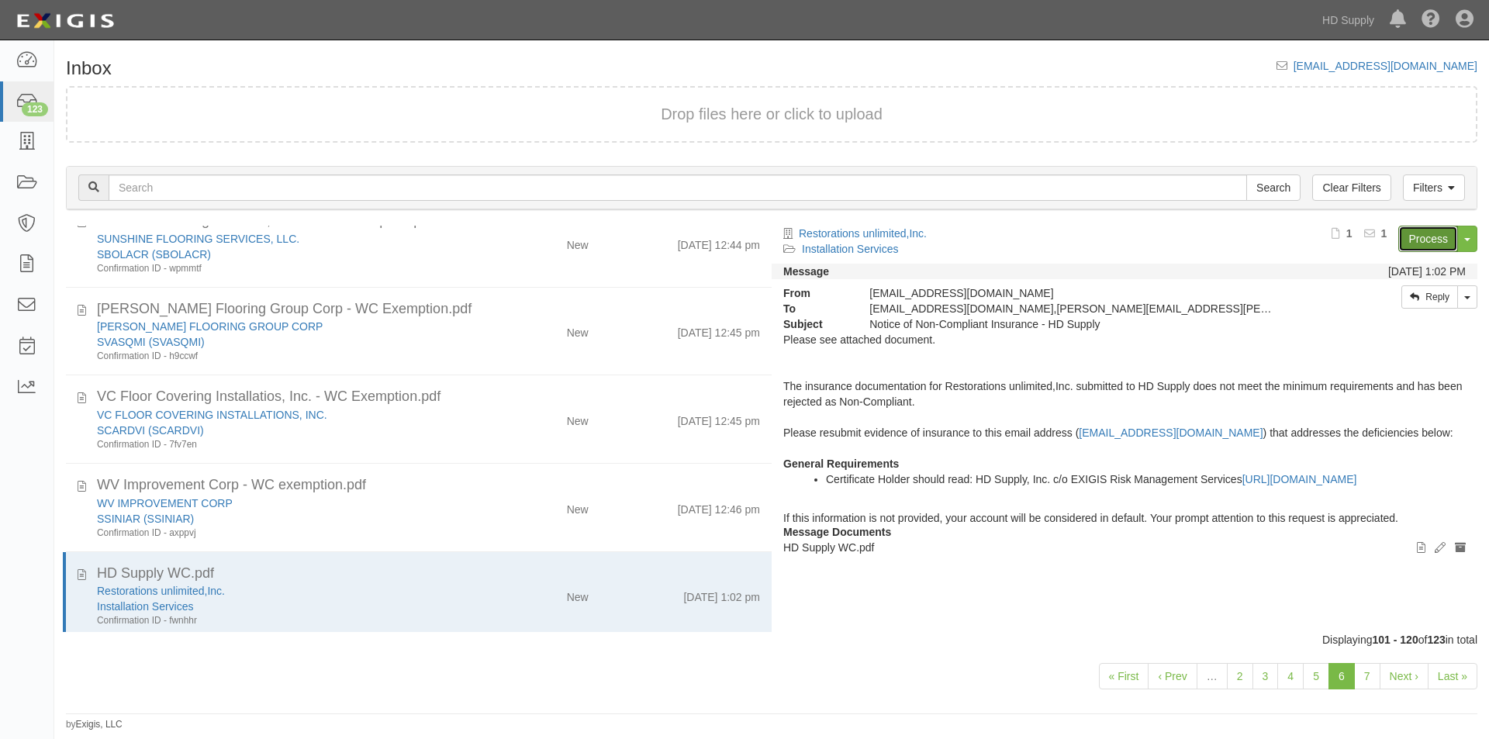
click at [1423, 233] on link "Process" at bounding box center [1428, 239] width 60 height 26
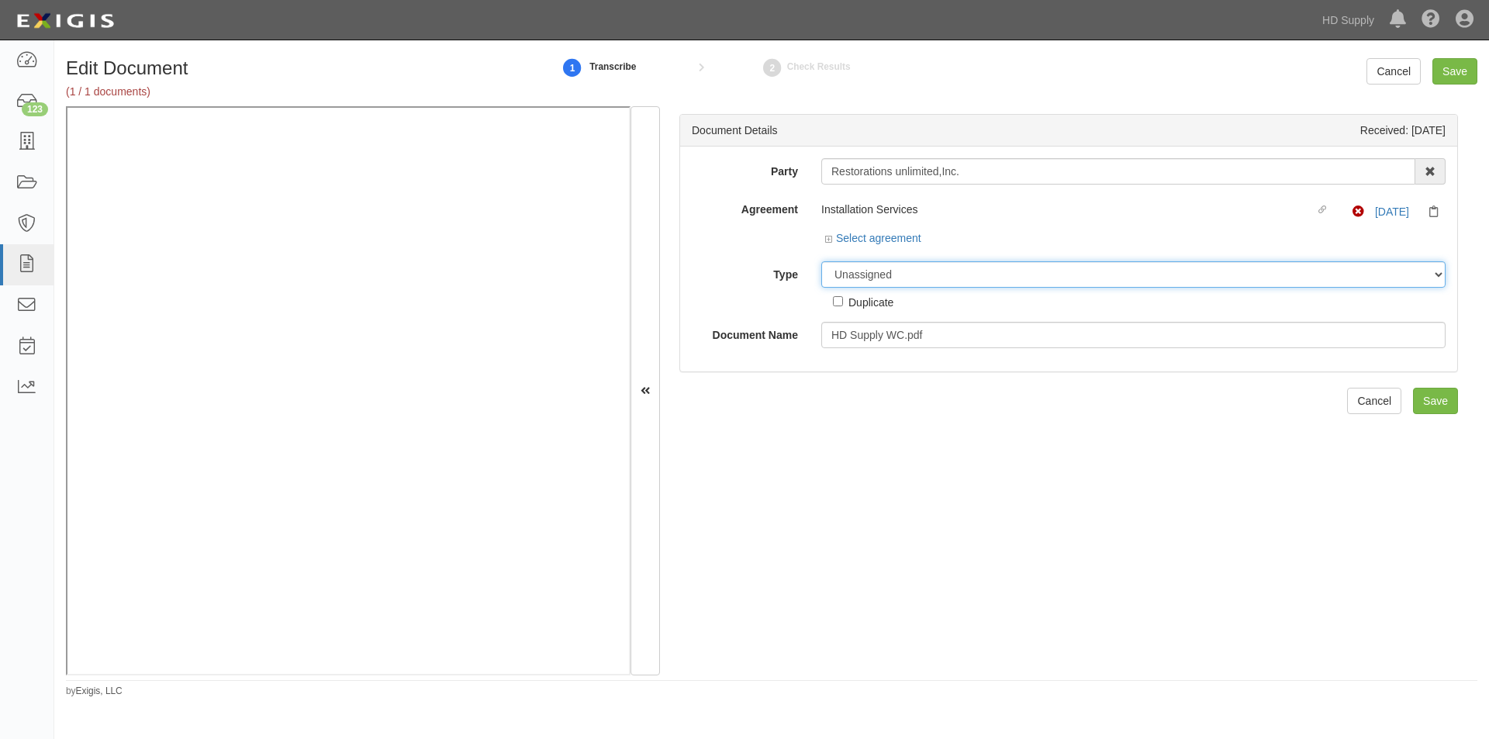
click at [960, 268] on select "Unassigned Binder Cancellation Notice Certificate Contract Endorsement Insuranc…" at bounding box center [1133, 274] width 624 height 26
select select "CertificateDetail"
click at [821, 261] on select "Unassigned Binder Cancellation Notice Certificate Contract Endorsement Insuranc…" at bounding box center [1133, 274] width 624 height 26
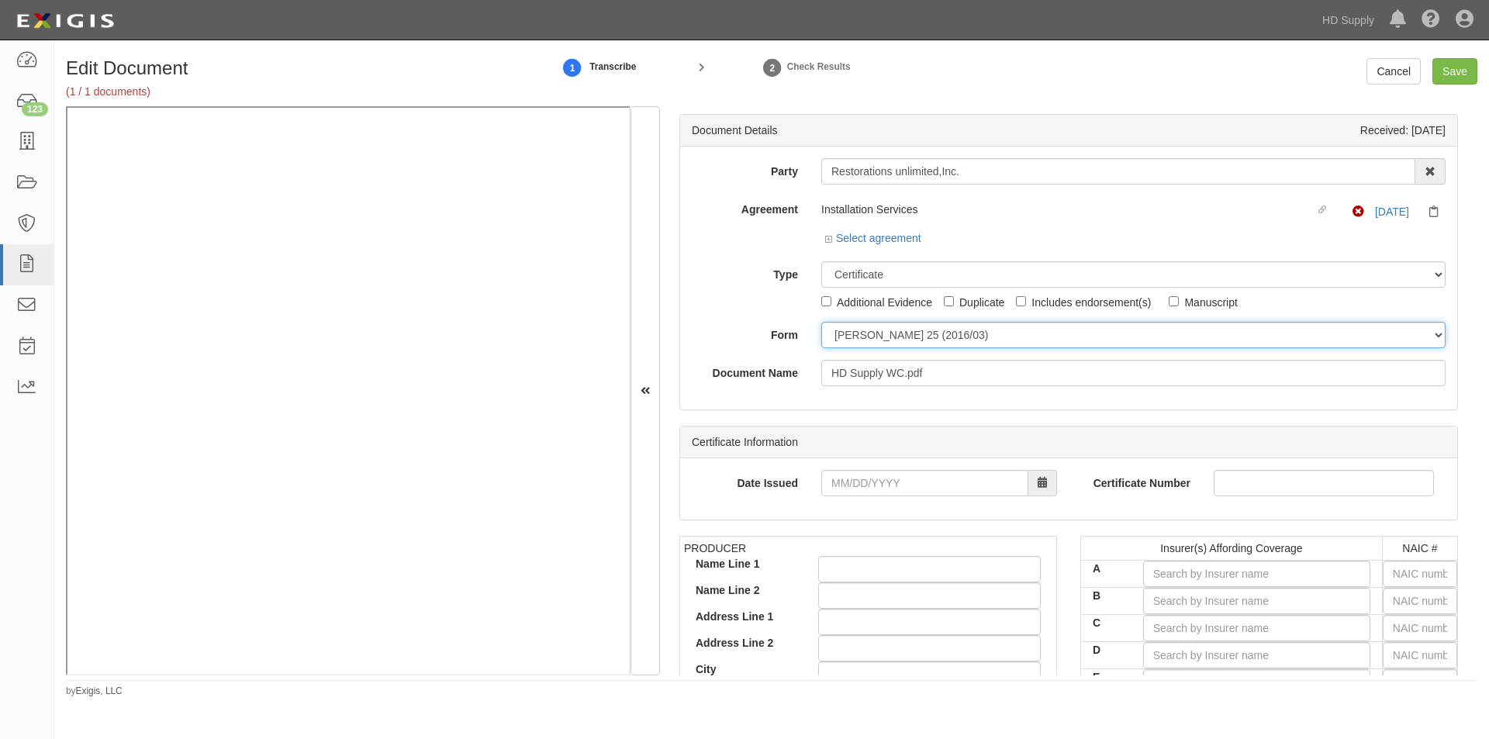
click at [869, 339] on select "[PERSON_NAME] 25 (2016/03) [PERSON_NAME] 101 [PERSON_NAME] 855 NY (2014/05) Gen…" at bounding box center [1133, 335] width 624 height 26
select select "GeneralFormDetail"
click at [821, 322] on select "[PERSON_NAME] 25 (2016/03) [PERSON_NAME] 101 [PERSON_NAME] 855 NY (2014/05) Gen…" at bounding box center [1133, 335] width 624 height 26
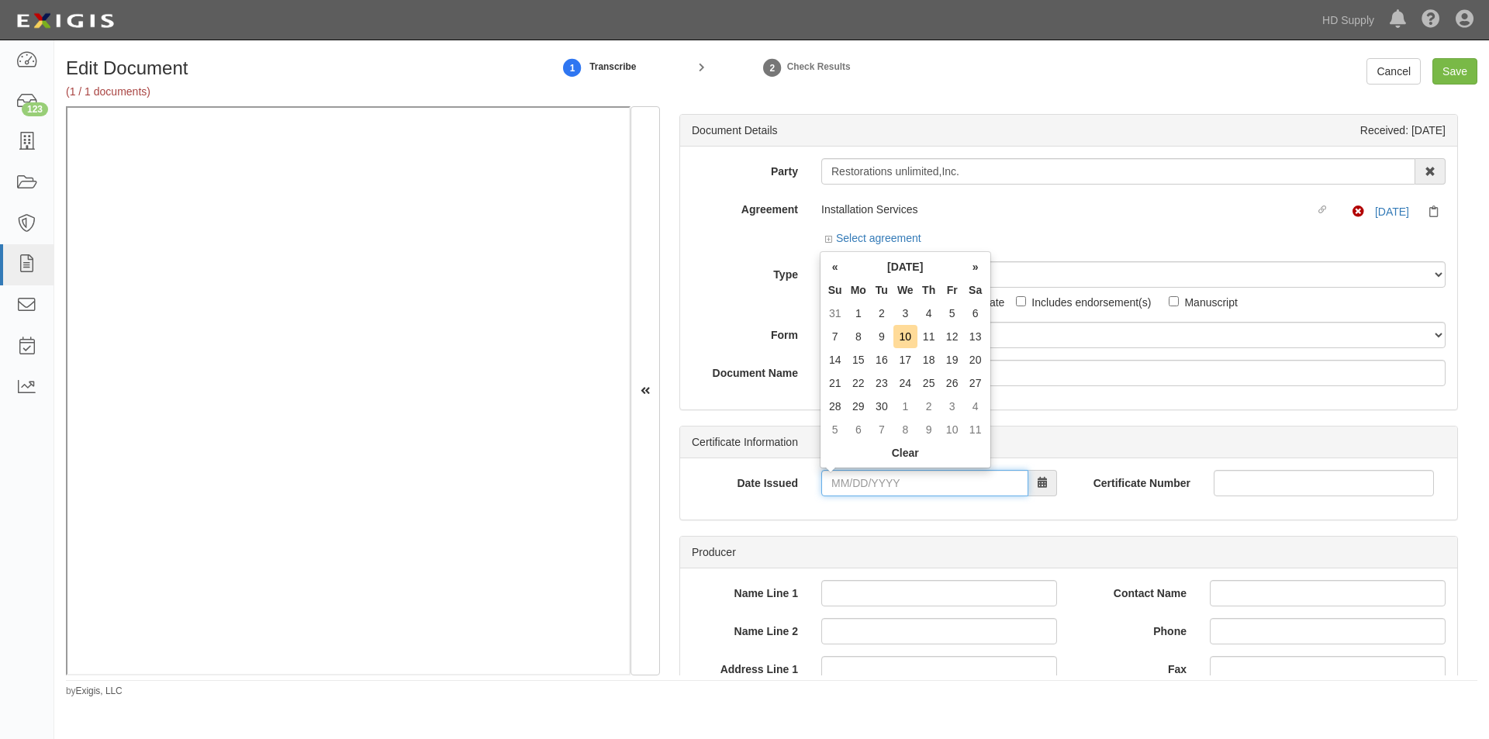
click at [911, 486] on input "Date Issued" at bounding box center [924, 483] width 207 height 26
click at [879, 333] on td "9" at bounding box center [881, 336] width 23 height 23
type input "[DATE]"
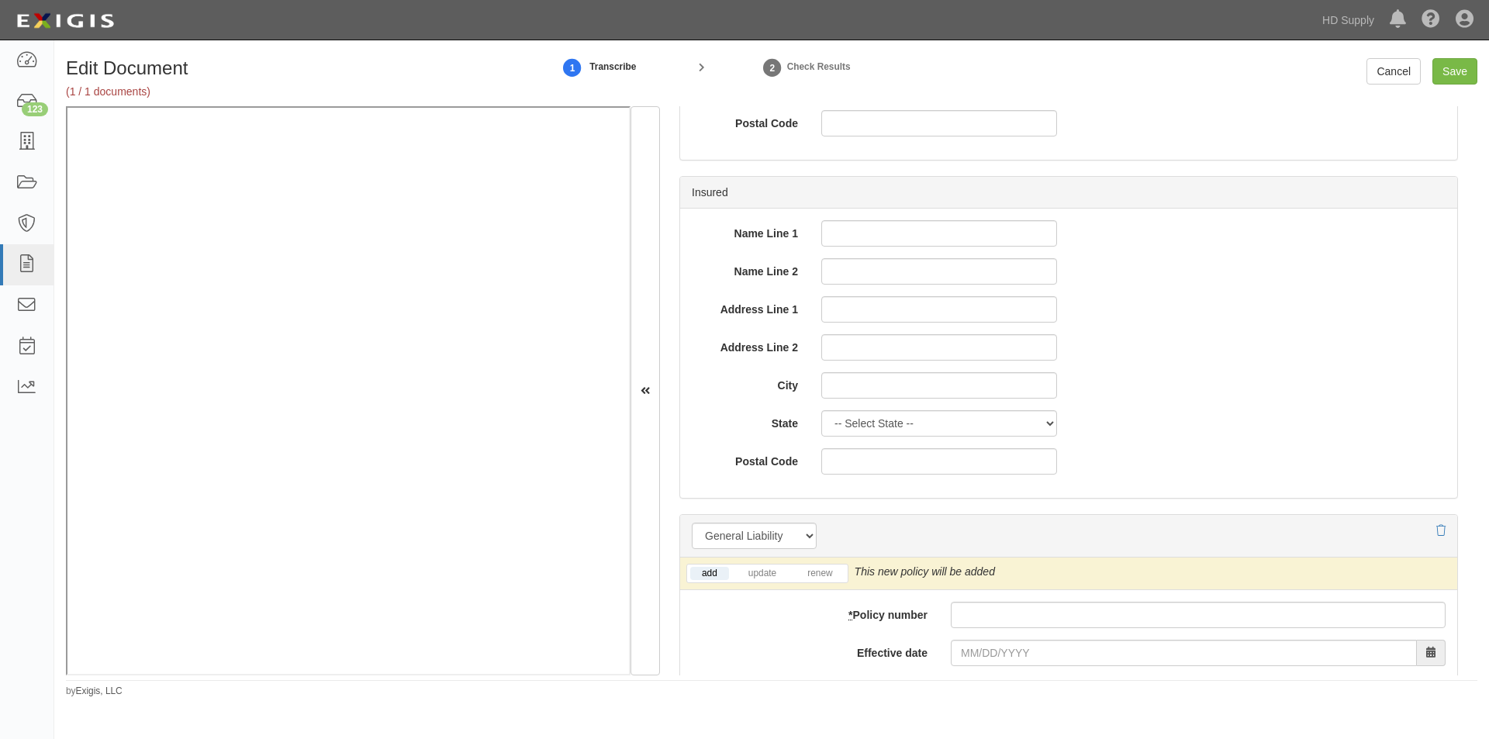
scroll to position [1086, 0]
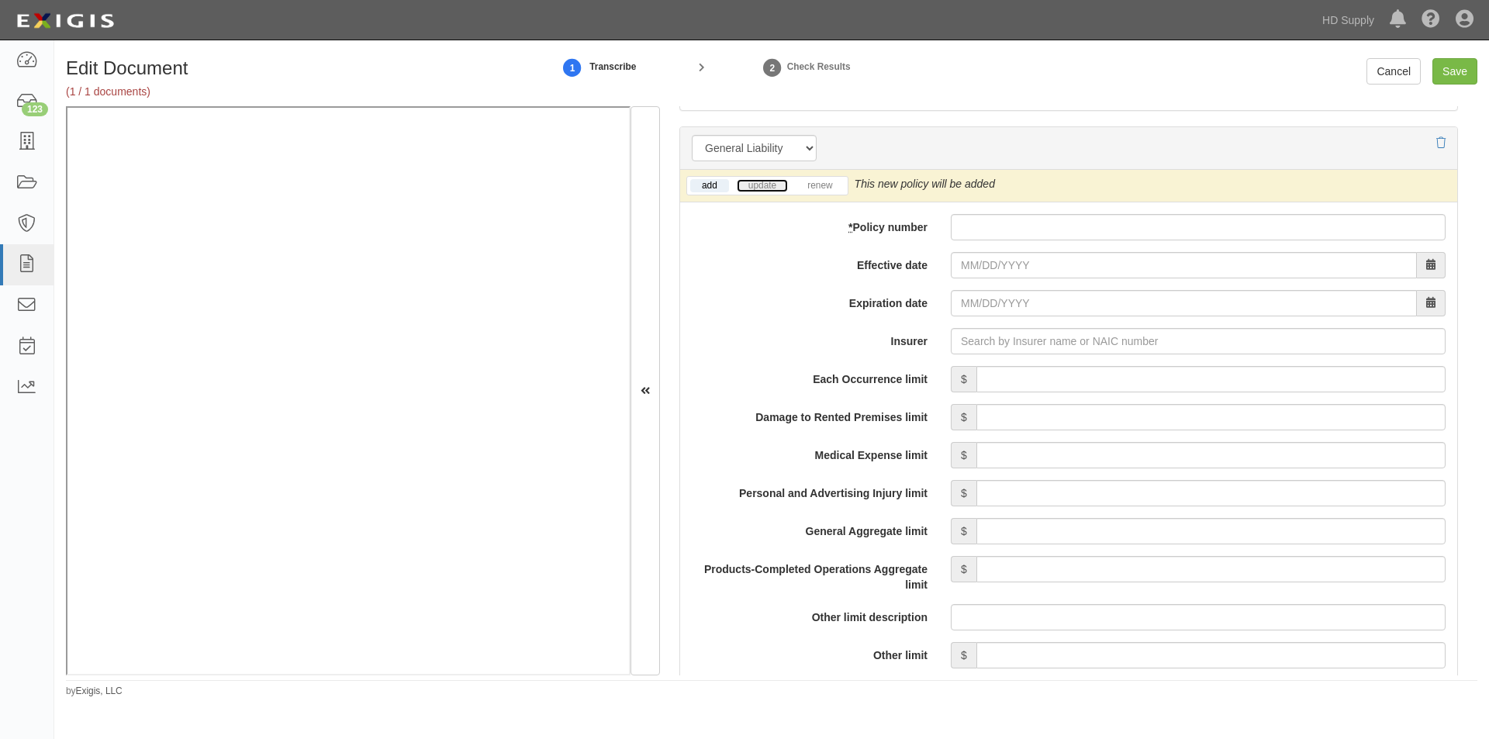
click at [762, 186] on link "update" at bounding box center [762, 185] width 51 height 13
click at [698, 183] on link "add" at bounding box center [709, 185] width 39 height 13
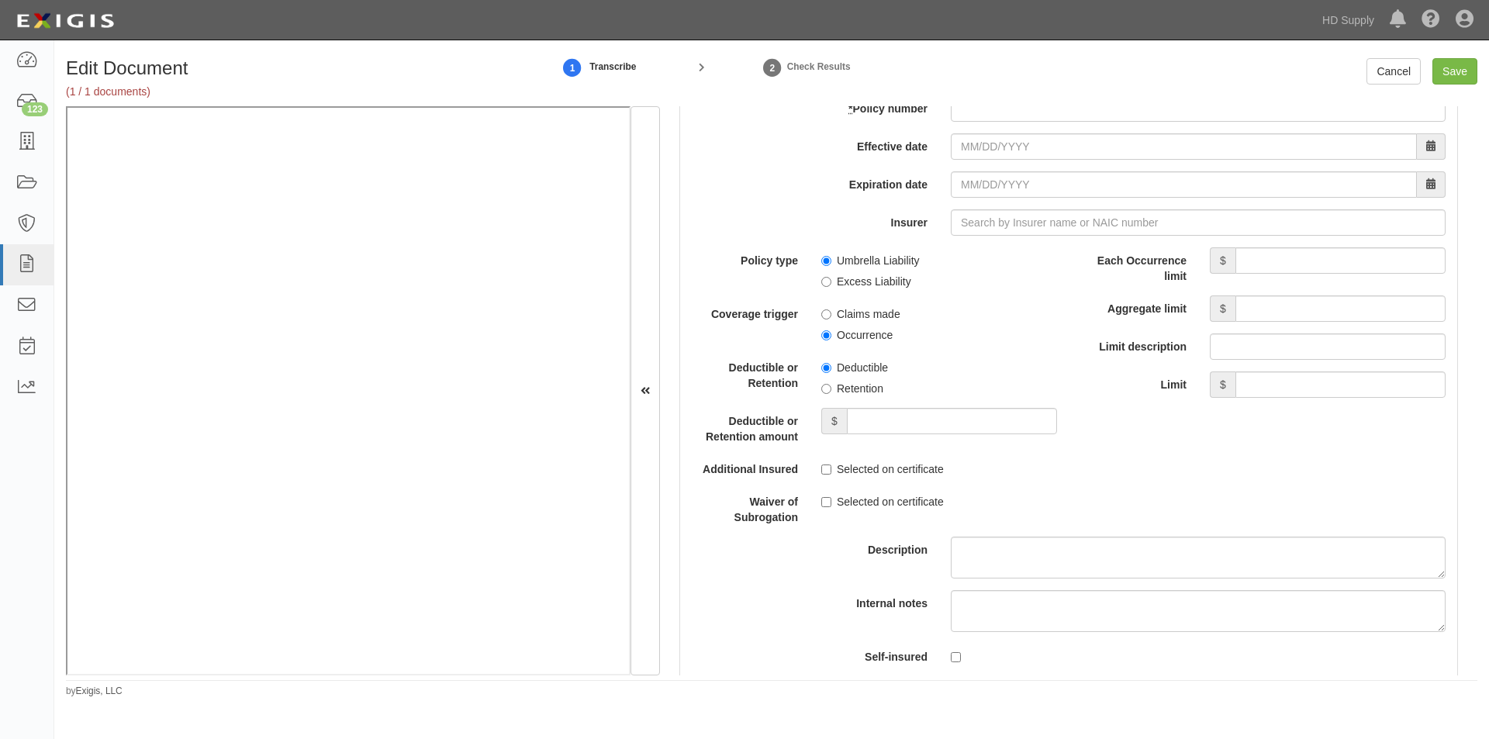
scroll to position [3490, 0]
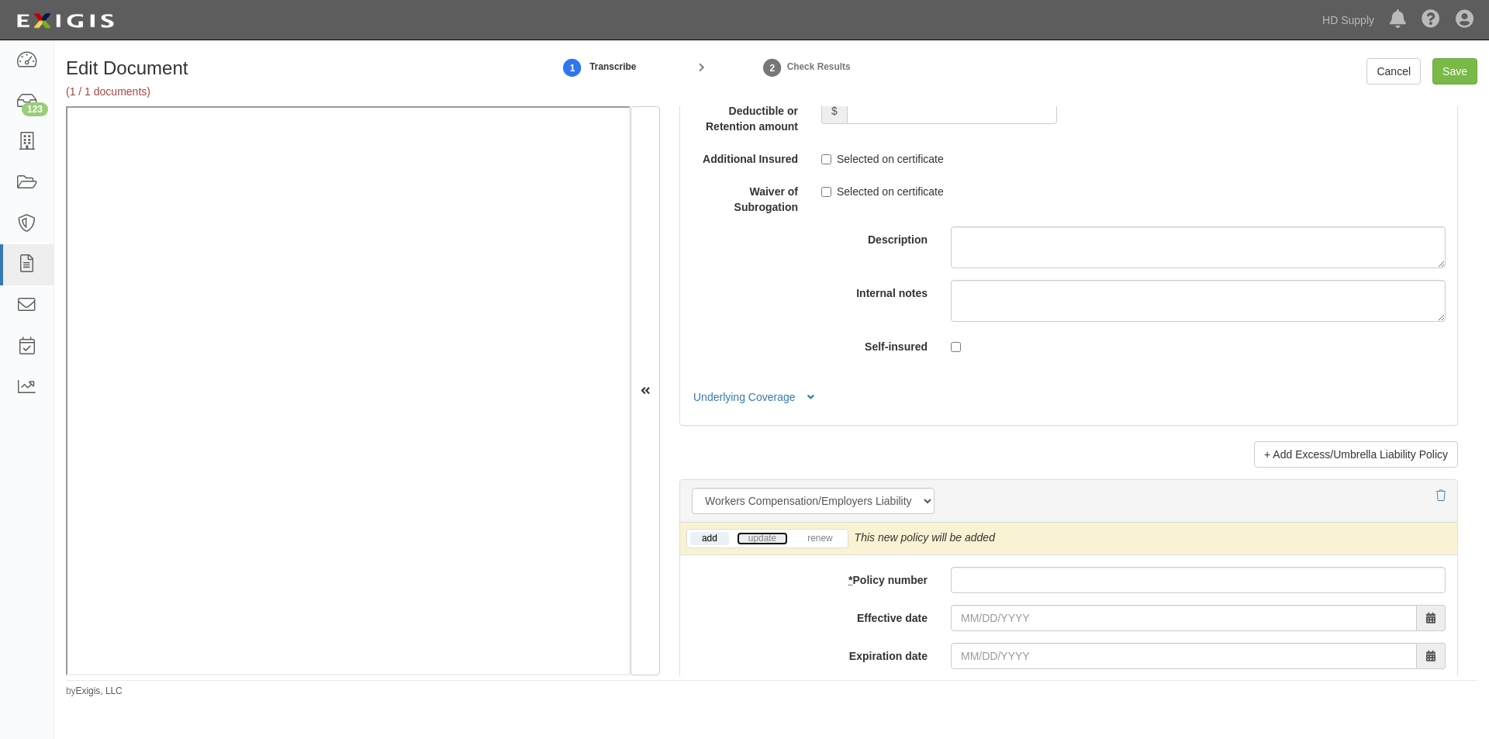
click at [783, 544] on link "update" at bounding box center [762, 538] width 51 height 13
paste input "(6JUB-A416739-4-25"
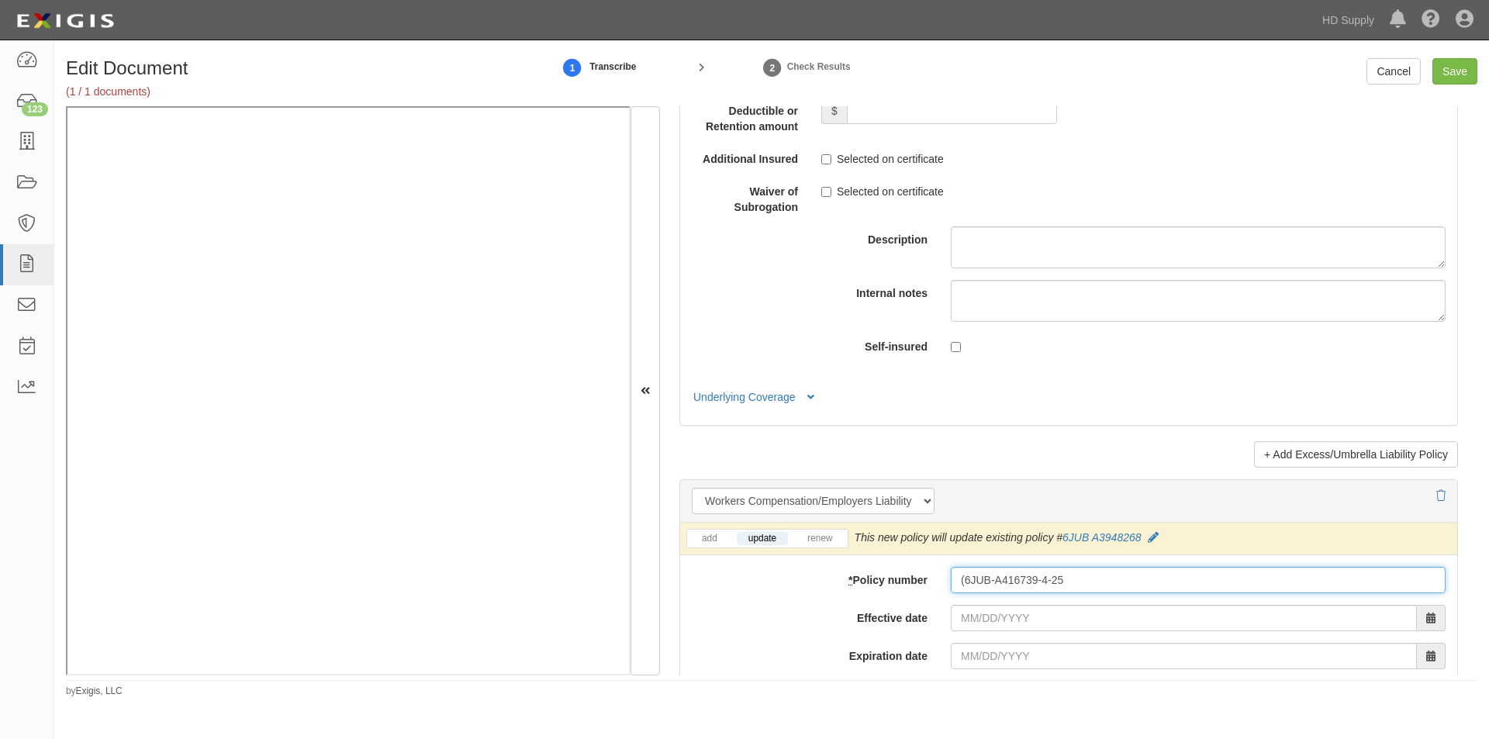
click at [962, 585] on input "(6JUB-A416739-4-25" at bounding box center [1198, 580] width 495 height 26
type input "6JUB-A416739-4-25"
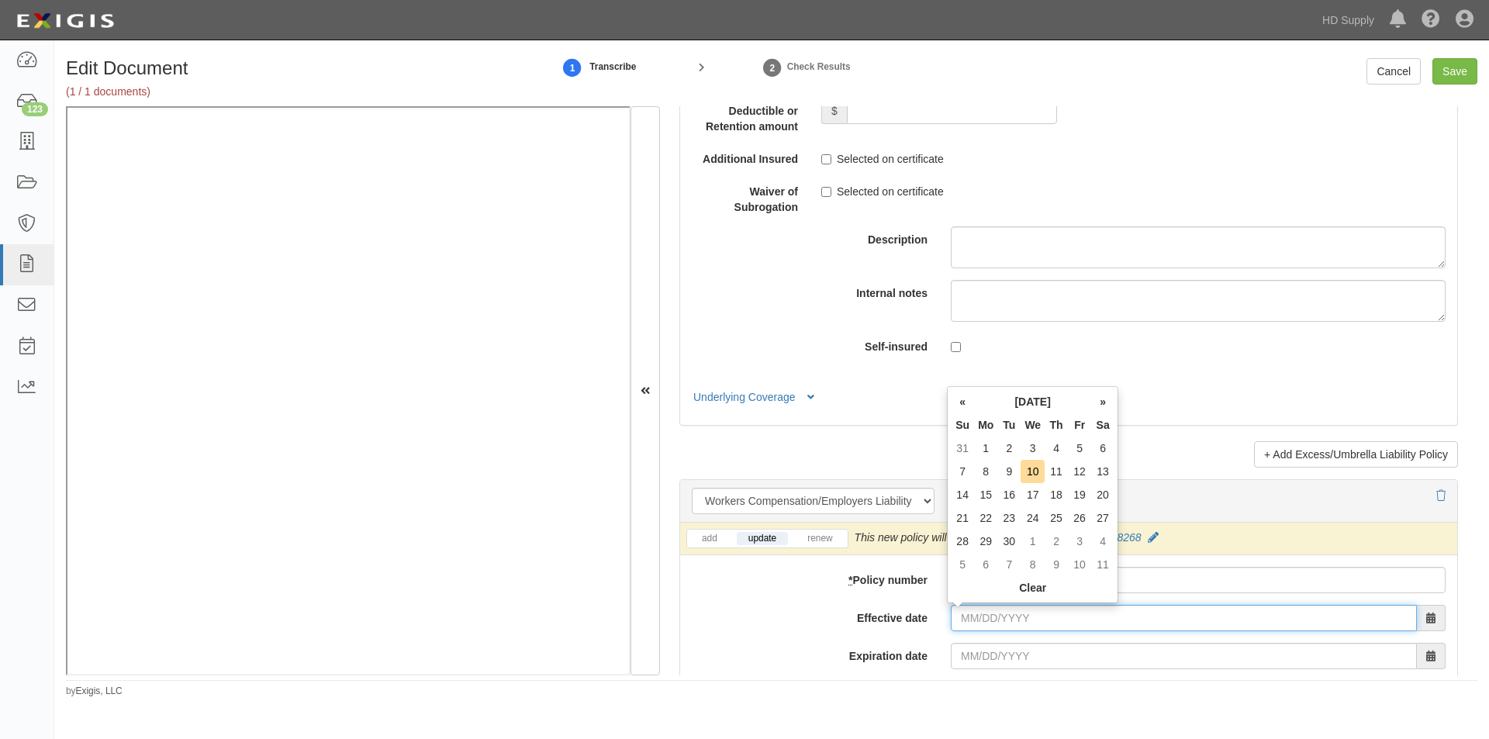
click at [971, 614] on input "Effective date" at bounding box center [1184, 618] width 466 height 26
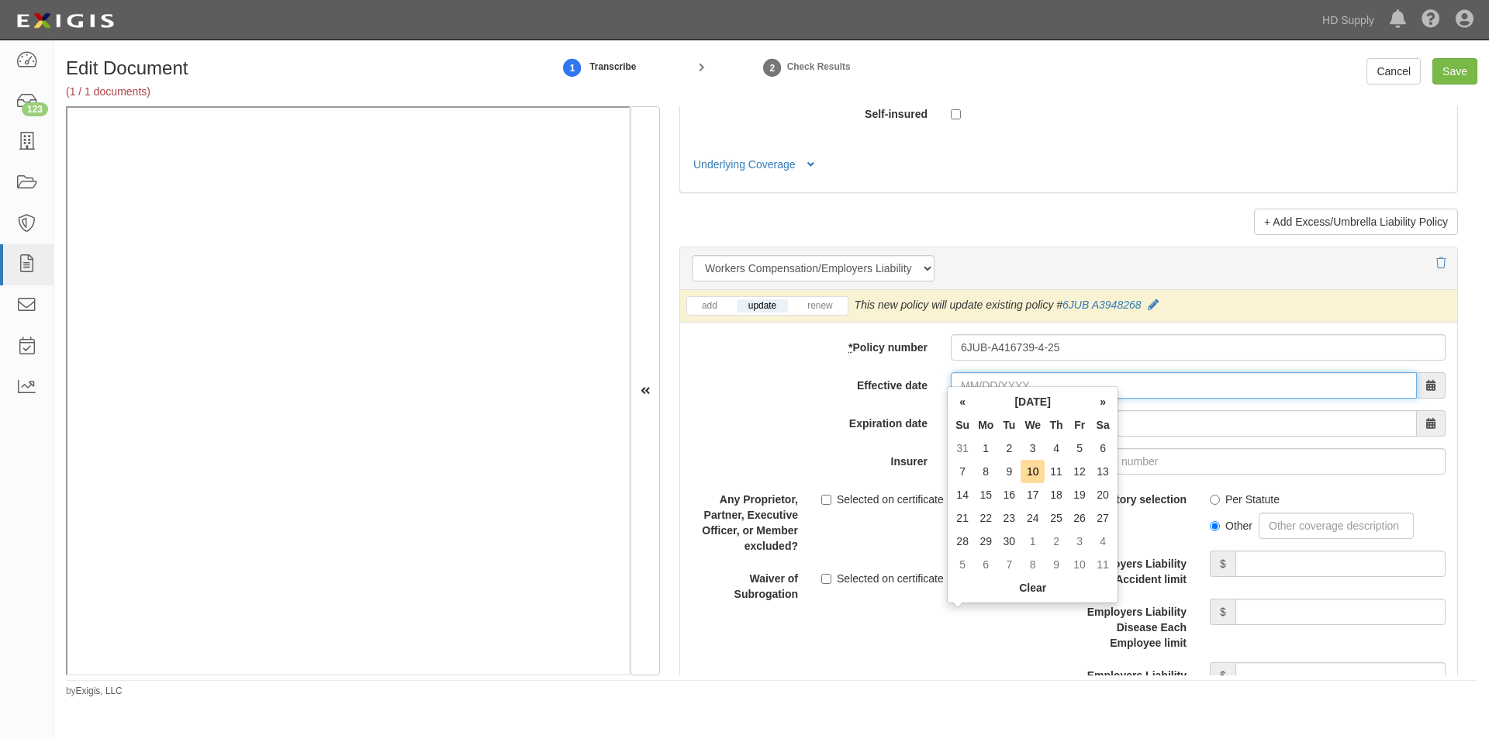
scroll to position [3800, 0]
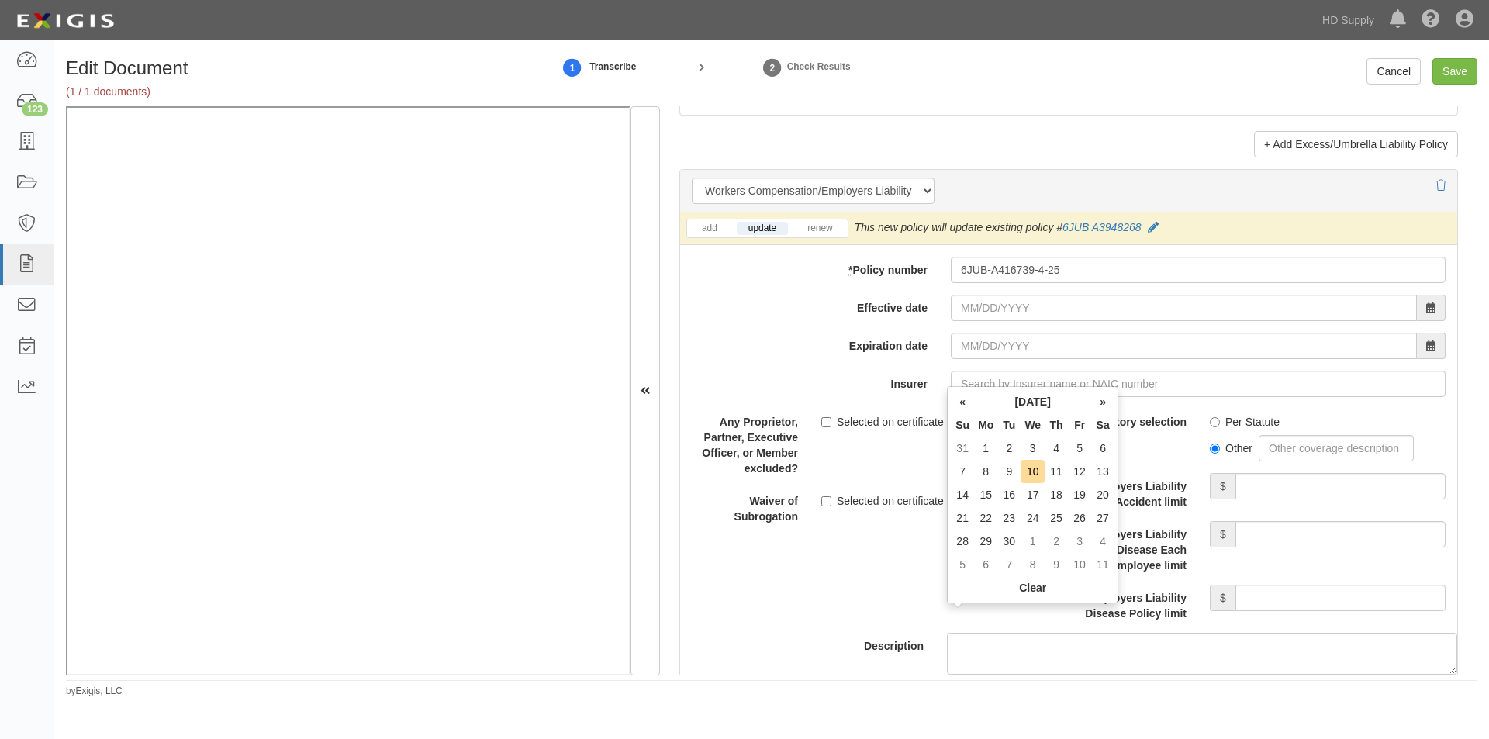
click at [817, 322] on div "add update renew This new policy will be added This new policy will update exis…" at bounding box center [1068, 500] width 777 height 575
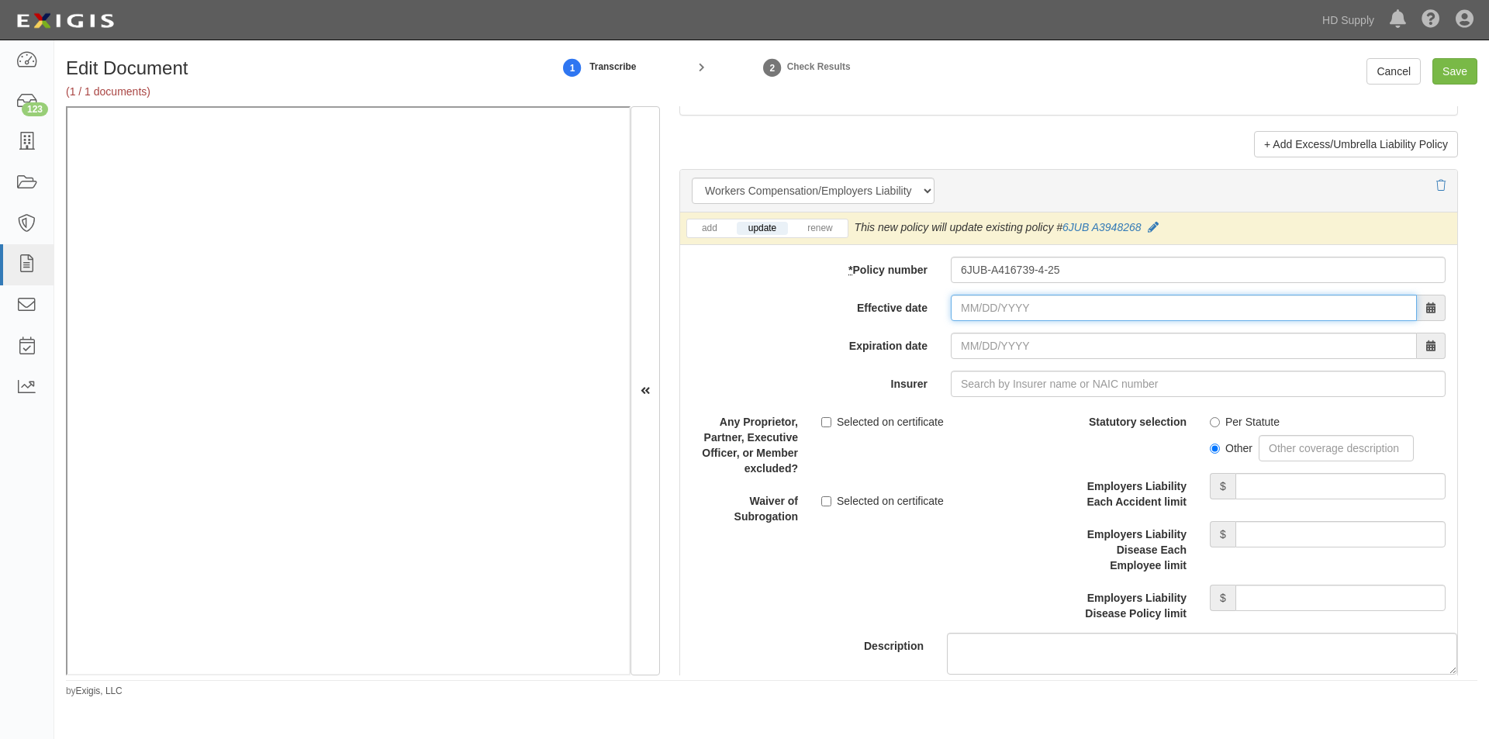
click at [1013, 306] on input "Effective date" at bounding box center [1184, 308] width 466 height 26
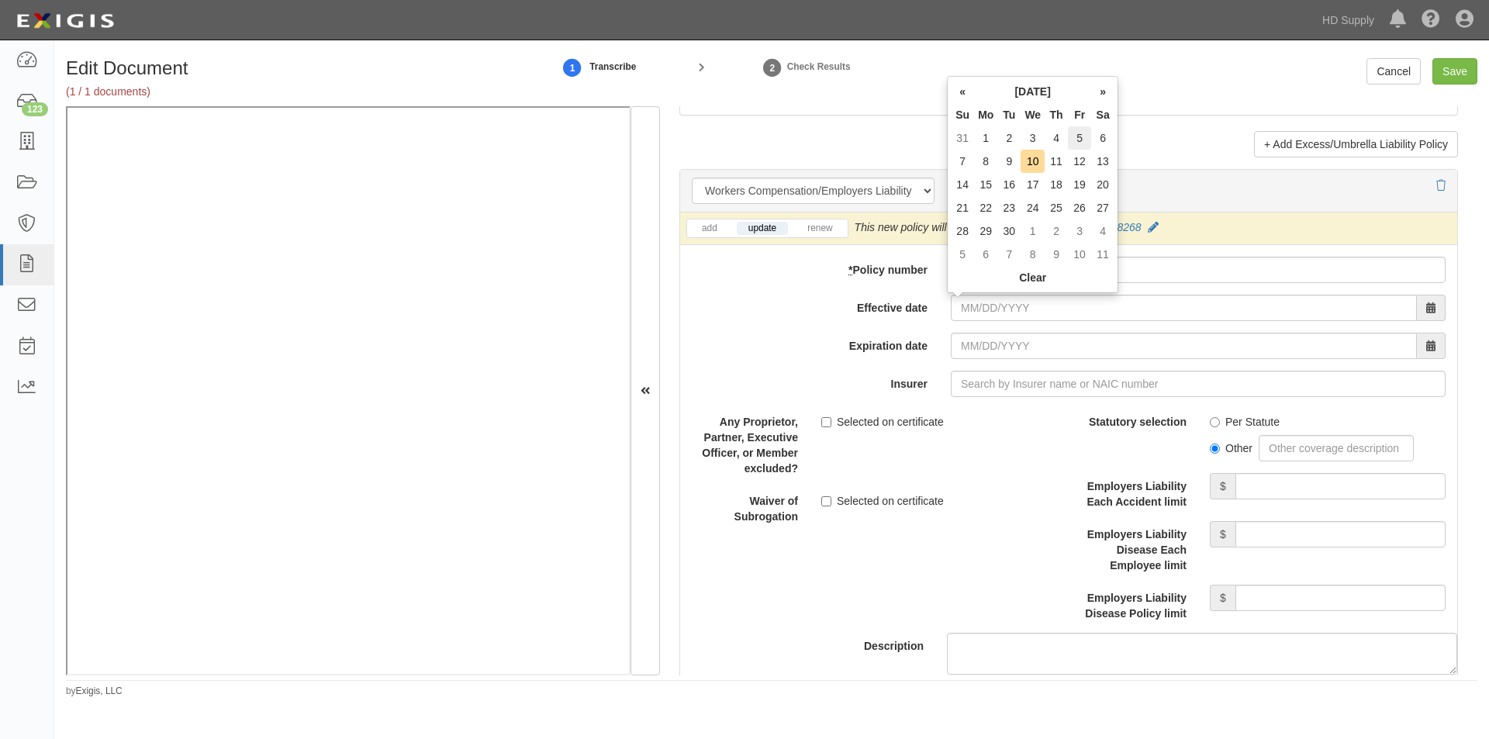
click at [1081, 136] on td "5" at bounding box center [1079, 137] width 23 height 23
type input "09/05/2025"
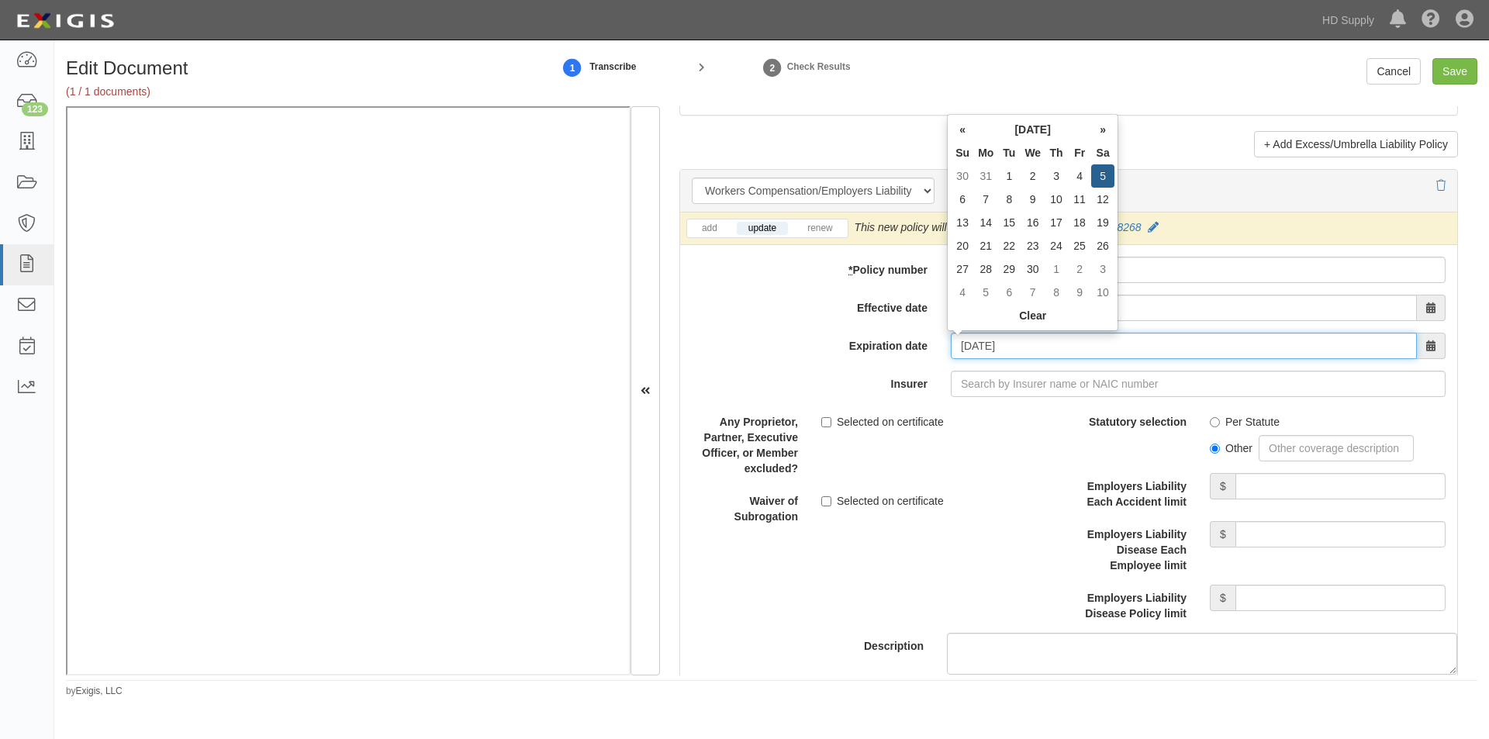
drag, startPoint x: 1018, startPoint y: 349, endPoint x: 921, endPoint y: 354, distance: 96.3
click at [921, 354] on div "Expiration date 09/05/2026" at bounding box center [1068, 346] width 777 height 26
type input "04/27/2026"
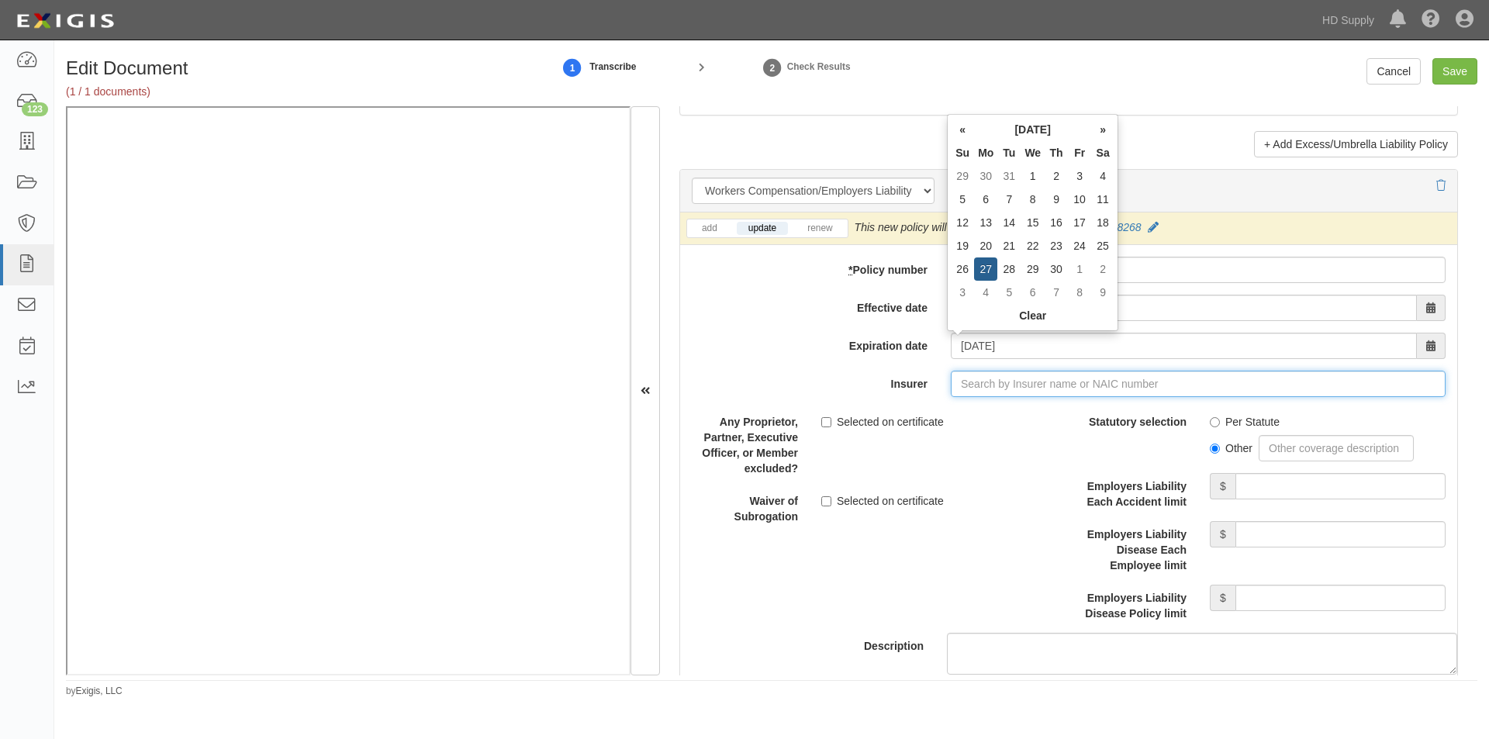
click at [951, 390] on input "Insurer" at bounding box center [1198, 384] width 495 height 26
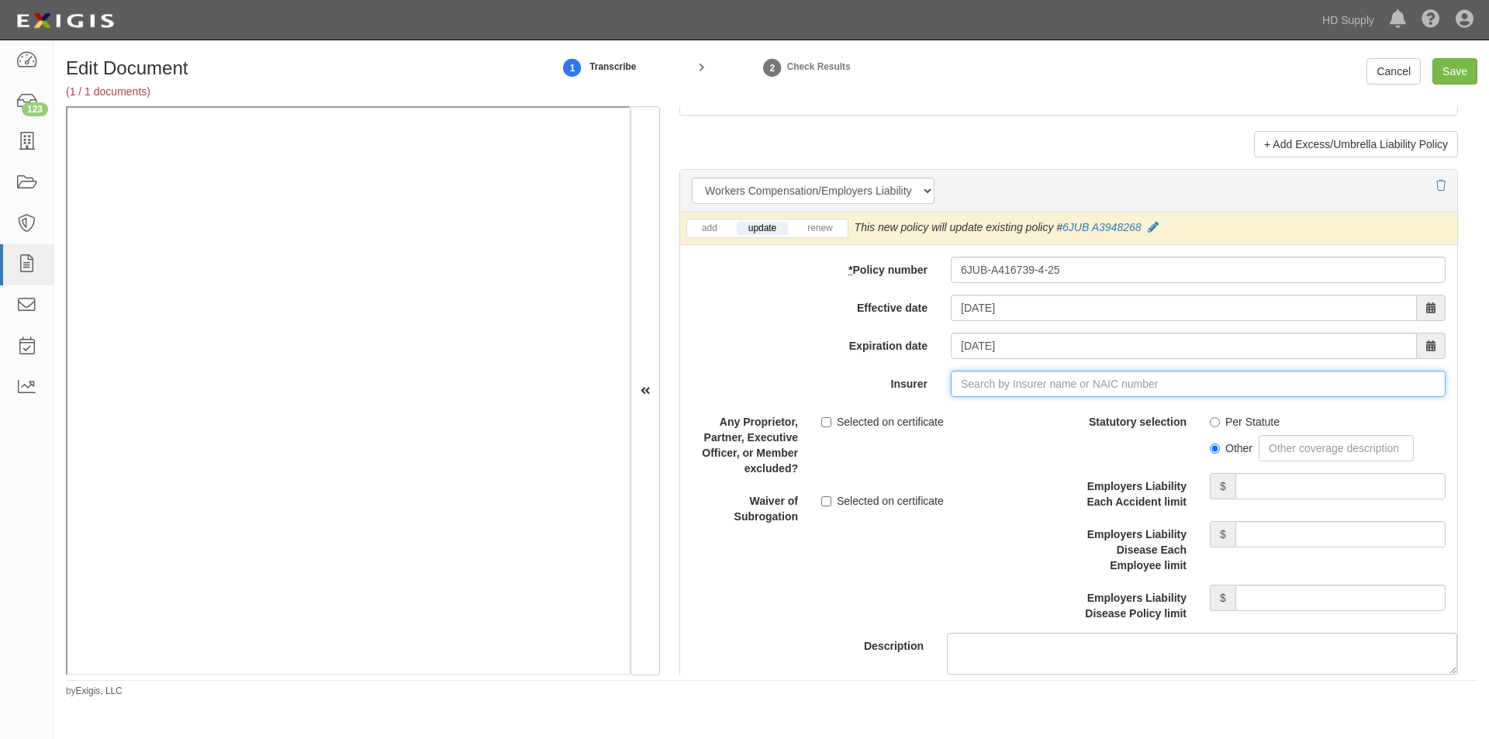
click at [1011, 387] on input "Insurer" at bounding box center [1198, 384] width 495 height 26
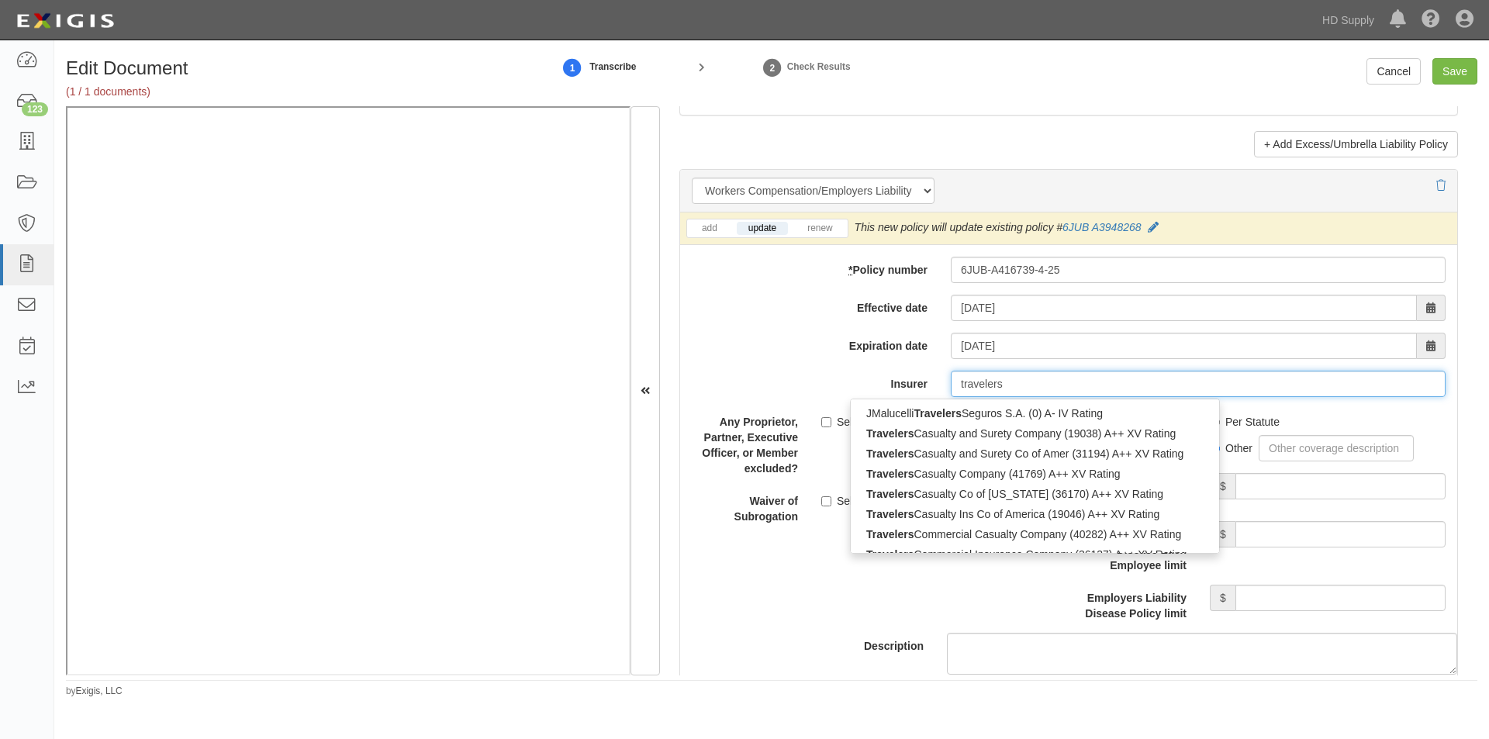
type input "travelers"
type input "travelers property Casualty Co of Amer (25674) A++ XV Rating"
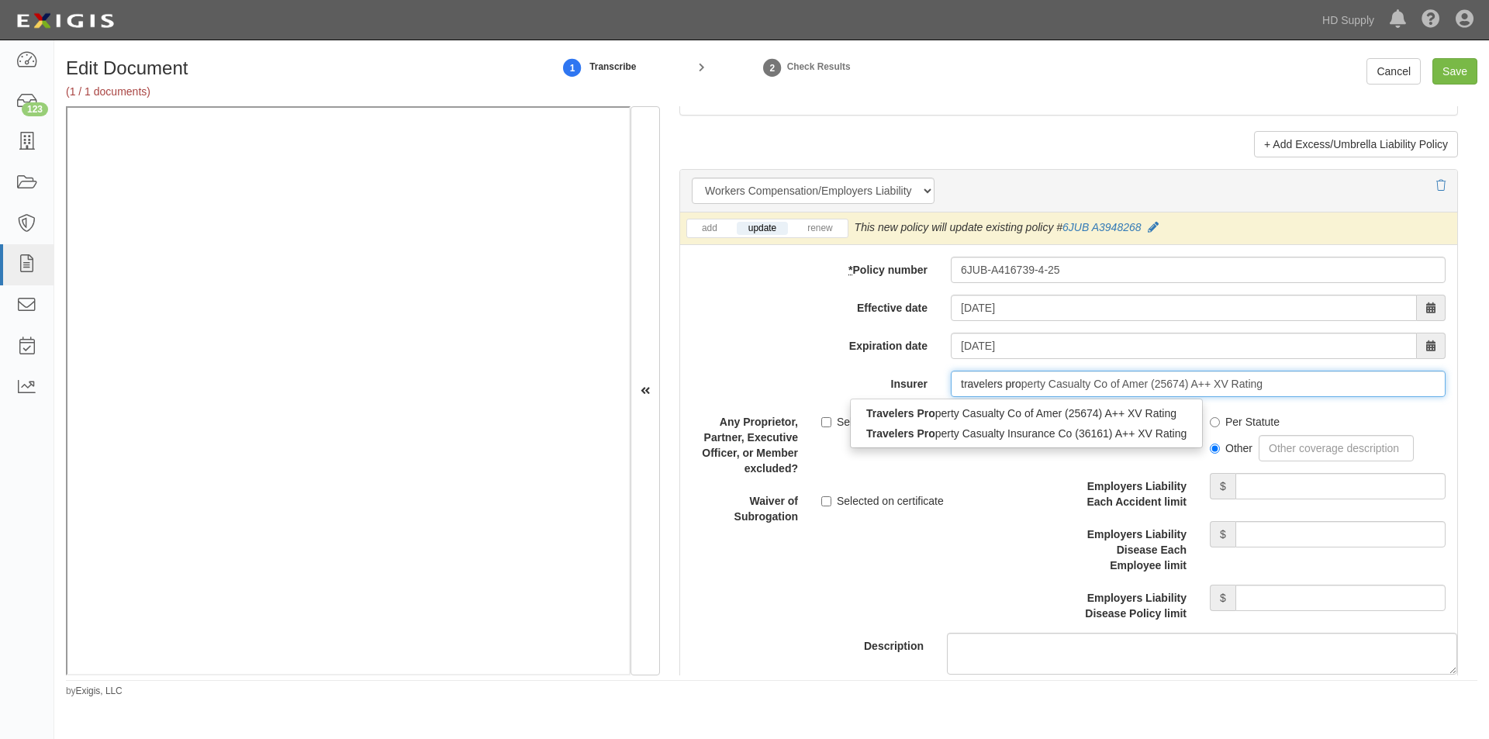
type input "travelers prop"
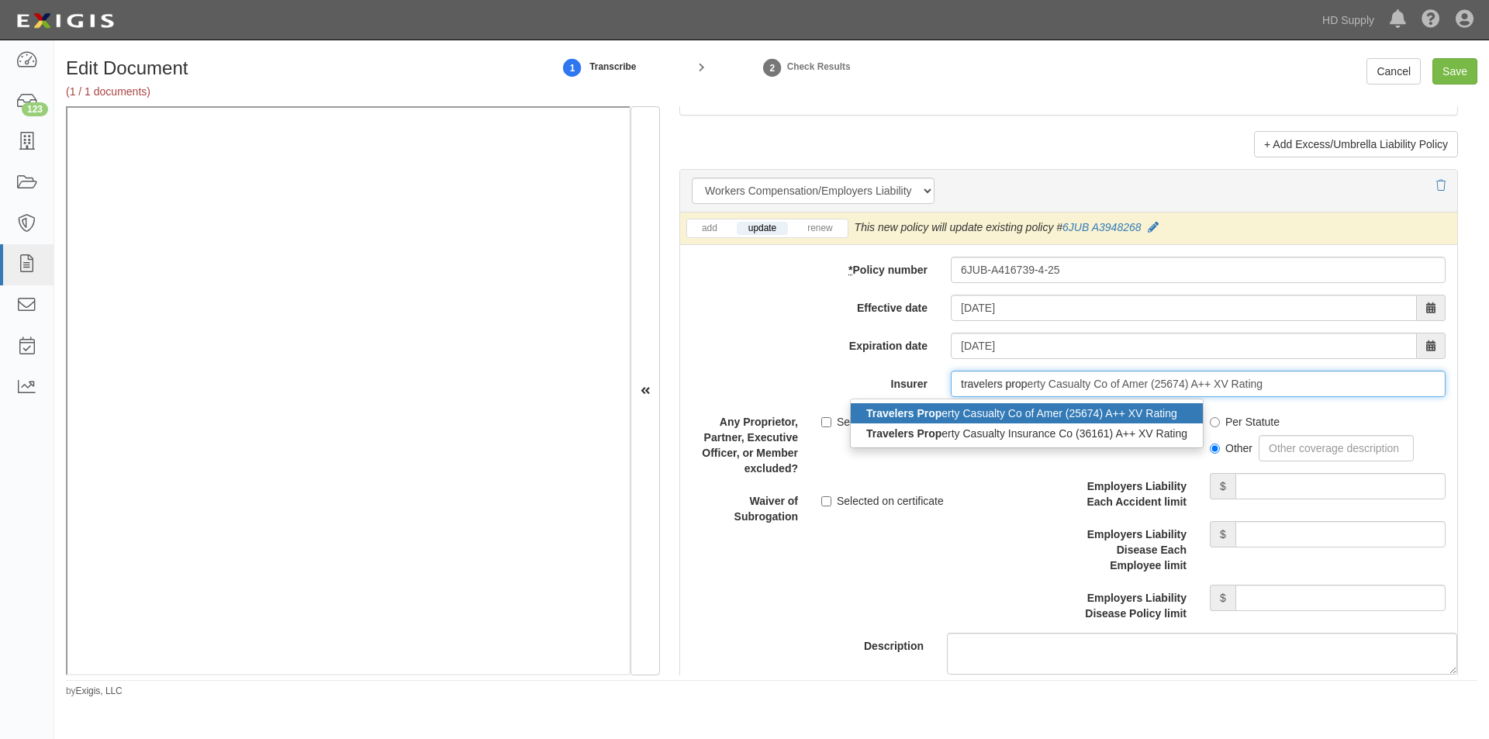
click at [959, 416] on div "Travelers Prop erty Casualty Co of Amer (25674) A++ XV Rating" at bounding box center [1027, 413] width 352 height 20
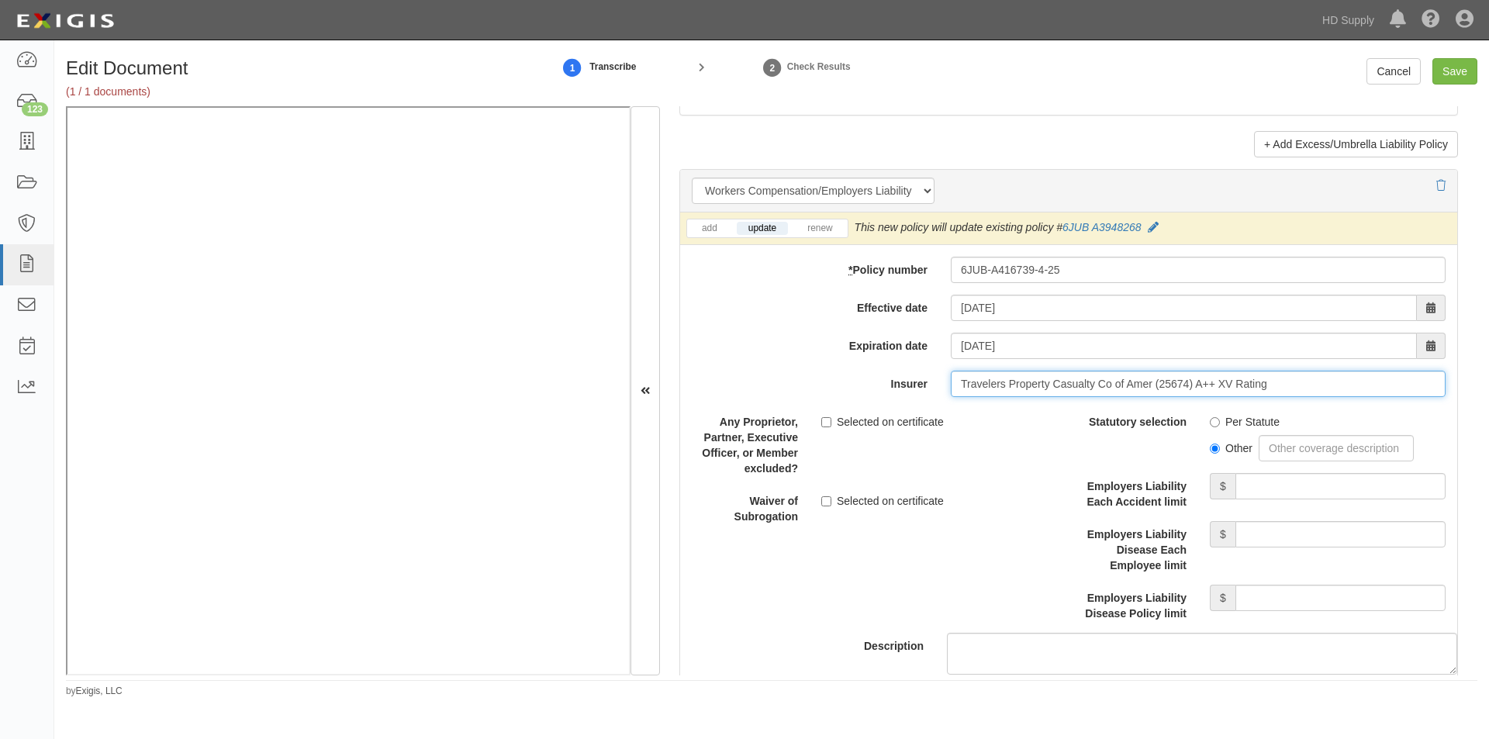
type input "Travelers Property Casualty Co of Amer (25674) A++ XV Rating"
click at [1211, 420] on input "Per Statute" at bounding box center [1215, 422] width 10 height 10
radio input "true"
click at [1338, 487] on input "Employers Liability Each Accident limit" at bounding box center [1340, 486] width 210 height 26
type input "1,000,000"
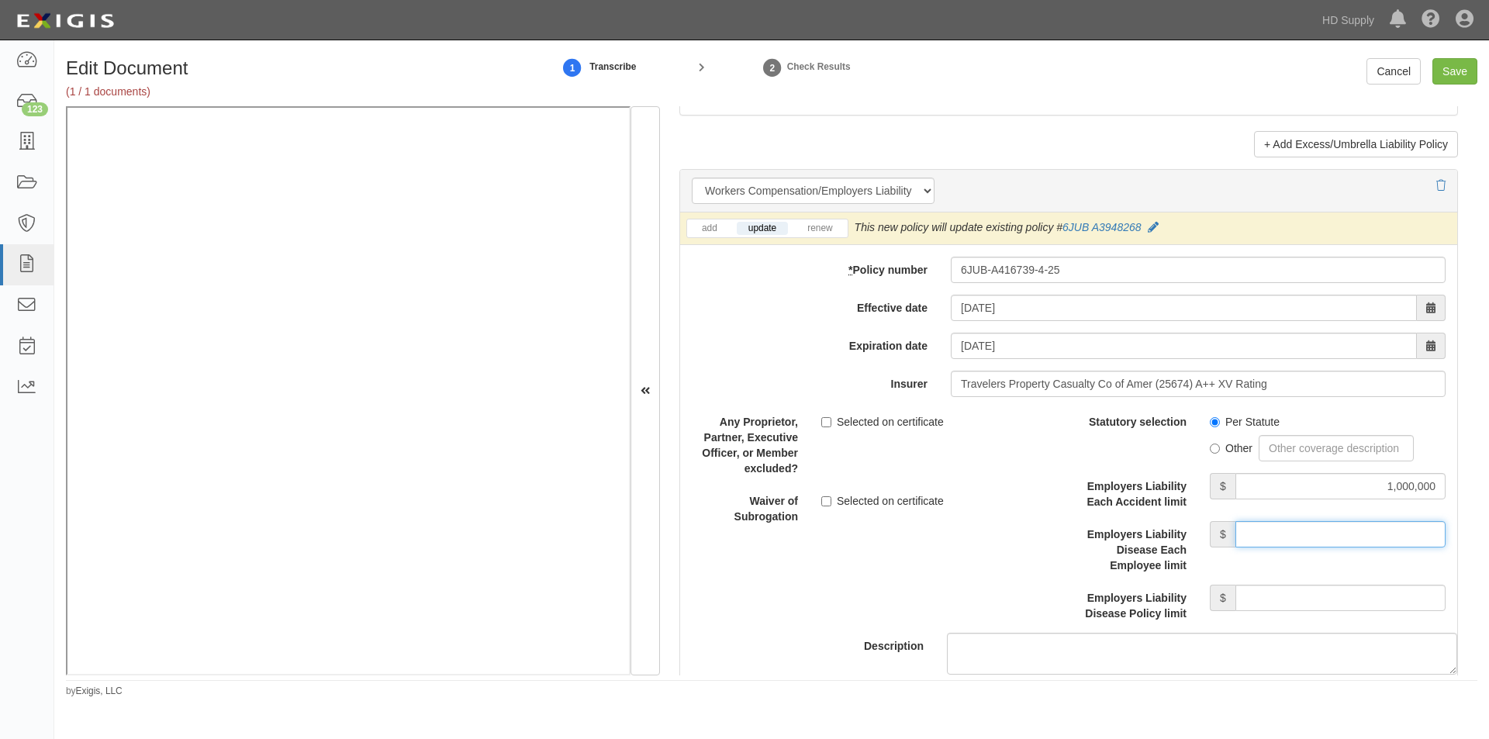
click at [1304, 527] on input "Employers Liability Disease Each Employee limit" at bounding box center [1340, 534] width 210 height 26
type input "1,000,000"
click at [1294, 589] on input "Employers Liability Disease Policy limit" at bounding box center [1340, 598] width 210 height 26
type input "1,000,000"
click at [822, 417] on input "Selected on certificate" at bounding box center [826, 422] width 10 height 10
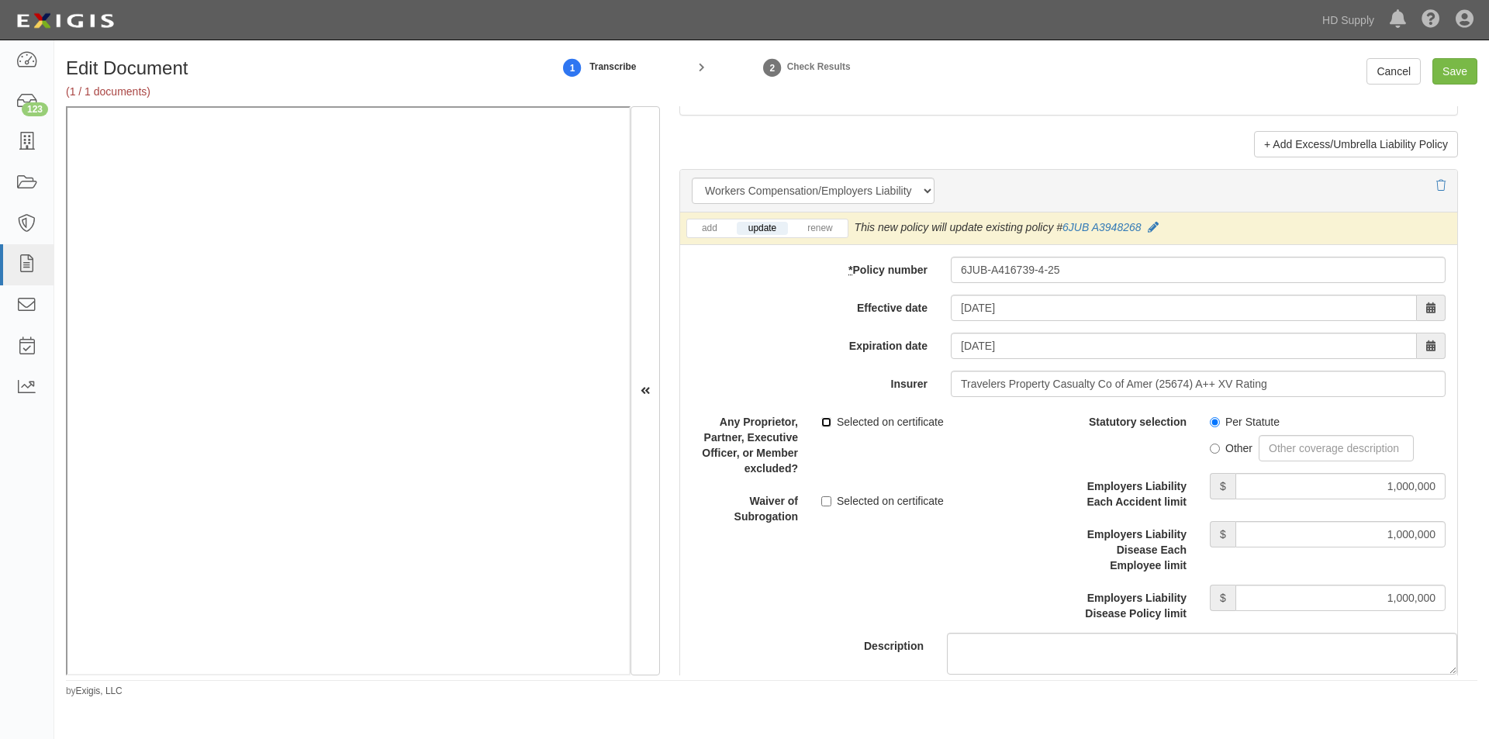
checkbox input "true"
click at [1440, 64] on input "Save" at bounding box center [1454, 71] width 45 height 26
type input "1000000"
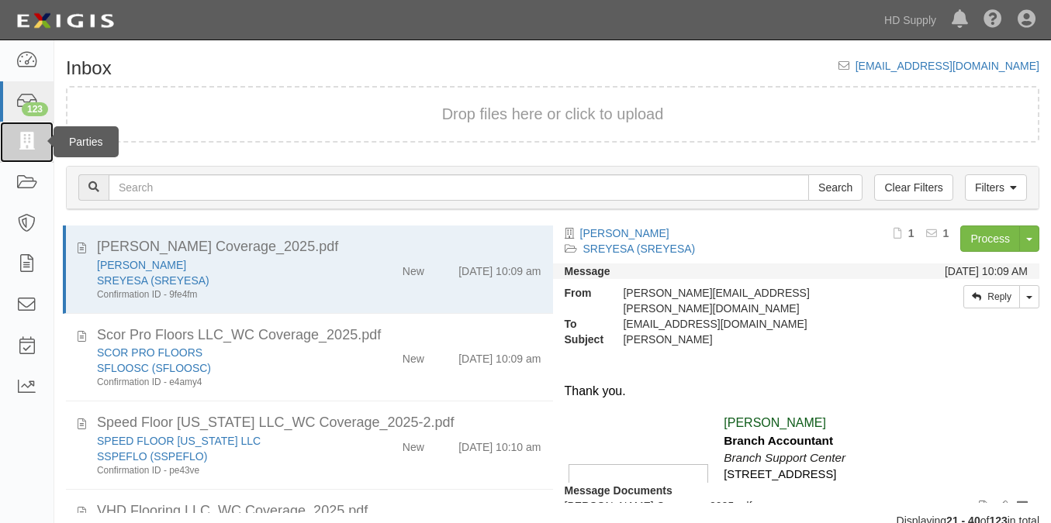
click at [33, 140] on icon at bounding box center [27, 142] width 22 height 18
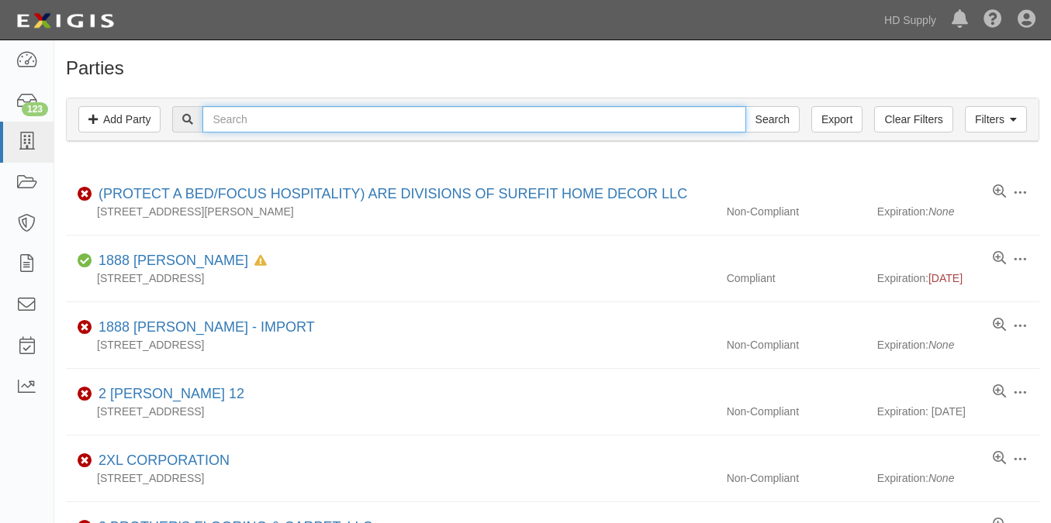
click at [367, 118] on input "text" at bounding box center [473, 119] width 543 height 26
type input "restorations unlim"
click at [745, 106] on input "Search" at bounding box center [772, 119] width 54 height 26
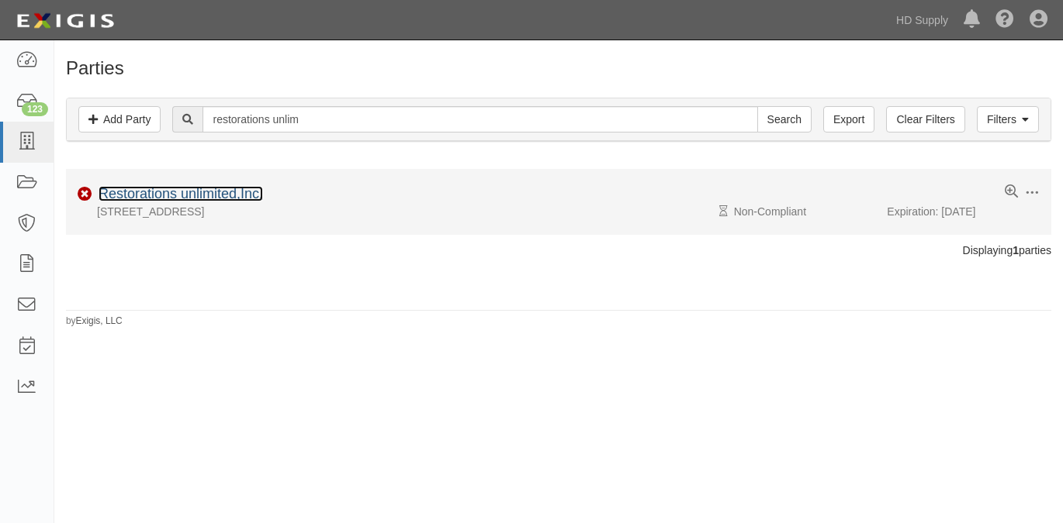
click at [211, 195] on link "Restorations unlimited,Inc." at bounding box center [180, 194] width 164 height 16
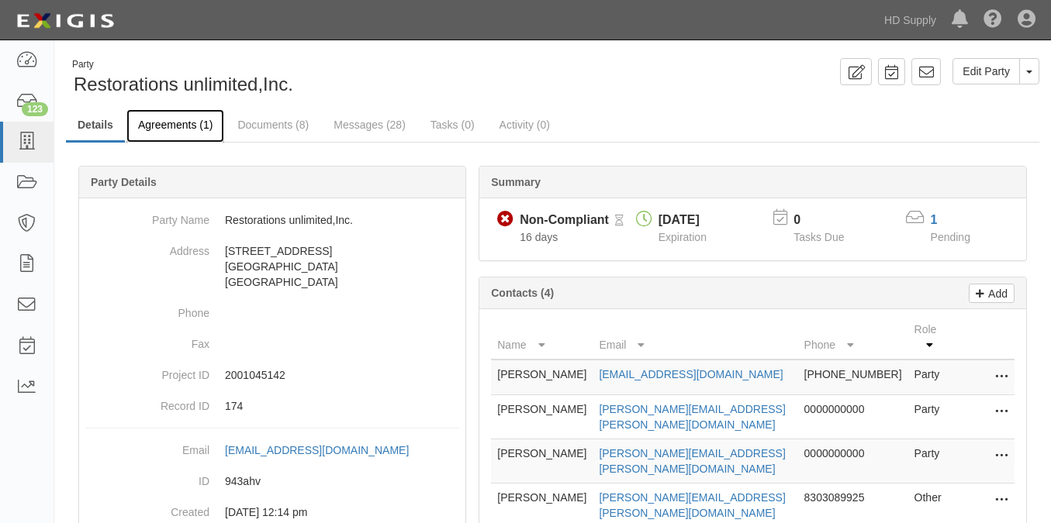
click at [163, 122] on link "Agreements (1)" at bounding box center [175, 125] width 98 height 33
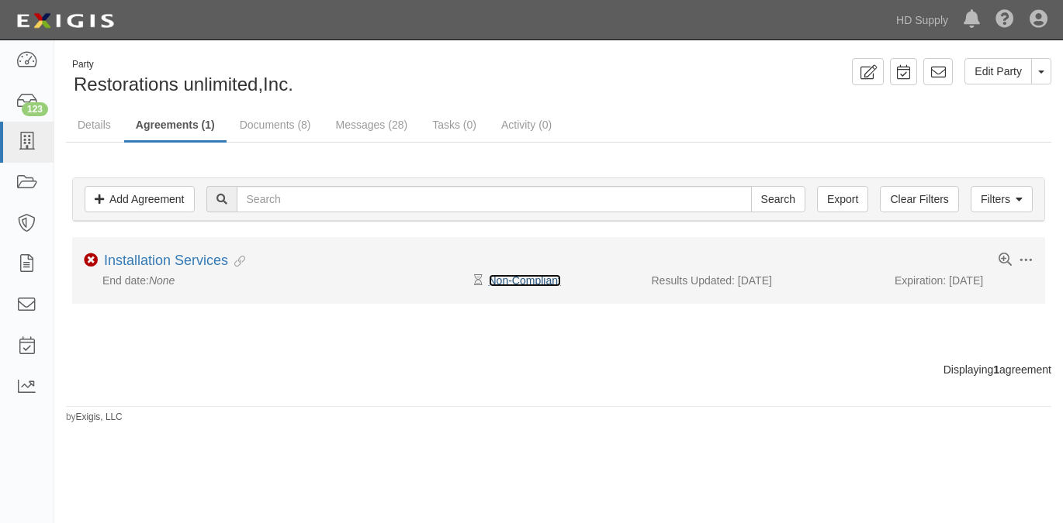
click at [499, 277] on link "Non-Compliant" at bounding box center [525, 281] width 72 height 12
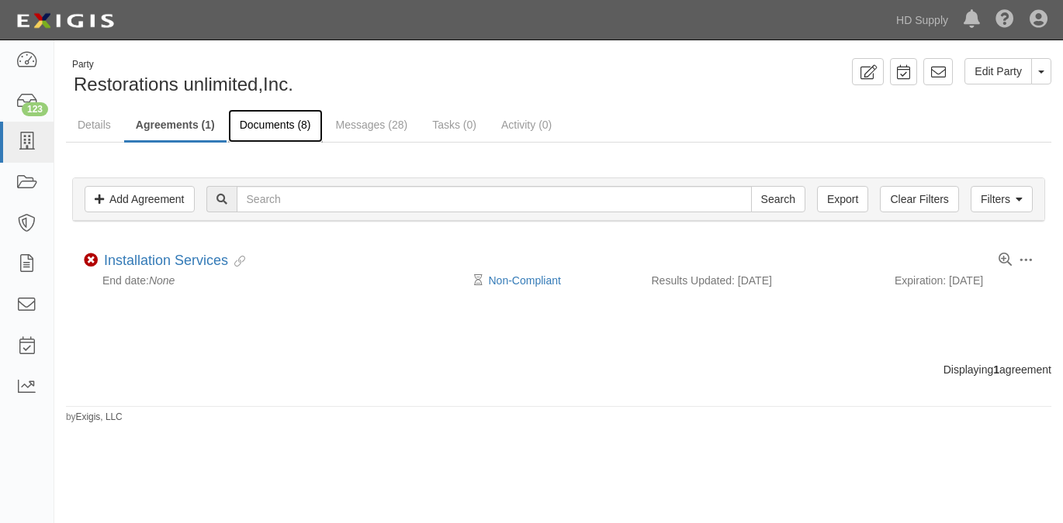
click at [283, 126] on link "Documents (8)" at bounding box center [275, 125] width 95 height 33
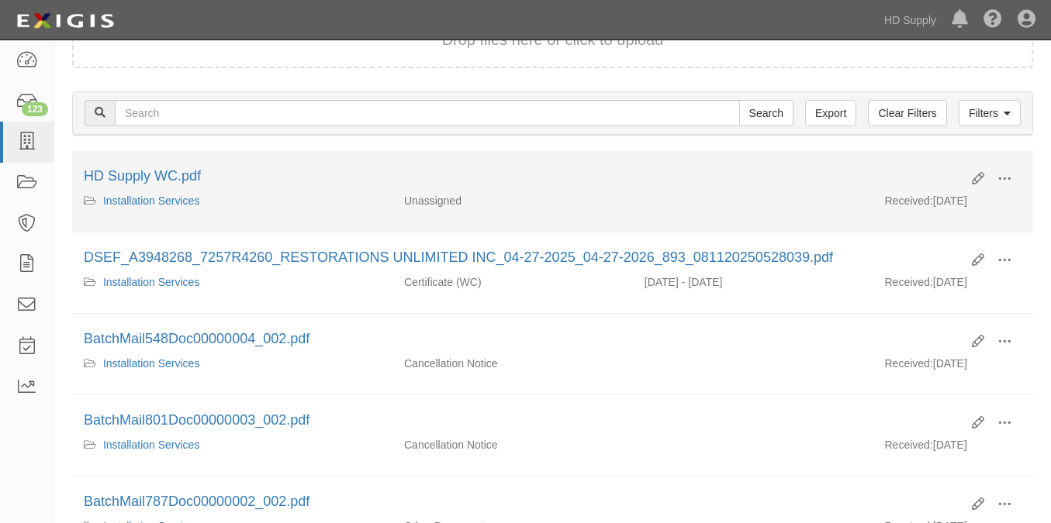
scroll to position [155, 0]
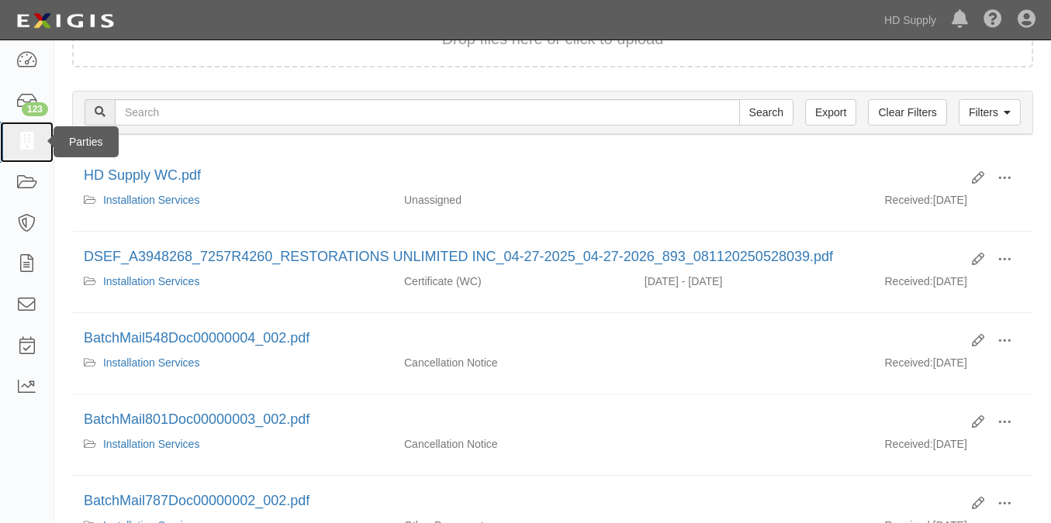
click at [26, 149] on icon at bounding box center [27, 142] width 22 height 18
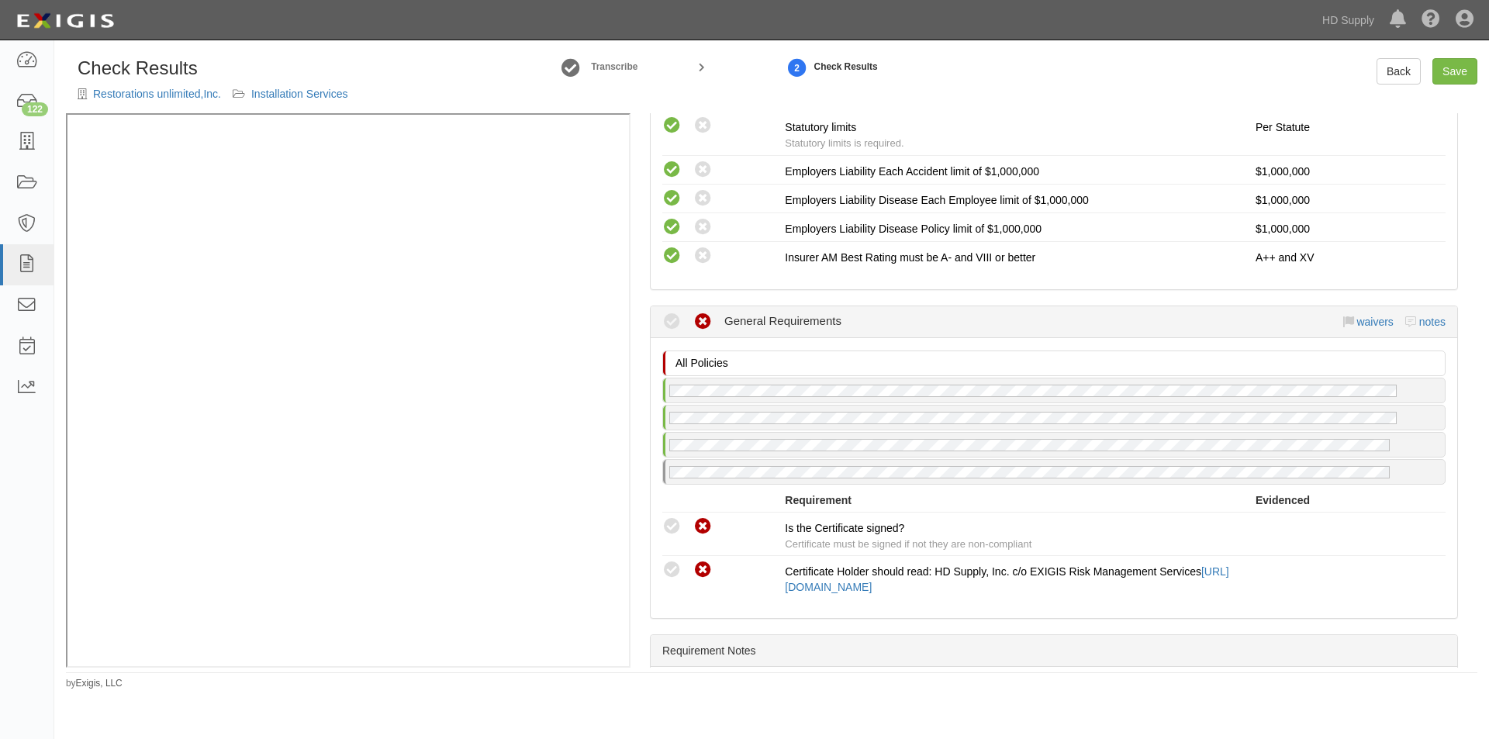
scroll to position [1396, 0]
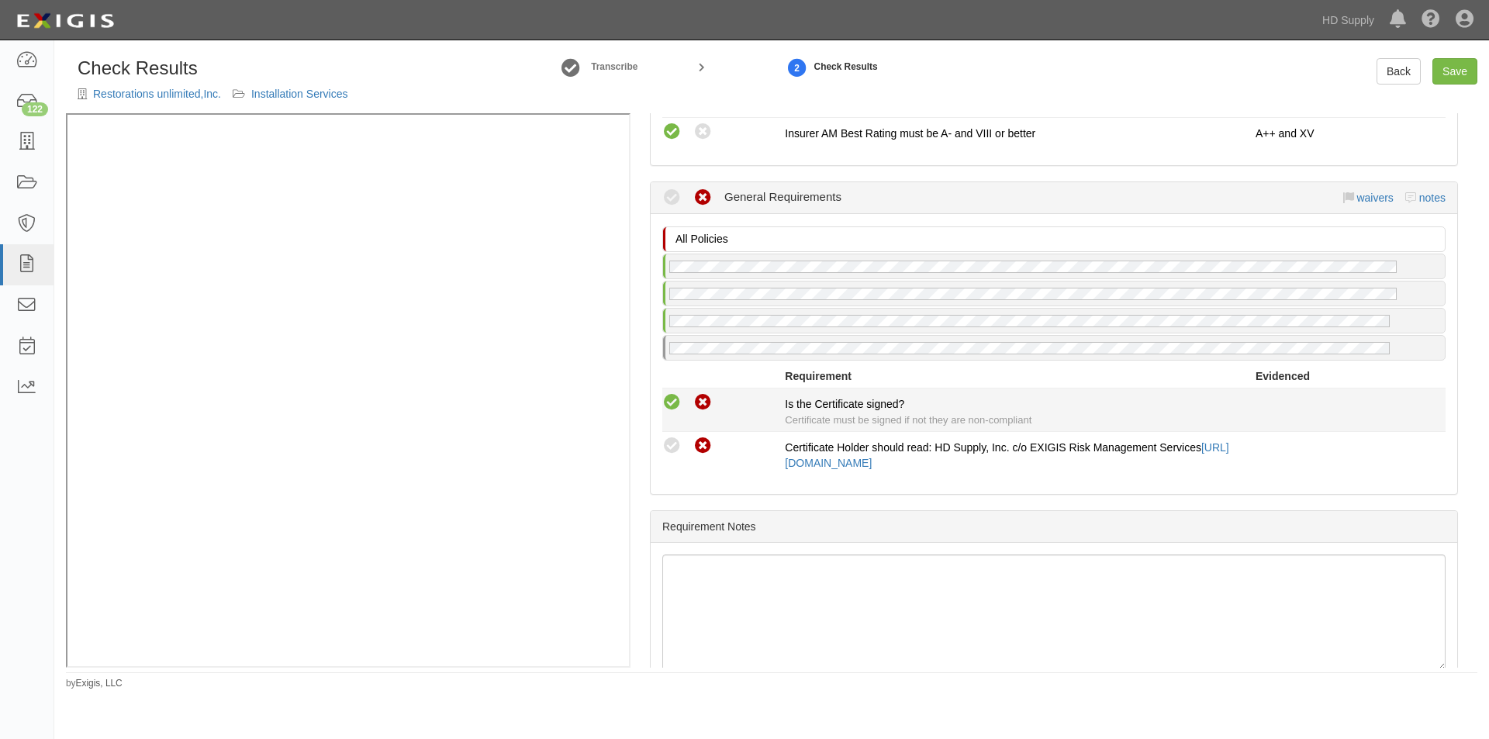
click at [675, 396] on icon at bounding box center [671, 402] width 19 height 19
radio input "true"
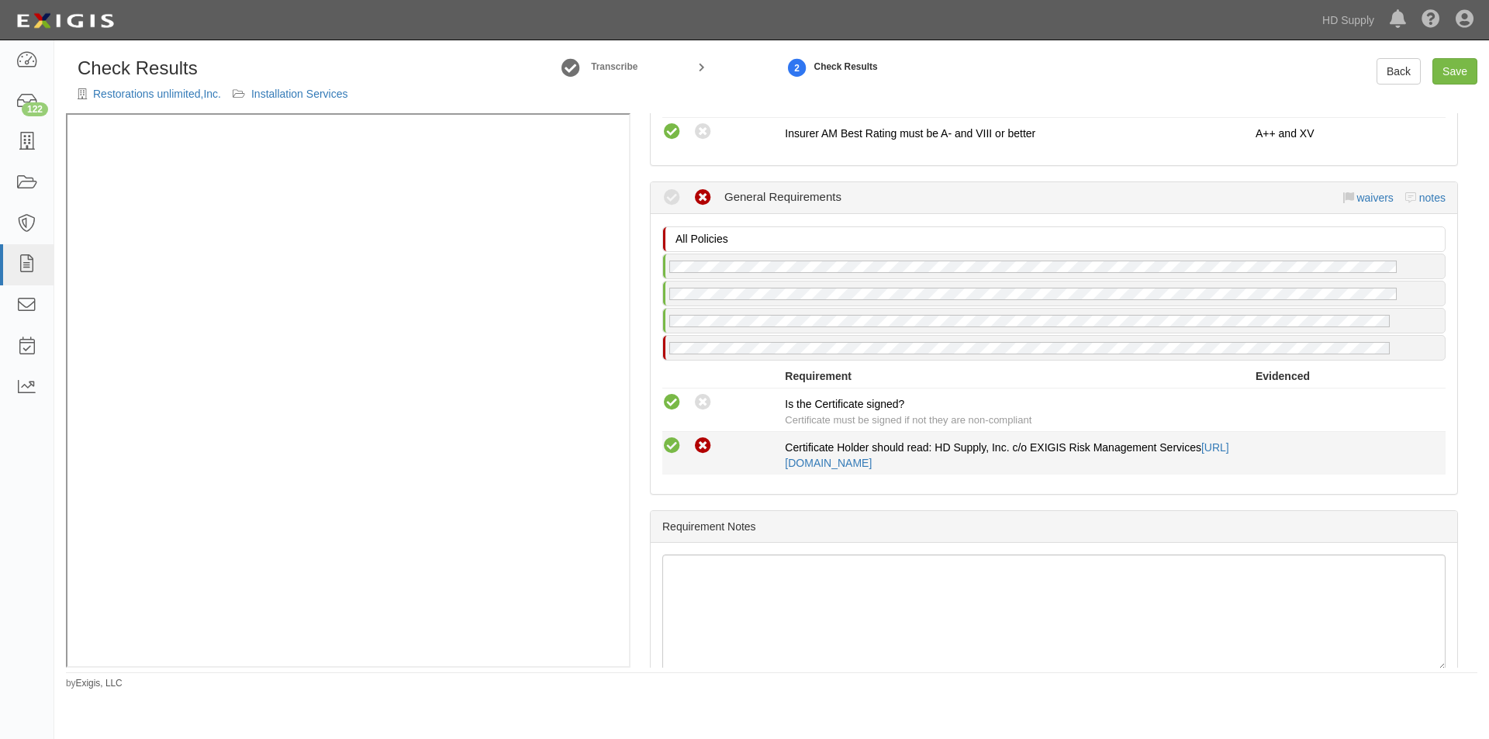
click at [672, 454] on icon at bounding box center [671, 446] width 19 height 19
radio input "true"
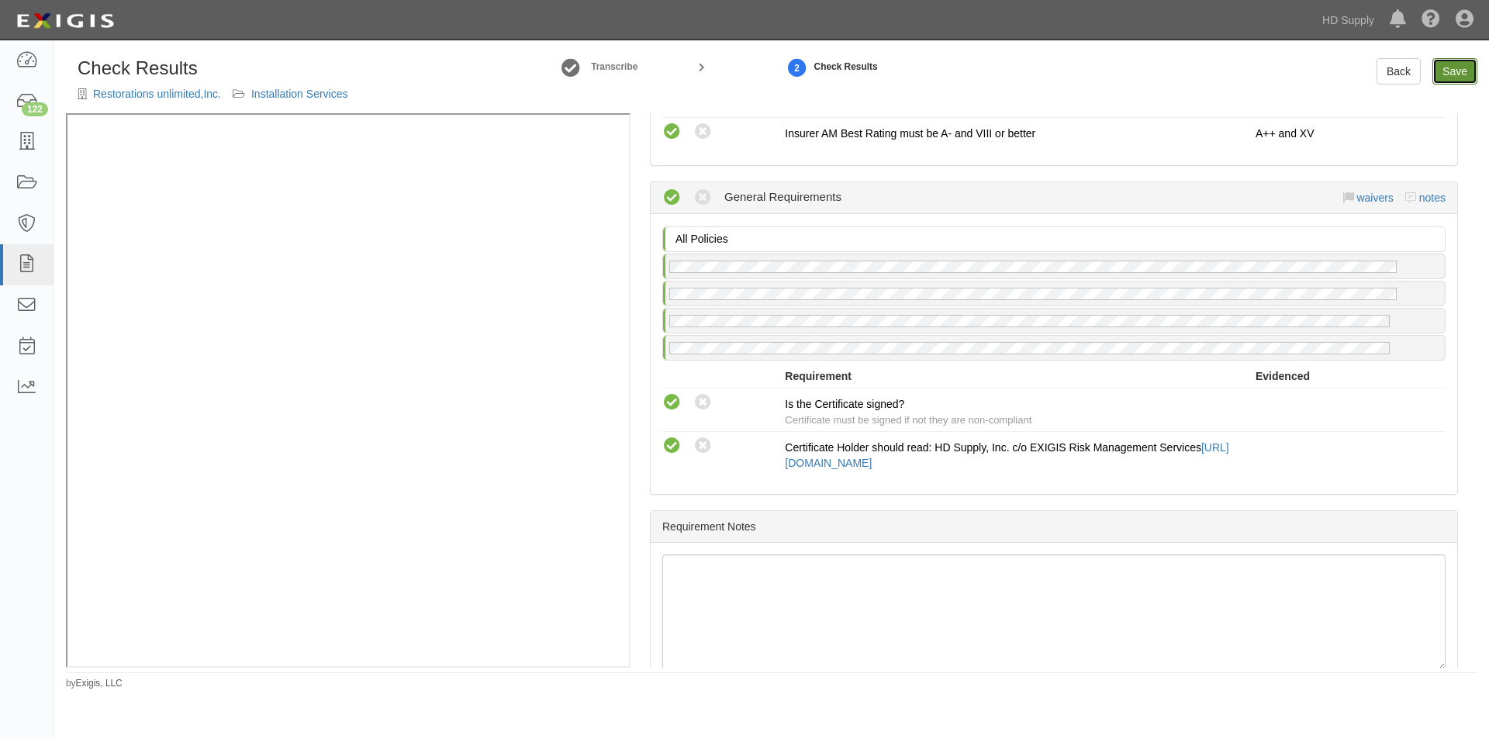
click at [1460, 74] on link "Save" at bounding box center [1454, 71] width 45 height 26
radio input "true"
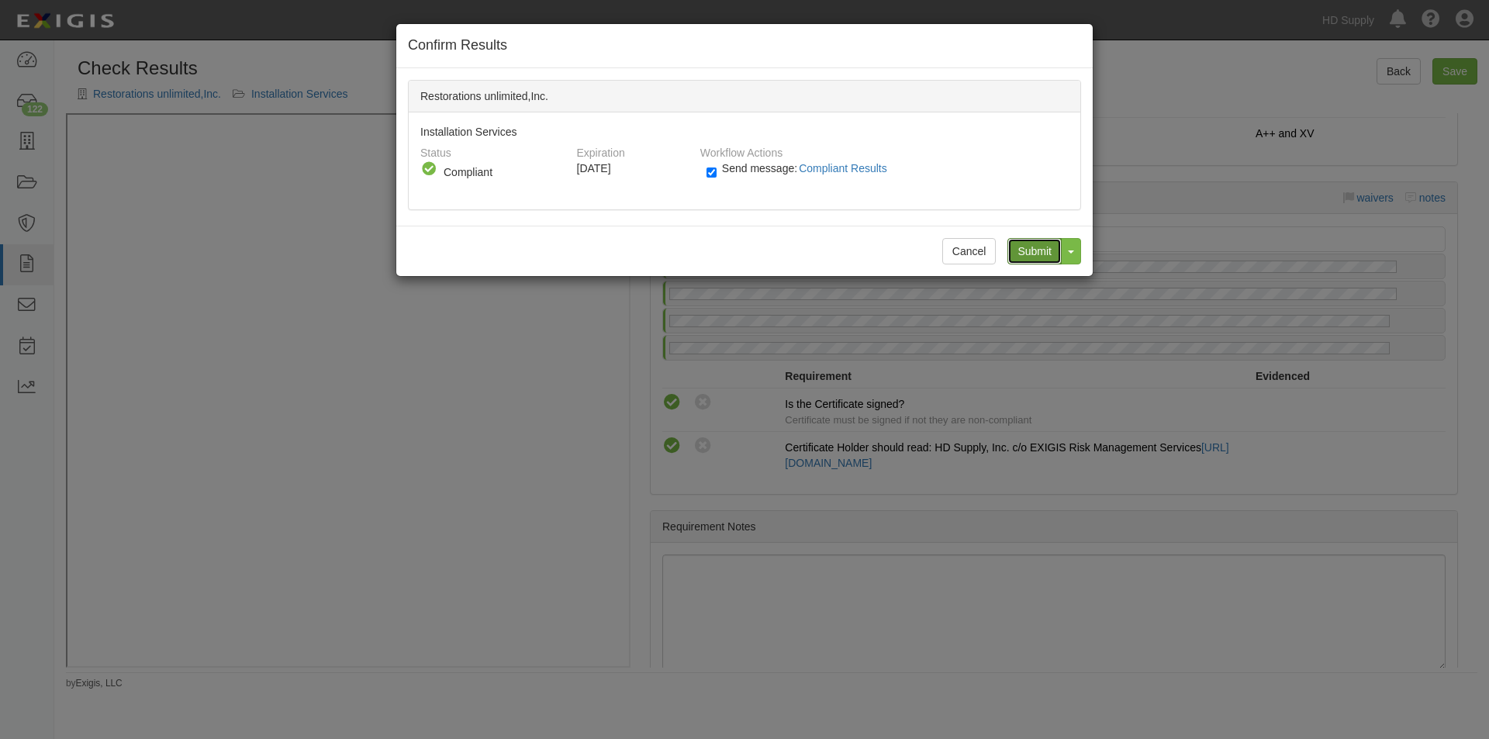
click at [1028, 248] on input "Submit" at bounding box center [1034, 251] width 54 height 26
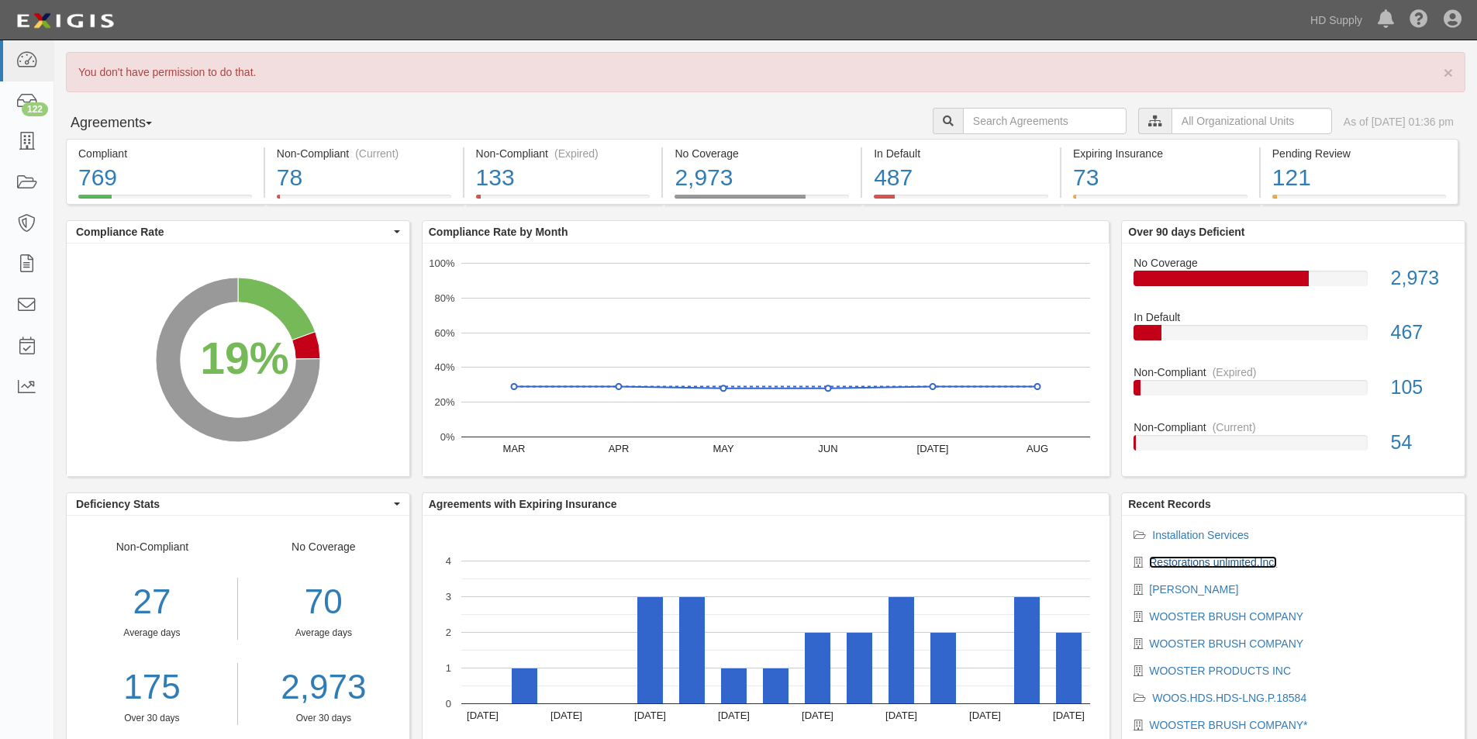
click at [1175, 563] on link "Restorations unlimited,Inc." at bounding box center [1213, 562] width 128 height 12
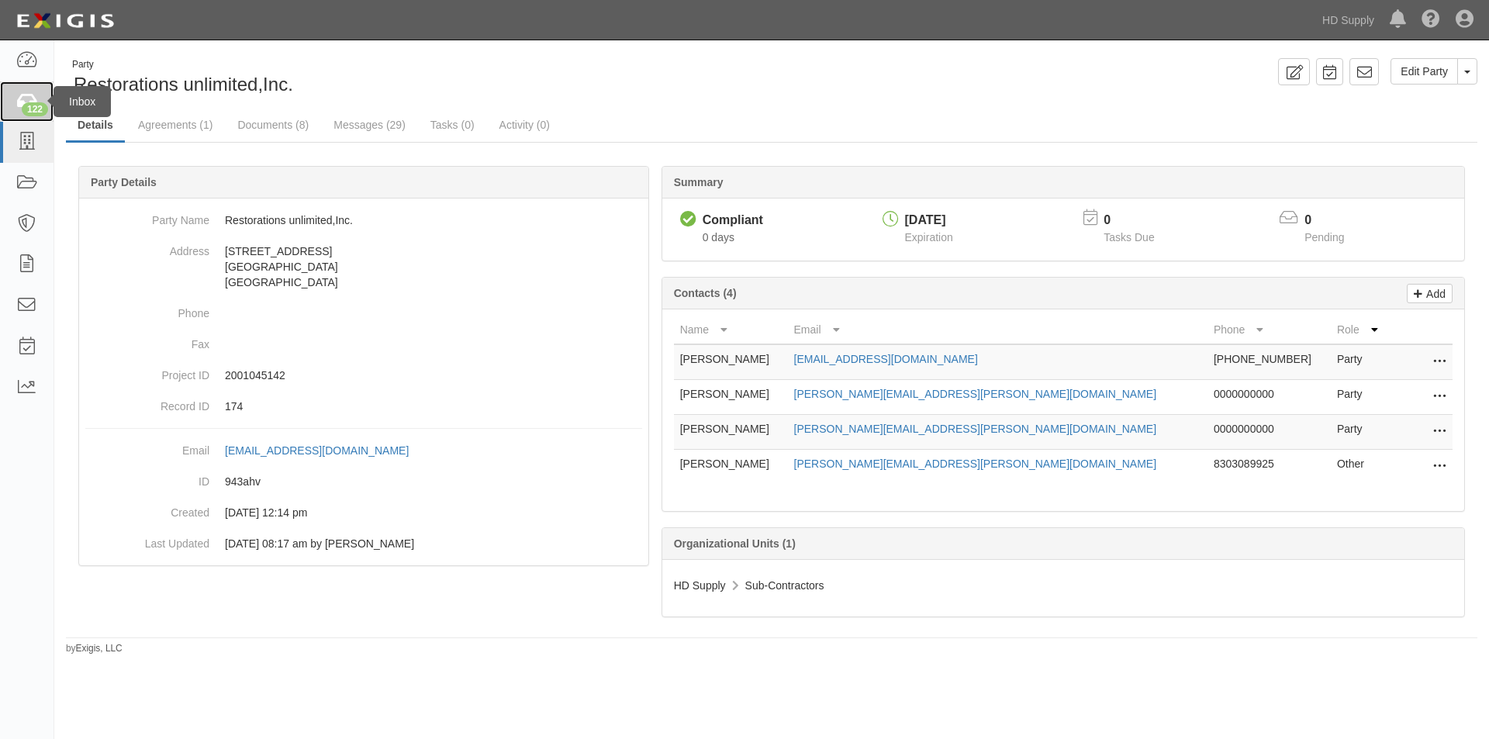
click at [23, 109] on div "122" at bounding box center [35, 109] width 26 height 14
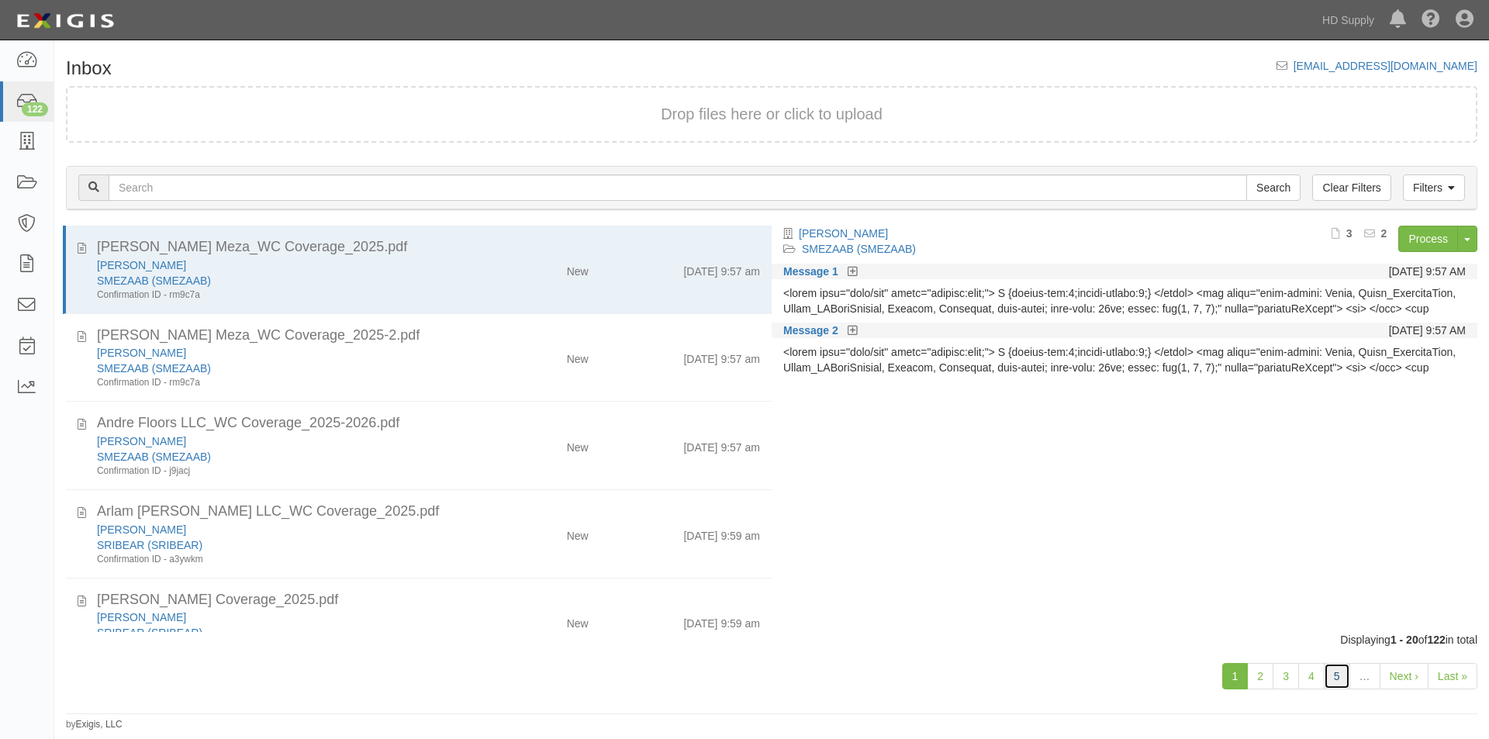
click at [1336, 682] on link "5" at bounding box center [1337, 676] width 26 height 26
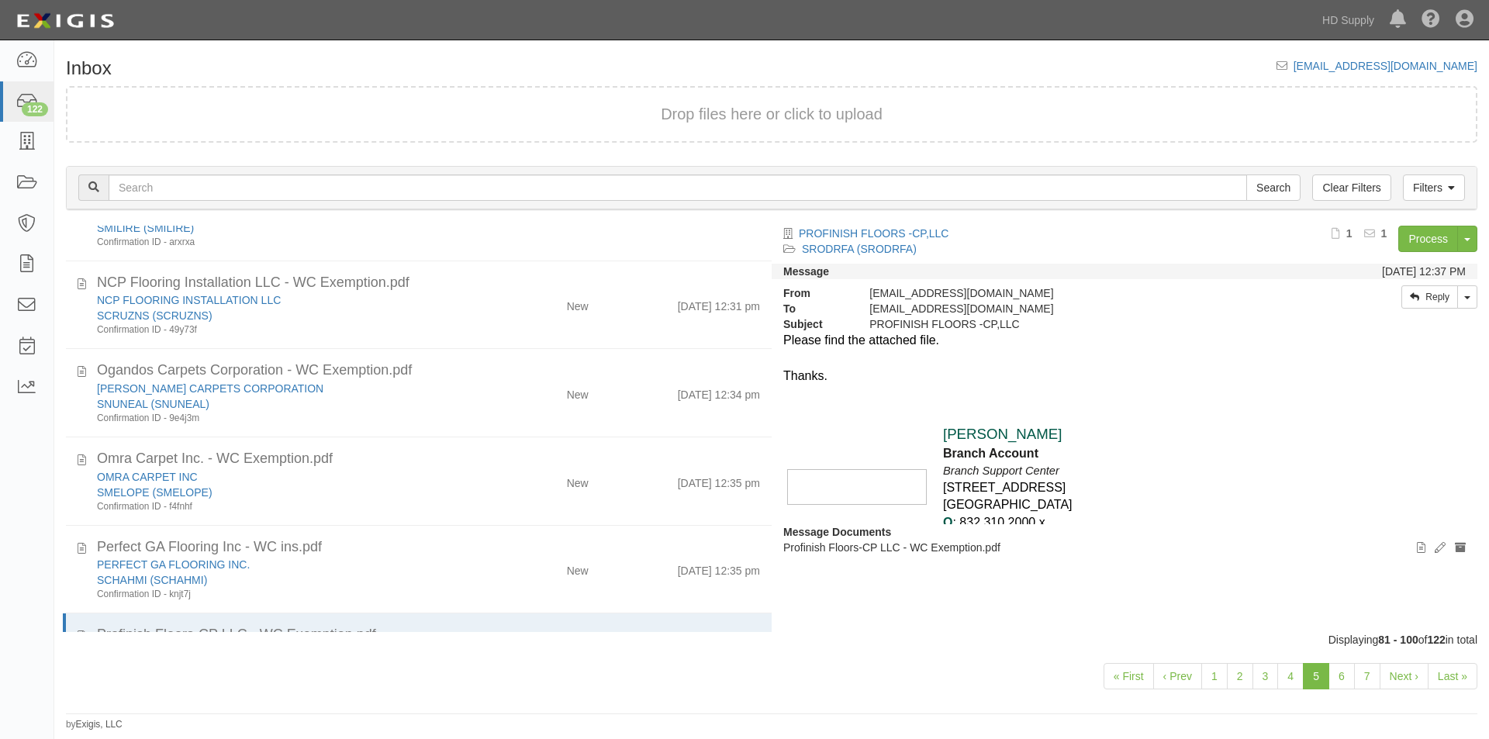
scroll to position [1364, 0]
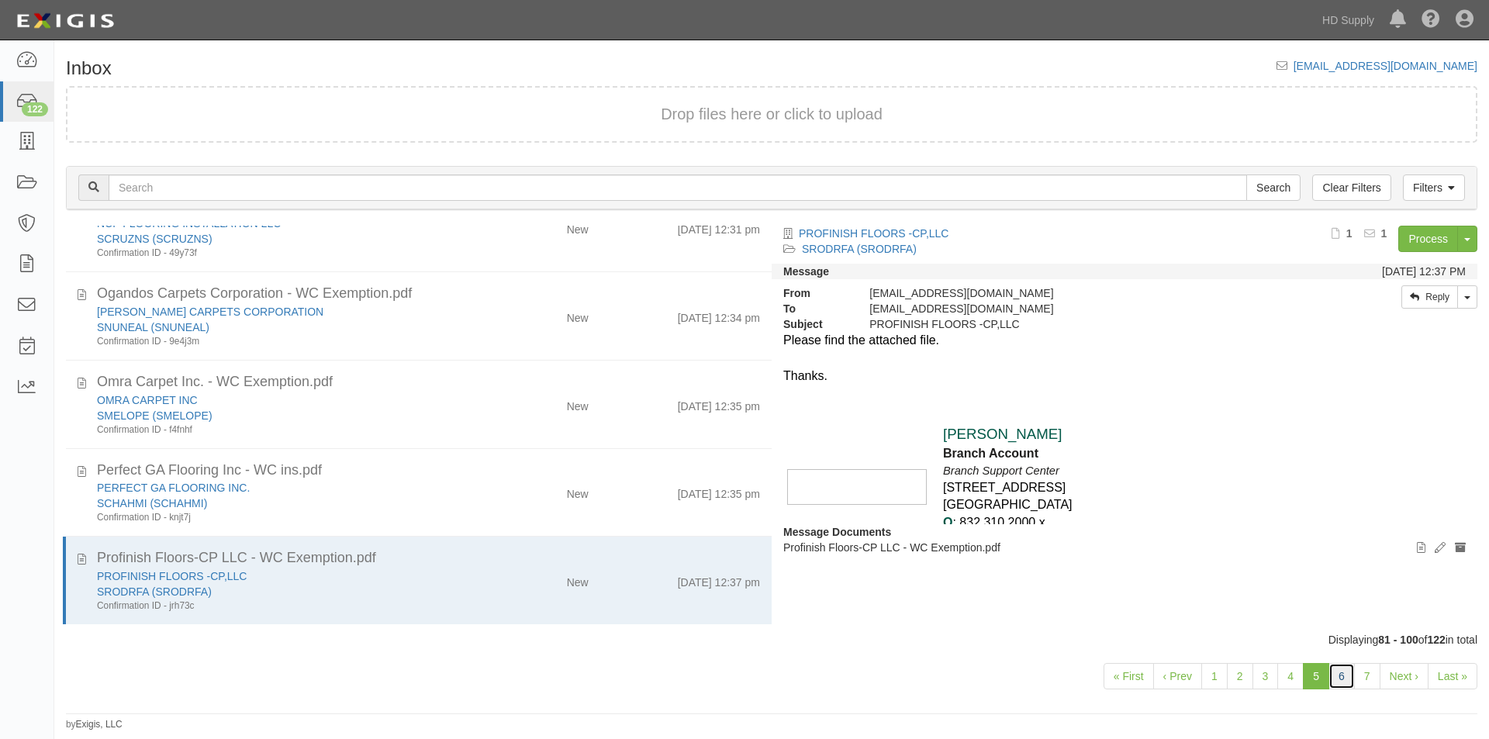
click at [1337, 674] on link "6" at bounding box center [1342, 676] width 26 height 26
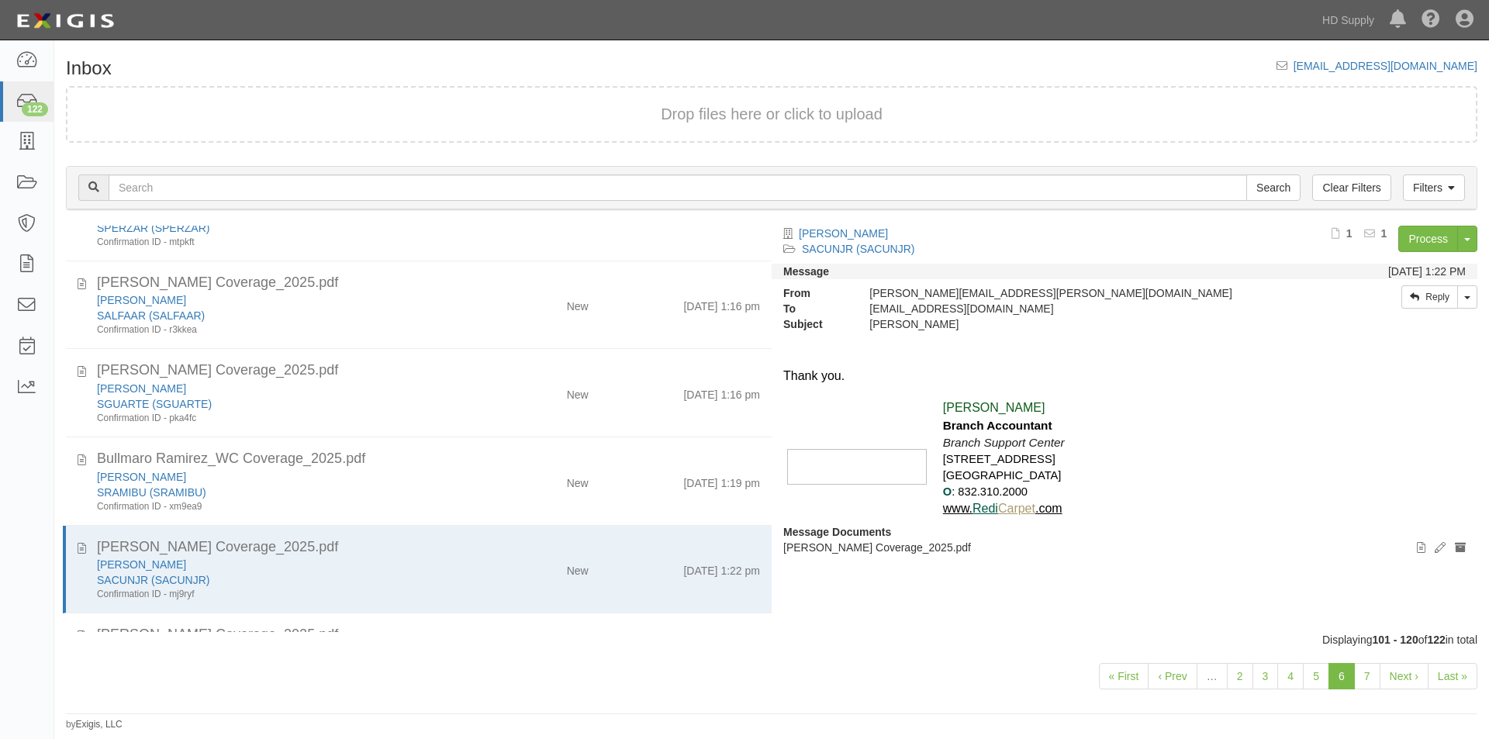
scroll to position [1364, 0]
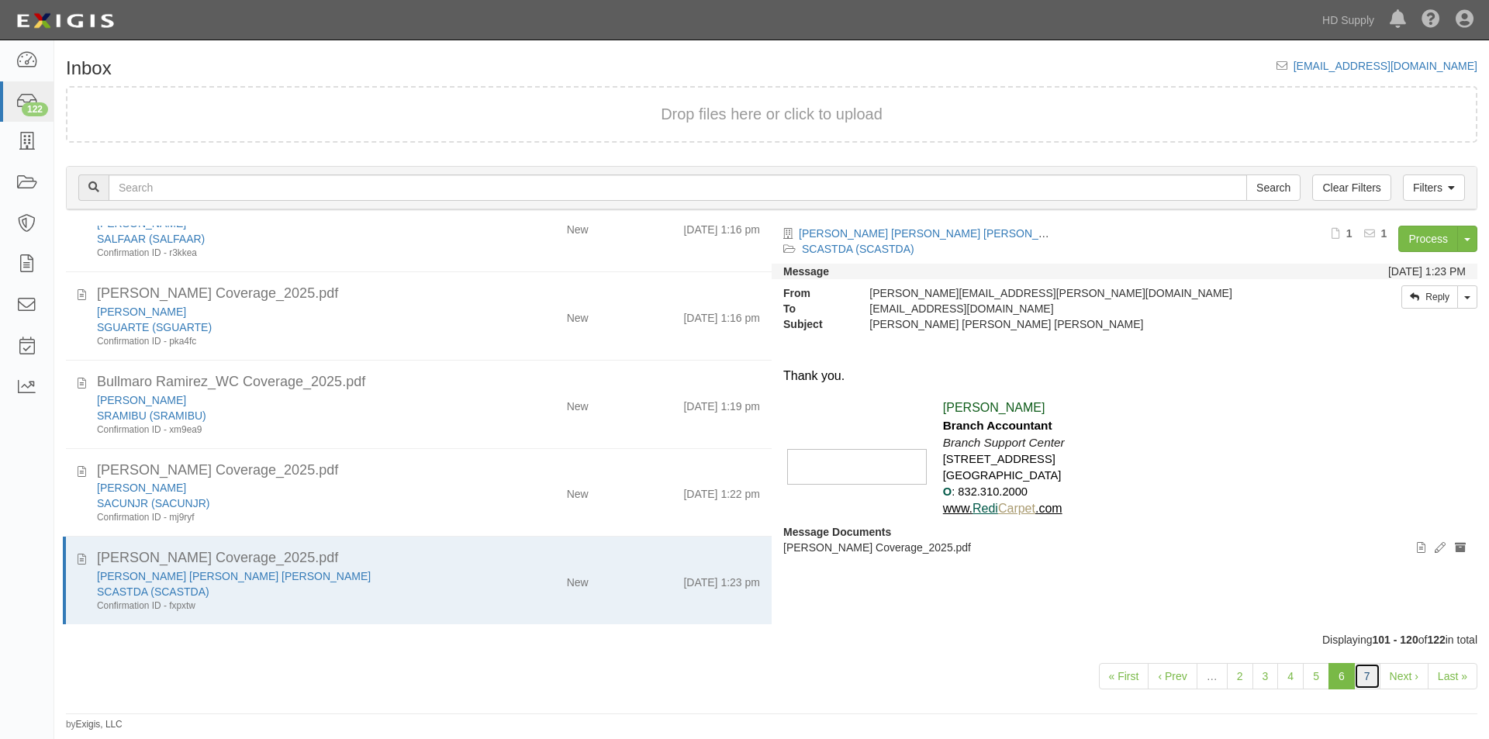
click at [1370, 686] on link "7" at bounding box center [1367, 676] width 26 height 26
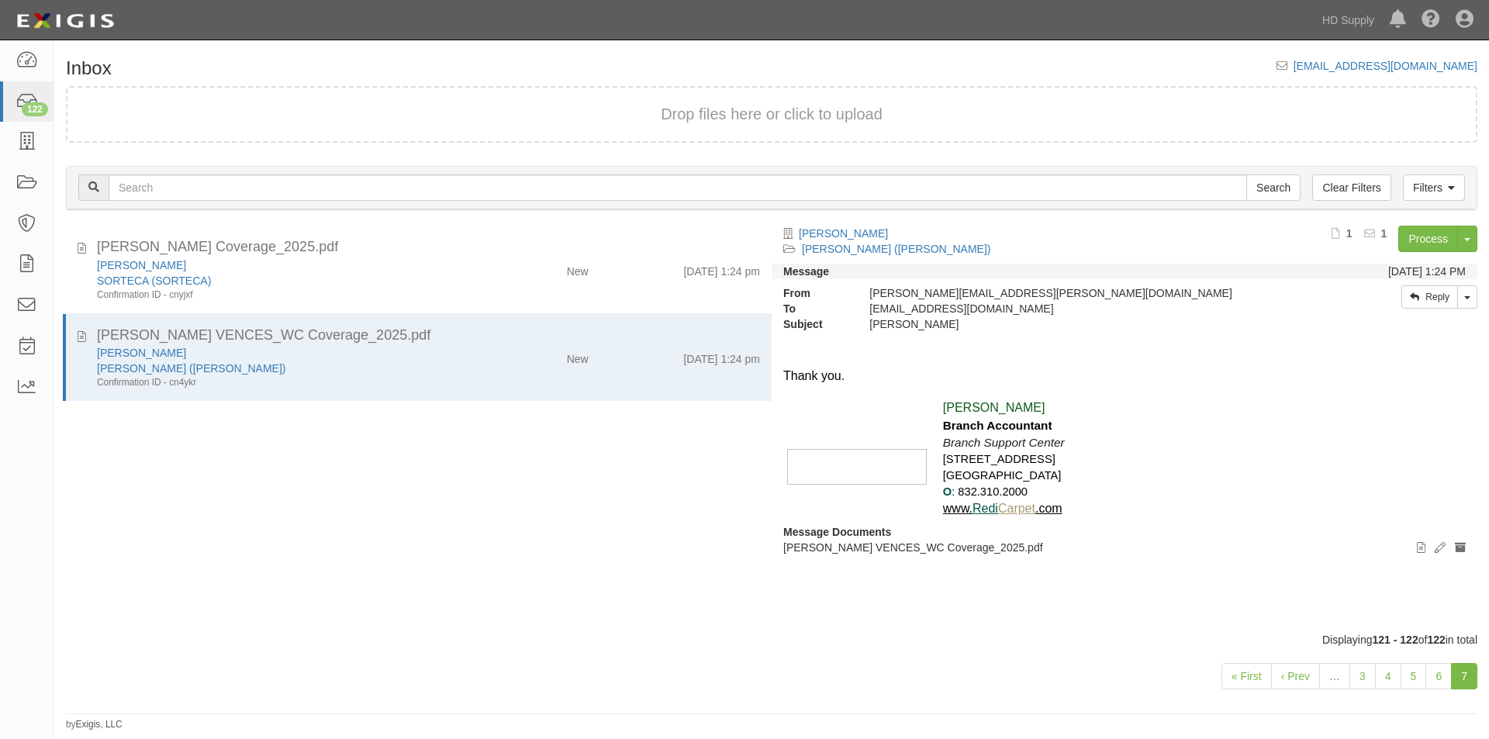
click at [123, 589] on div "CAROLINA ORTEGA_WC Coverage_2025.pdf CAROLINA ORTEGA SORTECA (SORTECA) Confirma…" at bounding box center [412, 429] width 717 height 406
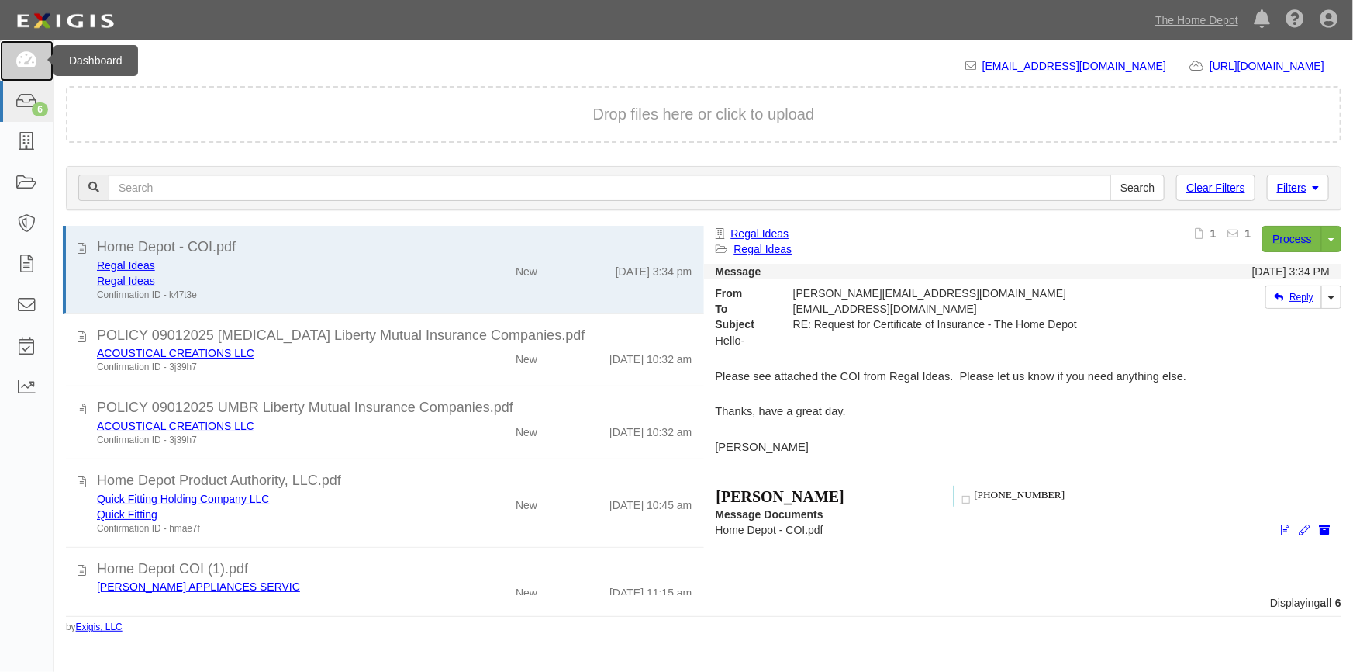
click at [29, 70] on link at bounding box center [27, 60] width 54 height 41
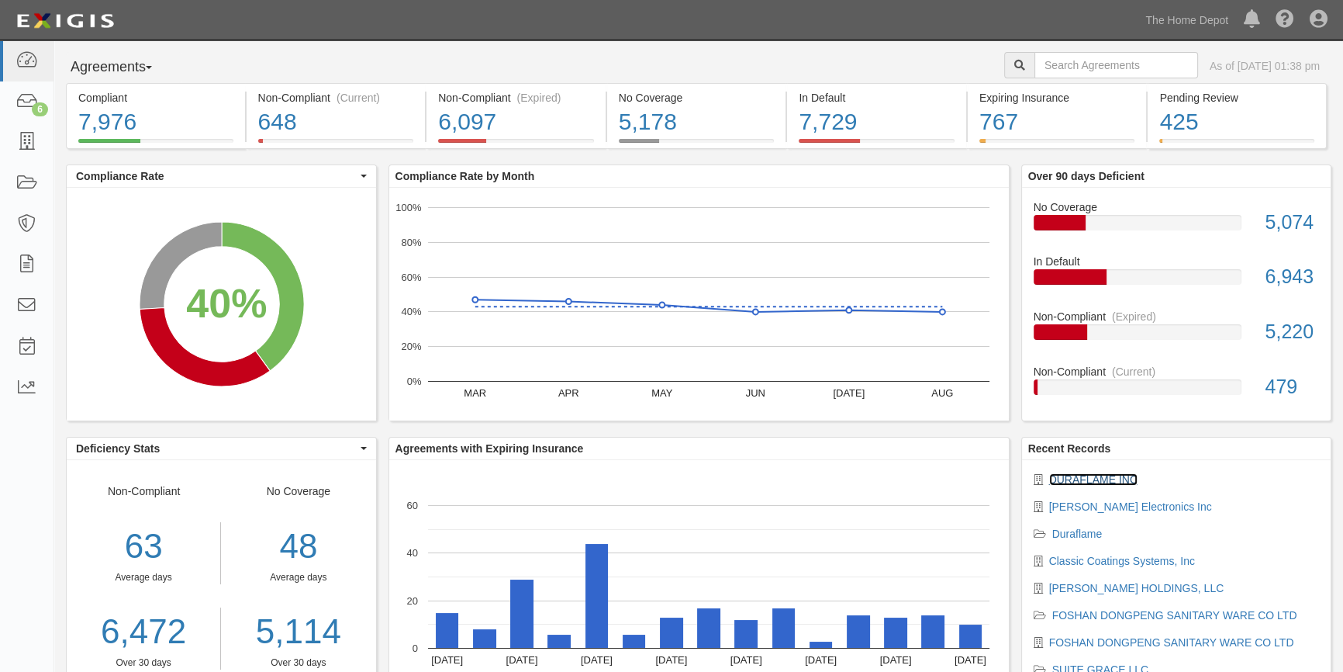
click at [1090, 479] on link "DURAFLAME INC" at bounding box center [1093, 479] width 88 height 12
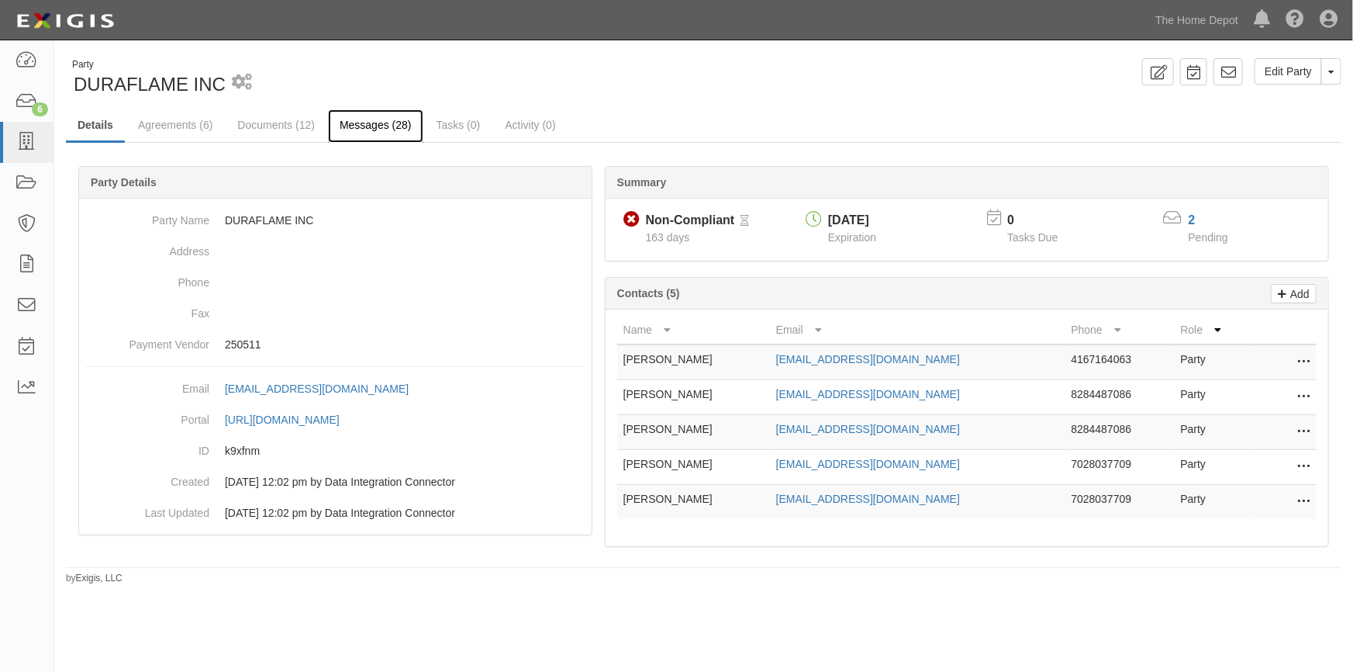
click at [364, 123] on link "Messages (28)" at bounding box center [375, 125] width 95 height 33
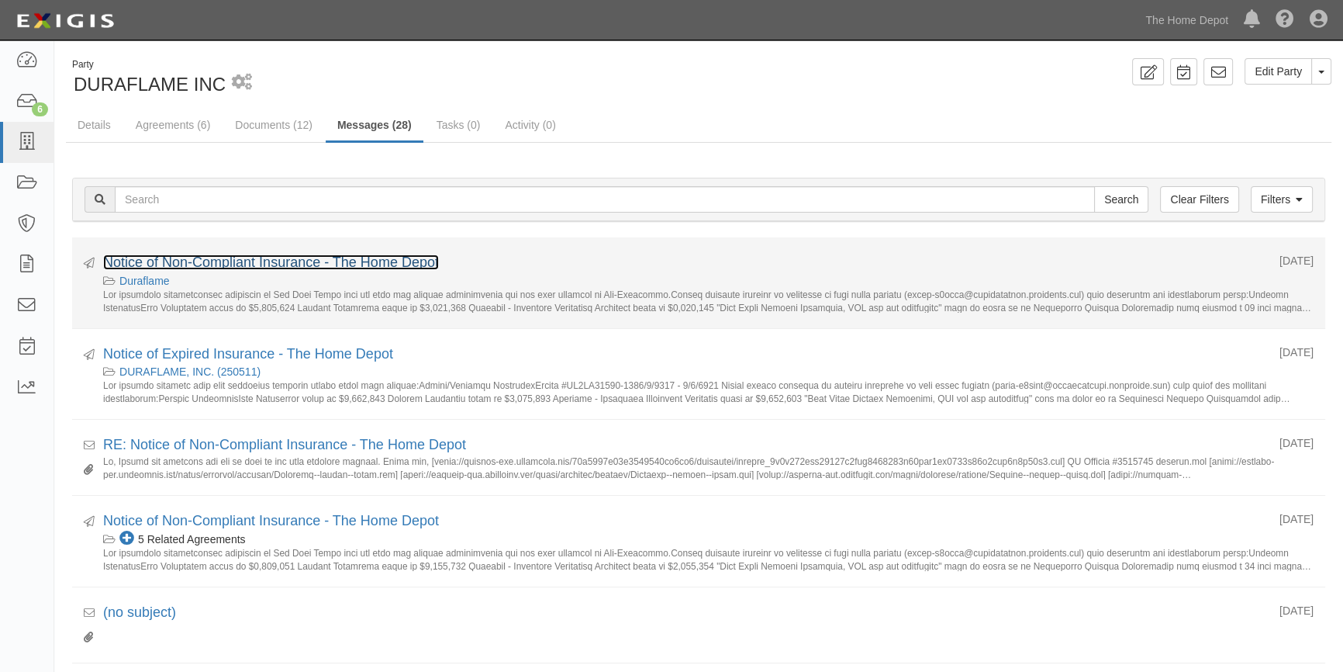
click at [254, 260] on link "Notice of Non-Compliant Insurance - The Home Depot" at bounding box center [271, 262] width 336 height 16
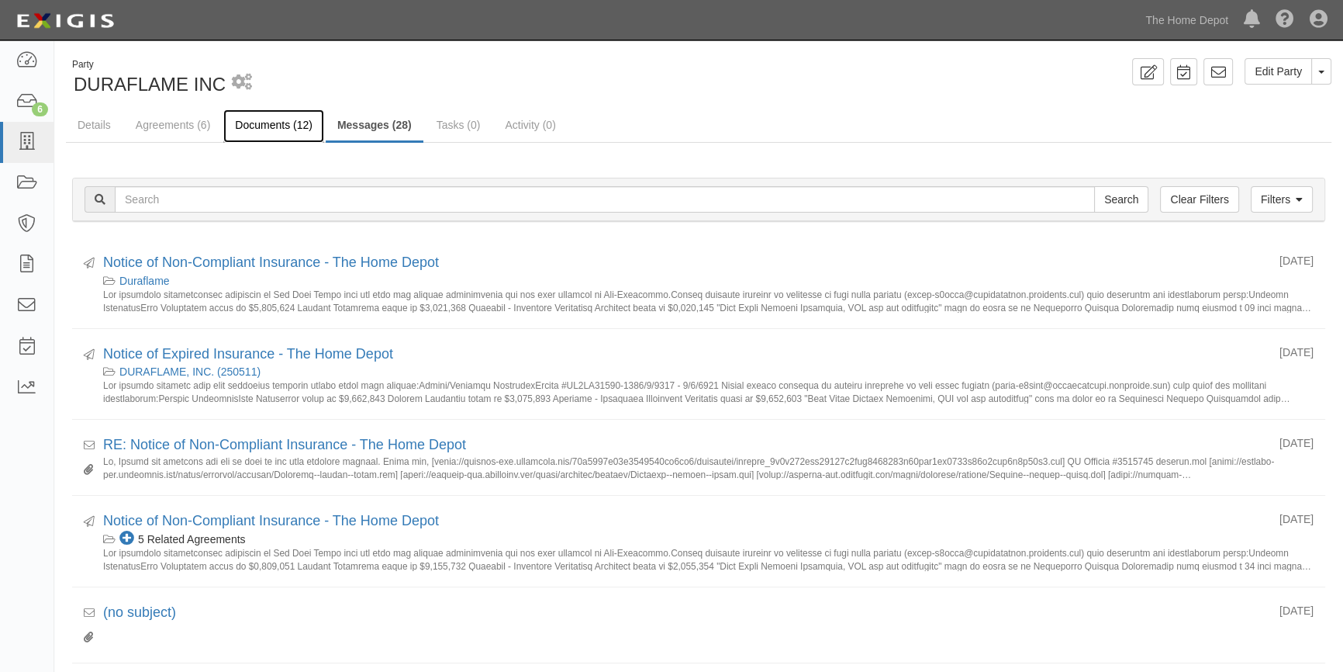
click at [252, 121] on link "Documents (12)" at bounding box center [273, 125] width 101 height 33
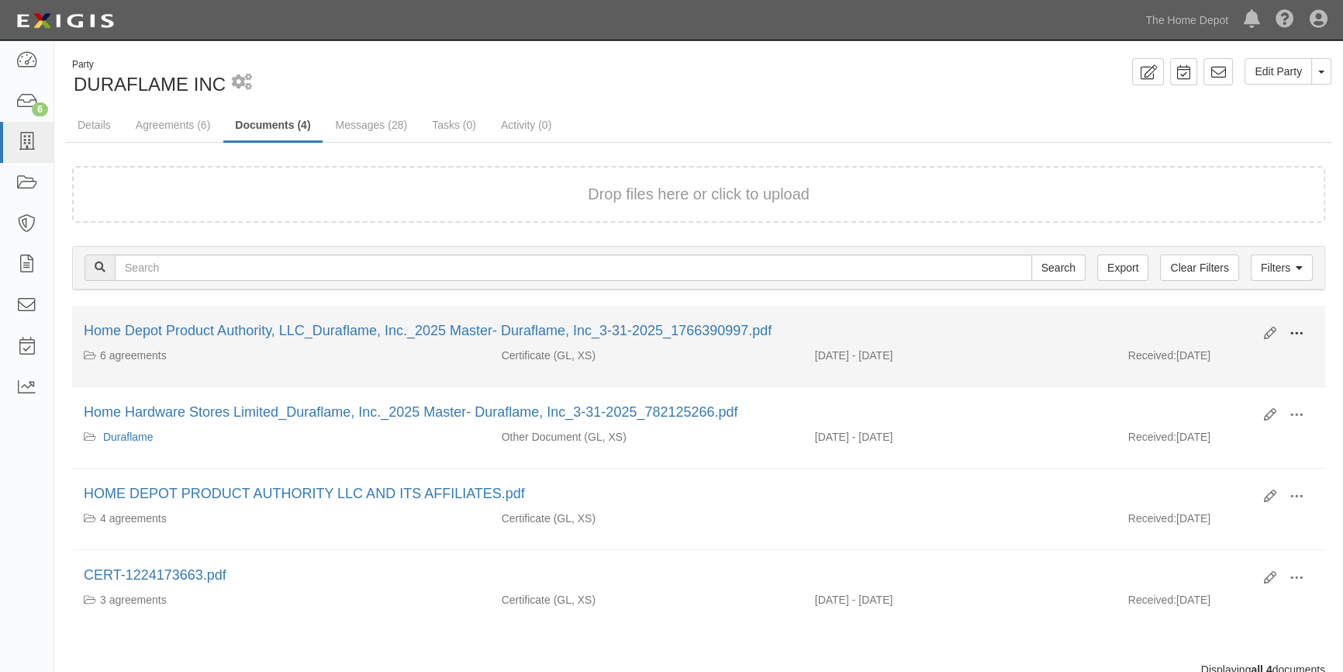
click at [1303, 333] on span at bounding box center [1297, 334] width 14 height 14
click at [1221, 352] on link "View" at bounding box center [1221, 356] width 123 height 28
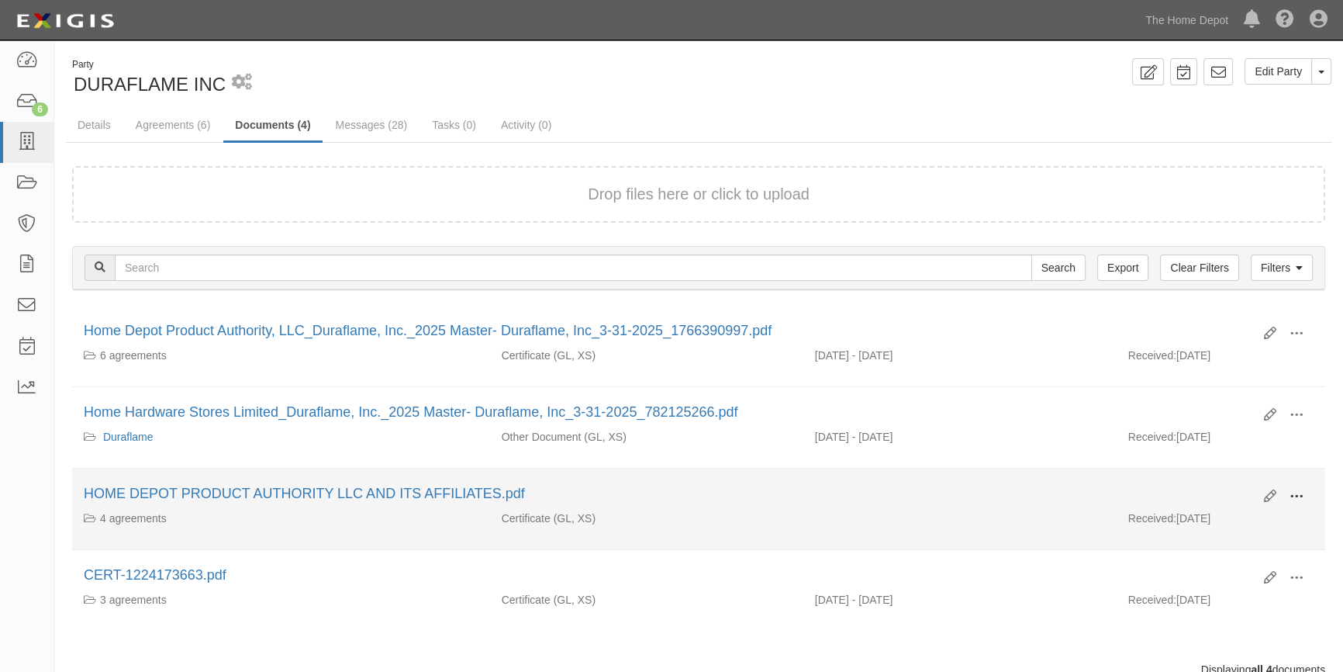
click at [1295, 492] on span at bounding box center [1297, 496] width 14 height 14
click at [1205, 521] on link "View" at bounding box center [1221, 519] width 123 height 28
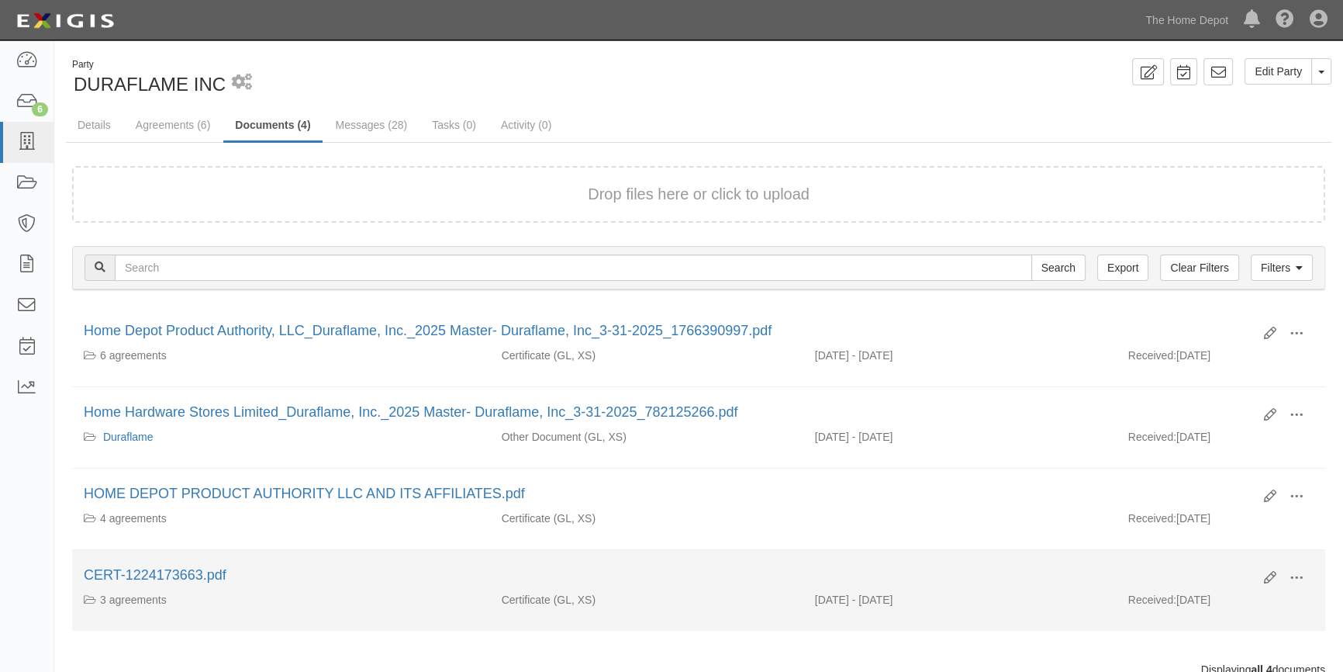
scroll to position [50, 0]
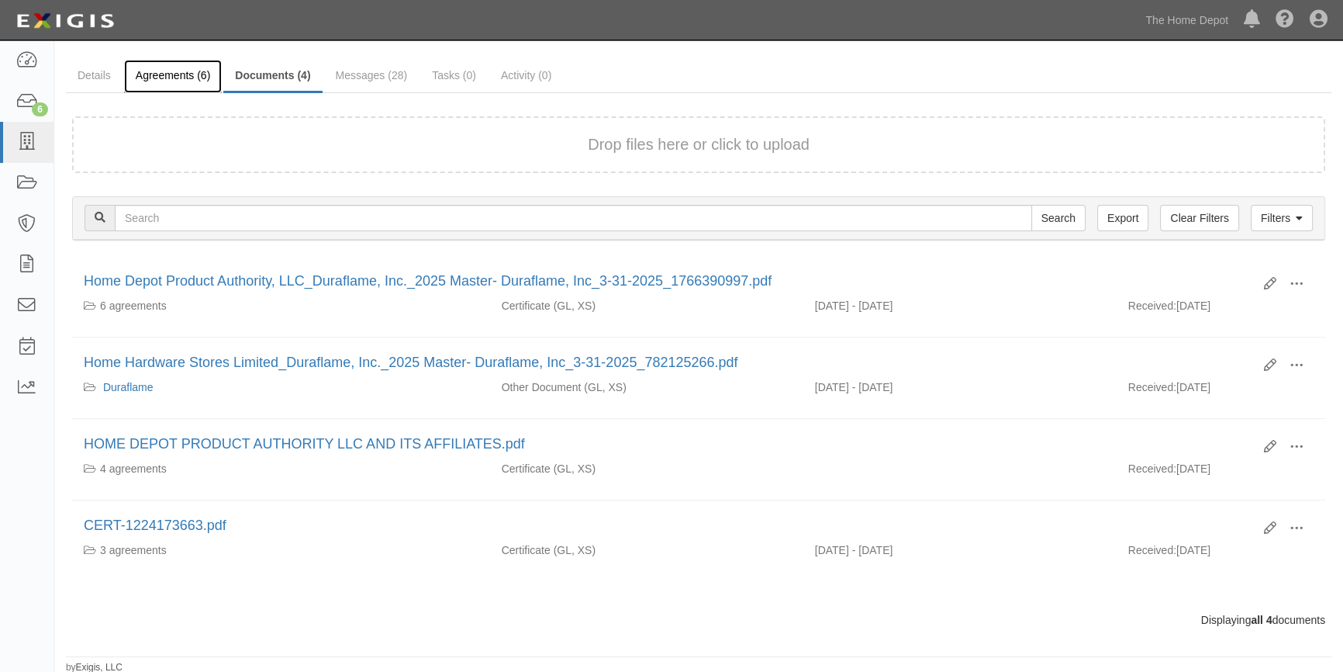
click at [179, 77] on link "Agreements (6)" at bounding box center [173, 76] width 98 height 33
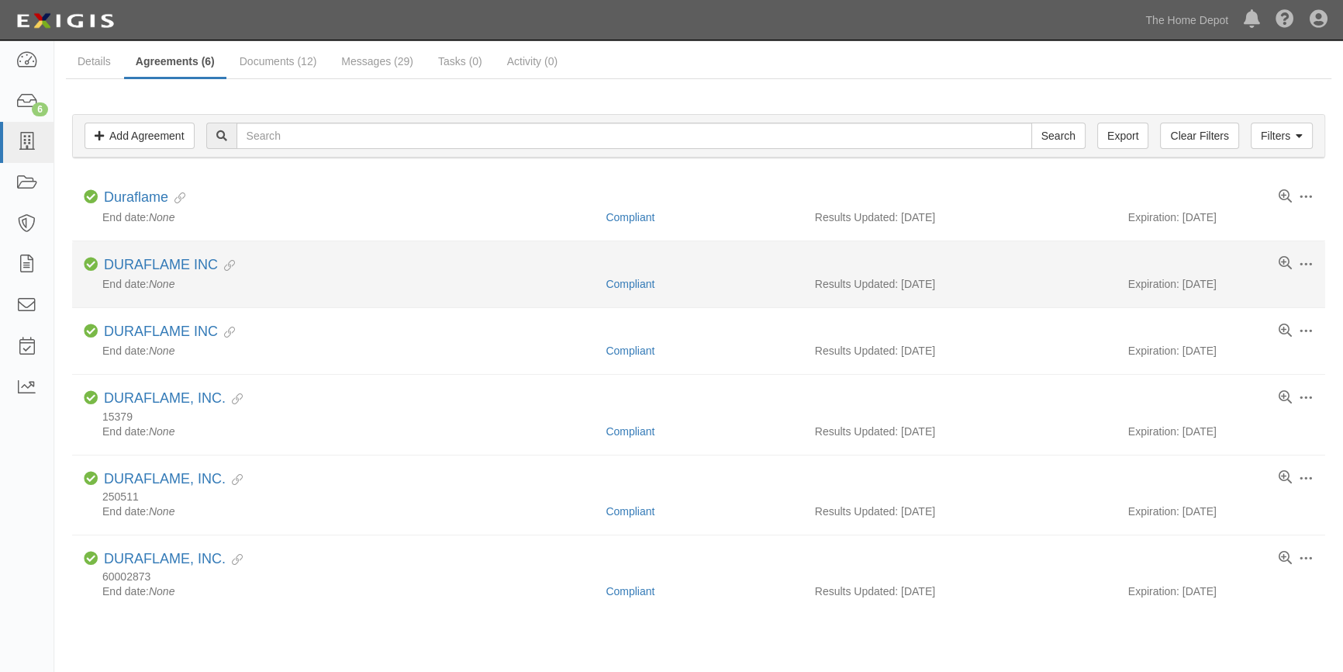
scroll to position [126, 0]
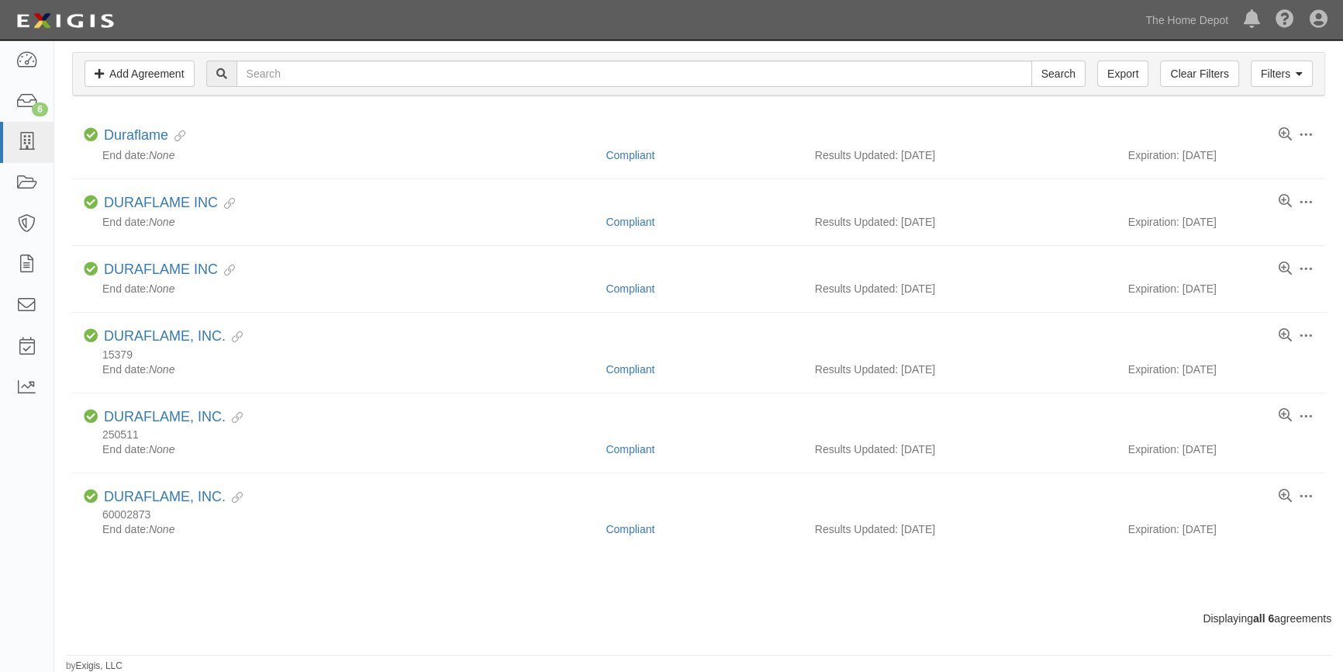
drag, startPoint x: 1337, startPoint y: 226, endPoint x: 1318, endPoint y: 105, distance: 122.4
click at [1318, 106] on div "Party DURAFLAME INC 1 scheduled workflow Edit Party Toggle Party Dropdown View …" at bounding box center [698, 303] width 1289 height 740
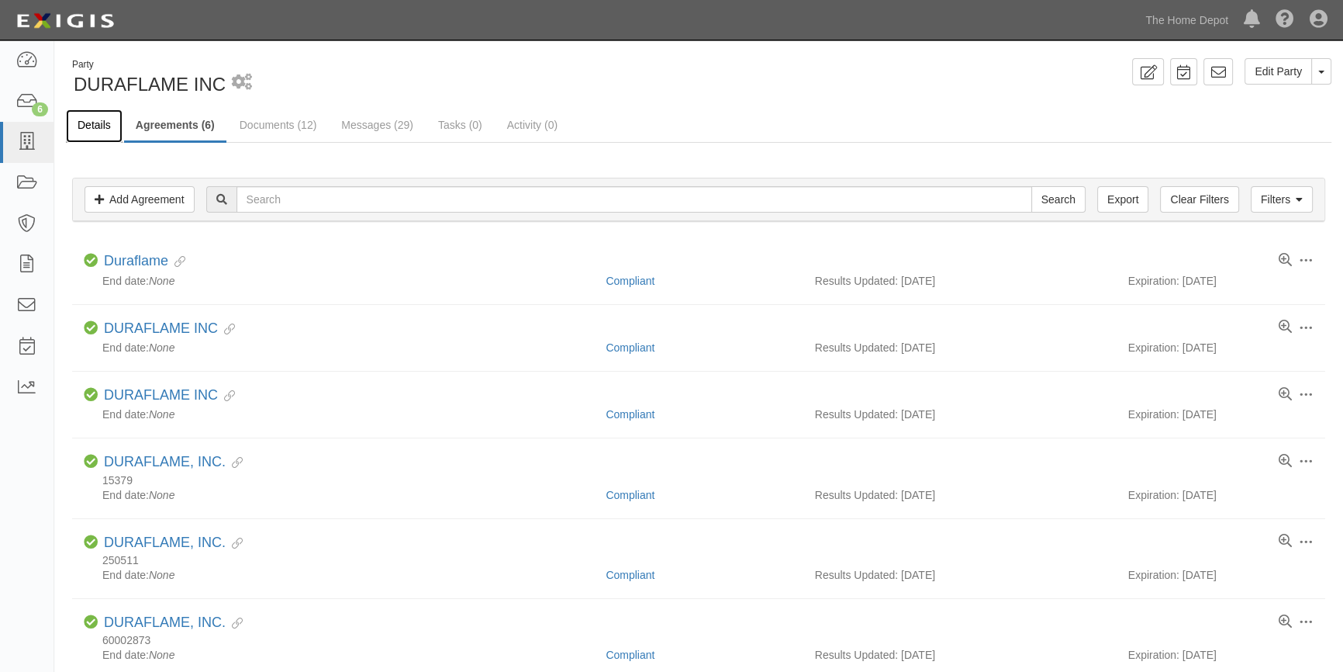
click at [97, 129] on link "Details" at bounding box center [94, 125] width 57 height 33
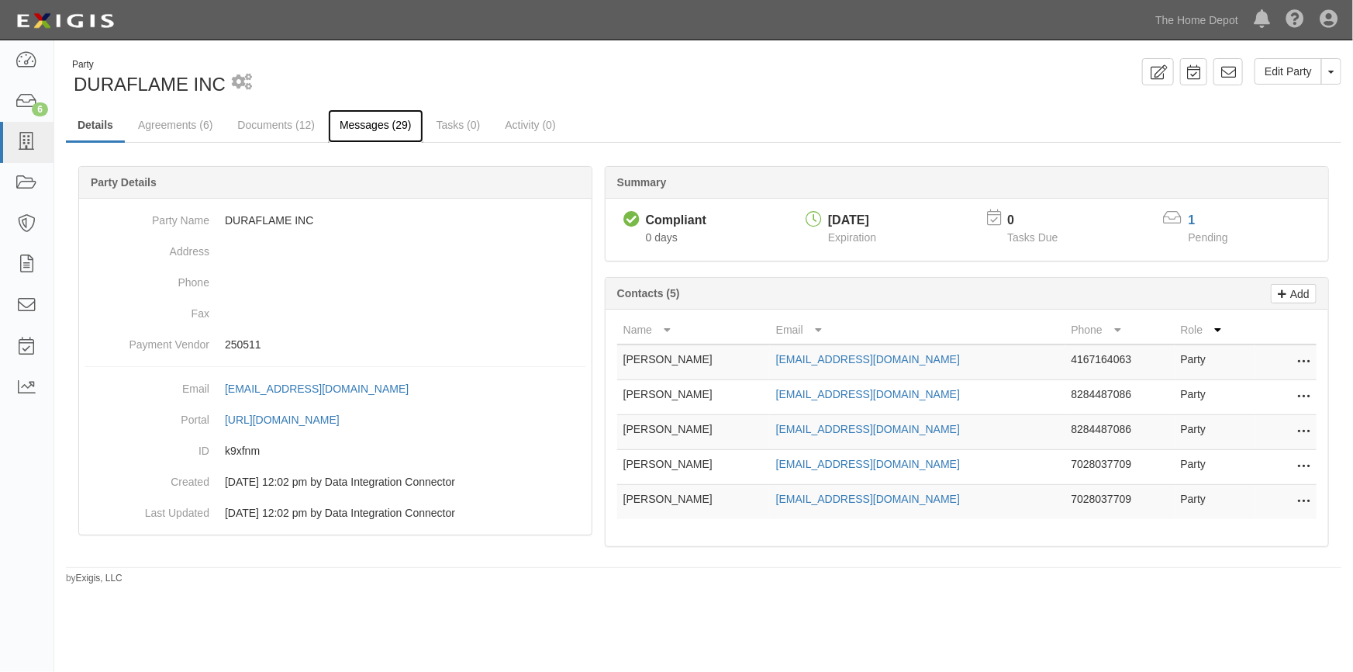
click at [355, 120] on link "Messages (29)" at bounding box center [375, 125] width 95 height 33
